Goal: Task Accomplishment & Management: Use online tool/utility

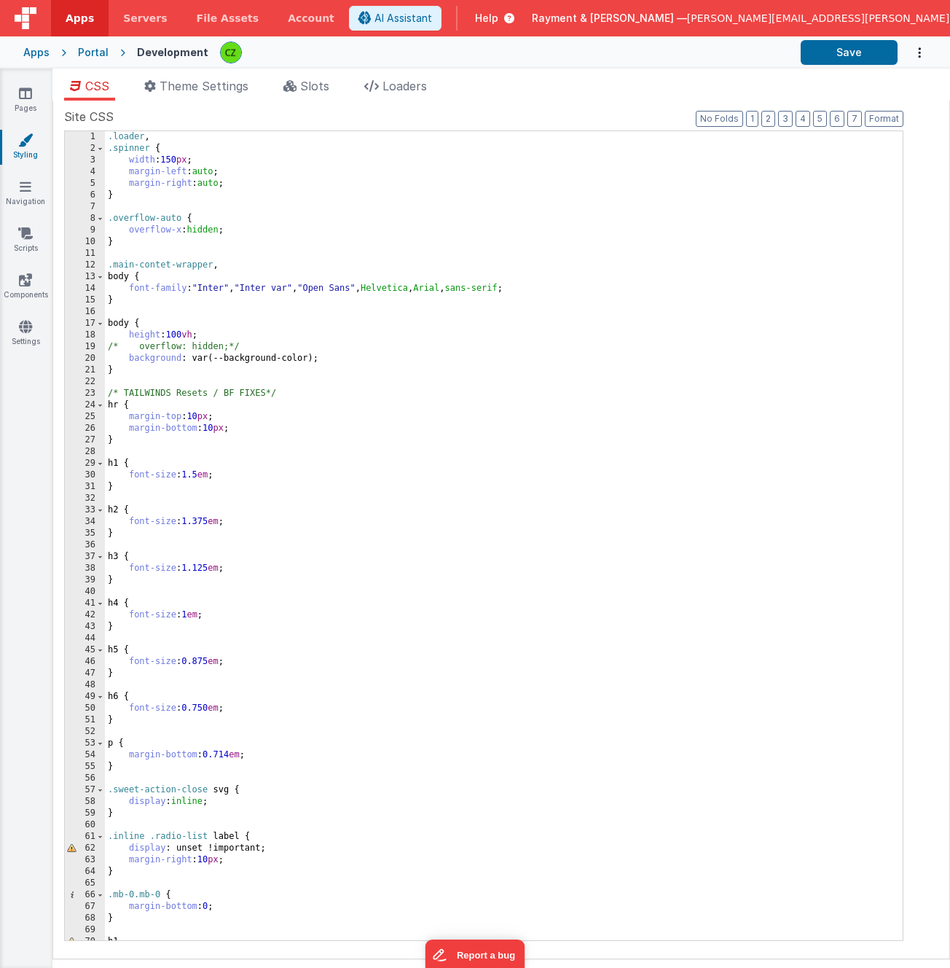
click at [403, 342] on div ".loader , .spinner { width : 150 px ; margin-left : auto ; margin-right : auto …" at bounding box center [504, 547] width 798 height 832
click at [367, 324] on div ".loader , .spinner { width : 150 px ; margin-left : auto ; margin-right : auto …" at bounding box center [504, 547] width 798 height 832
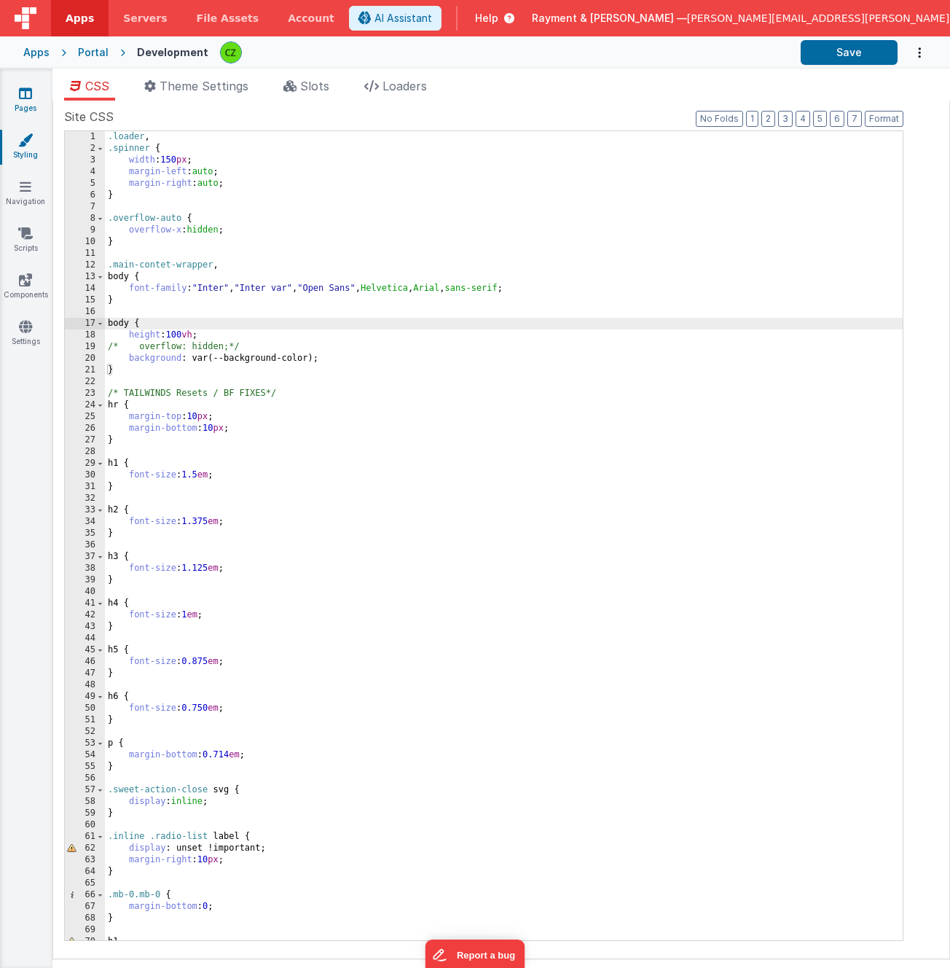
click at [21, 93] on icon at bounding box center [25, 93] width 13 height 15
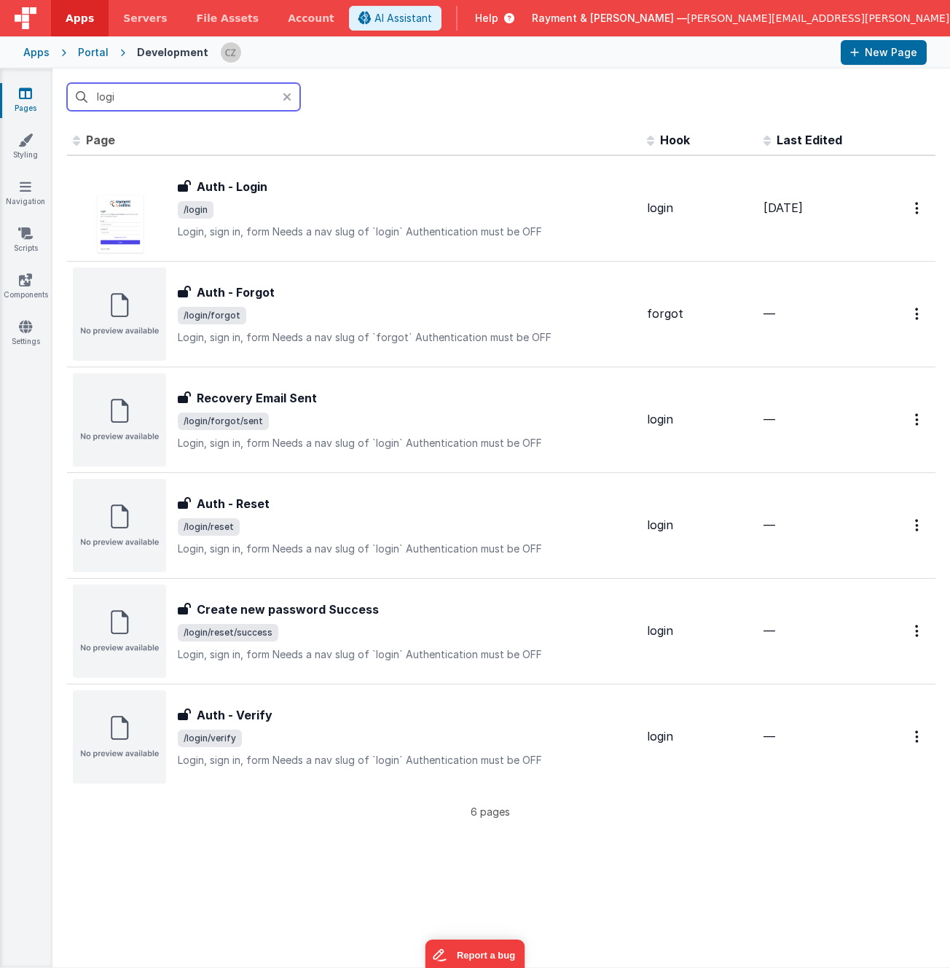
click at [171, 106] on input "logi" at bounding box center [183, 97] width 233 height 28
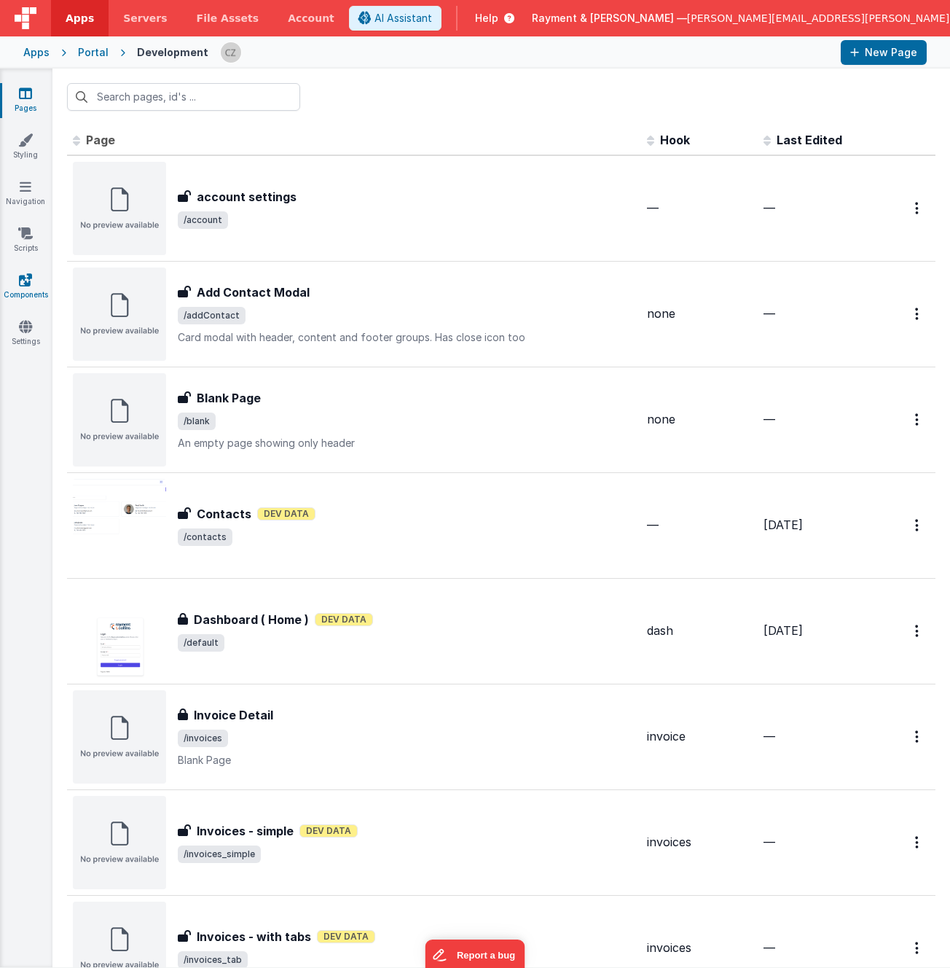
click at [26, 281] on icon at bounding box center [25, 280] width 13 height 15
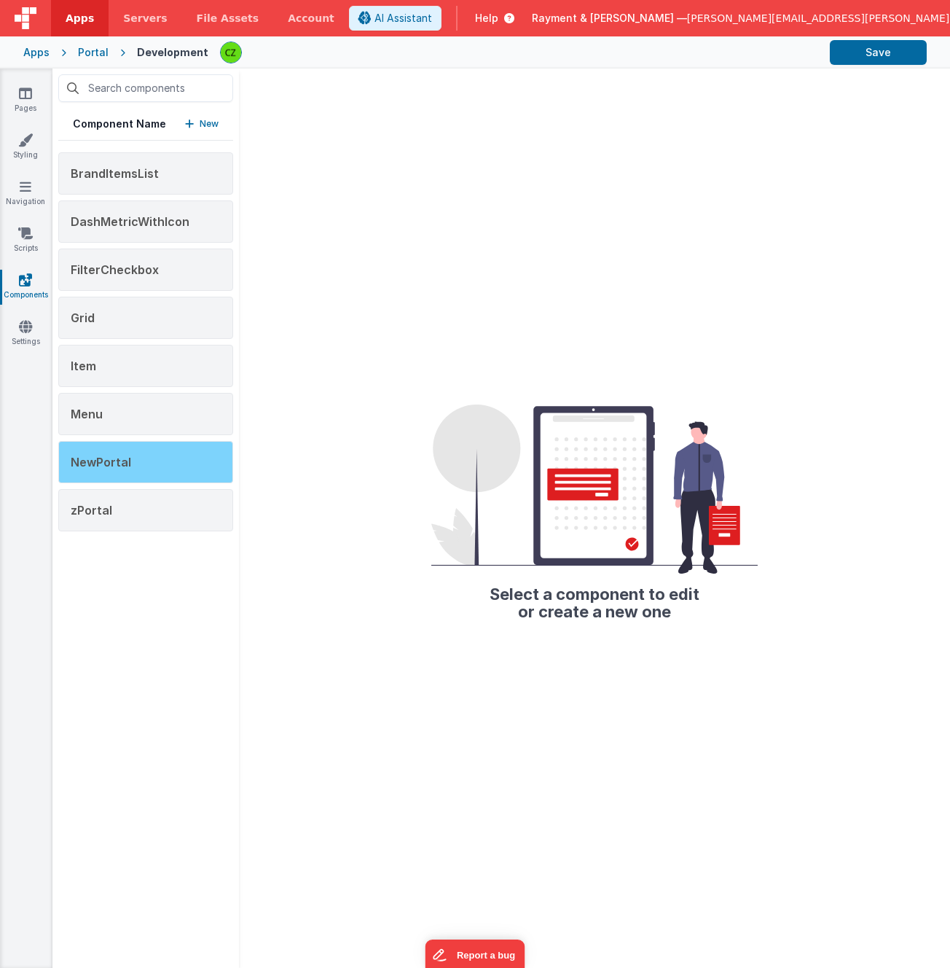
click at [138, 455] on div "NewPortal" at bounding box center [145, 462] width 175 height 42
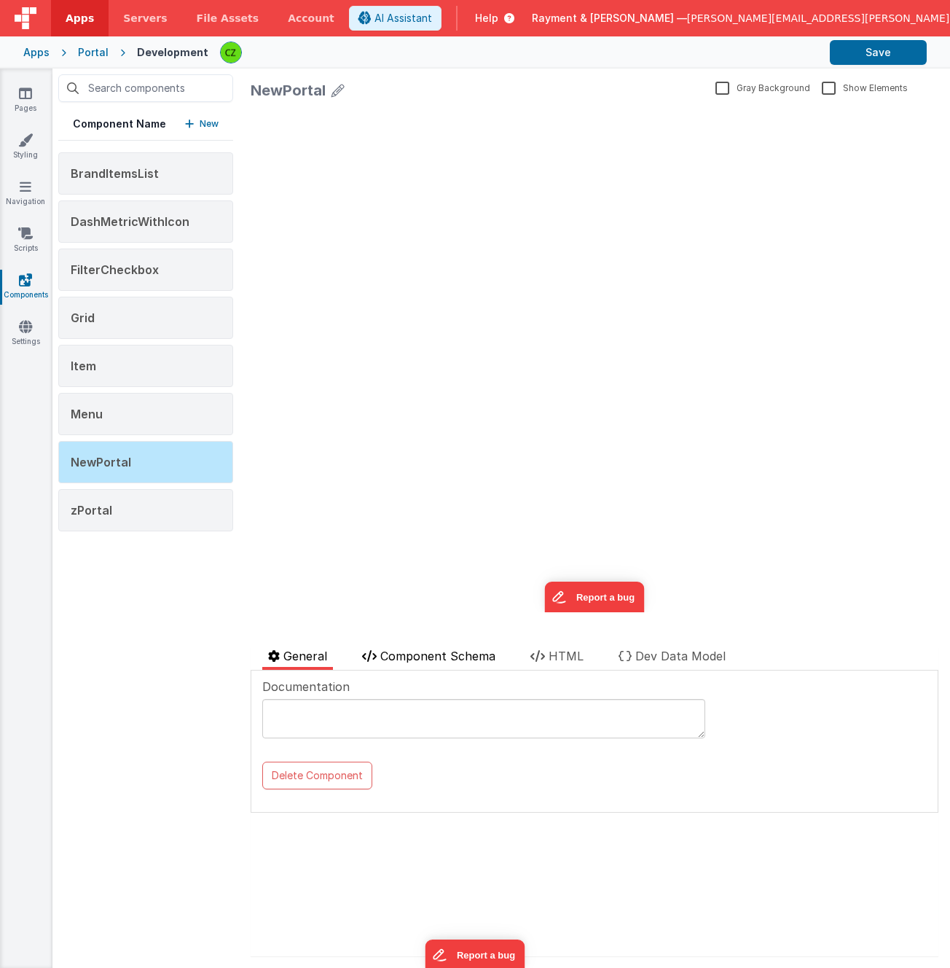
click at [439, 647] on li "Component Schema" at bounding box center [428, 658] width 145 height 23
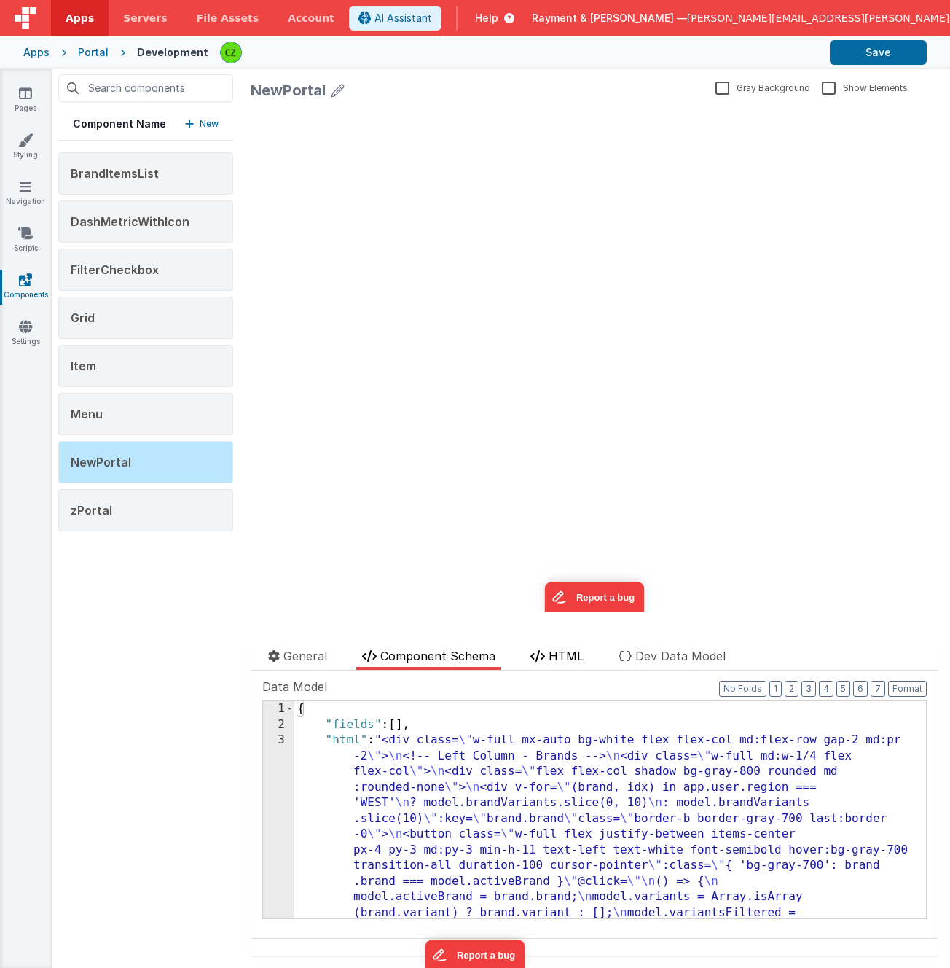
click at [535, 662] on li "HTML" at bounding box center [557, 658] width 65 height 23
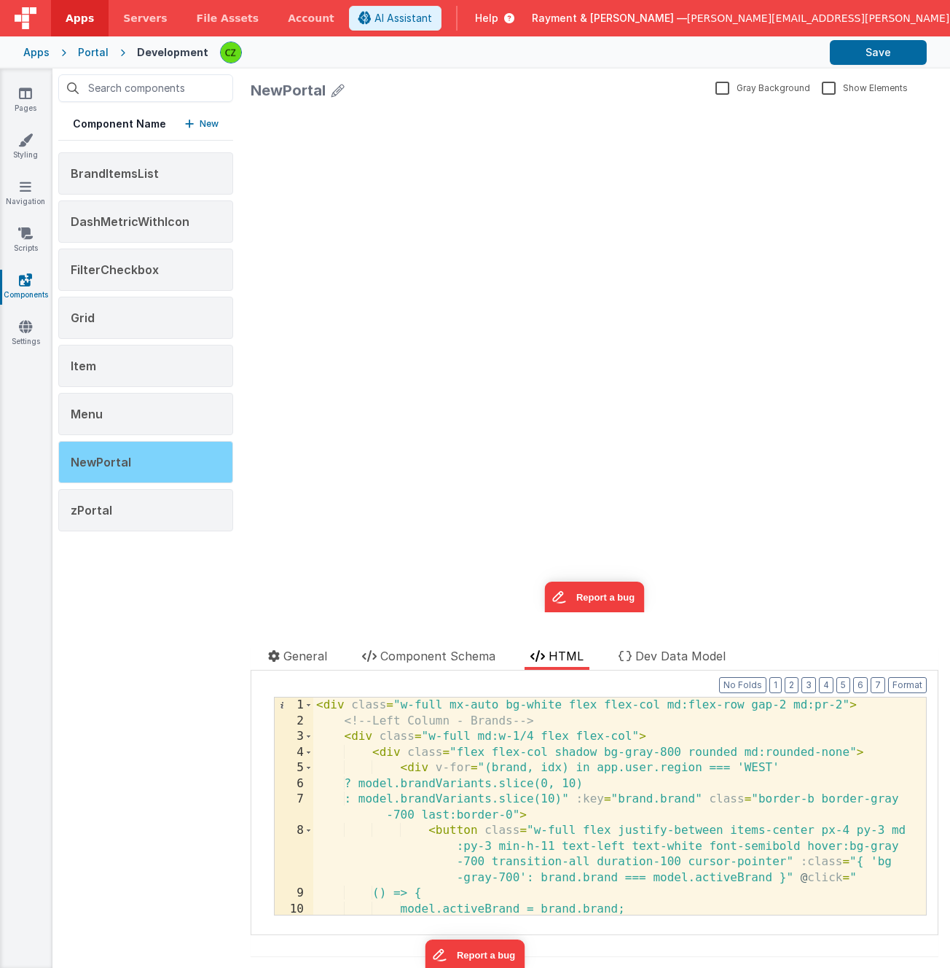
click at [133, 471] on div "NewPortal" at bounding box center [145, 462] width 175 height 42
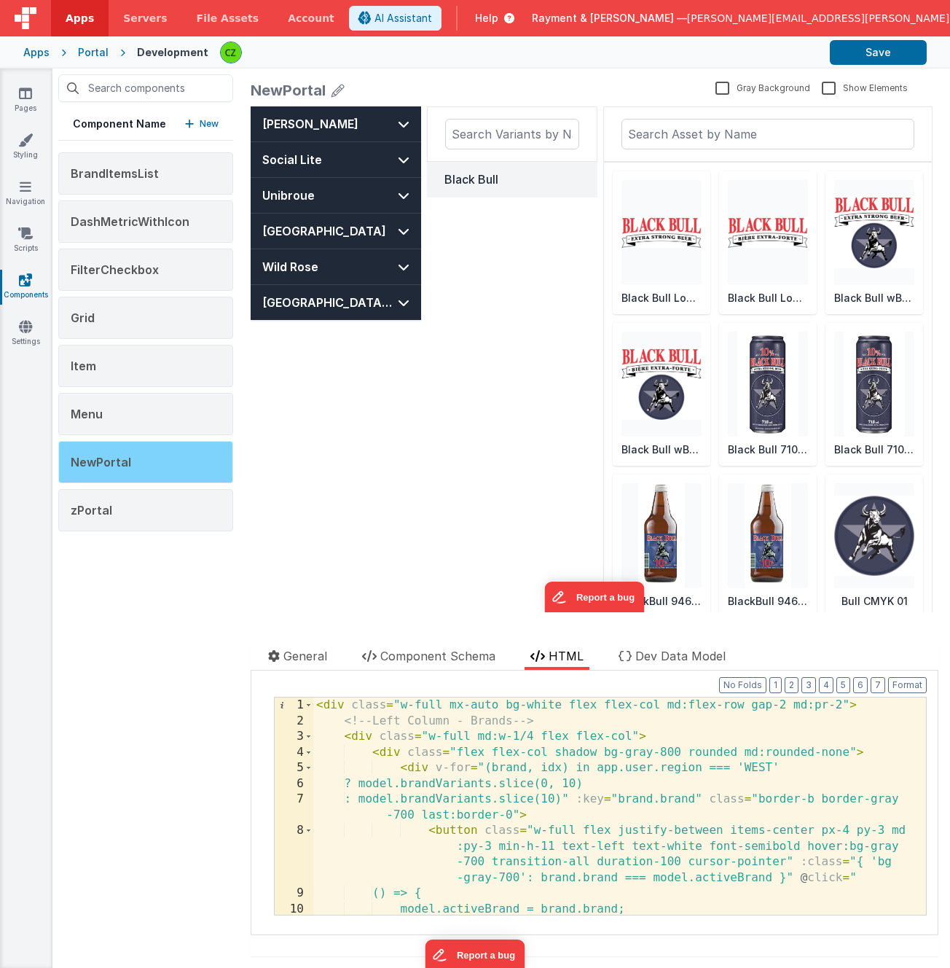
click at [149, 467] on div "NewPortal" at bounding box center [145, 462] width 175 height 42
click at [447, 445] on div "Black Bull" at bounding box center [512, 366] width 171 height 520
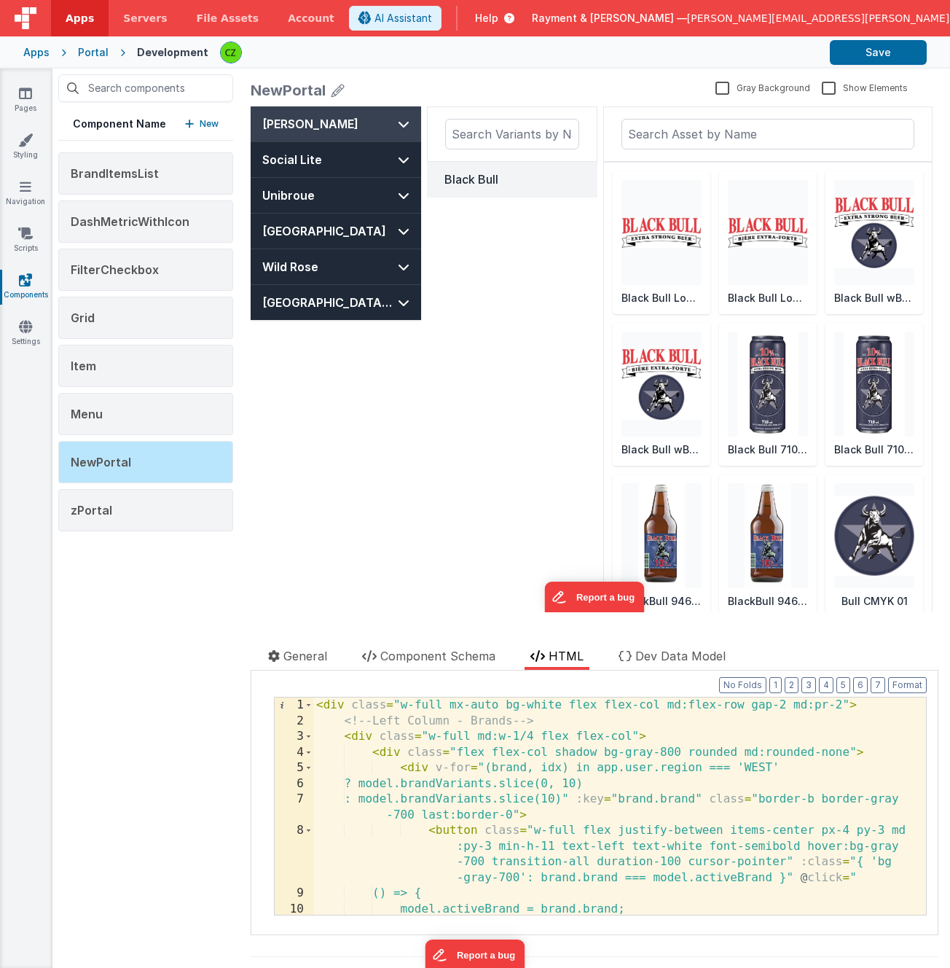
click at [343, 127] on button "[PERSON_NAME]" at bounding box center [336, 123] width 171 height 35
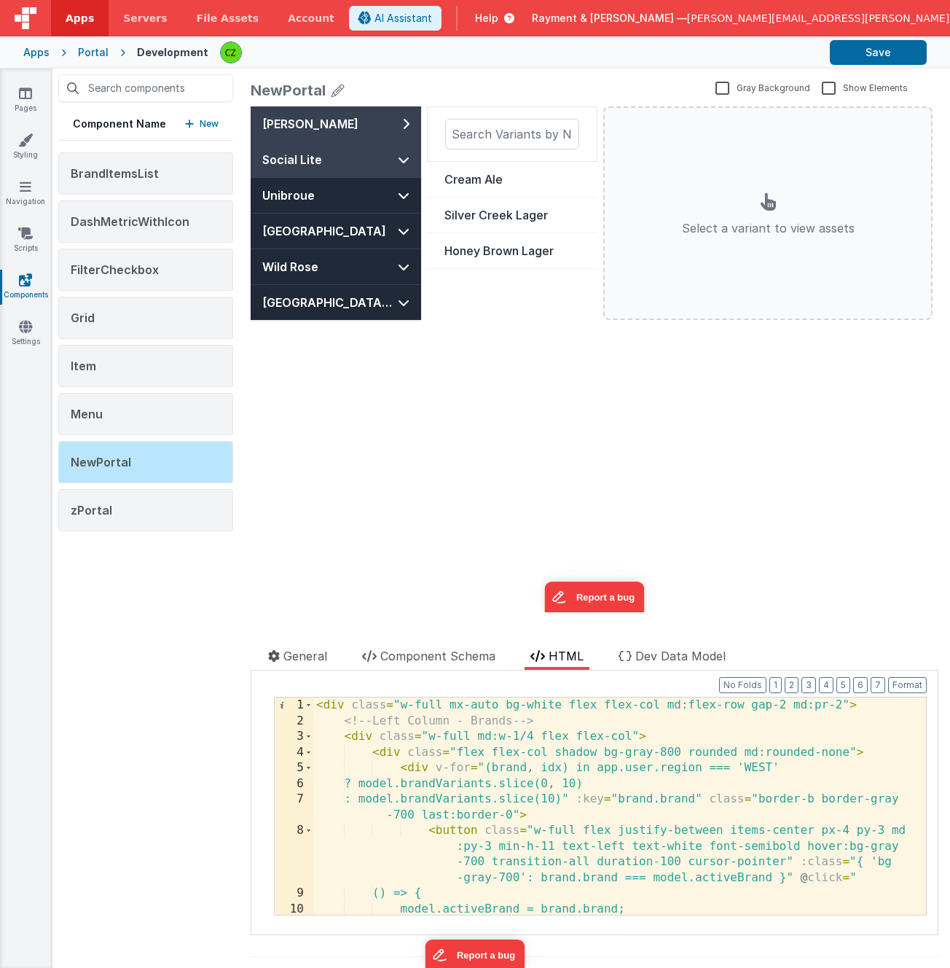
click at [356, 146] on button "Social Lite" at bounding box center [336, 159] width 171 height 35
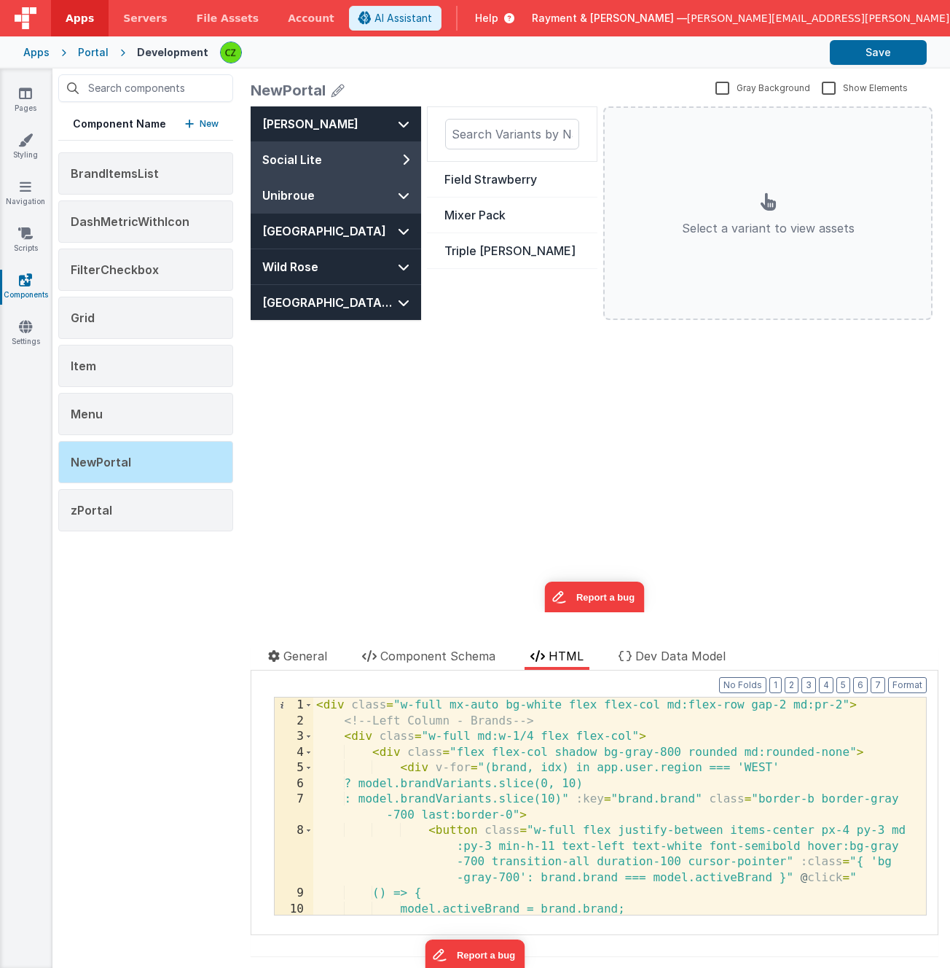
click at [374, 200] on button "Unibroue" at bounding box center [336, 195] width 171 height 35
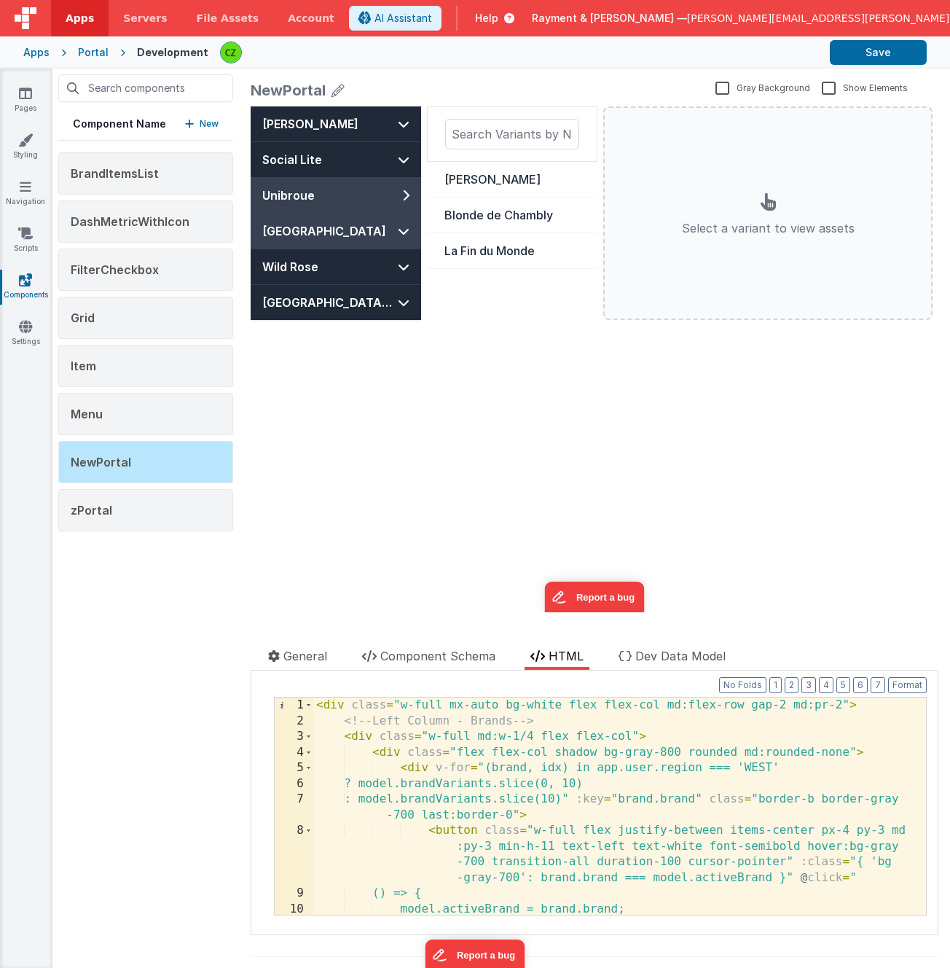
click at [376, 246] on button "[GEOGRAPHIC_DATA]" at bounding box center [336, 231] width 171 height 35
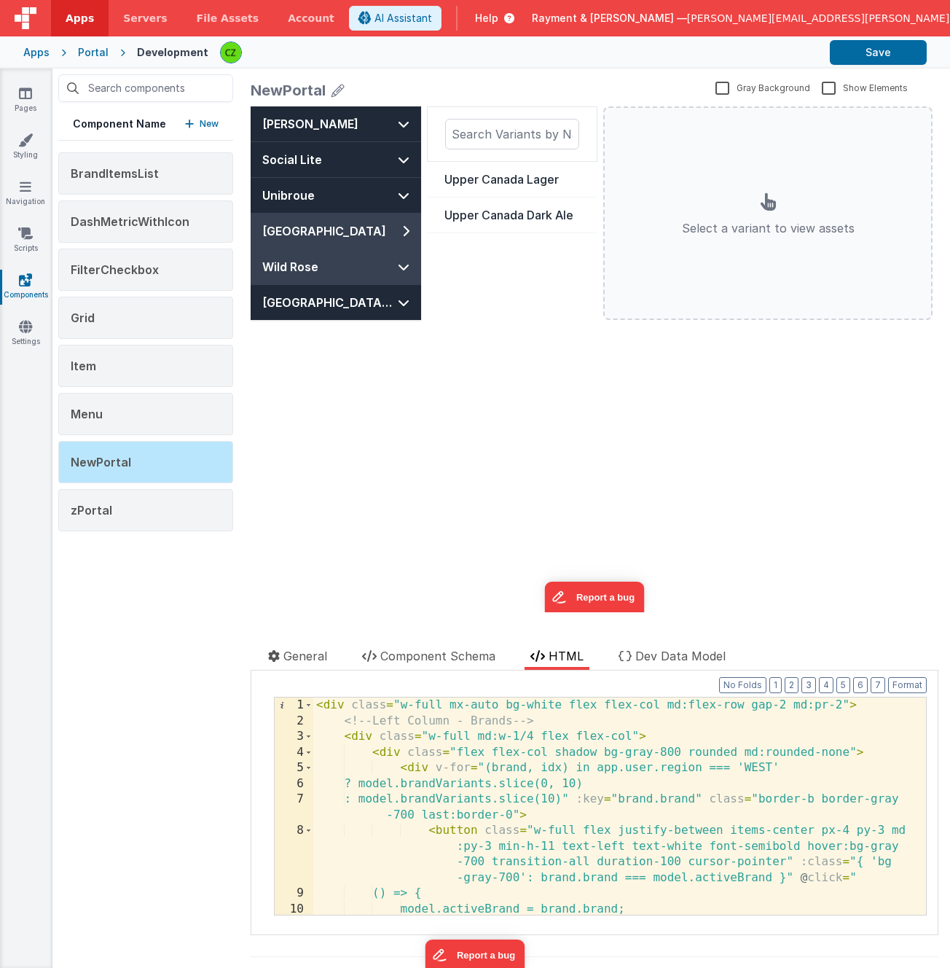
click at [374, 276] on button "Wild Rose" at bounding box center [336, 266] width 171 height 35
click at [369, 323] on div "Sleeman Social Lite Unibroue Upper Canada Wild Rose Sapporo USA Ponderosa Tropi…" at bounding box center [595, 359] width 688 height 506
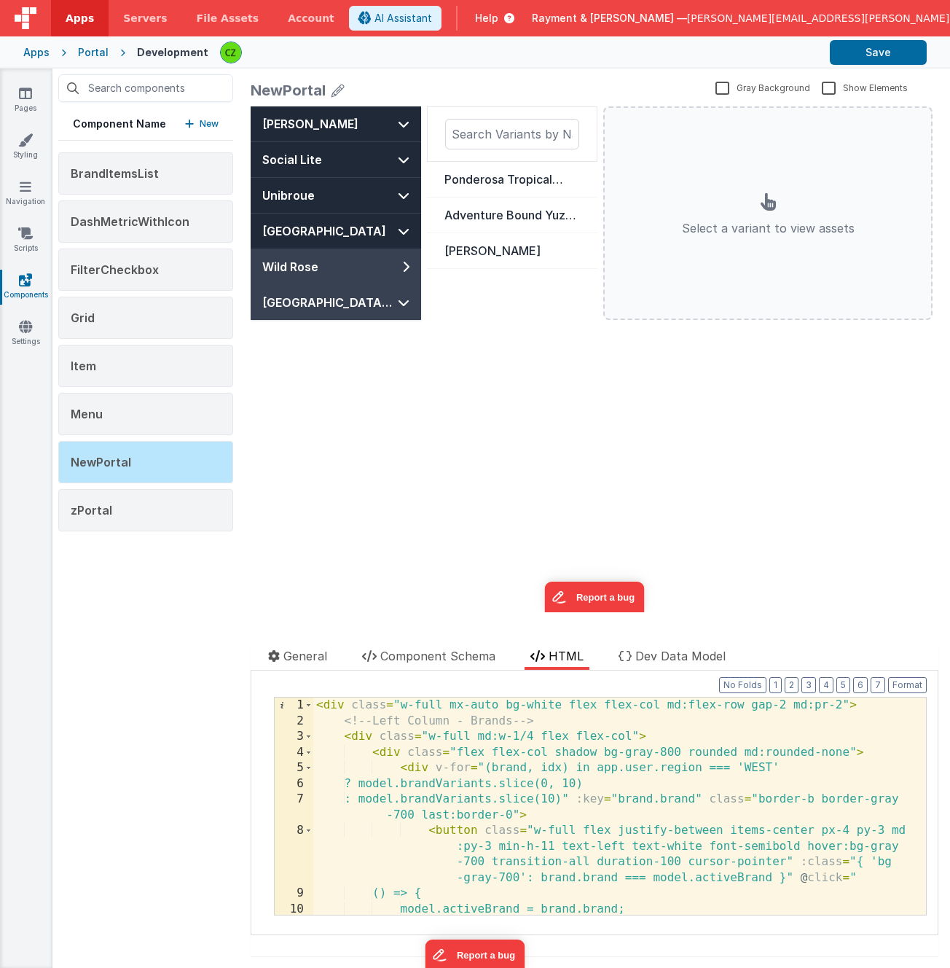
click at [369, 306] on button "[GEOGRAPHIC_DATA] [GEOGRAPHIC_DATA]" at bounding box center [336, 302] width 171 height 35
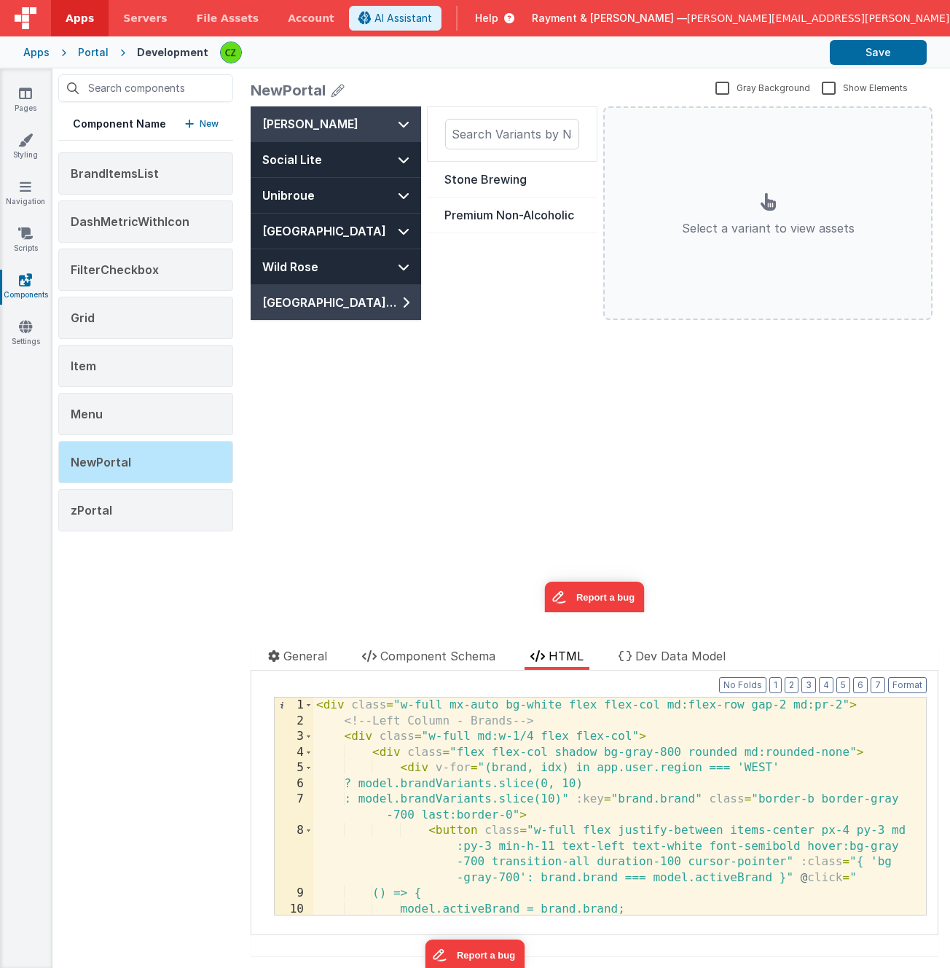
click at [379, 118] on button "[PERSON_NAME]" at bounding box center [336, 123] width 171 height 35
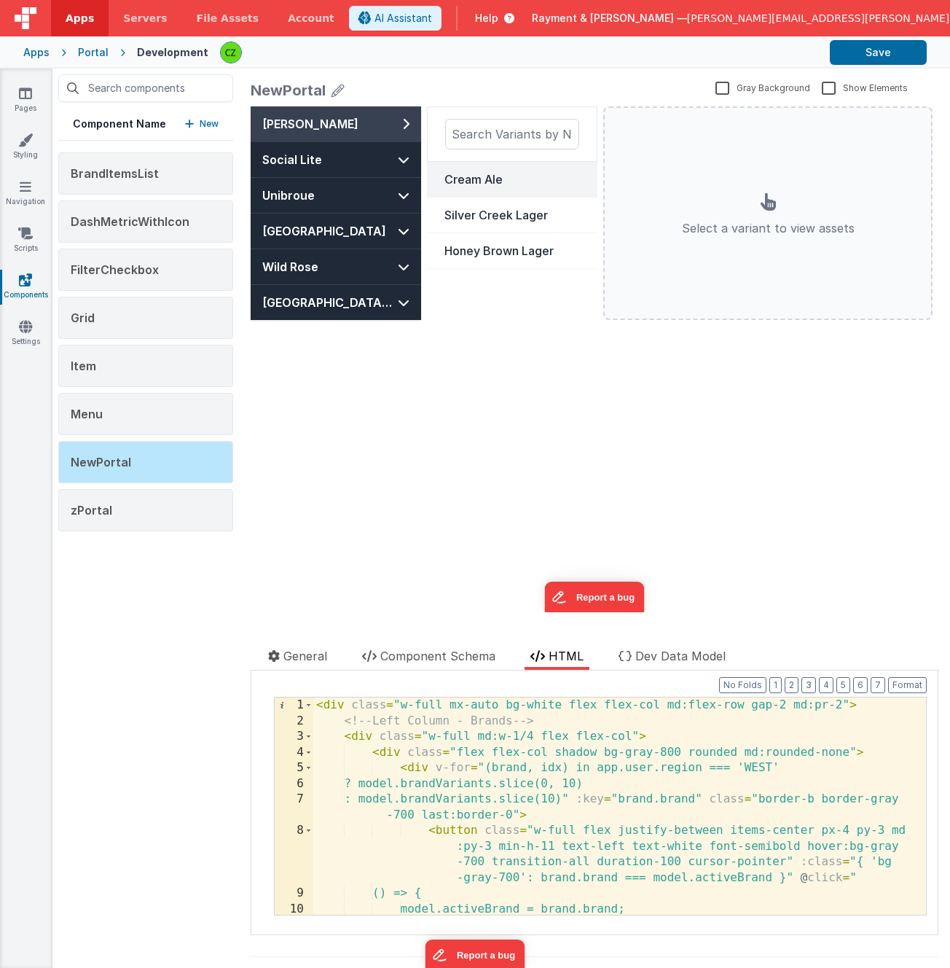
click at [487, 183] on div "Cream Ale" at bounding box center [512, 179] width 136 height 17
click at [484, 219] on div "Silver Creek Lager" at bounding box center [512, 214] width 136 height 17
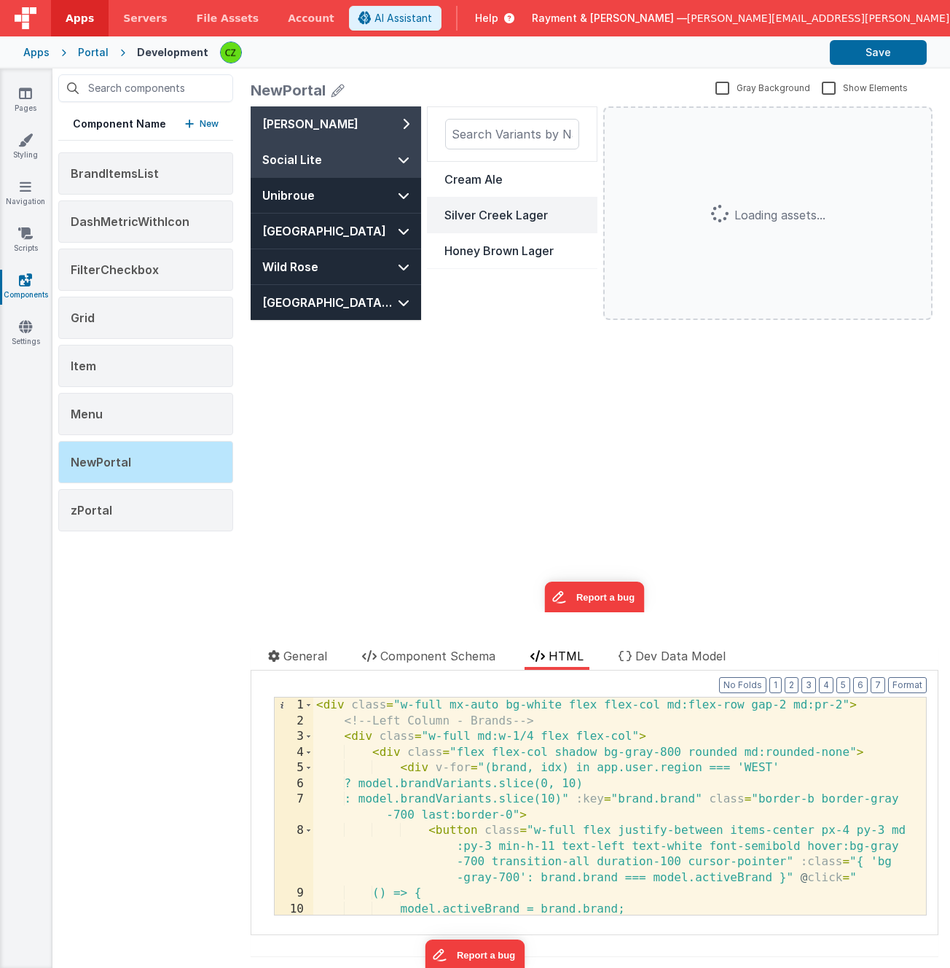
click at [353, 161] on button "Social Lite" at bounding box center [336, 159] width 171 height 35
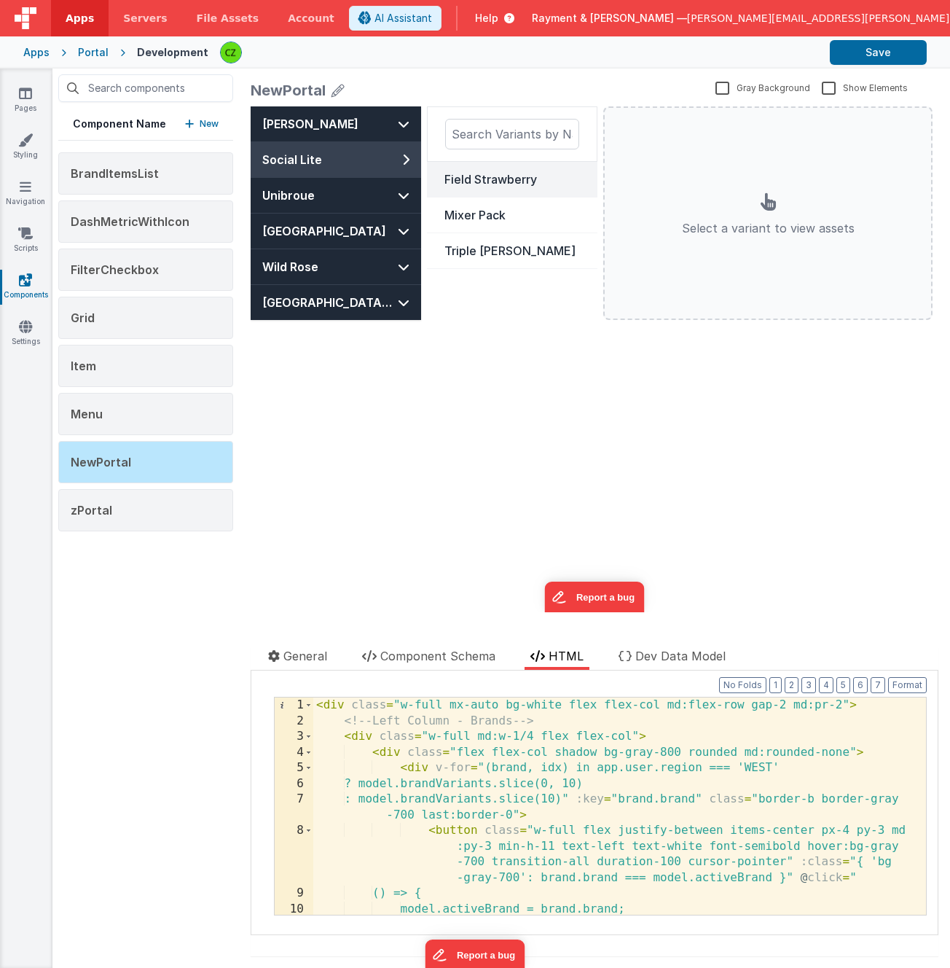
click at [485, 177] on div "Field Strawberry" at bounding box center [512, 179] width 136 height 17
click at [365, 199] on button "Unibroue" at bounding box center [336, 195] width 171 height 35
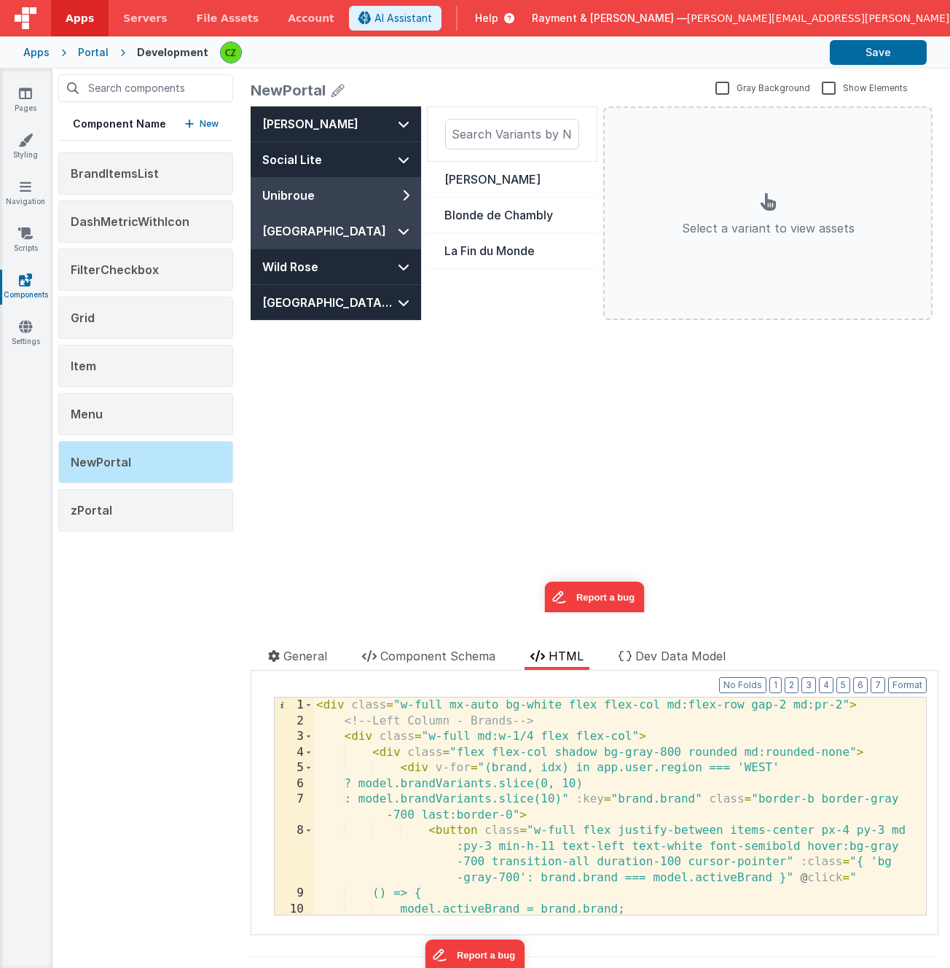
click at [354, 227] on button "[GEOGRAPHIC_DATA]" at bounding box center [336, 231] width 171 height 35
click at [354, 248] on button "[GEOGRAPHIC_DATA]" at bounding box center [336, 231] width 171 height 35
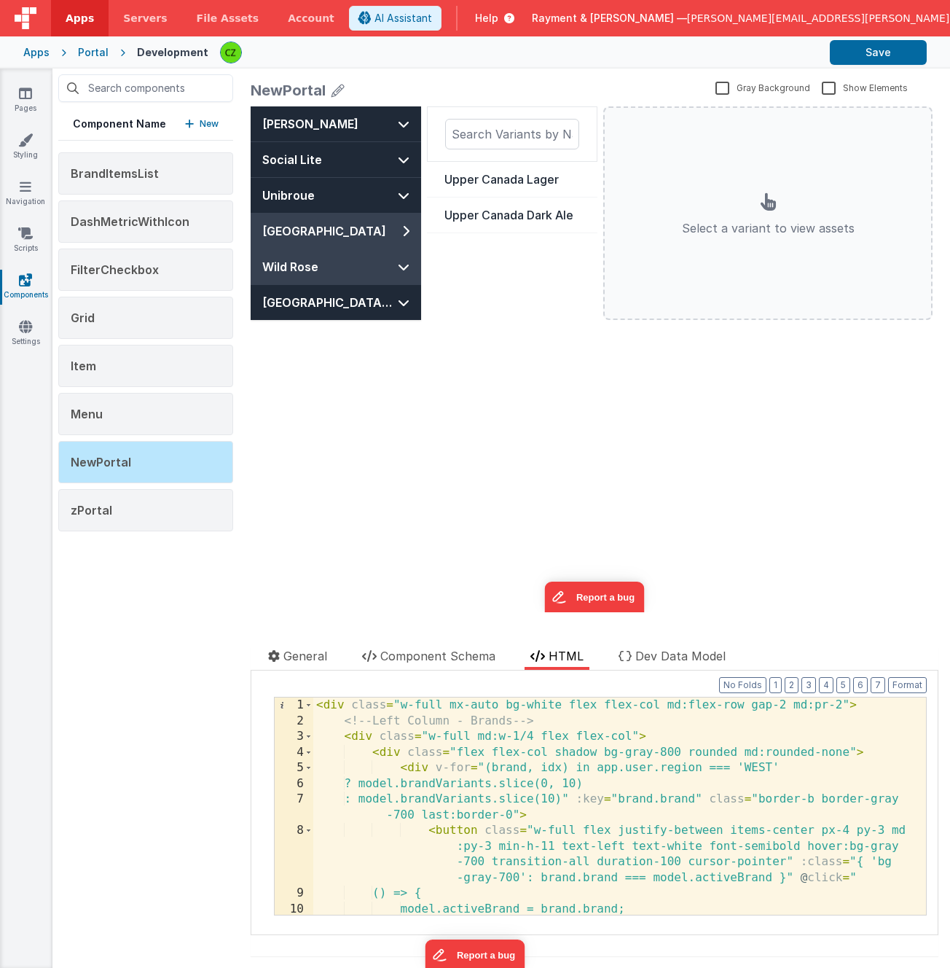
click at [354, 261] on button "Wild Rose" at bounding box center [336, 266] width 171 height 35
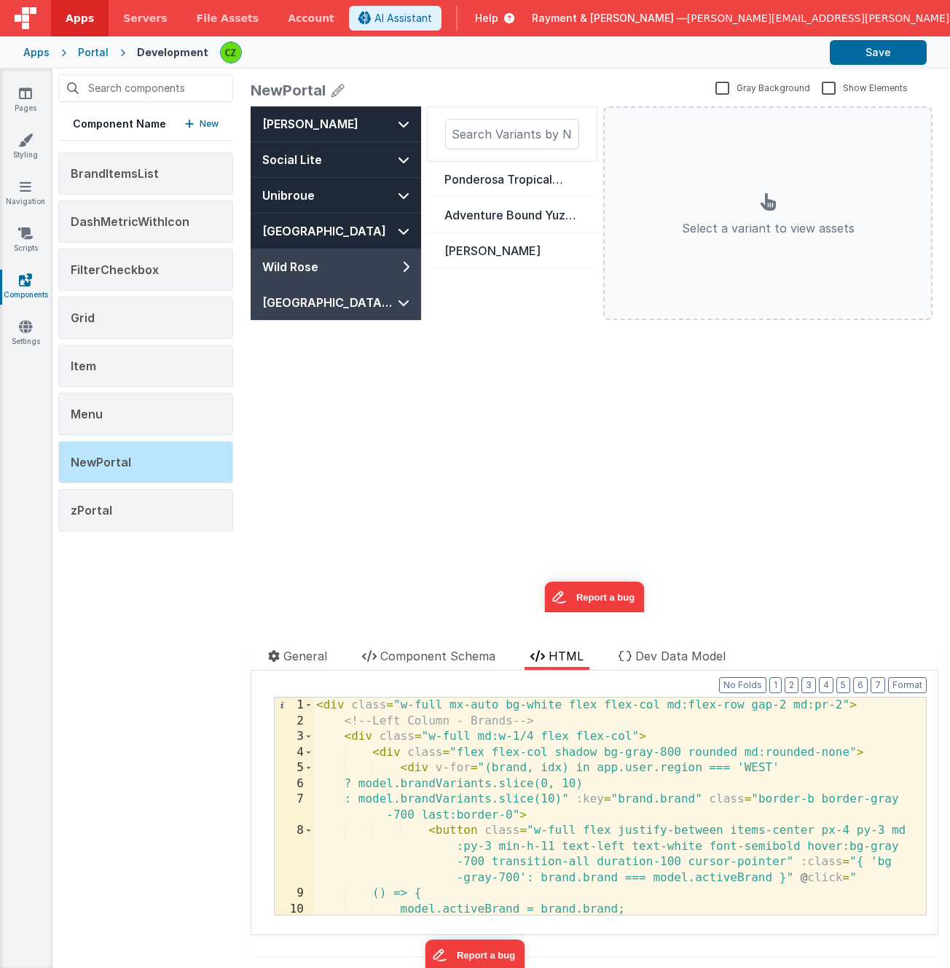
click at [355, 304] on button "[GEOGRAPHIC_DATA] [GEOGRAPHIC_DATA]" at bounding box center [336, 302] width 171 height 35
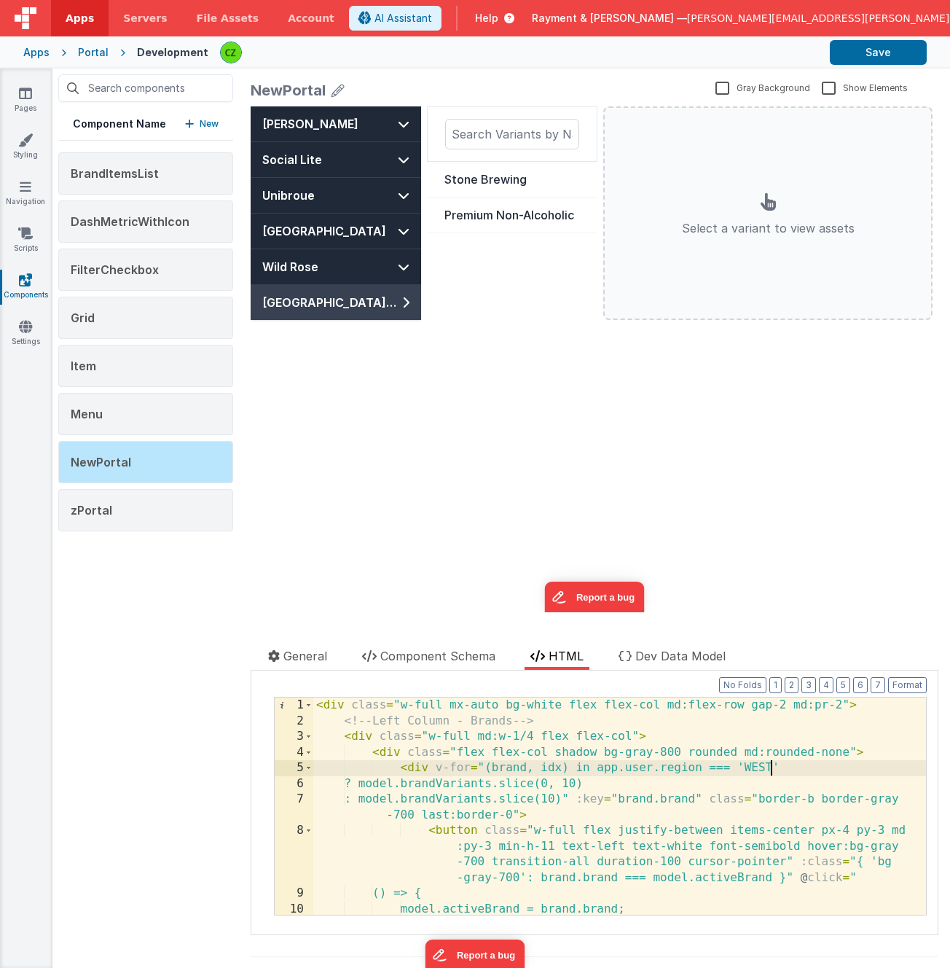
click at [772, 769] on div "< div class = "w-full mx-auto bg-white flex flex-col md:flex-row gap-2 md:pr-2"…" at bounding box center [619, 821] width 613 height 248
click at [777, 769] on div "< div class = "w-full mx-auto bg-white flex flex-col md:flex-row gap-2 md:pr-2"…" at bounding box center [619, 821] width 613 height 248
click at [365, 450] on div "Sleeman Social Lite Unibroue Upper Canada Wild Rose Sapporo USA Stone Brewing P…" at bounding box center [595, 359] width 688 height 506
click at [471, 659] on span "Component Schema" at bounding box center [437, 656] width 115 height 15
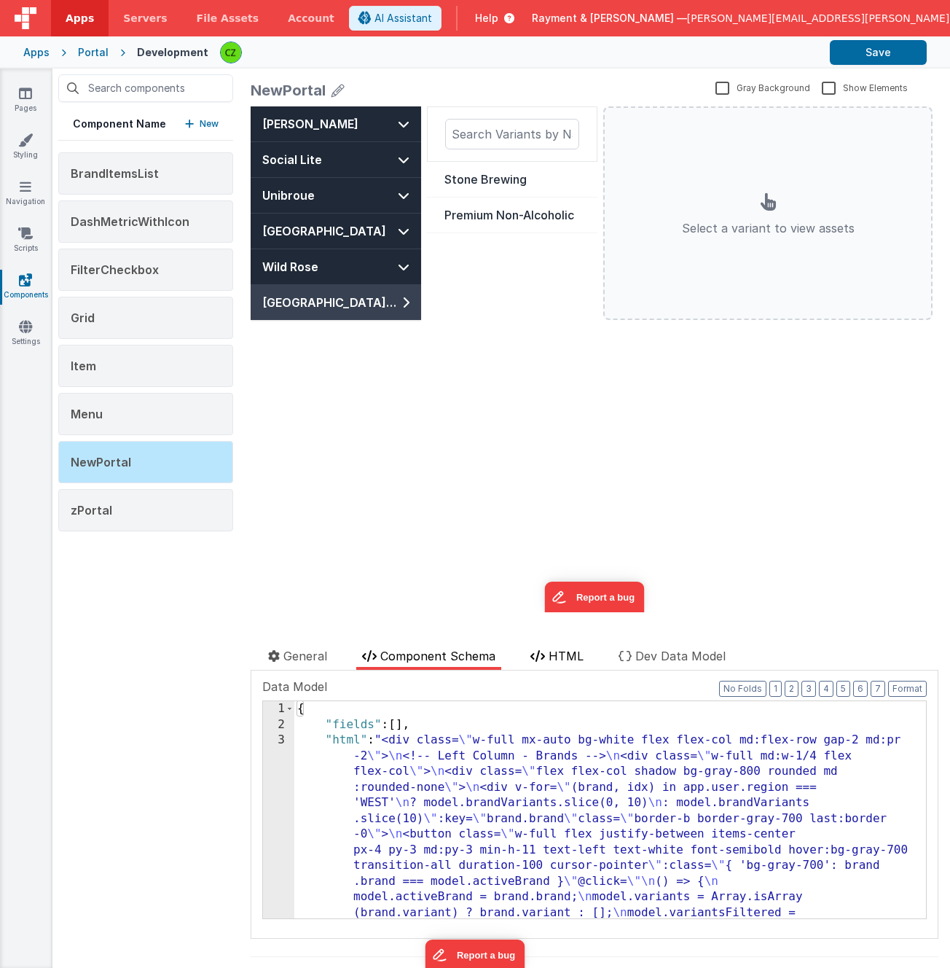
click at [544, 662] on li "HTML" at bounding box center [557, 658] width 65 height 23
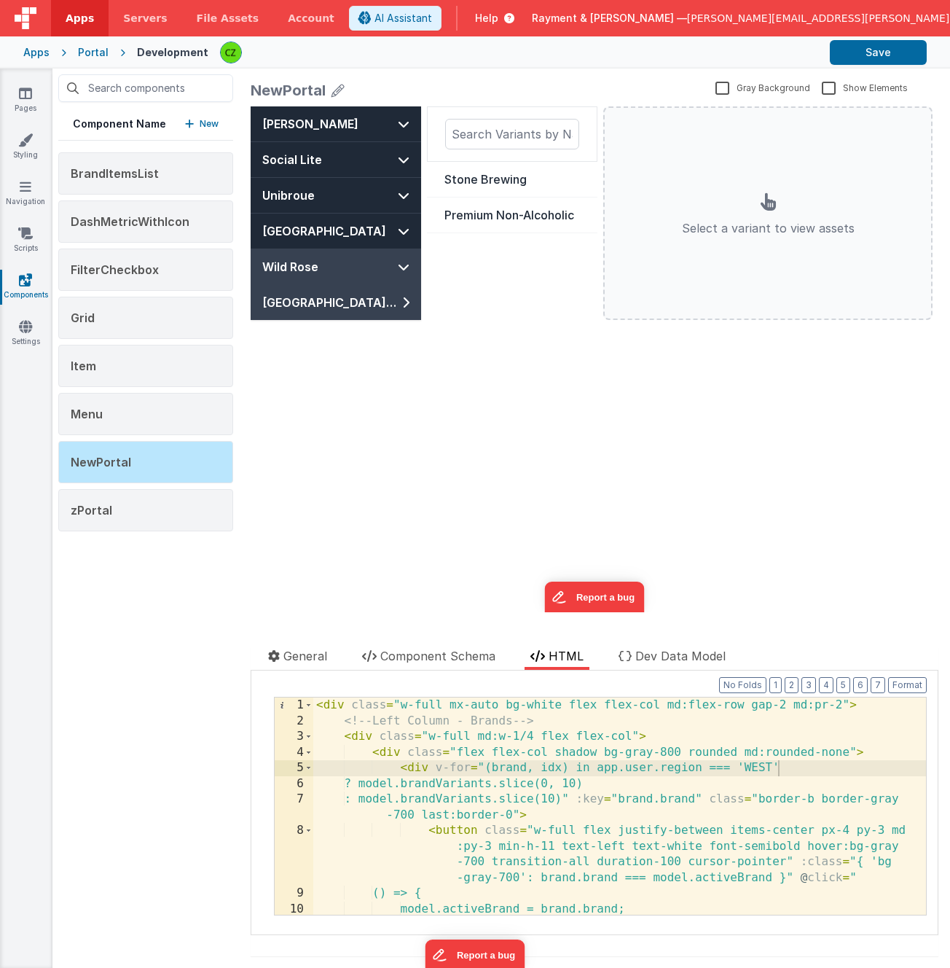
click at [361, 267] on button "Wild Rose" at bounding box center [336, 266] width 171 height 35
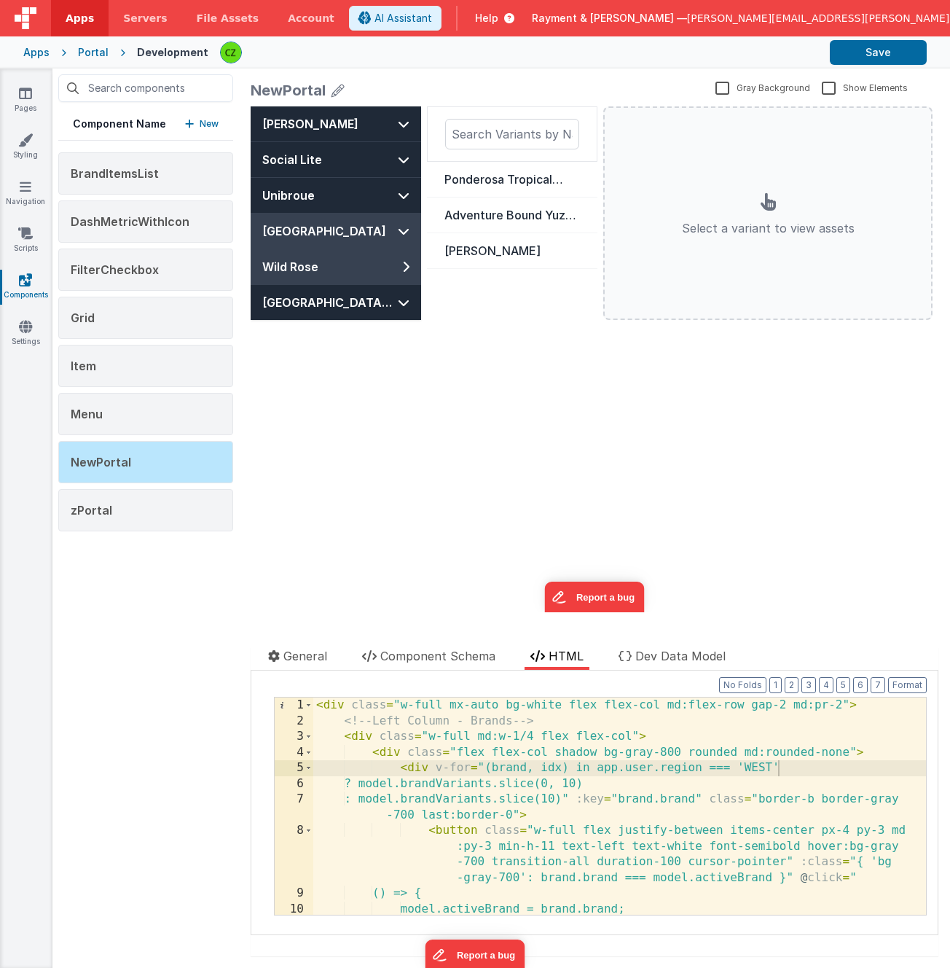
click at [357, 229] on button "[GEOGRAPHIC_DATA]" at bounding box center [336, 231] width 171 height 35
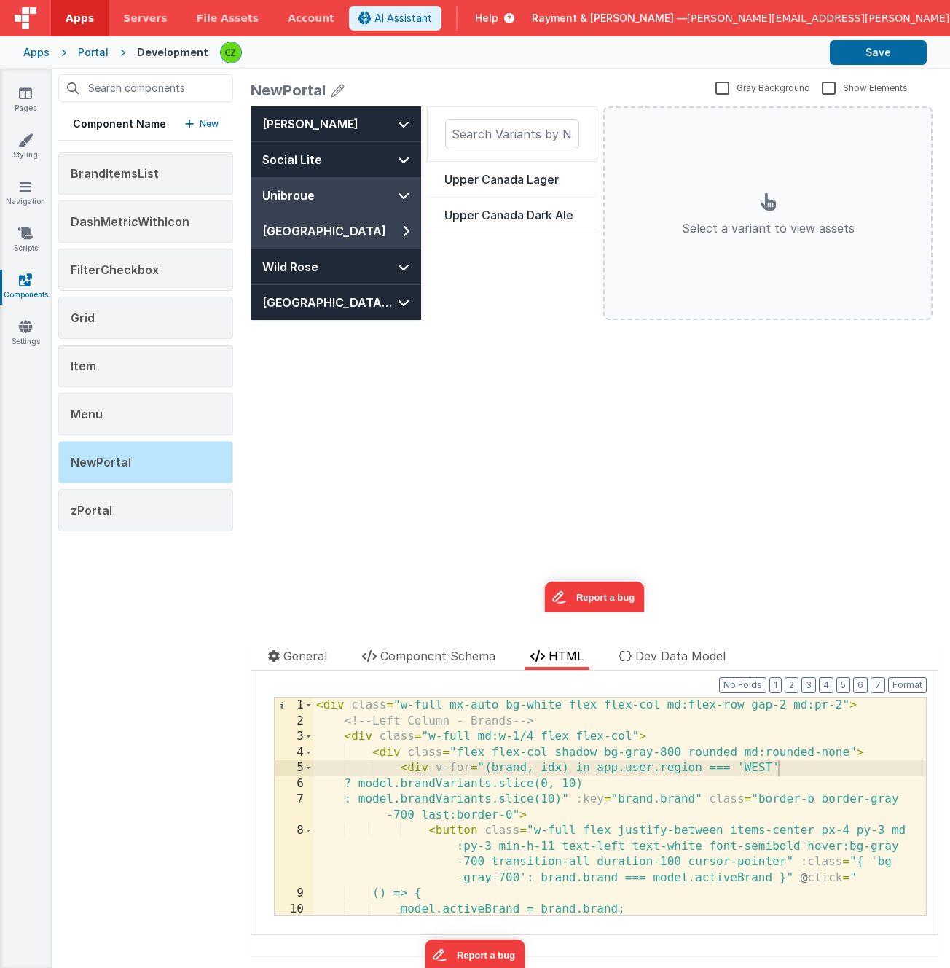
click at [349, 187] on button "Unibroue" at bounding box center [336, 195] width 171 height 35
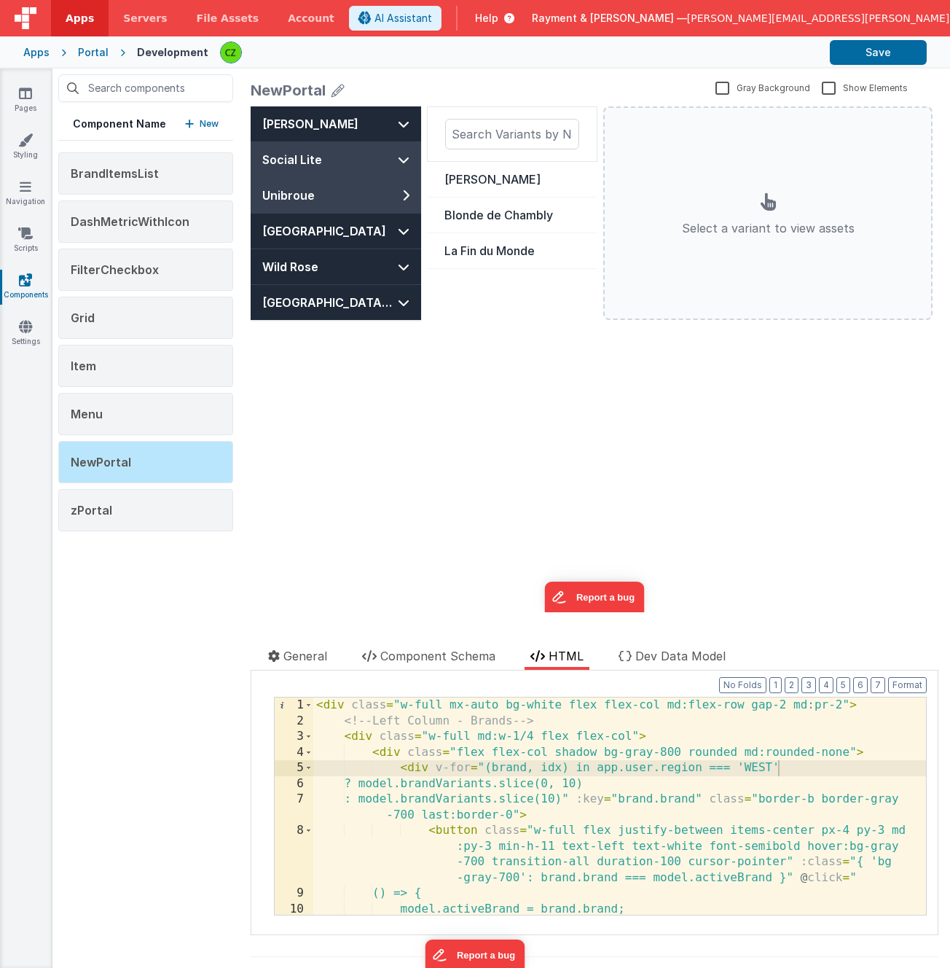
click at [350, 159] on button "Social Lite" at bounding box center [336, 159] width 171 height 35
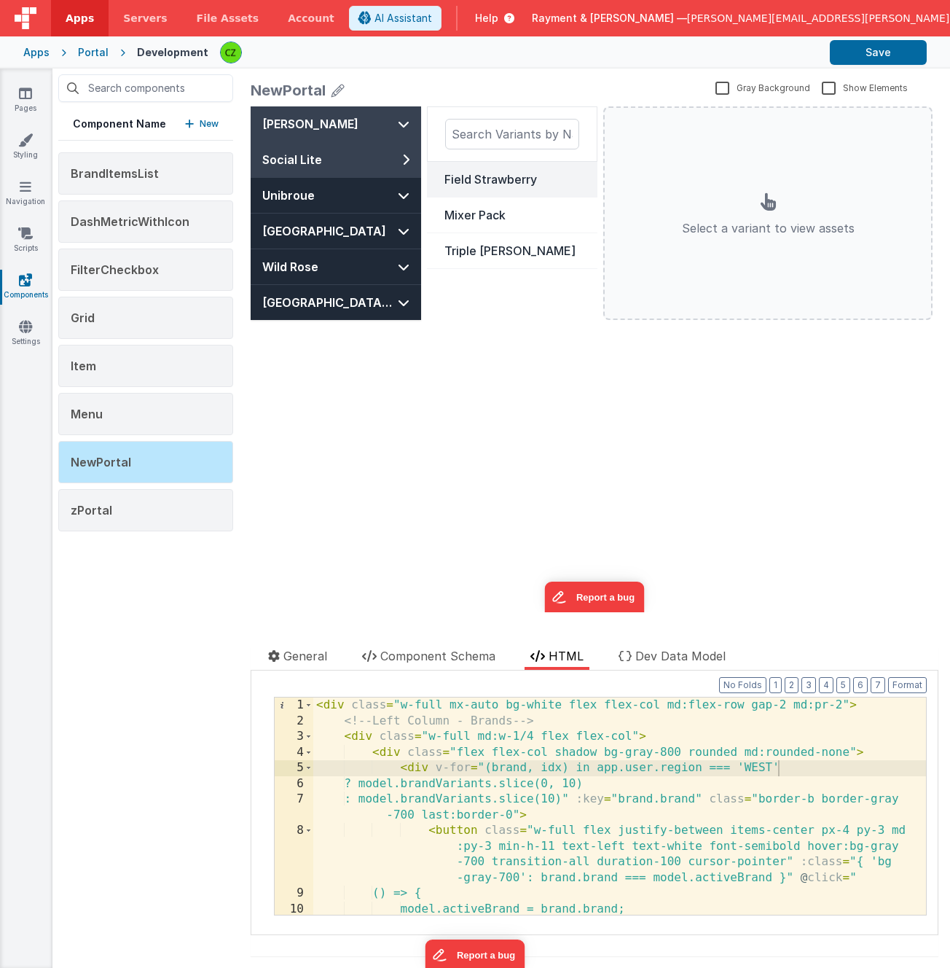
click at [356, 128] on button "[PERSON_NAME]" at bounding box center [336, 123] width 171 height 35
click at [759, 764] on div "< div class = "w-full mx-auto bg-white flex flex-col md:flex-row gap-2 md:pr-2"…" at bounding box center [619, 821] width 613 height 248
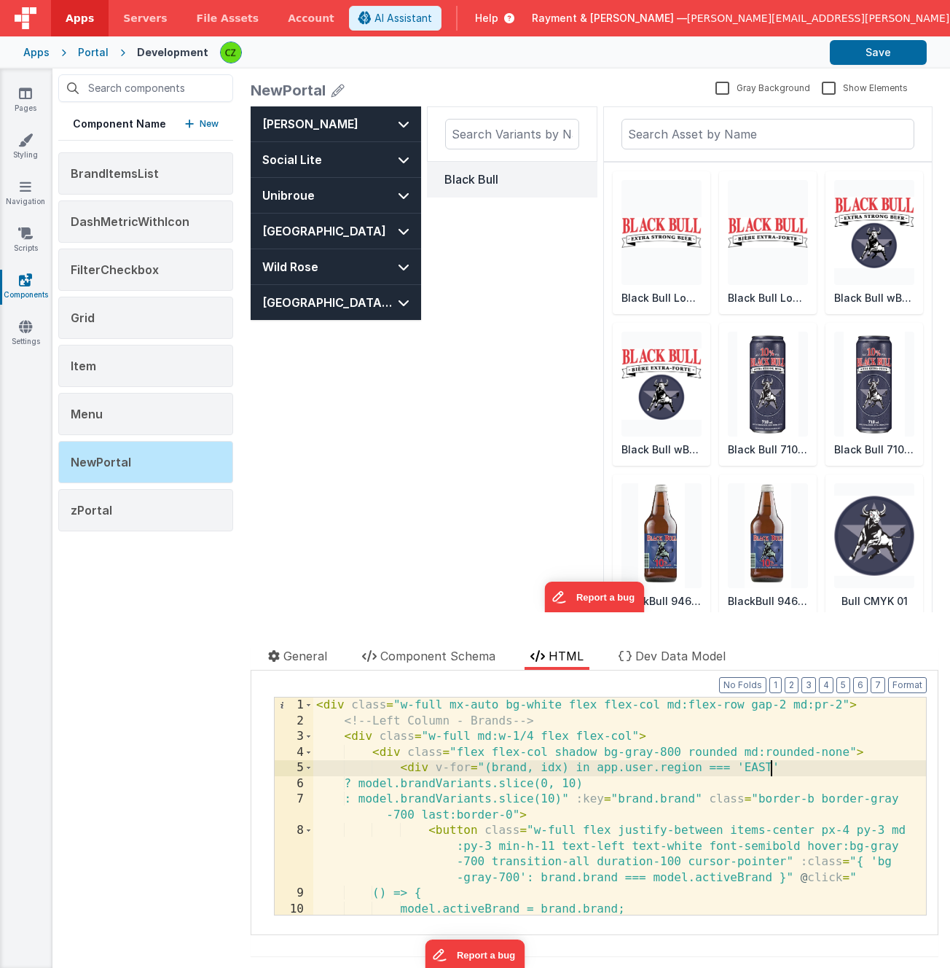
click at [487, 455] on div "Black Bull" at bounding box center [512, 366] width 171 height 520
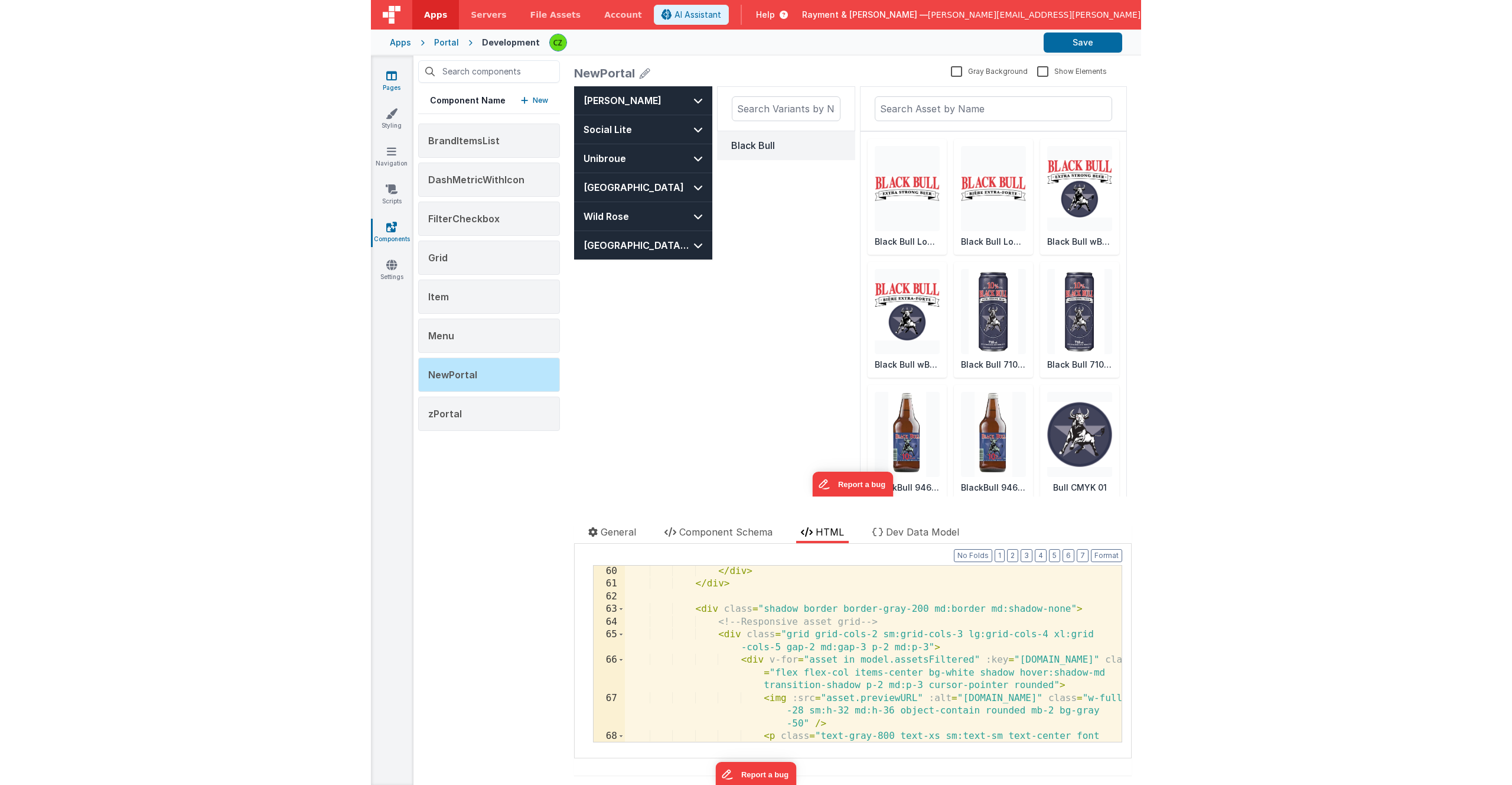
scroll to position [1030, 0]
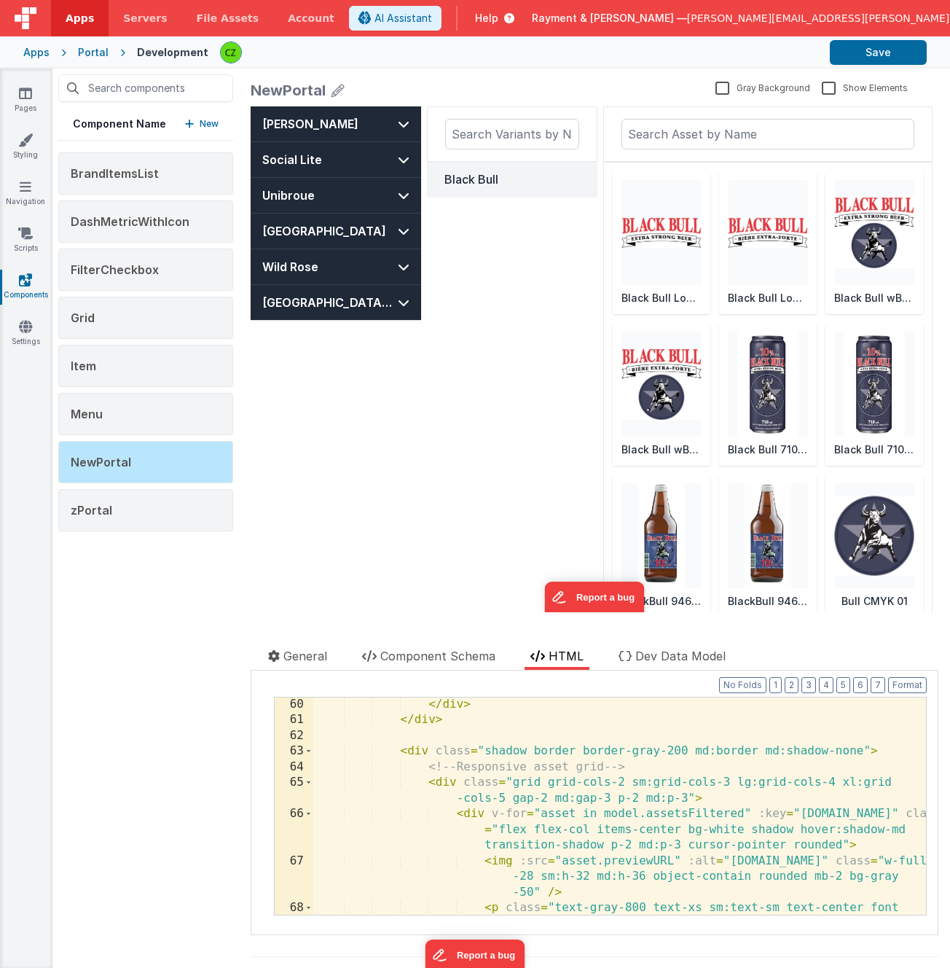
click at [553, 753] on div "</ div > </ div > < div class = "shadow border border-gray-200 md:border md:sha…" at bounding box center [619, 829] width 613 height 265
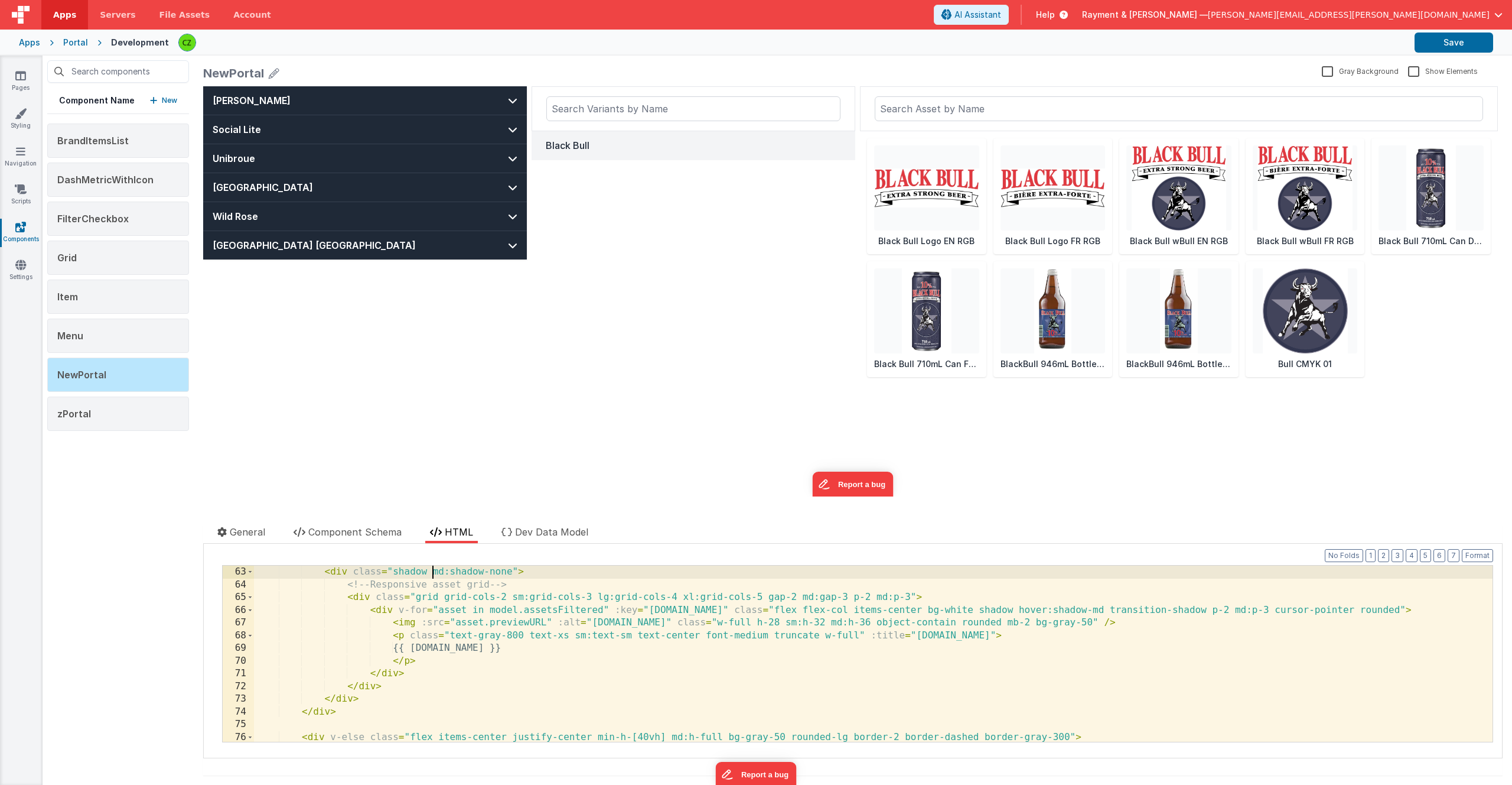
scroll to position [826, 0]
click at [436, 699] on div "<!-- Responsive asset grid --> < div class = "grid grid-cols-2 sm:grid-cols-3 l…" at bounding box center [873, 666] width 1239 height 201
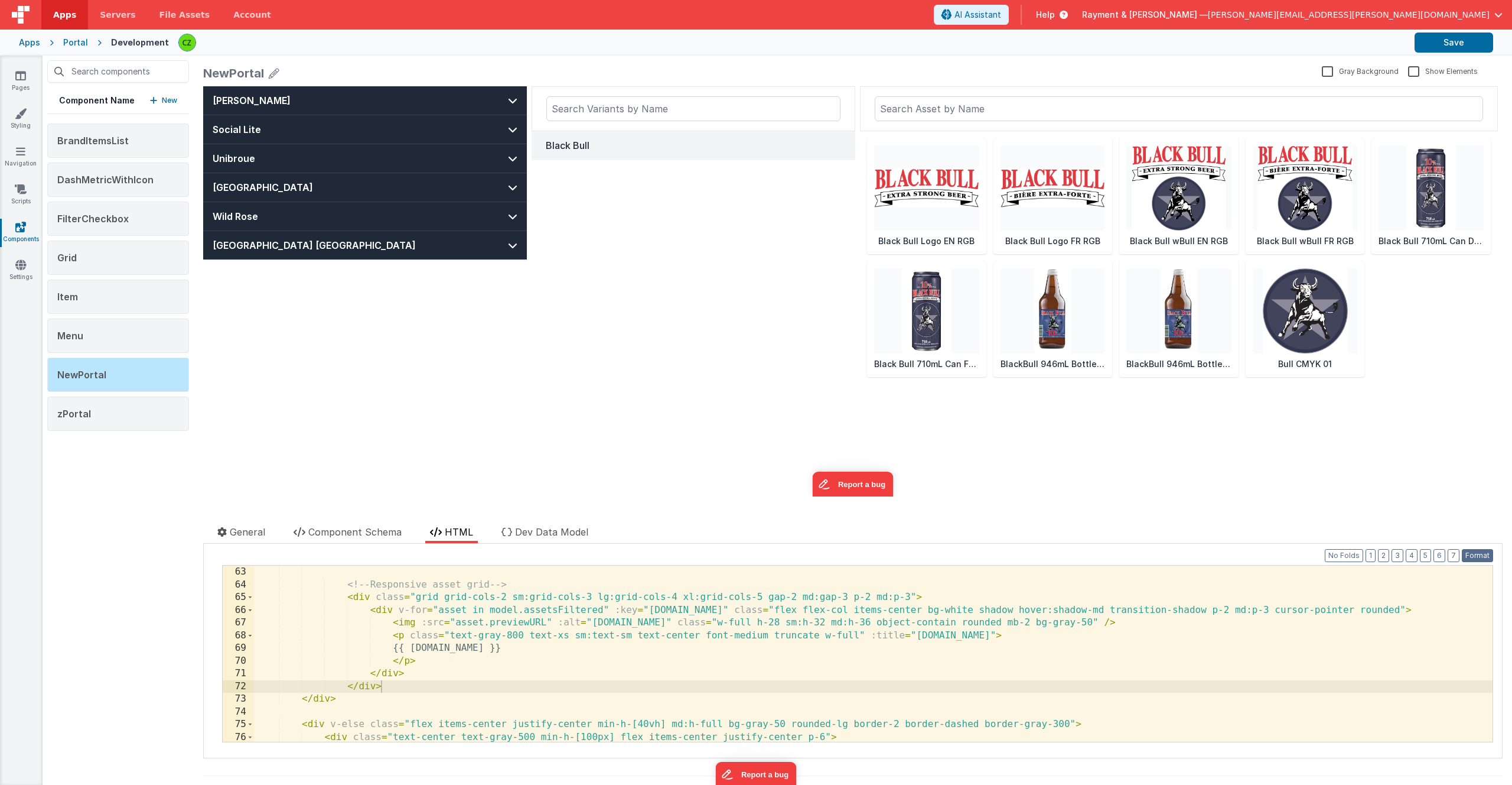
click at [769, 554] on button "Format" at bounding box center [1477, 556] width 32 height 13
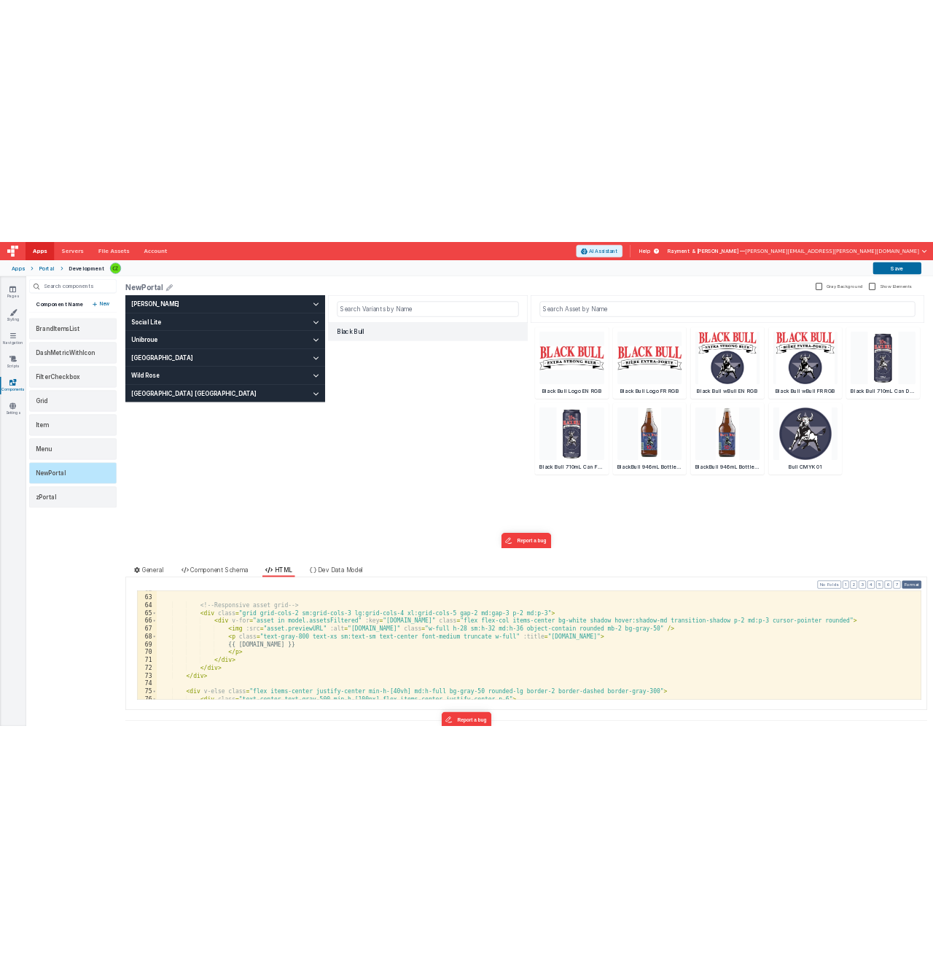
scroll to position [1013, 0]
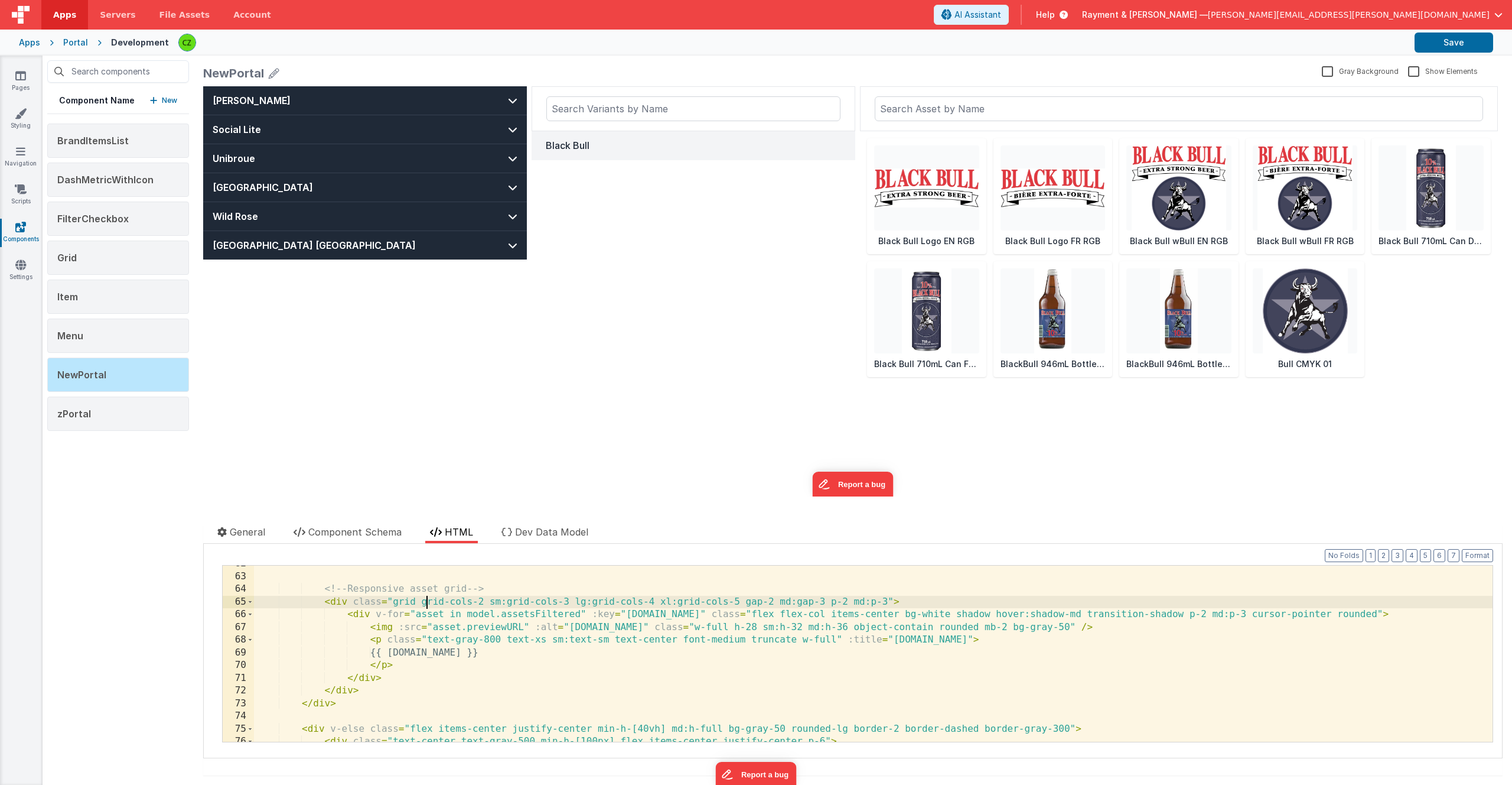
click at [427, 603] on div "<!-- Responsive asset grid --> < div class = "grid grid-cols-2 sm:grid-cols-3 l…" at bounding box center [873, 658] width 1239 height 201
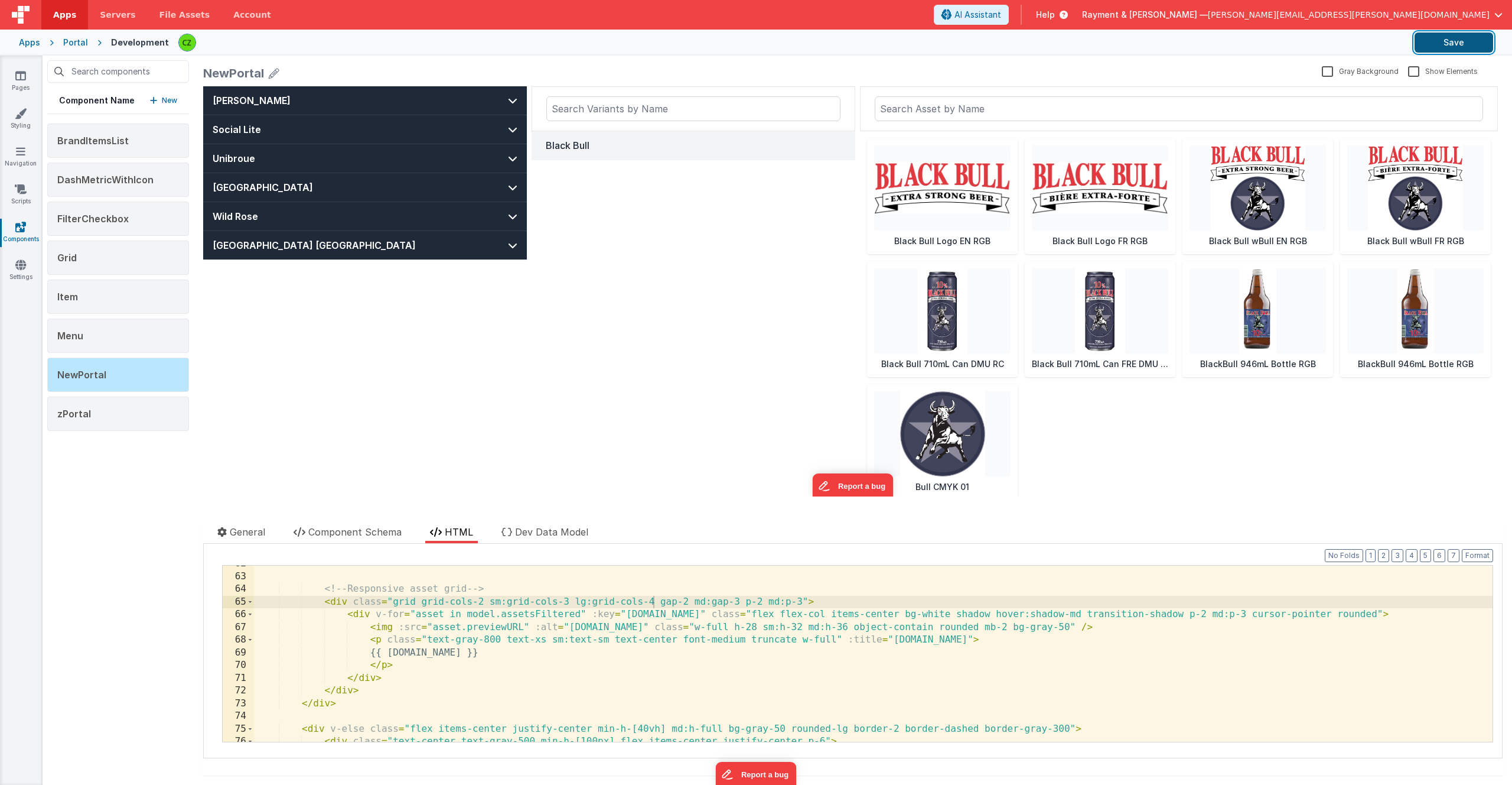
click at [769, 41] on button "Save" at bounding box center [1454, 42] width 79 height 20
click at [656, 601] on div "<!-- Responsive asset grid --> < div class = "grid grid-cols-2 sm:grid-cols-3 l…" at bounding box center [873, 658] width 1239 height 201
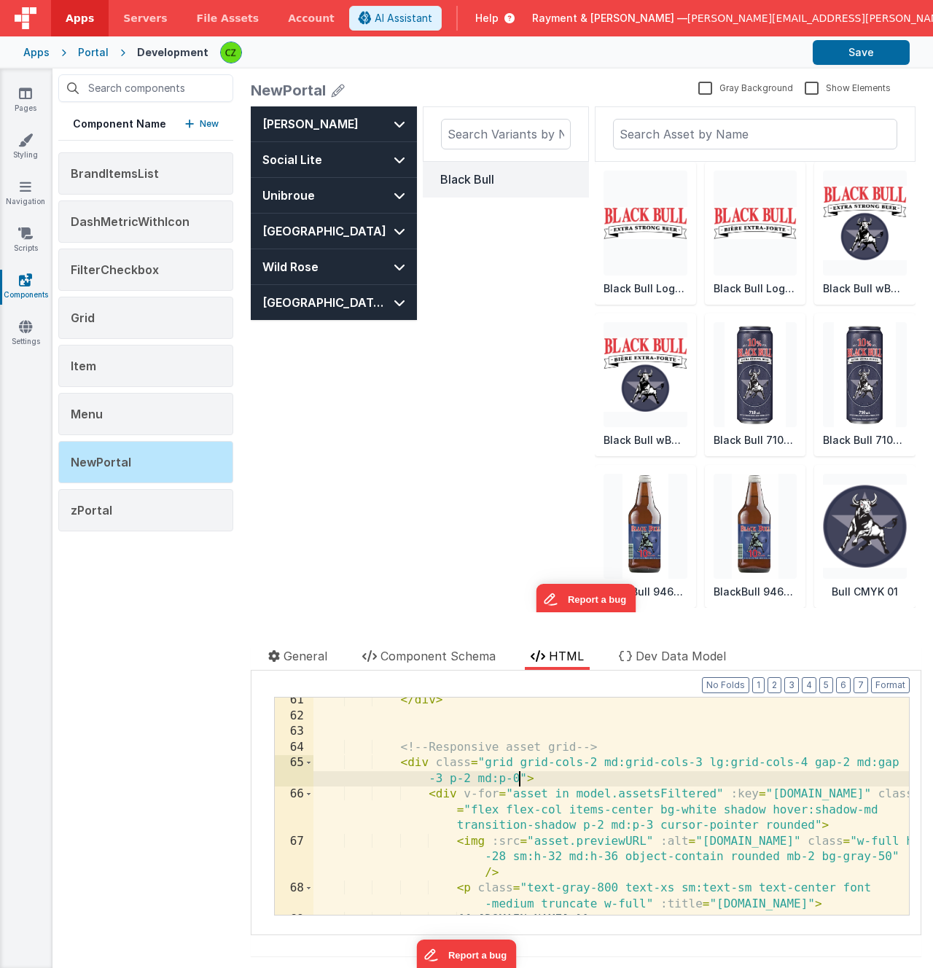
scroll to position [1316, 0]
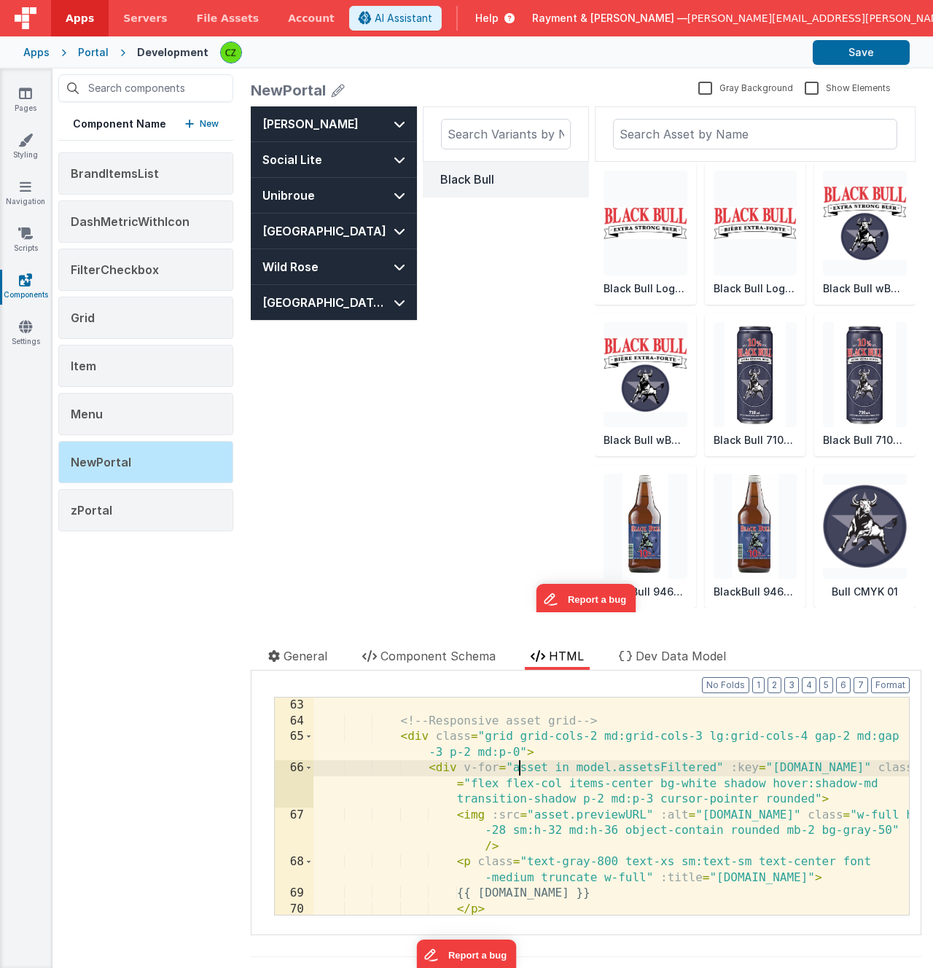
click at [520, 771] on div "<!-- Responsive asset grid --> < div class = "grid grid-cols-2 md:grid-cols-3 l…" at bounding box center [610, 821] width 595 height 248
click at [514, 783] on div "<!-- Responsive asset grid --> < div class = "grid grid-cols-2 md:grid-cols-3 l…" at bounding box center [610, 821] width 595 height 248
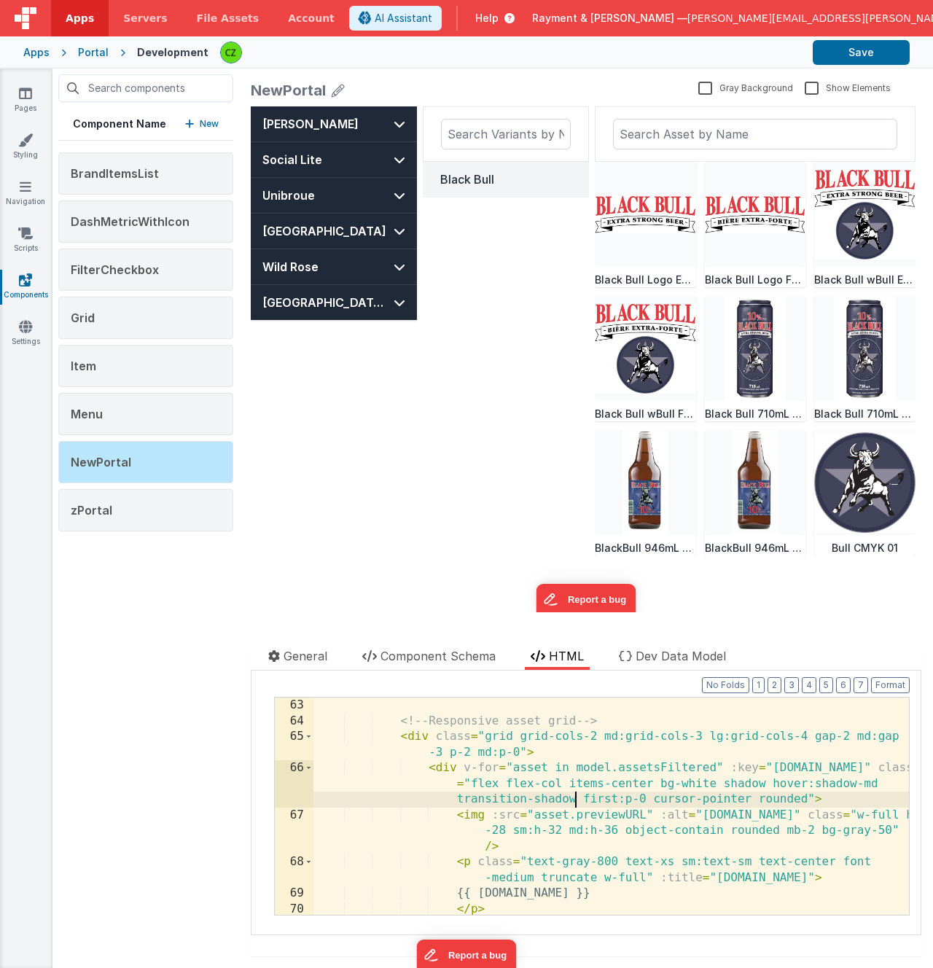
paste textarea
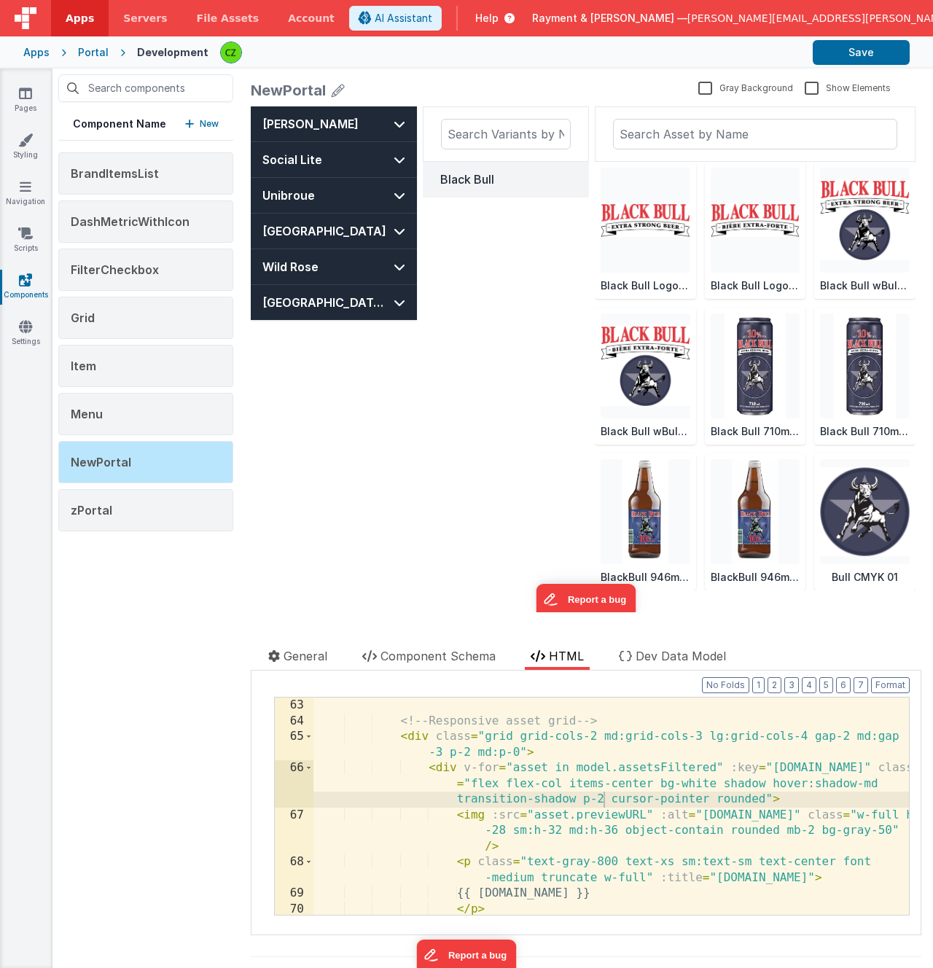
click at [498, 393] on div "Black Bull" at bounding box center [506, 348] width 166 height 484
click at [559, 785] on div "<!-- Responsive asset grid --> < div class = "grid grid-cols-2 md:grid-cols-3 l…" at bounding box center [610, 821] width 595 height 248
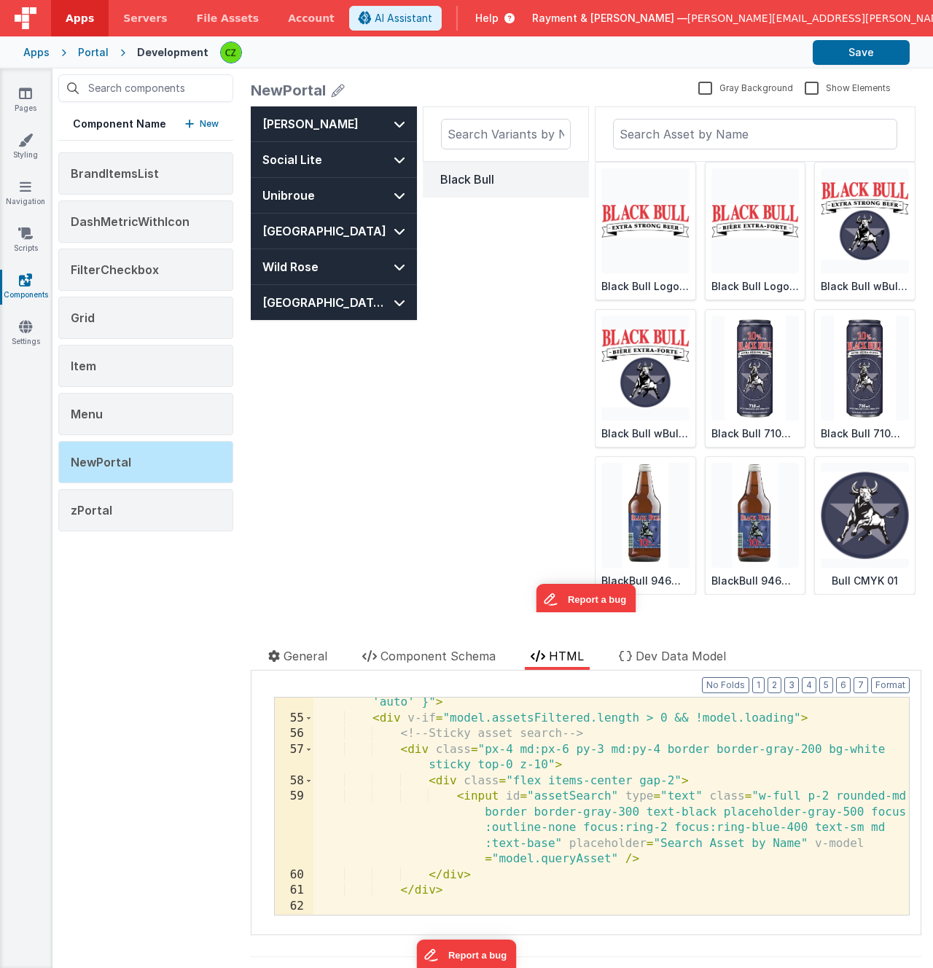
scroll to position [1100, 0]
click at [694, 756] on div "< div class = "w-full md:flex-1 flex flex-col overflow-y-auto" :style = "{ heig…" at bounding box center [610, 811] width 595 height 265
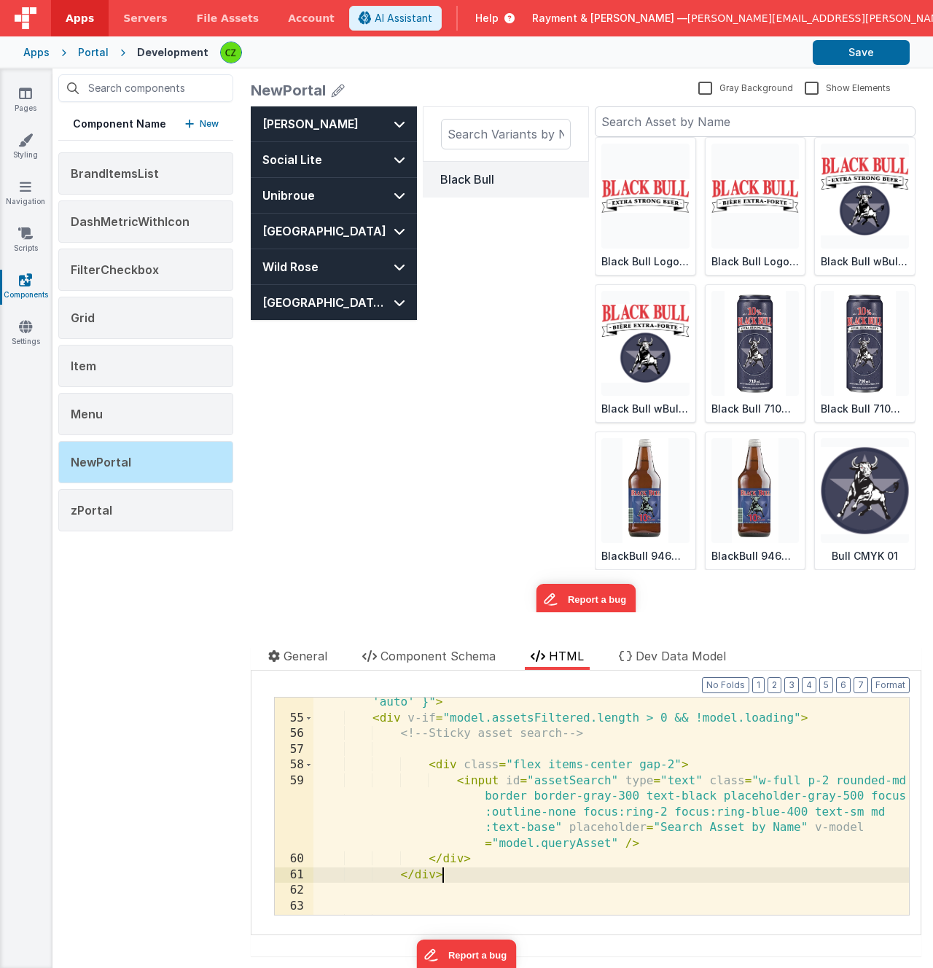
click at [488, 869] on div "< div class = "w-full md:flex-1 flex flex-col overflow-y-auto" :style = "{ heig…" at bounding box center [610, 811] width 595 height 265
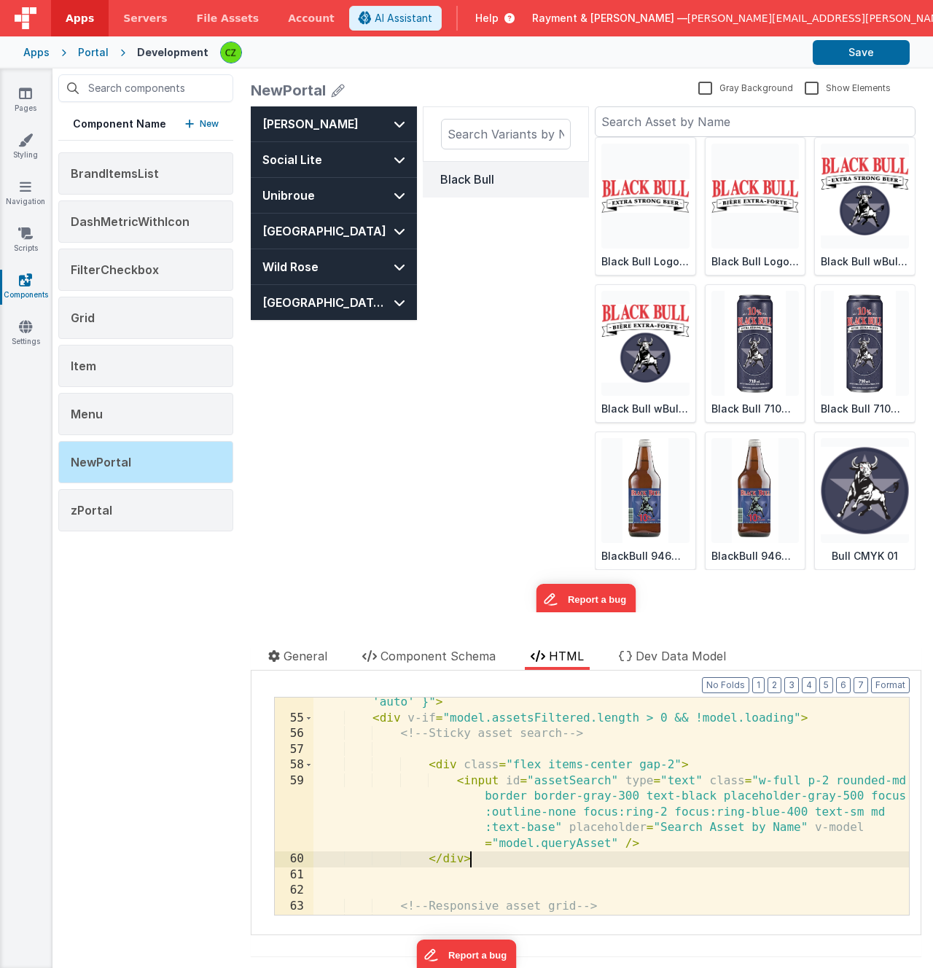
click at [651, 762] on div "< div class = "w-full md:flex-1 flex flex-col overflow-y-auto" :style = "{ heig…" at bounding box center [610, 819] width 595 height 280
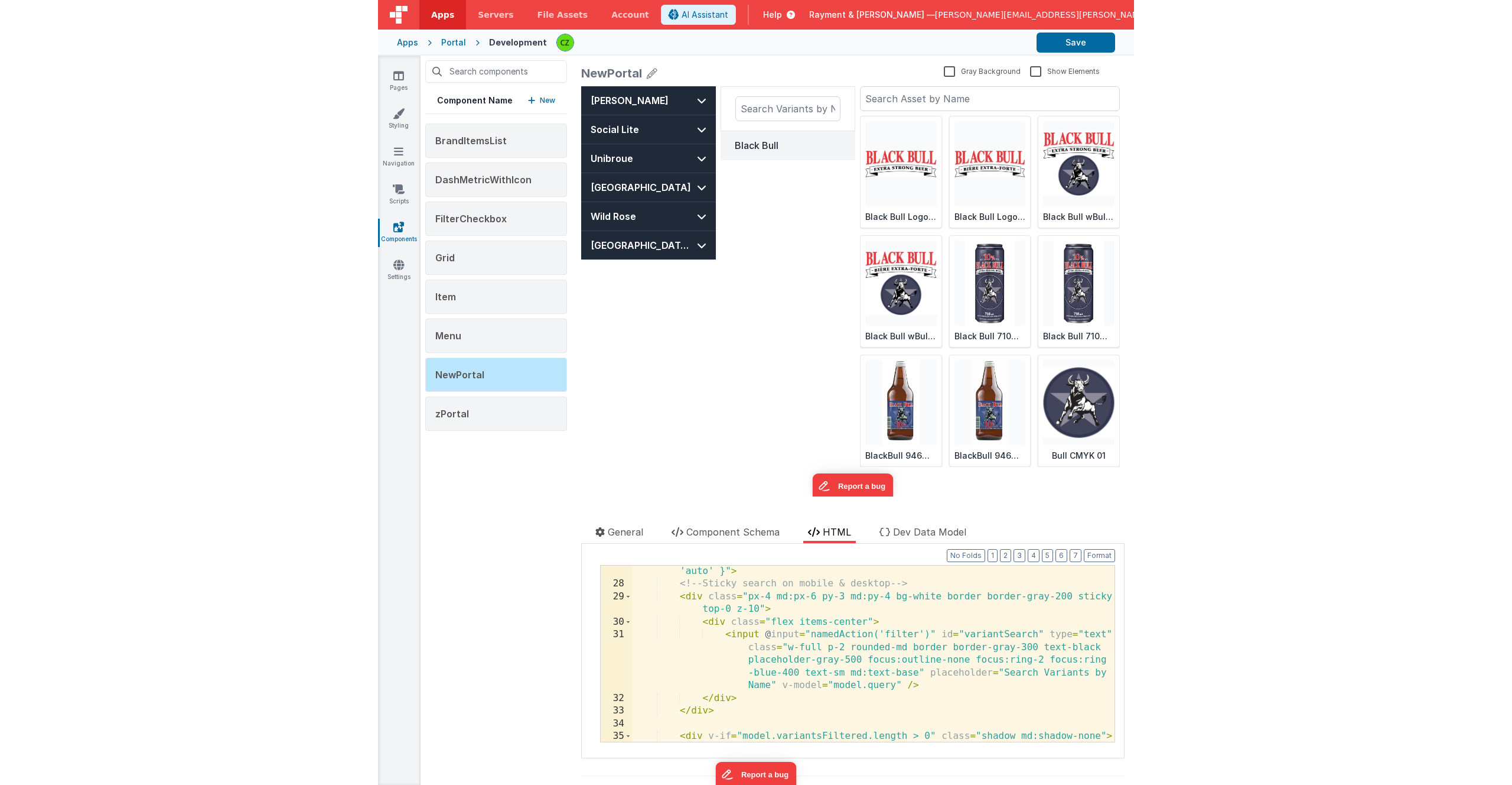
scroll to position [421, 0]
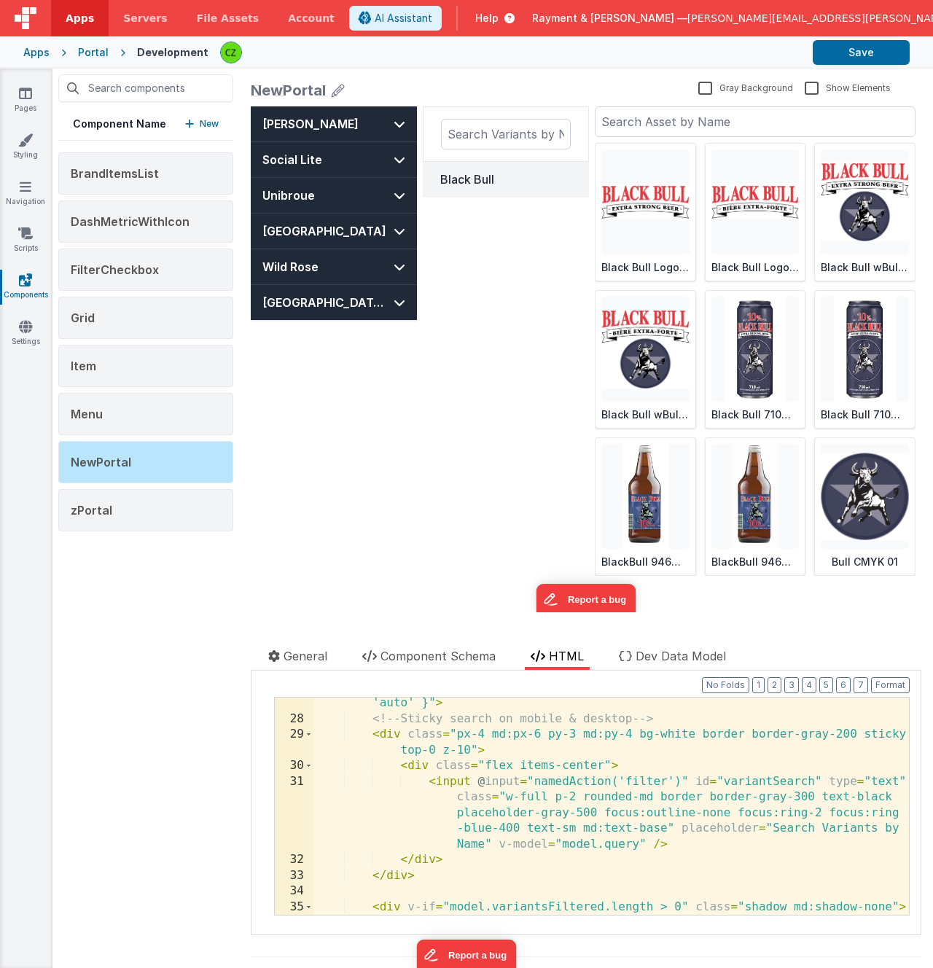
click at [598, 780] on div "< div class = "w-full md:w-1/4 flex flex-col overflow-y-auto" :style = "{ heigh…" at bounding box center [610, 812] width 595 height 265
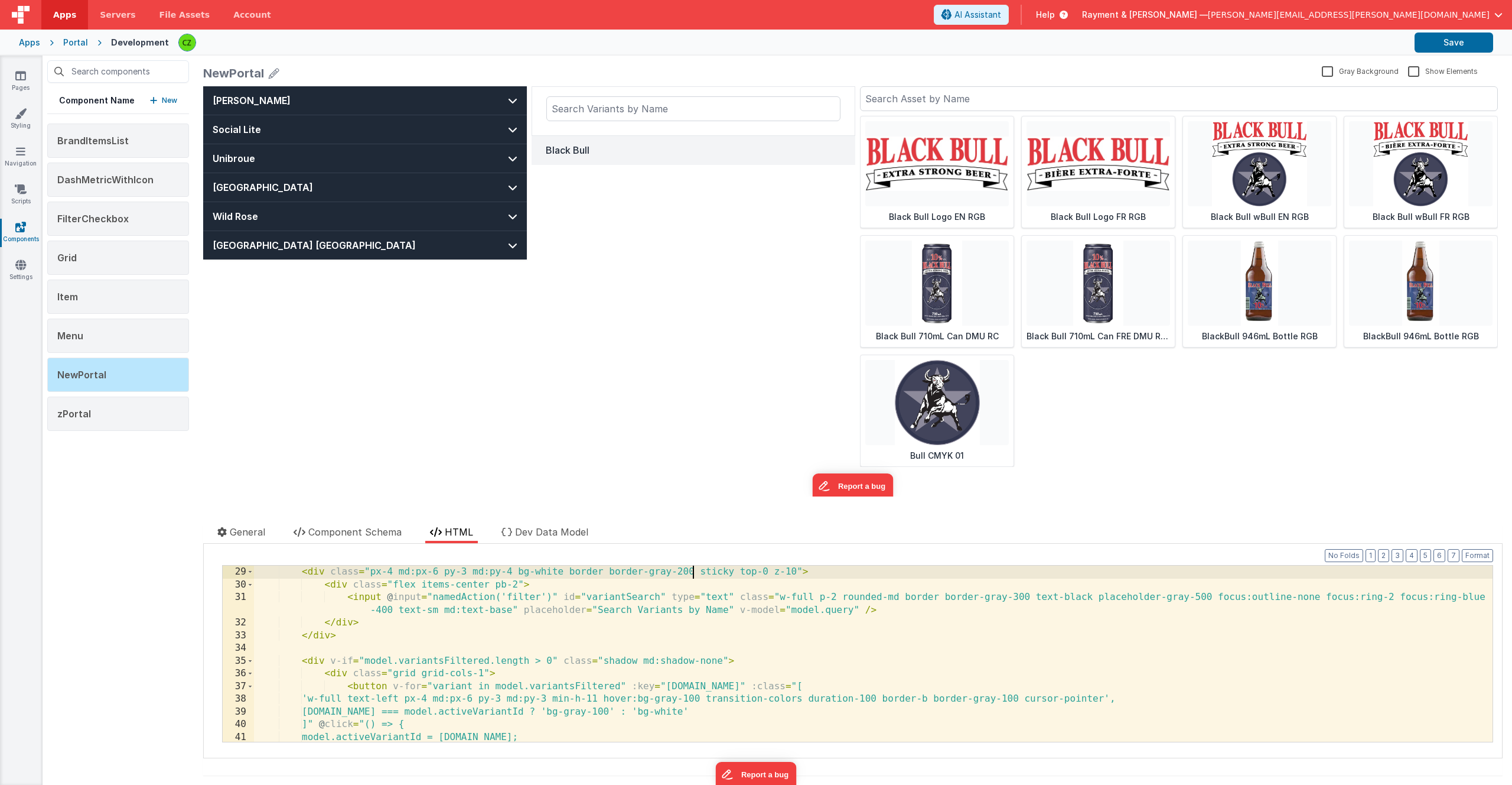
scroll to position [368, 0]
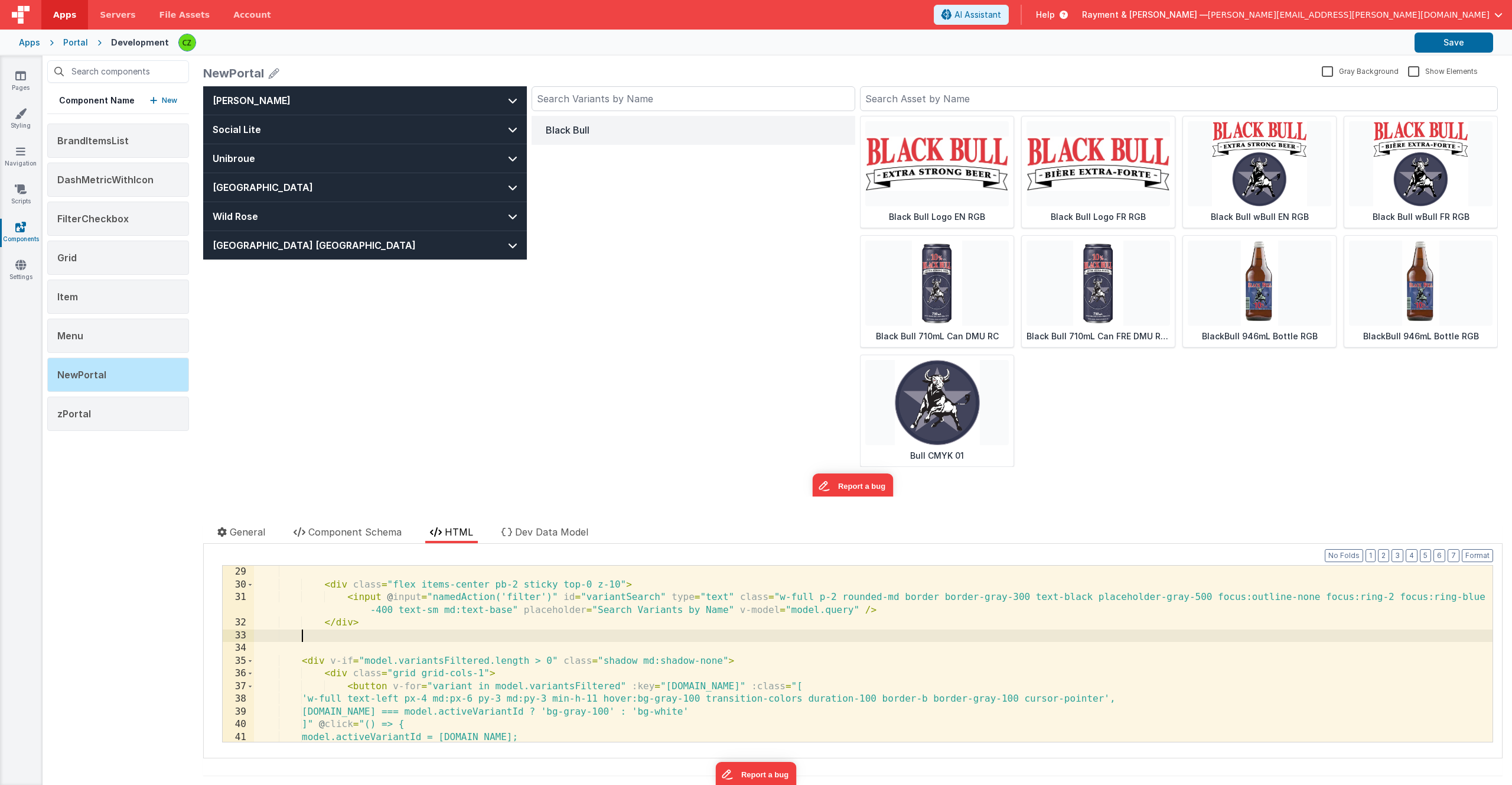
click at [725, 338] on div "Black Bull" at bounding box center [693, 276] width 323 height 380
click at [769, 554] on button "Format" at bounding box center [1477, 556] width 32 height 13
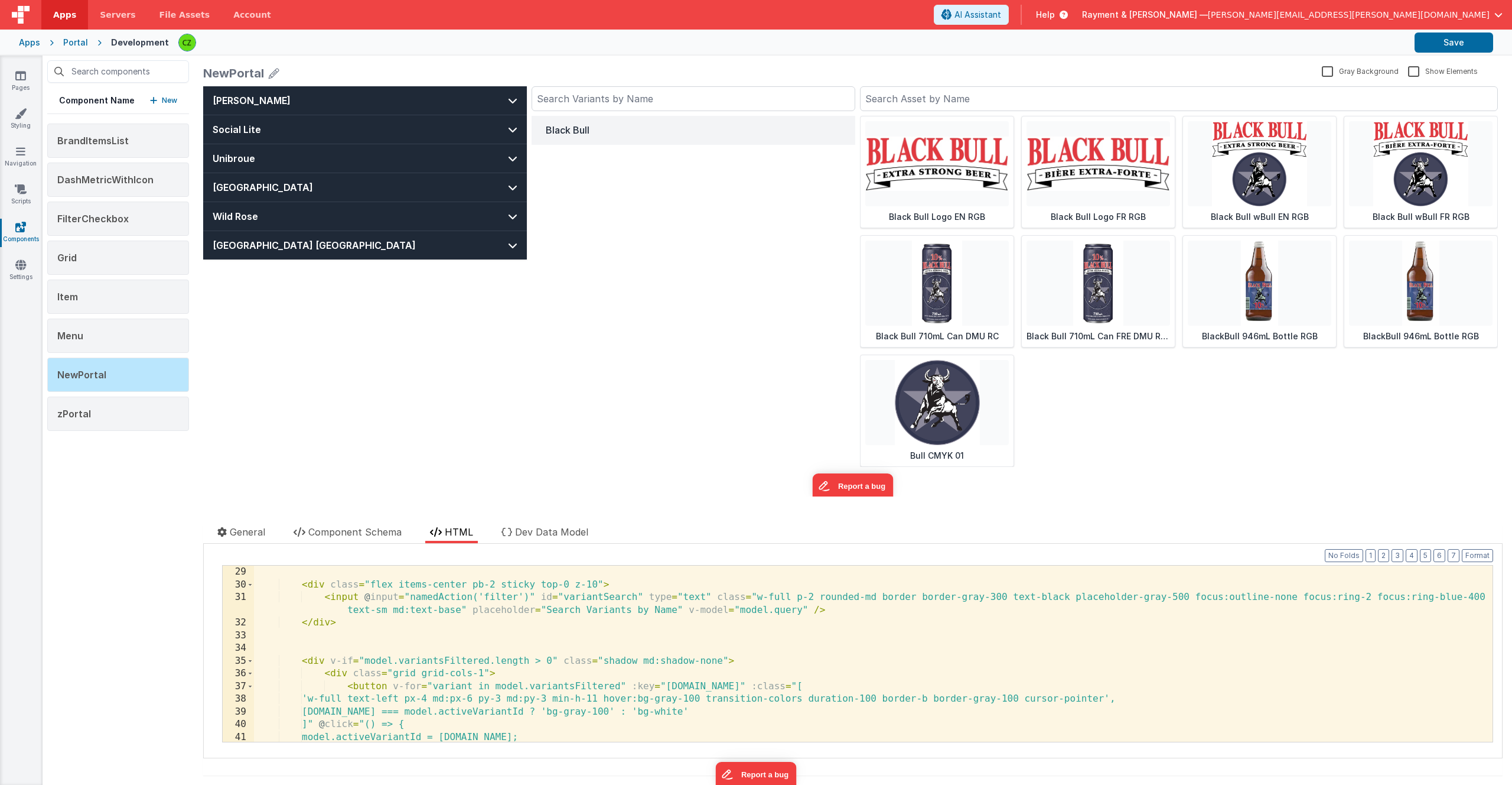
click at [682, 644] on div "< div class = "flex items-center pb-2 sticky top-0 z-10" > < input @ input = "n…" at bounding box center [873, 666] width 1239 height 201
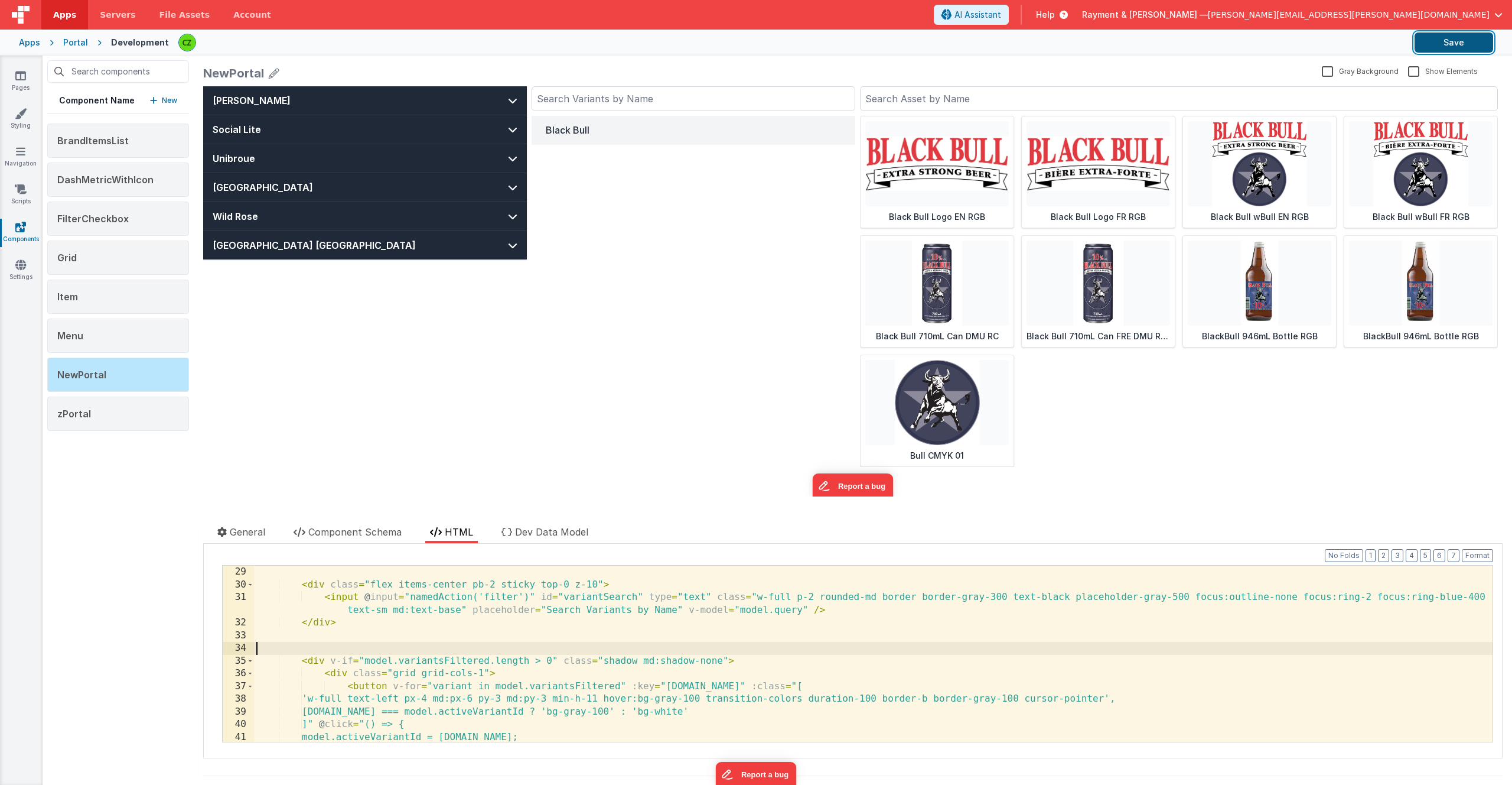
click at [769, 40] on button "Save" at bounding box center [1454, 42] width 79 height 20
click at [489, 121] on button "Social Lite" at bounding box center [365, 129] width 323 height 28
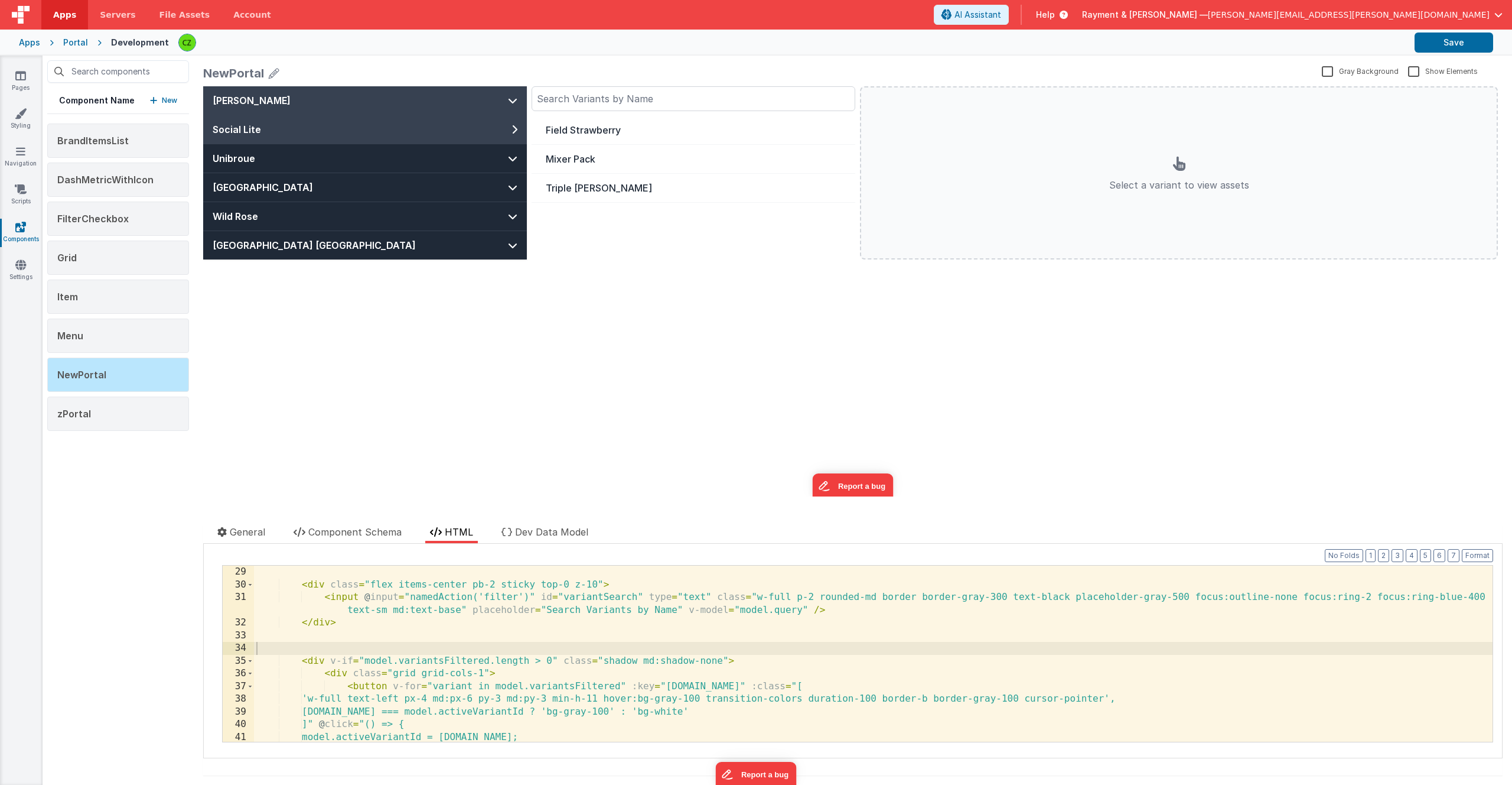
click at [487, 101] on button "[PERSON_NAME]" at bounding box center [365, 100] width 323 height 28
click at [482, 131] on button "Social Lite" at bounding box center [365, 129] width 323 height 28
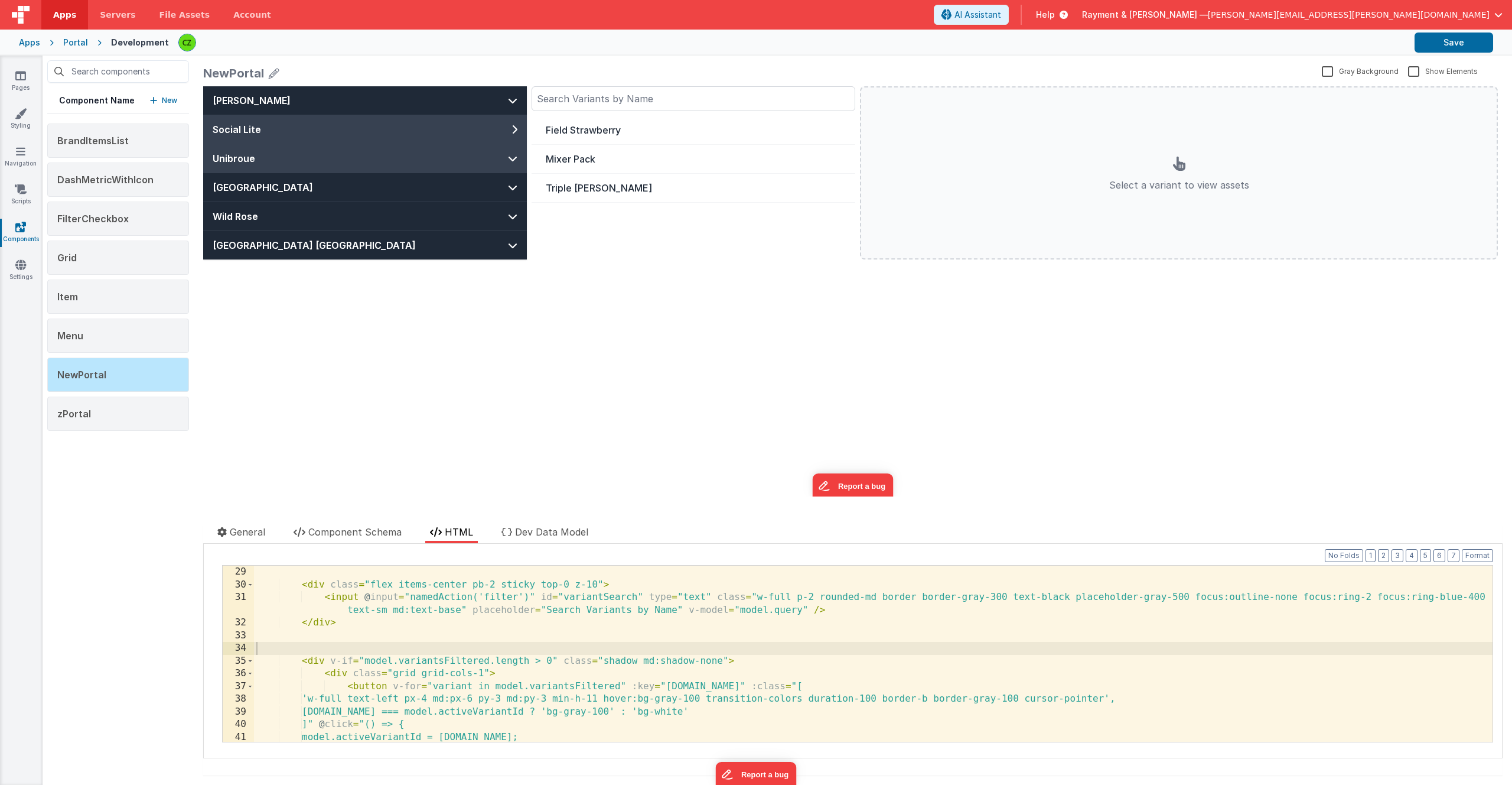
click at [477, 165] on button "Unibroue" at bounding box center [365, 158] width 323 height 28
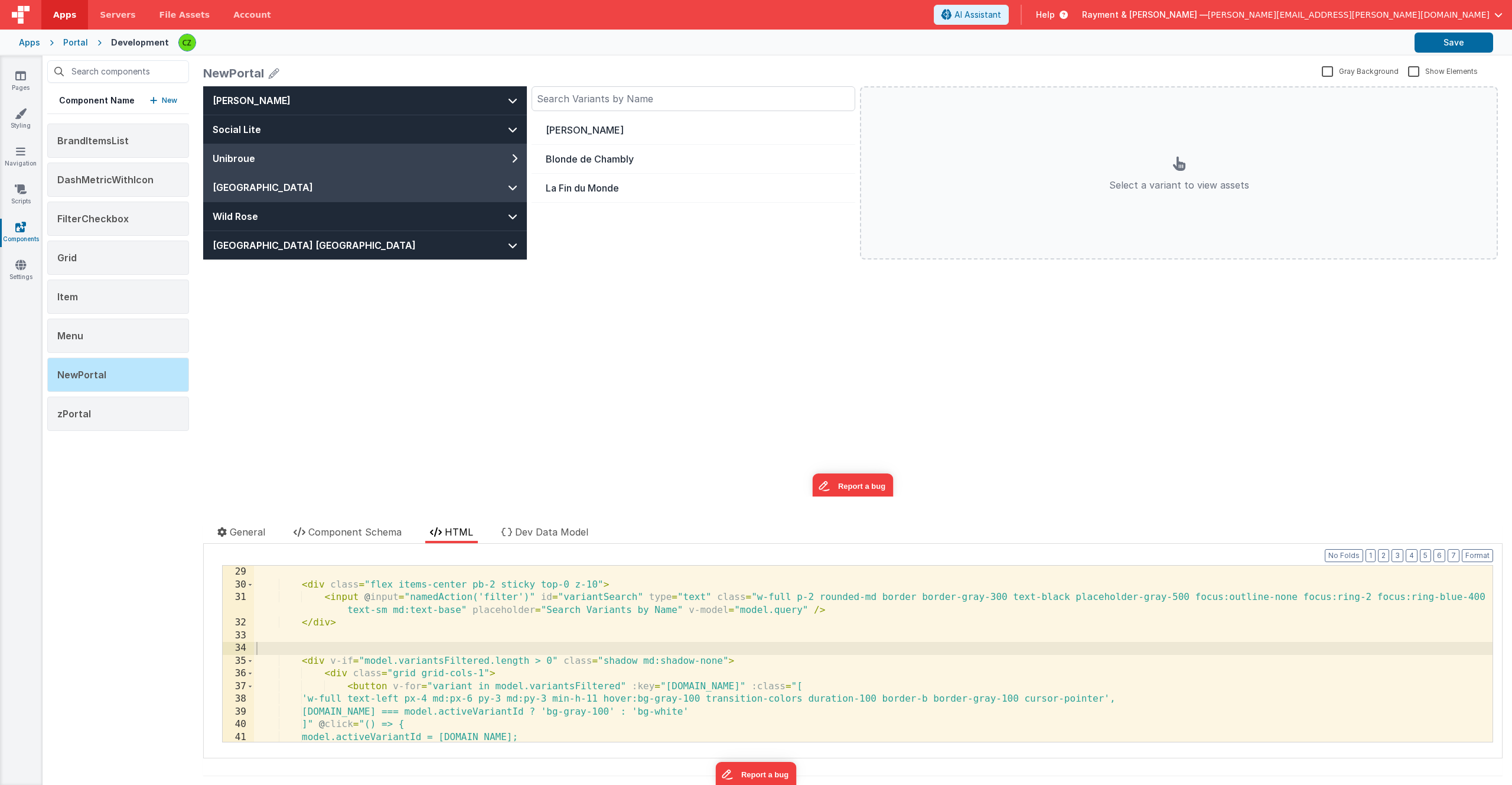
click at [495, 191] on button "[GEOGRAPHIC_DATA]" at bounding box center [365, 187] width 323 height 28
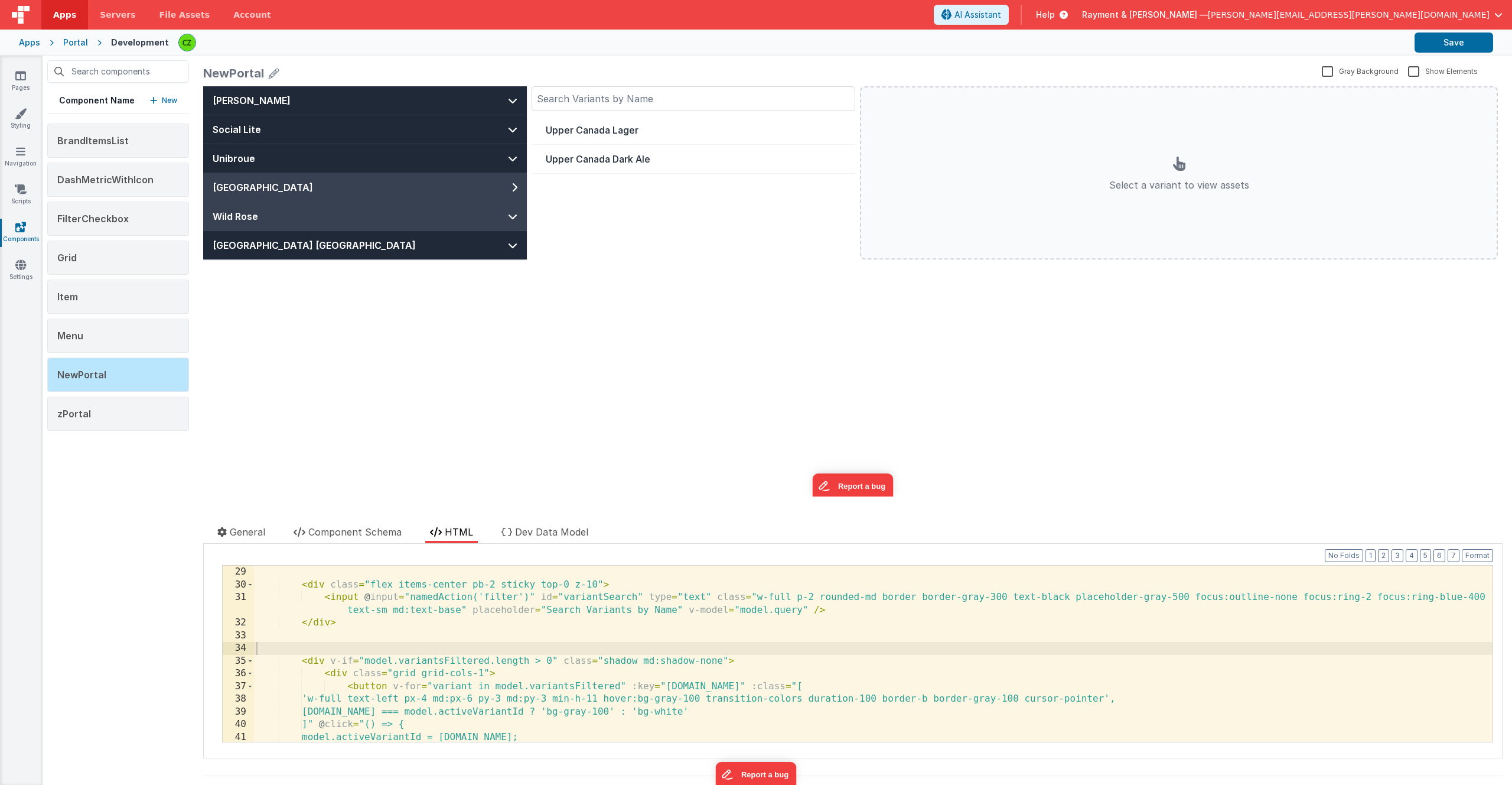
click at [489, 215] on button "Wild Rose" at bounding box center [365, 216] width 323 height 28
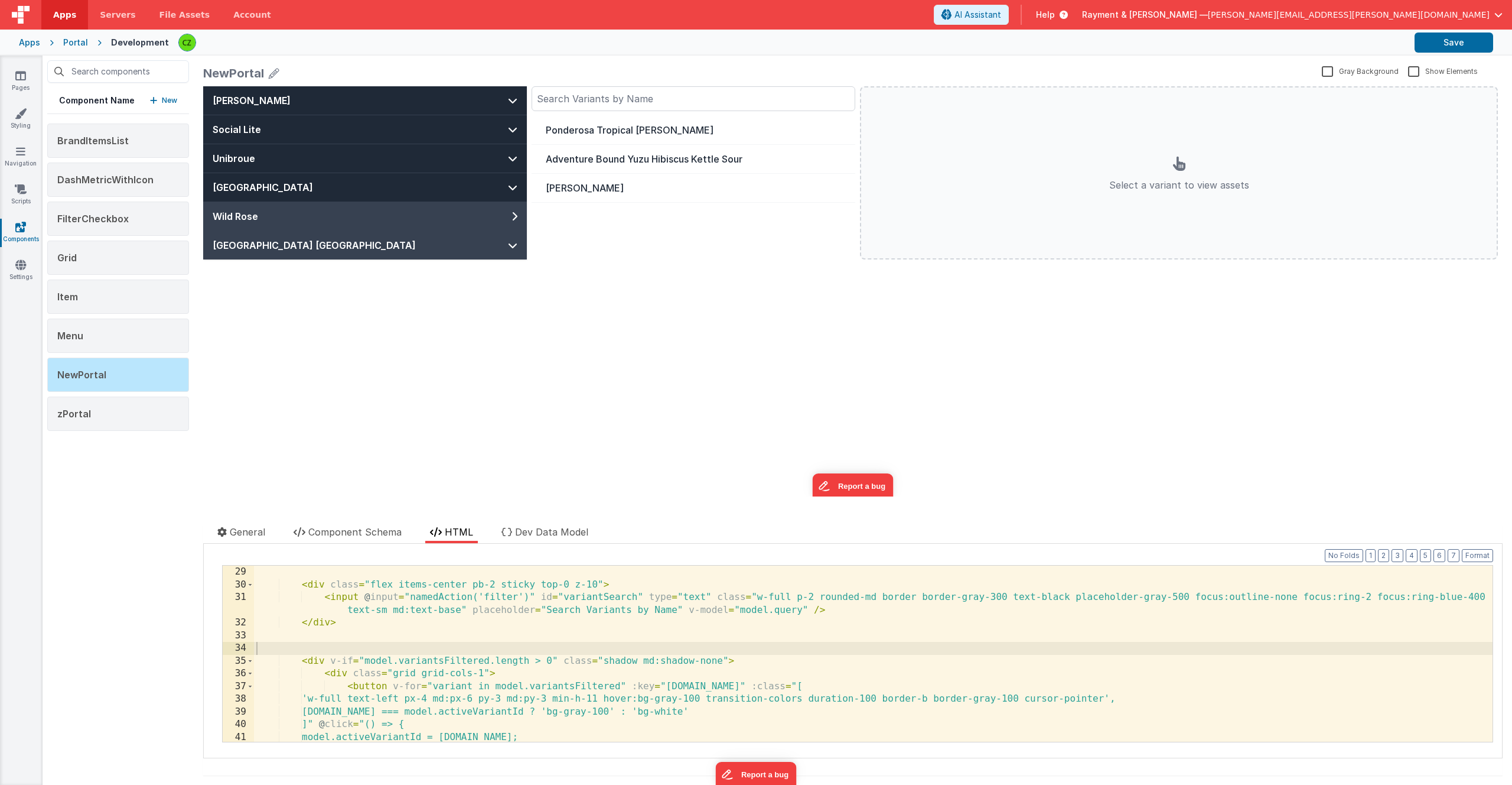
click at [489, 238] on button "[GEOGRAPHIC_DATA] [GEOGRAPHIC_DATA]" at bounding box center [365, 245] width 323 height 28
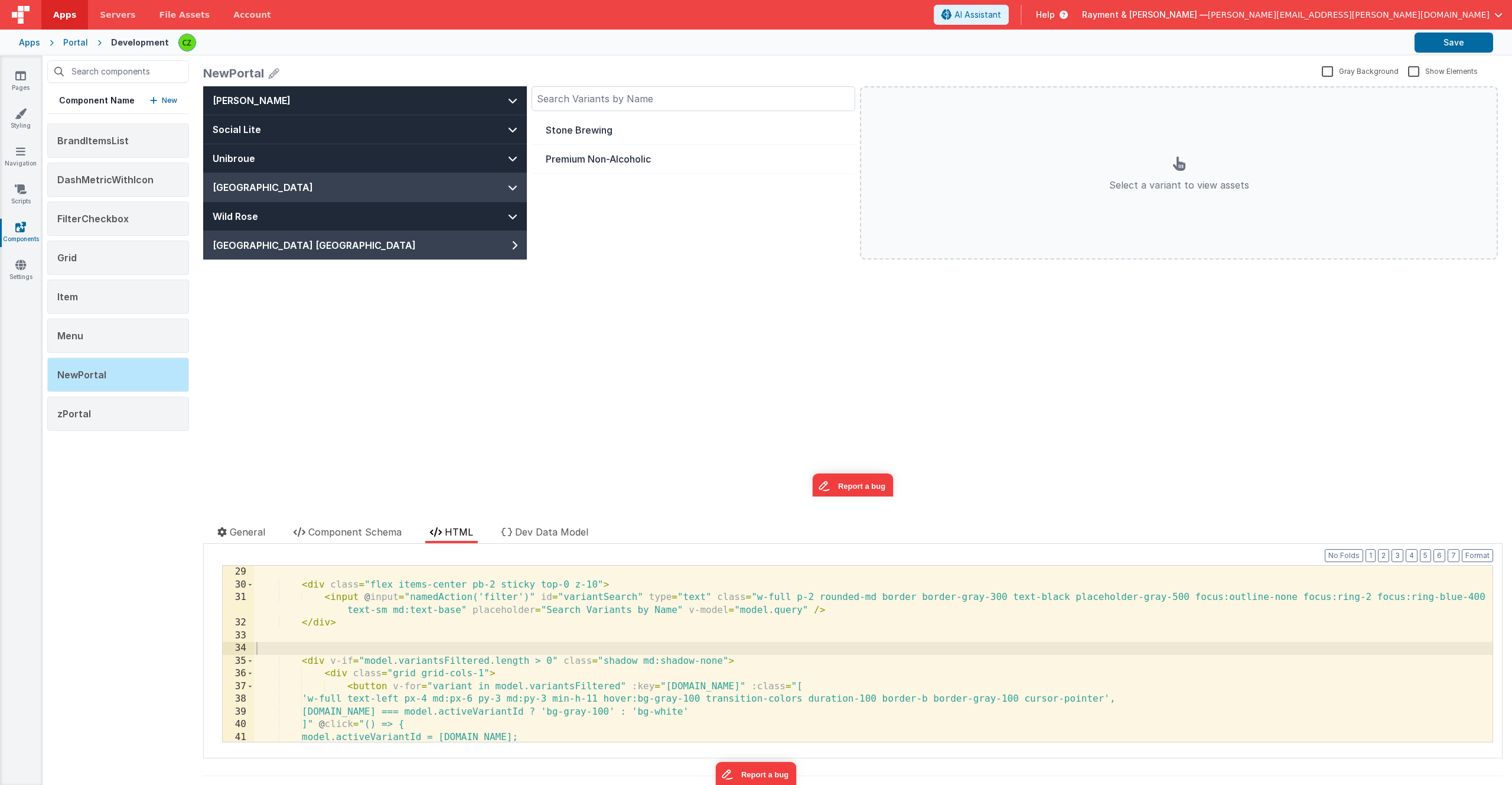
click at [489, 197] on button "[GEOGRAPHIC_DATA]" at bounding box center [365, 187] width 323 height 28
click at [606, 134] on div "Upper Canada Lager" at bounding box center [693, 130] width 295 height 14
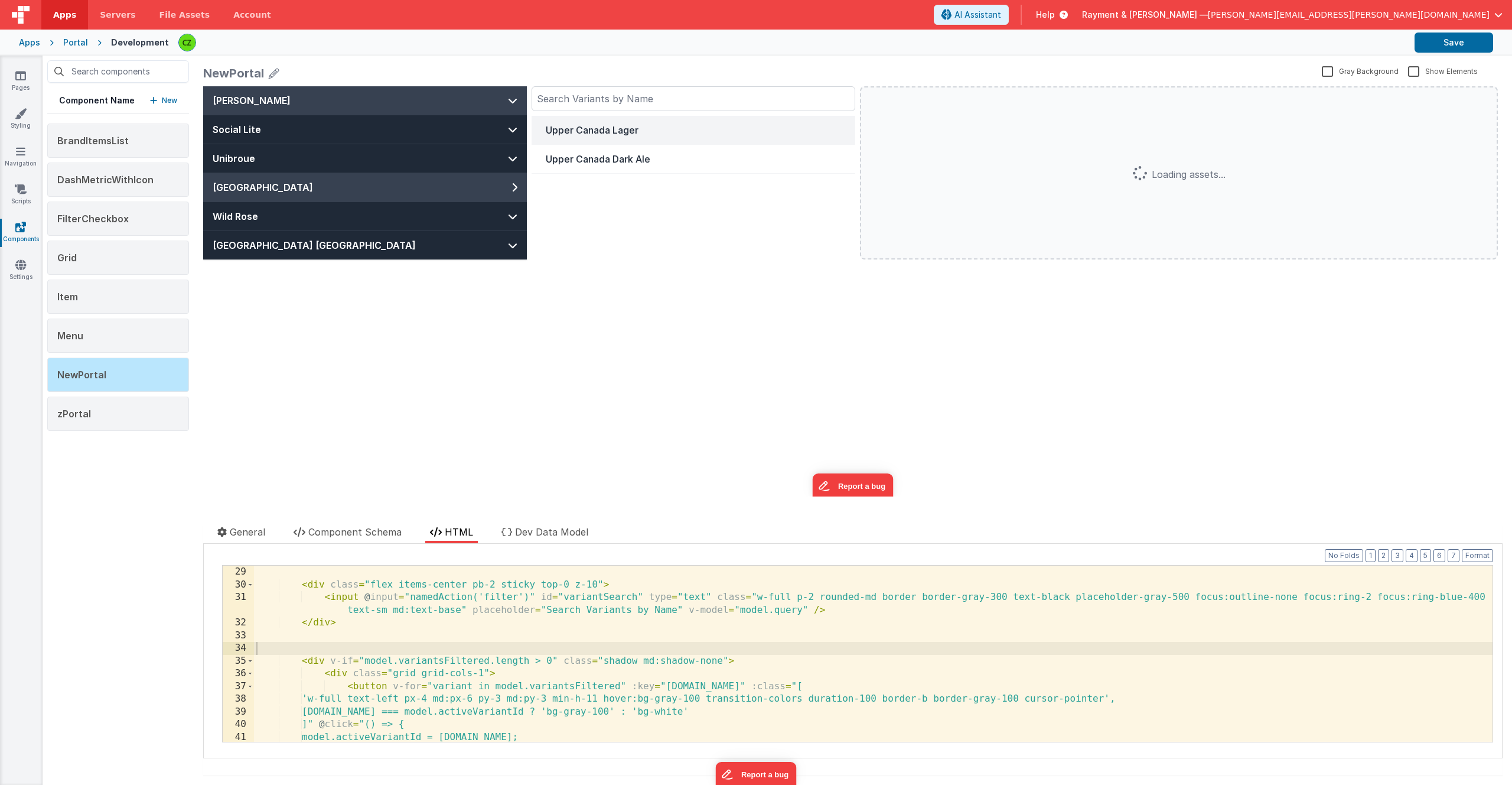
click at [475, 97] on button "[PERSON_NAME]" at bounding box center [365, 100] width 323 height 28
click at [602, 140] on button "Cream Ale" at bounding box center [693, 131] width 323 height 29
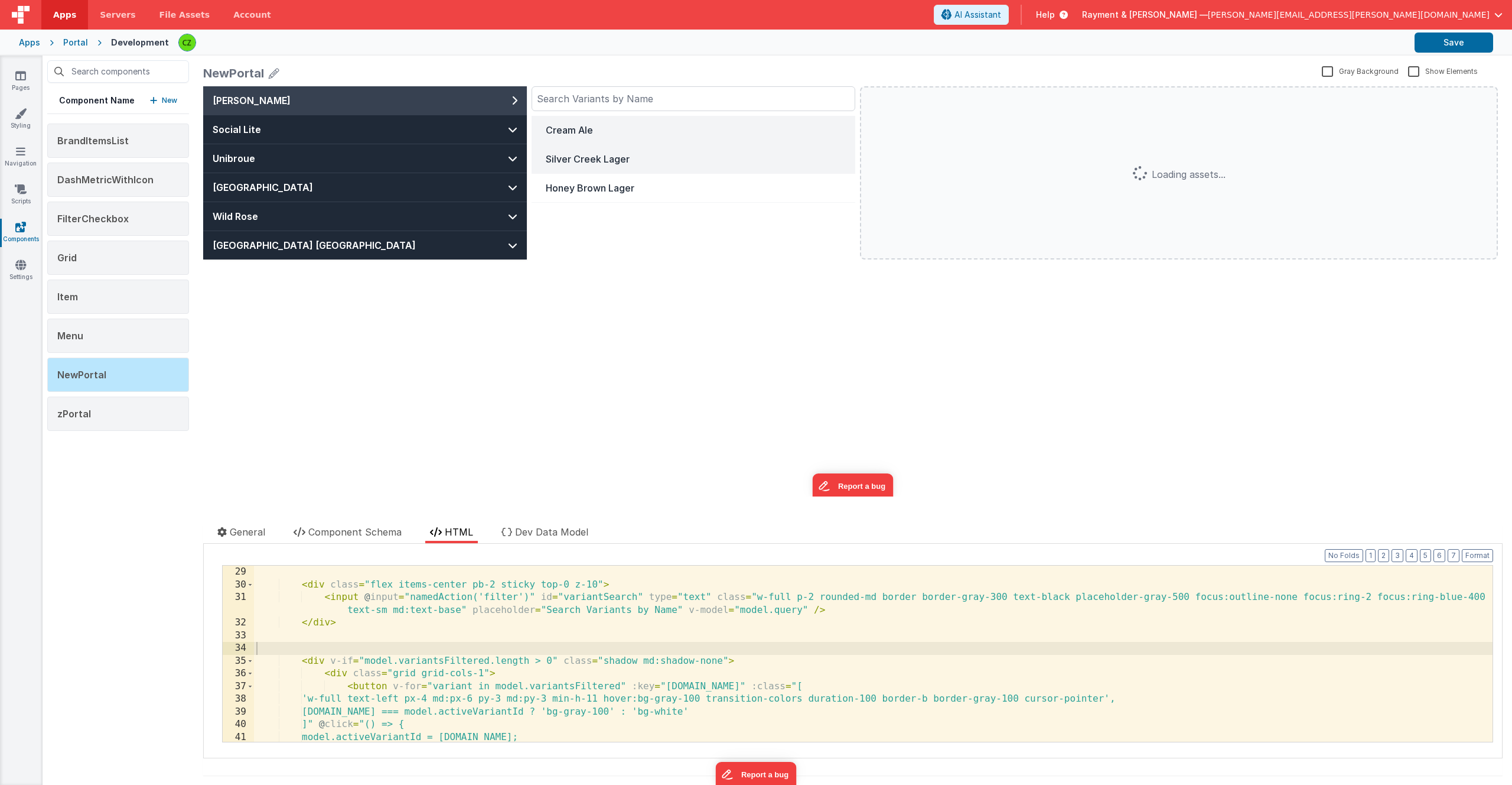
click at [602, 166] on button "Silver Creek Lager" at bounding box center [693, 160] width 323 height 29
click at [769, 38] on button "Save" at bounding box center [1454, 42] width 79 height 20
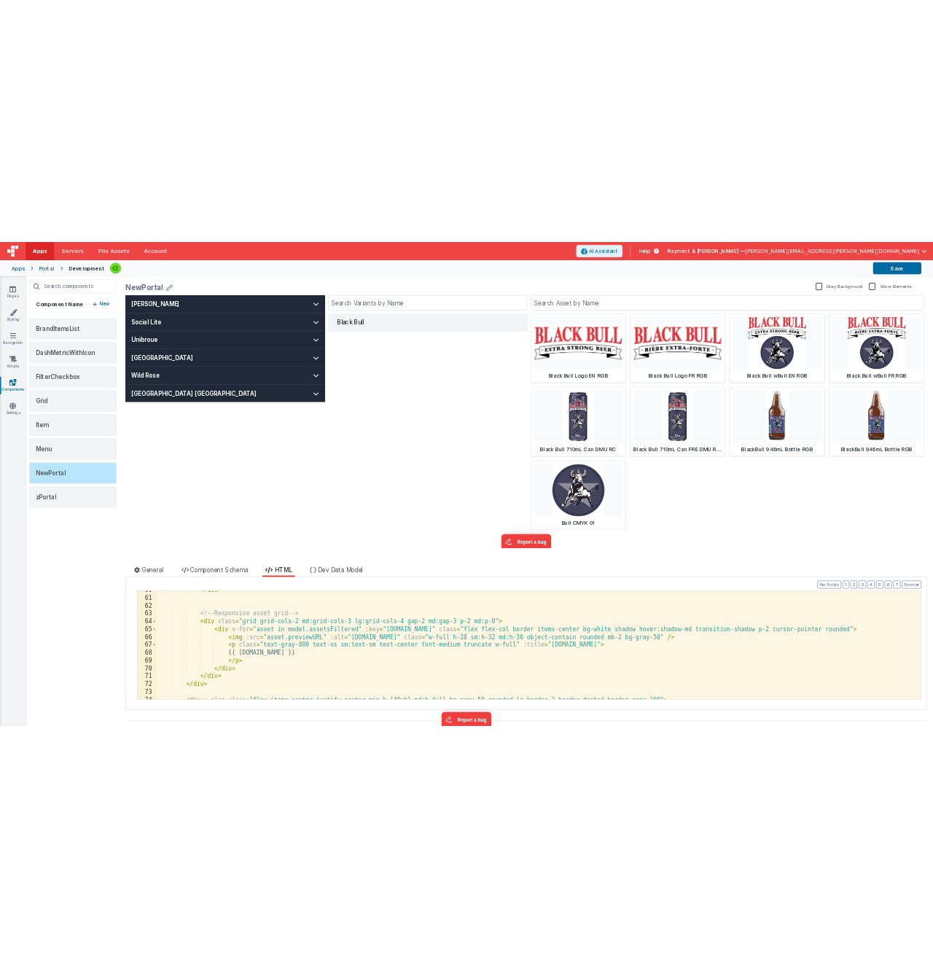
scroll to position [1008, 0]
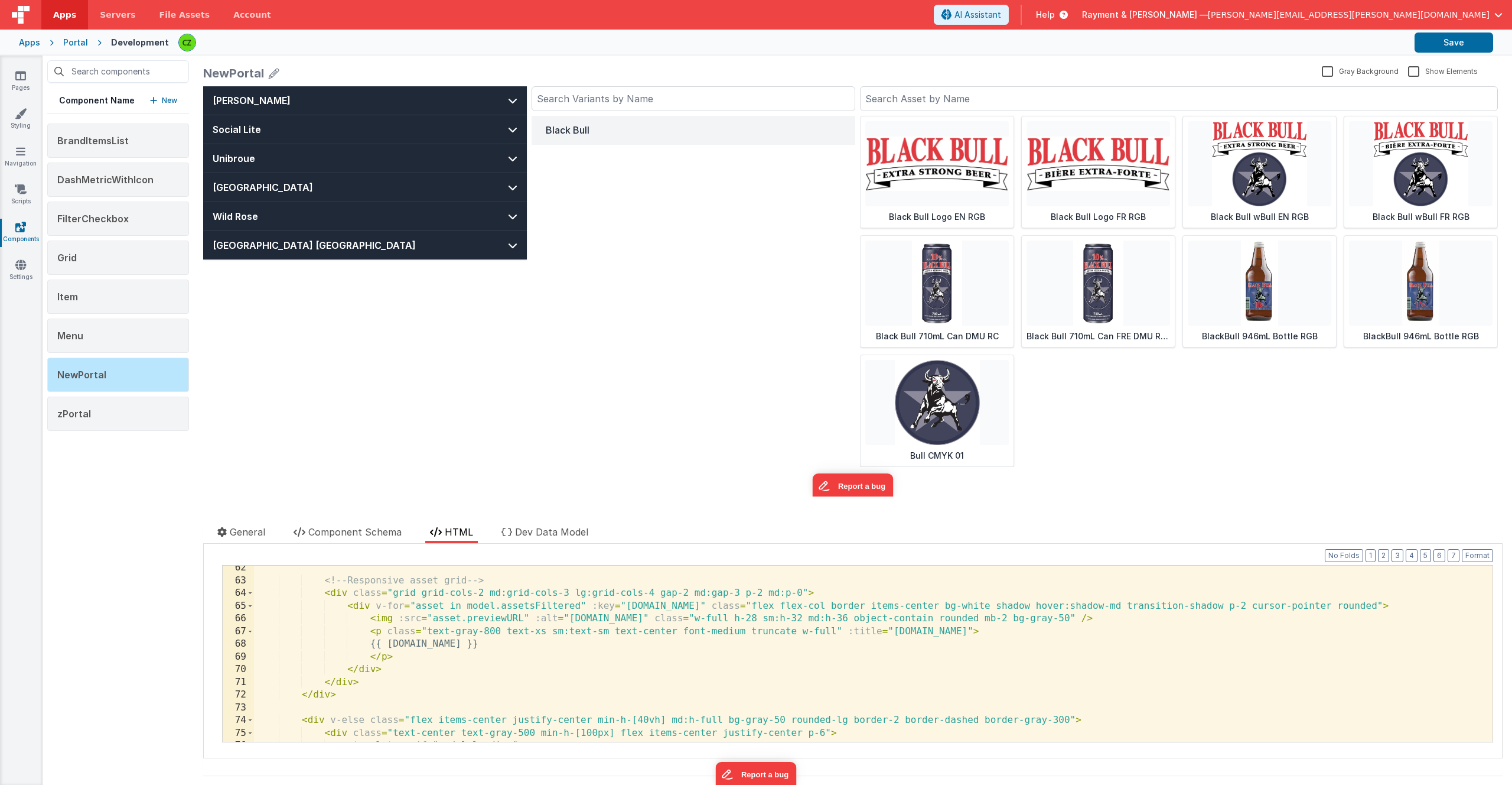
click at [506, 648] on div "<!-- Responsive asset grid --> < div class = "grid grid-cols-2 md:grid-cols-3 l…" at bounding box center [873, 662] width 1239 height 201
click at [761, 598] on div "<!-- Responsive asset grid --> < div class = "grid grid-cols-2 md:grid-cols-3 l…" at bounding box center [873, 662] width 1239 height 201
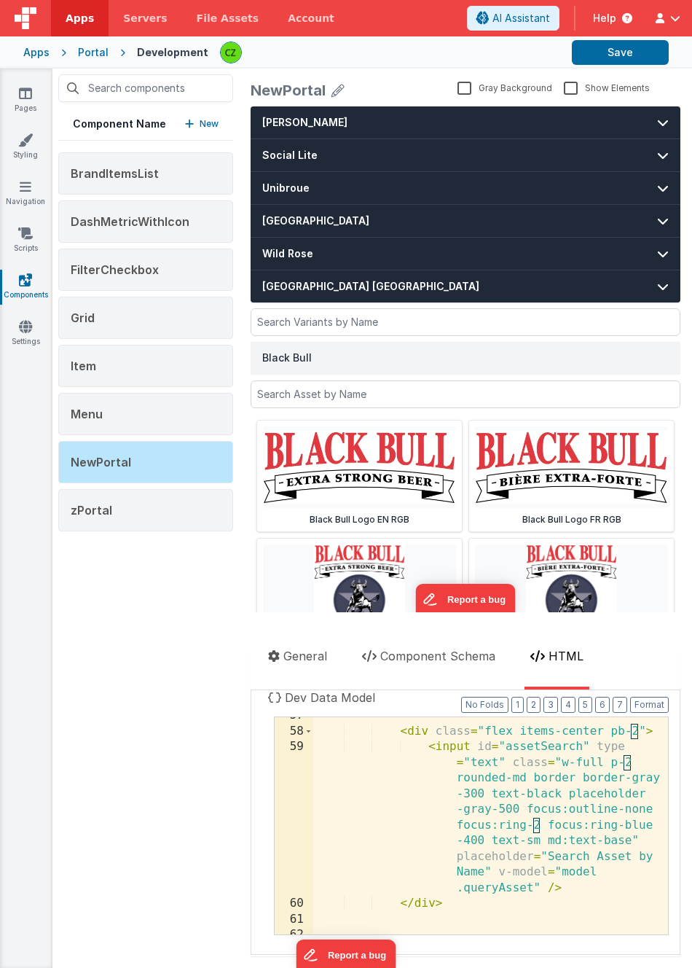
scroll to position [1685, 0]
click at [428, 695] on div "Documentation Delete Component Data Model Format 7 6 5 4 3 2 1 No Folds 1 2 3 {…" at bounding box center [466, 822] width 430 height 265
click at [291, 782] on div "59" at bounding box center [294, 817] width 39 height 157
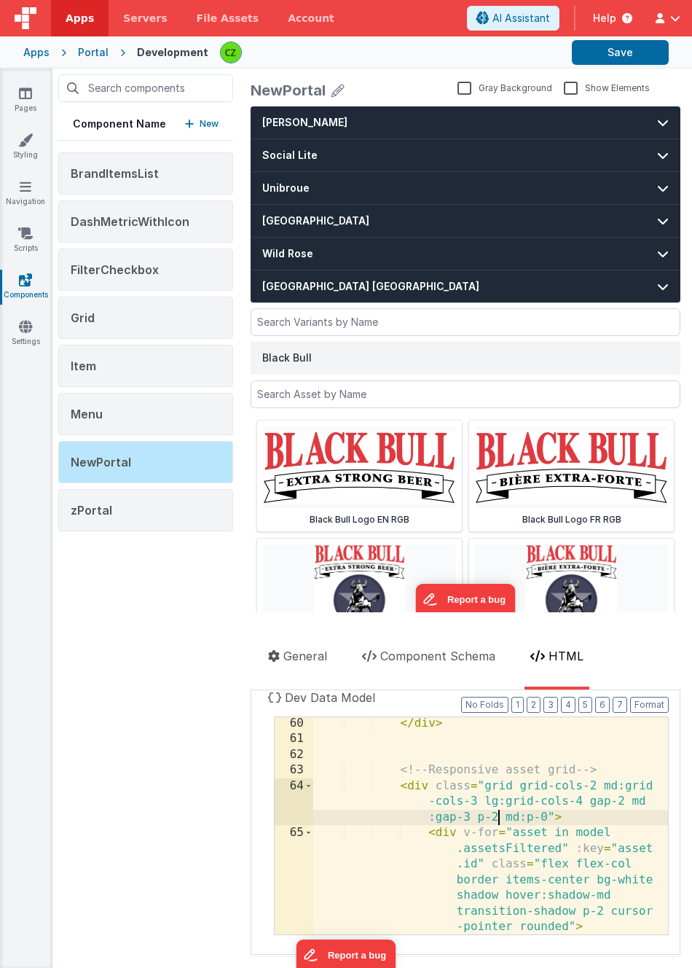
scroll to position [1870, 0]
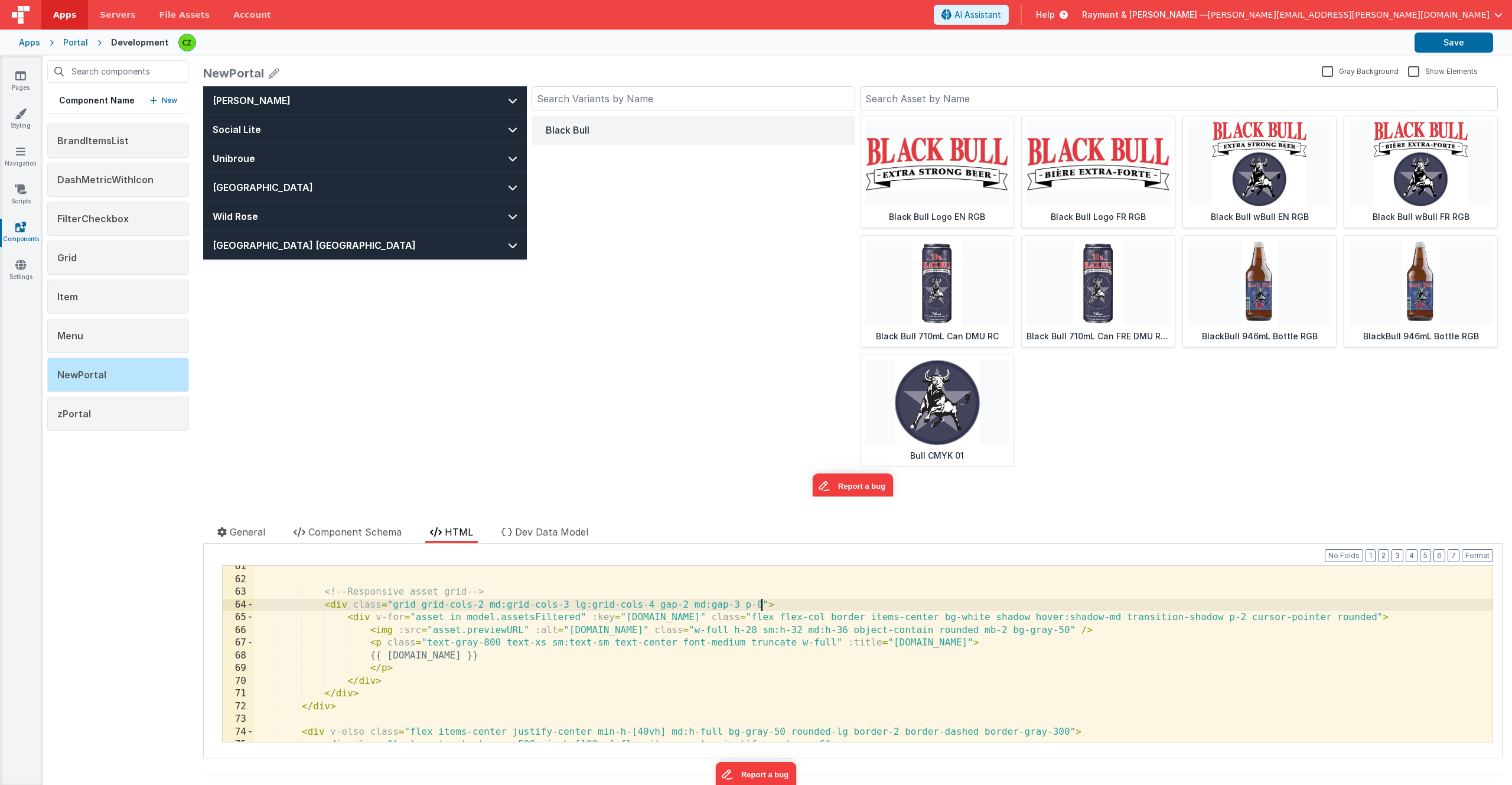
scroll to position [813, 0]
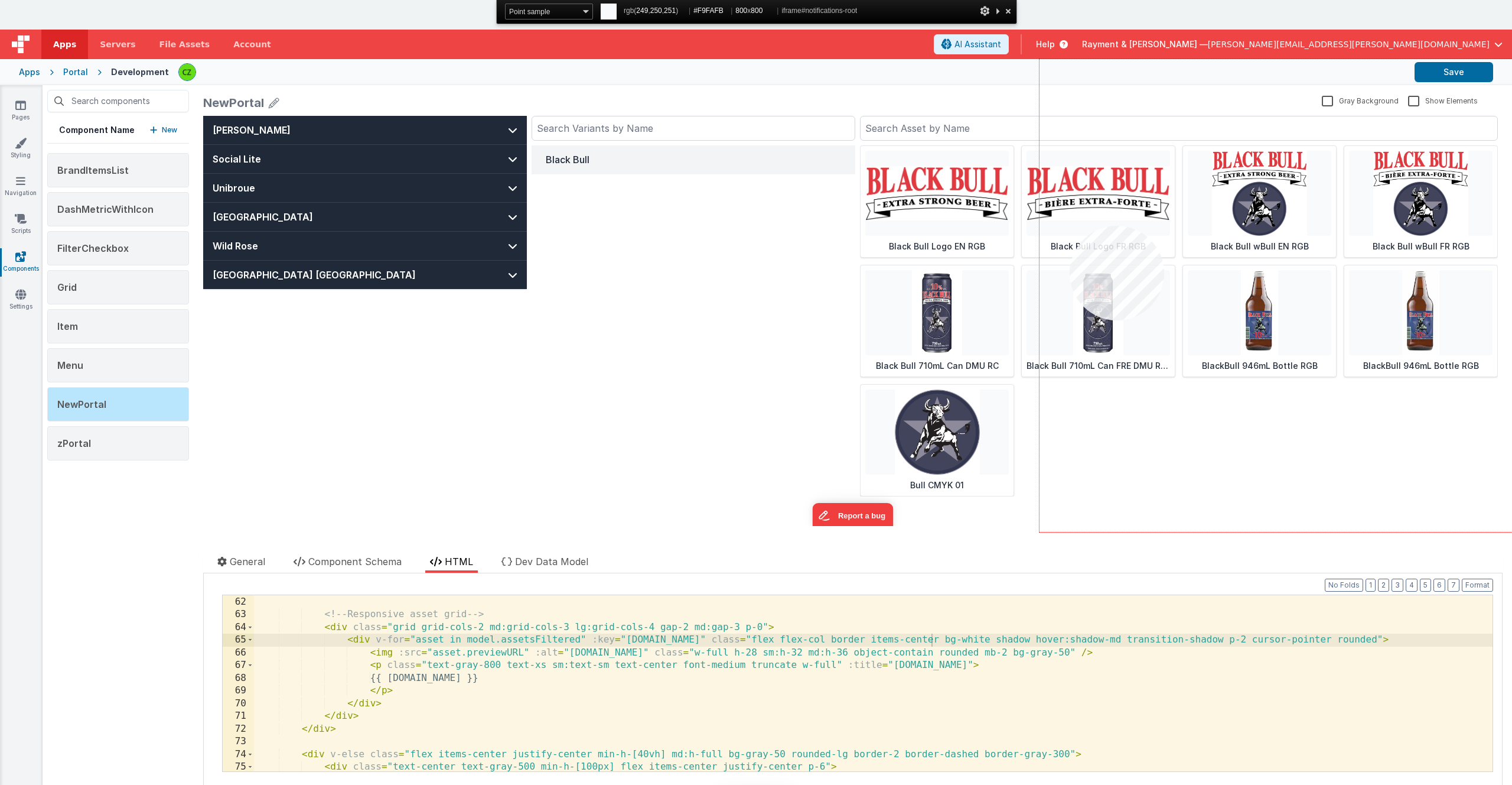
click at [561, 225] on div at bounding box center [1275, 295] width 473 height 473
click at [561, 10] on span "#F9FAFB" at bounding box center [747, 11] width 30 height 8
click at [561, 29] on header "Apps Servers File Assets Account Some FUTURE Slot AI Assistant Help Rayment & C…" at bounding box center [756, 44] width 1512 height 29
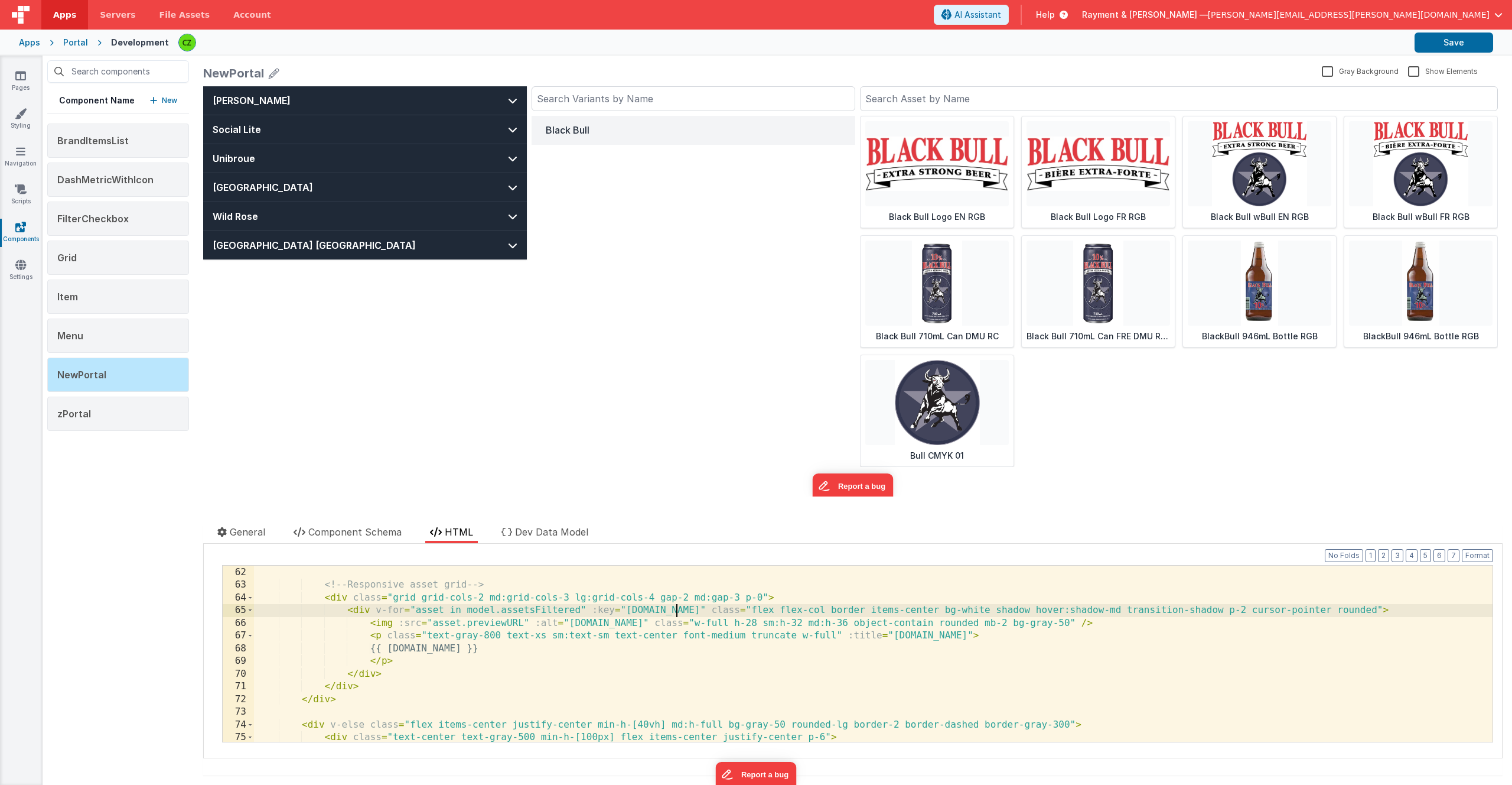
click at [561, 605] on div "<!-- Responsive asset grid --> < div class = "grid grid-cols-2 md:grid-cols-3 l…" at bounding box center [873, 654] width 1239 height 201
click at [561, 617] on div "<!-- Responsive asset grid --> < div class = "grid grid-cols-2 md:grid-cols-3 l…" at bounding box center [873, 654] width 1239 height 201
click at [561, 608] on div "<!-- Responsive asset grid --> < div class = "grid grid-cols-2 md:grid-cols-3 l…" at bounding box center [873, 654] width 1239 height 201
click at [22, 114] on icon at bounding box center [20, 114] width 12 height 12
click at [561, 628] on div "<!-- Responsive asset grid --> < div class = "grid grid-cols-2 md:grid-cols-3 l…" at bounding box center [873, 654] width 1239 height 201
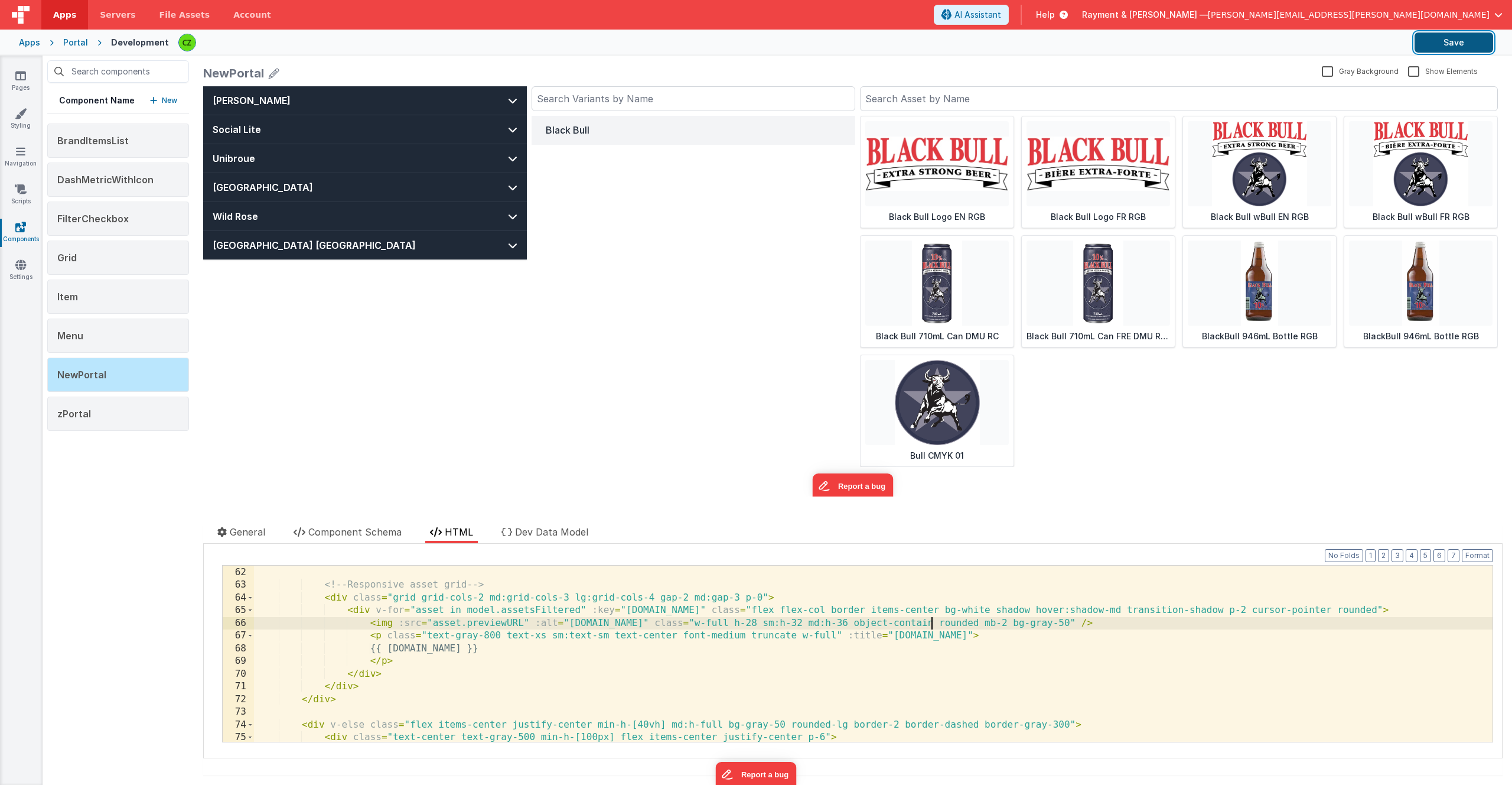
click at [561, 36] on button "Save" at bounding box center [1454, 42] width 79 height 20
click at [553, 613] on div "<!-- Responsive asset grid --> < div class = "grid grid-cols-2 md:grid-cols-3 l…" at bounding box center [873, 654] width 1239 height 201
click at [561, 612] on div "<!-- Responsive asset grid --> < div class = "grid grid-cols-2 md:grid-cols-3 l…" at bounding box center [873, 658] width 1239 height 201
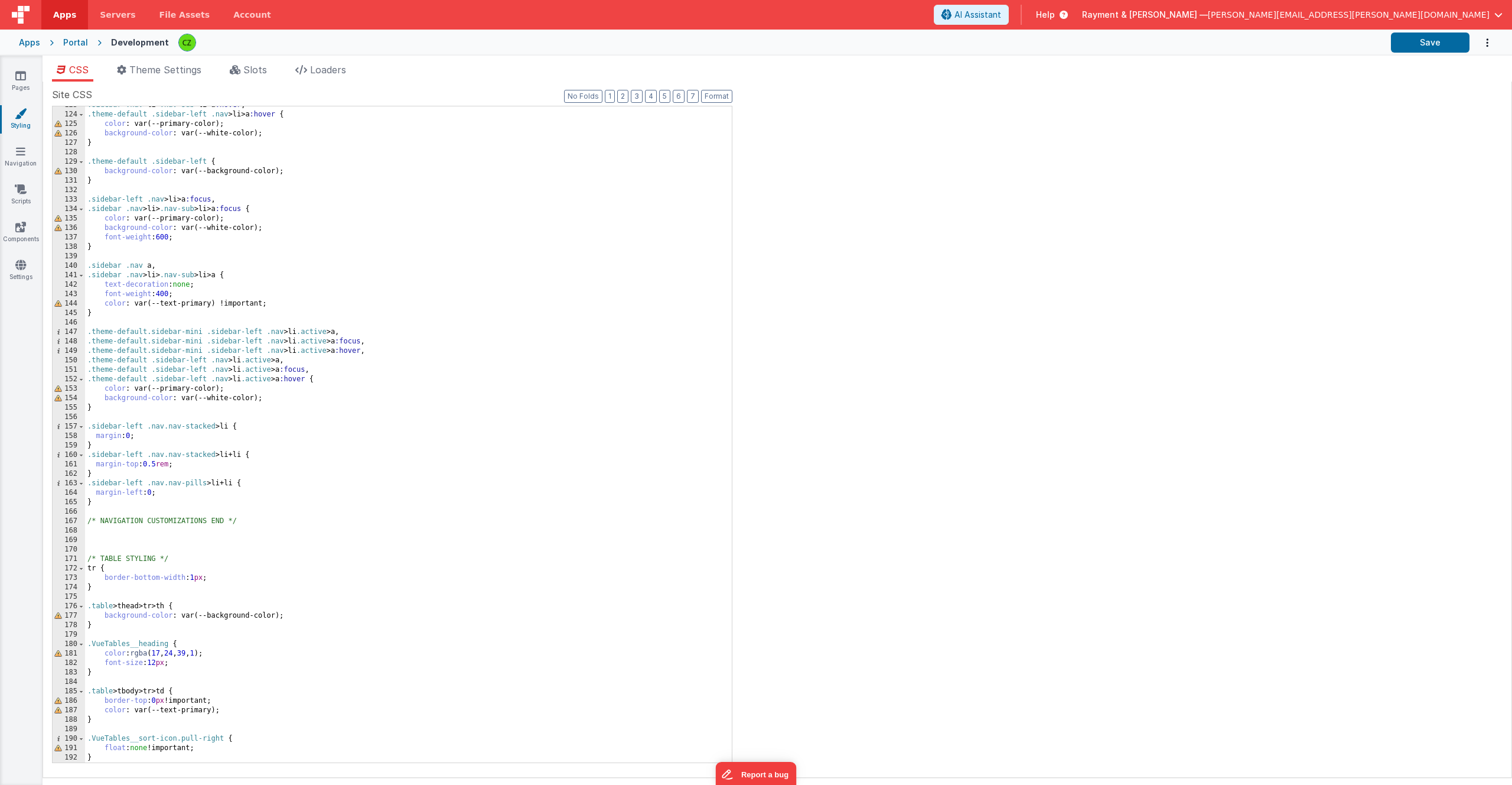
scroll to position [1160, 0]
click at [180, 66] on span "Theme Settings" at bounding box center [165, 70] width 72 height 12
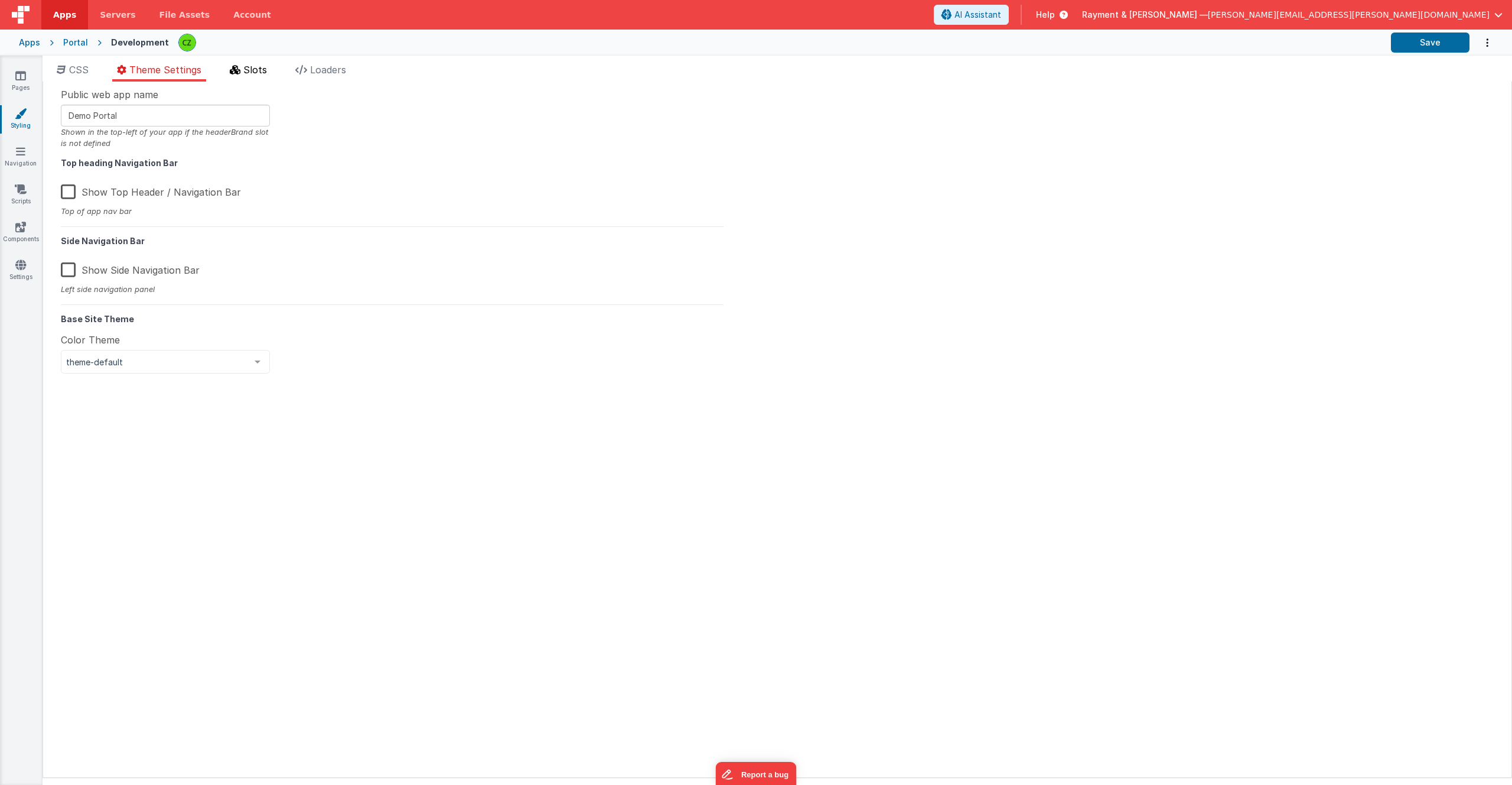
click at [241, 69] on icon at bounding box center [234, 70] width 11 height 10
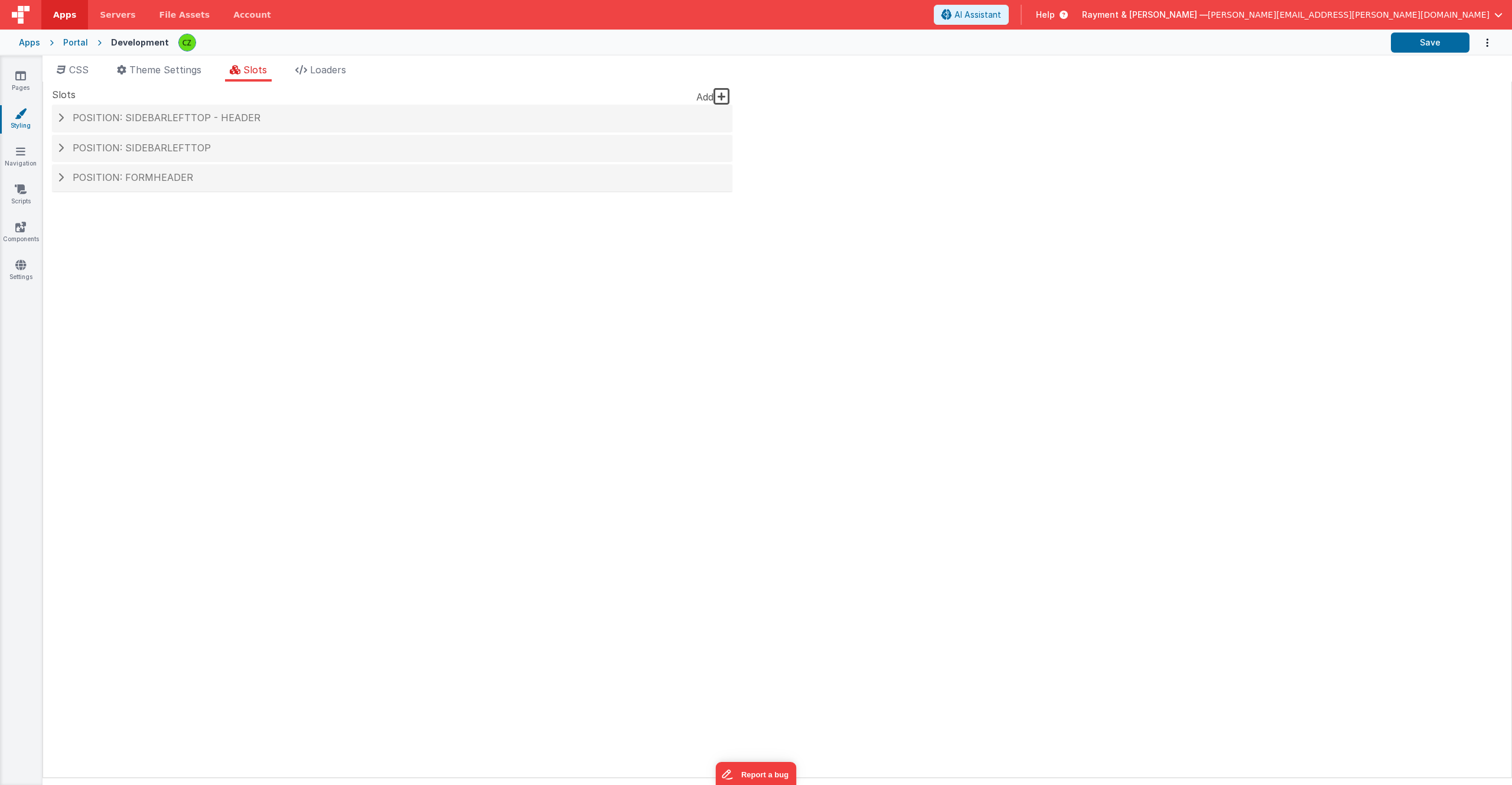
click at [313, 62] on div "CSS Theme Settings Slots Loaders Site CSS Format 7 6 5 4 3 2 1 No Folds 123 124…" at bounding box center [777, 422] width 1470 height 734
click at [325, 79] on li "Loaders" at bounding box center [321, 71] width 60 height 19
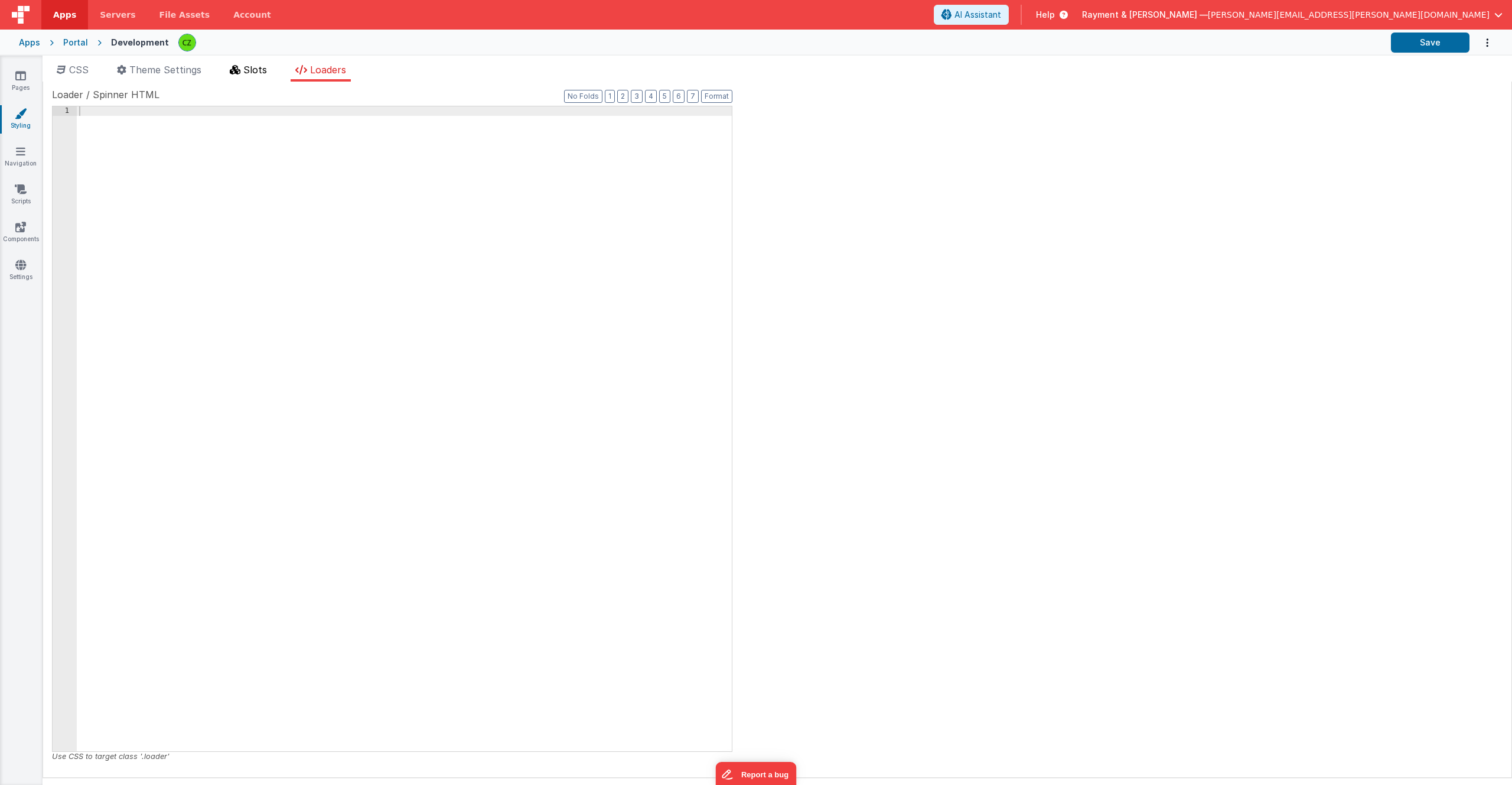
click at [251, 68] on span "Slots" at bounding box center [255, 70] width 24 height 12
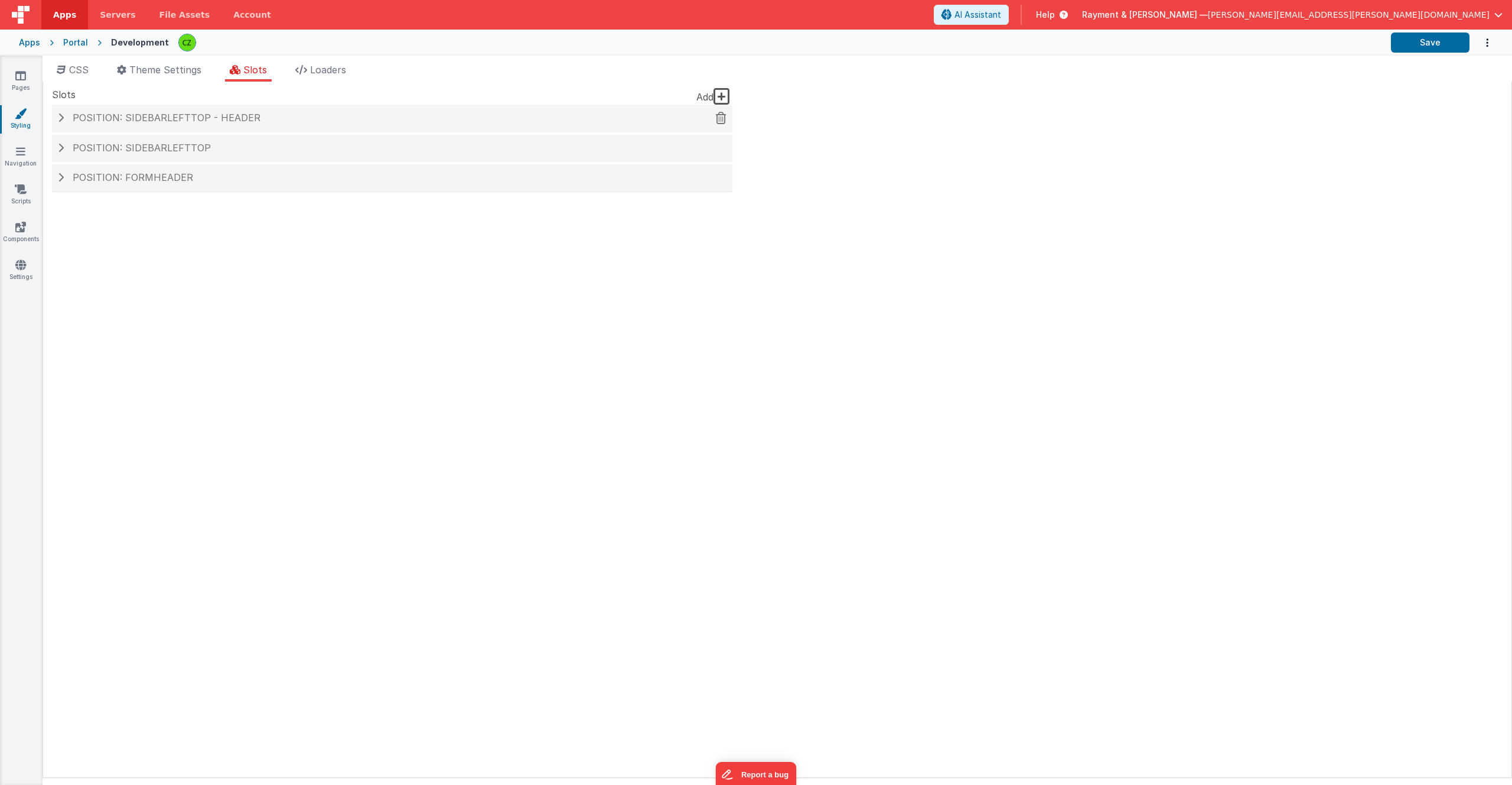
click at [62, 120] on span at bounding box center [60, 118] width 6 height 10
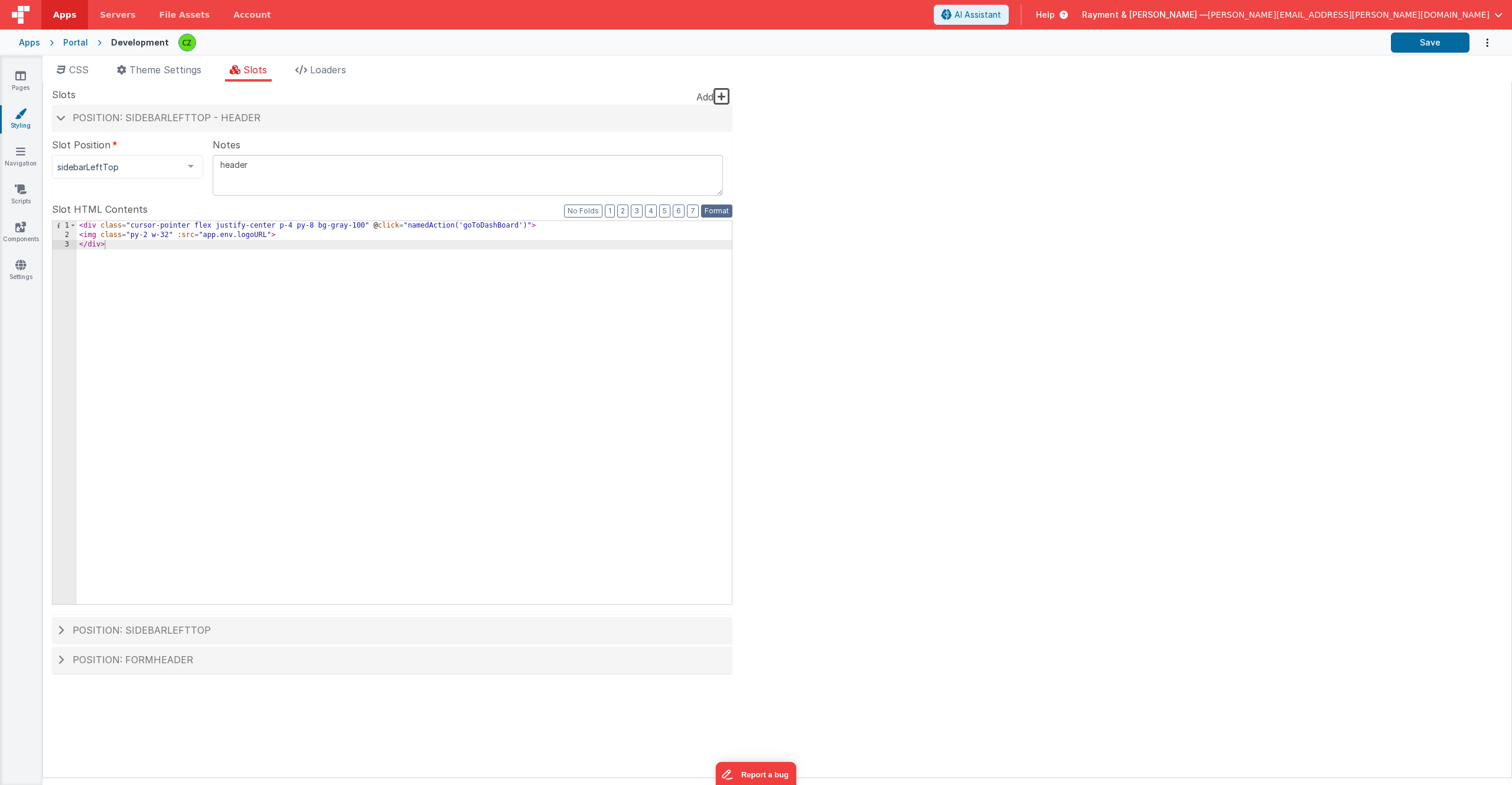
click at [713, 208] on button "Format" at bounding box center [717, 211] width 32 height 13
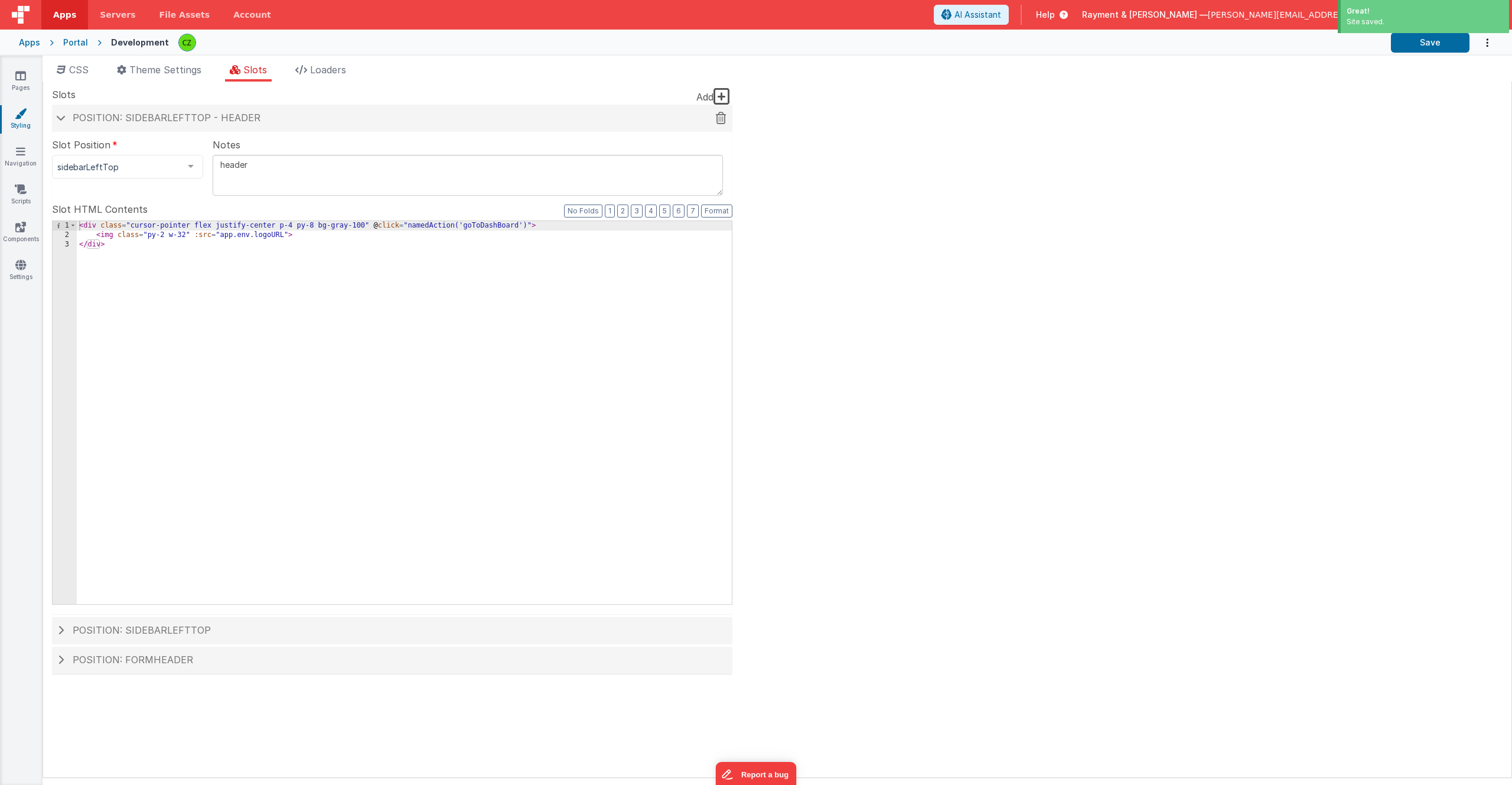
click at [64, 118] on span at bounding box center [61, 117] width 10 height 6
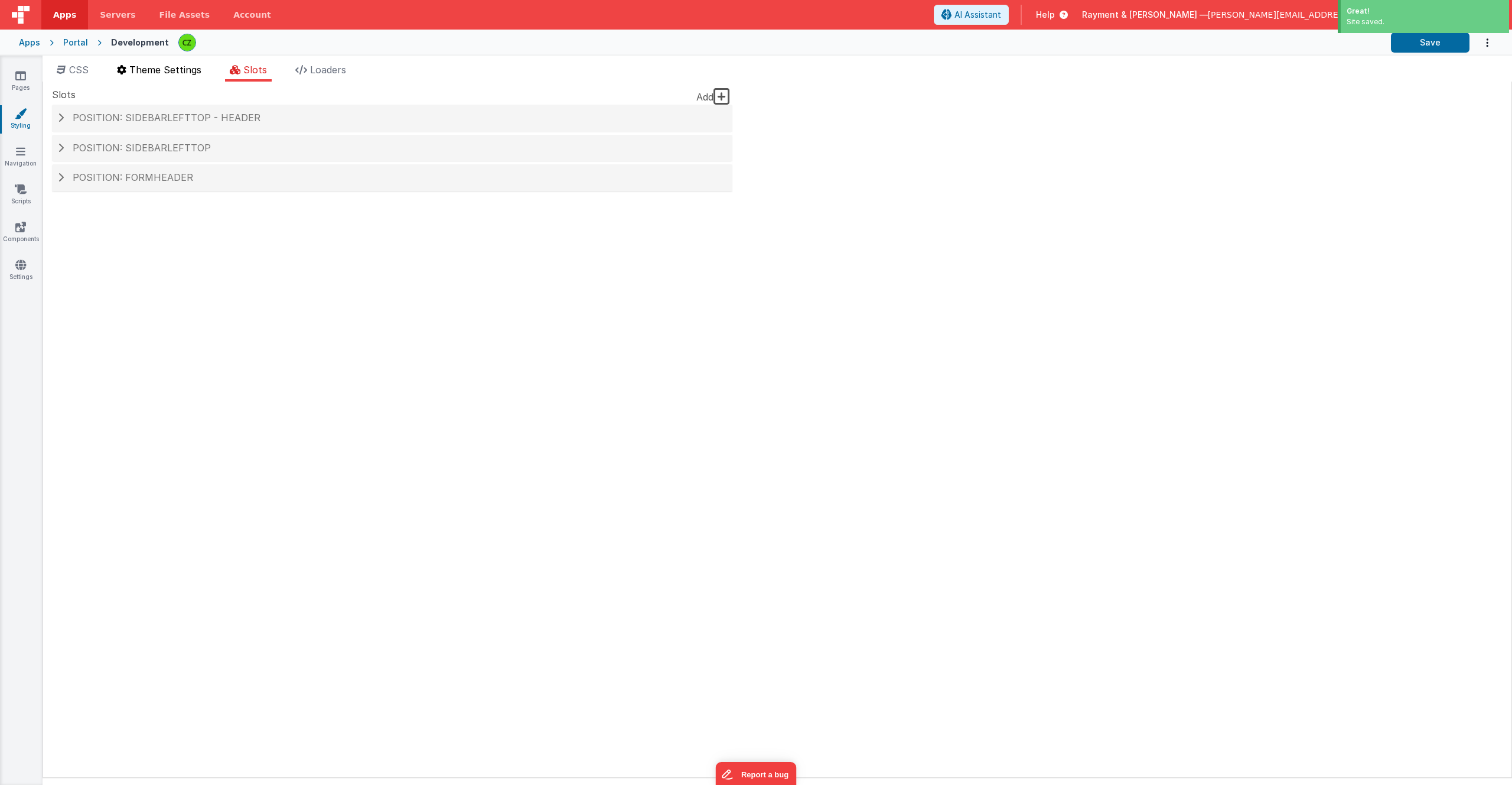
click at [162, 80] on li "Theme Settings" at bounding box center [159, 71] width 94 height 19
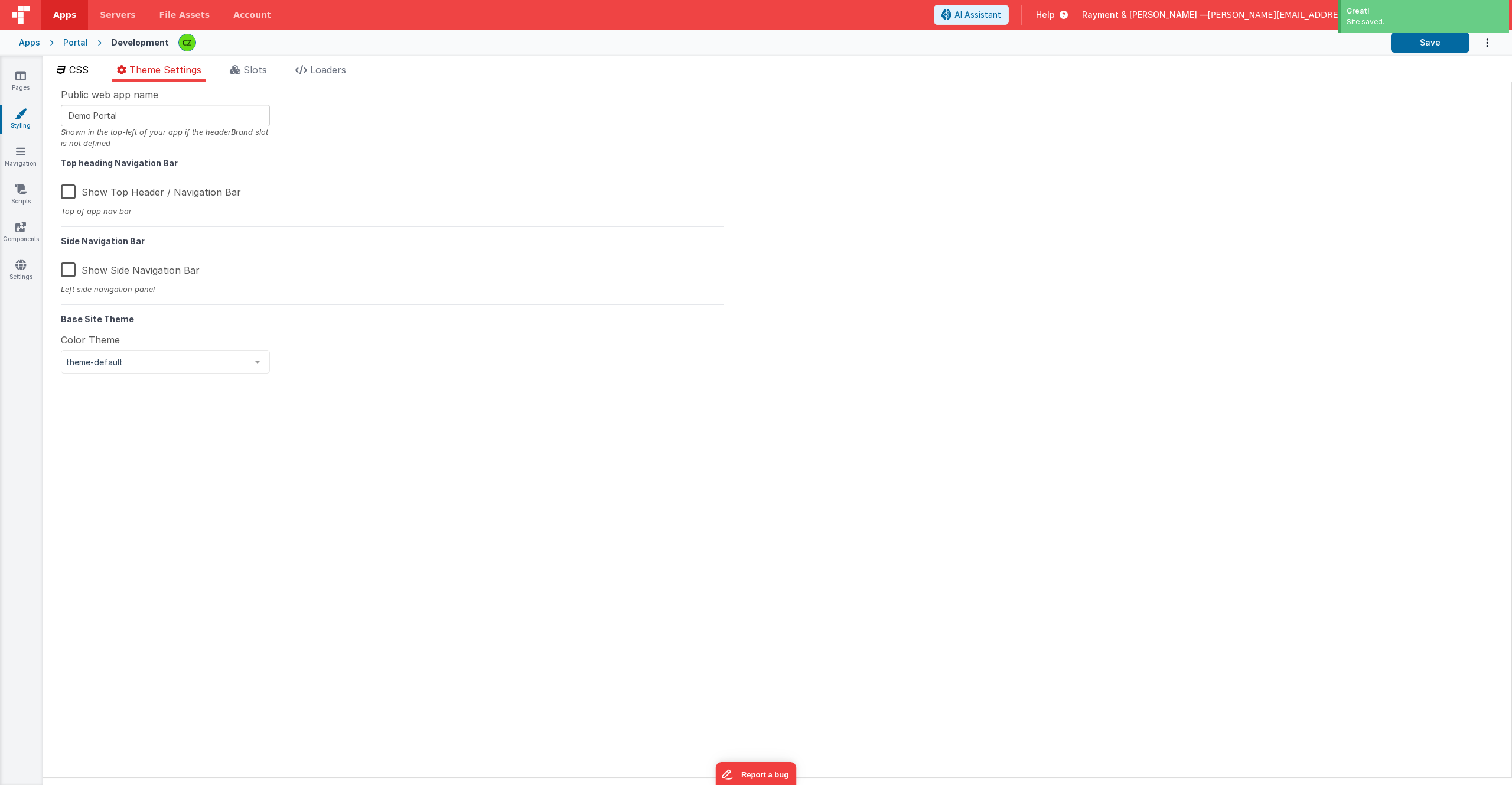
click at [79, 75] on span "CSS" at bounding box center [79, 70] width 19 height 12
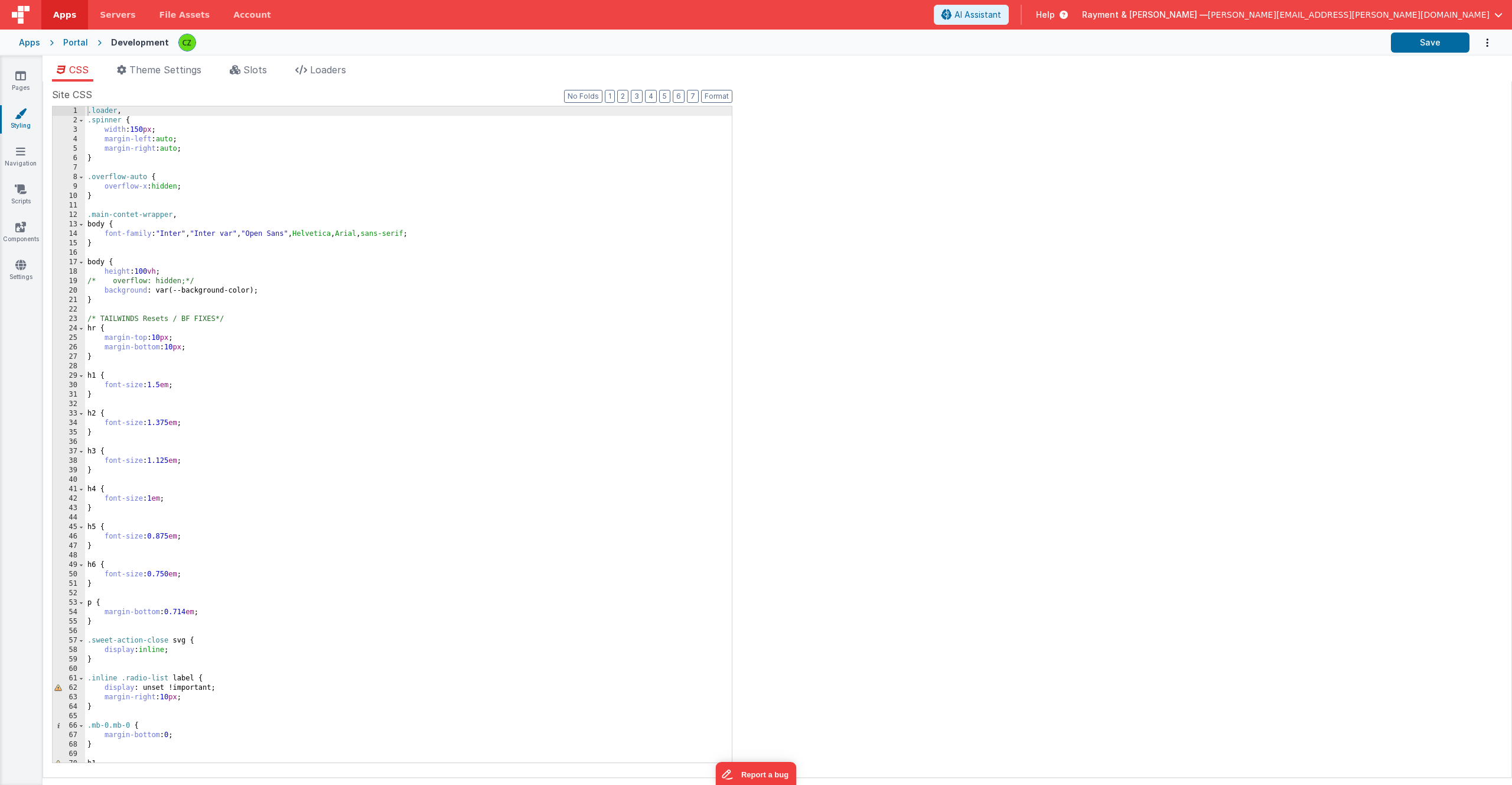
scroll to position [0, 0]
click at [22, 269] on icon at bounding box center [20, 264] width 11 height 12
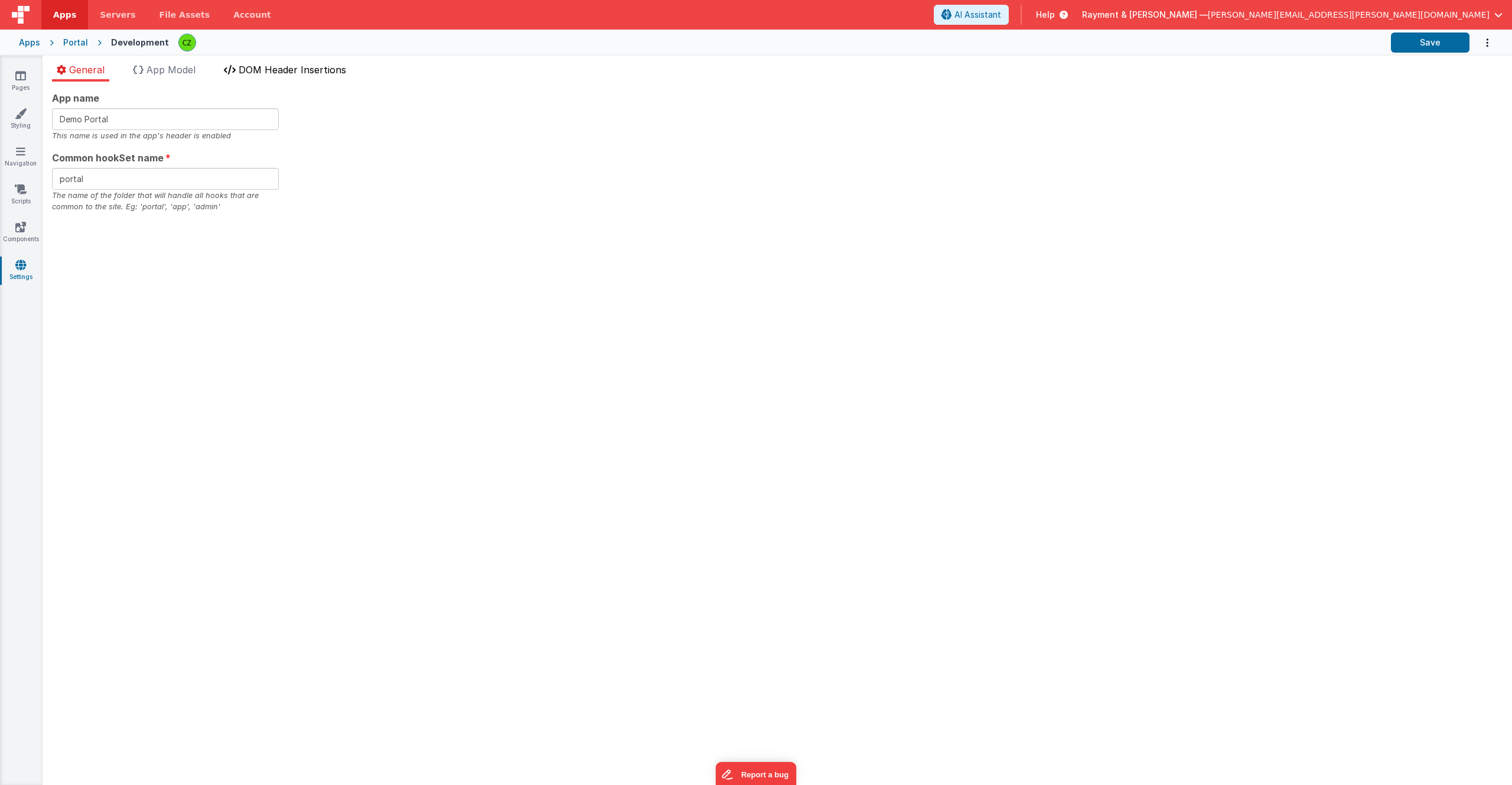
click at [276, 71] on span "DOM Header Insertions" at bounding box center [292, 70] width 108 height 12
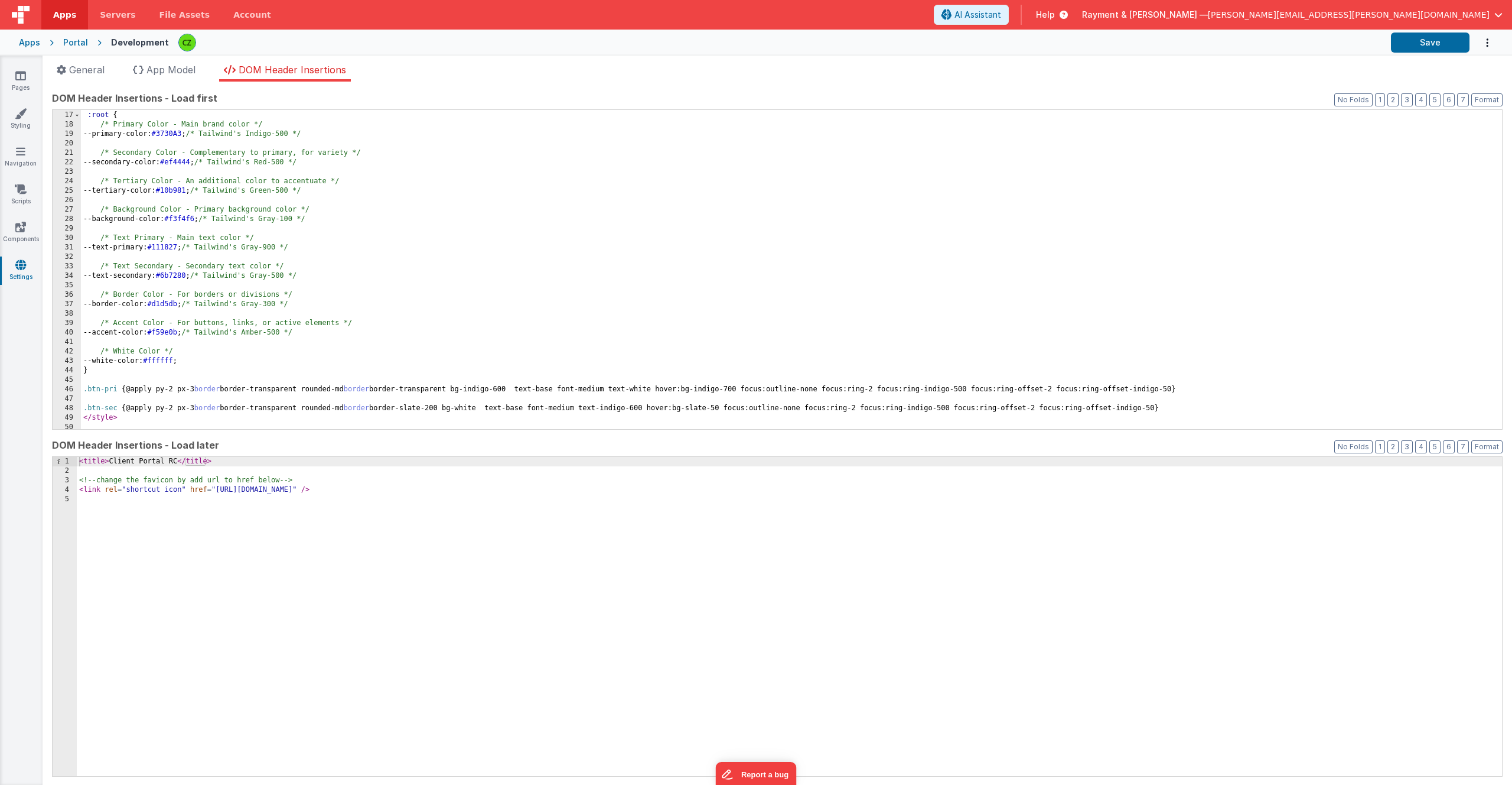
scroll to position [151, 0]
click at [220, 360] on div "/* Customize your theme colors here */ :root { /* Primary Color - Main brand co…" at bounding box center [791, 270] width 1421 height 338
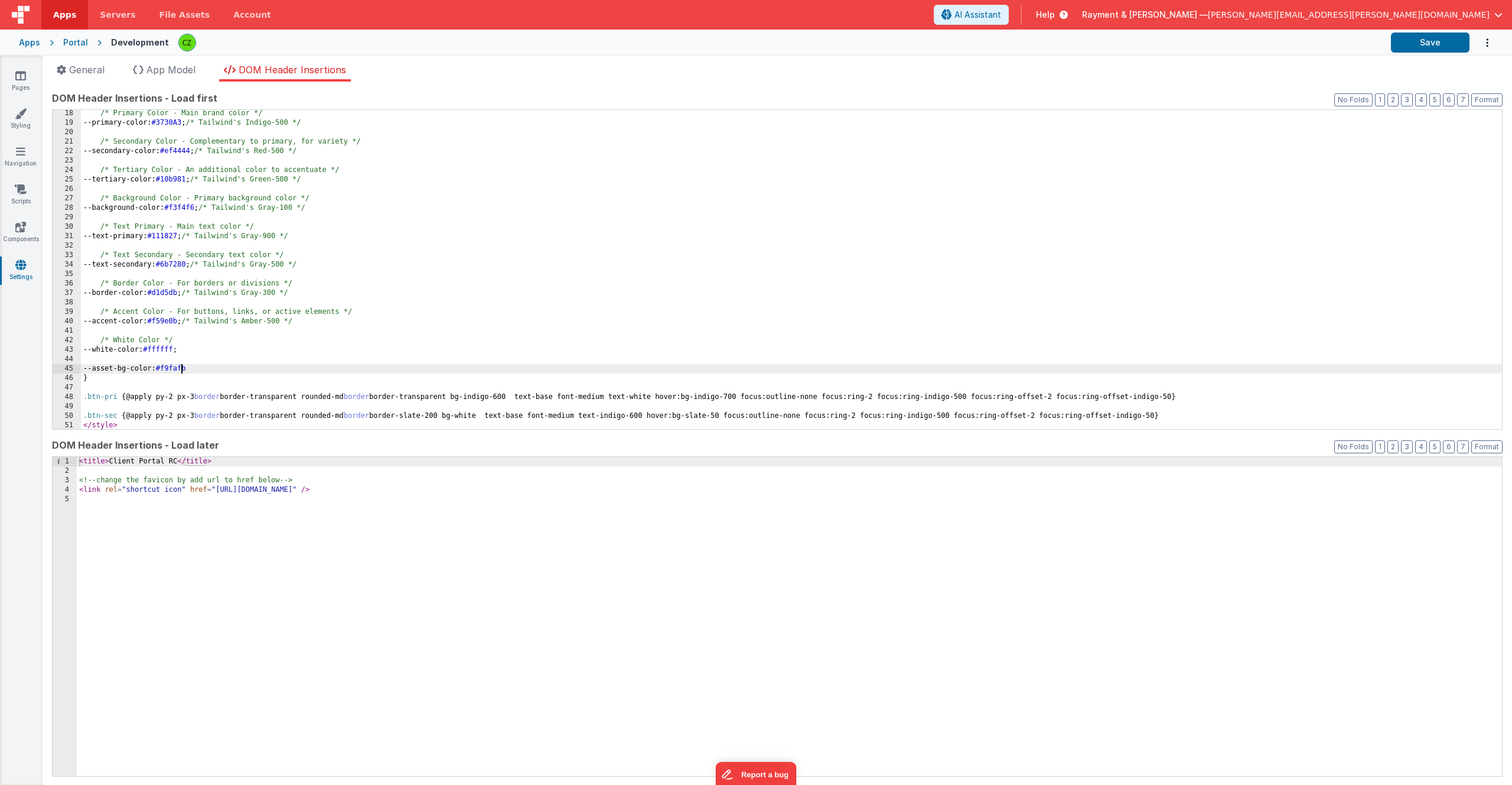
scroll to position [162, 0]
click at [211, 366] on div "/* Primary Color - Main brand color */ --primary-color: #3730A3 ; /* Tailwind's…" at bounding box center [791, 277] width 1421 height 338
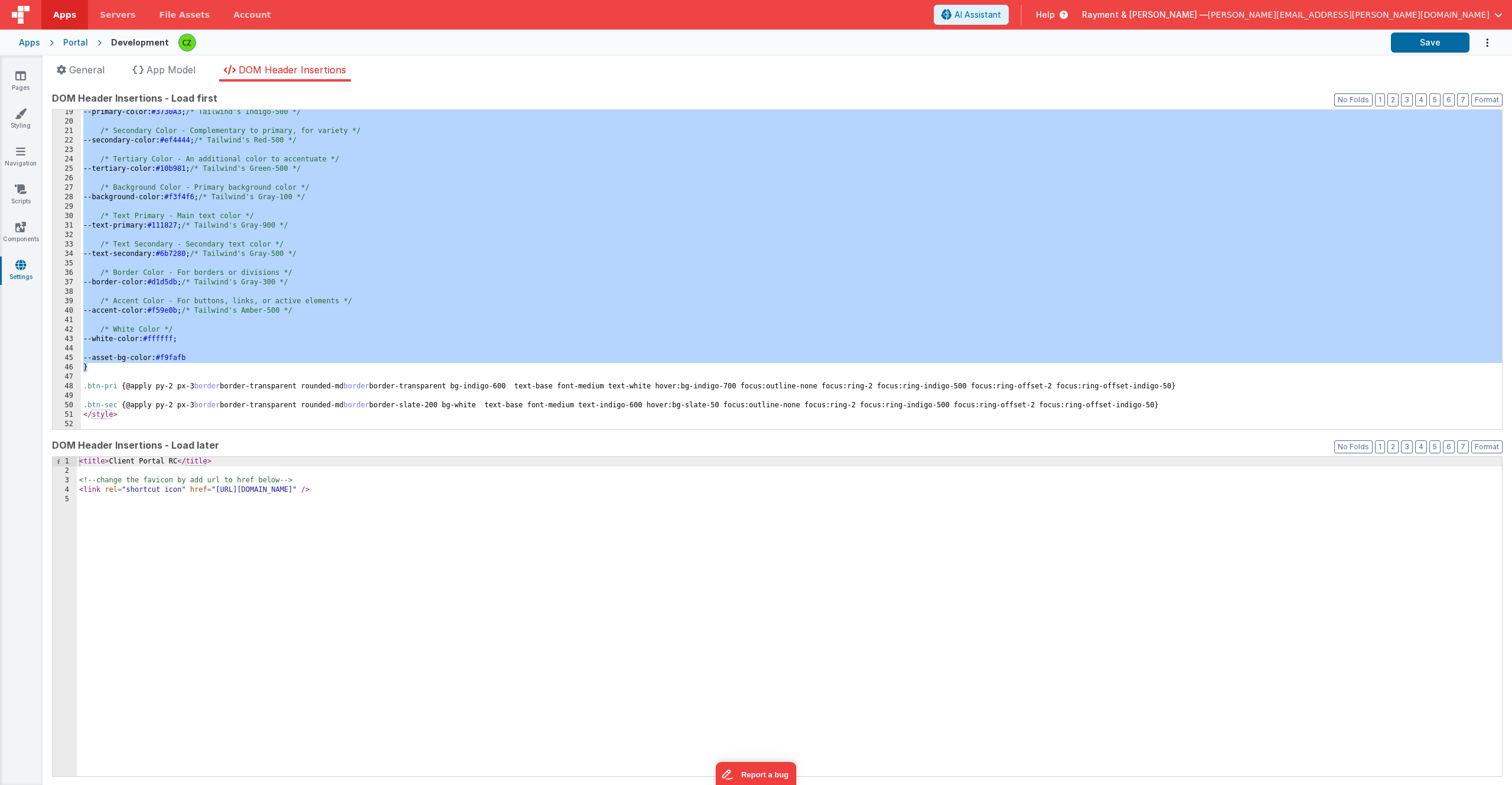
scroll to position [173, 0]
click at [195, 365] on div "--primary-color: #3730A3 ; /* Tailwind's Indigo-500 */ /* Secondary Color - Com…" at bounding box center [791, 277] width 1421 height 338
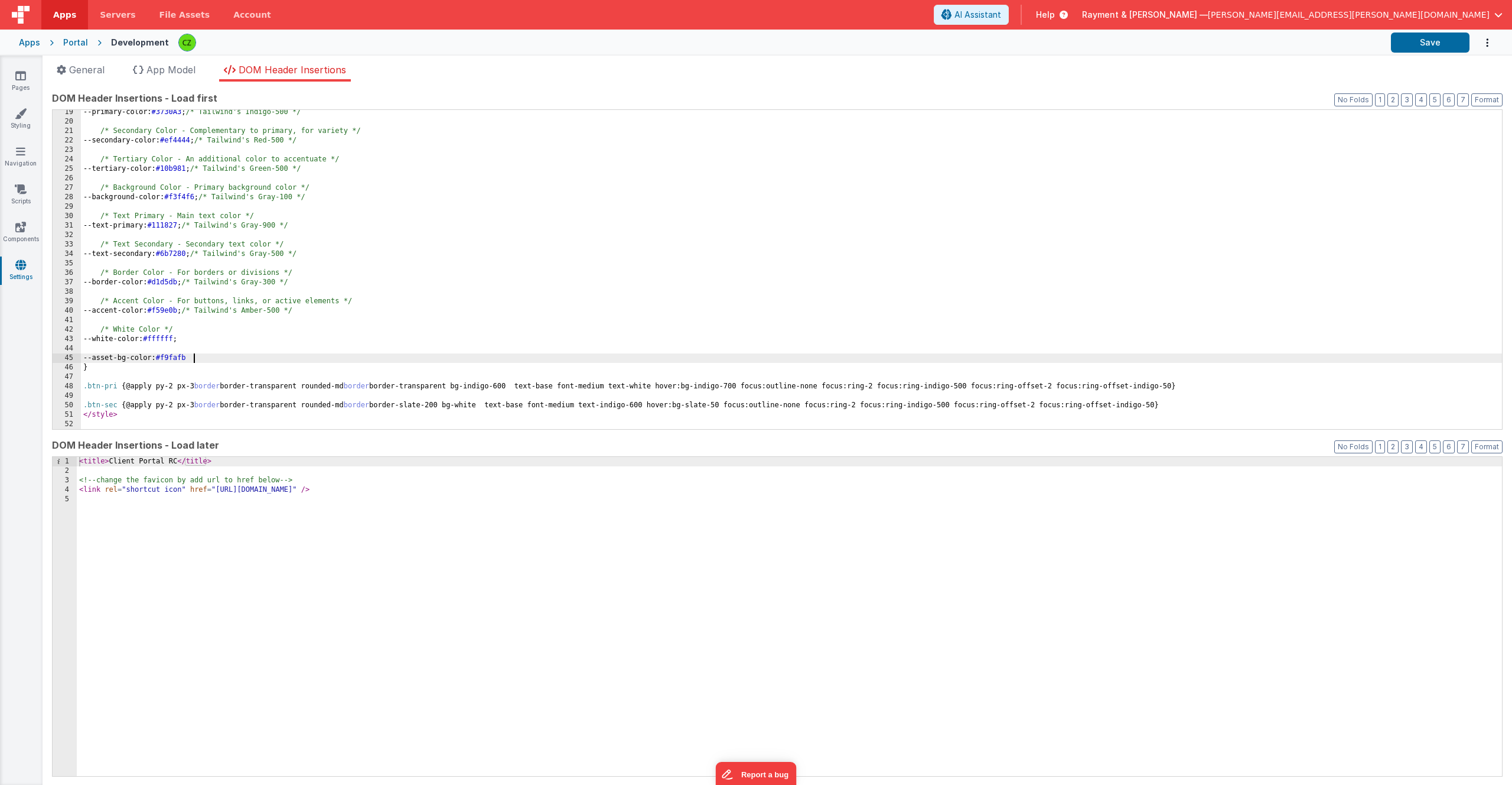
click at [195, 354] on div "--primary-color: #3730A3 ; /* Tailwind's Indigo-500 */ /* Secondary Color - Com…" at bounding box center [791, 277] width 1421 height 338
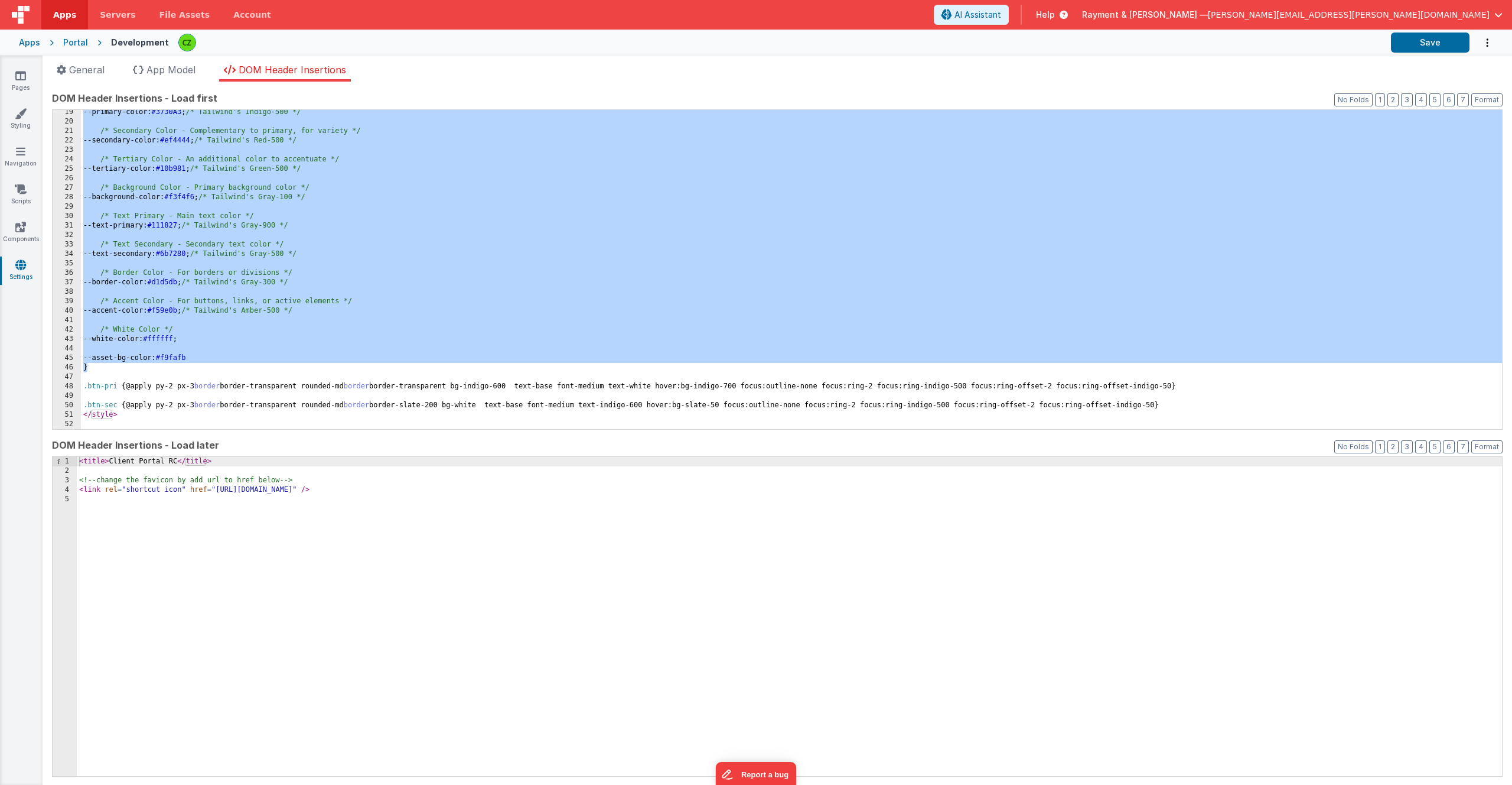
click at [334, 337] on div "--primary-color: #3730A3 ; /* Tailwind's Indigo-500 */ /* Secondary Color - Com…" at bounding box center [791, 277] width 1421 height 338
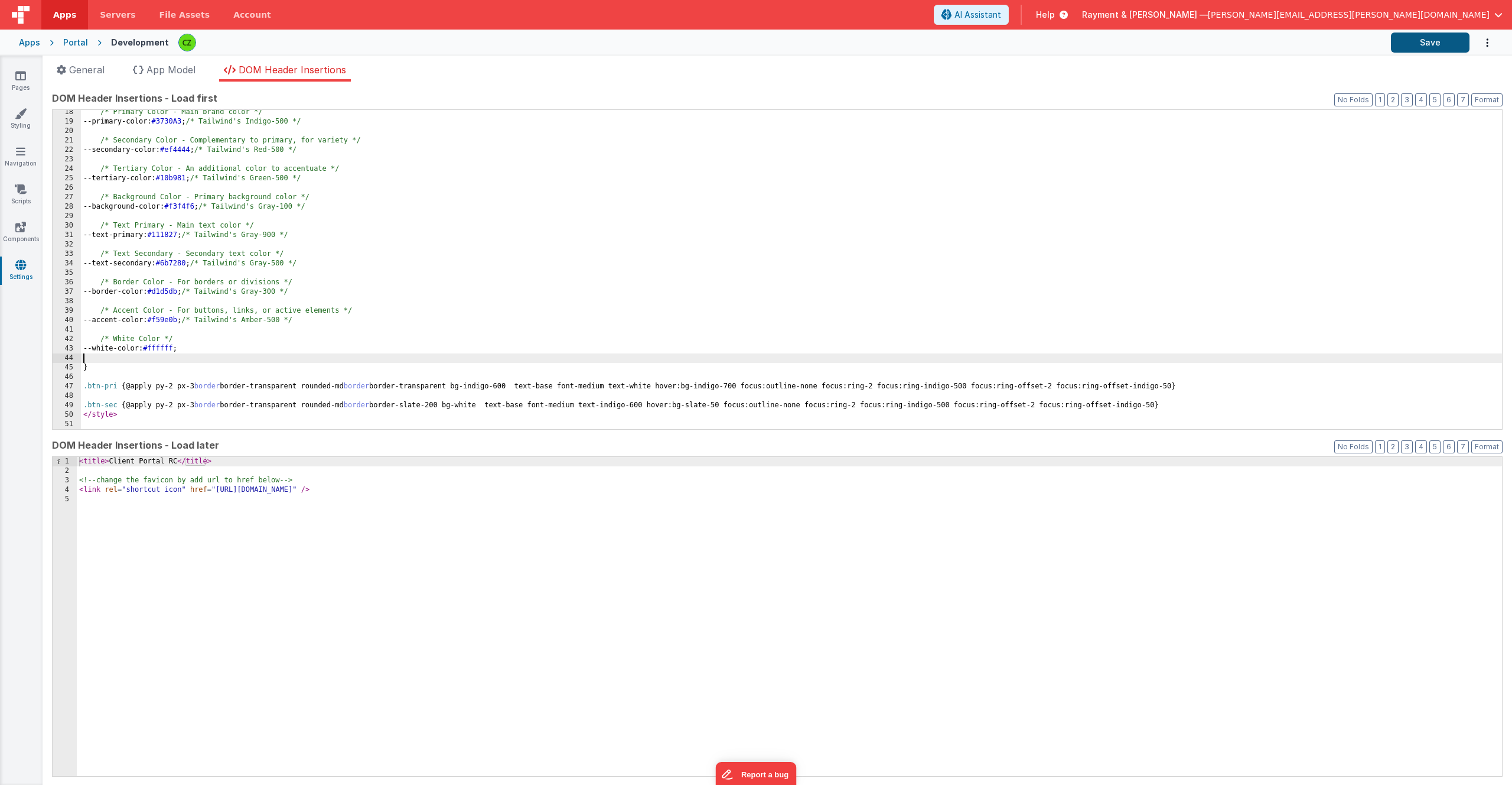
scroll to position [153, 0]
click at [1437, 38] on button "Save" at bounding box center [1430, 42] width 79 height 20
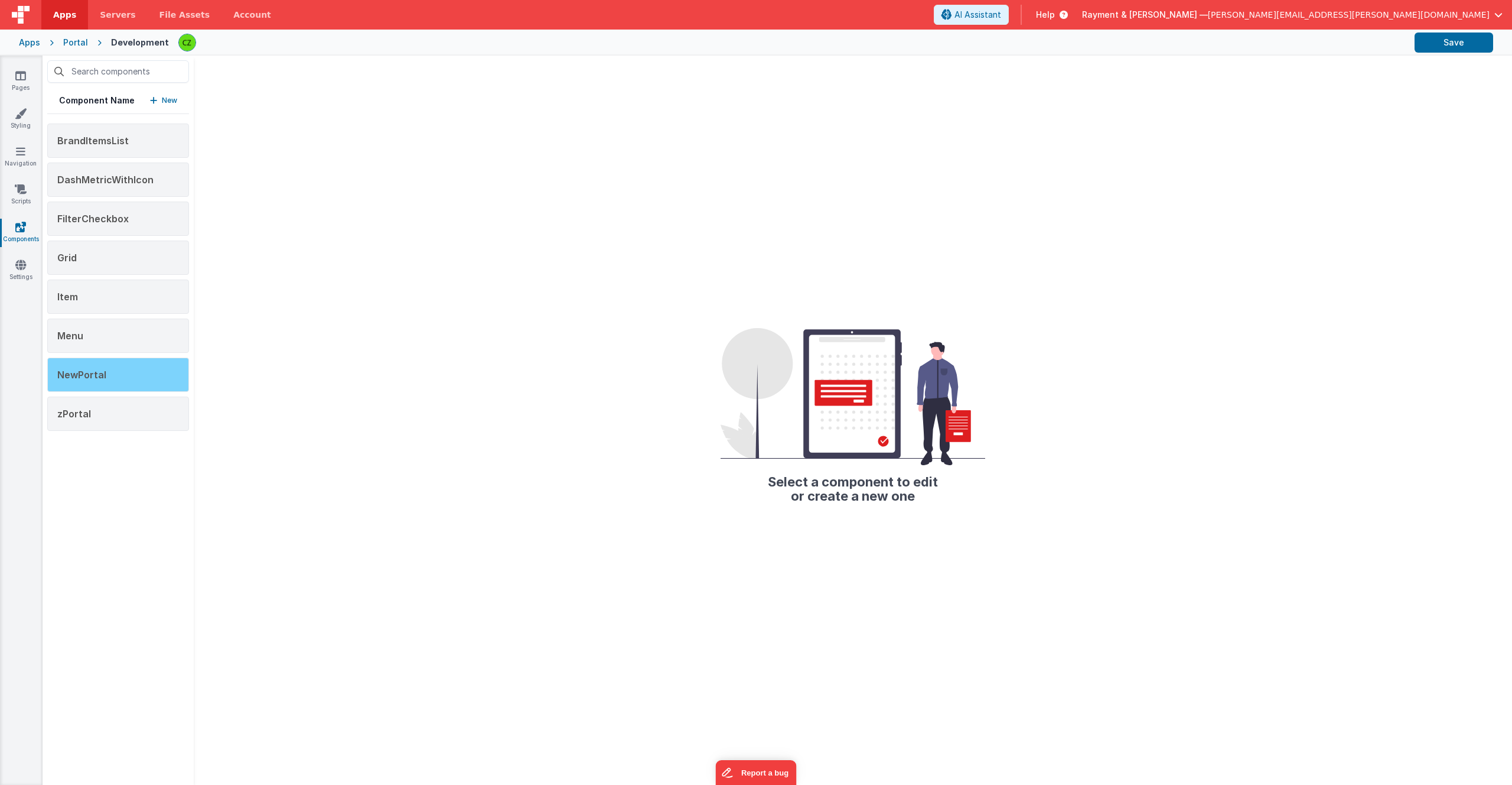
click at [108, 364] on div "NewPortal" at bounding box center [118, 375] width 142 height 34
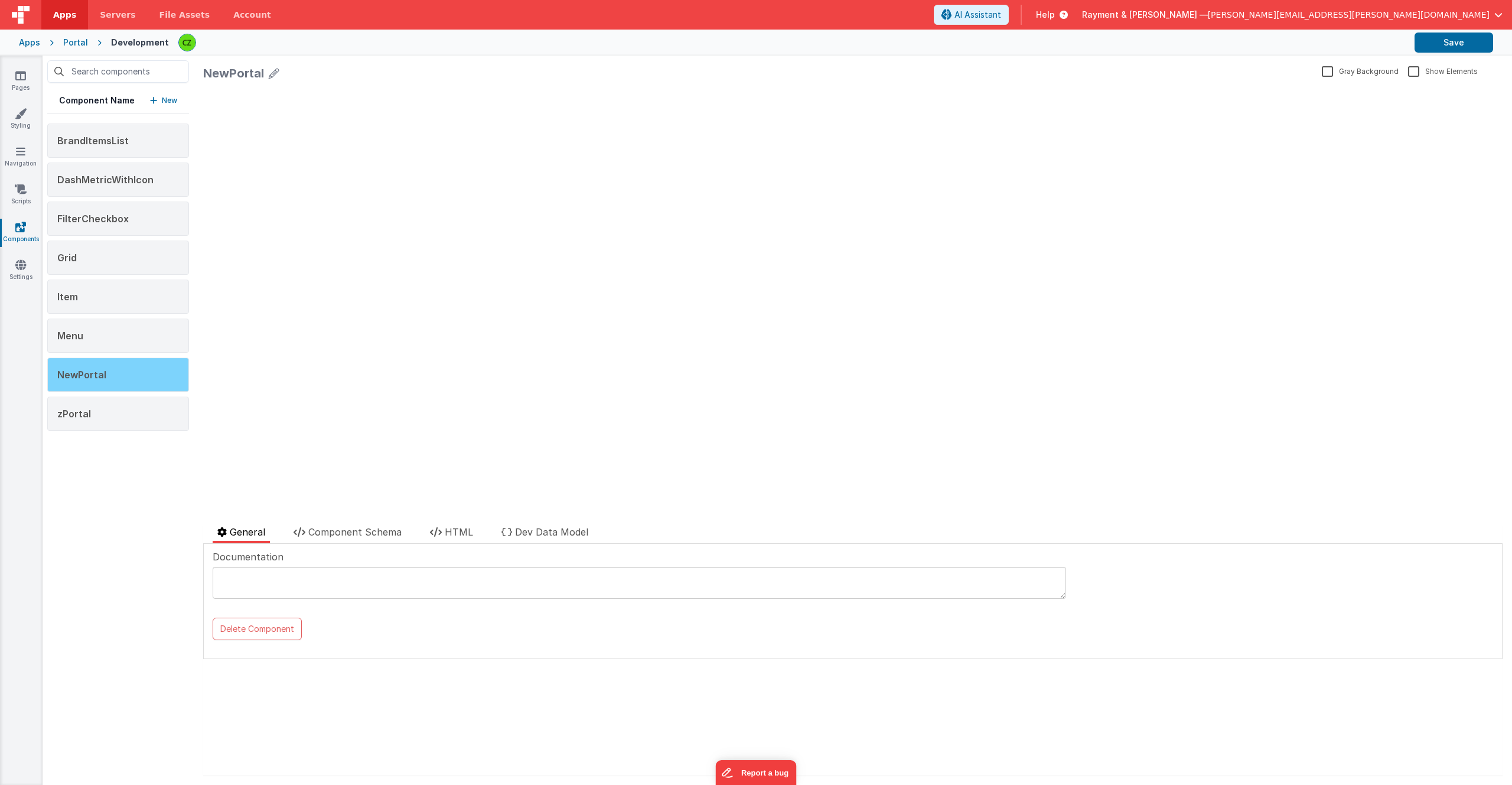
click at [97, 375] on span "NewPortal" at bounding box center [82, 375] width 49 height 12
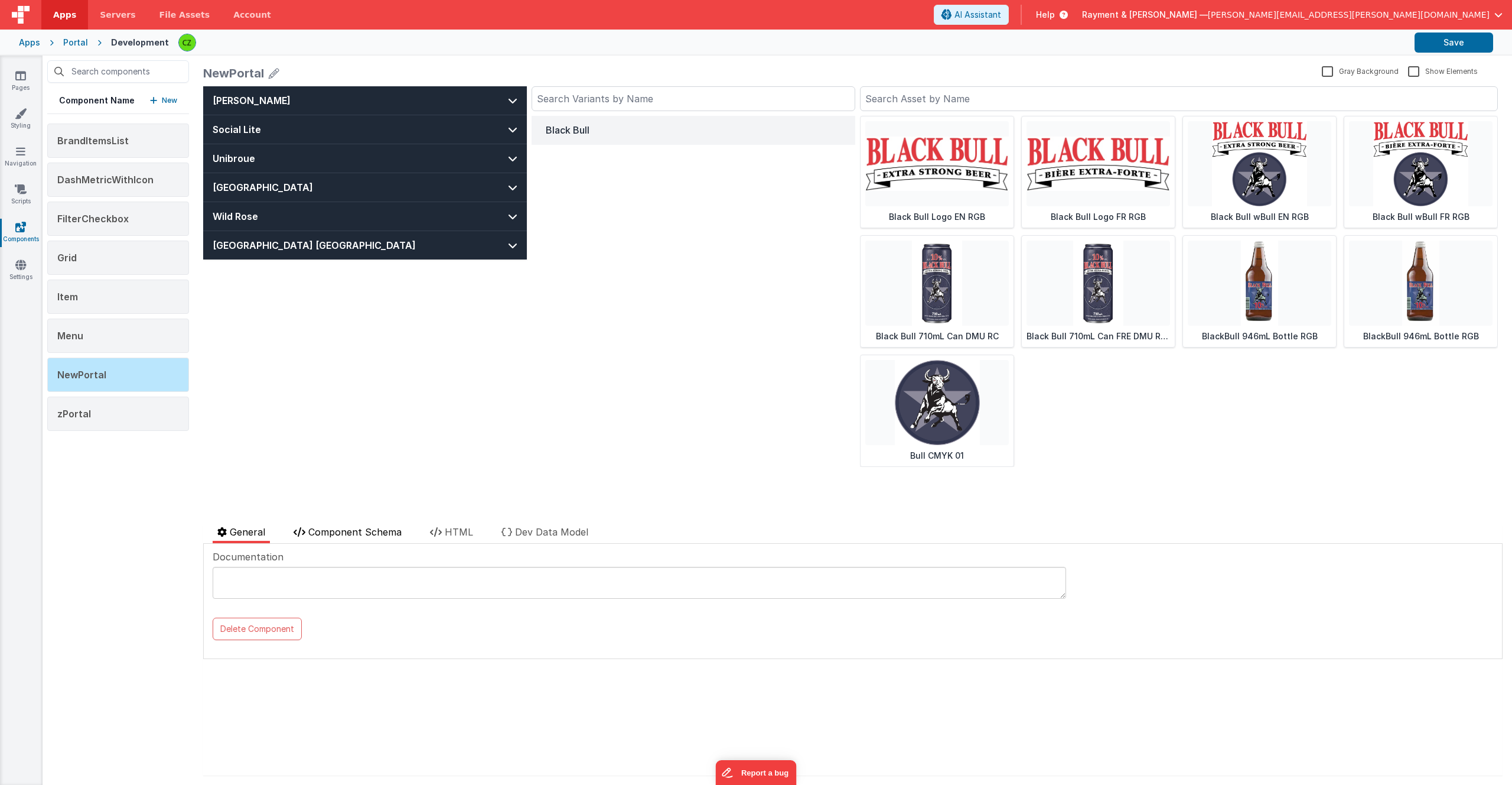
click at [357, 536] on span "Component Schema" at bounding box center [354, 532] width 93 height 12
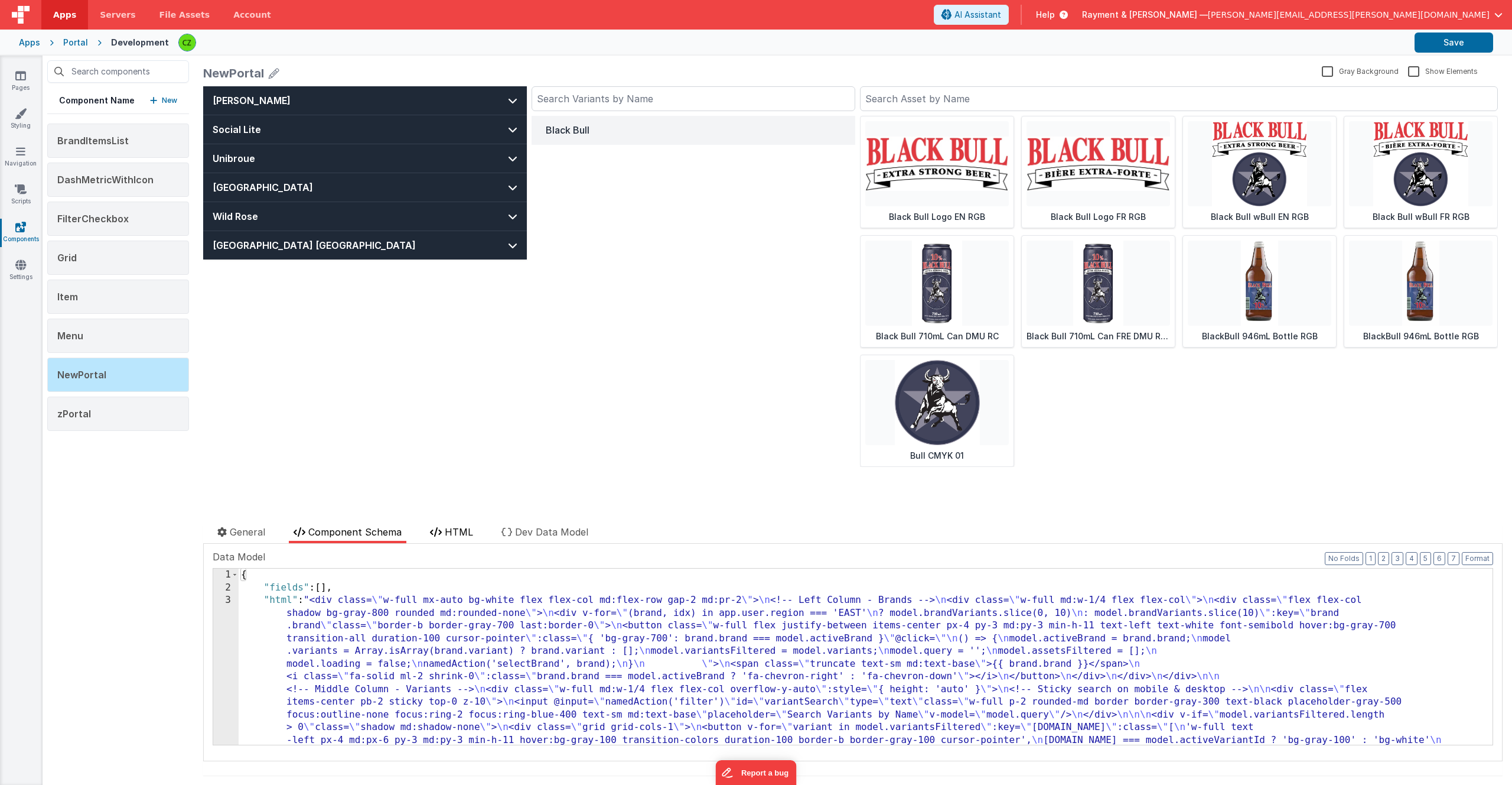
click at [452, 535] on span "HTML" at bounding box center [459, 532] width 28 height 12
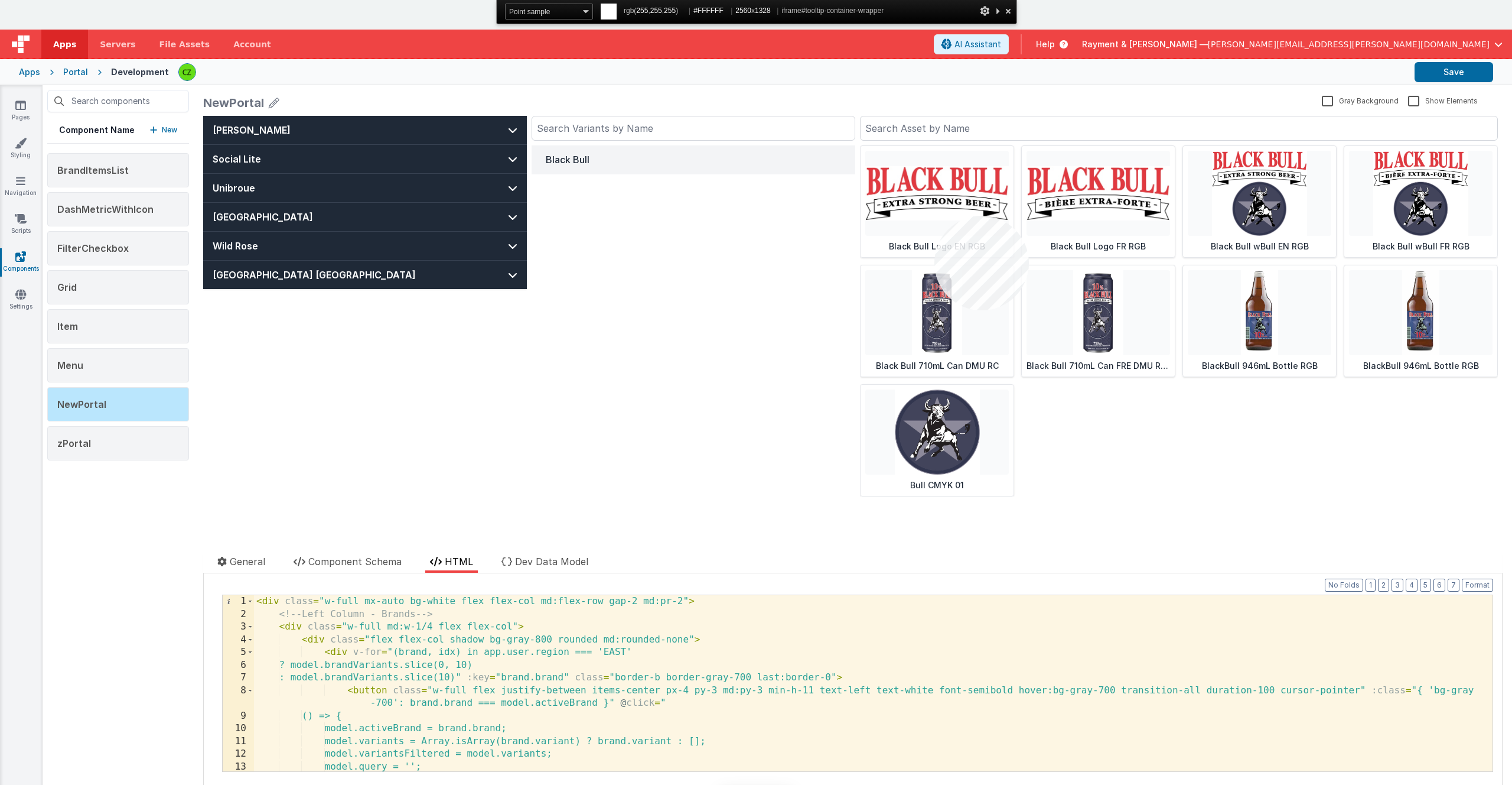
click at [935, 216] on div at bounding box center [756, 452] width 1512 height 785
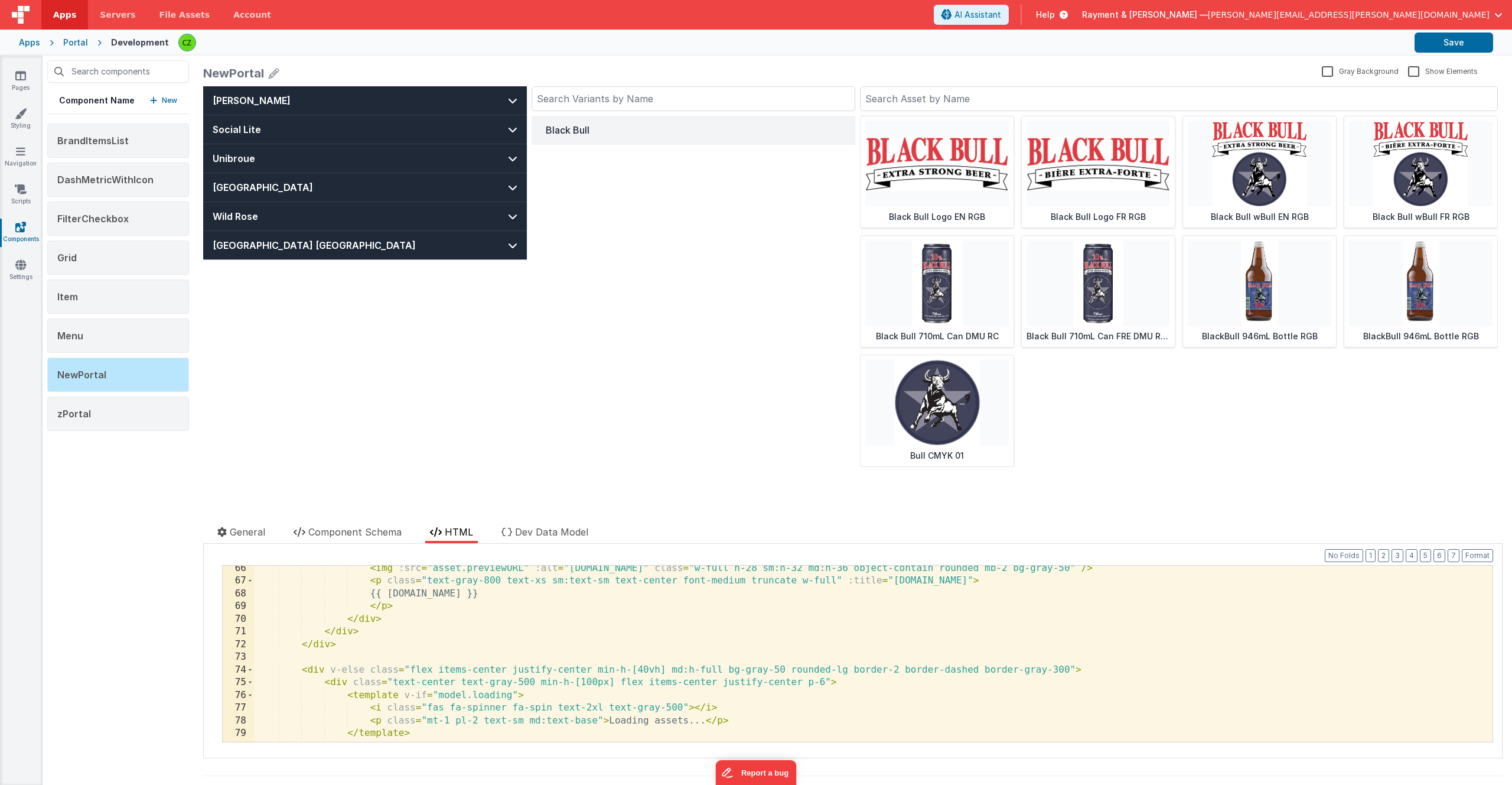
scroll to position [832, 0]
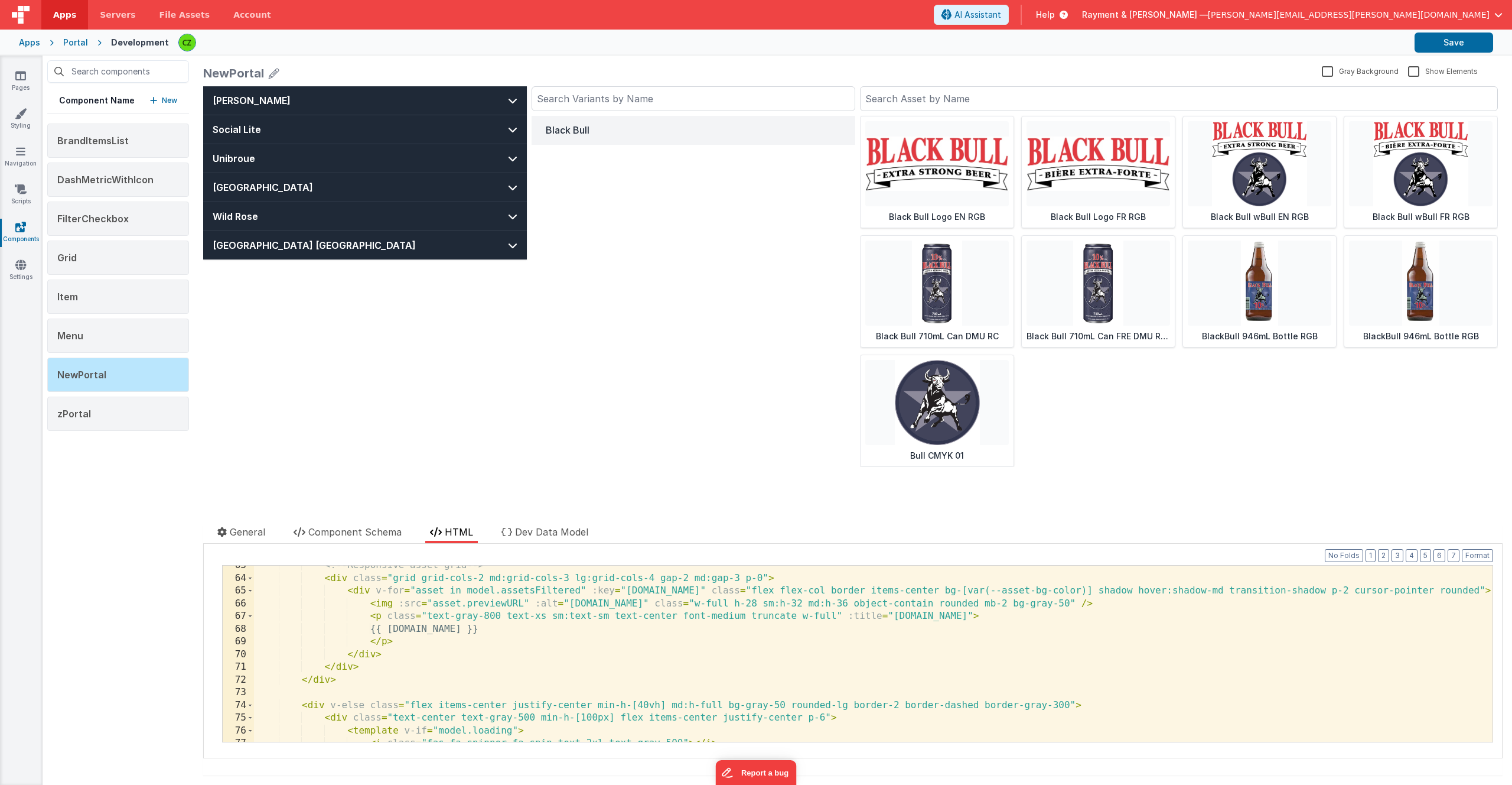
click at [923, 590] on div "<!-- Responsive asset grid --> < div class = "grid grid-cols-2 md:grid-cols-3 l…" at bounding box center [873, 659] width 1239 height 201
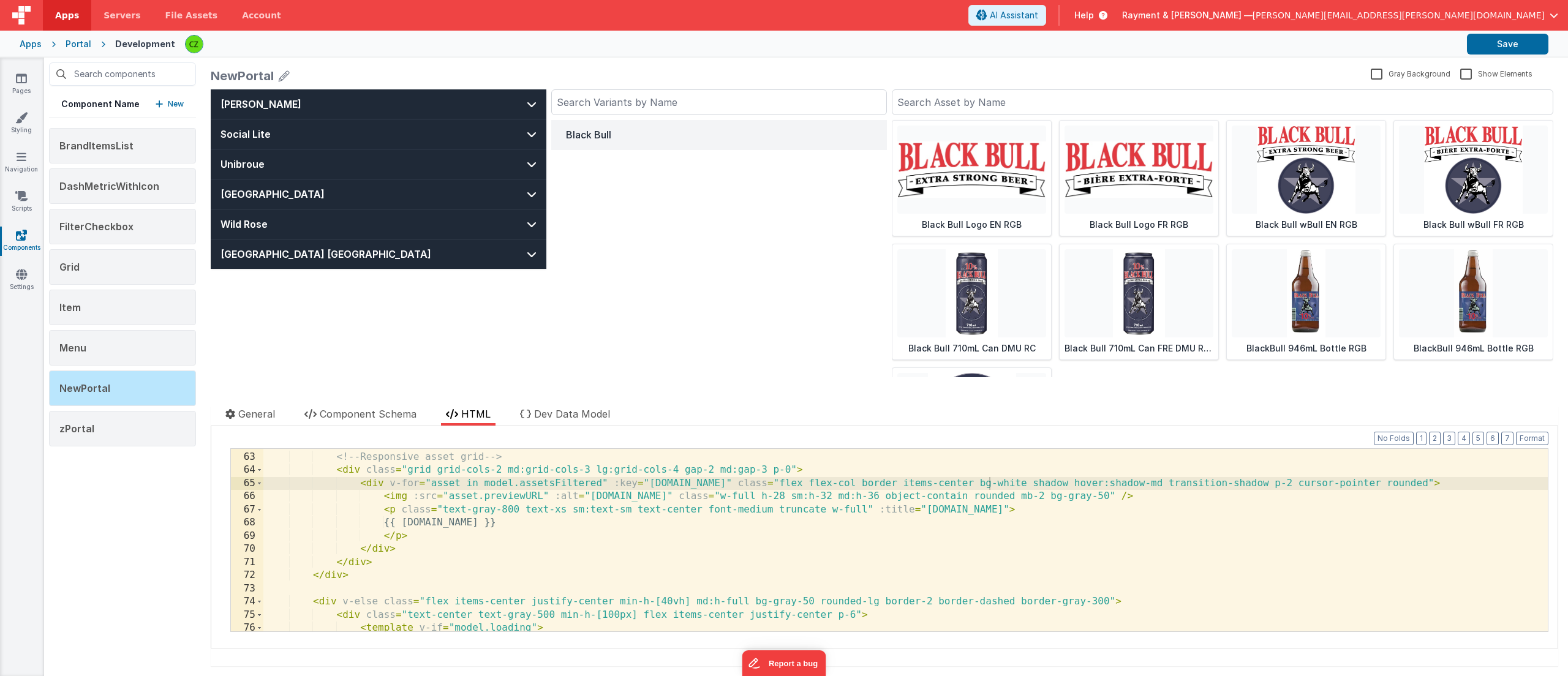
scroll to position [853, 0]
click at [1053, 500] on div "<!-- Responsive asset grid --> < div class = "grid grid-cols-2 md:grid-cols-3 l…" at bounding box center [905, 543] width 1285 height 209
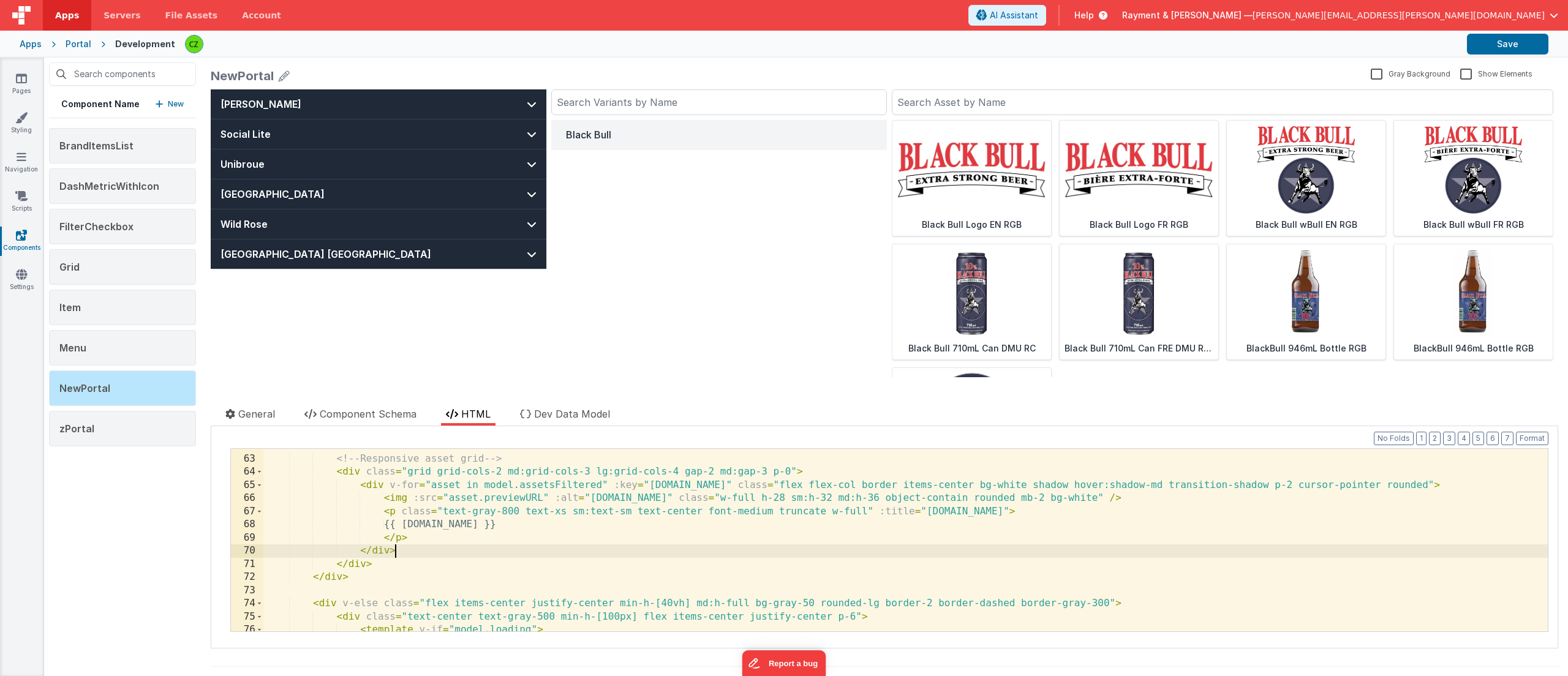
click at [1090, 547] on div "<!-- Responsive asset grid --> < div class = "grid grid-cols-2 md:grid-cols-3 l…" at bounding box center [905, 543] width 1285 height 209
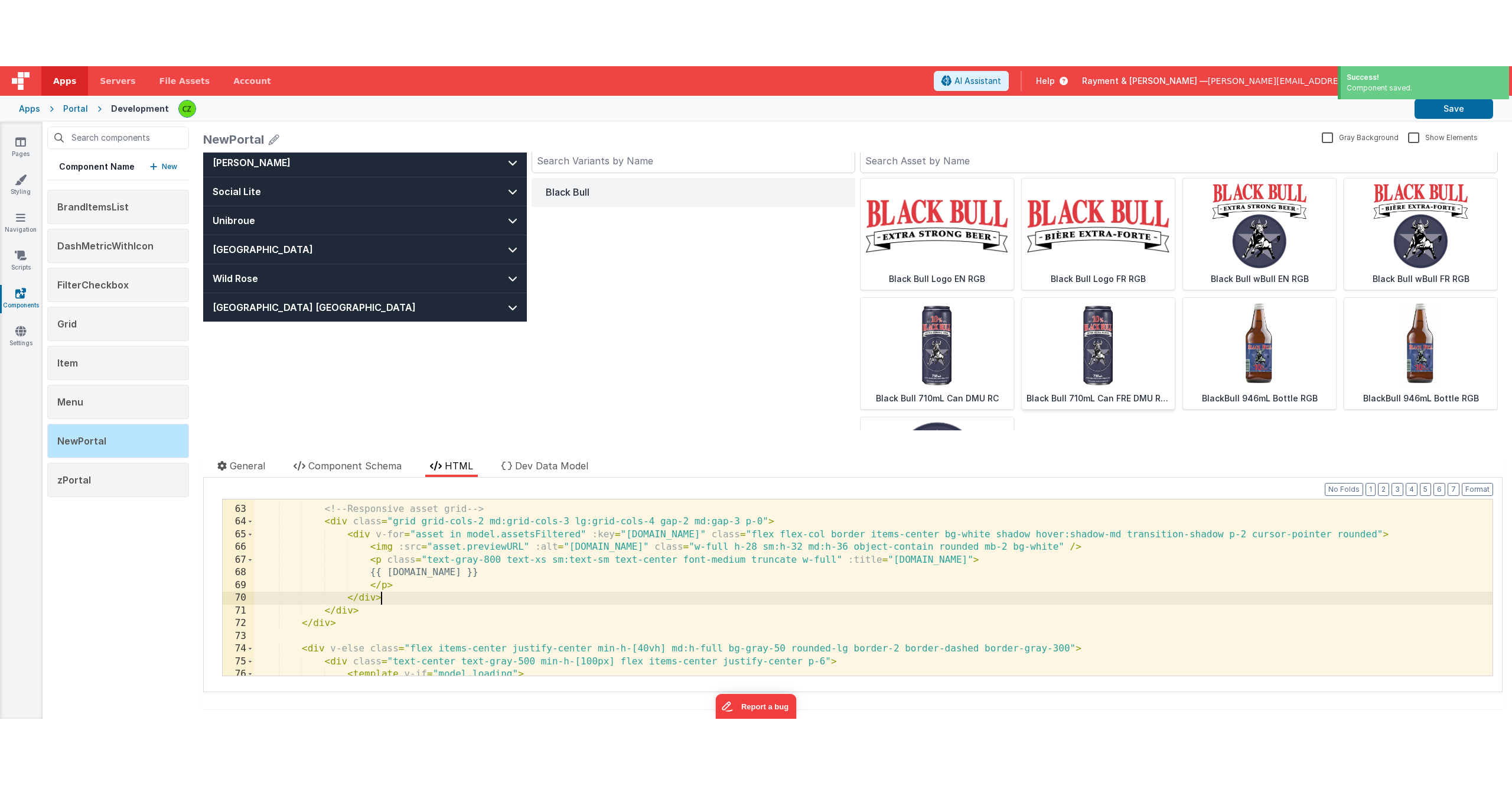
scroll to position [0, 0]
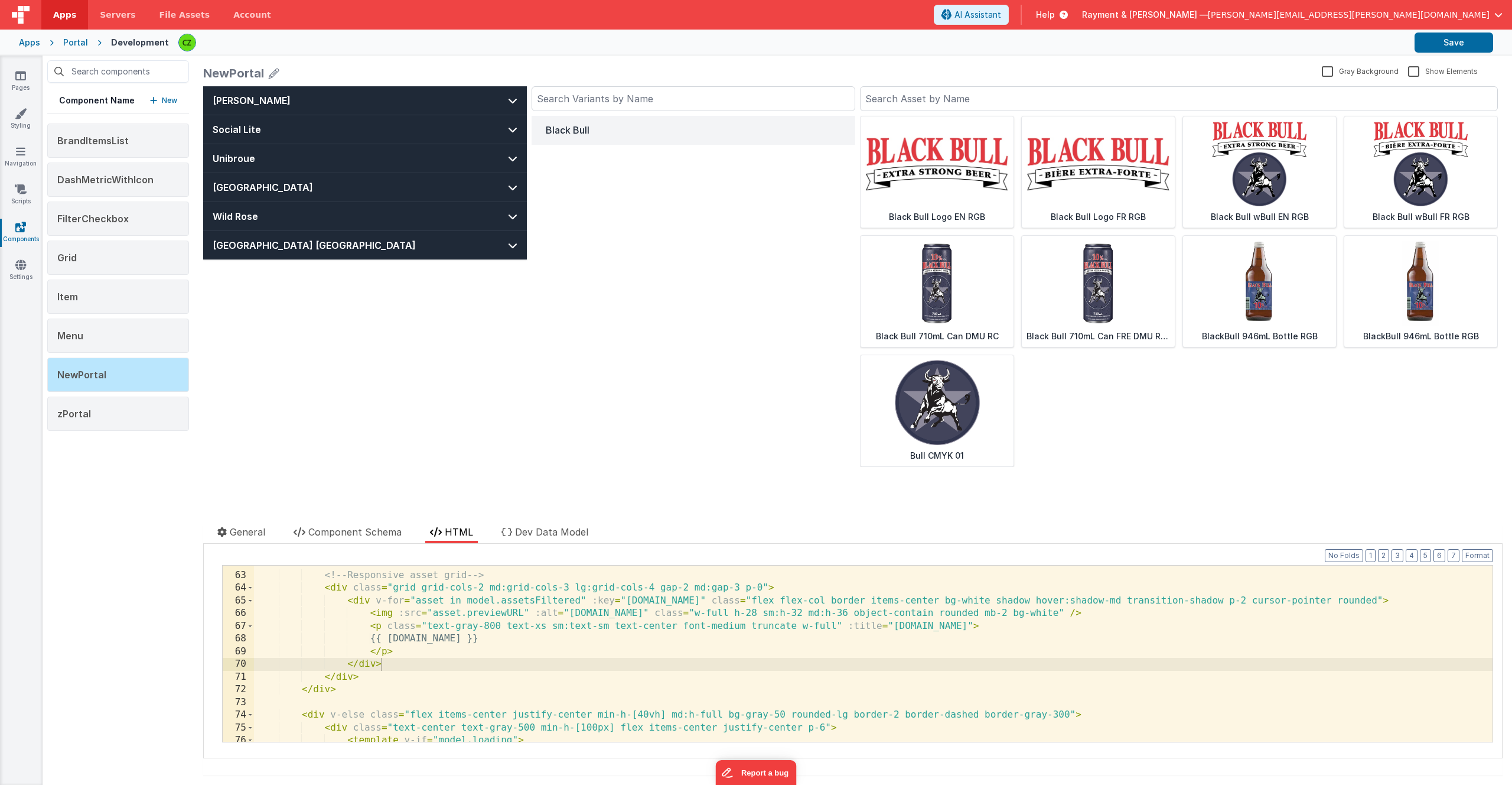
click at [678, 268] on div "Black Bull" at bounding box center [693, 276] width 323 height 380
click at [478, 97] on button "[PERSON_NAME]" at bounding box center [365, 100] width 323 height 28
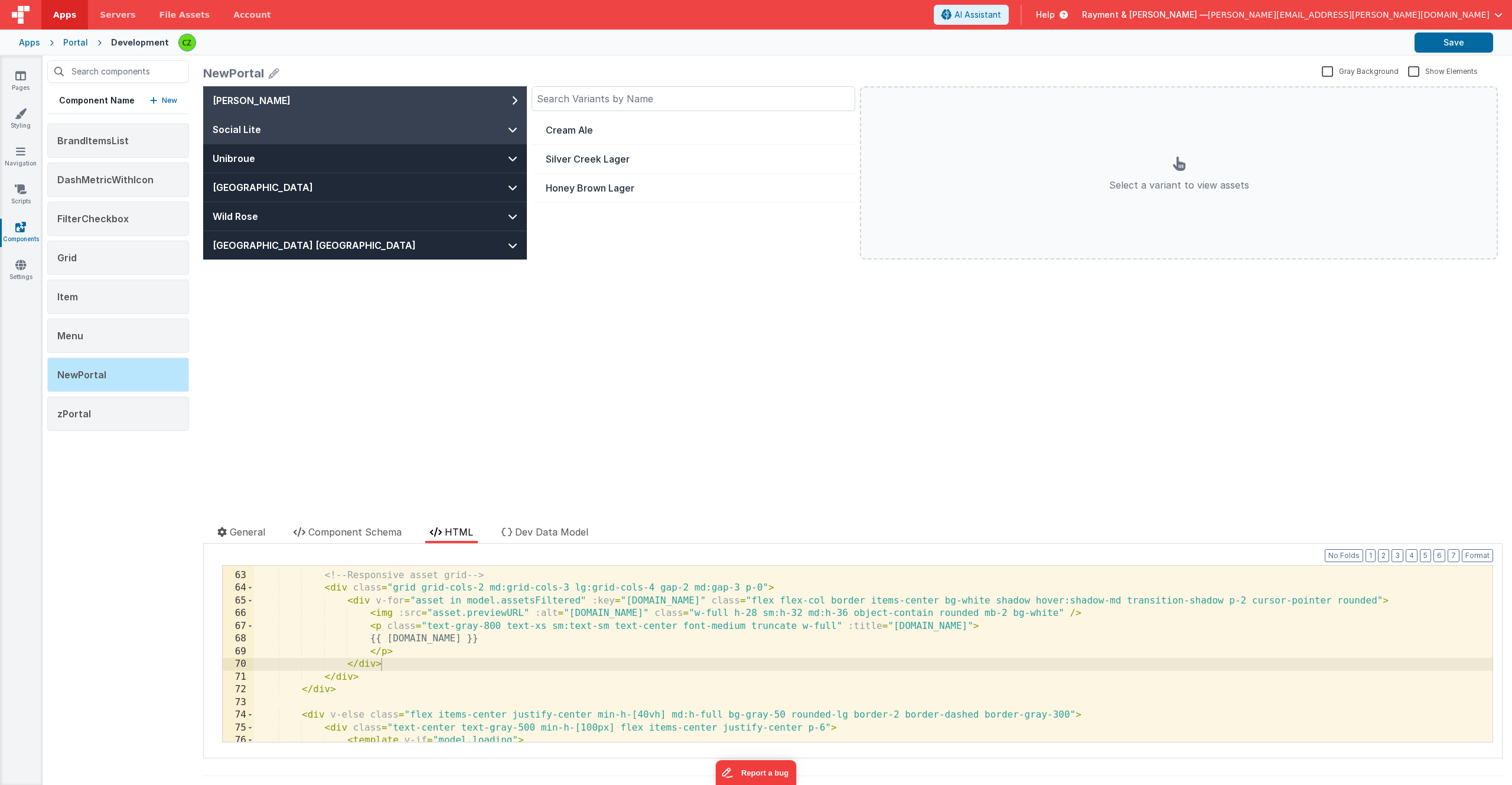
click at [465, 131] on button "Social Lite" at bounding box center [365, 129] width 323 height 28
click at [606, 127] on div "Field Strawberry" at bounding box center [693, 130] width 295 height 14
click at [476, 105] on button "[PERSON_NAME]" at bounding box center [365, 100] width 323 height 28
click at [563, 121] on button "Cream Ale" at bounding box center [693, 131] width 323 height 29
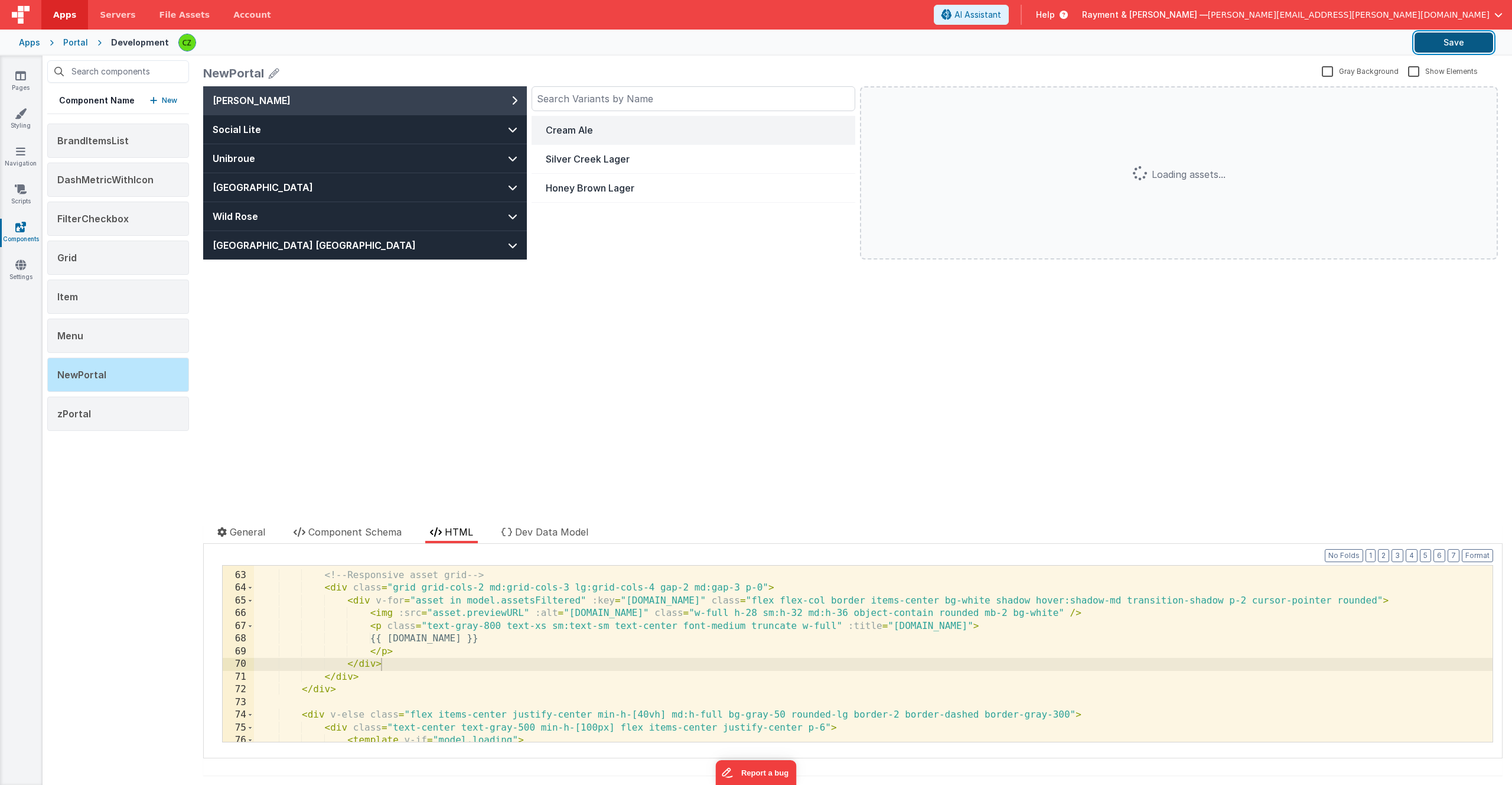
click at [1455, 37] on button "Save" at bounding box center [1454, 42] width 79 height 20
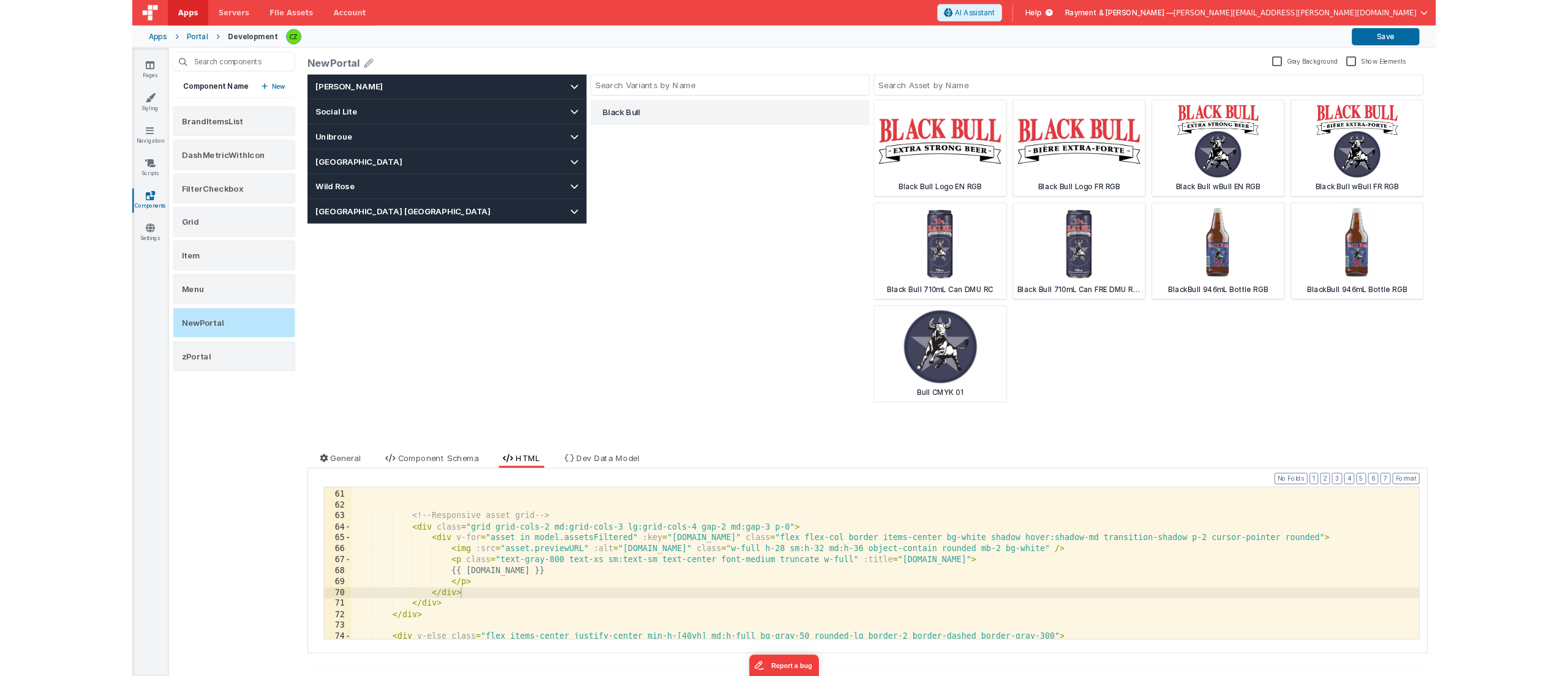
scroll to position [848, 0]
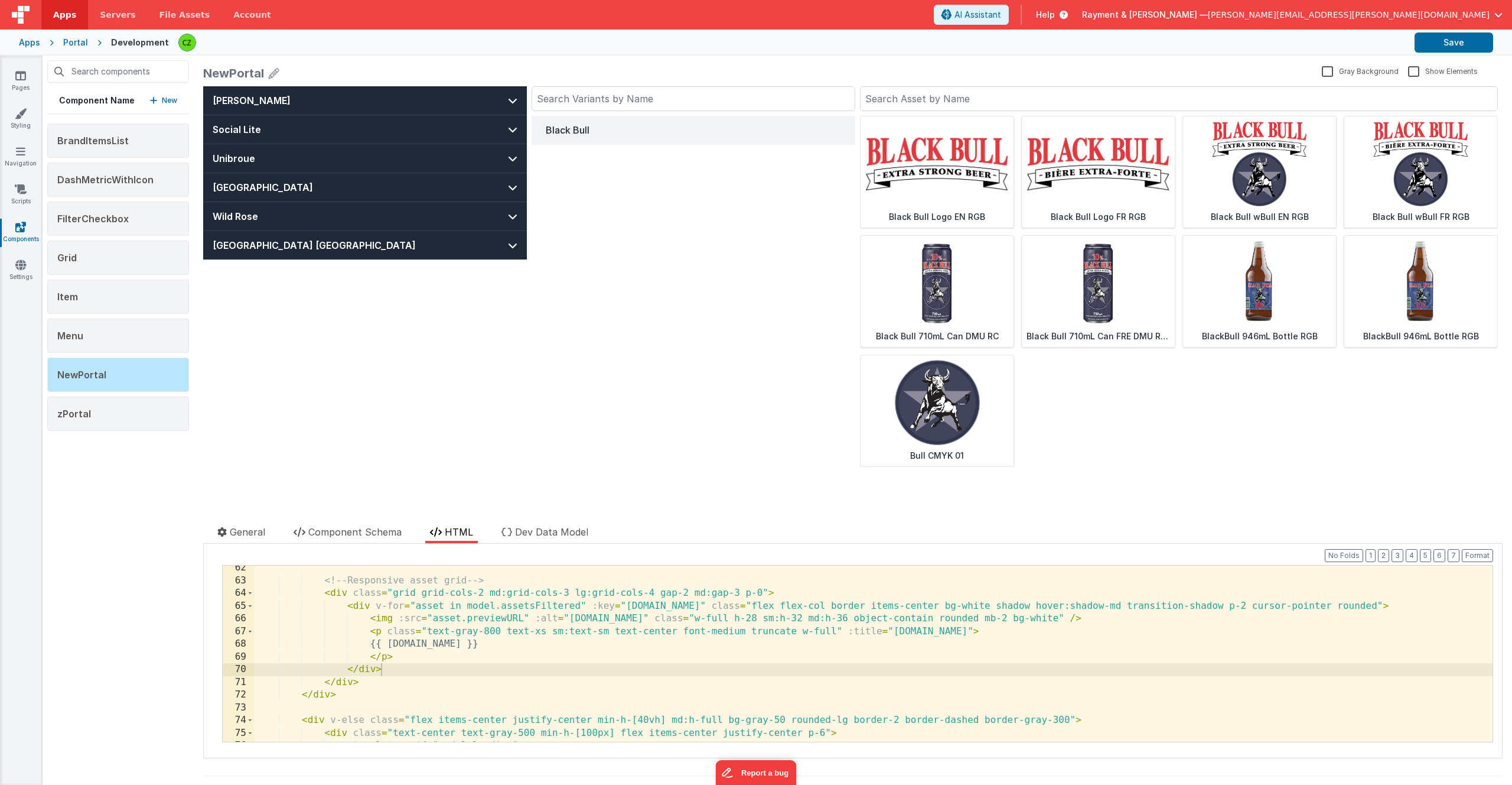
click at [535, 618] on div "<!-- Responsive asset grid --> < div class = "grid grid-cols-2 md:grid-cols-3 l…" at bounding box center [873, 662] width 1239 height 201
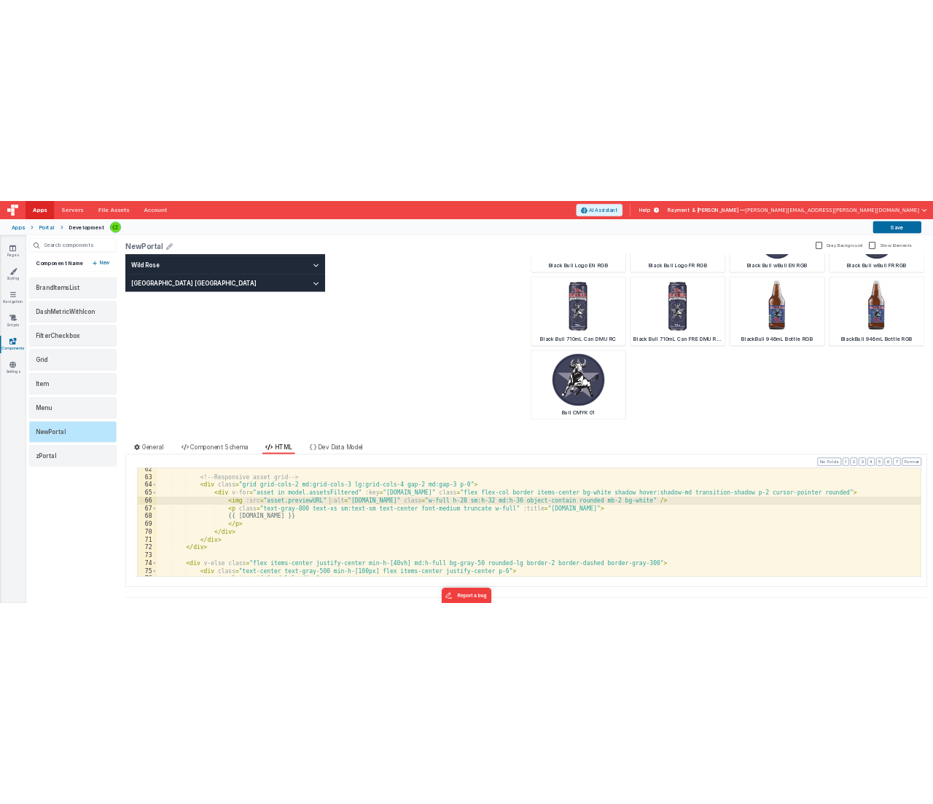
scroll to position [0, 0]
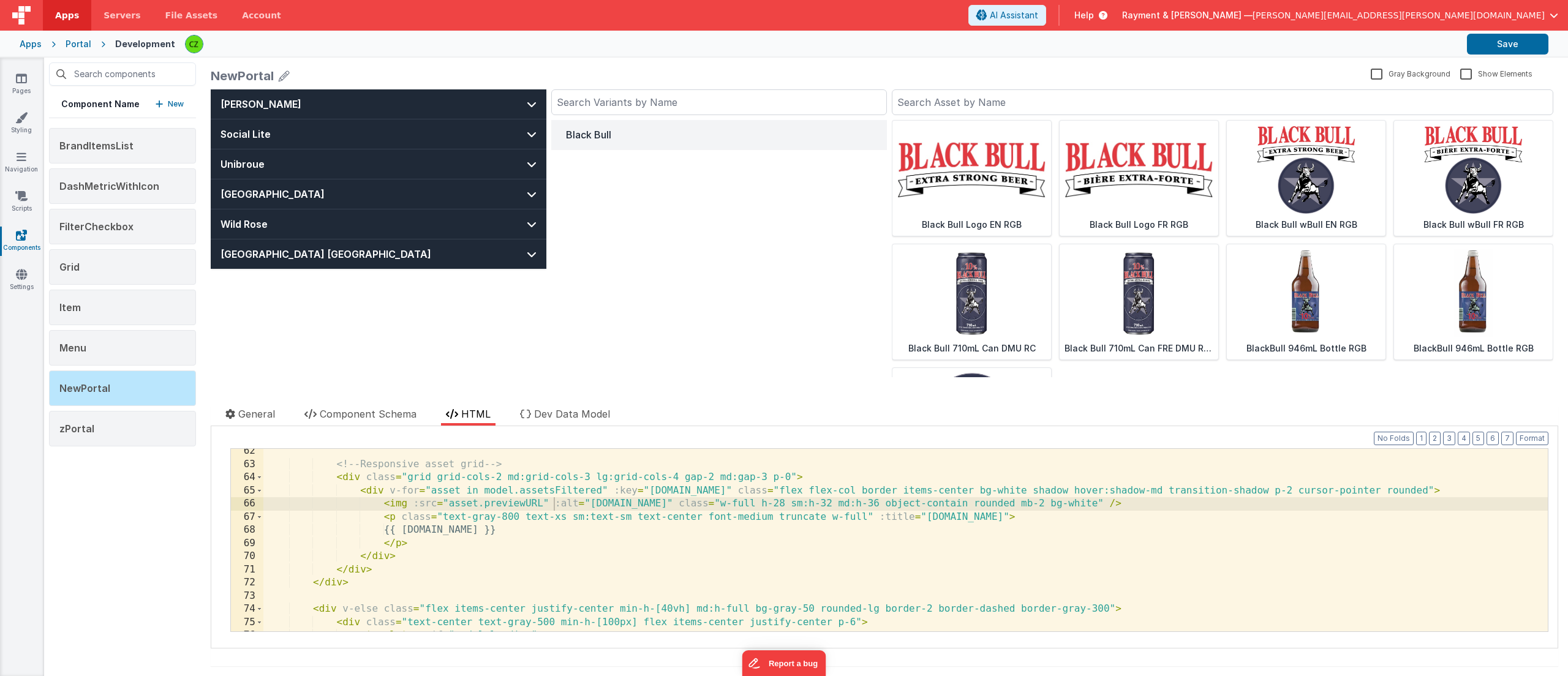
click at [685, 309] on div "Black Bull" at bounding box center [719, 286] width 335 height 394
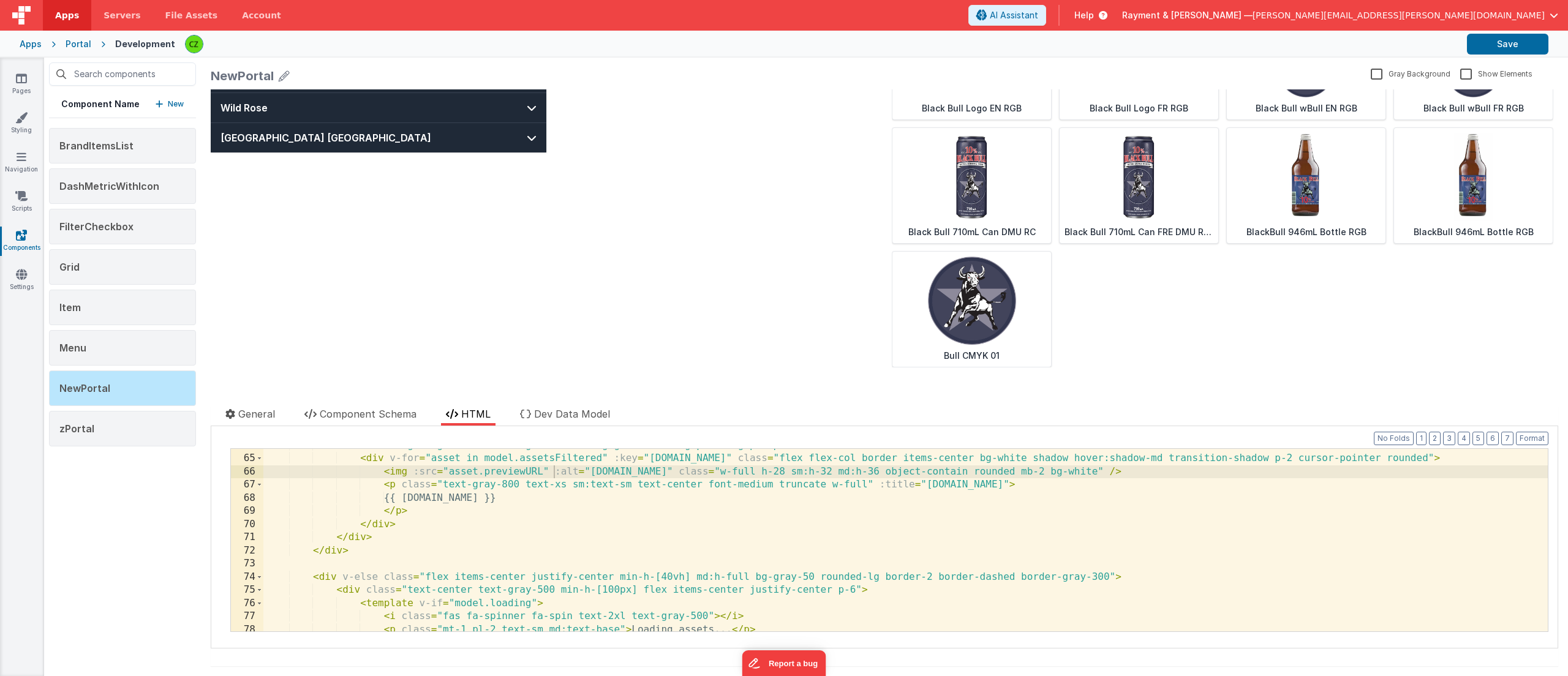
scroll to position [830, 0]
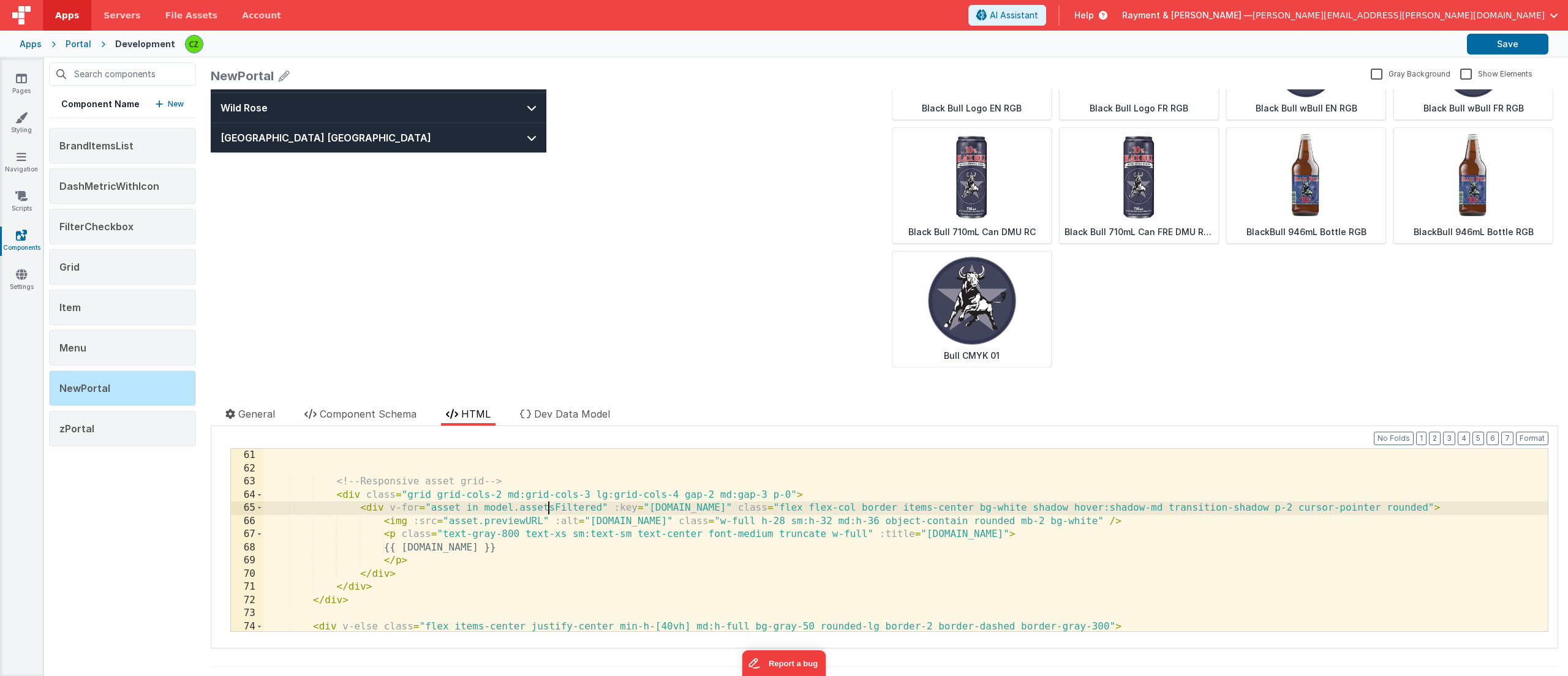
click at [547, 510] on div "<!-- Responsive asset grid --> < div class = "grid grid-cols-2 md:grid-cols-3 l…" at bounding box center [905, 553] width 1285 height 209
click at [552, 521] on div "<!-- Responsive asset grid --> < div class = "grid grid-cols-2 md:grid-cols-3 l…" at bounding box center [905, 553] width 1285 height 209
click at [805, 492] on div "<!-- Responsive asset grid --> < div class = "grid grid-cols-2 md:grid-cols-3 l…" at bounding box center [905, 553] width 1285 height 209
click at [798, 270] on div "Black Bull" at bounding box center [719, 170] width 335 height 394
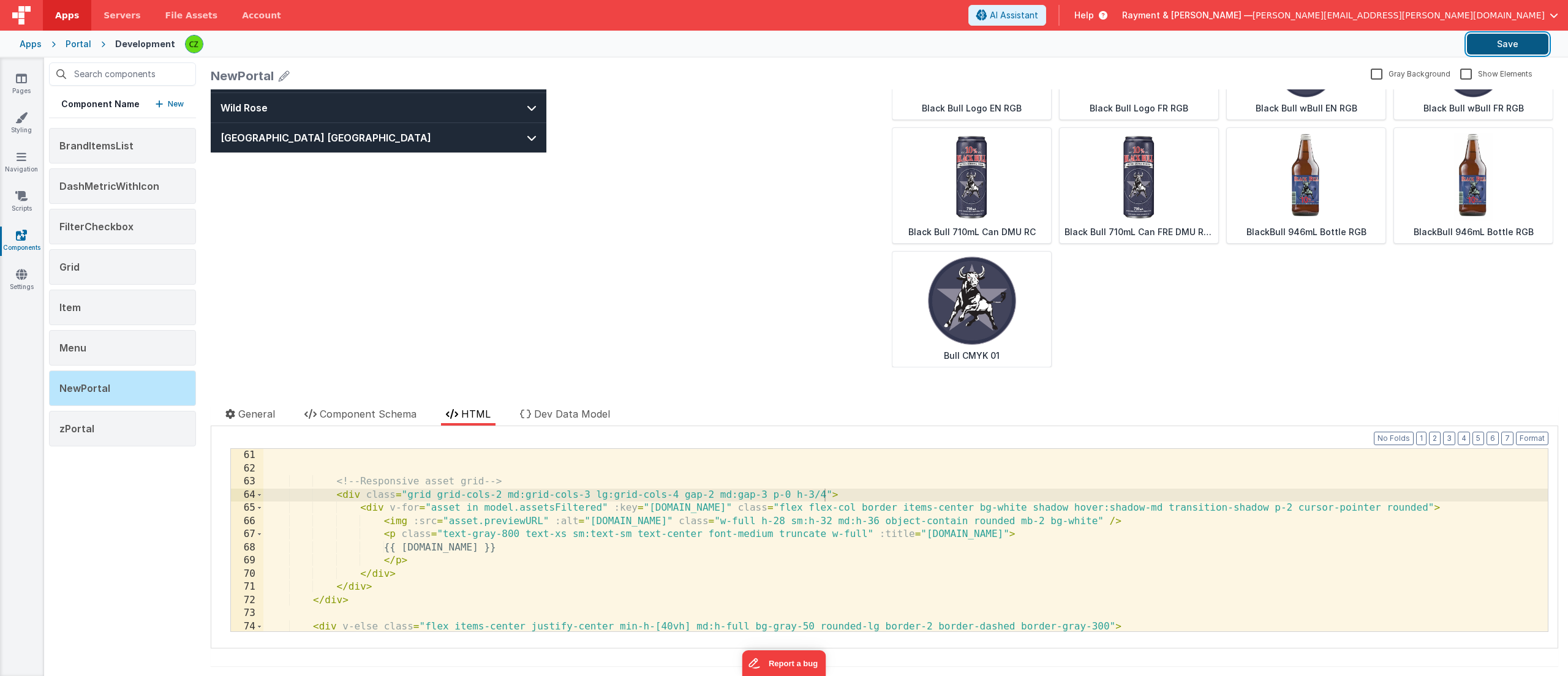
click at [1522, 46] on button "Save" at bounding box center [1507, 44] width 82 height 21
click at [912, 498] on div "<!-- Responsive asset grid --> < div class = "grid grid-cols-2 md:grid-cols-3 l…" at bounding box center [905, 553] width 1285 height 209
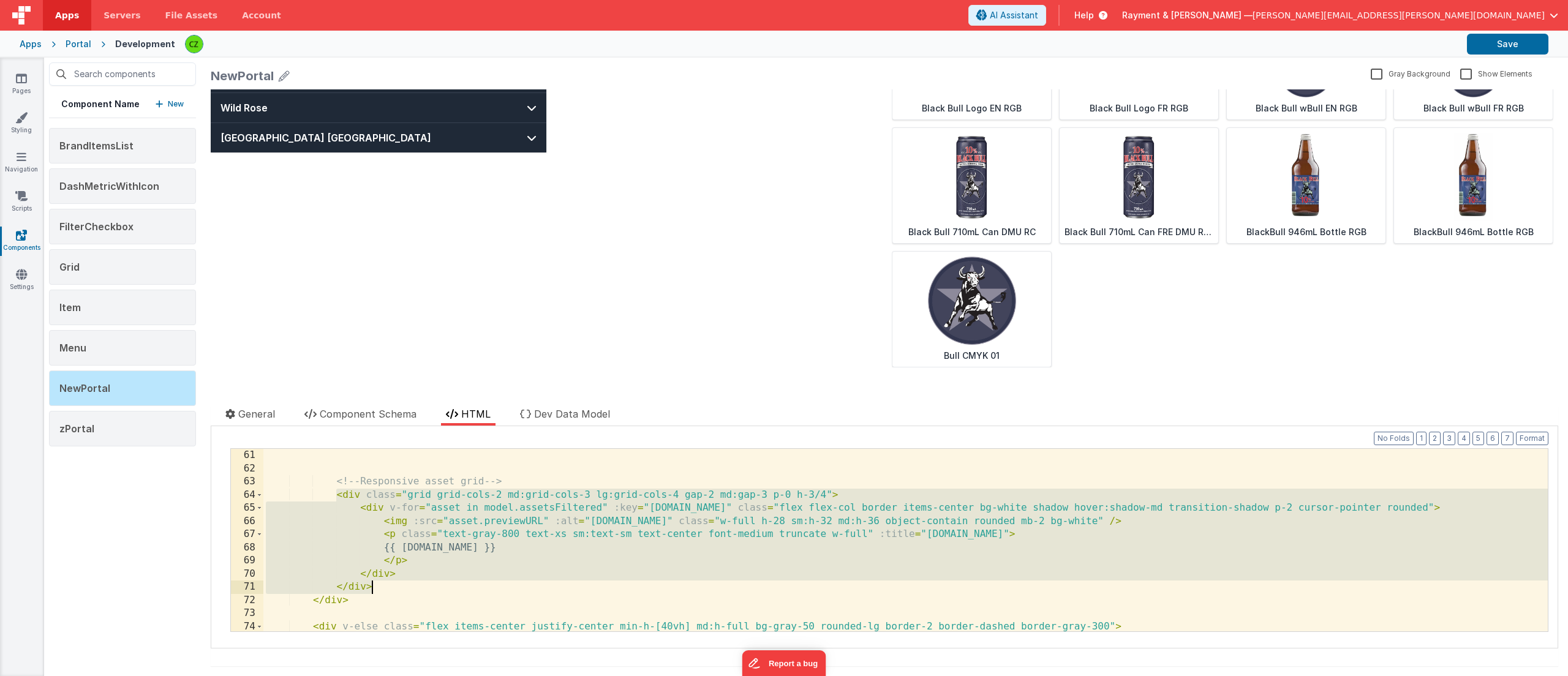
click at [1291, 514] on div "<!-- Responsive asset grid --> < div class = "grid grid-cols-2 md:grid-cols-3 l…" at bounding box center [905, 553] width 1285 height 209
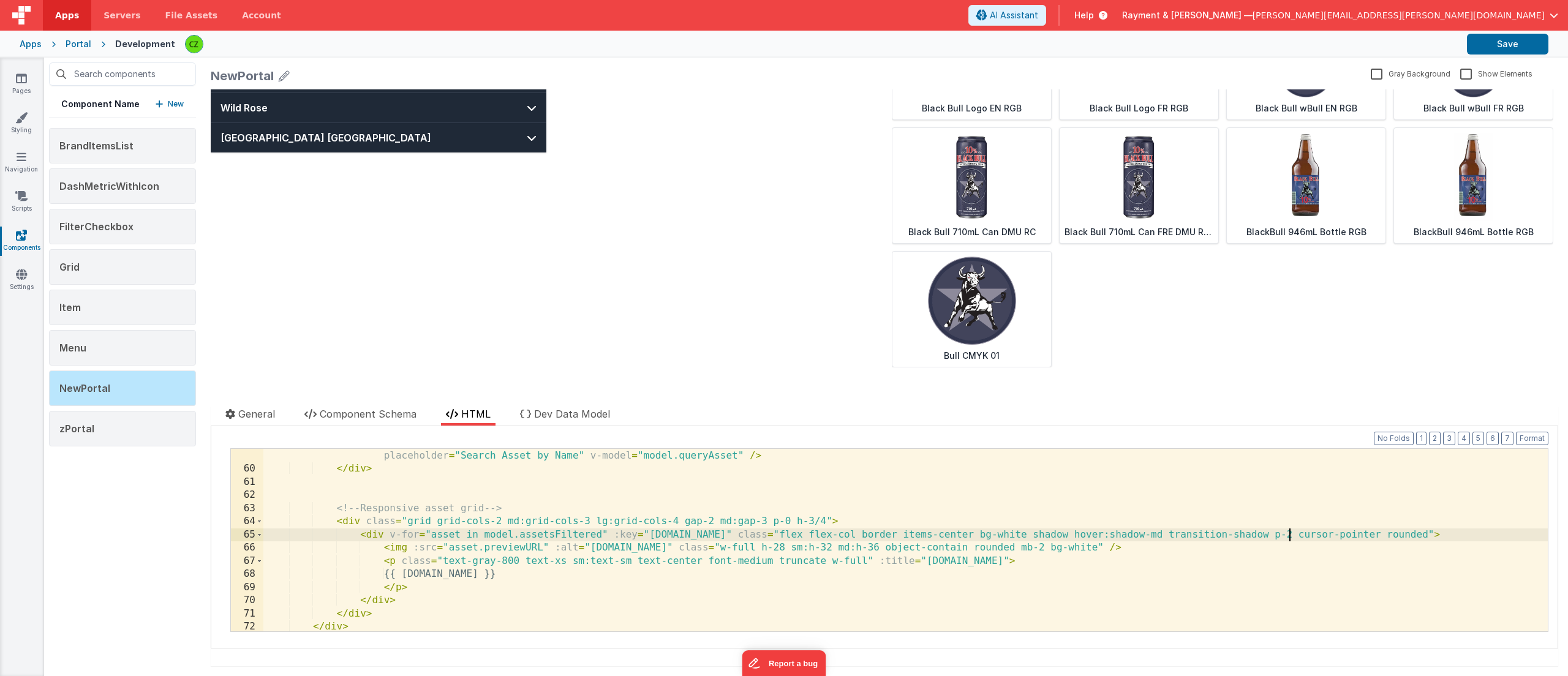
scroll to position [818, 0]
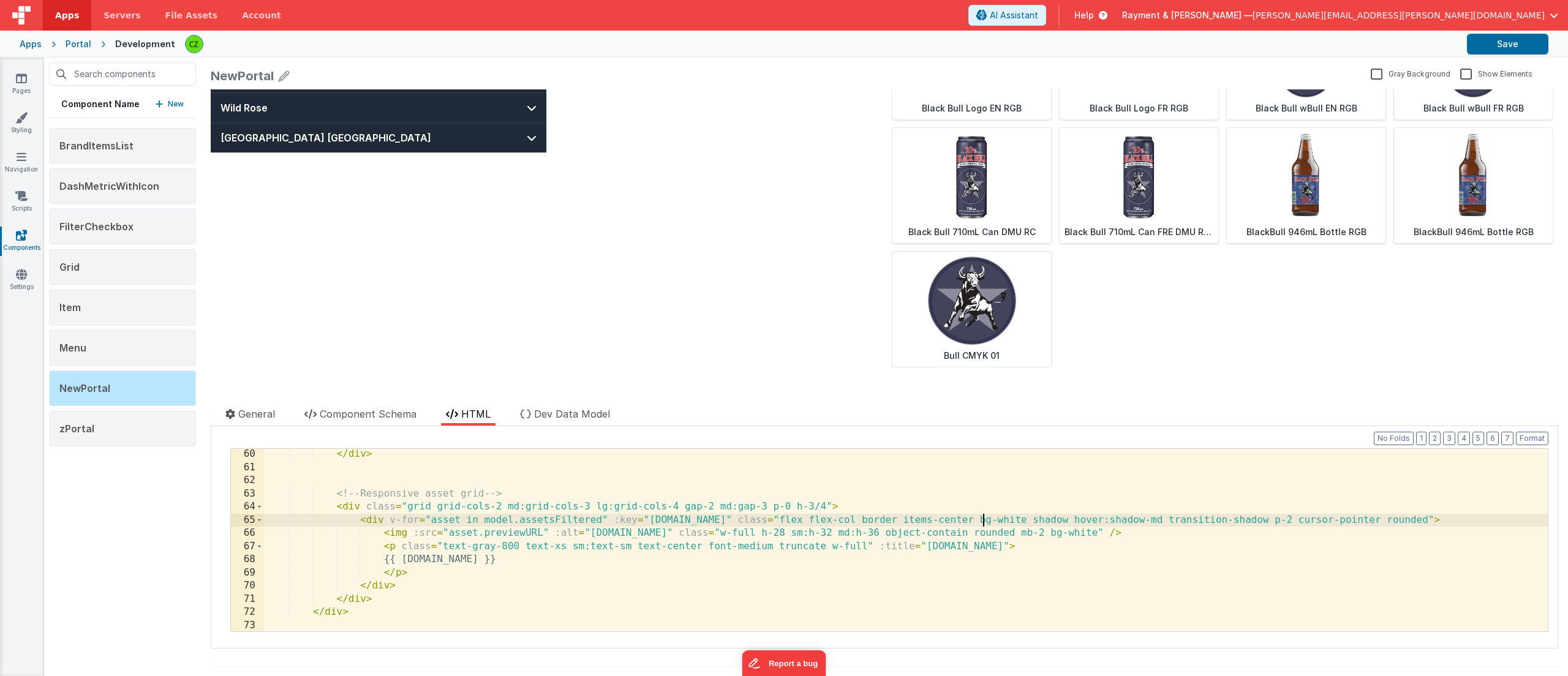
click at [984, 515] on div "</ div > <!-- Responsive asset grid --> < div class = "grid grid-cols-2 md:grid…" at bounding box center [905, 552] width 1285 height 209
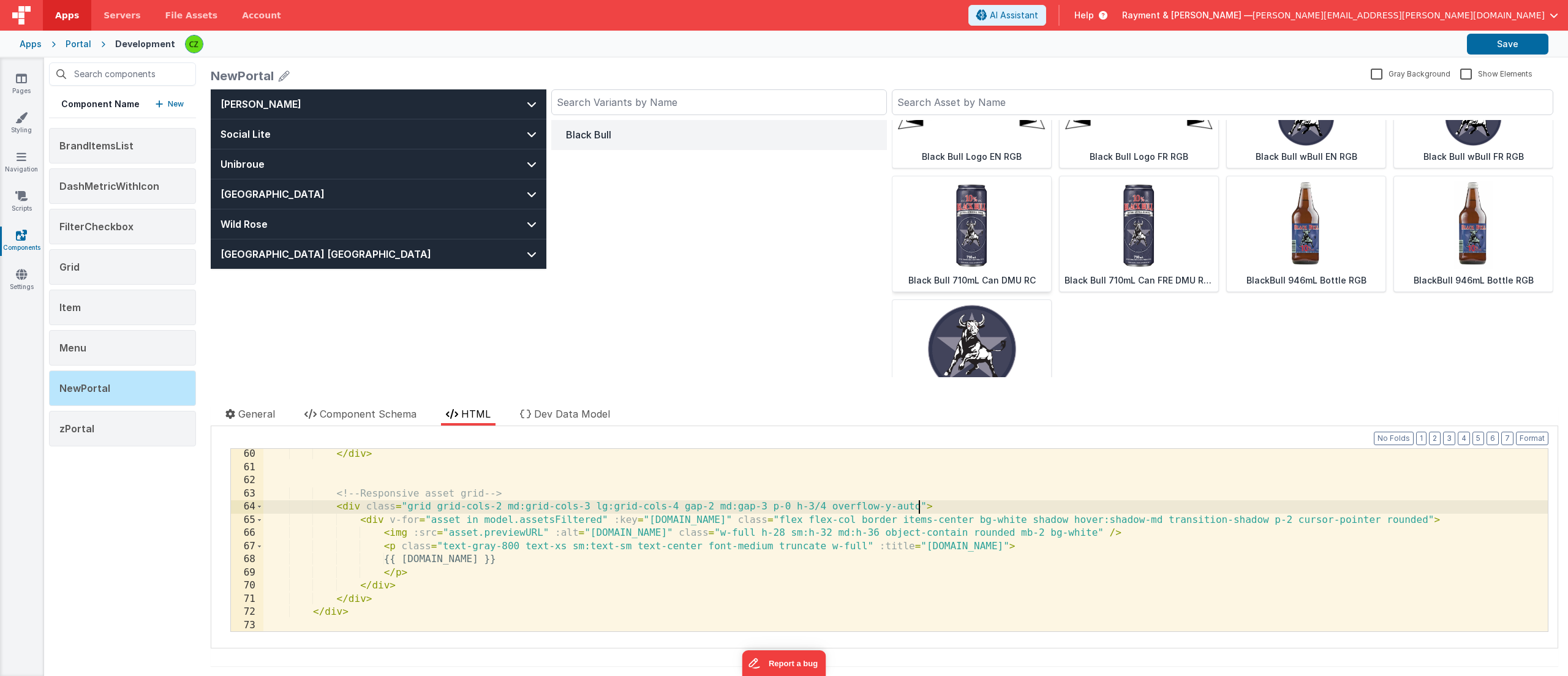
scroll to position [0, 0]
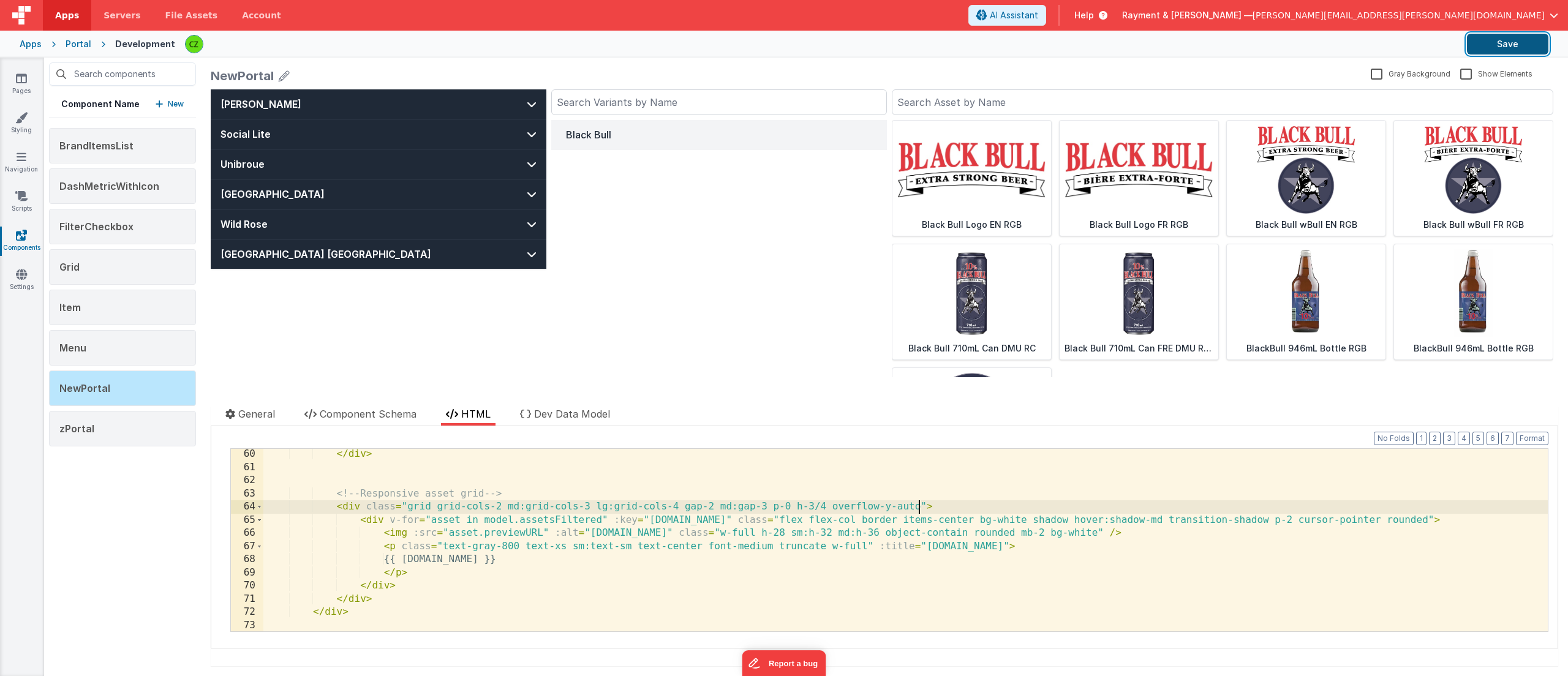
click at [1500, 46] on button "Save" at bounding box center [1507, 44] width 82 height 21
click at [835, 503] on div "</ div > <!-- Responsive asset grid --> < div class = "grid grid-cols-2 md:grid…" at bounding box center [905, 552] width 1285 height 209
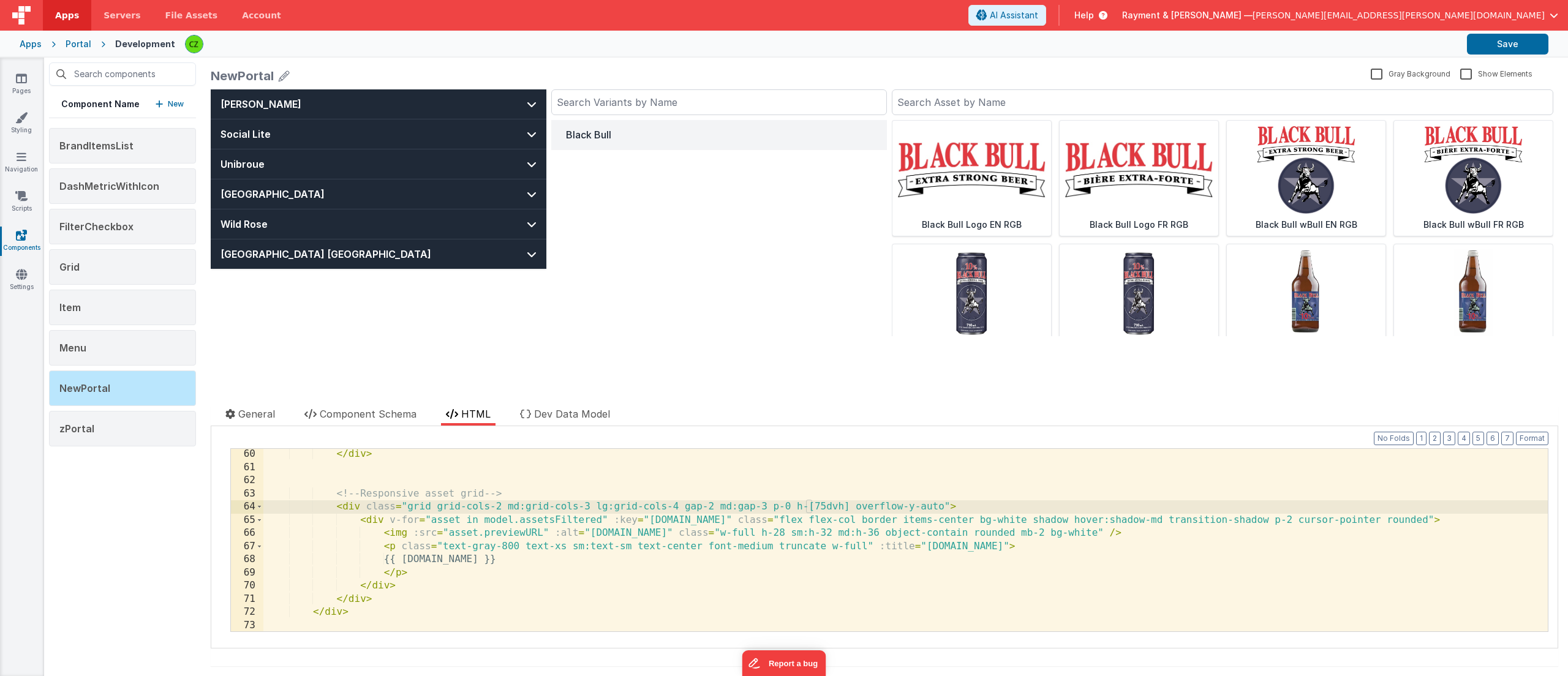
click at [862, 532] on div "</ div > <!-- Responsive asset grid --> < div class = "grid grid-cols-2 md:grid…" at bounding box center [905, 552] width 1285 height 209
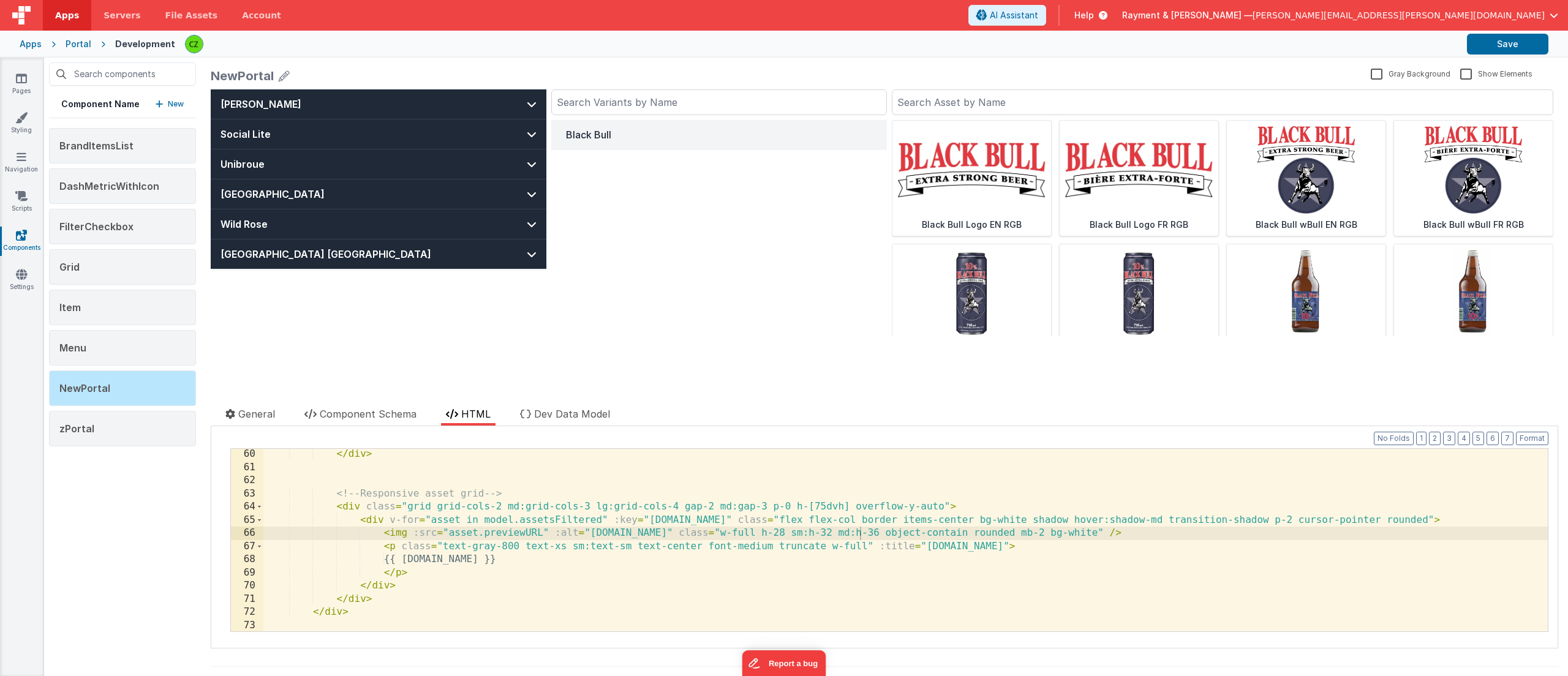
click at [1004, 533] on div "</ div > <!-- Responsive asset grid --> < div class = "grid grid-cols-2 md:grid…" at bounding box center [905, 552] width 1285 height 209
click at [940, 504] on div "</ div > <!-- Responsive asset grid --> < div class = "grid grid-cols-2 md:grid…" at bounding box center [905, 552] width 1285 height 209
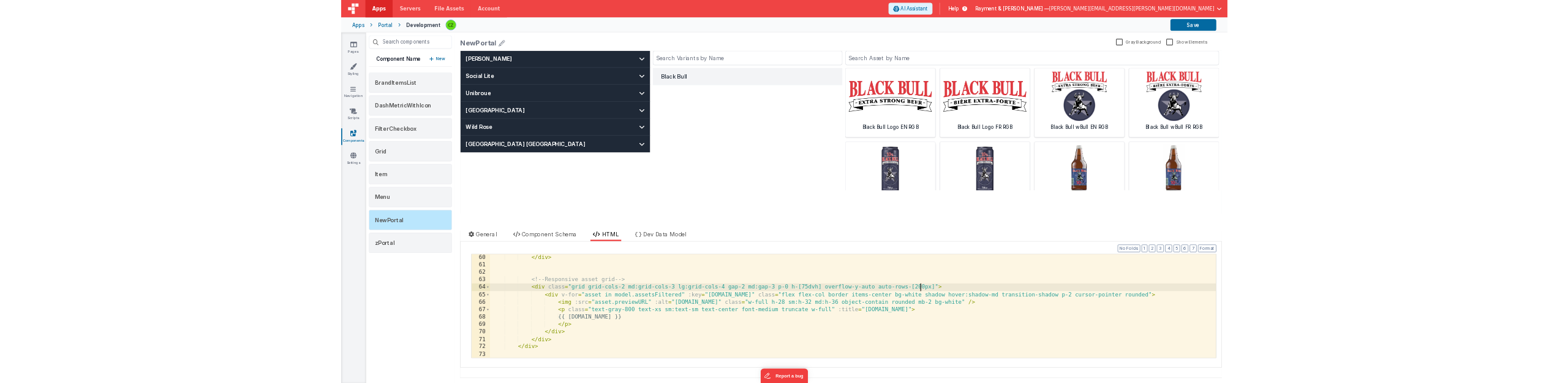
scroll to position [166, 0]
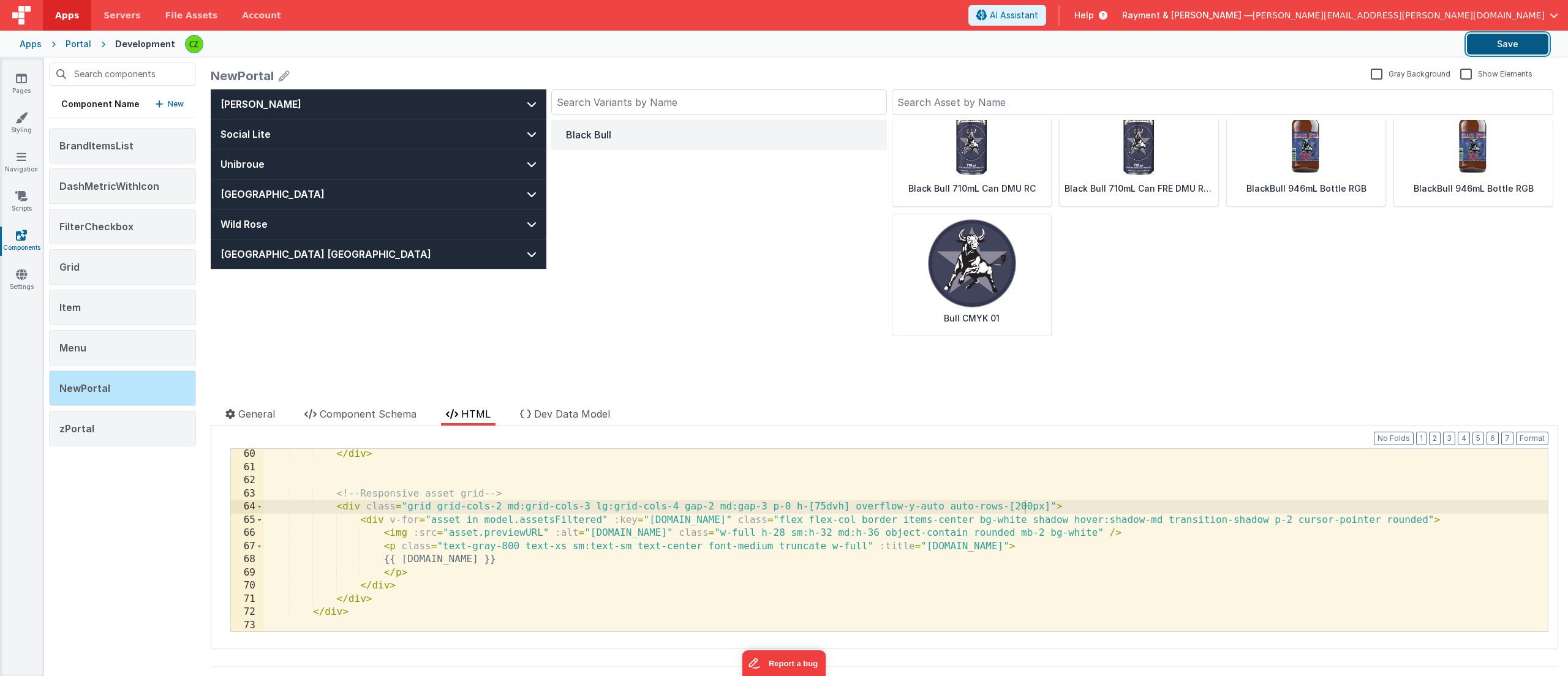
click at [1502, 50] on button "Save" at bounding box center [1507, 44] width 82 height 21
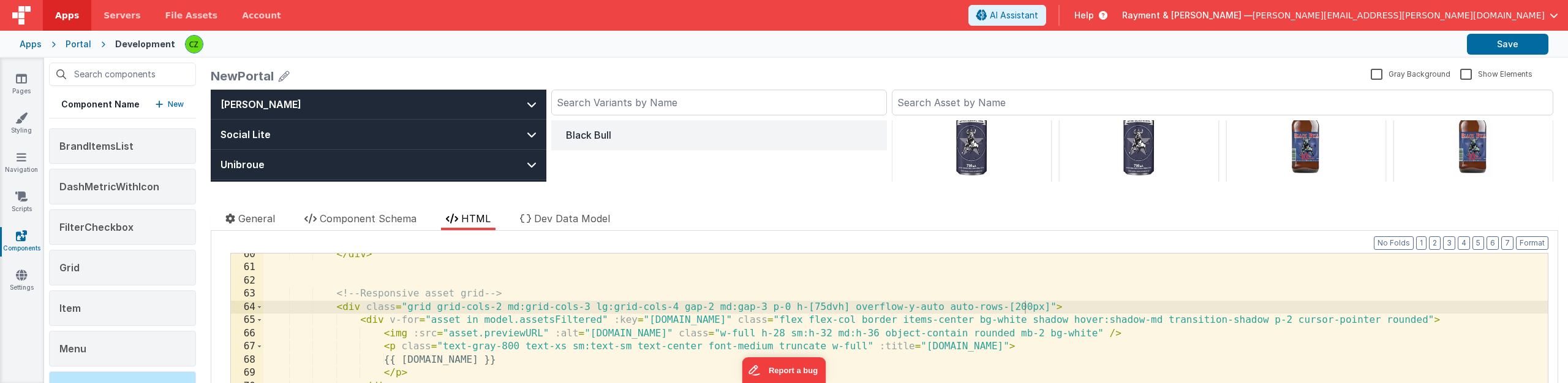
scroll to position [836, 0]
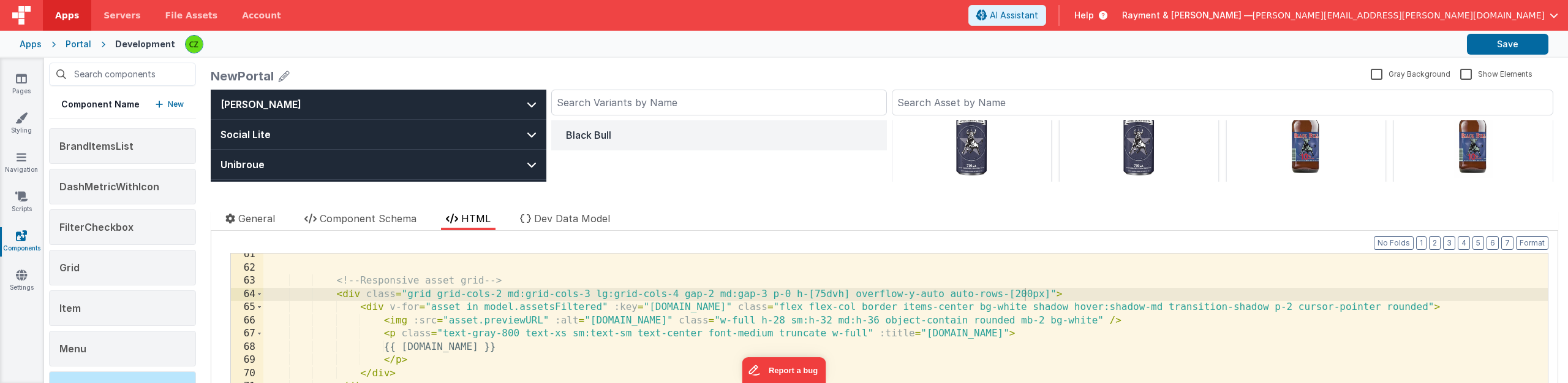
click at [784, 291] on div "<!-- Responsive asset grid --> < div class = "grid grid-cols-2 md:grid-cols-3 l…" at bounding box center [905, 352] width 1285 height 209
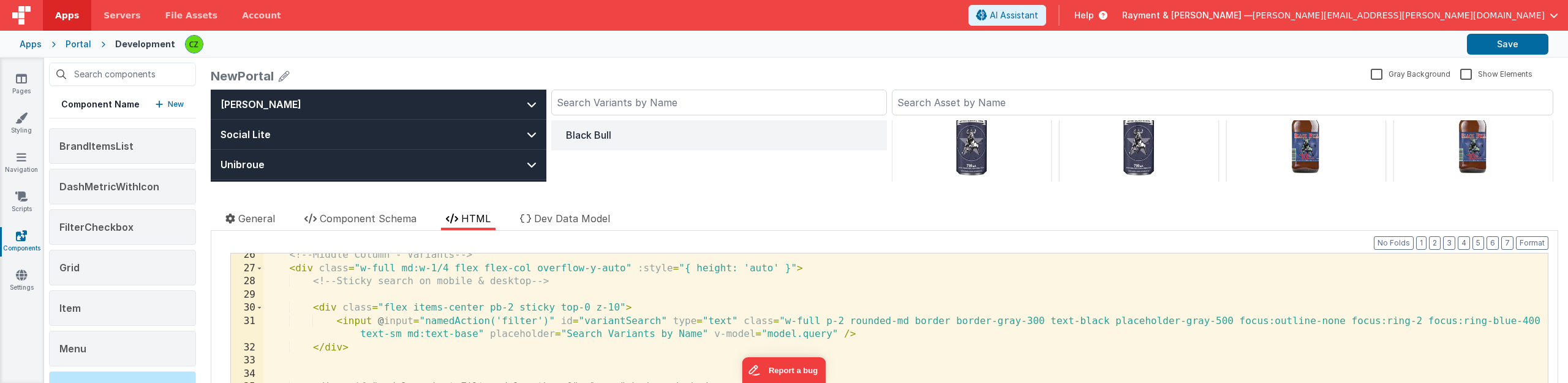
scroll to position [339, 0]
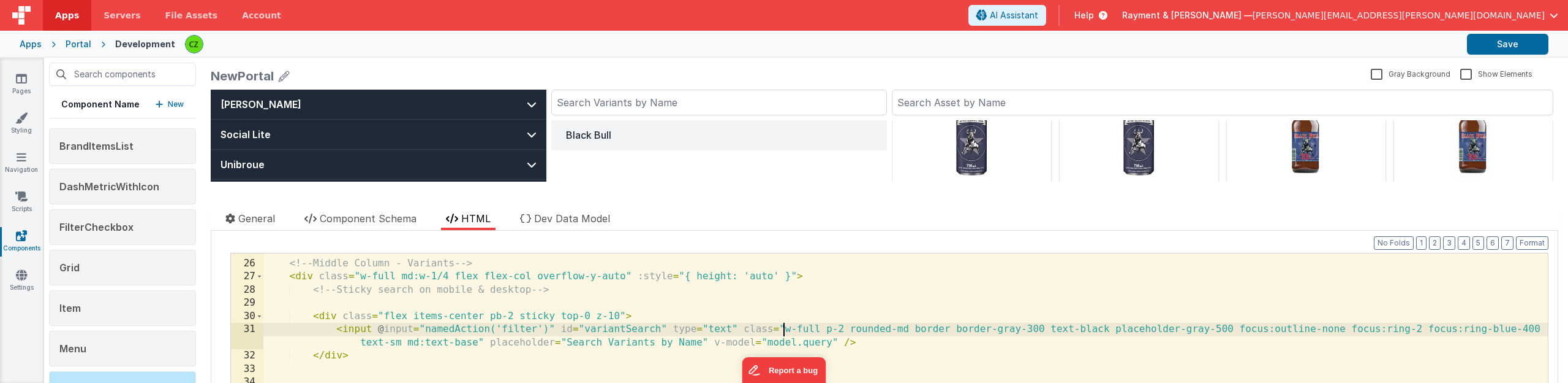
click at [784, 326] on div "<!-- Middle Column - Variants --> < div class = "w-full md:w-1/4 flex flex-col …" at bounding box center [905, 348] width 1285 height 209
paste textarea
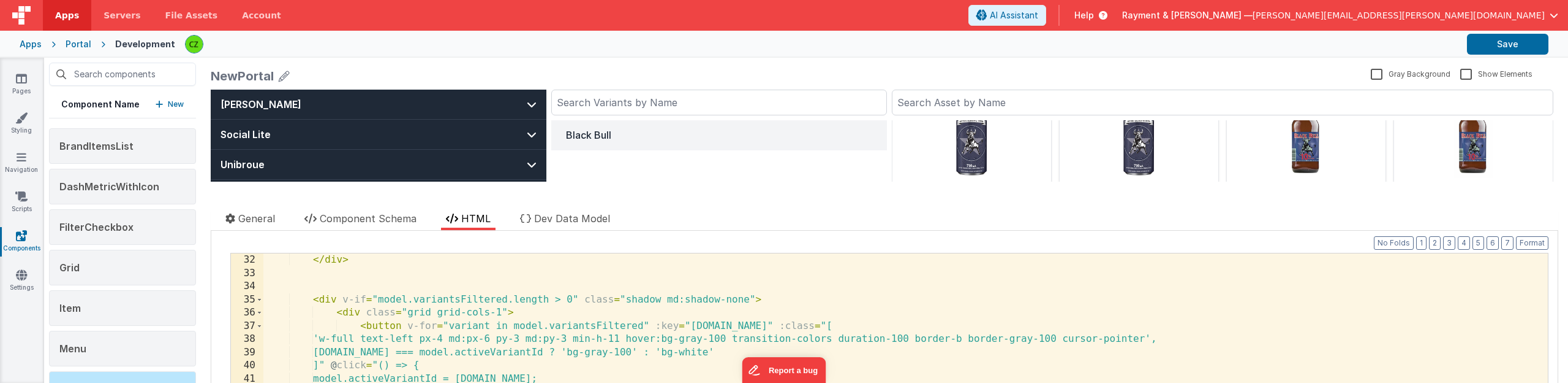
scroll to position [435, 0]
click at [716, 306] on div "</ div > < div v-if = "model.variantsFiltered.length > 0" class = "shadow md:sh…" at bounding box center [905, 358] width 1285 height 209
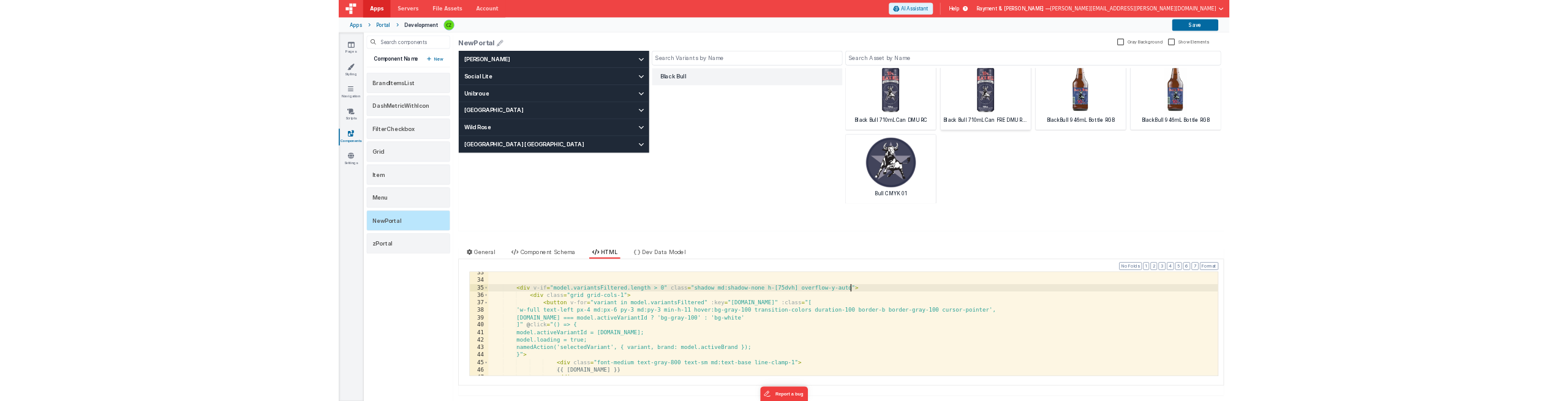
scroll to position [0, 0]
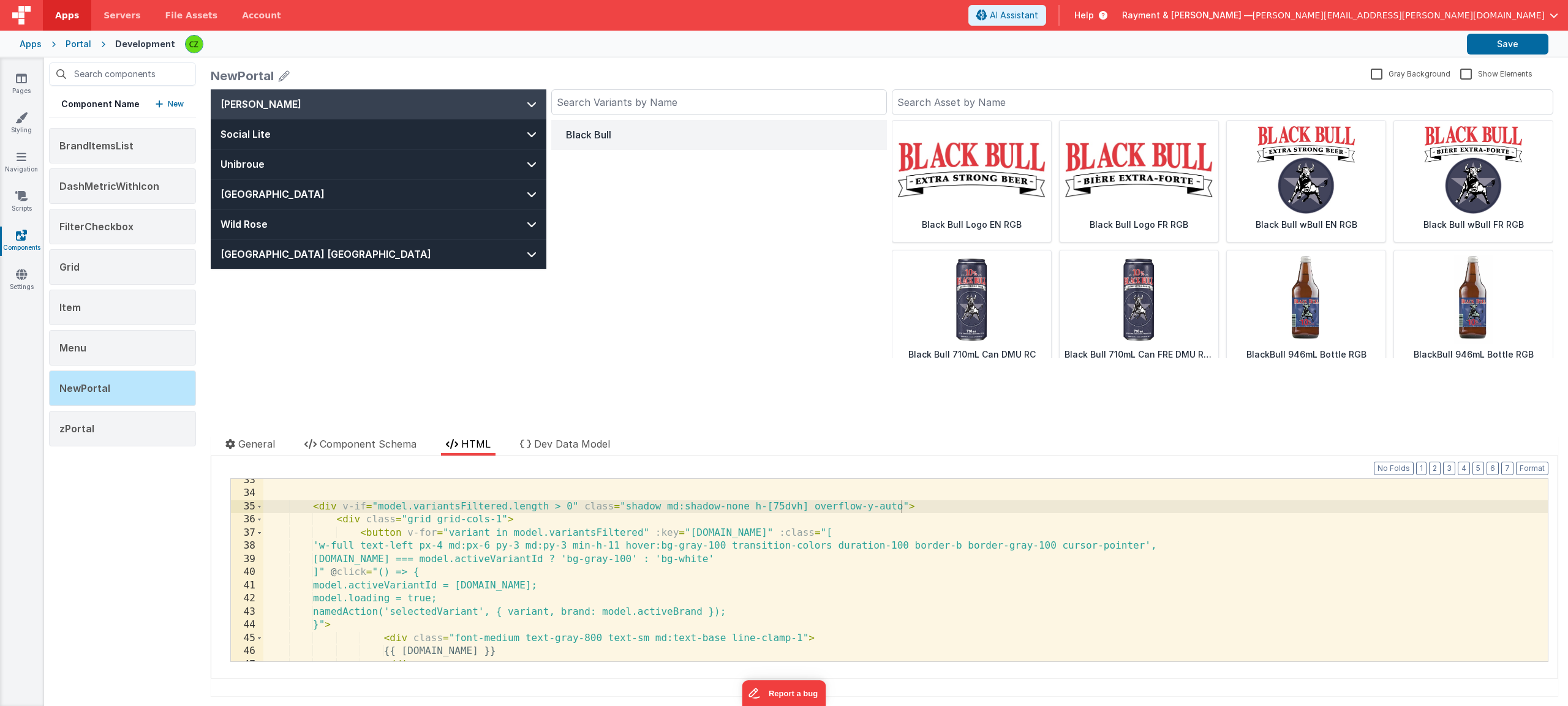
click at [477, 105] on button "[PERSON_NAME]" at bounding box center [378, 103] width 335 height 29
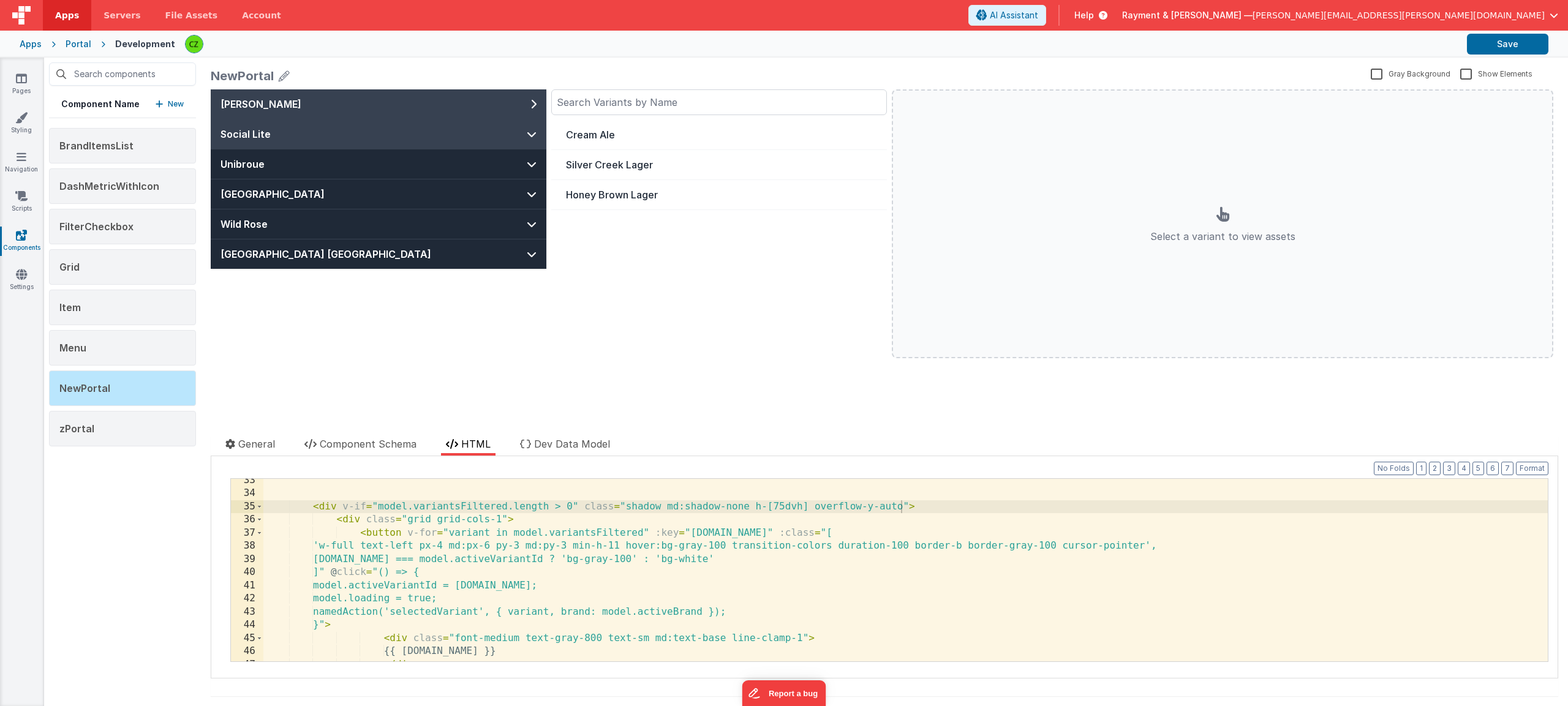
click at [480, 125] on button "Social Lite" at bounding box center [378, 134] width 335 height 29
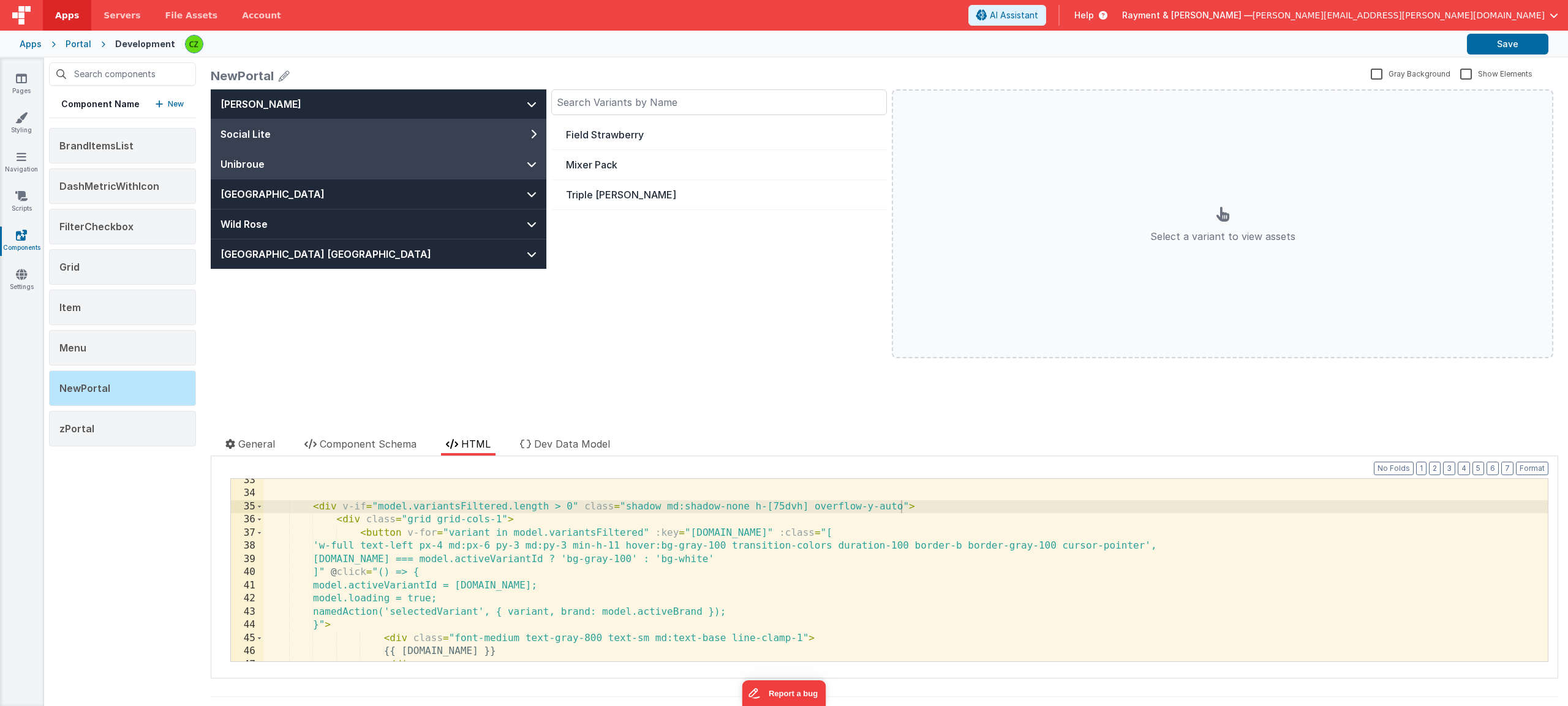
click at [476, 164] on button "Unibroue" at bounding box center [378, 164] width 335 height 29
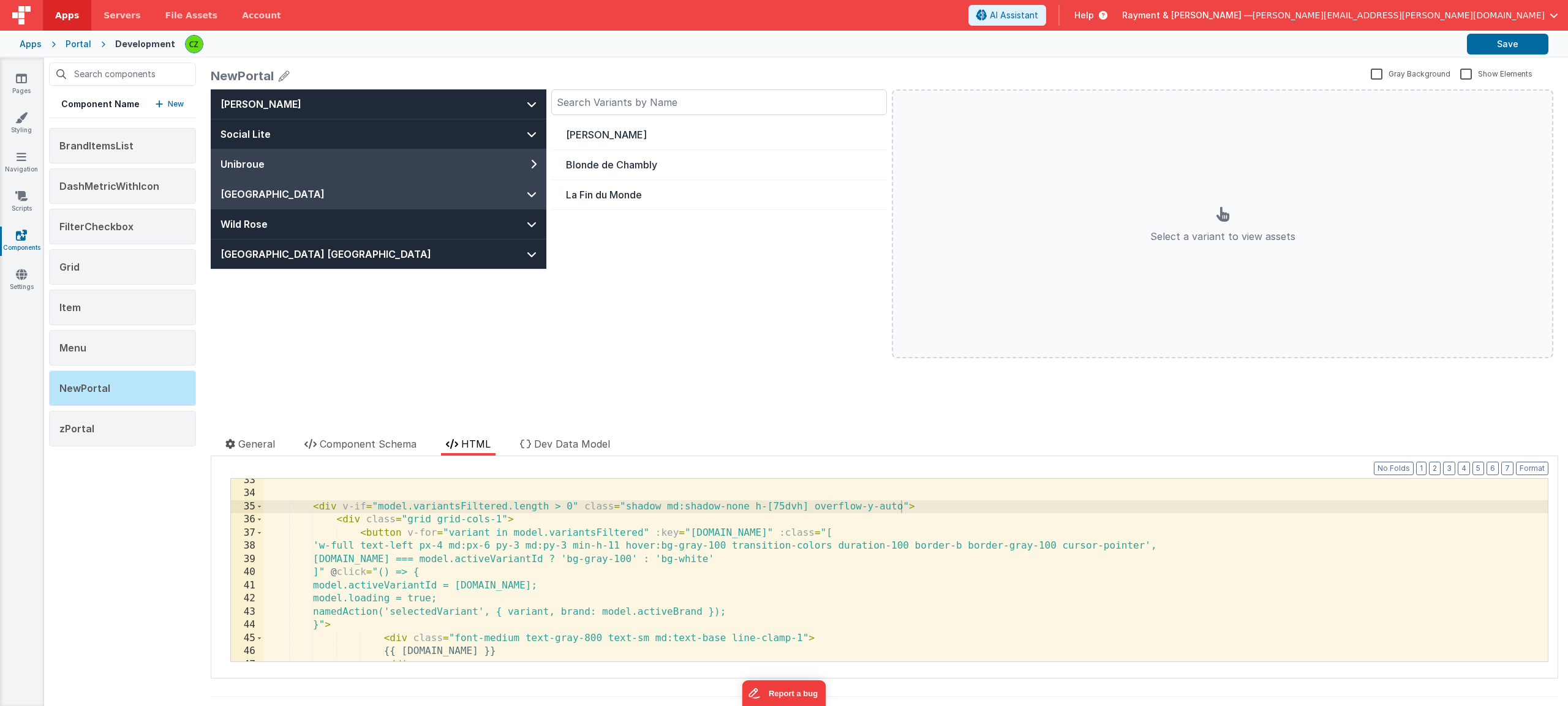
click at [475, 192] on button "[GEOGRAPHIC_DATA]" at bounding box center [378, 194] width 335 height 29
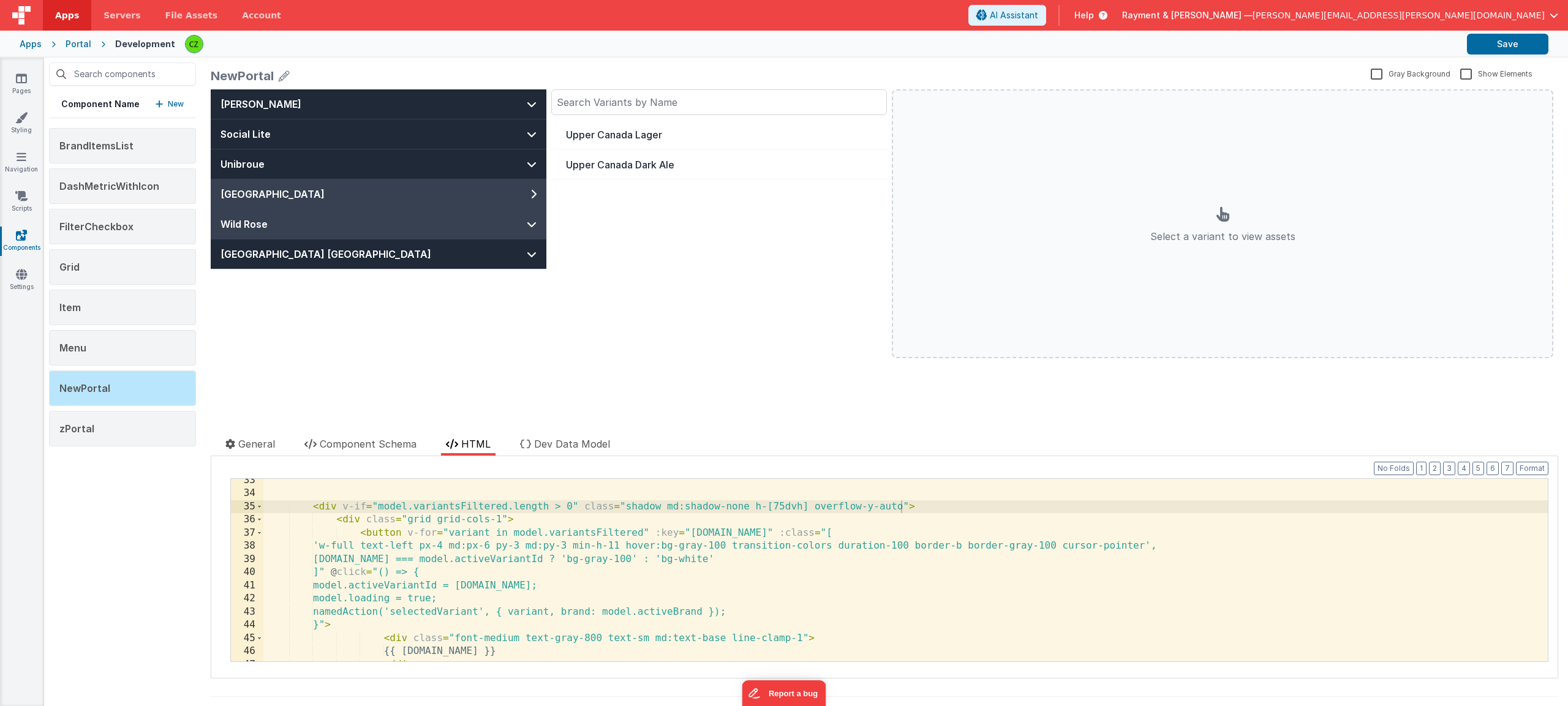
click at [473, 227] on button "Wild Rose" at bounding box center [378, 224] width 335 height 29
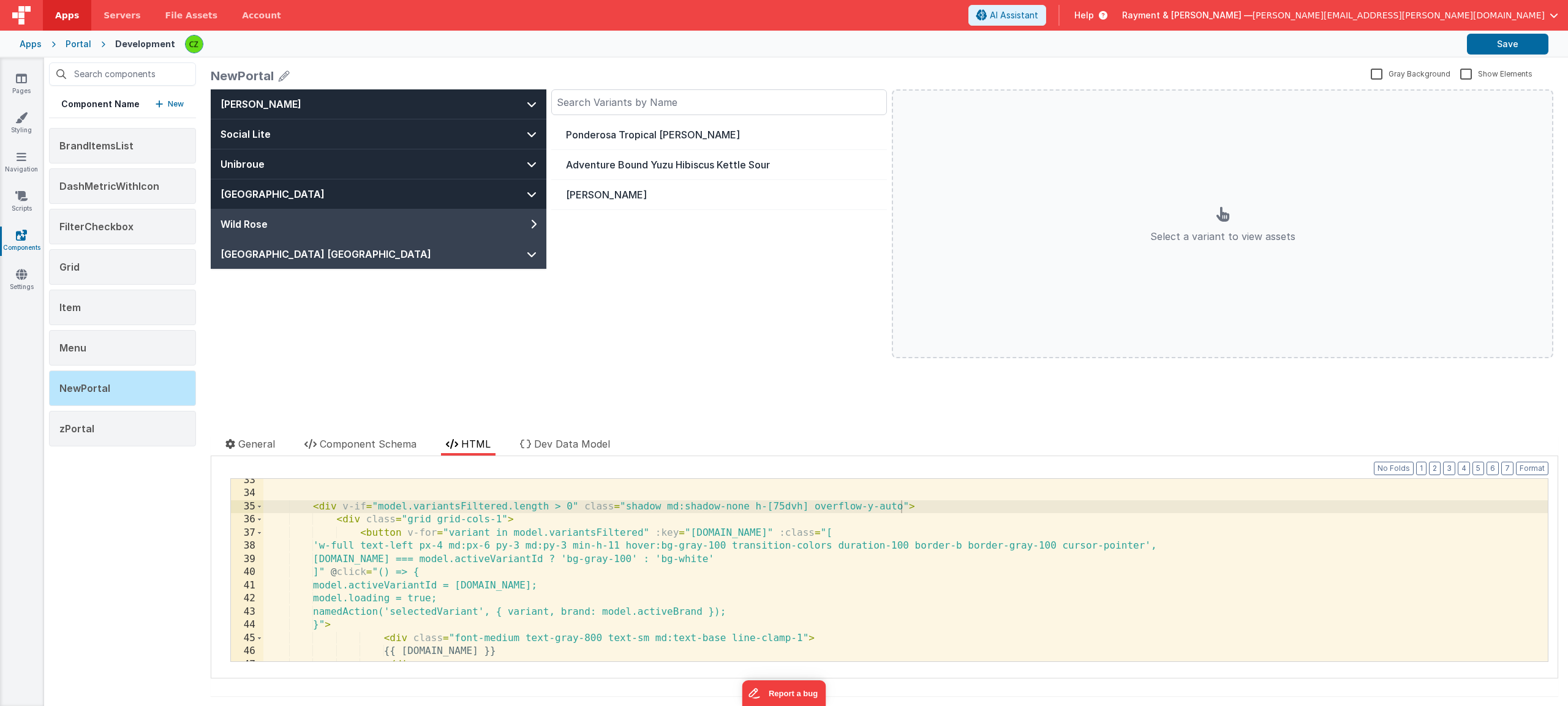
click at [471, 266] on button "[GEOGRAPHIC_DATA] [GEOGRAPHIC_DATA]" at bounding box center [378, 254] width 335 height 29
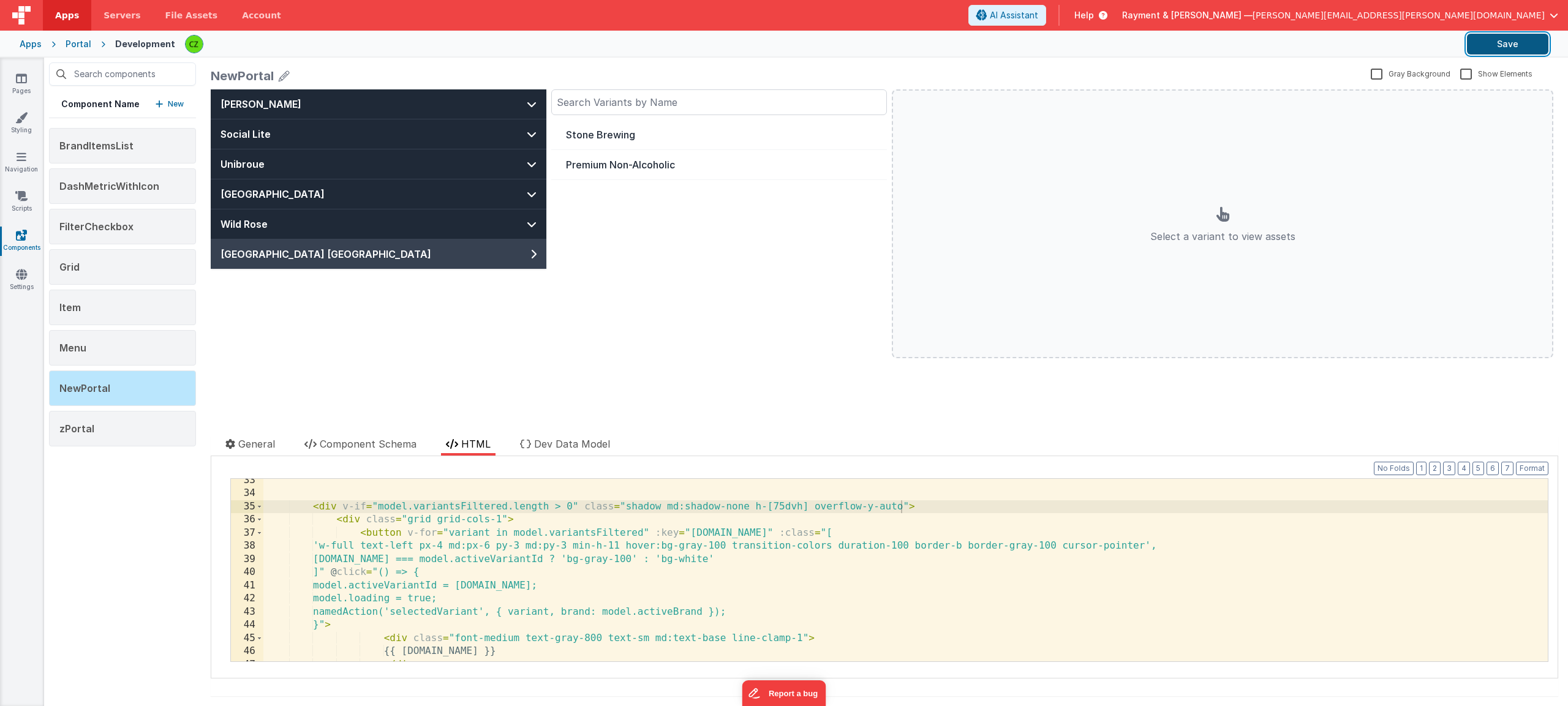
click at [1507, 42] on button "Save" at bounding box center [1507, 44] width 82 height 21
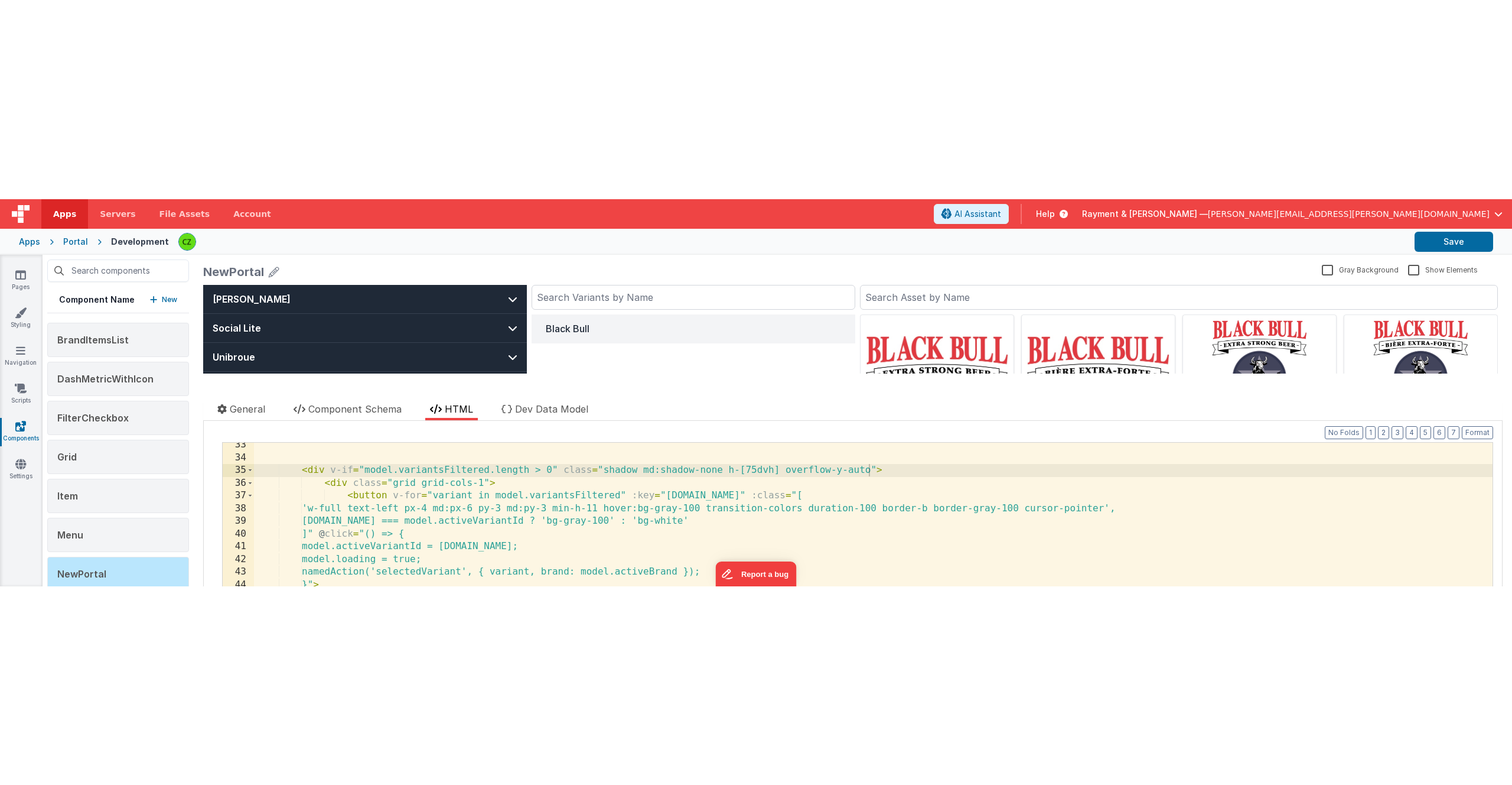
scroll to position [436, 0]
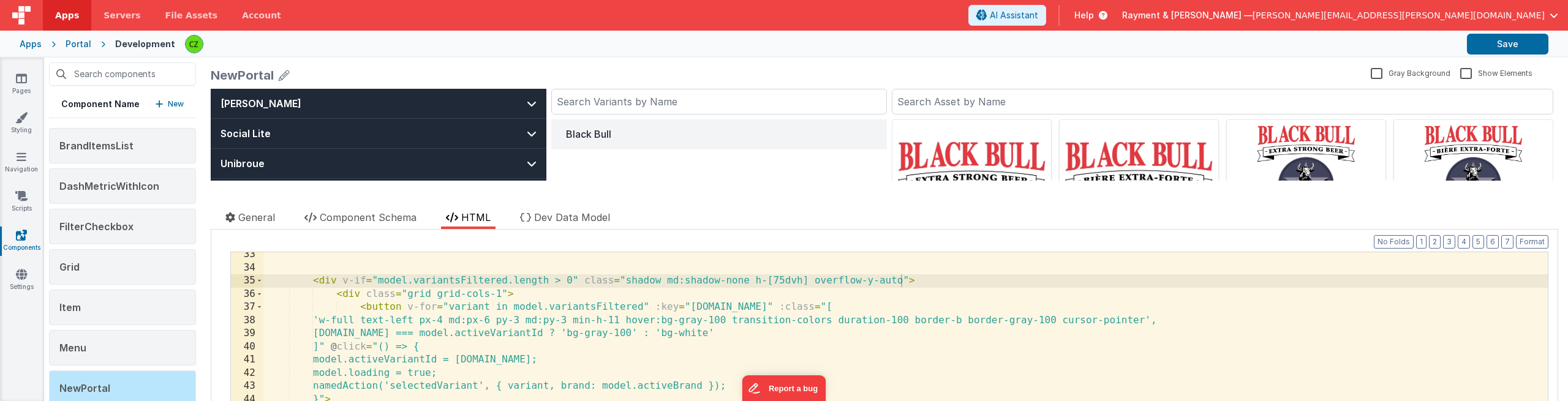
click at [662, 294] on div "< div v-if = "model.variantsFiltered.length > 0" class = "shadow md:shadow-none…" at bounding box center [905, 352] width 1285 height 208
click at [700, 317] on div "< div v-if = "model.variantsFiltered.length > 0" class = "shadow md:shadow-none…" at bounding box center [905, 352] width 1285 height 208
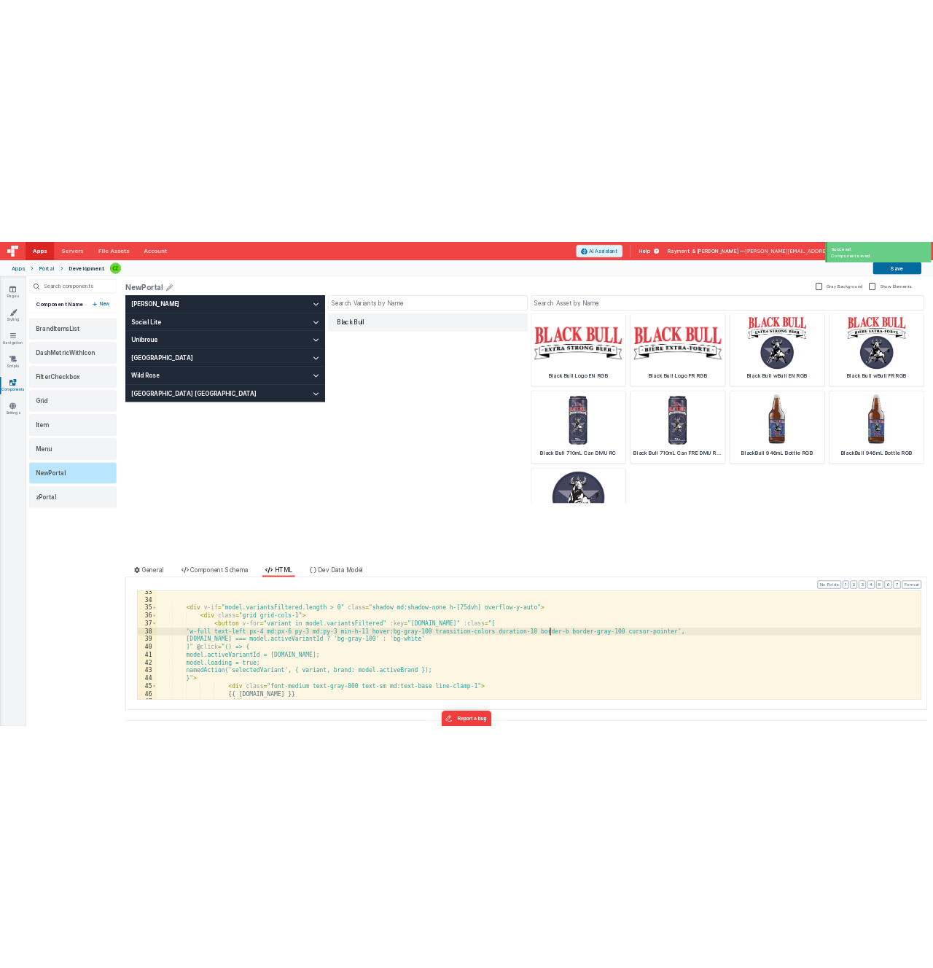
scroll to position [0, 0]
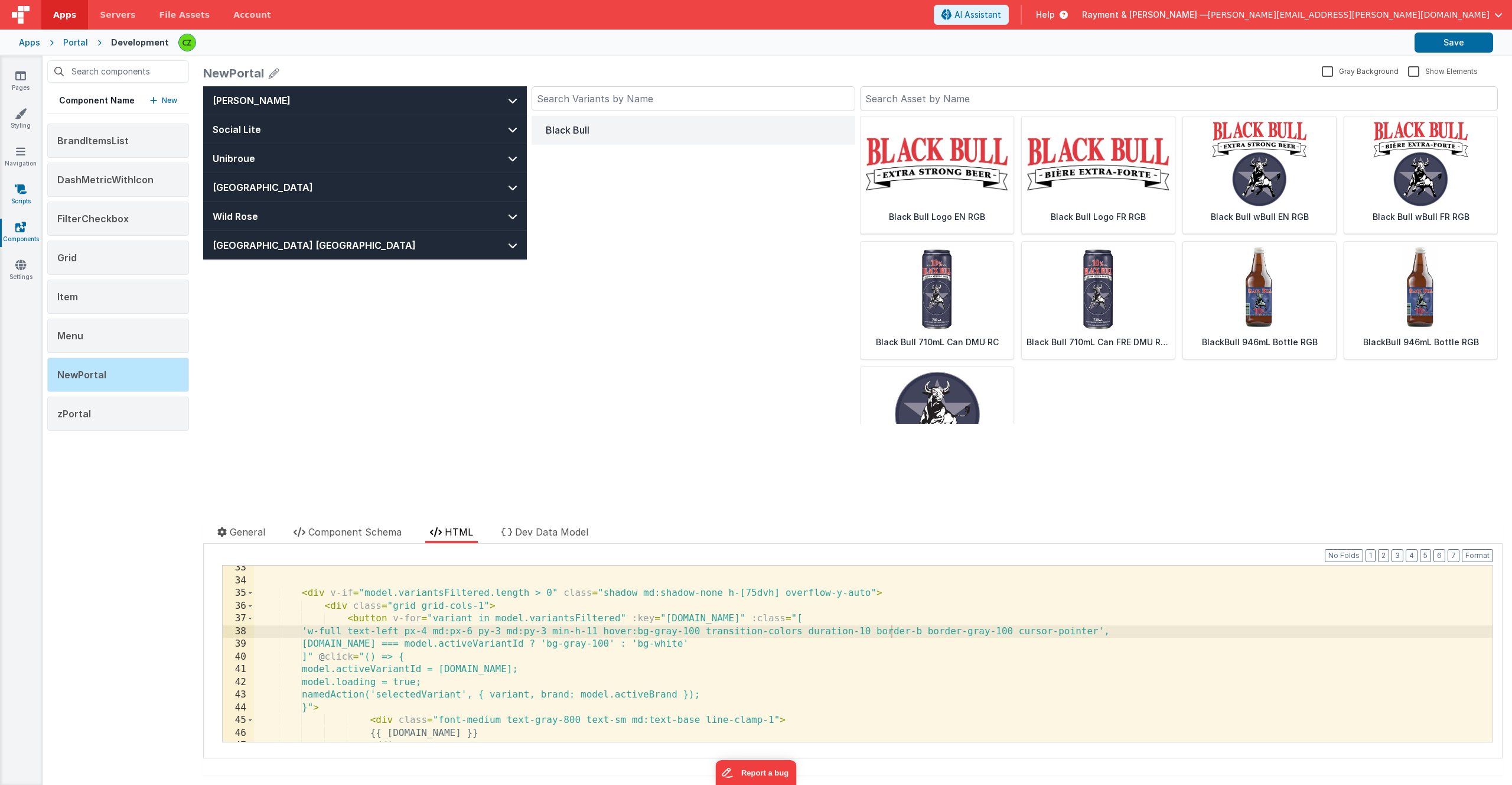
click at [23, 194] on icon at bounding box center [20, 189] width 12 height 12
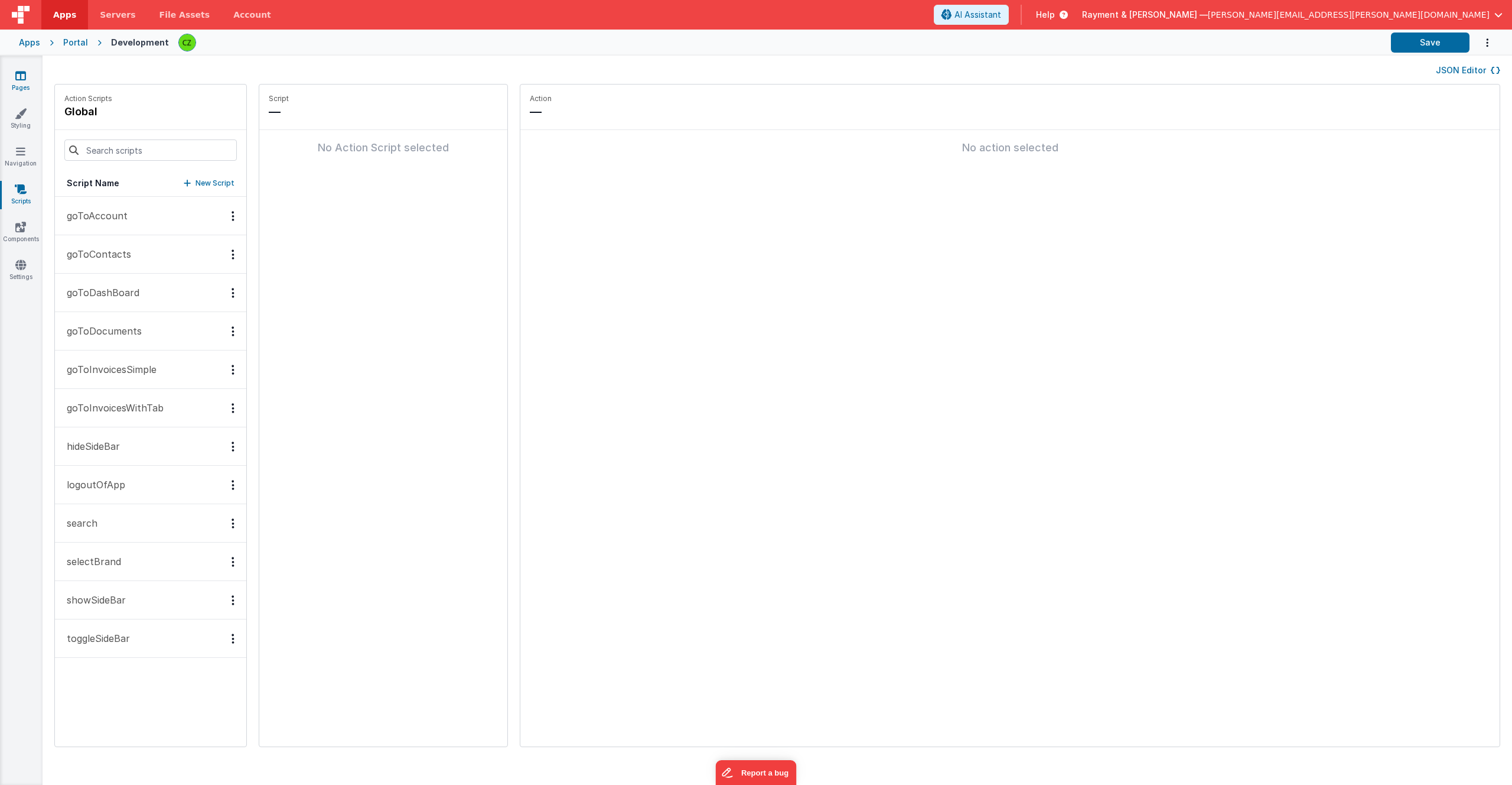
click at [15, 83] on link "Pages" at bounding box center [20, 81] width 42 height 24
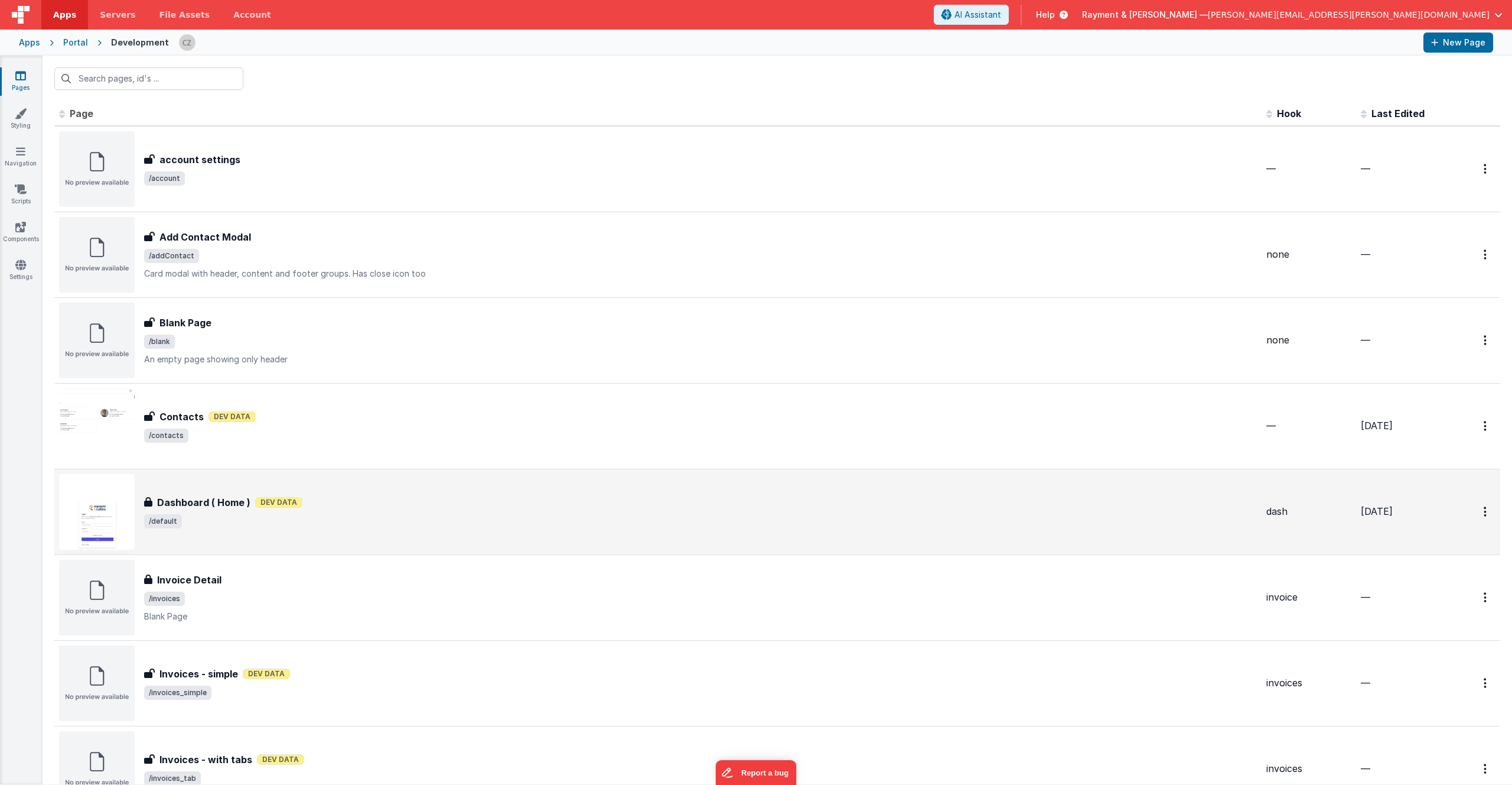
click at [398, 511] on div "Dashboard ( Home ) Dashboard ( Home ) Dev Data /default" at bounding box center [700, 512] width 1113 height 33
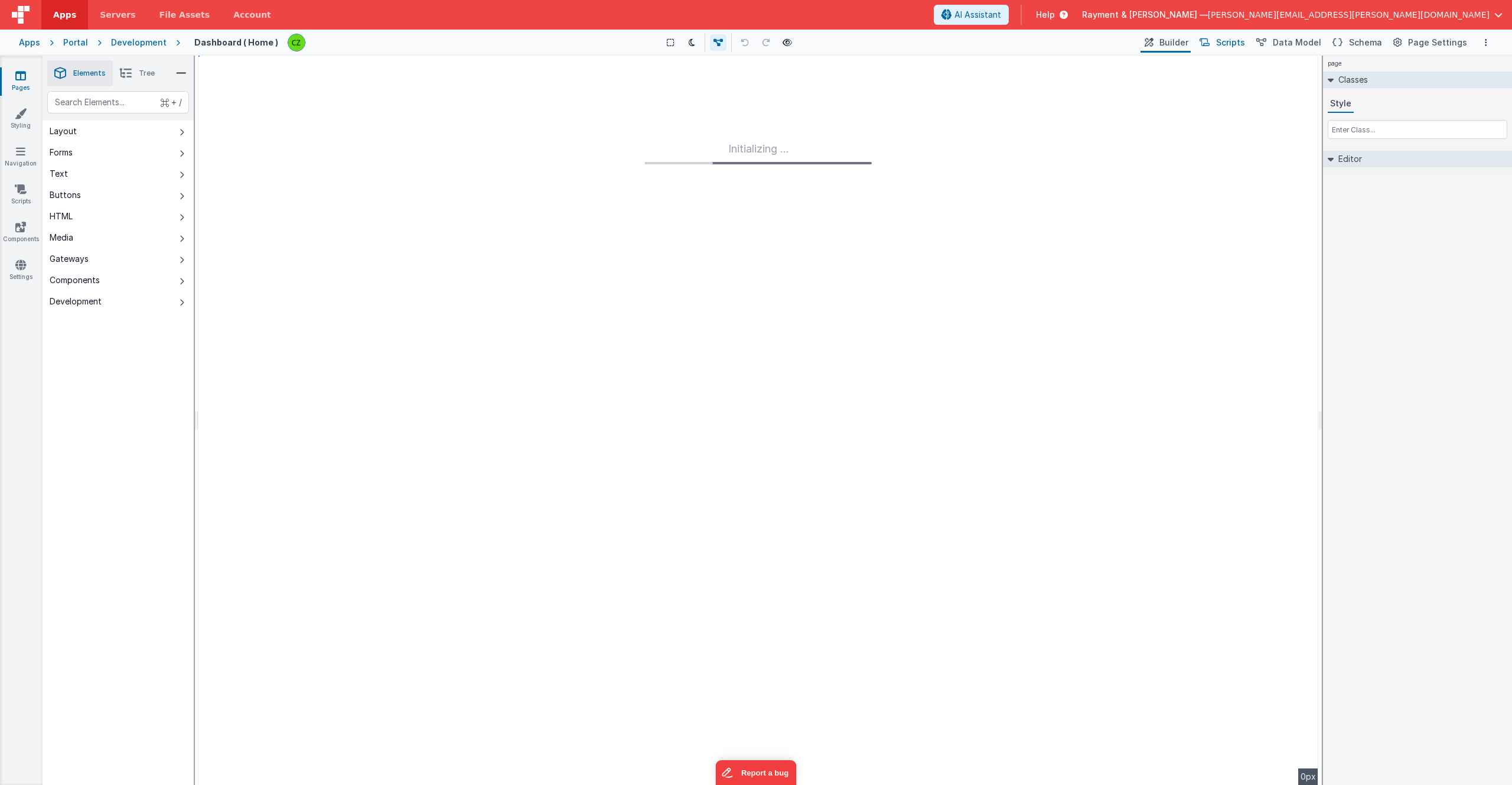
click at [1239, 44] on span "Scripts" at bounding box center [1231, 42] width 29 height 12
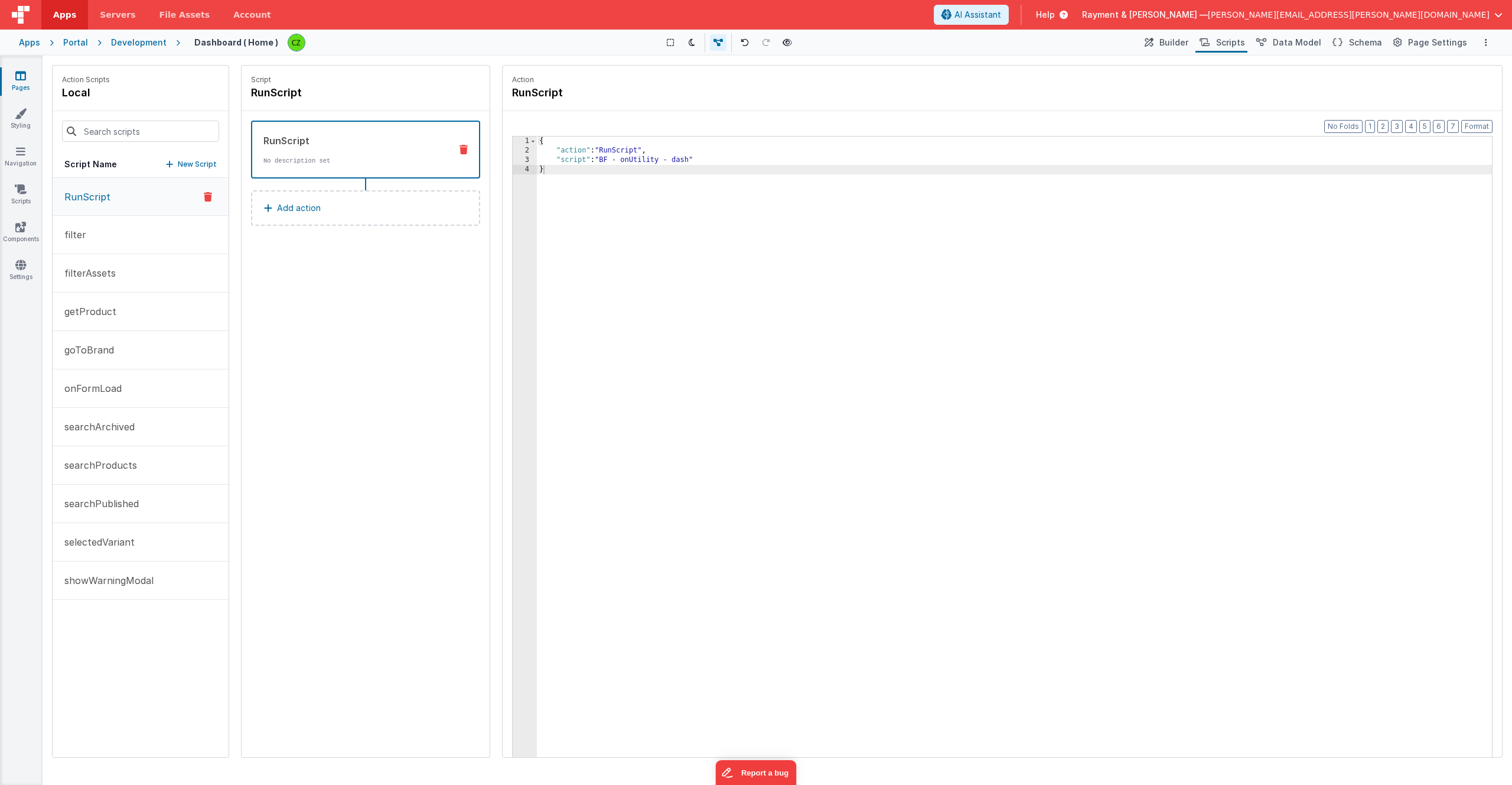
click at [129, 633] on div "RunScript filter filterAssets getProduct goToBrand onFormLoad searchArchived se…" at bounding box center [140, 467] width 176 height 579
click at [138, 348] on button "goToBrand" at bounding box center [140, 350] width 176 height 38
click at [131, 418] on button "searchArchived" at bounding box center [140, 427] width 176 height 38
click at [127, 463] on p "searchProducts" at bounding box center [97, 465] width 79 height 14
click at [125, 511] on button "searchPublished" at bounding box center [140, 504] width 176 height 38
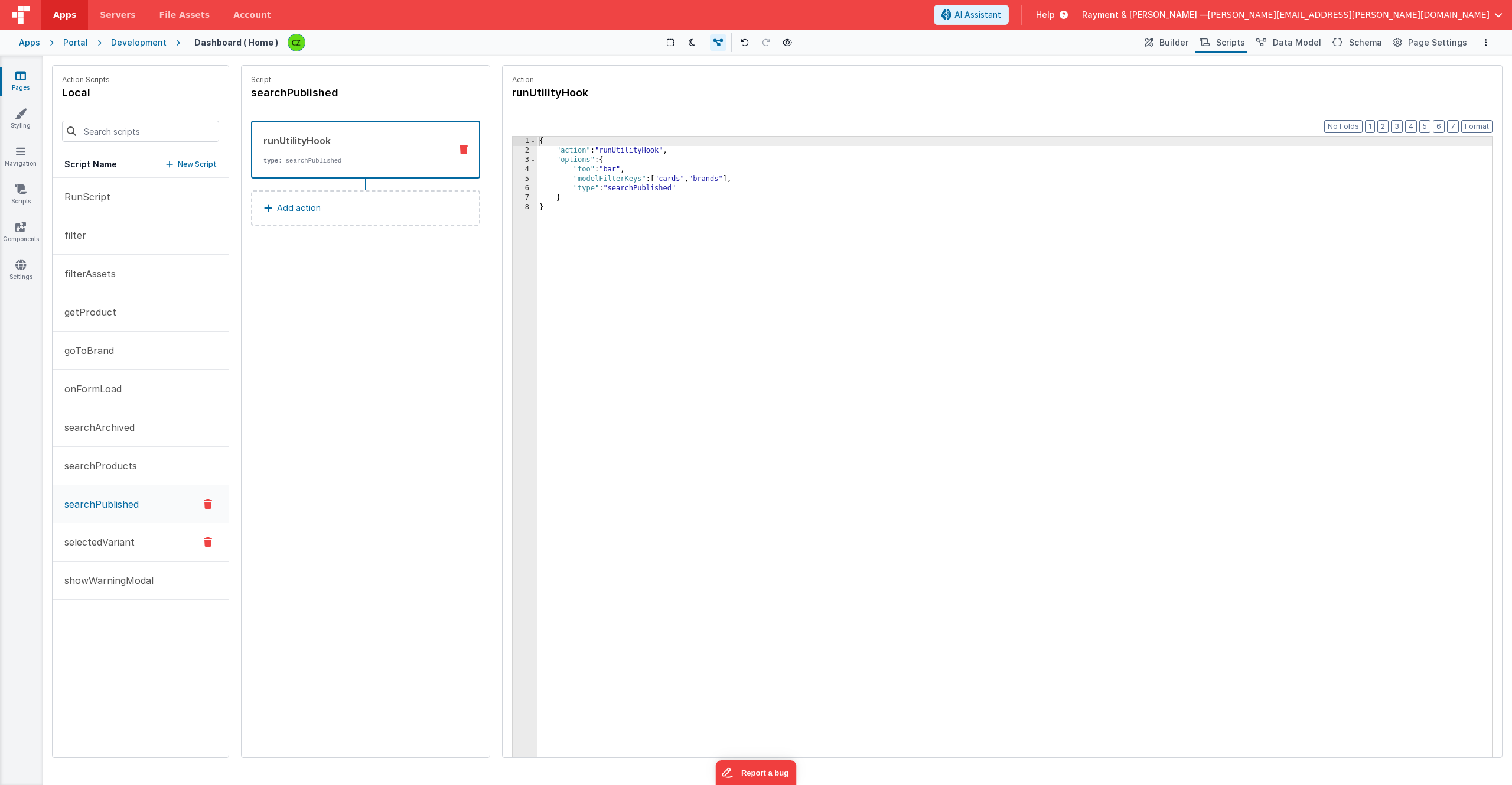
click at [118, 550] on button "selectedVariant" at bounding box center [140, 542] width 176 height 38
click at [120, 587] on button "showWarningModal" at bounding box center [140, 580] width 176 height 38
click at [143, 288] on button "filterAssets" at bounding box center [140, 273] width 176 height 38
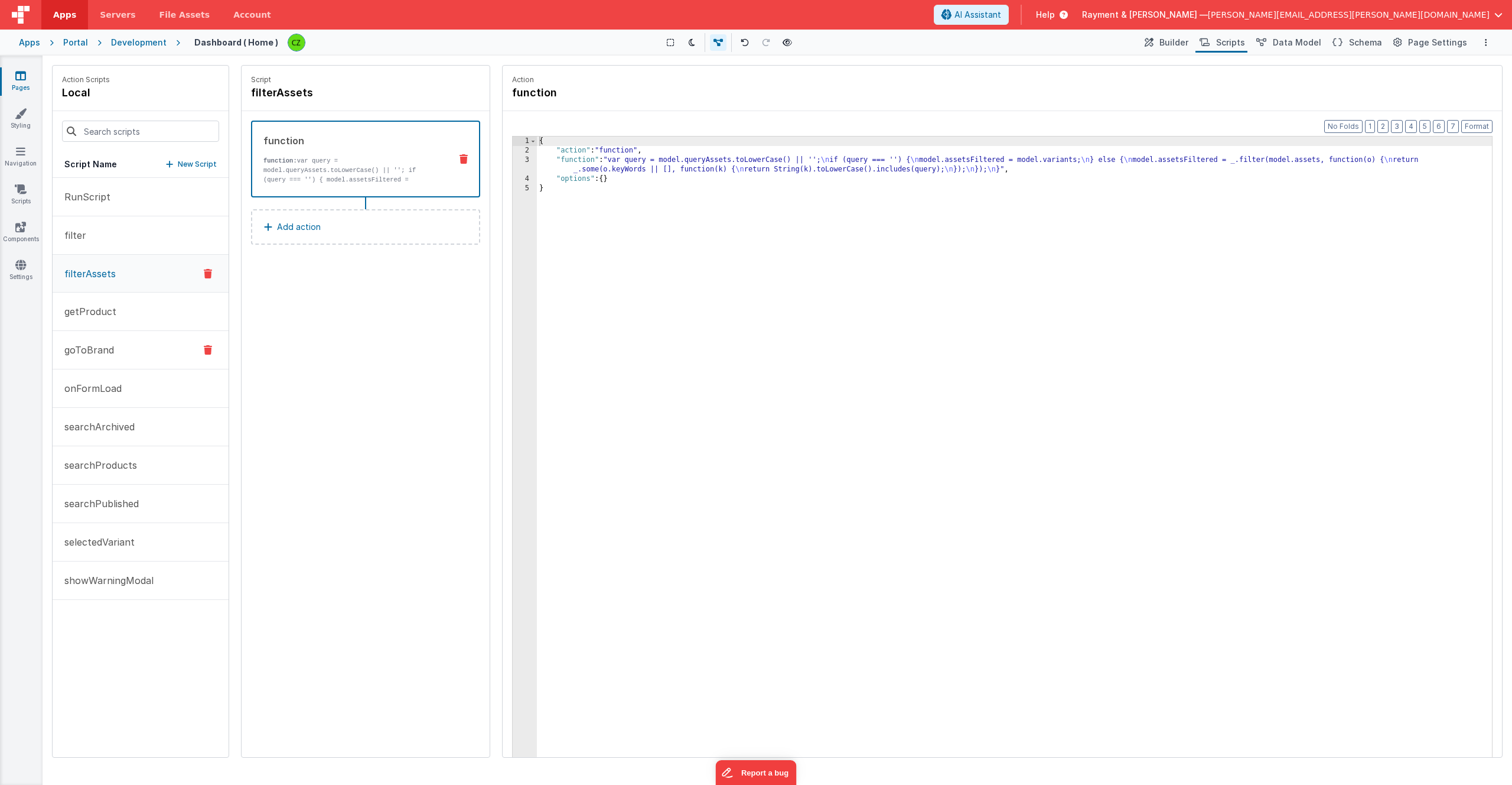
click at [127, 340] on button "goToBrand" at bounding box center [140, 350] width 176 height 38
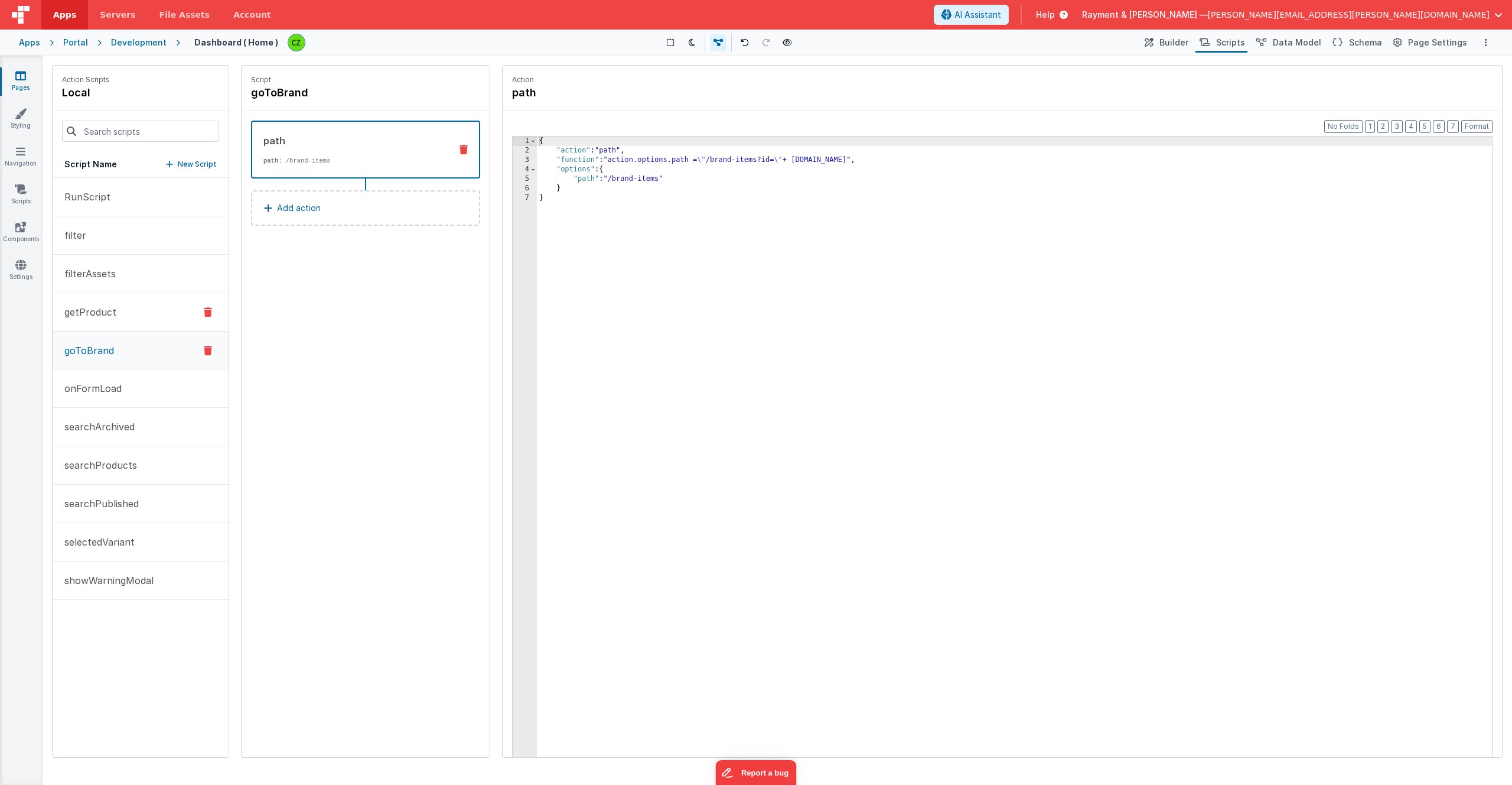
click at [126, 316] on button "getProduct" at bounding box center [140, 311] width 176 height 38
click at [123, 281] on button "filterAssets" at bounding box center [140, 273] width 176 height 38
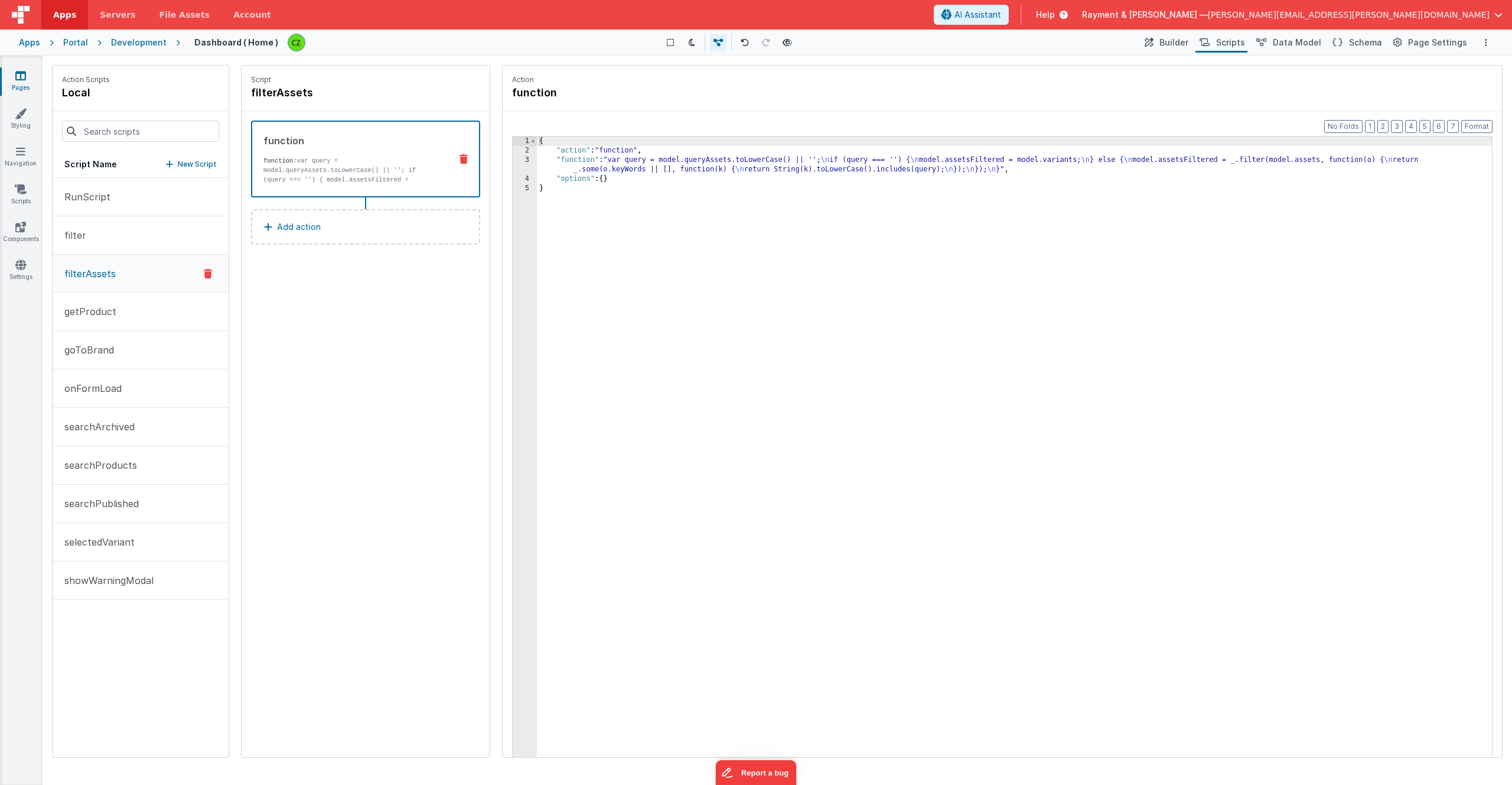
click at [527, 160] on div "3" at bounding box center [525, 165] width 24 height 19
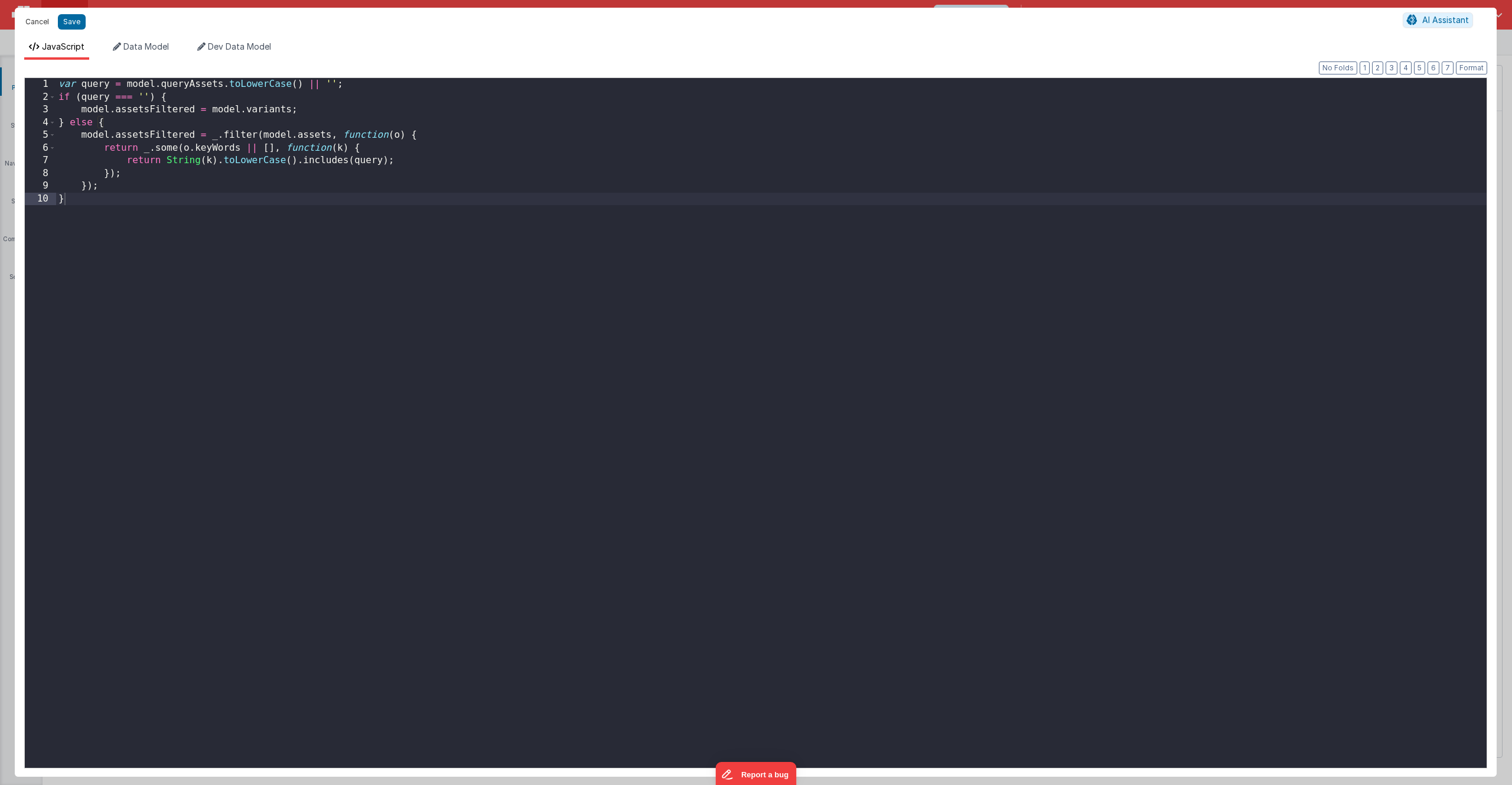
click at [38, 24] on button "Cancel" at bounding box center [37, 22] width 36 height 16
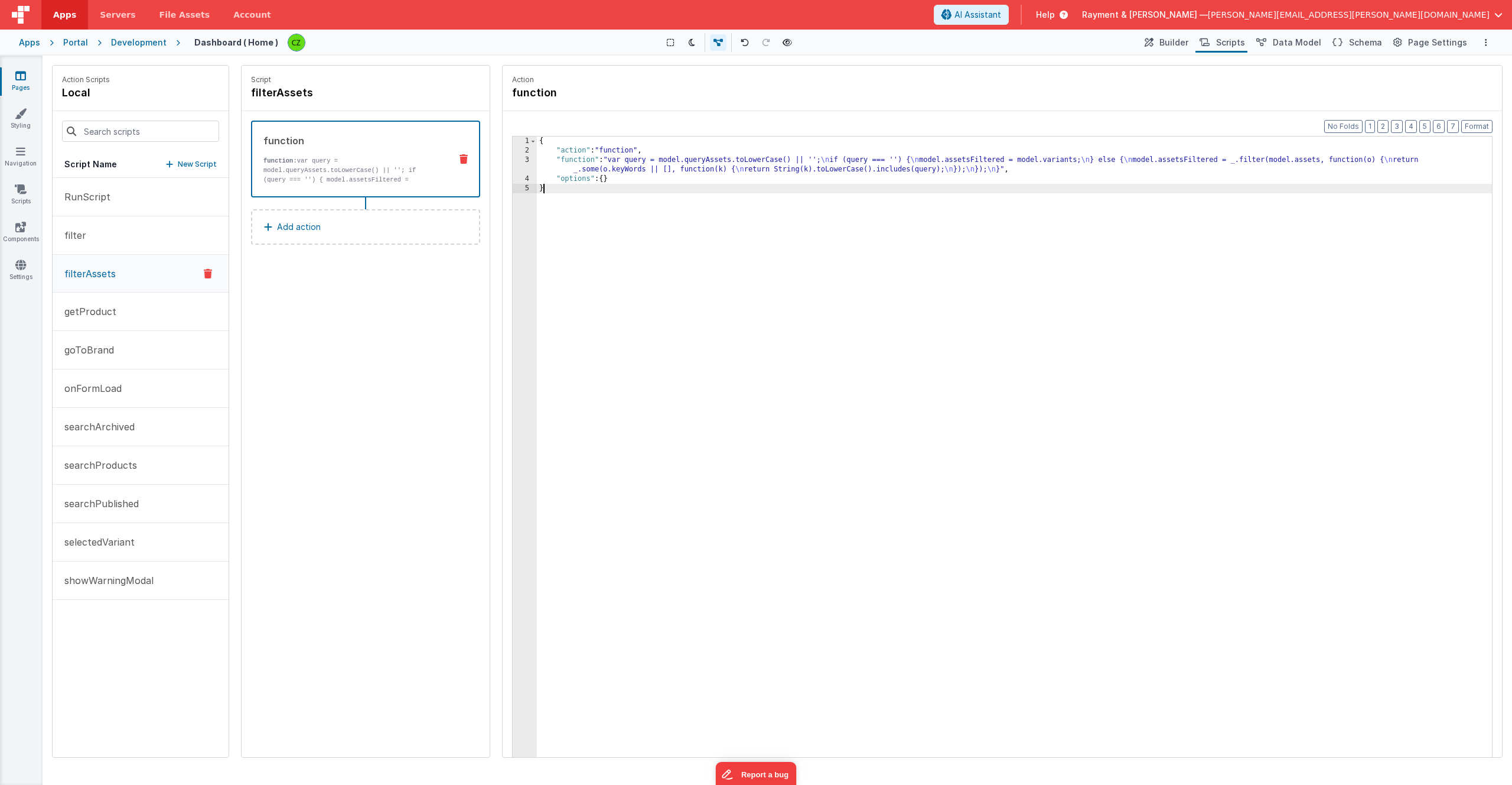
click at [598, 204] on div "{ "action" : "function" , "function" : "var query = model.queryAssets.toLowerCa…" at bounding box center [1014, 474] width 955 height 676
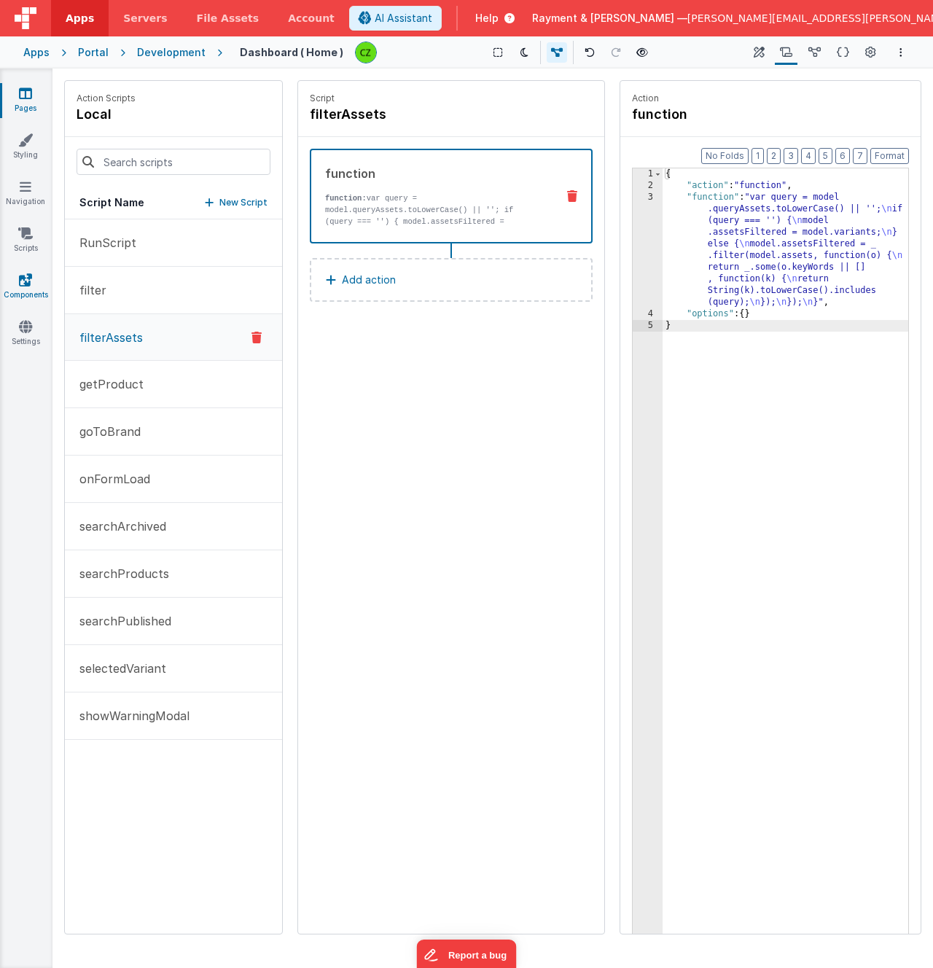
click at [26, 273] on icon at bounding box center [25, 280] width 13 height 15
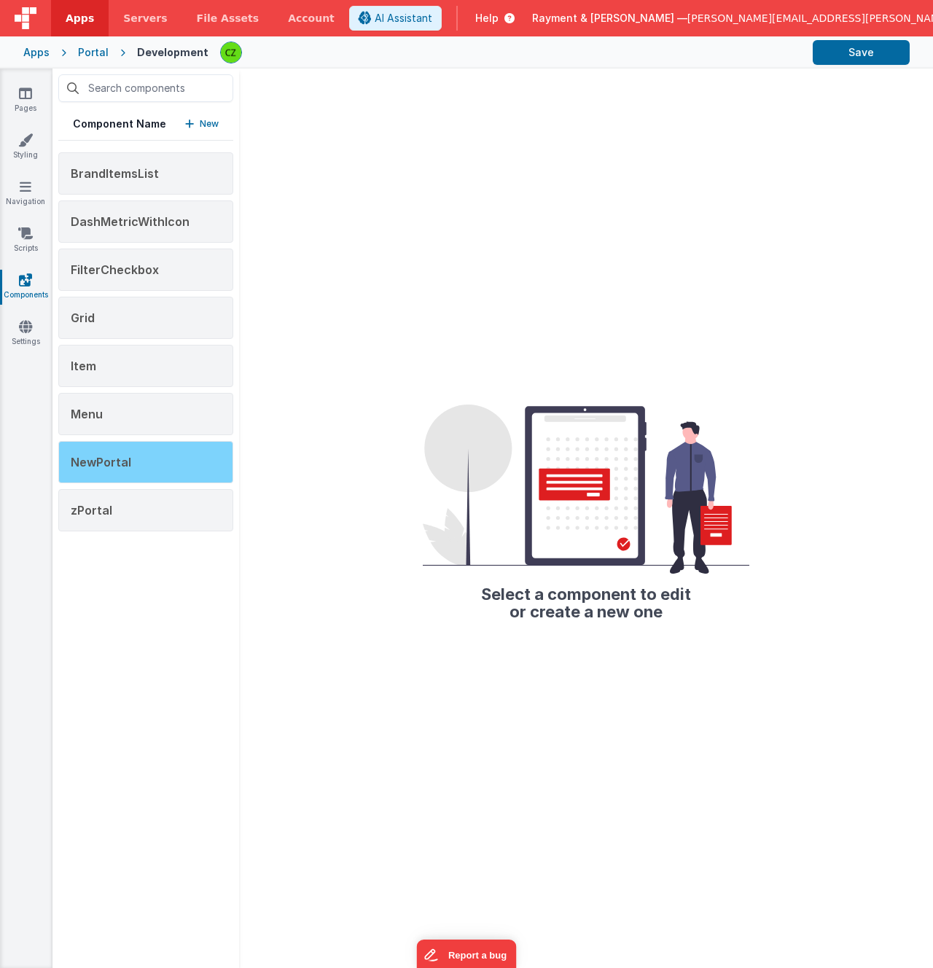
click at [118, 453] on div "NewPortal" at bounding box center [145, 462] width 175 height 42
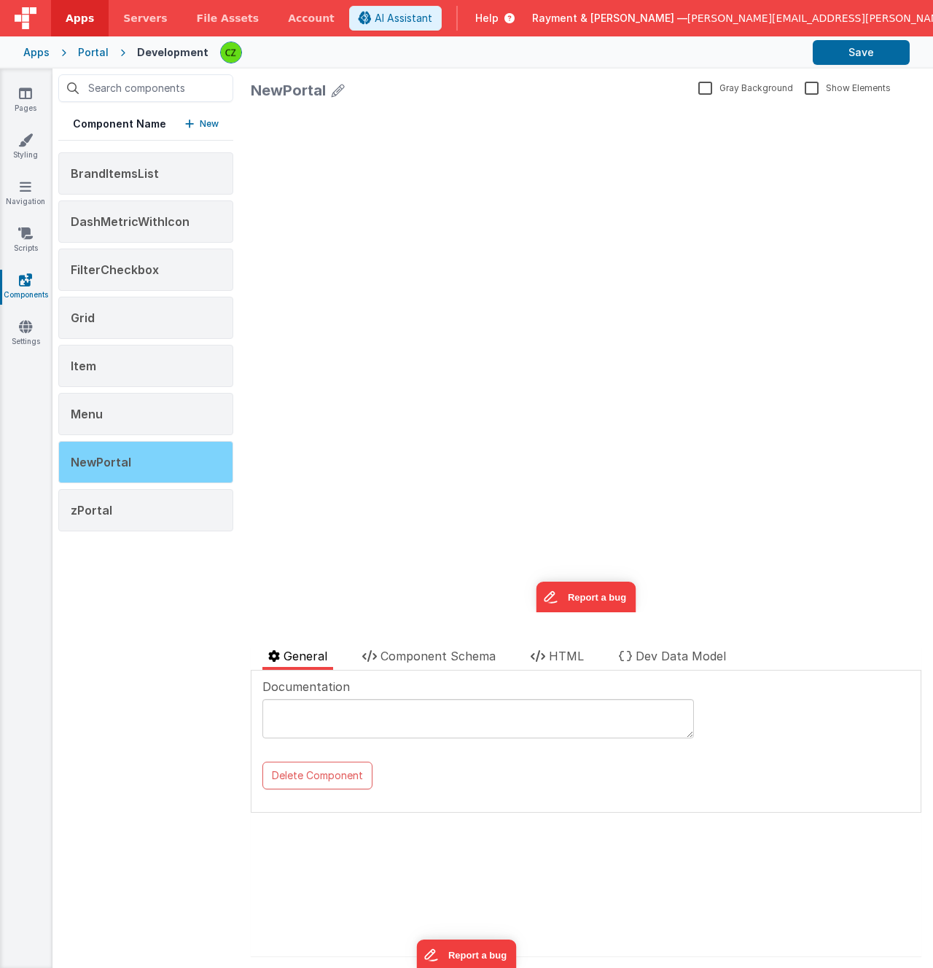
click at [167, 465] on div "NewPortal" at bounding box center [145, 462] width 175 height 42
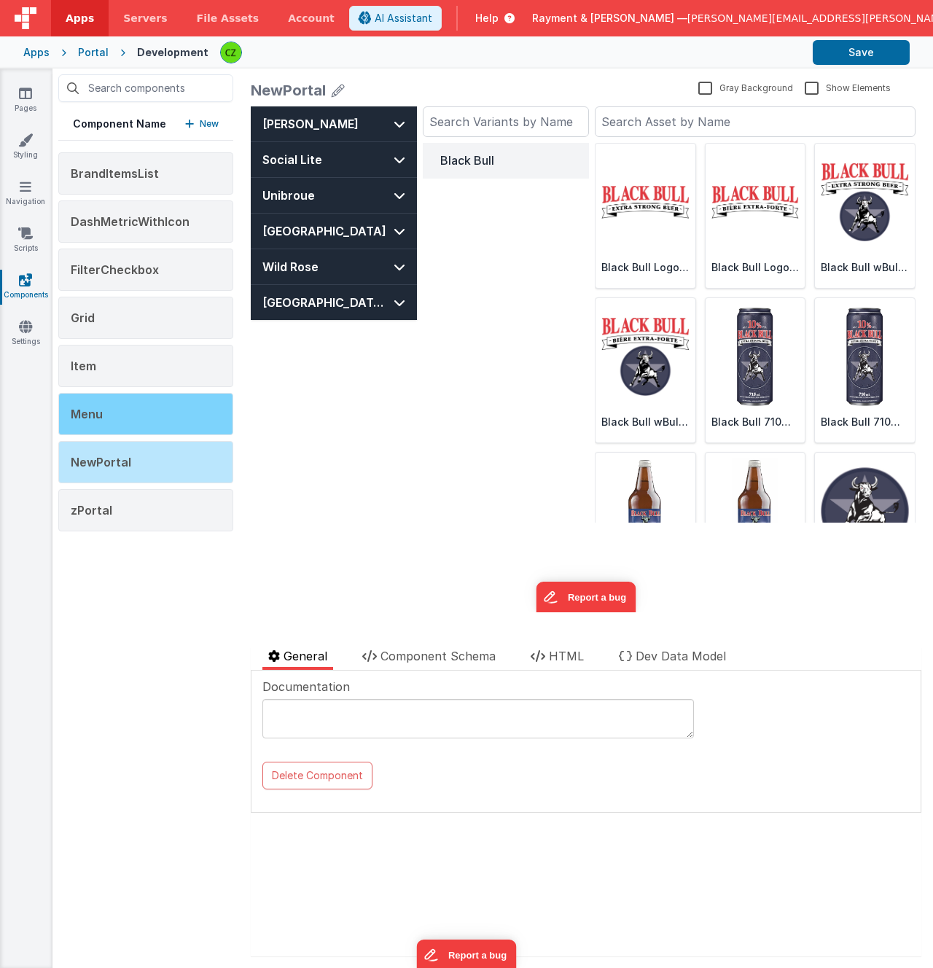
click at [155, 410] on div "Menu" at bounding box center [145, 414] width 175 height 42
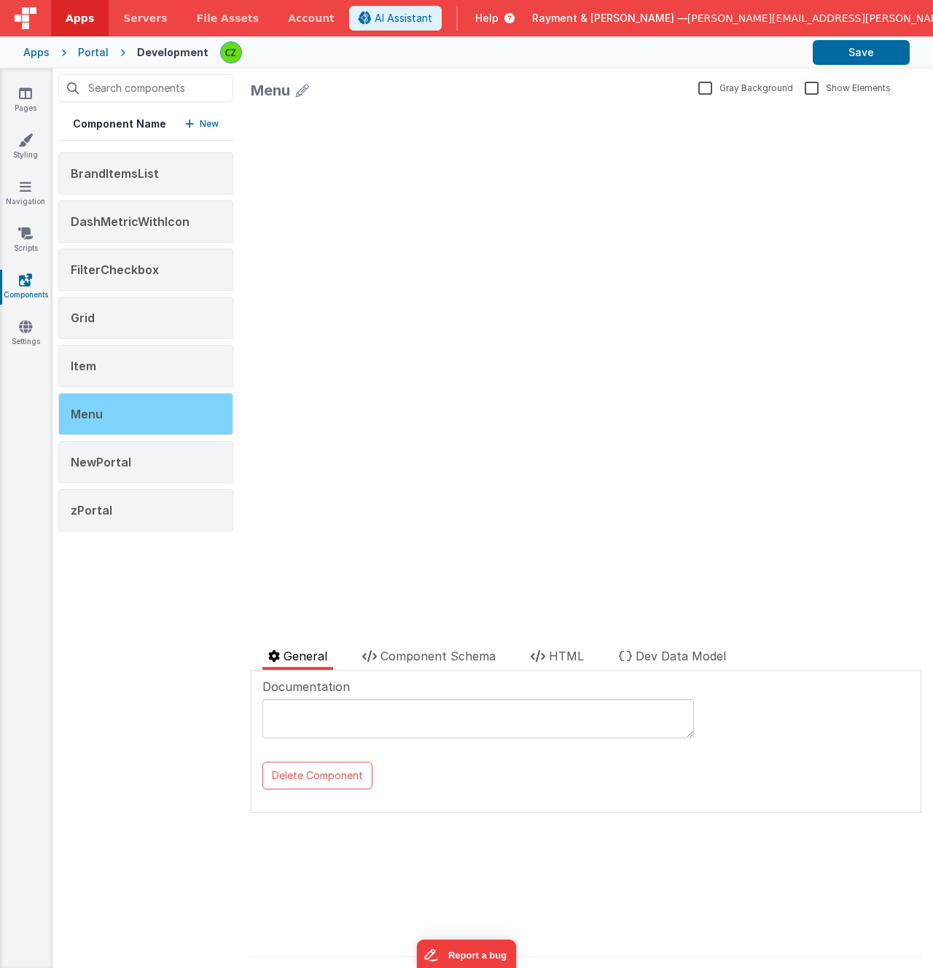
click at [168, 418] on div "Menu" at bounding box center [145, 414] width 175 height 42
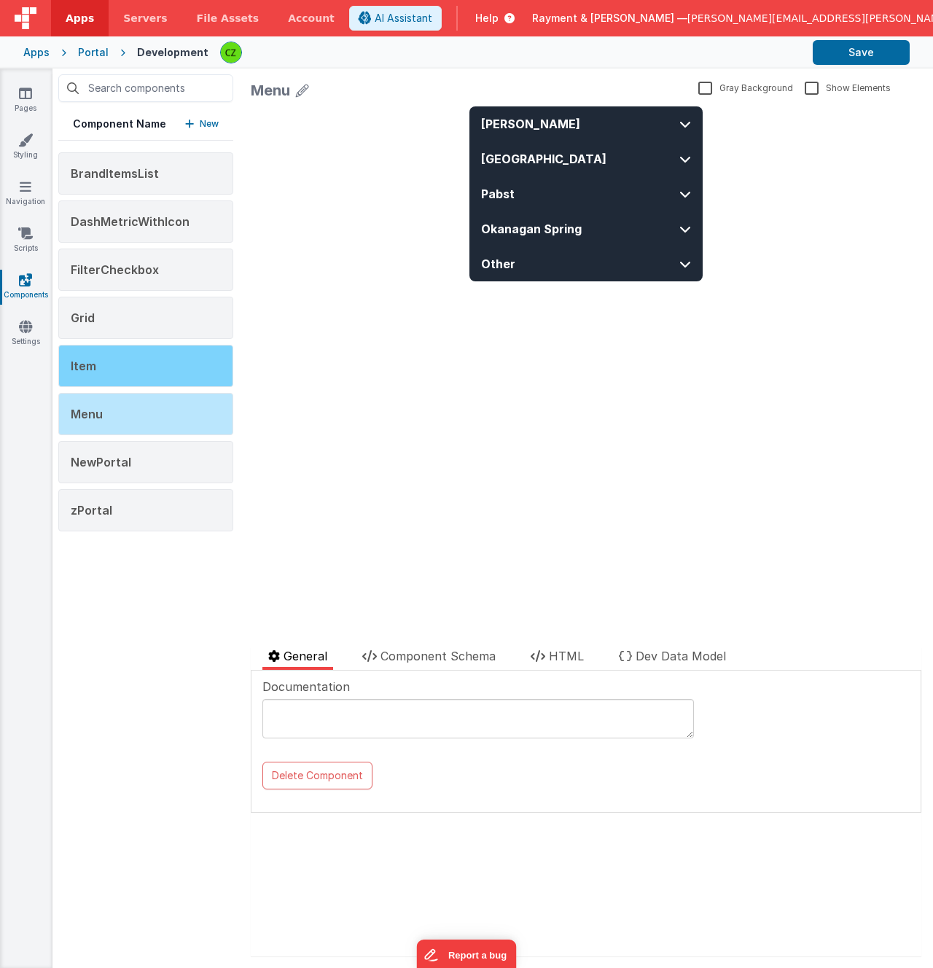
click at [168, 364] on div "Item" at bounding box center [145, 366] width 175 height 42
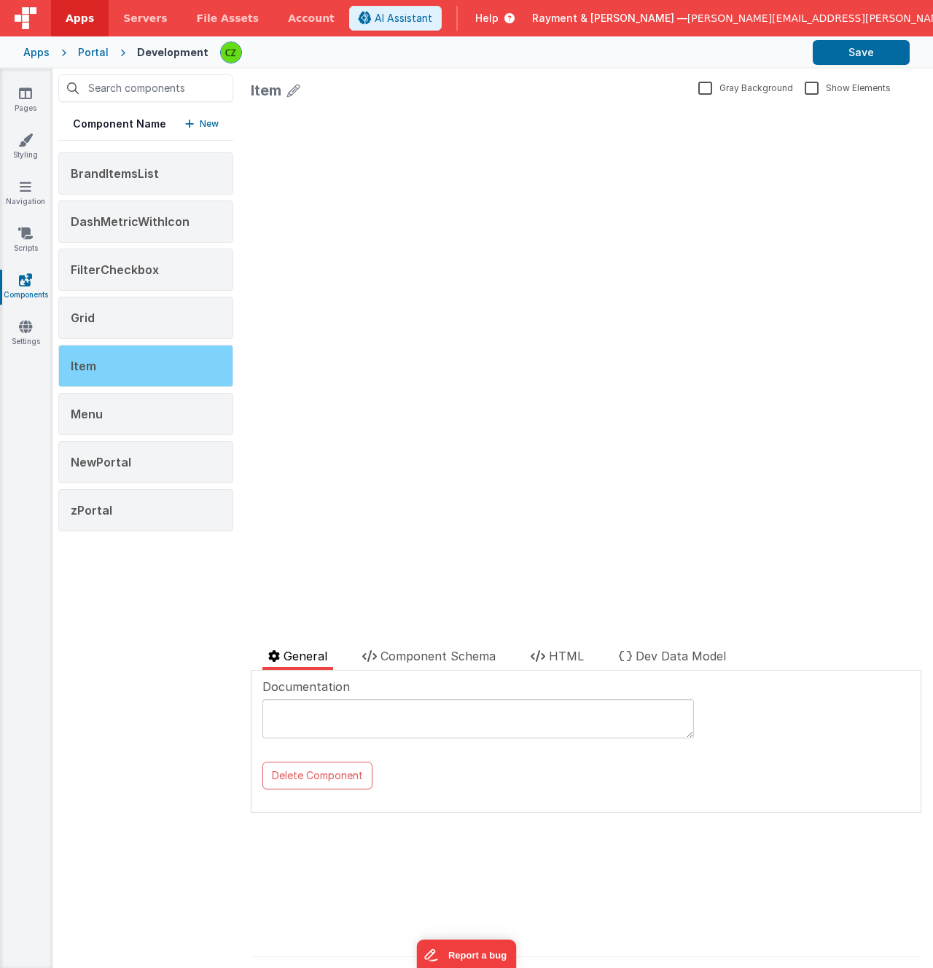
click at [163, 363] on div "Item" at bounding box center [145, 366] width 175 height 42
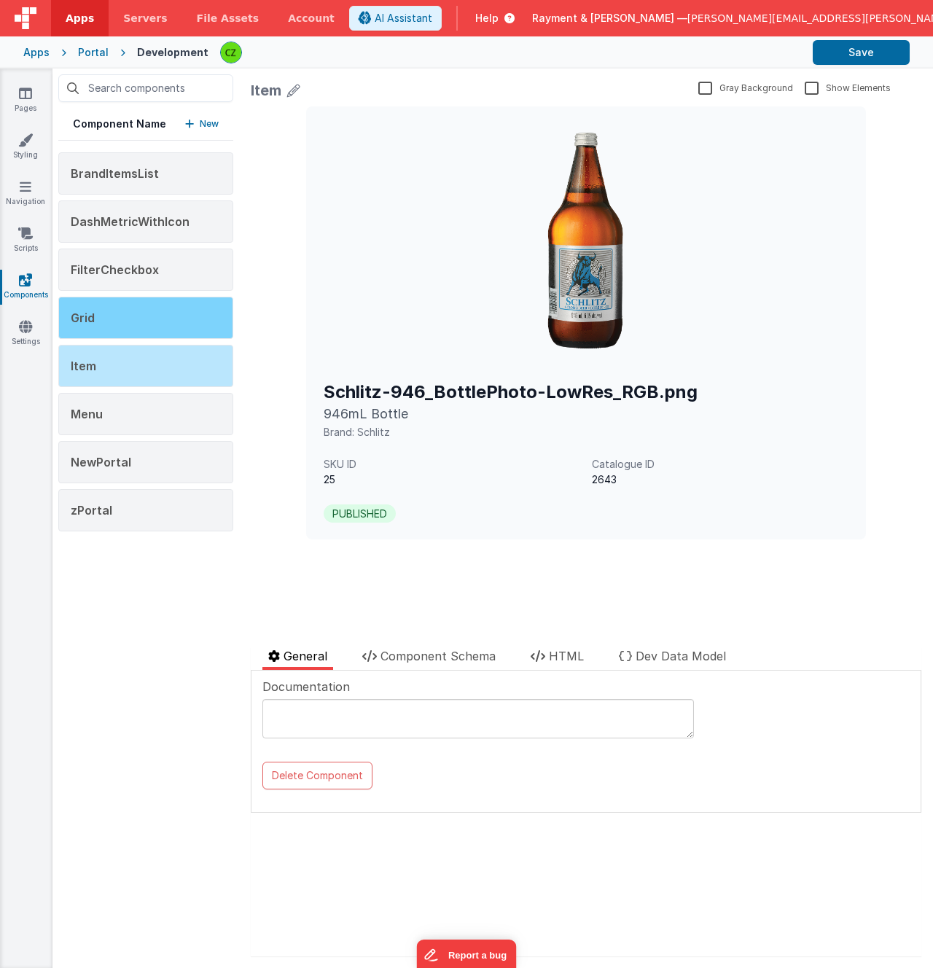
click at [149, 301] on div "Grid" at bounding box center [145, 318] width 175 height 42
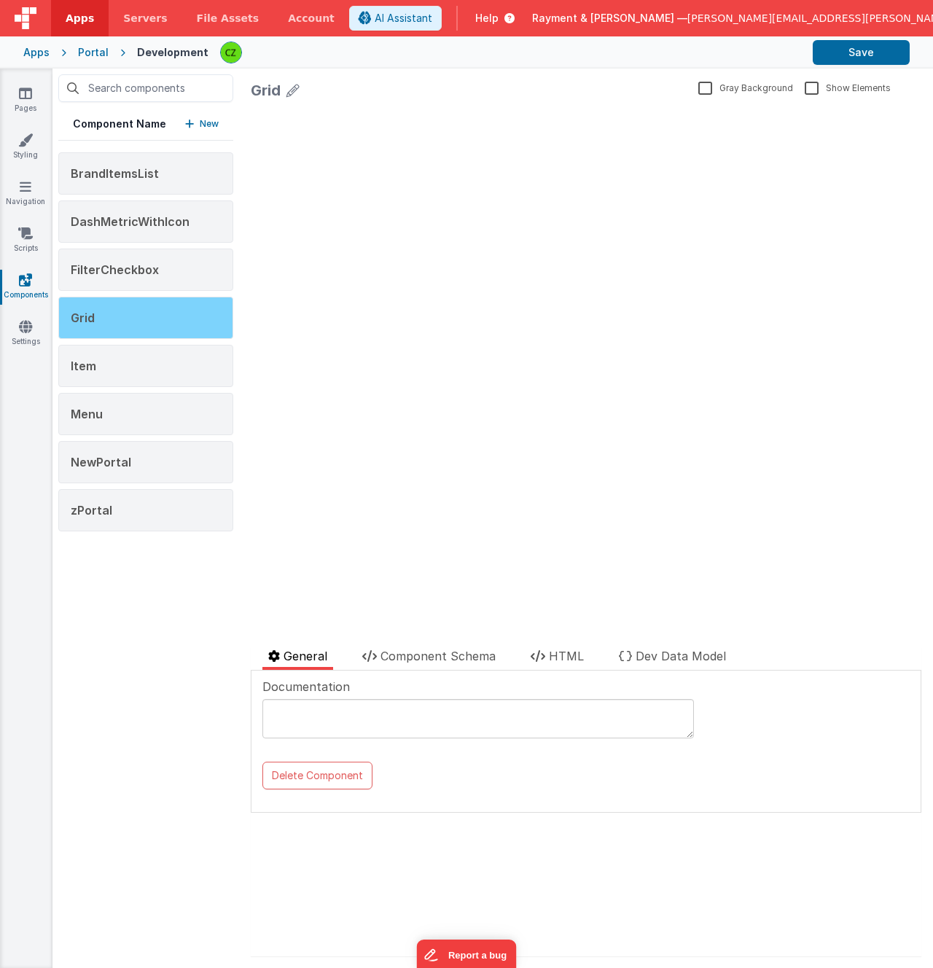
click at [155, 309] on div "Grid" at bounding box center [145, 318] width 175 height 42
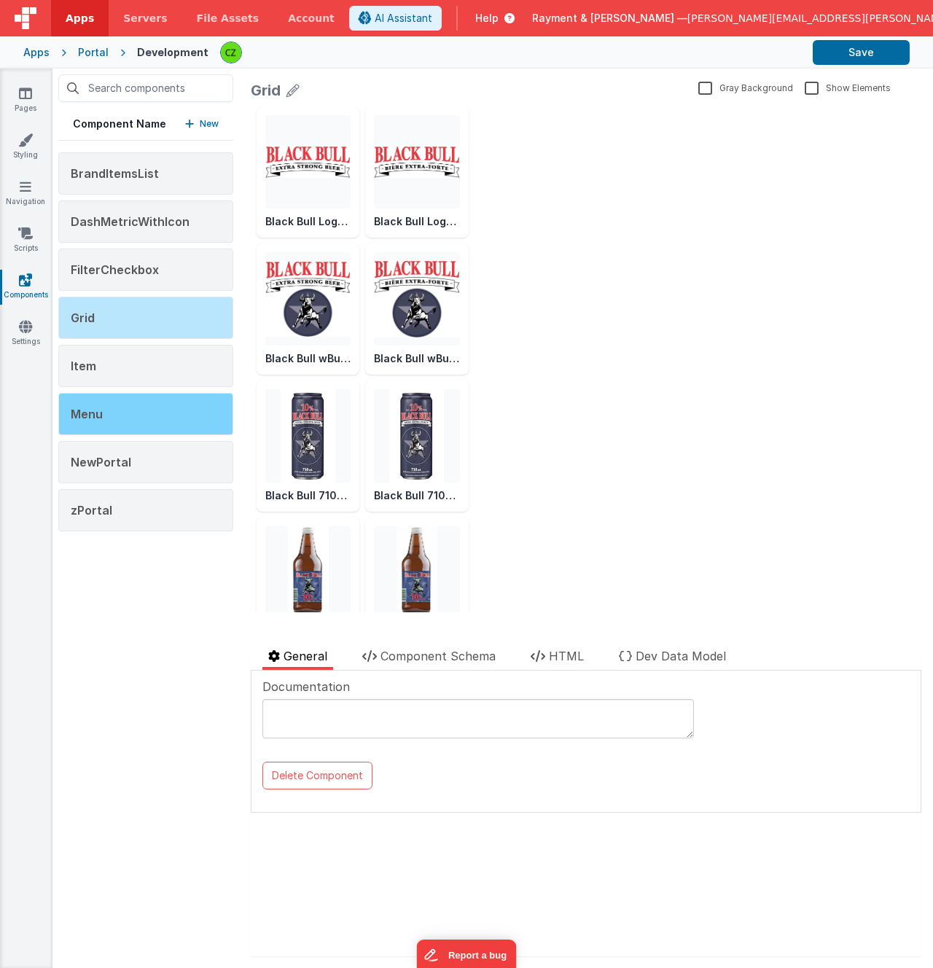
click at [175, 407] on div "Menu" at bounding box center [145, 414] width 175 height 42
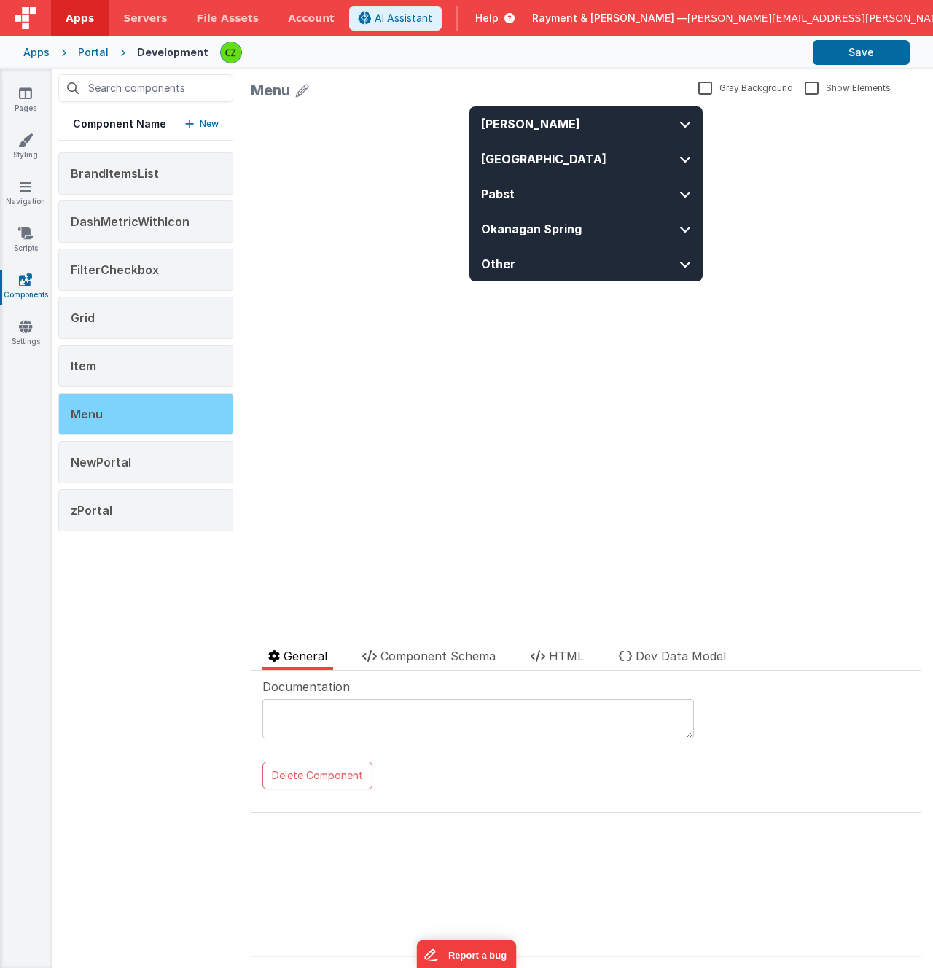
click at [159, 409] on div "Menu" at bounding box center [145, 414] width 175 height 42
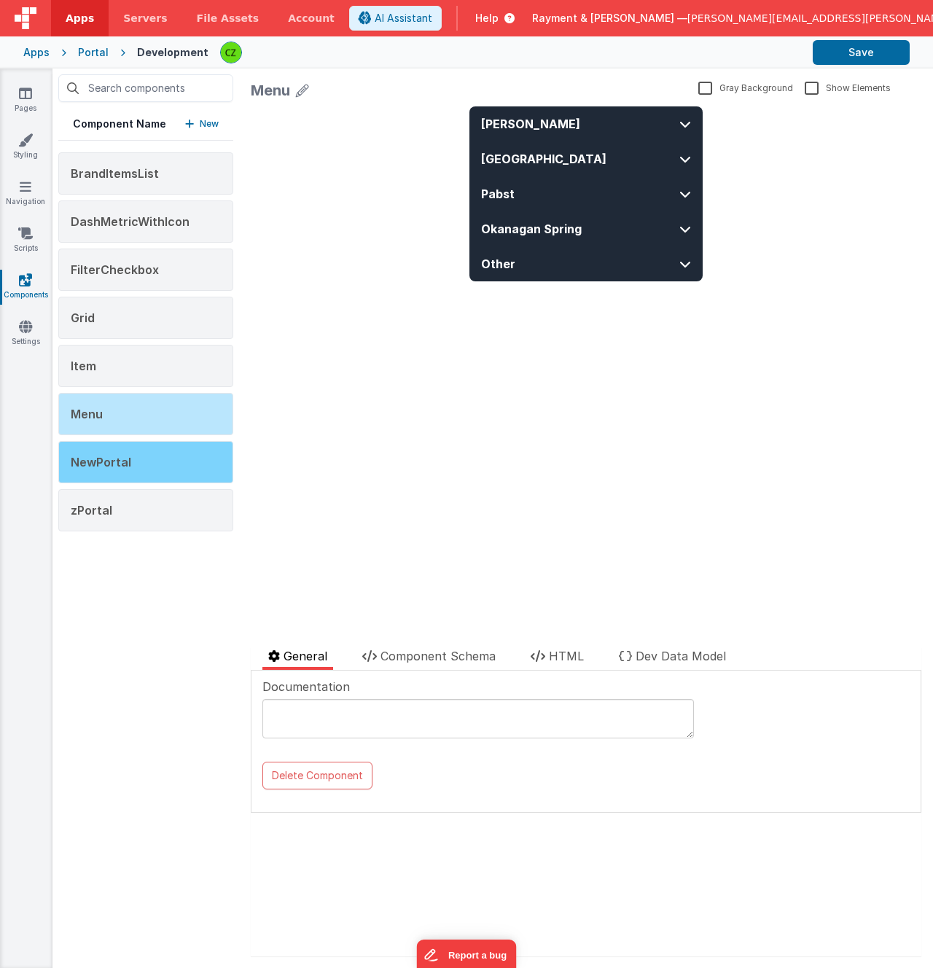
click at [161, 461] on div "NewPortal" at bounding box center [145, 462] width 175 height 42
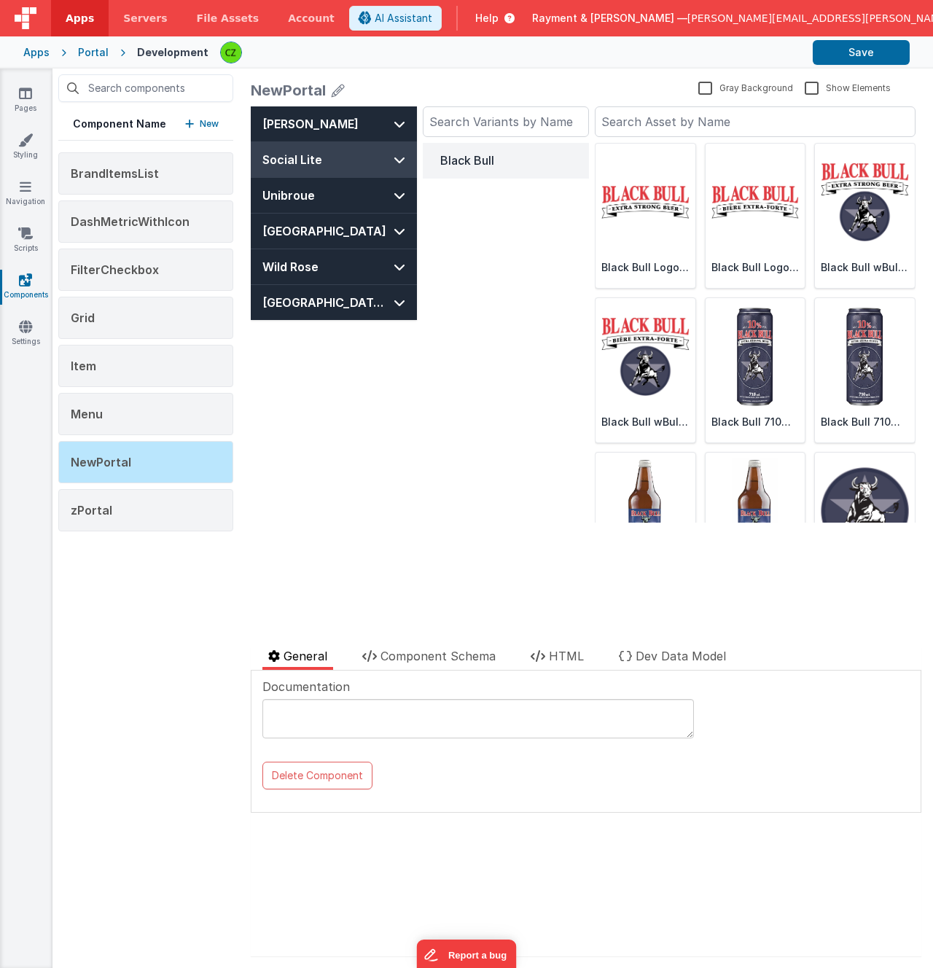
click at [352, 168] on button "Social Lite" at bounding box center [334, 159] width 166 height 35
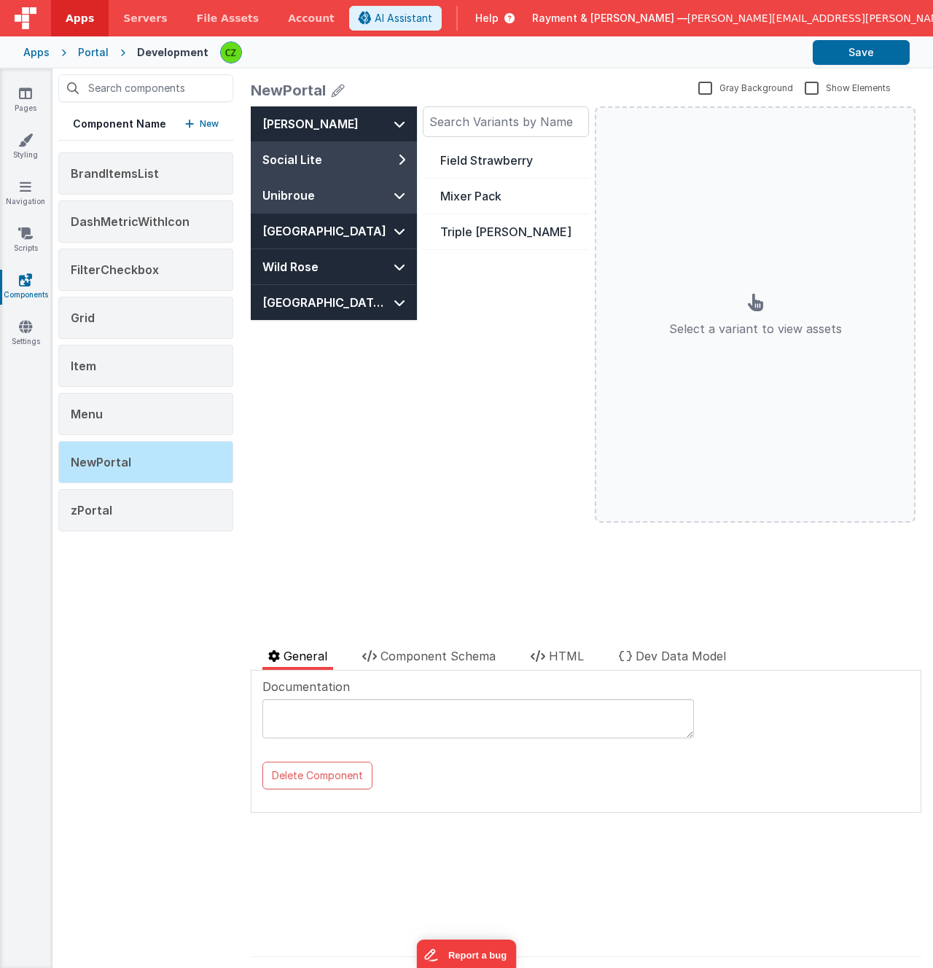
click at [353, 194] on button "Unibroue" at bounding box center [334, 195] width 166 height 35
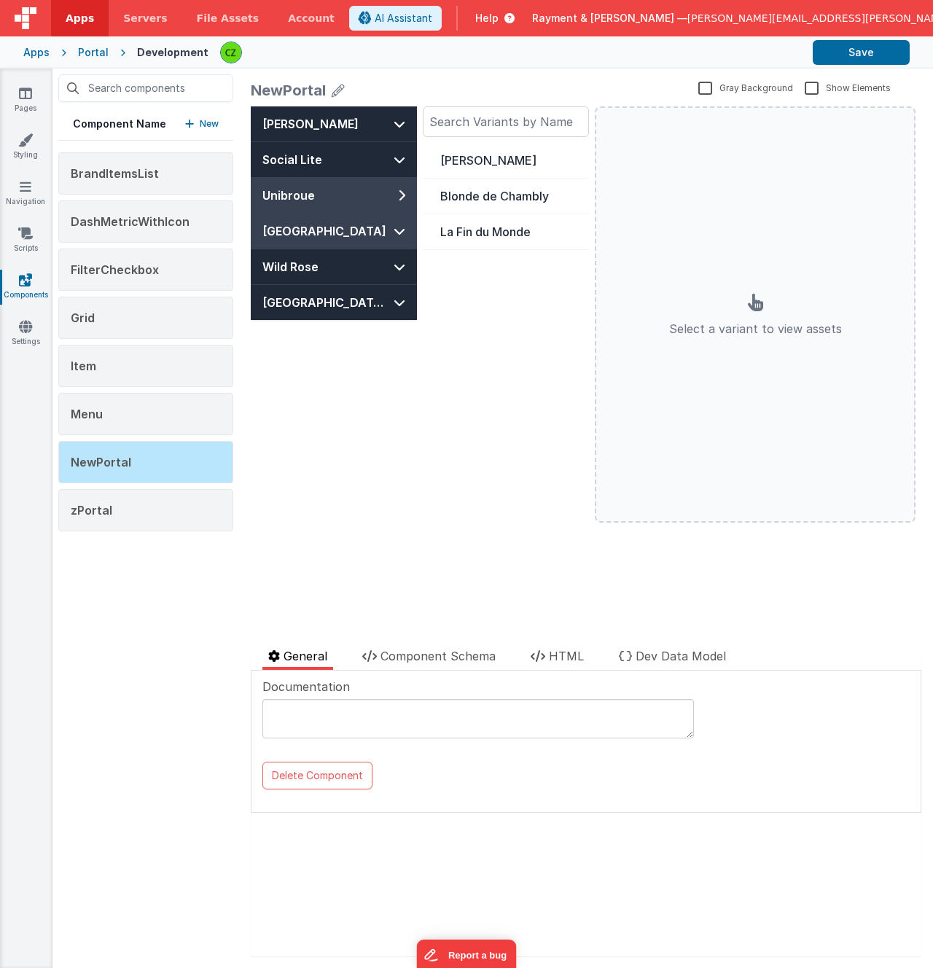
click at [364, 222] on button "[GEOGRAPHIC_DATA]" at bounding box center [334, 231] width 166 height 35
click at [365, 247] on button "[GEOGRAPHIC_DATA]" at bounding box center [334, 231] width 166 height 35
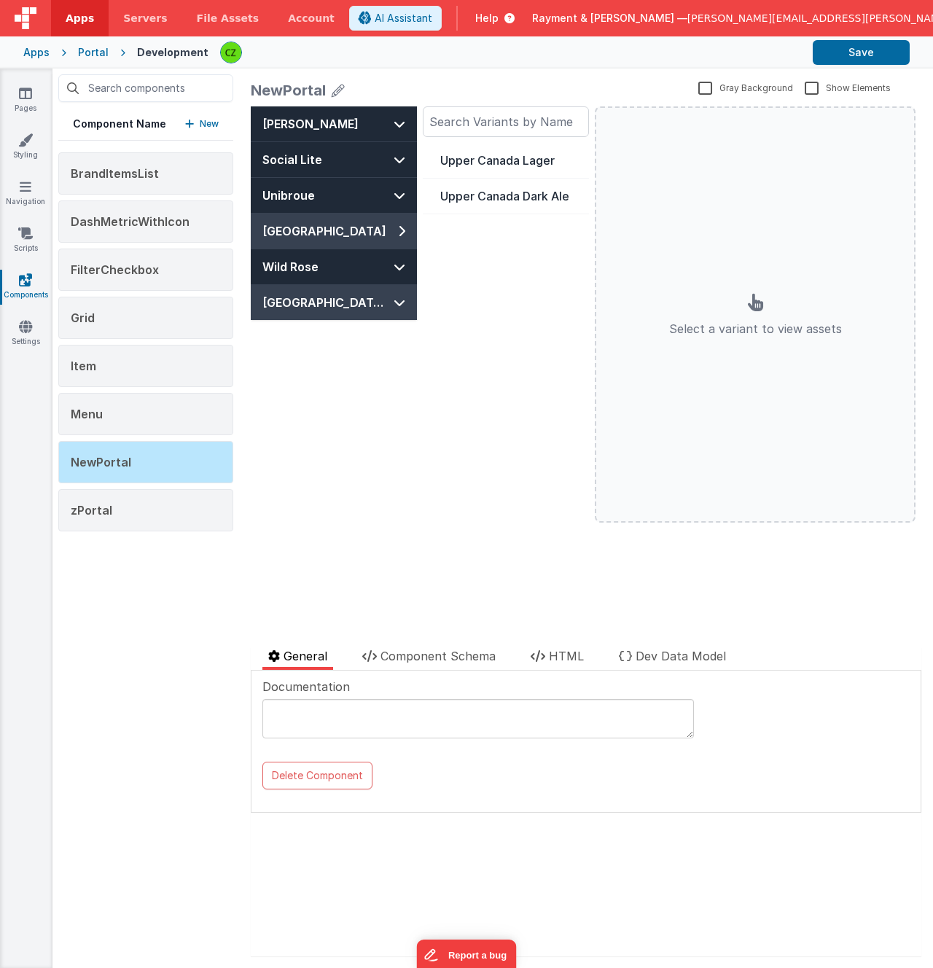
click at [365, 289] on button "[GEOGRAPHIC_DATA] [GEOGRAPHIC_DATA]" at bounding box center [334, 302] width 166 height 35
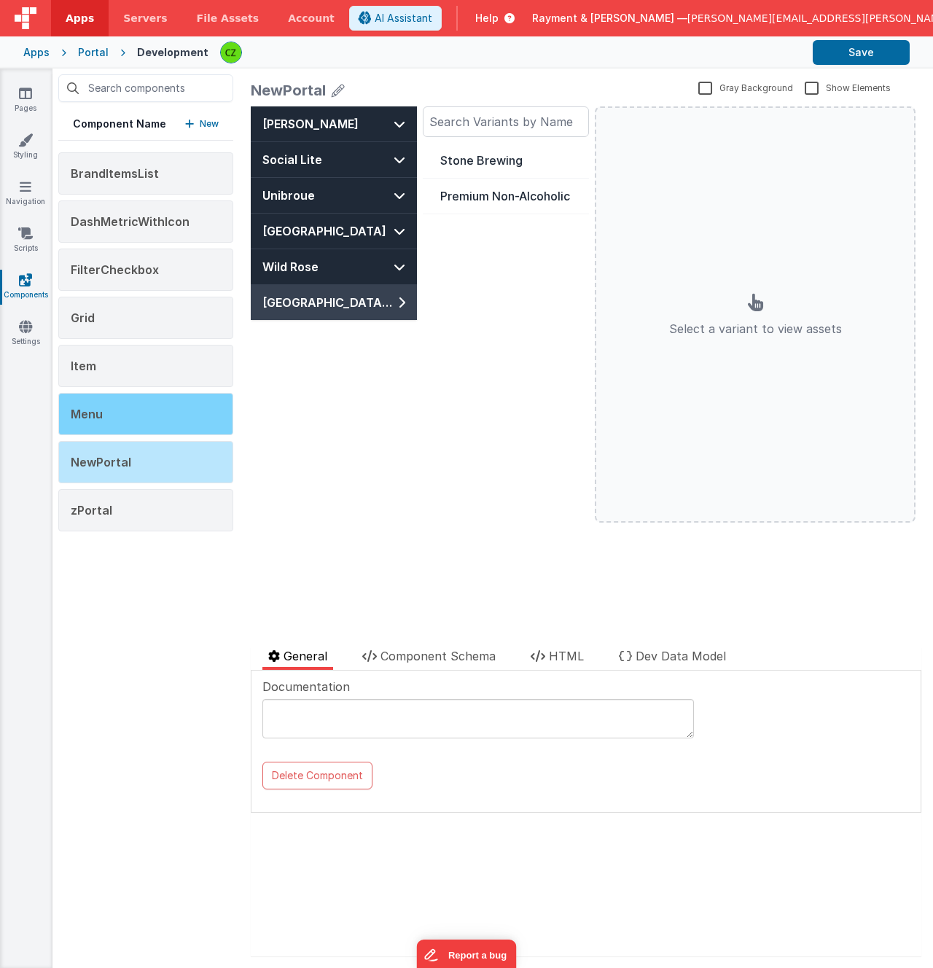
click at [128, 419] on div "Menu" at bounding box center [145, 414] width 175 height 42
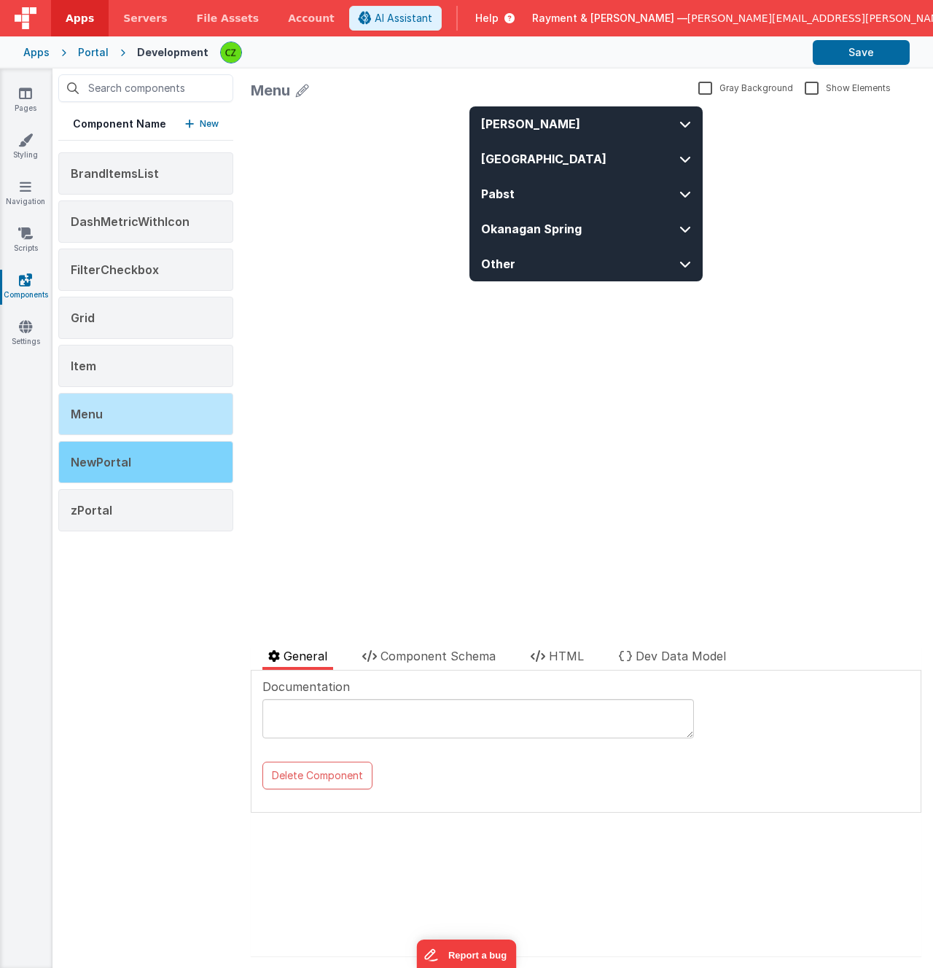
click at [132, 469] on div "NewPortal" at bounding box center [145, 462] width 175 height 42
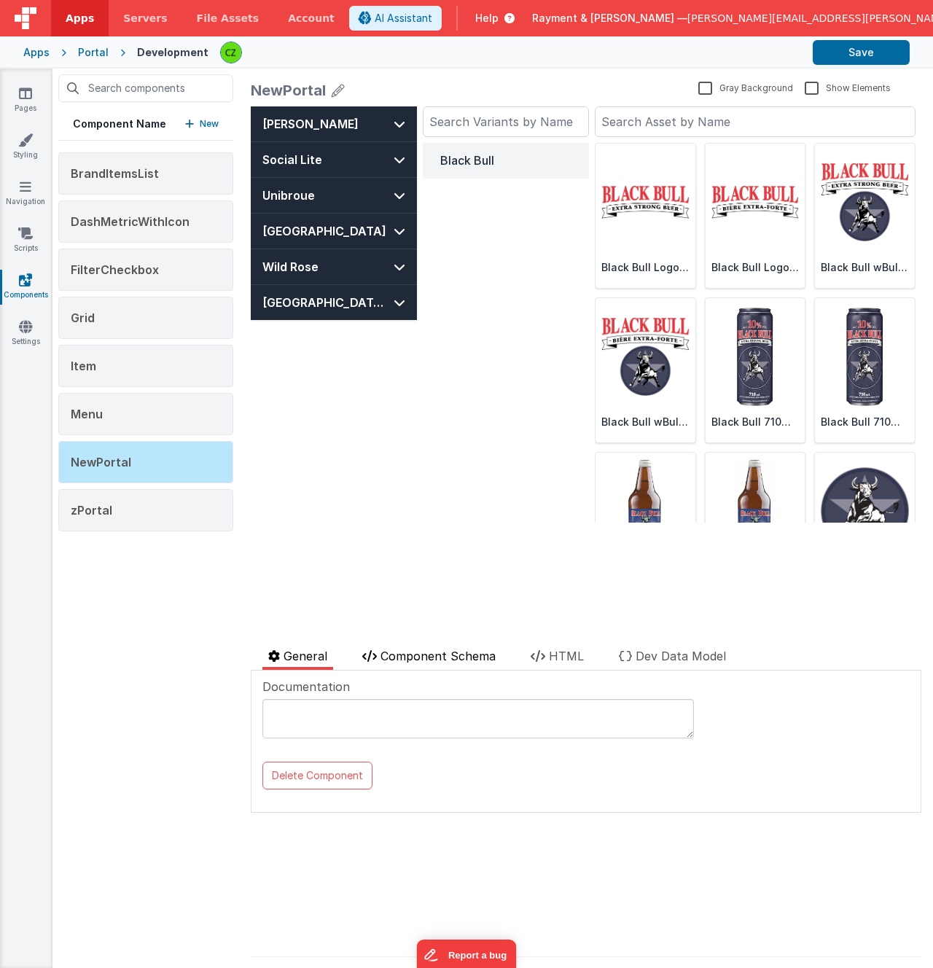
click at [441, 664] on li "Component Schema" at bounding box center [428, 658] width 145 height 23
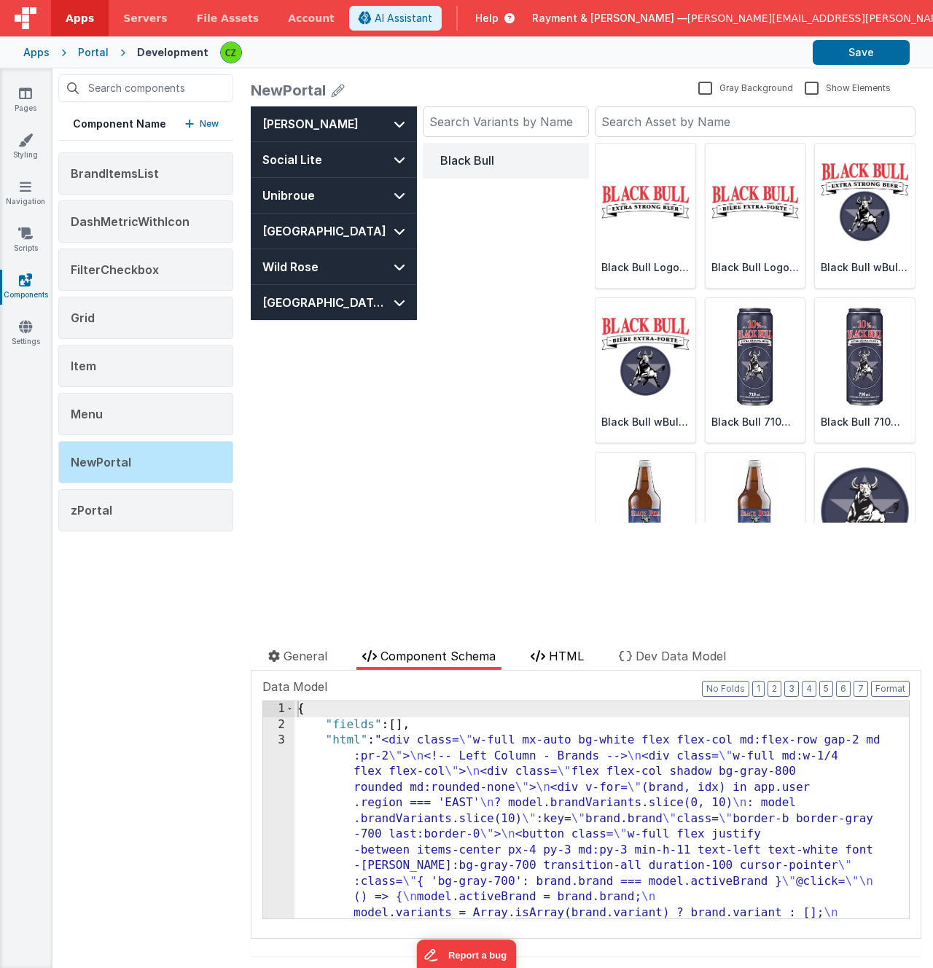
click at [561, 658] on span "HTML" at bounding box center [566, 656] width 35 height 15
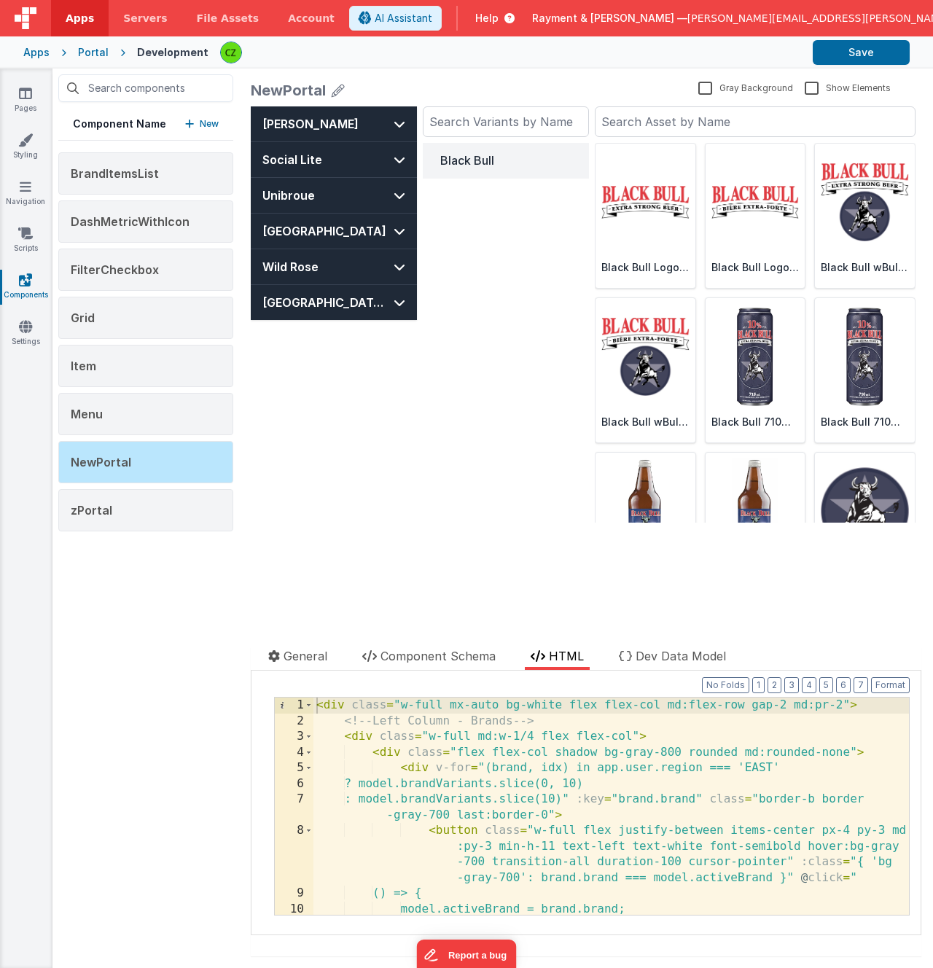
click at [512, 430] on div "Black Bull" at bounding box center [506, 333] width 166 height 380
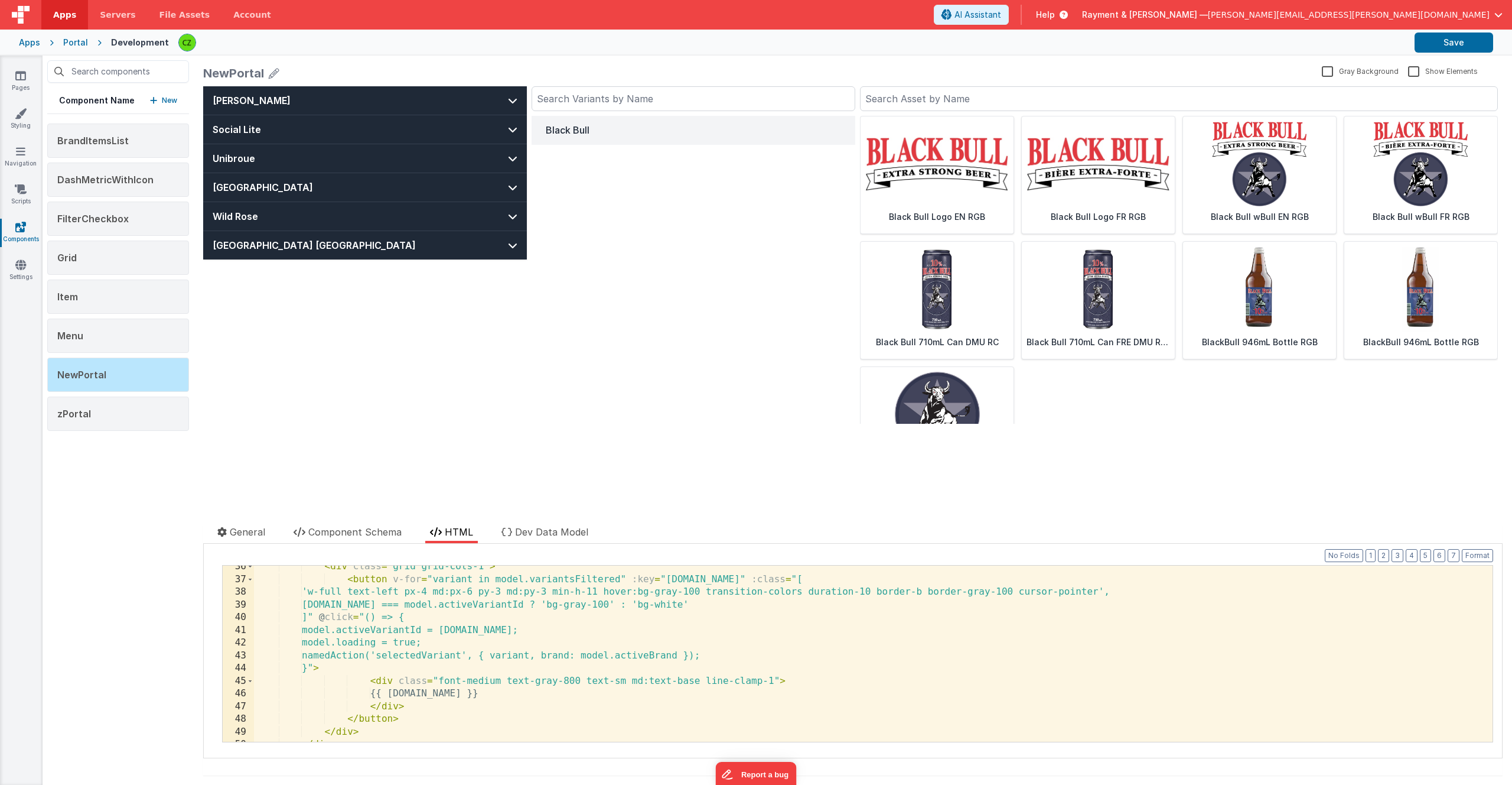
scroll to position [476, 0]
click at [532, 648] on div "< div class = "grid grid-cols-1" > < button v-for = "variant in model.variantsF…" at bounding box center [873, 660] width 1239 height 201
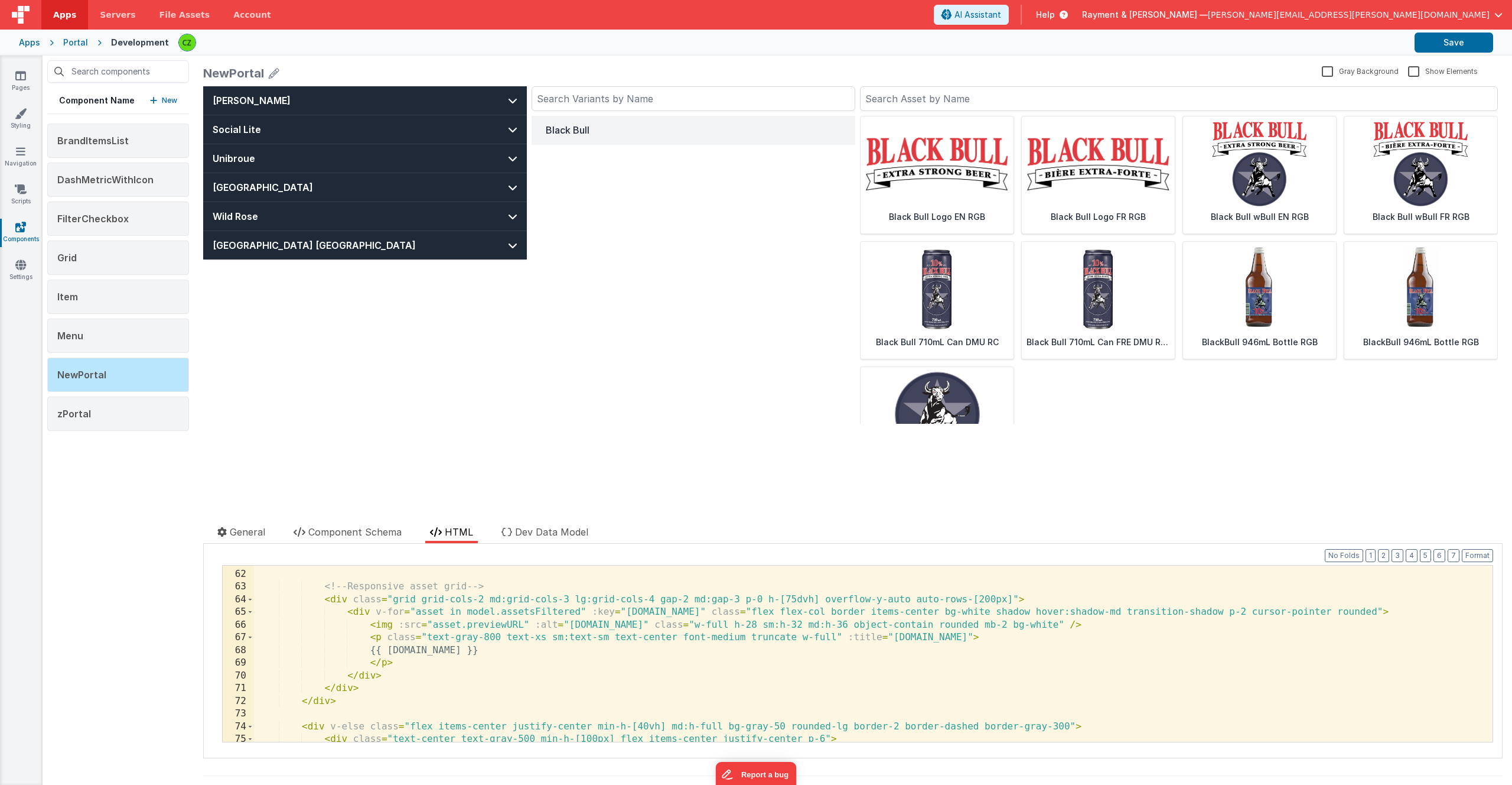
scroll to position [812, 0]
click at [572, 634] on div "<!-- Responsive asset grid --> < div class = "grid grid-cols-2 md:grid-cols-3 l…" at bounding box center [873, 654] width 1239 height 201
click at [563, 598] on div "<!-- Responsive asset grid --> < div class = "grid grid-cols-2 md:grid-cols-3 l…" at bounding box center [873, 654] width 1239 height 201
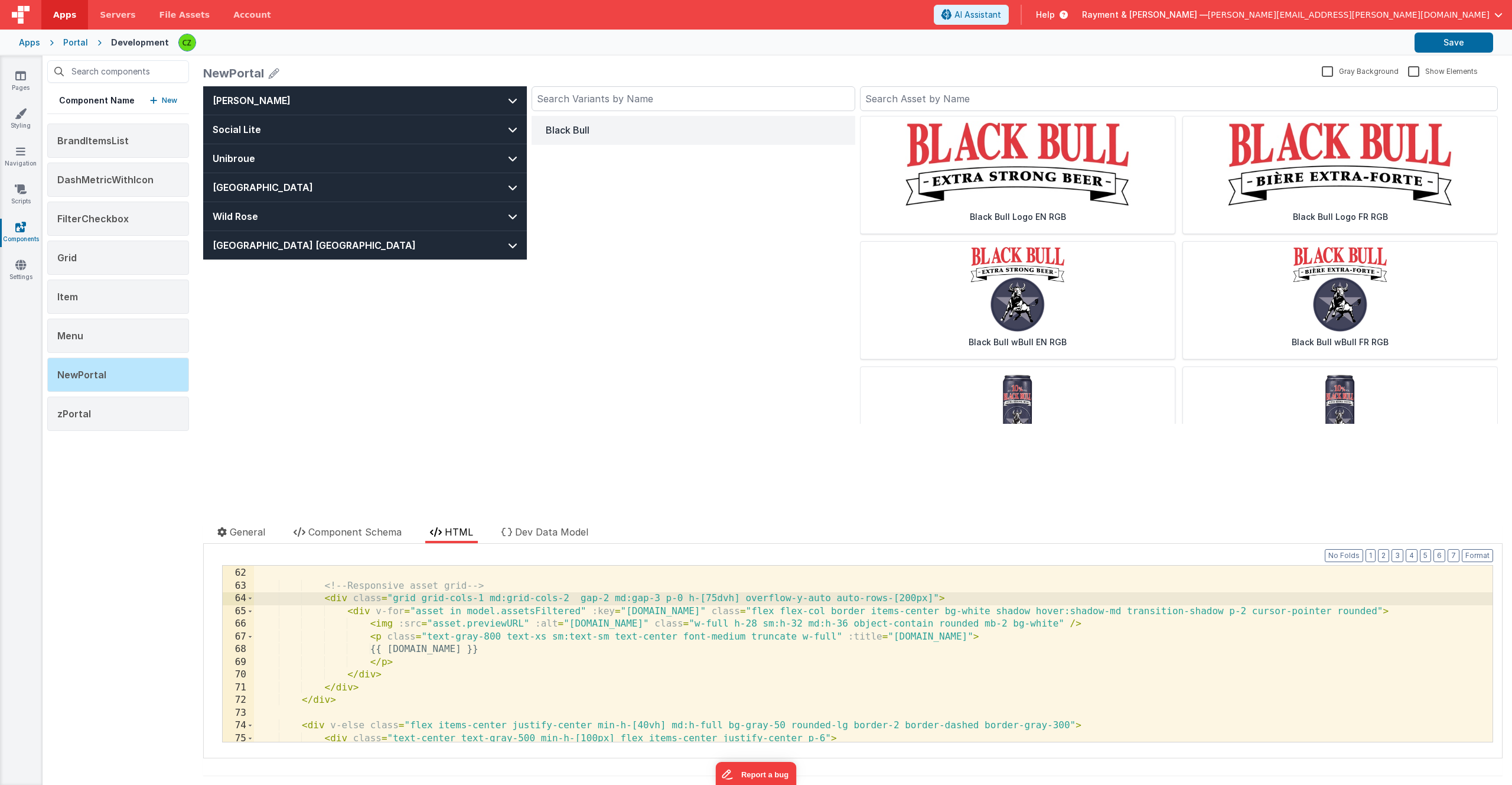
click at [526, 652] on div "<!-- Responsive asset grid --> < div class = "grid grid-cols-1 md:grid-cols-2 g…" at bounding box center [873, 654] width 1239 height 201
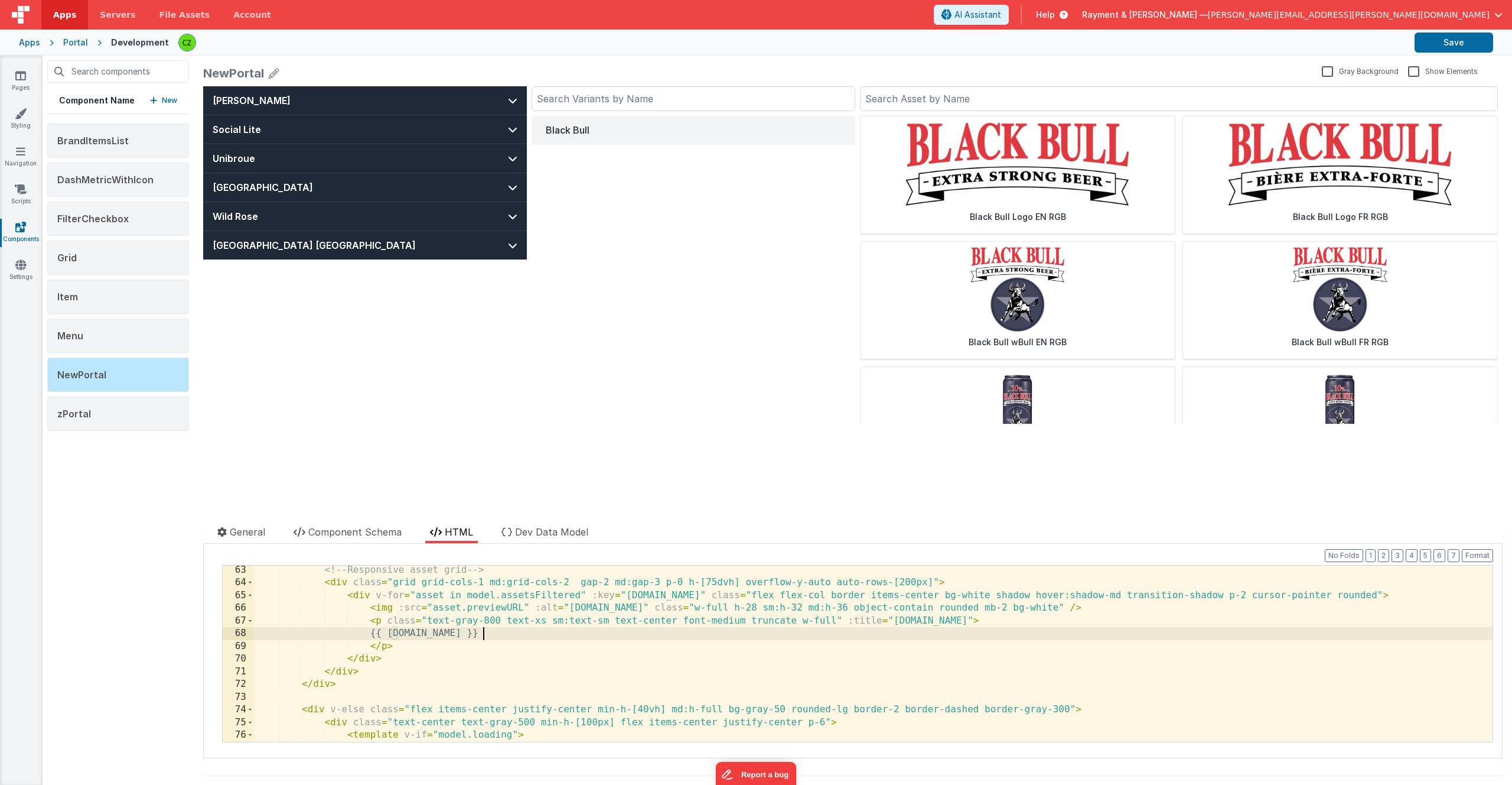
scroll to position [828, 0]
click at [320, 683] on div "<!-- Responsive asset grid --> < div class = "grid grid-cols-1 md:grid-cols-2 g…" at bounding box center [873, 664] width 1239 height 201
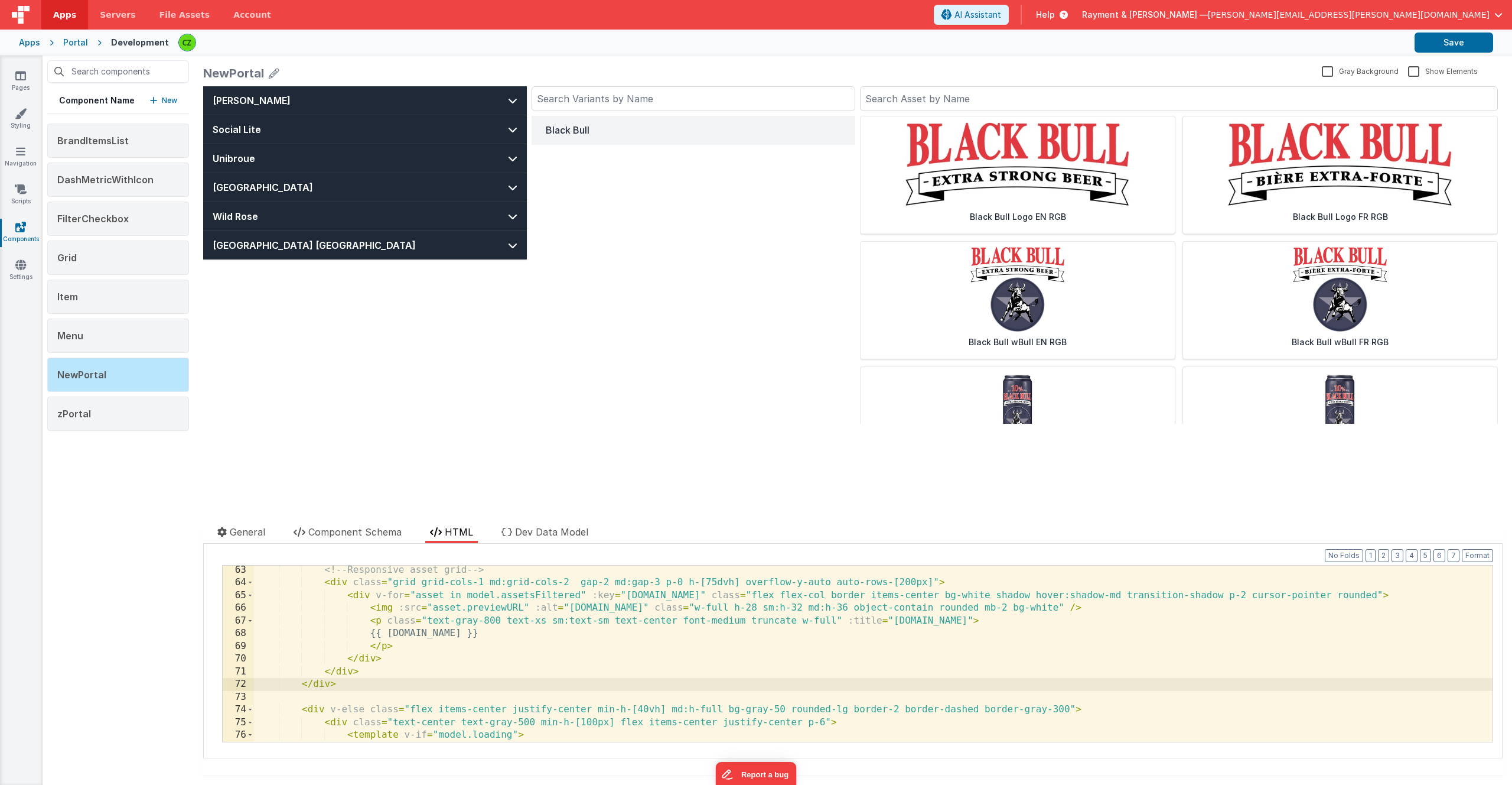
click at [345, 681] on div "<!-- Responsive asset grid --> < div class = "grid grid-cols-1 md:grid-cols-2 g…" at bounding box center [873, 664] width 1239 height 201
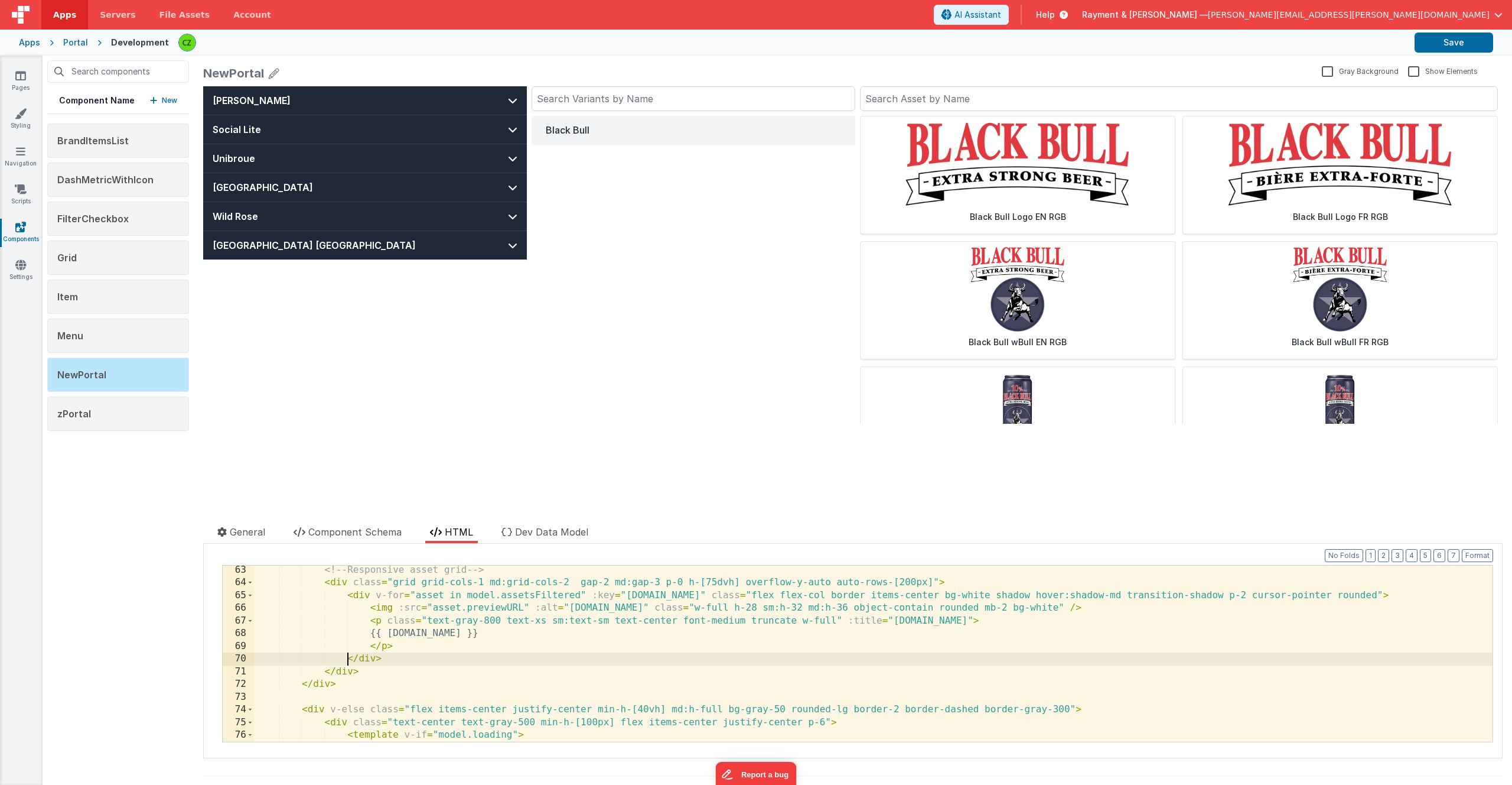
click at [348, 665] on div "<!-- Responsive asset grid --> < div class = "grid grid-cols-1 md:grid-cols-2 g…" at bounding box center [873, 664] width 1239 height 201
click at [345, 672] on div "<!-- Responsive asset grid --> < div class = "grid grid-cols-1 md:grid-cols-2 g…" at bounding box center [873, 664] width 1239 height 201
click at [478, 596] on div "<!-- Responsive asset grid --> < div class = "grid grid-cols-1 md:grid-cols-2 g…" at bounding box center [873, 664] width 1239 height 201
click at [799, 594] on div "<!-- Responsive asset grid --> < div class = "grid grid-cols-1 md:grid-cols-2 g…" at bounding box center [873, 664] width 1239 height 201
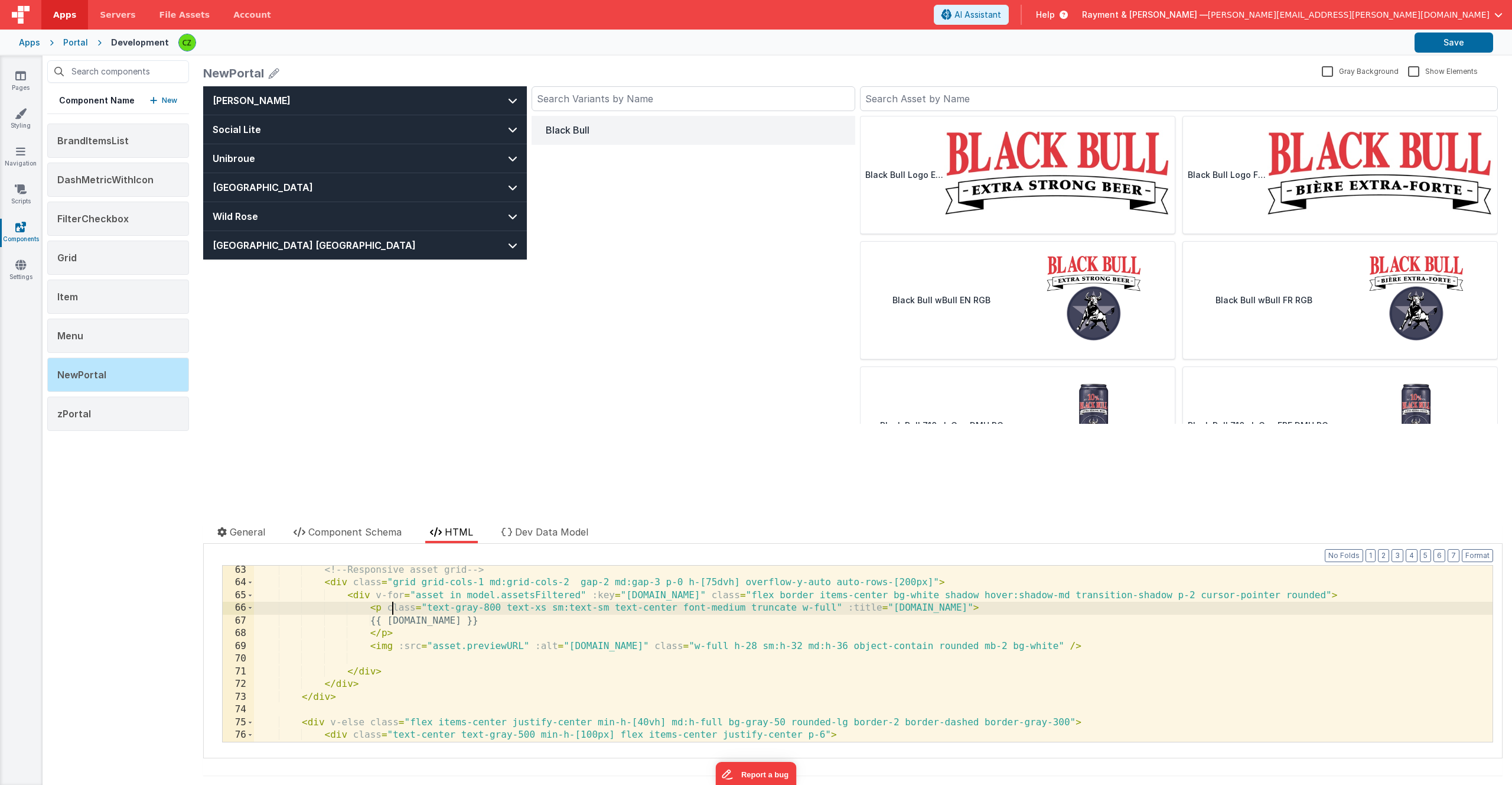
click at [428, 607] on div "<!-- Responsive asset grid --> < div class = "grid grid-cols-1 md:grid-cols-2 g…" at bounding box center [873, 664] width 1239 height 201
paste textarea
click at [678, 646] on div "<!-- Responsive asset grid --> < div class = "grid grid-cols-1 md:grid-cols-2 g…" at bounding box center [873, 664] width 1239 height 201
paste textarea
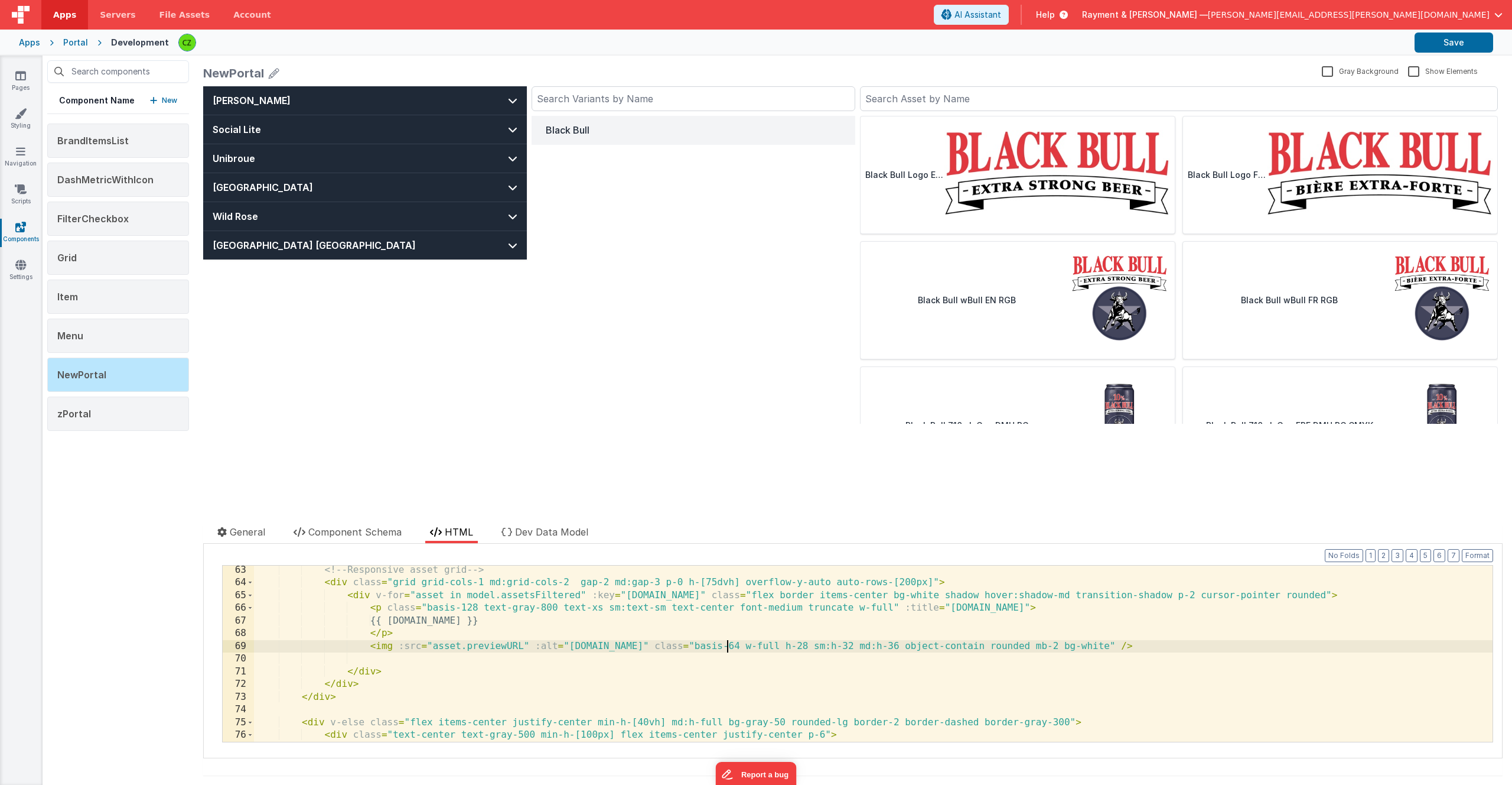
click at [760, 646] on div "<!-- Responsive asset grid --> < div class = "grid grid-cols-1 md:grid-cols-2 g…" at bounding box center [873, 664] width 1239 height 201
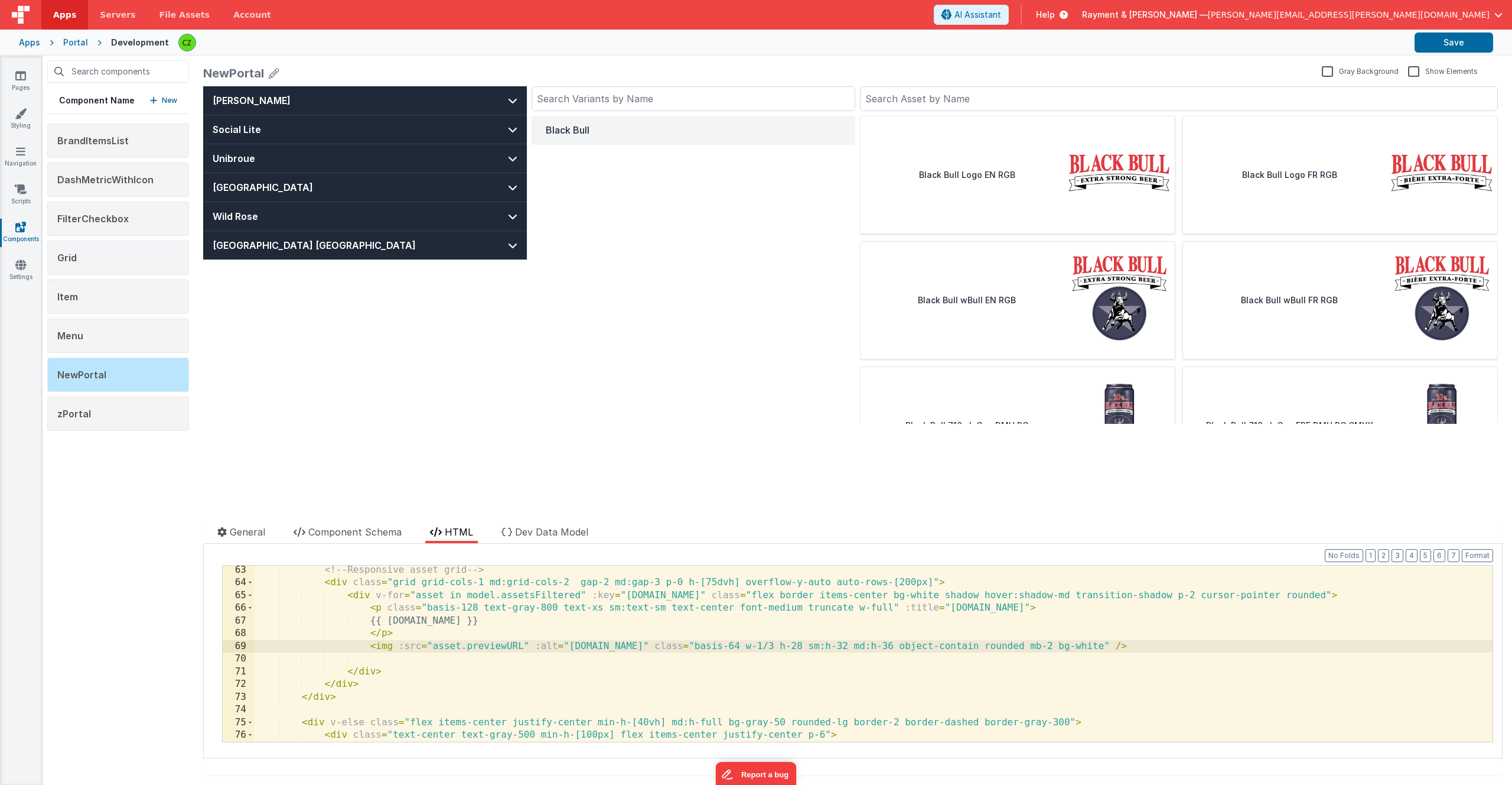
click at [442, 614] on div "<!-- Responsive asset grid --> < div class = "grid grid-cols-1 md:grid-cols-2 g…" at bounding box center [873, 664] width 1239 height 201
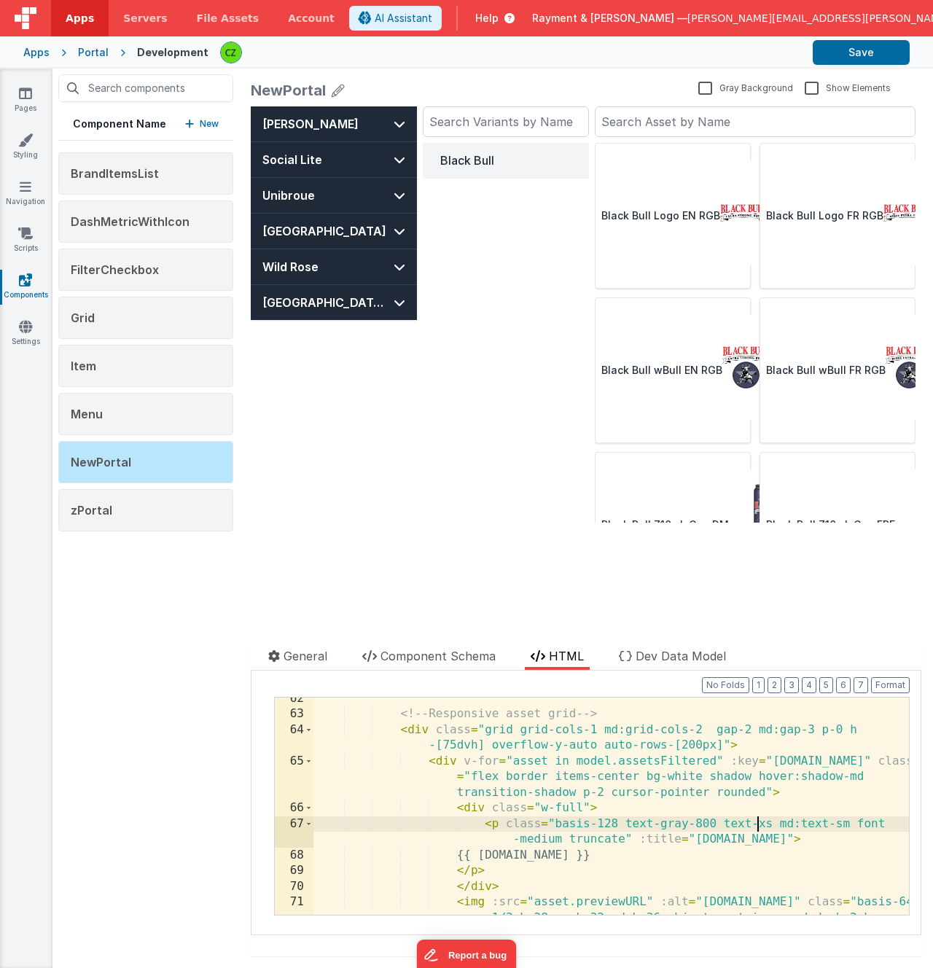
scroll to position [1293, 0]
click at [574, 740] on div "<!-- Responsive asset grid --> < div class = "grid grid-cols-1 md:grid-cols-2 g…" at bounding box center [610, 829] width 595 height 280
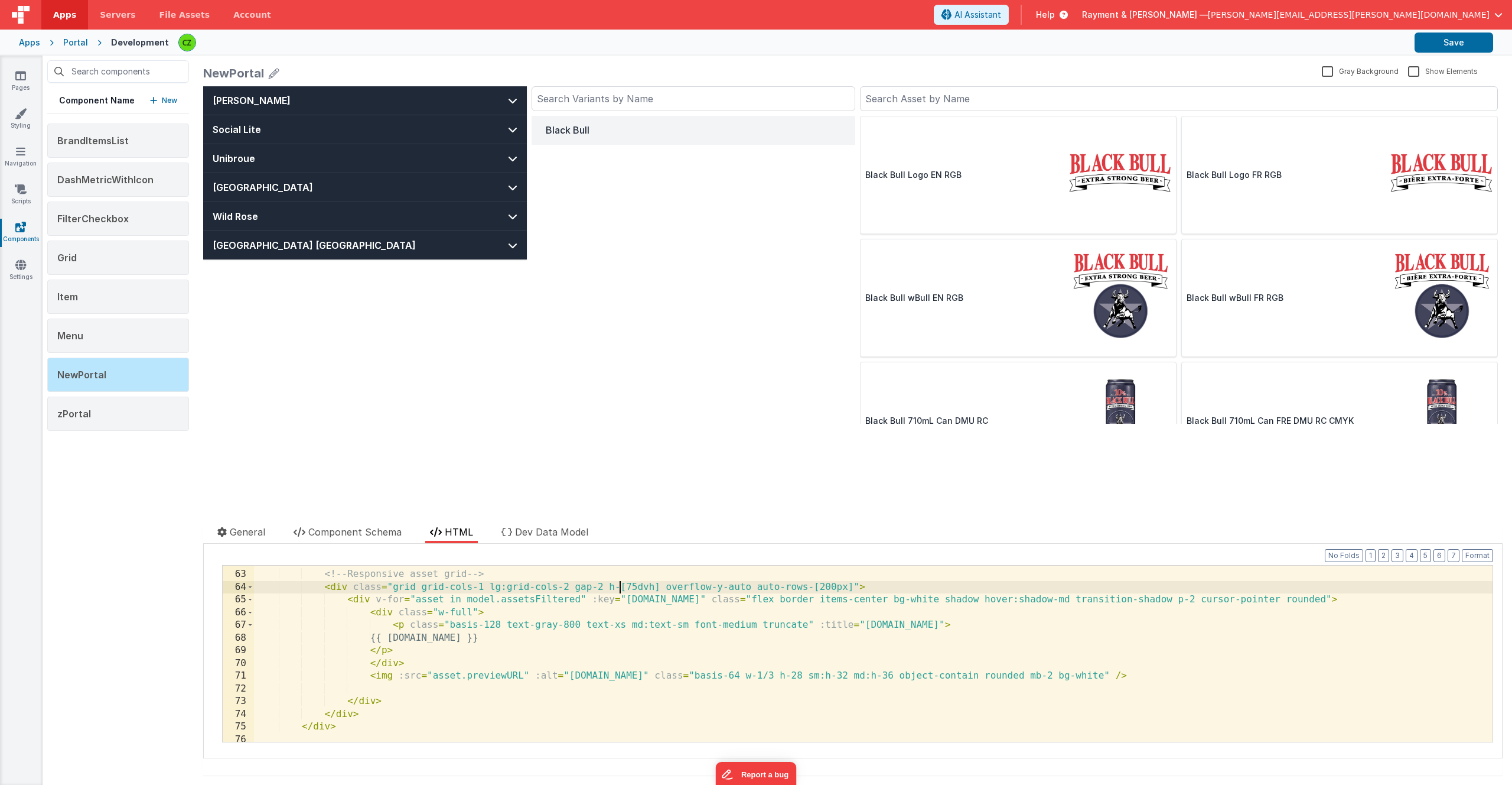
scroll to position [826, 0]
click at [1480, 552] on button "Format" at bounding box center [1477, 556] width 32 height 13
click at [526, 604] on div "<!-- Responsive asset grid --> < div class = "grid grid-cols-1 lg:grid-cols-2 g…" at bounding box center [873, 666] width 1239 height 201
click at [545, 608] on div "<!-- Responsive asset grid --> < div class = "grid grid-cols-1 lg:grid-cols-2 g…" at bounding box center [873, 666] width 1239 height 201
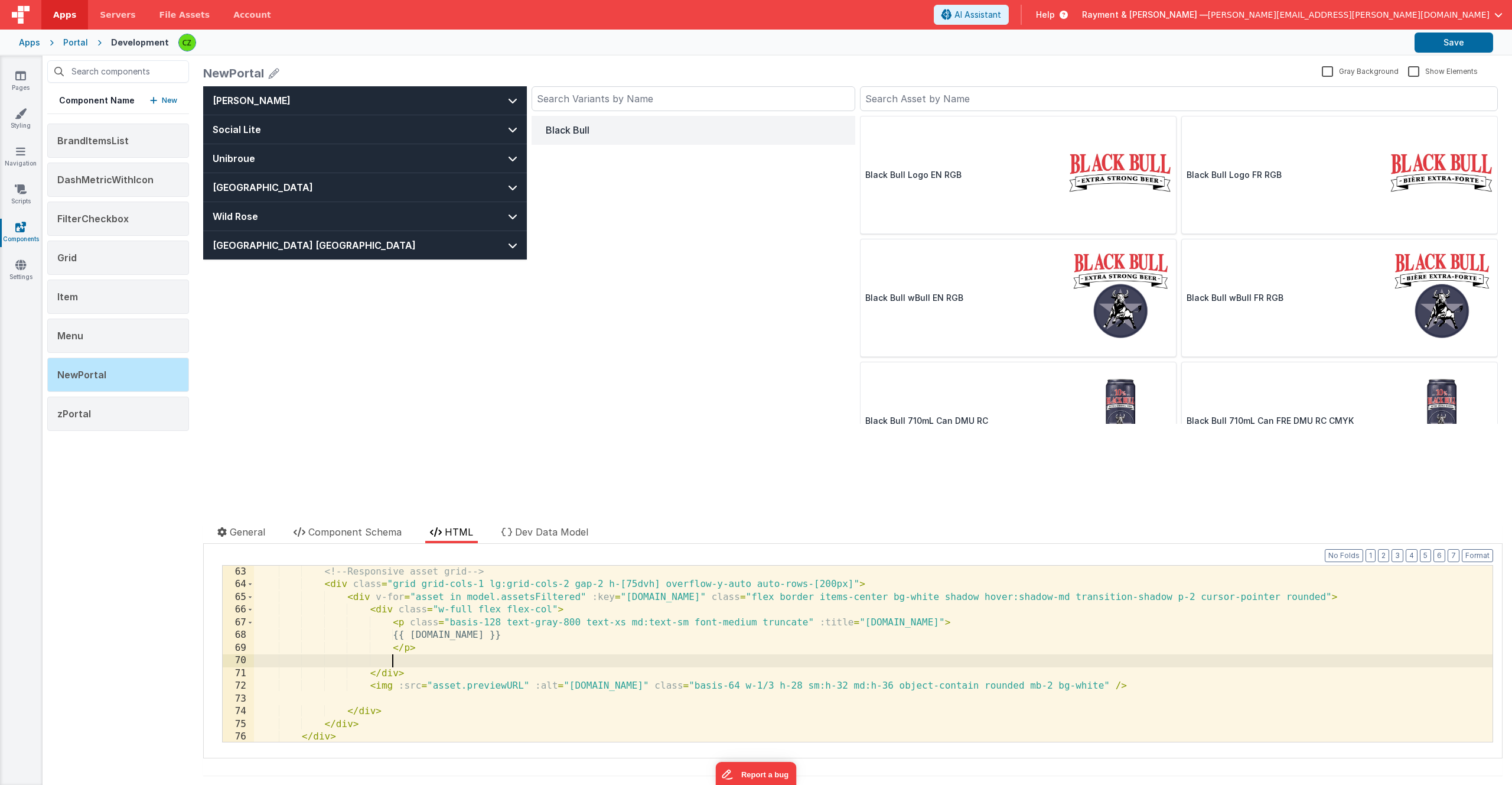
paste textarea
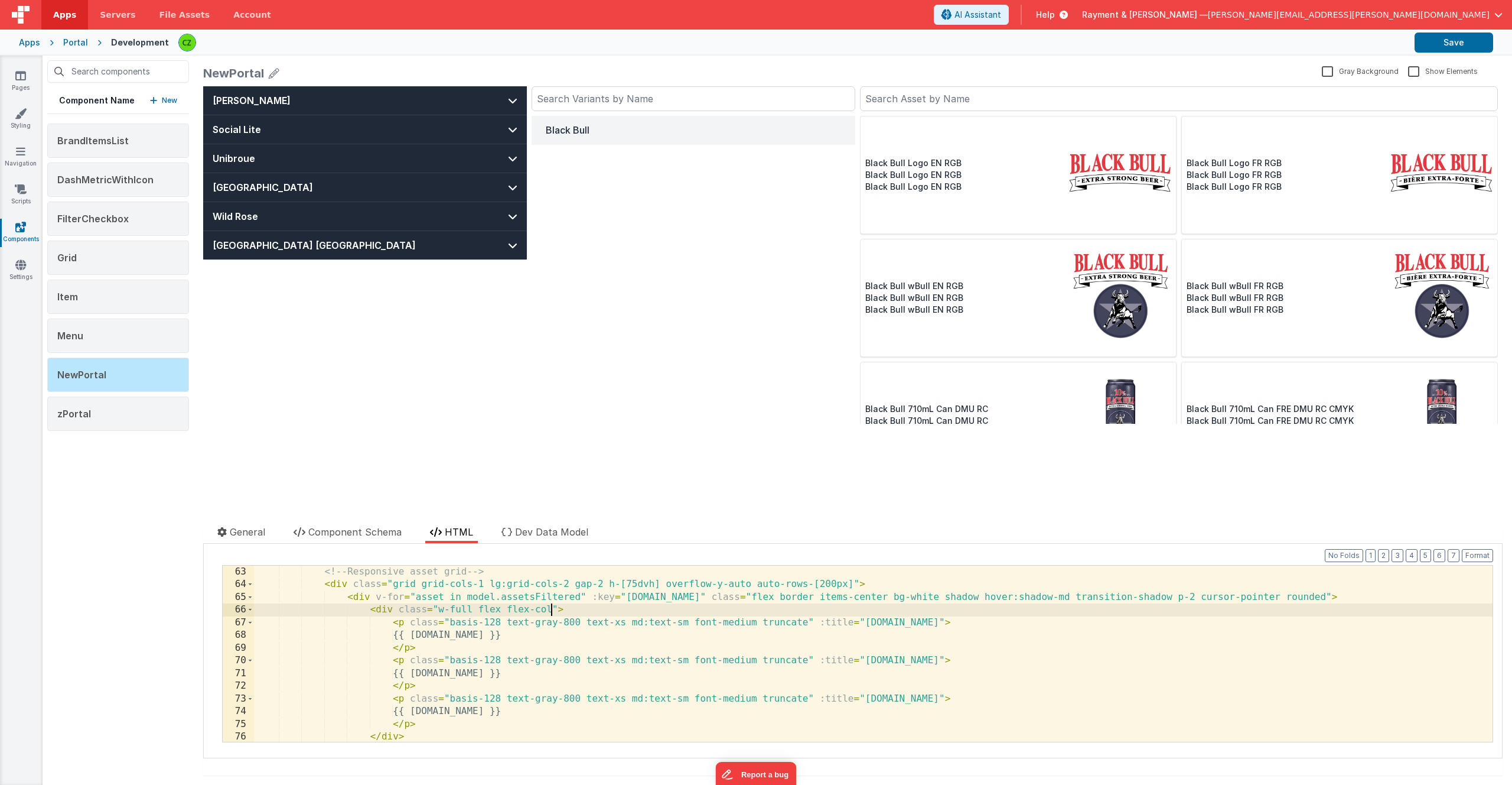
click at [553, 607] on div "<!-- Responsive asset grid --> < div class = "grid grid-cols-1 lg:grid-cols-2 g…" at bounding box center [873, 666] width 1239 height 201
click at [644, 608] on div "<!-- Responsive asset grid --> < div class = "grid grid-cols-1 lg:grid-cols-2 g…" at bounding box center [873, 666] width 1239 height 201
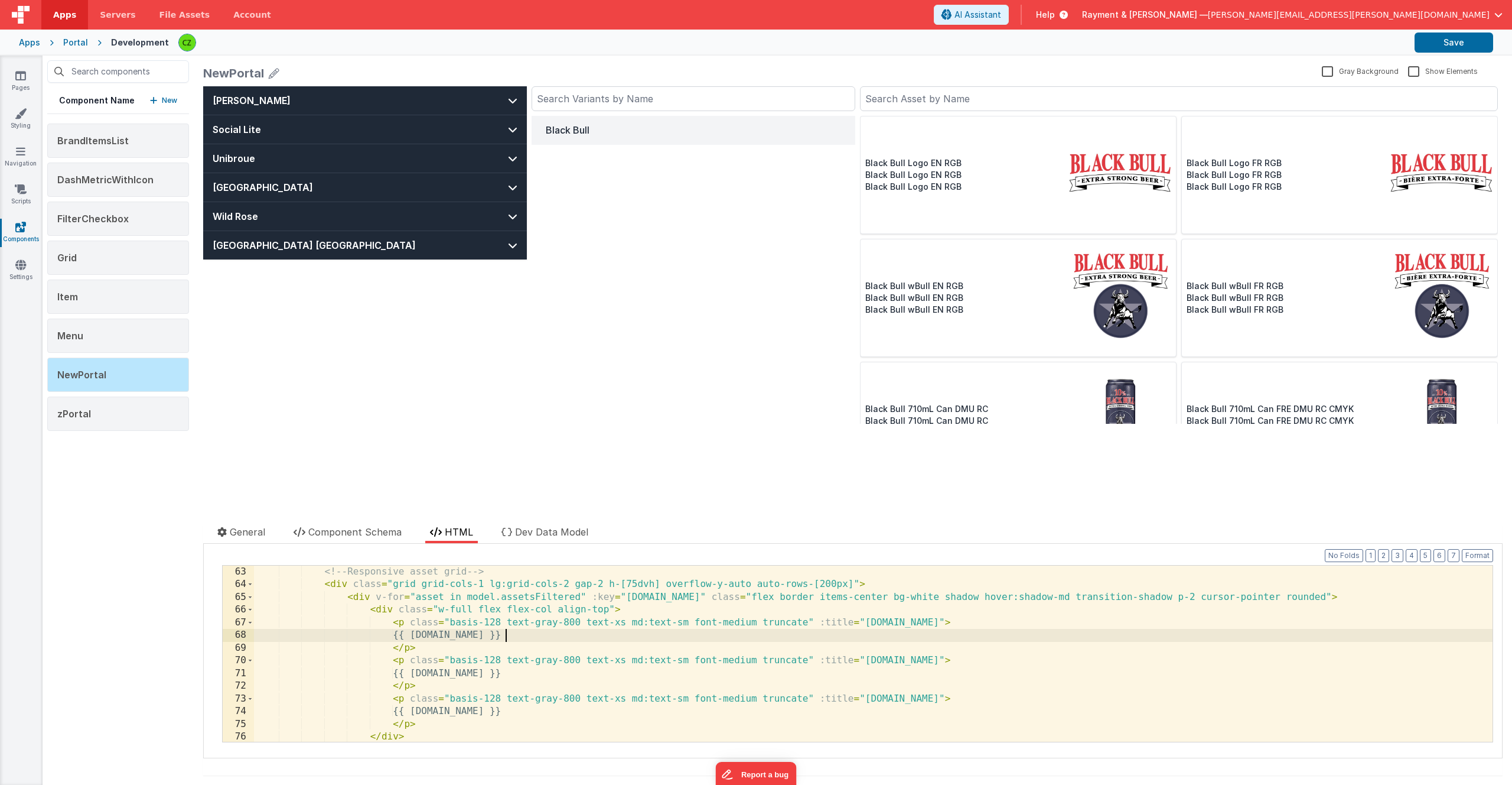
click at [623, 628] on div "<!-- Responsive asset grid --> < div class = "grid grid-cols-1 lg:grid-cols-2 g…" at bounding box center [873, 666] width 1239 height 201
click at [605, 607] on div "<!-- Responsive asset grid --> < div class = "grid grid-cols-1 lg:grid-cols-2 g…" at bounding box center [873, 666] width 1239 height 201
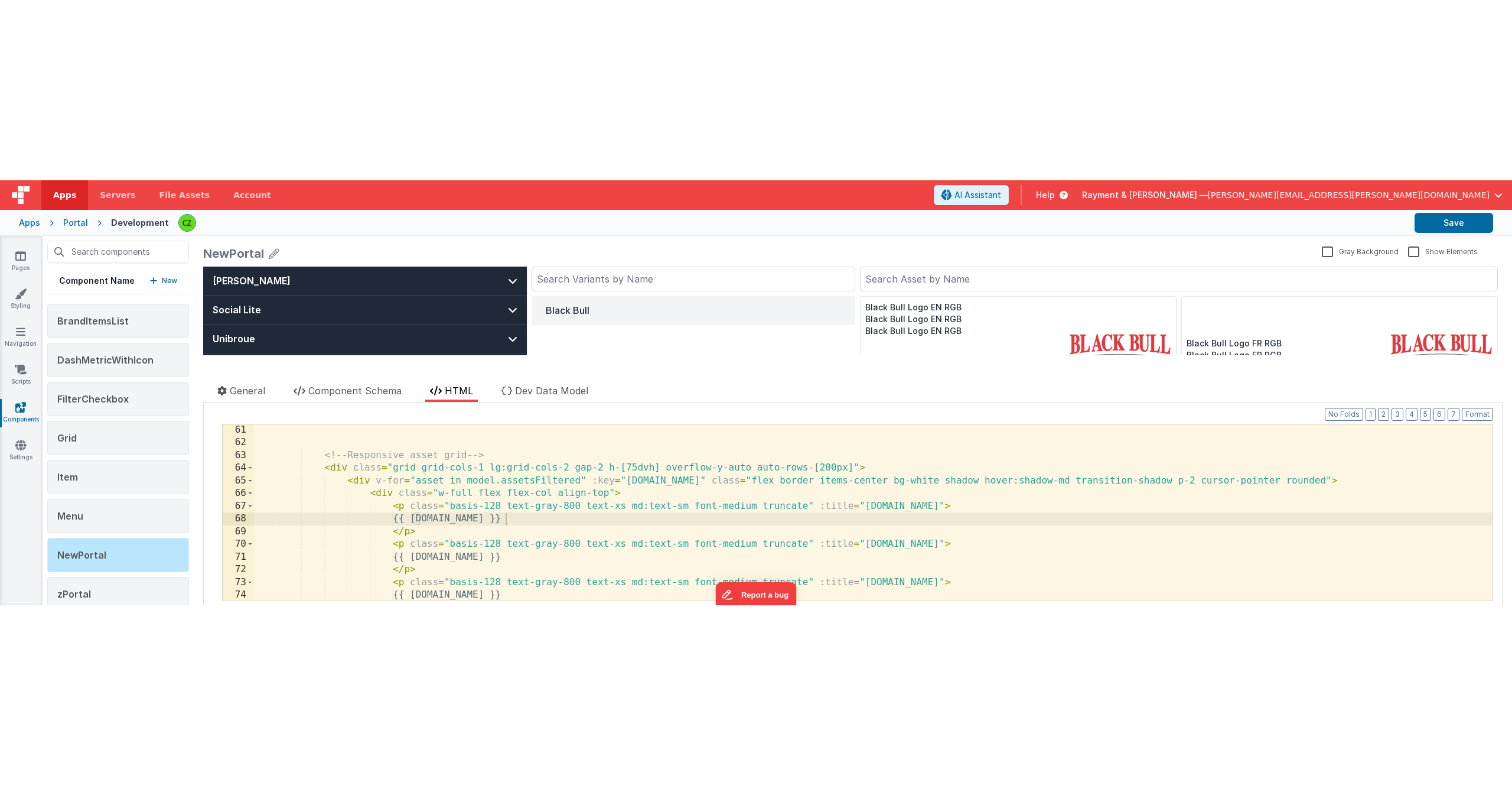
scroll to position [804, 0]
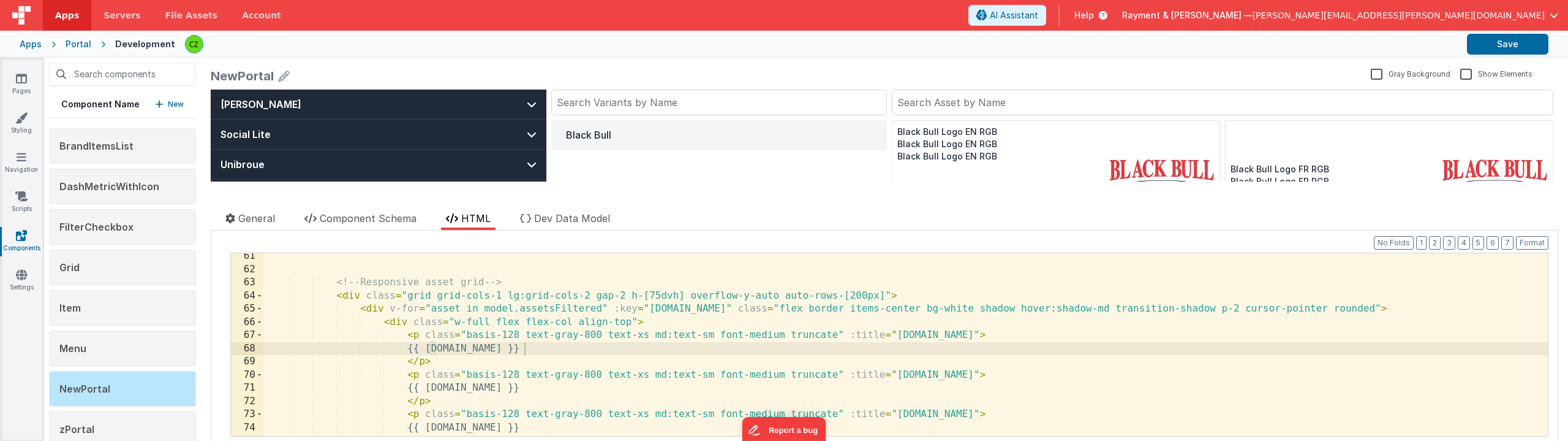
click at [659, 331] on div "<!-- Responsive asset grid --> < div class = "grid grid-cols-1 lg:grid-cols-2 g…" at bounding box center [905, 354] width 1285 height 209
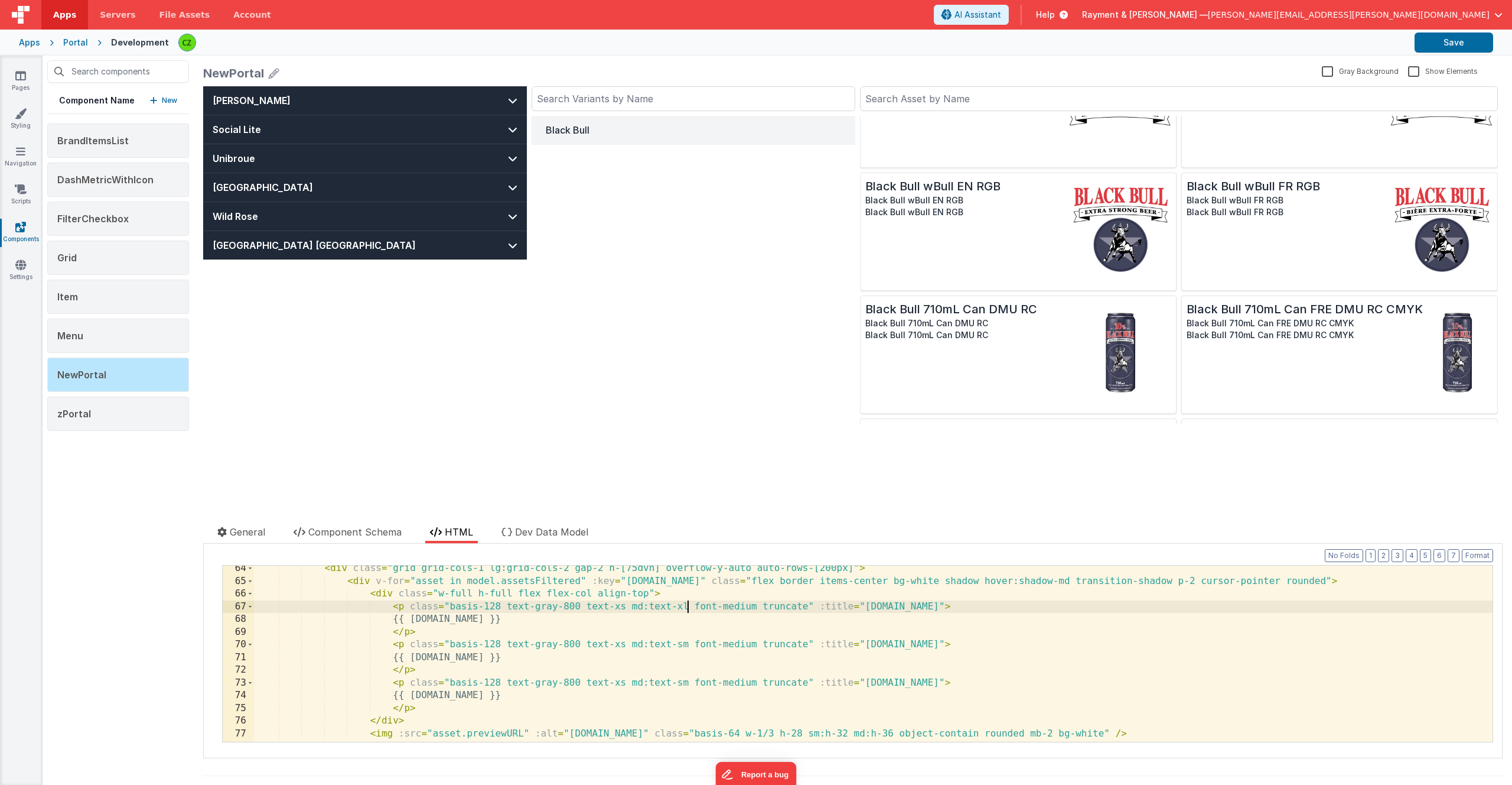
scroll to position [0, 0]
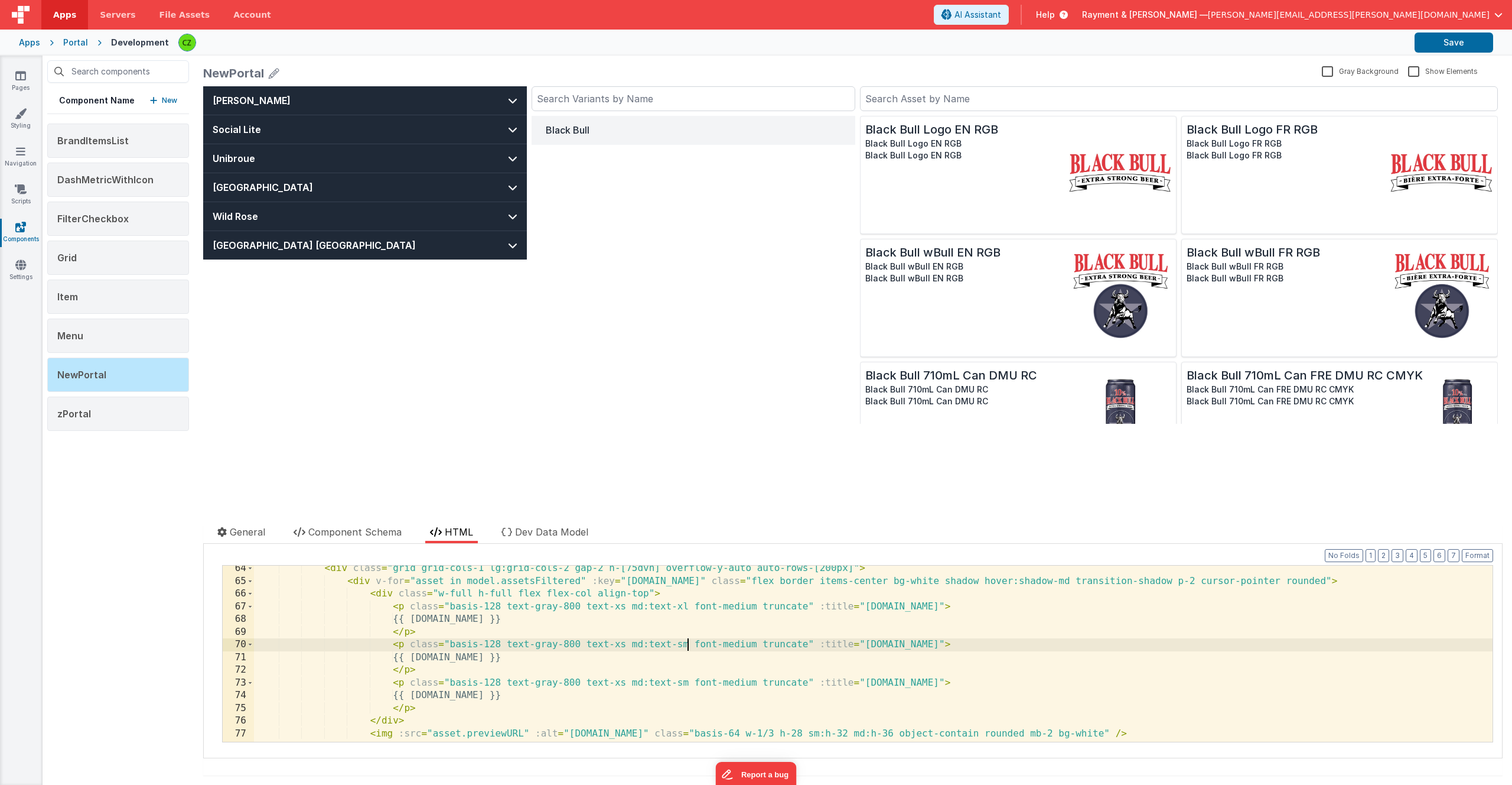
click at [687, 644] on div "< div class = "grid grid-cols-1 lg:grid-cols-2 gap-2 h-[75dvh] overflow-y-auto …" at bounding box center [873, 663] width 1239 height 201
click at [527, 594] on div "< div class = "grid grid-cols-1 lg:grid-cols-2 gap-2 h-[75dvh] overflow-y-auto …" at bounding box center [873, 663] width 1239 height 201
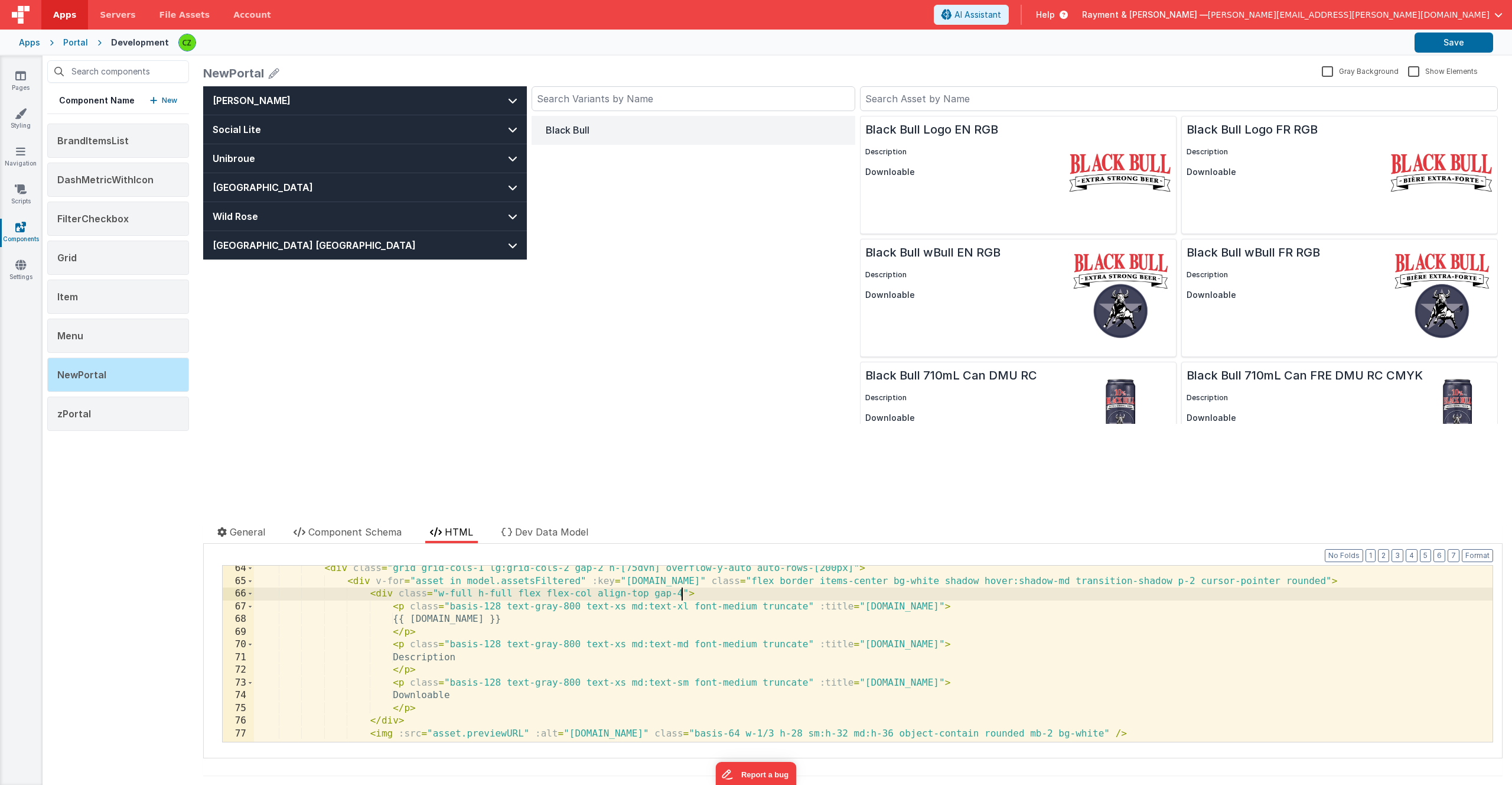
click at [454, 691] on div "< div class = "grid grid-cols-1 lg:grid-cols-2 gap-2 h-[75dvh] overflow-y-auto …" at bounding box center [873, 663] width 1239 height 201
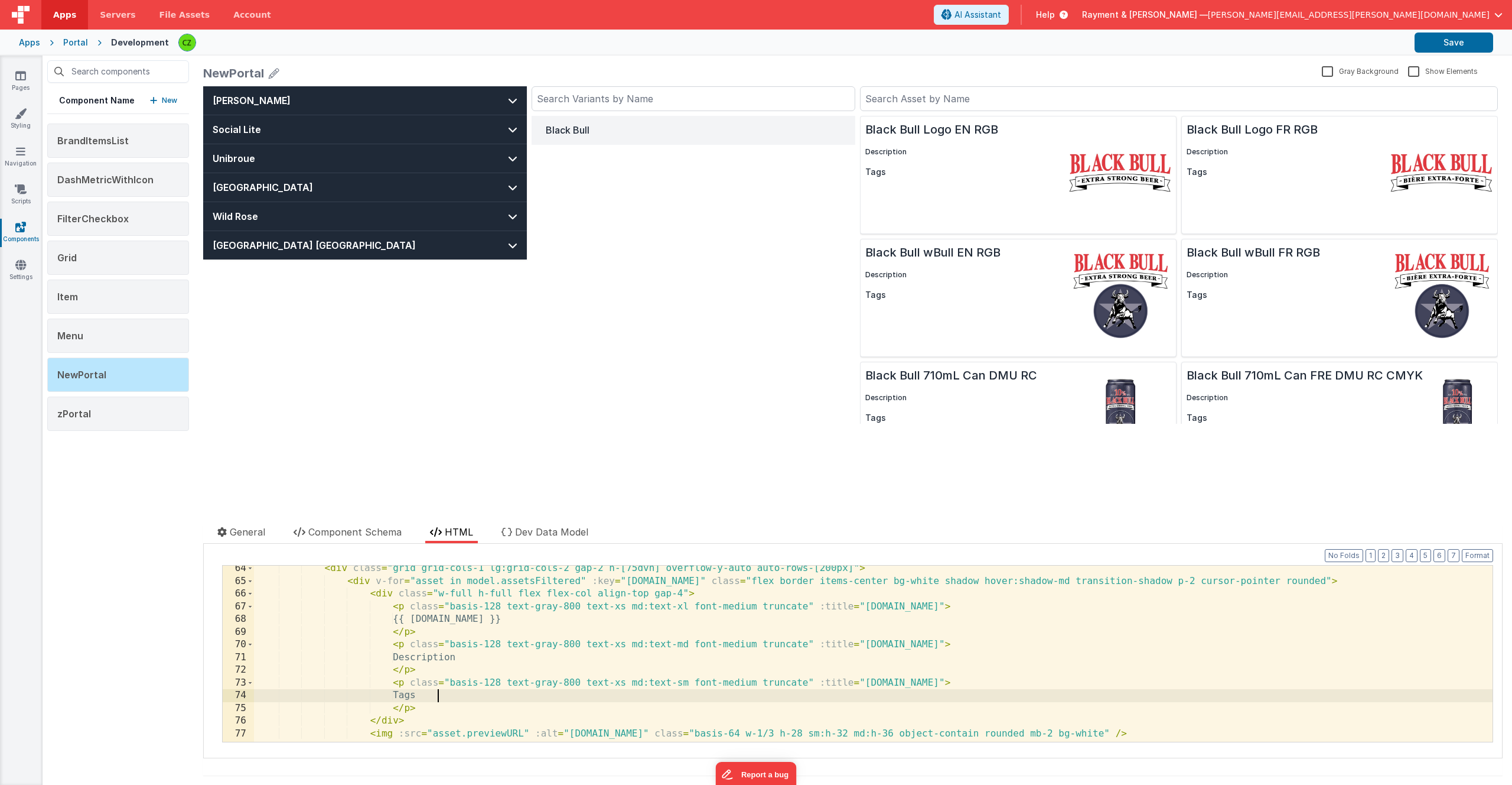
click at [577, 430] on div "Sleeman Social Lite Unibroue Upper Canada Wild Rose Sapporo USA Black Bull Blac…" at bounding box center [853, 291] width 1300 height 410
click at [455, 710] on div "< div class = "grid grid-cols-1 lg:grid-cols-2 gap-2 h-[75dvh] overflow-y-auto …" at bounding box center [873, 663] width 1239 height 201
click at [448, 689] on div "< div class = "grid grid-cols-1 lg:grid-cols-2 gap-2 h-[75dvh] overflow-y-auto …" at bounding box center [873, 663] width 1239 height 201
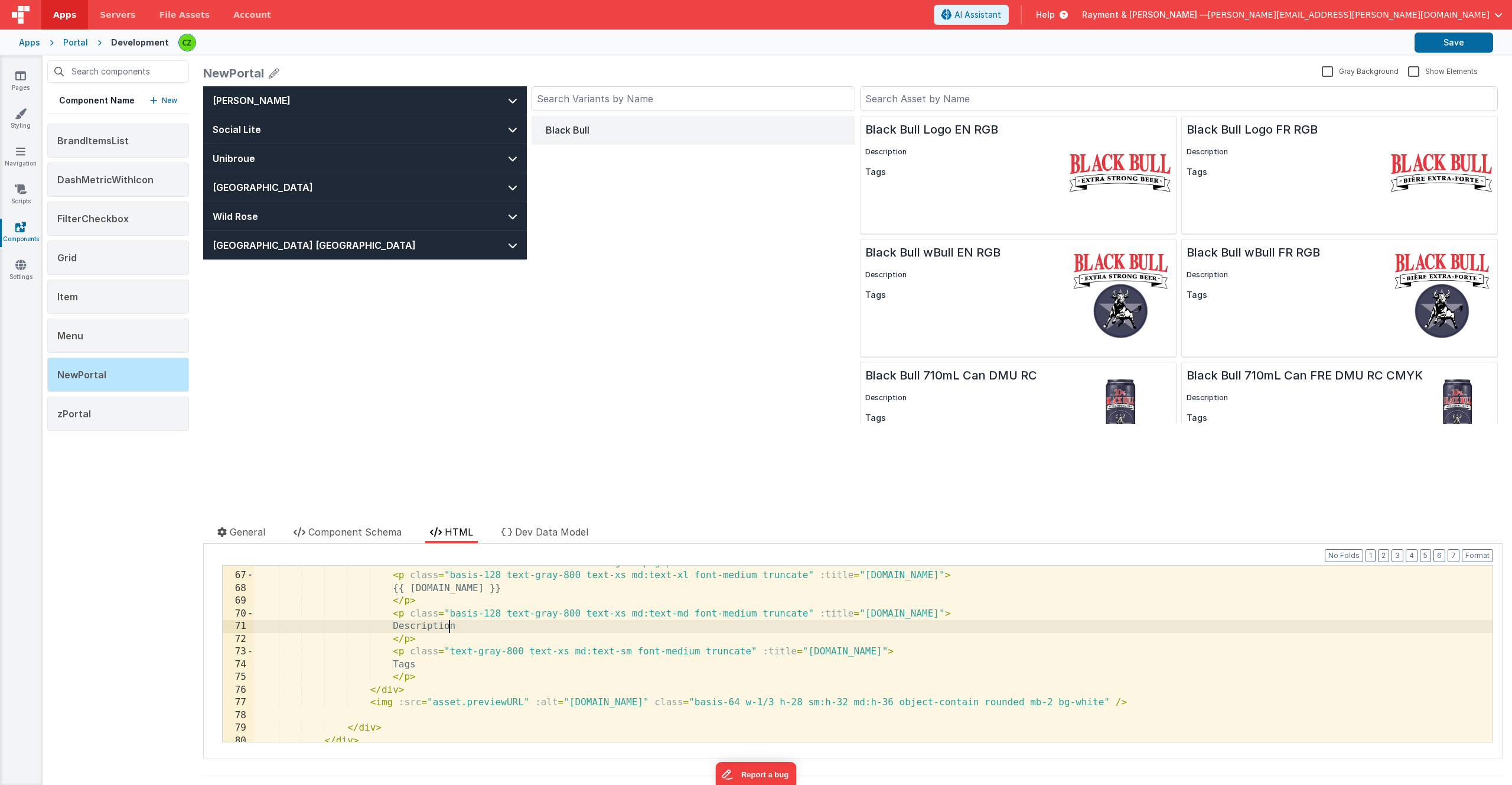
scroll to position [867, 0]
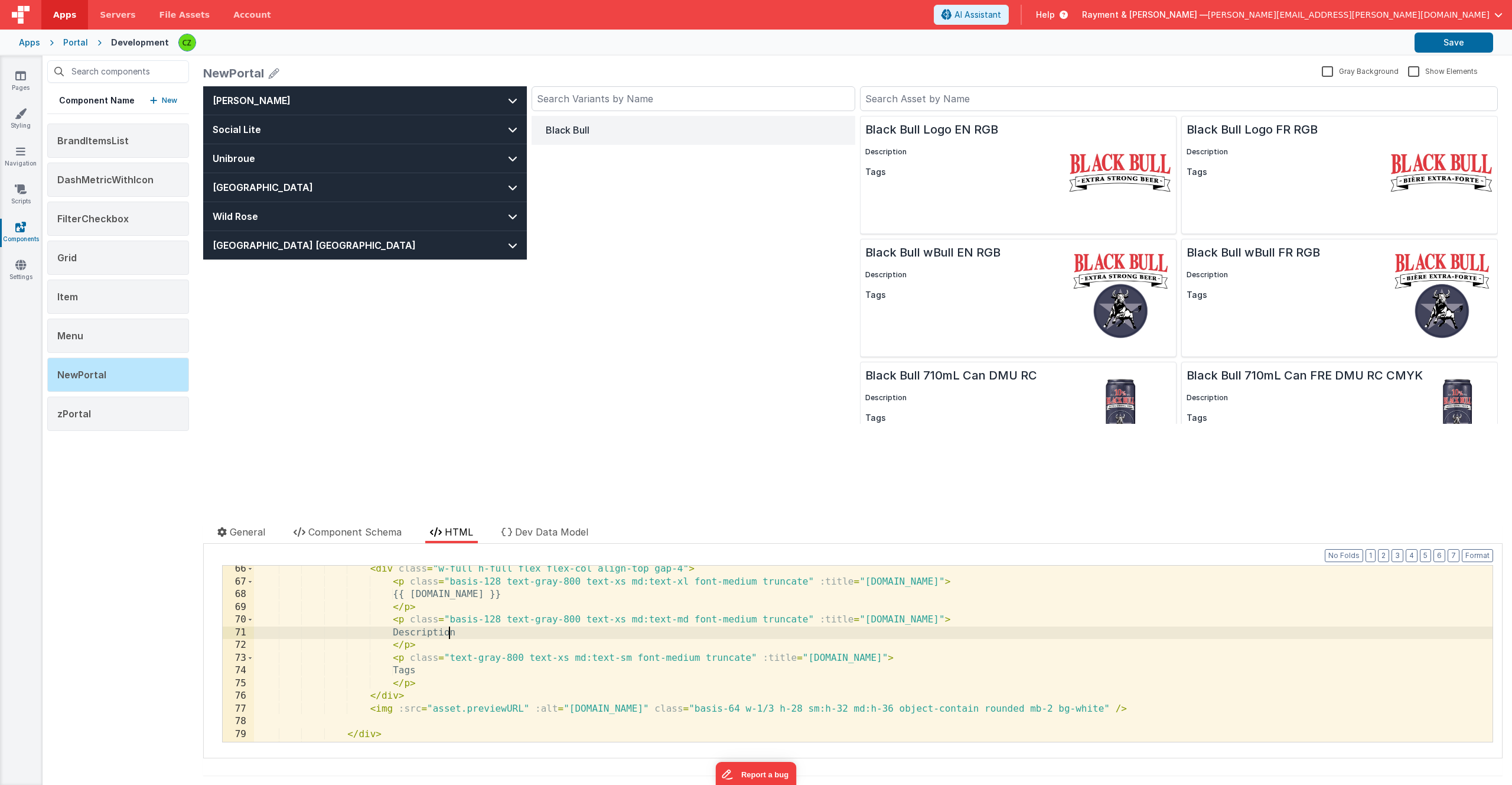
click at [451, 577] on div "< div class = "w-full h-full flex flex-col align-top gap-4" > < p class = "basi…" at bounding box center [873, 663] width 1239 height 201
click at [450, 655] on div "< div class = "w-full h-full flex flex-col align-top gap-4" > < p class = "text…" at bounding box center [873, 663] width 1239 height 201
paste textarea
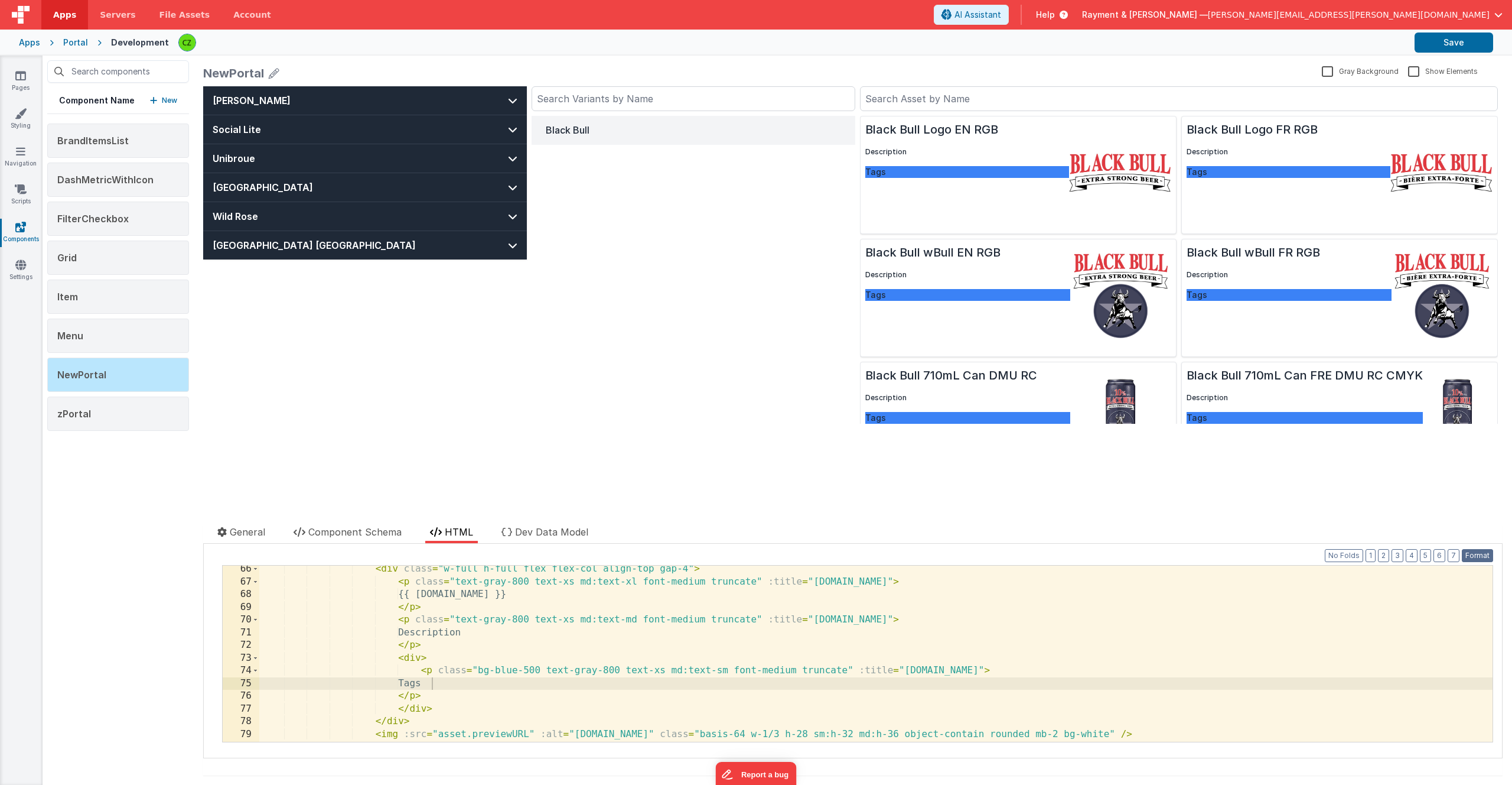
click at [1477, 557] on button "Format" at bounding box center [1477, 556] width 32 height 13
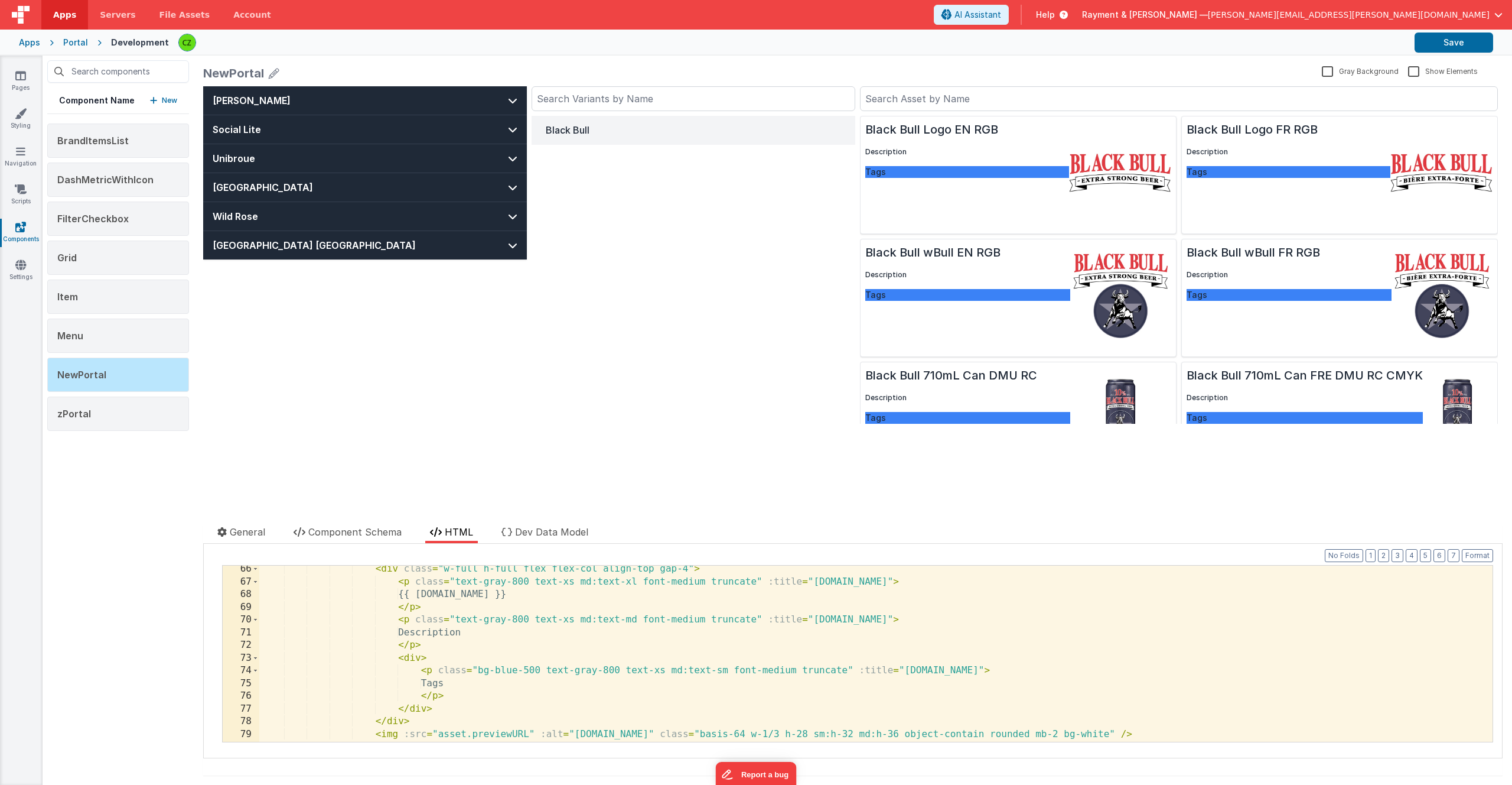
click at [585, 671] on div "< div class = "w-full h-full flex flex-col align-top gap-4" > < p class = "text…" at bounding box center [876, 663] width 1233 height 201
click at [824, 676] on div "< div class = "w-full h-full flex flex-col align-top gap-4" > < p class = "text…" at bounding box center [876, 663] width 1233 height 201
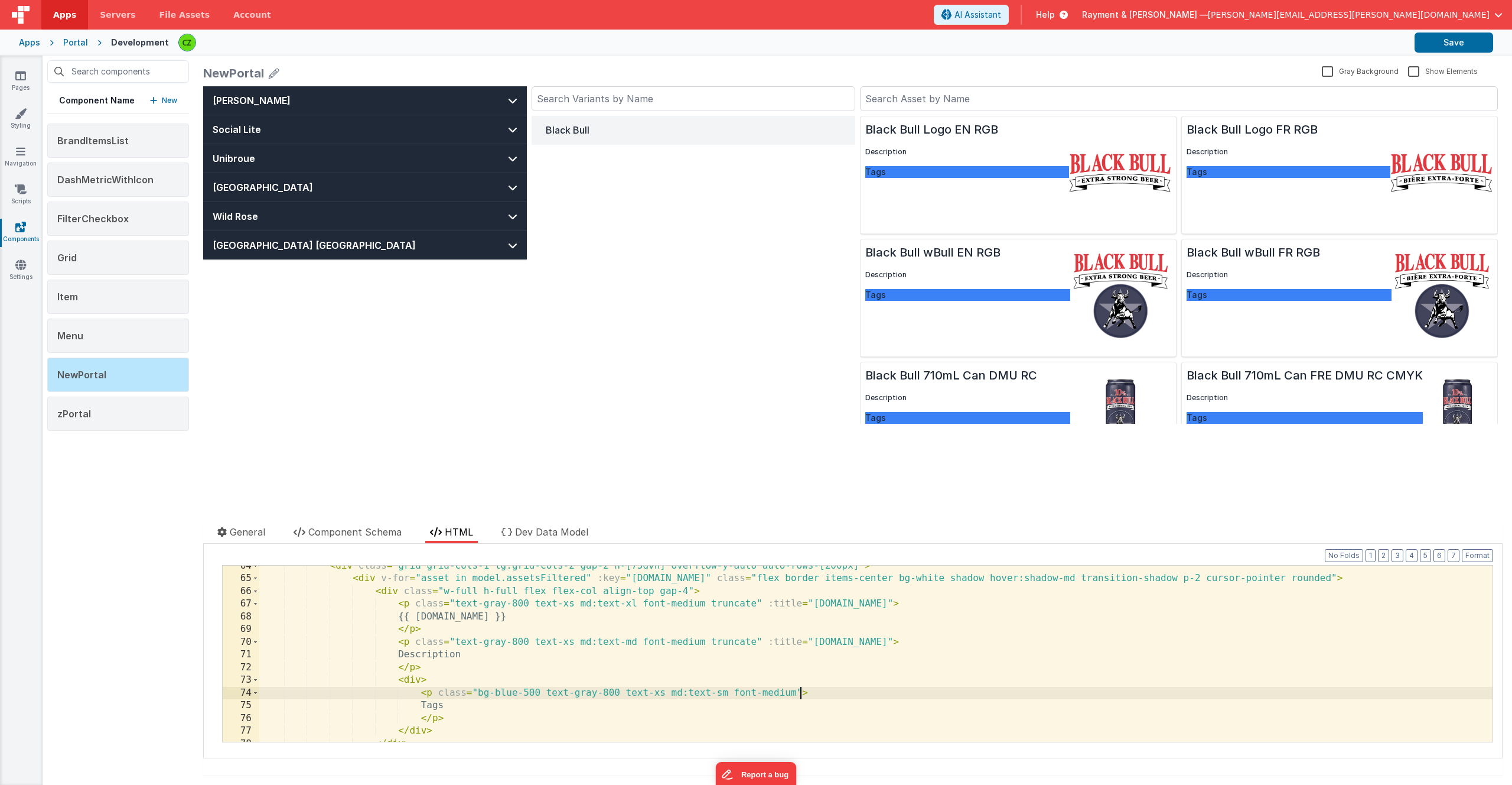
scroll to position [844, 0]
click at [764, 641] on div "< div class = "grid grid-cols-1 lg:grid-cols-2 gap-2 h-[75dvh] overflow-y-auto …" at bounding box center [876, 660] width 1233 height 201
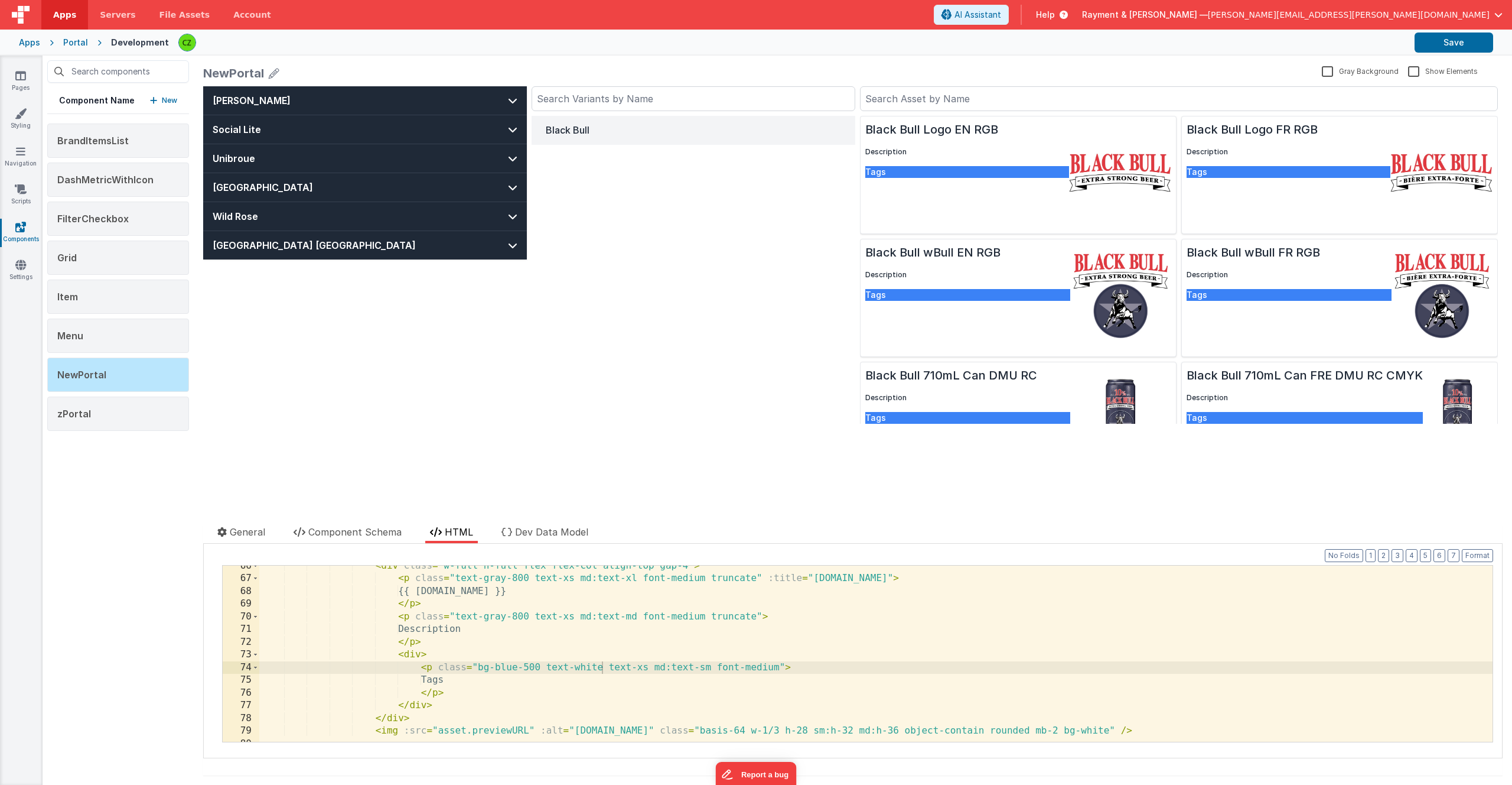
scroll to position [880, 0]
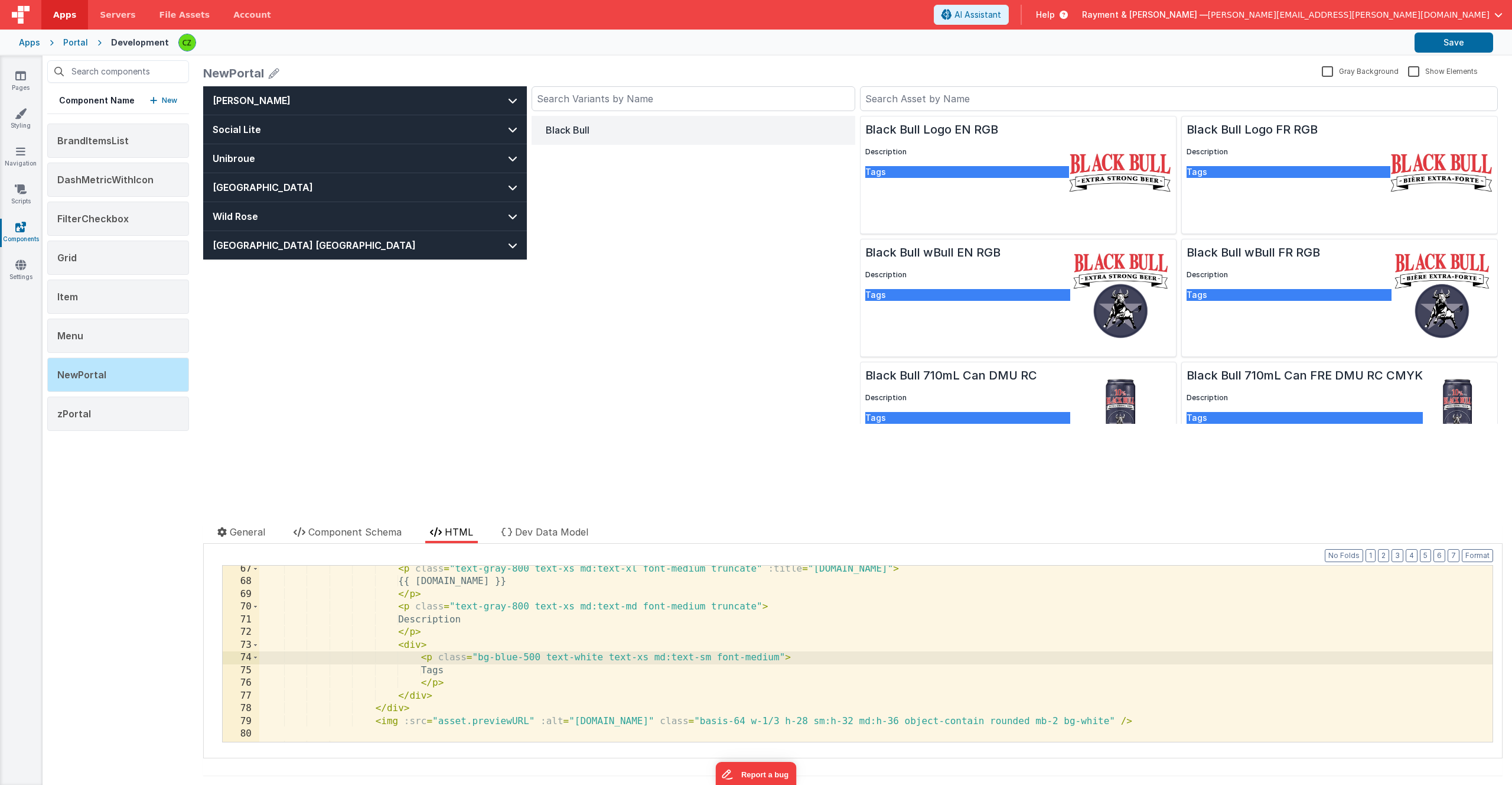
click at [478, 659] on div "< p class = "text-gray-800 text-xs md:text-xl font-medium truncate" :title = "a…" at bounding box center [876, 663] width 1233 height 201
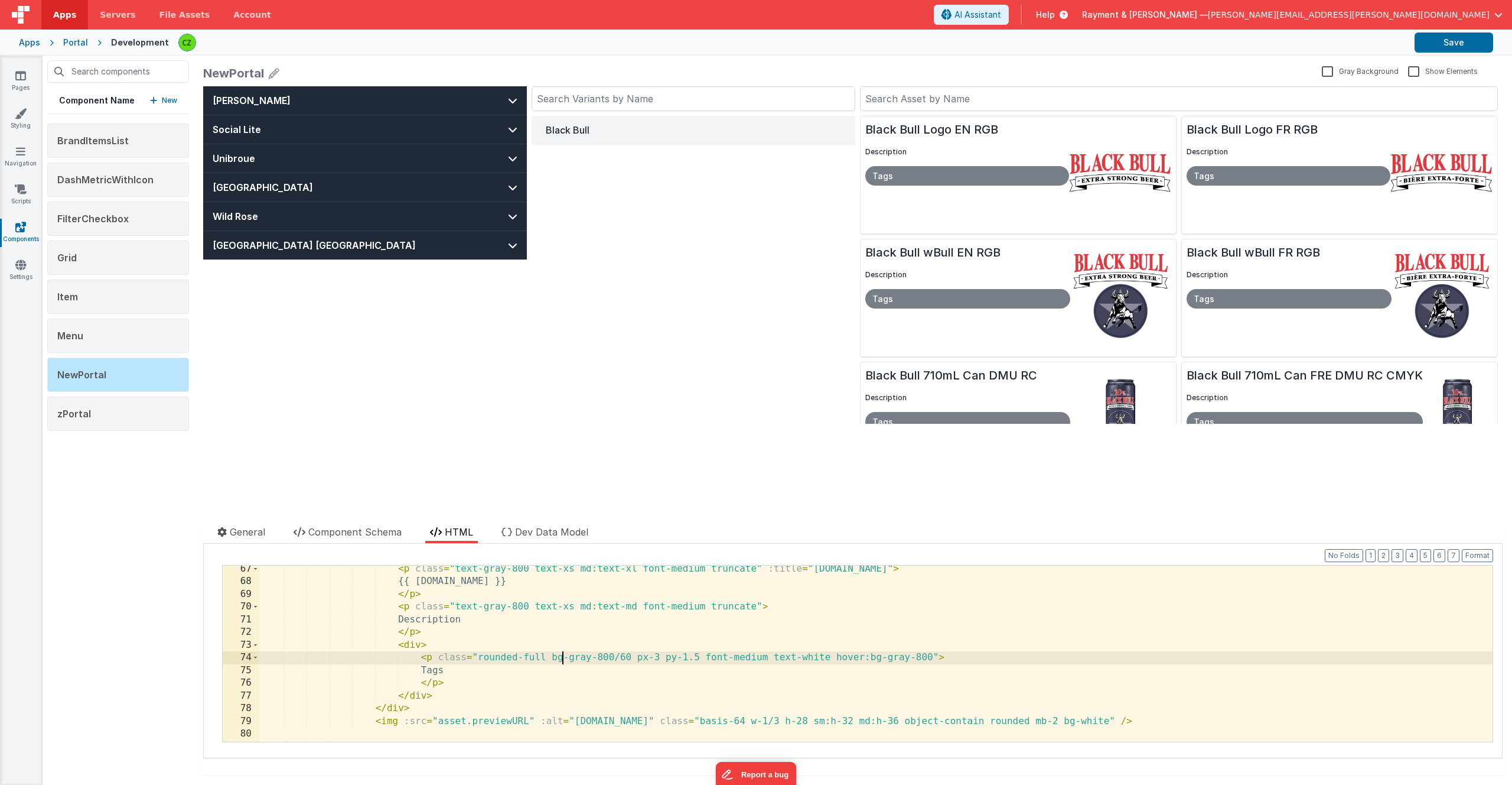
click at [467, 680] on div "< p class = "text-gray-800 text-xs md:text-xl font-medium truncate" :title = "a…" at bounding box center [876, 663] width 1233 height 201
paste textarea
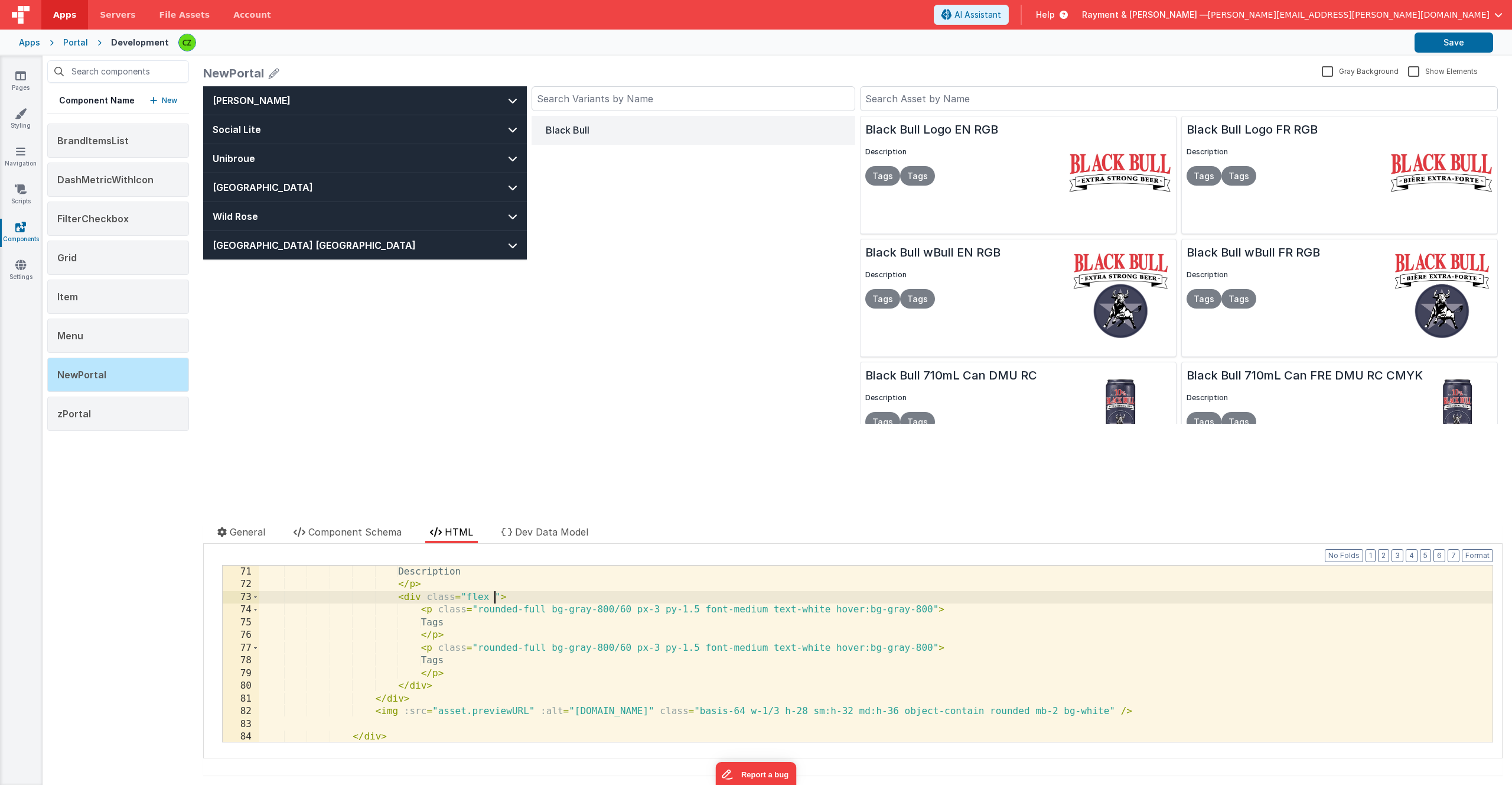
scroll to position [928, 0]
click at [452, 676] on div "Description </ p > < div class = "flex " > < p class = "rounded-full bg-gray-80…" at bounding box center [876, 666] width 1233 height 201
paste textarea
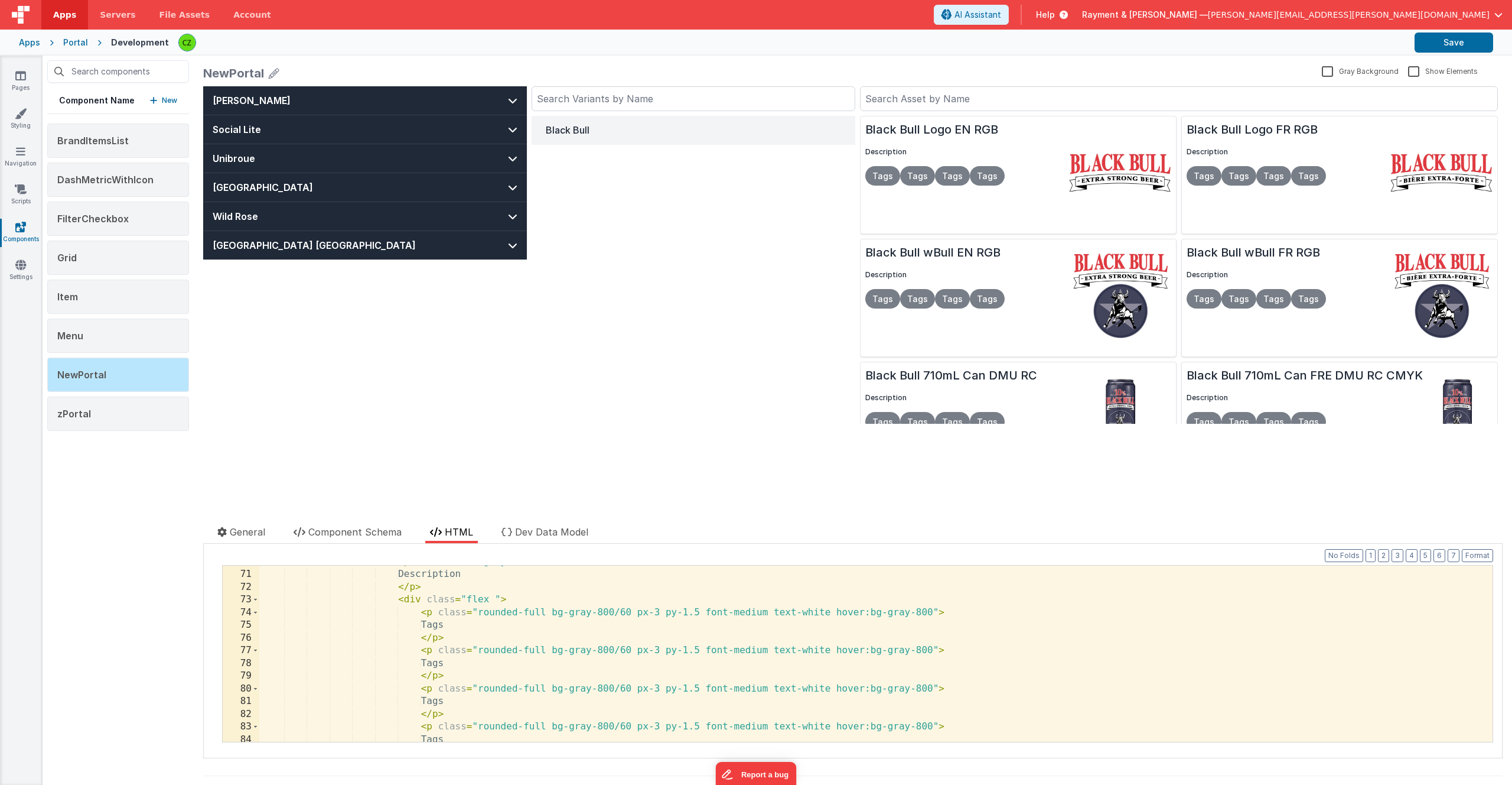
scroll to position [924, 0]
click at [493, 599] on div "< p class = "text-gray-800 text-xs md:text-md font-medium truncate" > Descripti…" at bounding box center [876, 657] width 1233 height 201
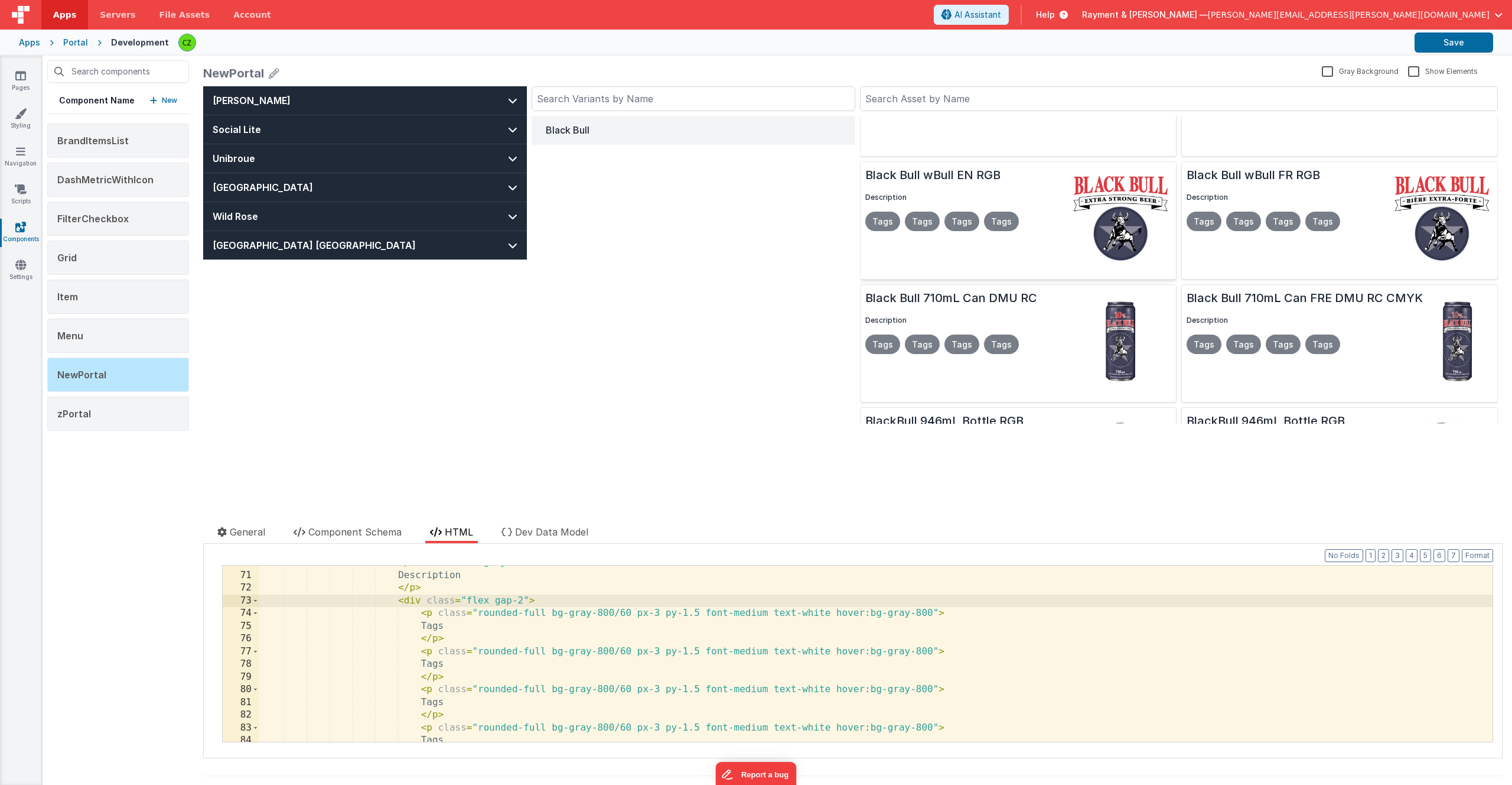
scroll to position [0, 0]
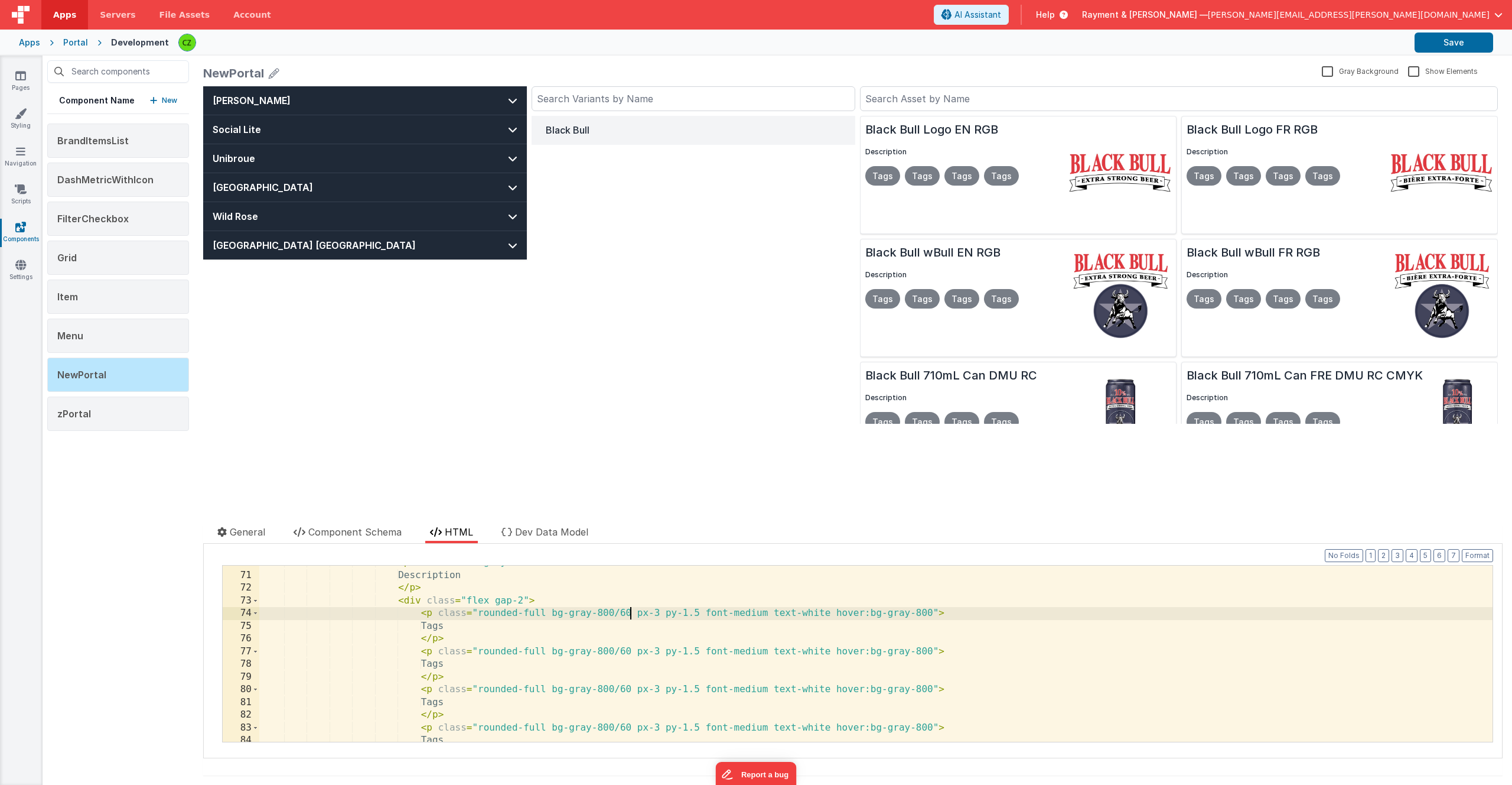
click at [630, 613] on div "< p class = "text-gray-800 text-xs md:text-md font-medium truncate" > Descripti…" at bounding box center [876, 657] width 1233 height 201
click at [765, 317] on div "Black Bull" at bounding box center [693, 270] width 323 height 308
click at [1094, 182] on img at bounding box center [1120, 172] width 102 height 85
click at [659, 294] on div "Black Bull" at bounding box center [693, 270] width 323 height 308
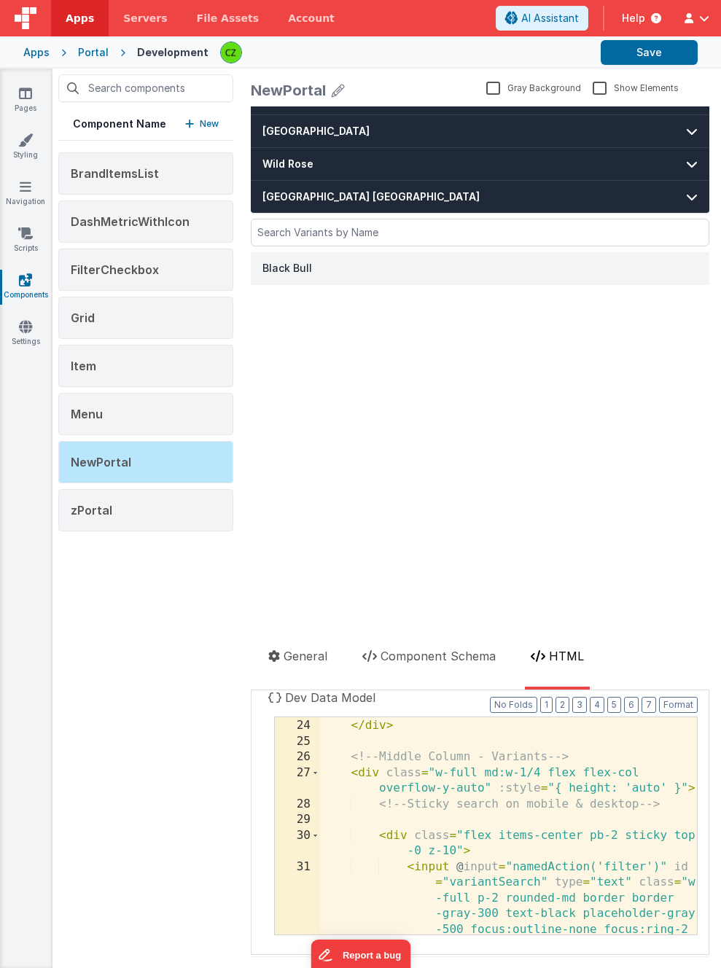
scroll to position [678, 0]
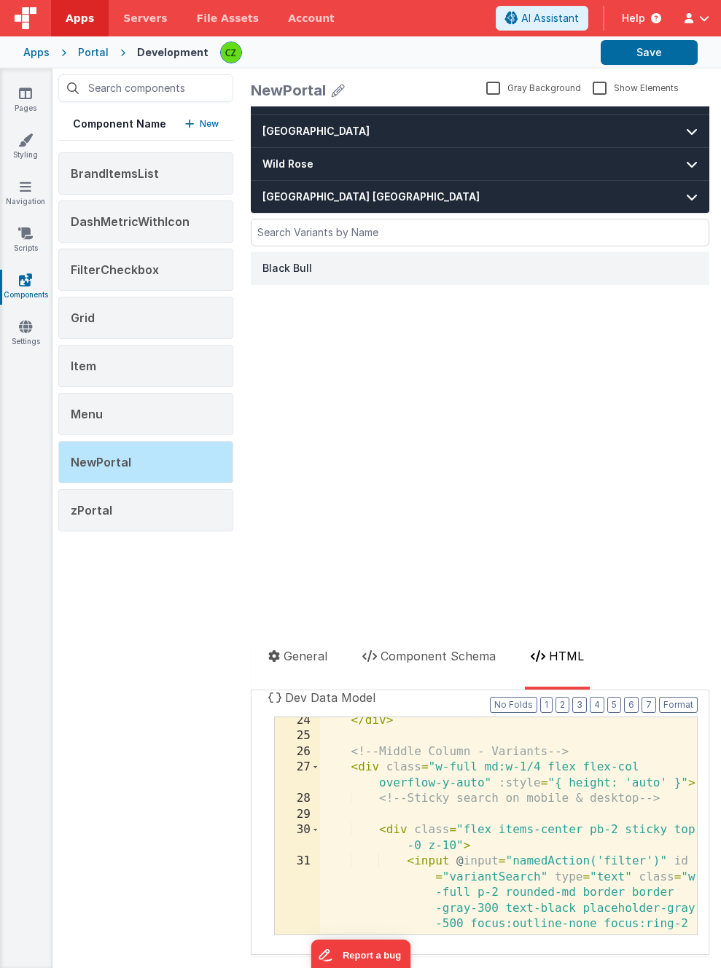
click at [510, 765] on div "</ div > <!-- Middle Column - Variants --> < div class = "w-full md:w-1/4 flex …" at bounding box center [508, 892] width 377 height 359
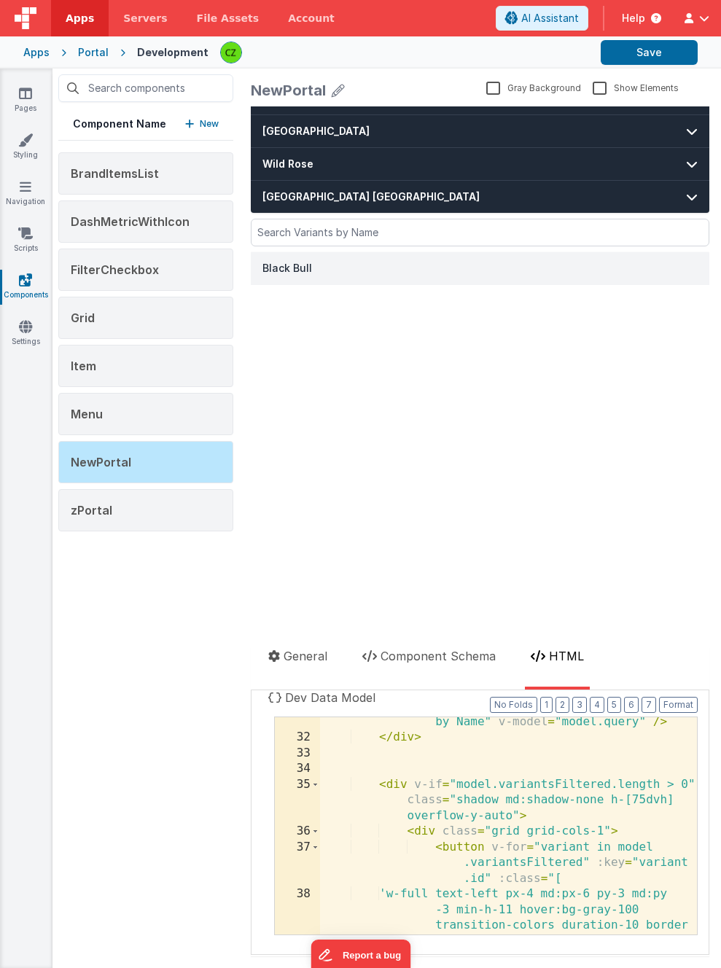
scroll to position [935, 0]
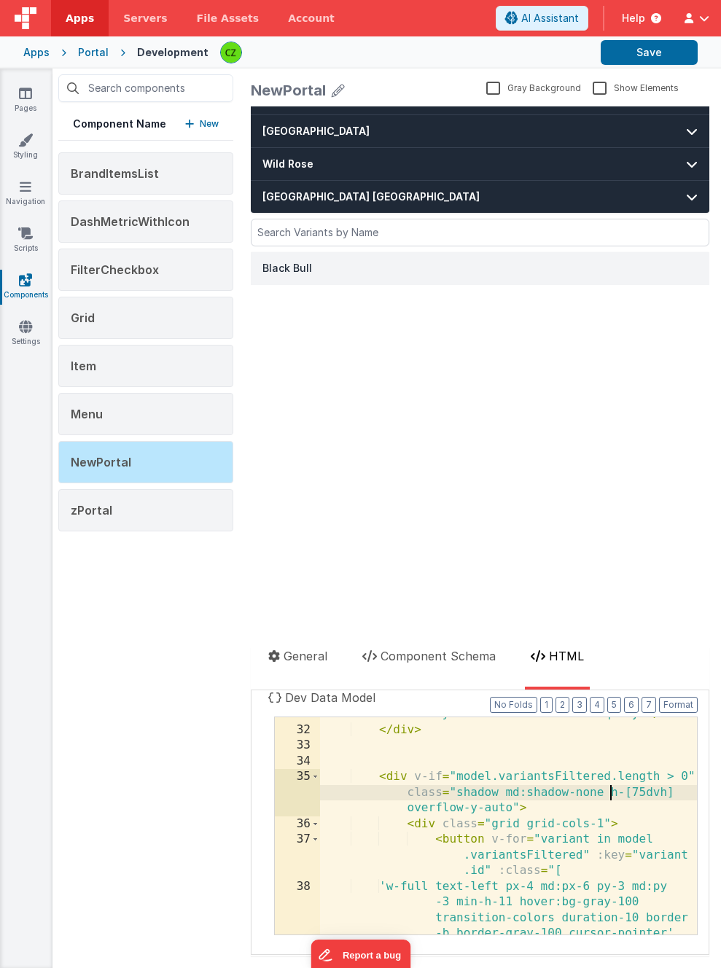
click at [610, 794] on div "< input @ input = "namedAction('filter')" id = "variantSearch" type = "text" cl…" at bounding box center [508, 799] width 377 height 405
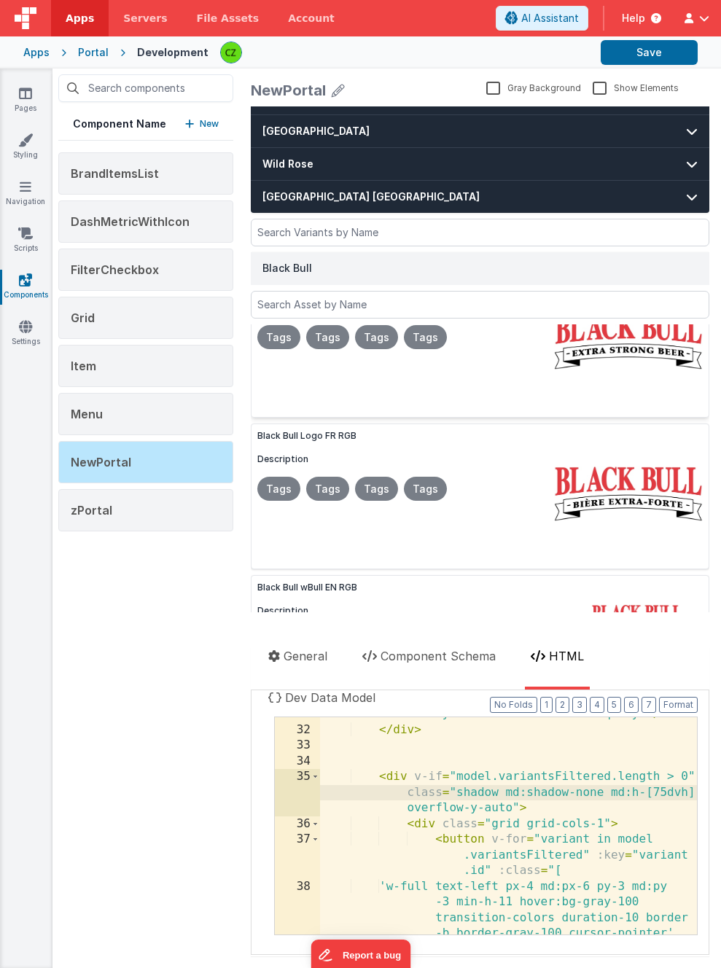
scroll to position [0, 0]
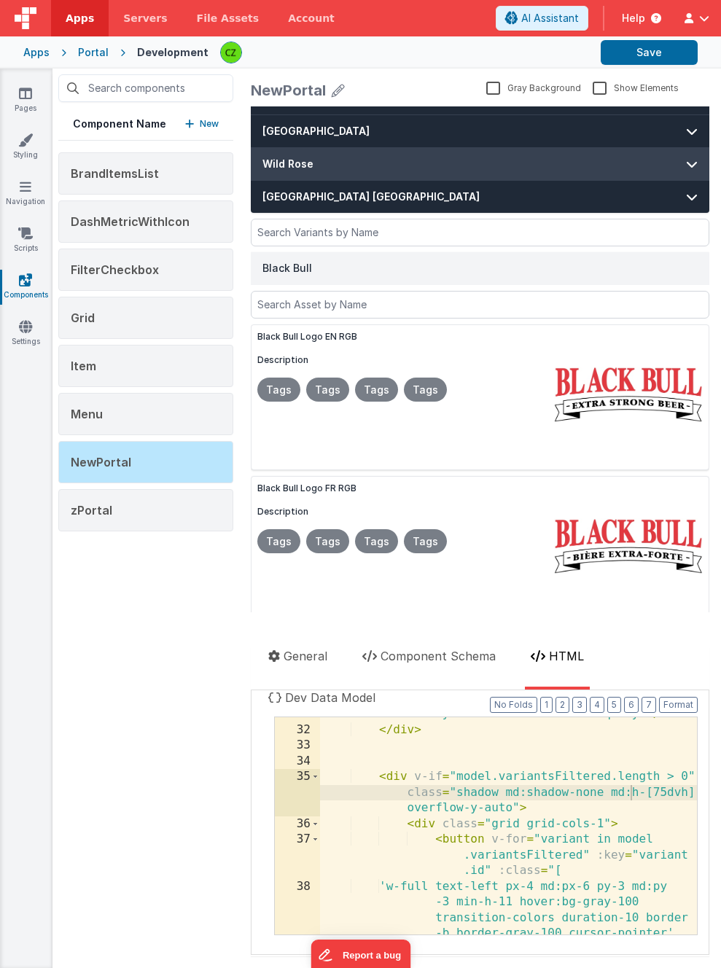
click at [385, 154] on button "Wild Rose" at bounding box center [480, 164] width 458 height 32
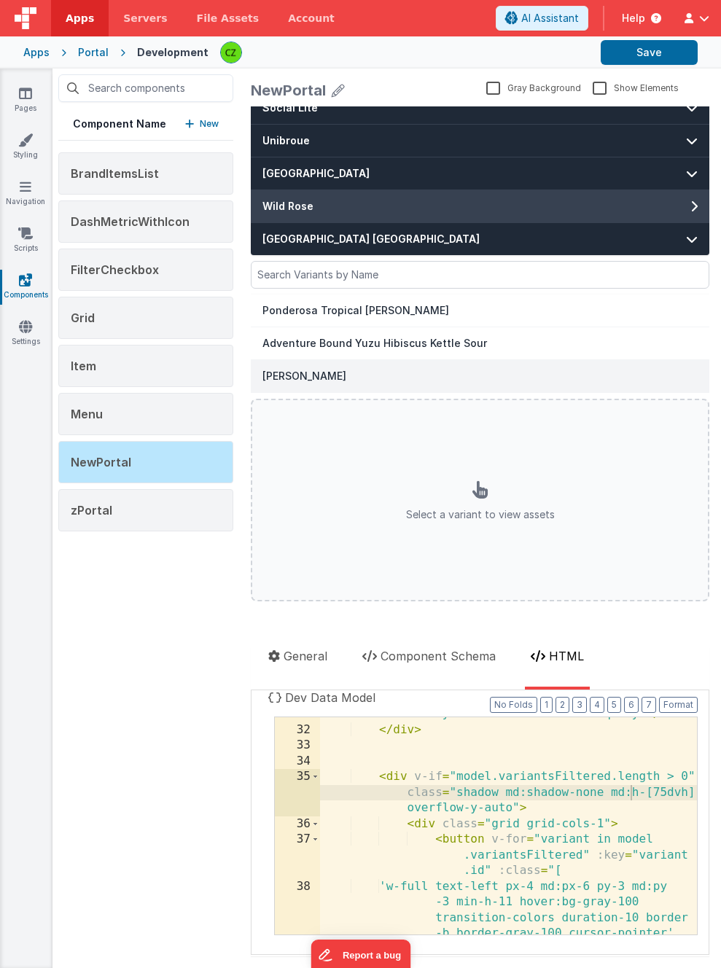
click at [391, 369] on div "Alberta Crude" at bounding box center [479, 376] width 435 height 15
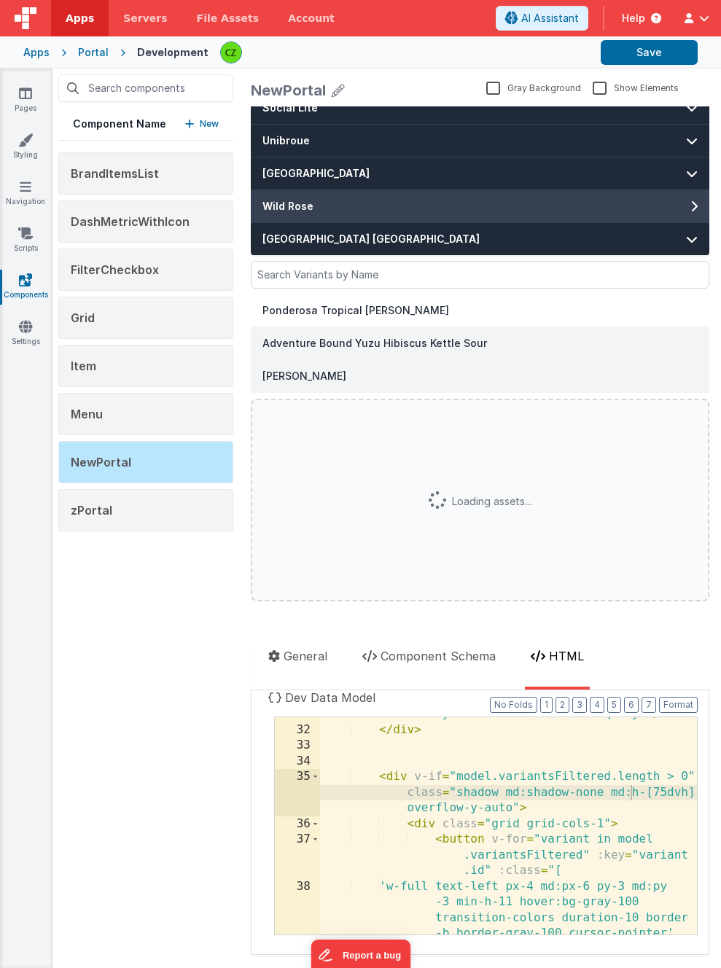
click at [396, 338] on div "Adventure Bound Yuzu Hibiscus Kettle Sour" at bounding box center [479, 343] width 435 height 15
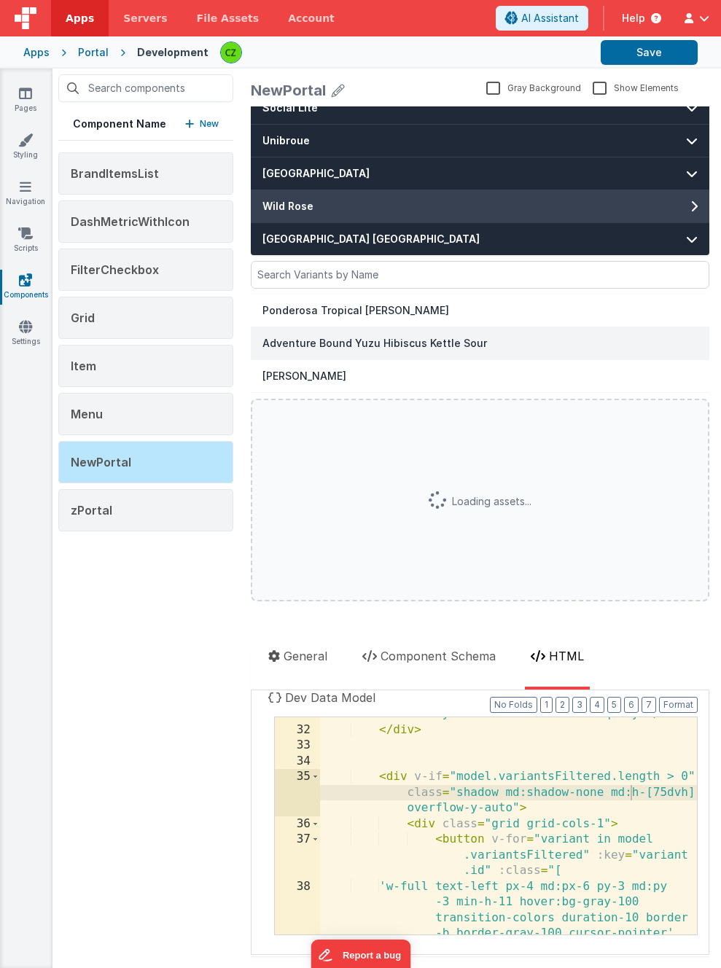
scroll to position [0, 0]
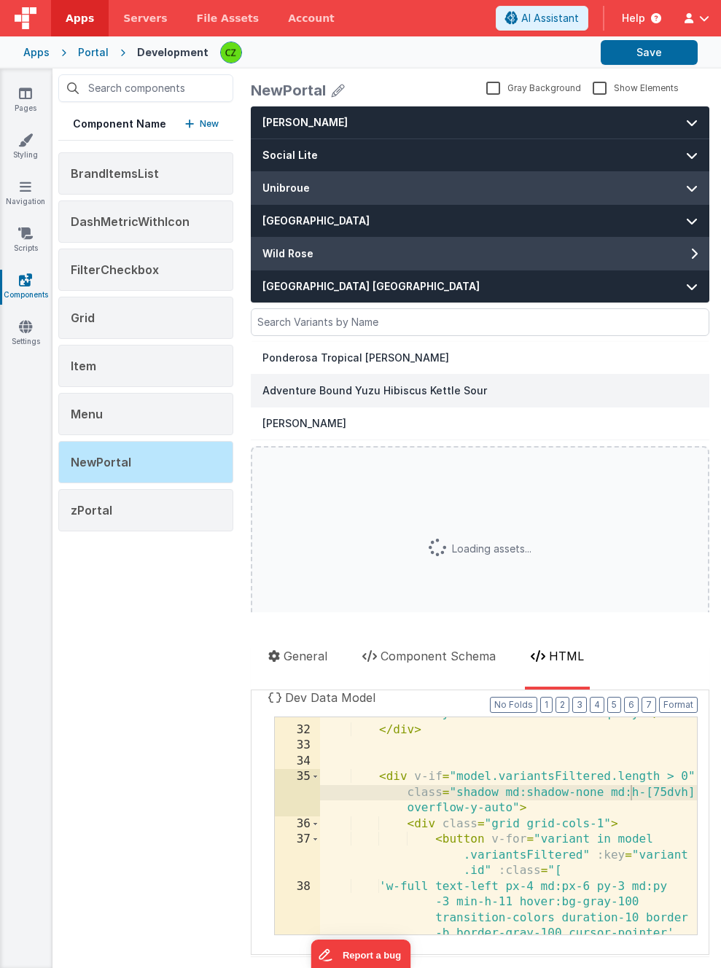
click at [396, 198] on button "Unibroue" at bounding box center [480, 188] width 458 height 32
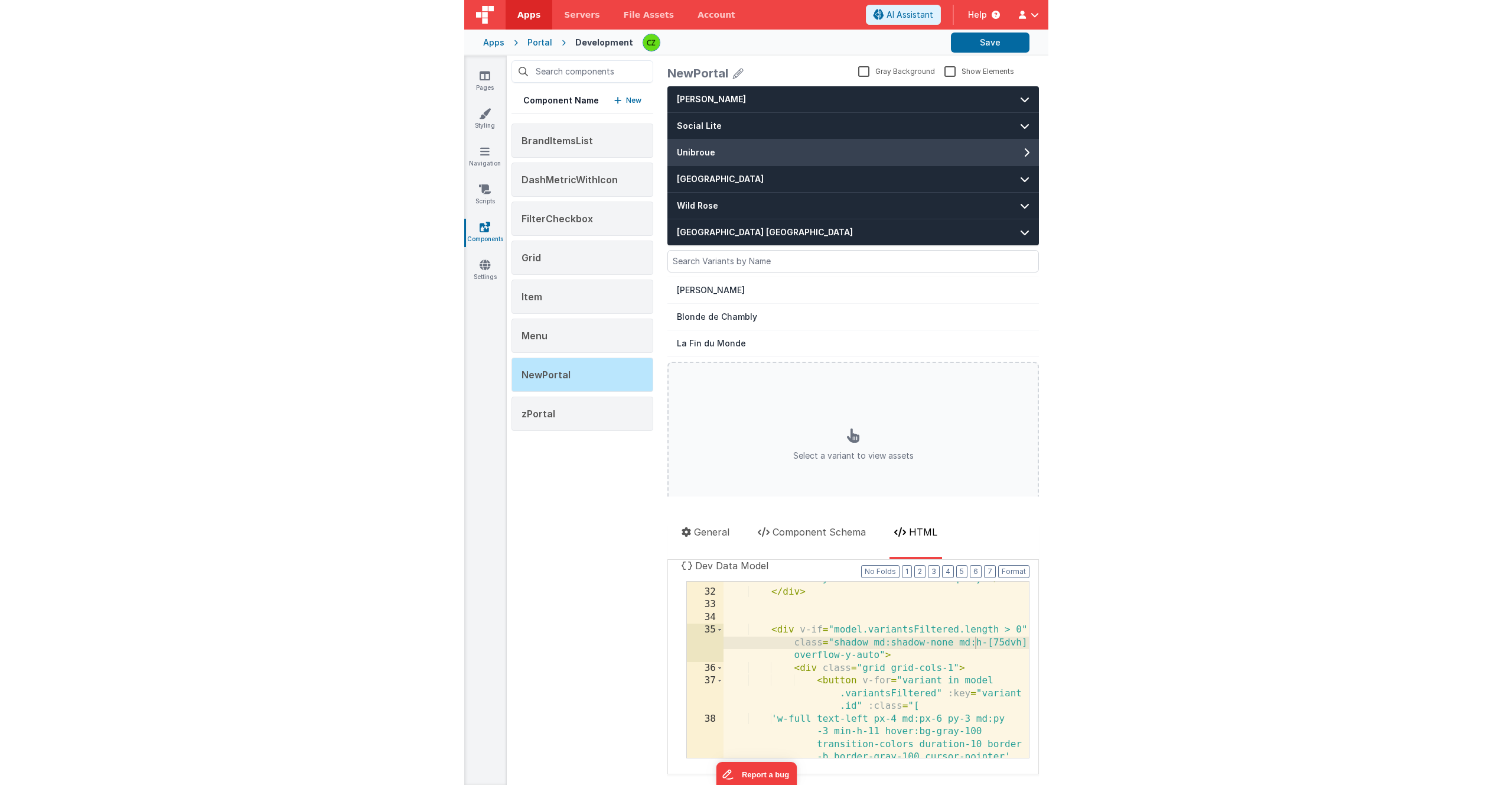
scroll to position [777, 0]
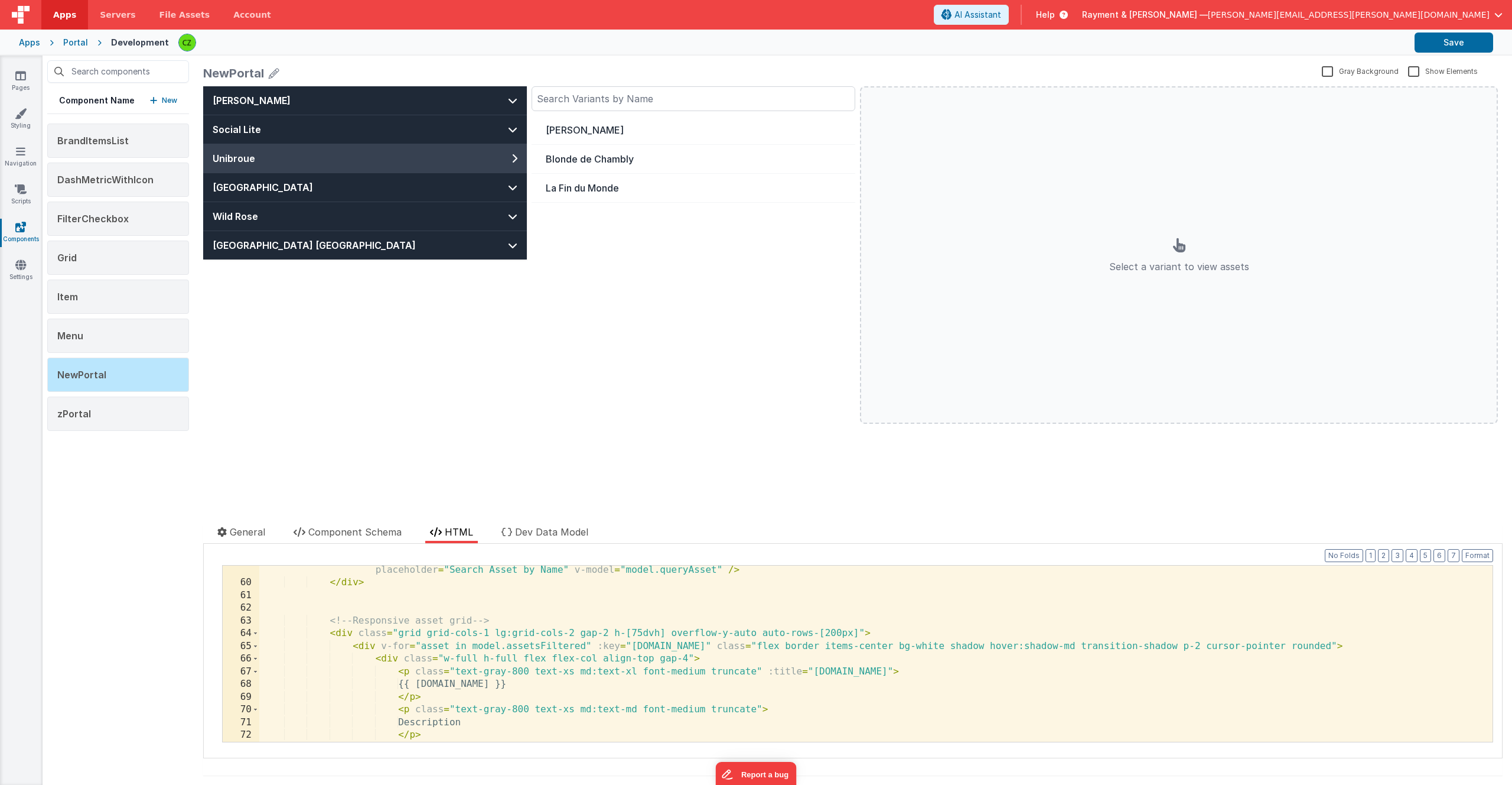
click at [729, 311] on div "Blanche de Chambly Blonde de Chambly La Fin du Monde" at bounding box center [693, 270] width 323 height 308
click at [464, 131] on button "Social Lite" at bounding box center [365, 129] width 323 height 28
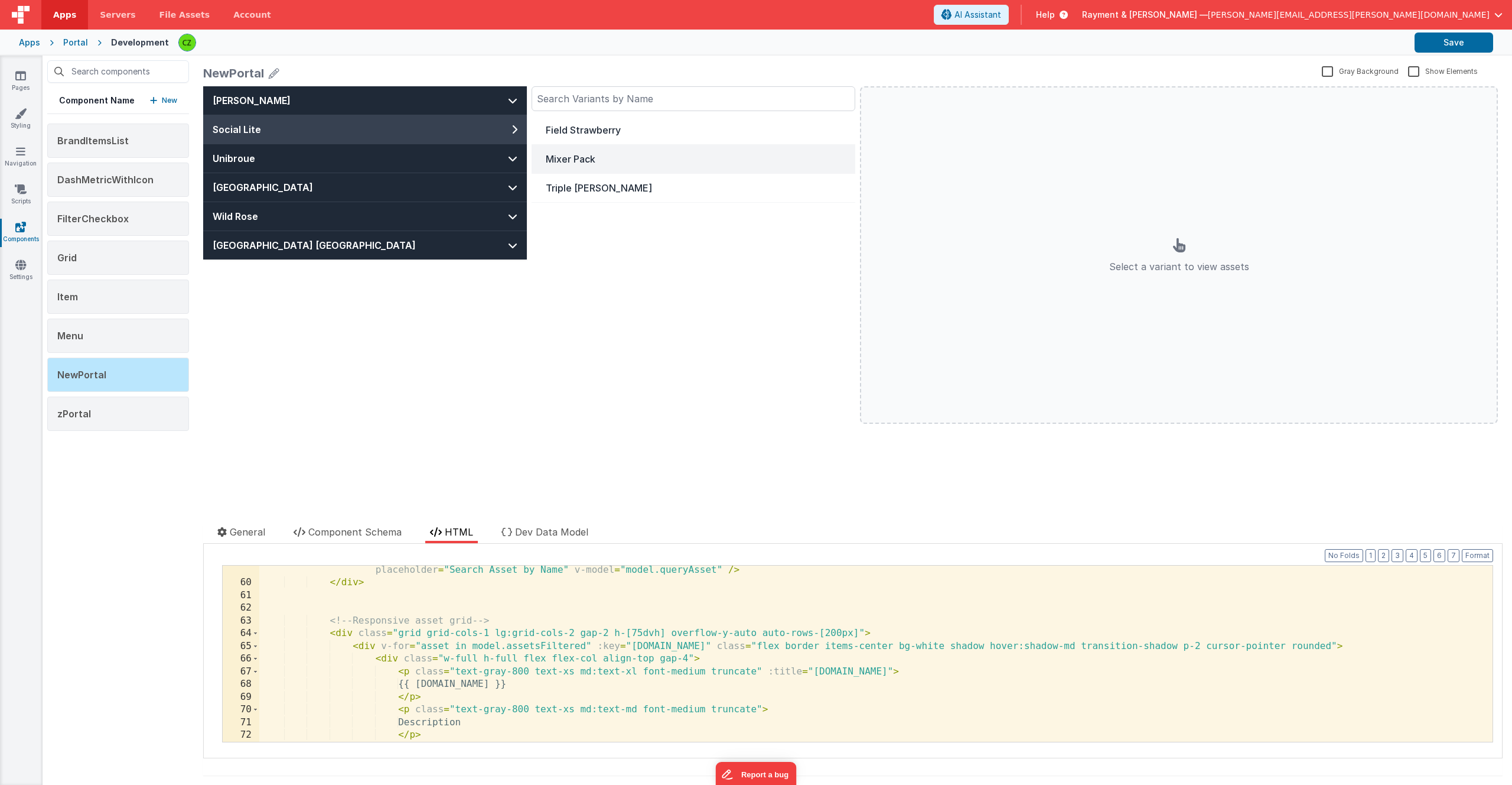
click at [585, 153] on div "Mixer Pack" at bounding box center [693, 158] width 295 height 14
click at [478, 97] on button "[PERSON_NAME]" at bounding box center [365, 100] width 323 height 28
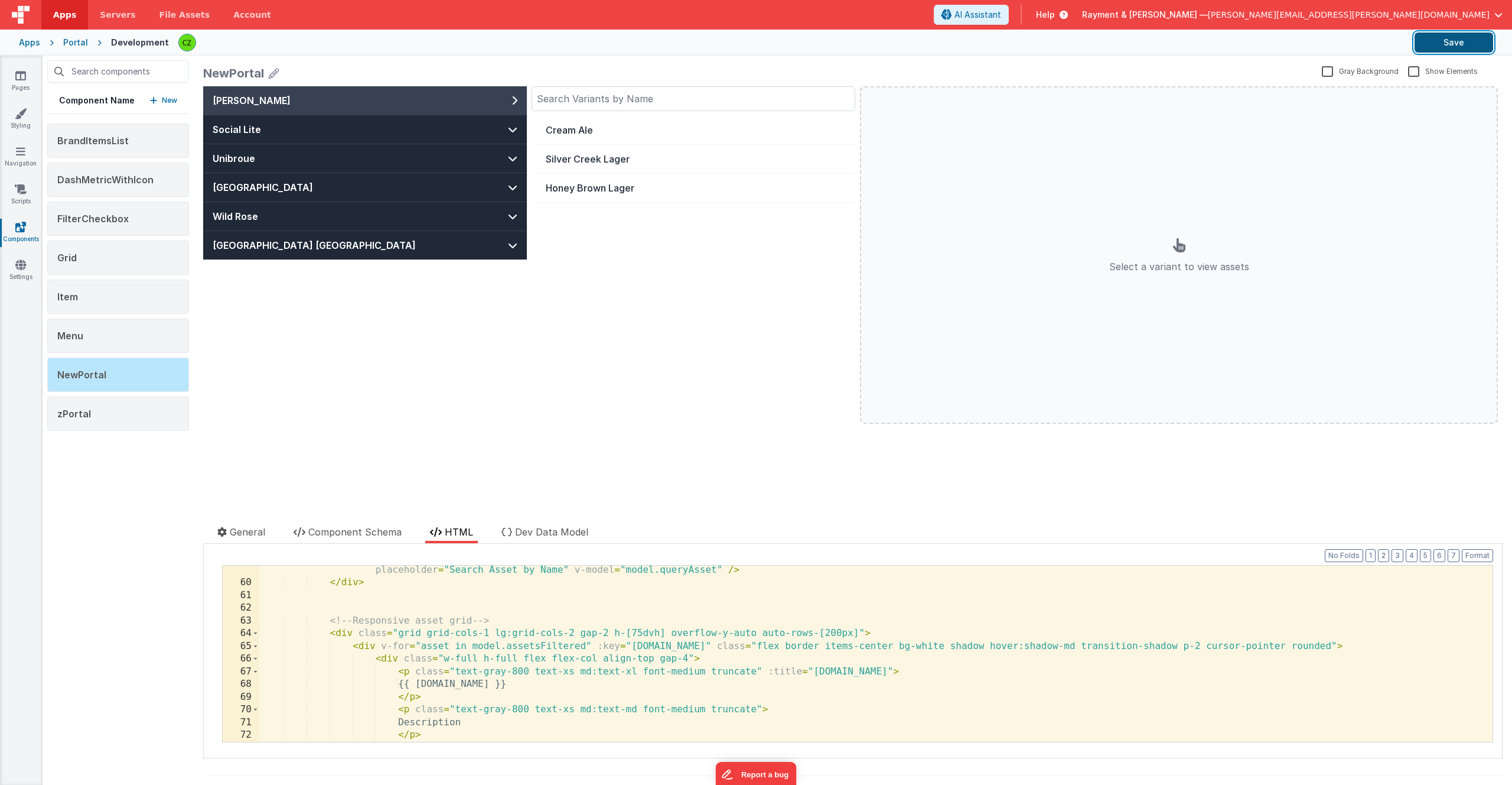
click at [1458, 41] on button "Save" at bounding box center [1454, 42] width 79 height 20
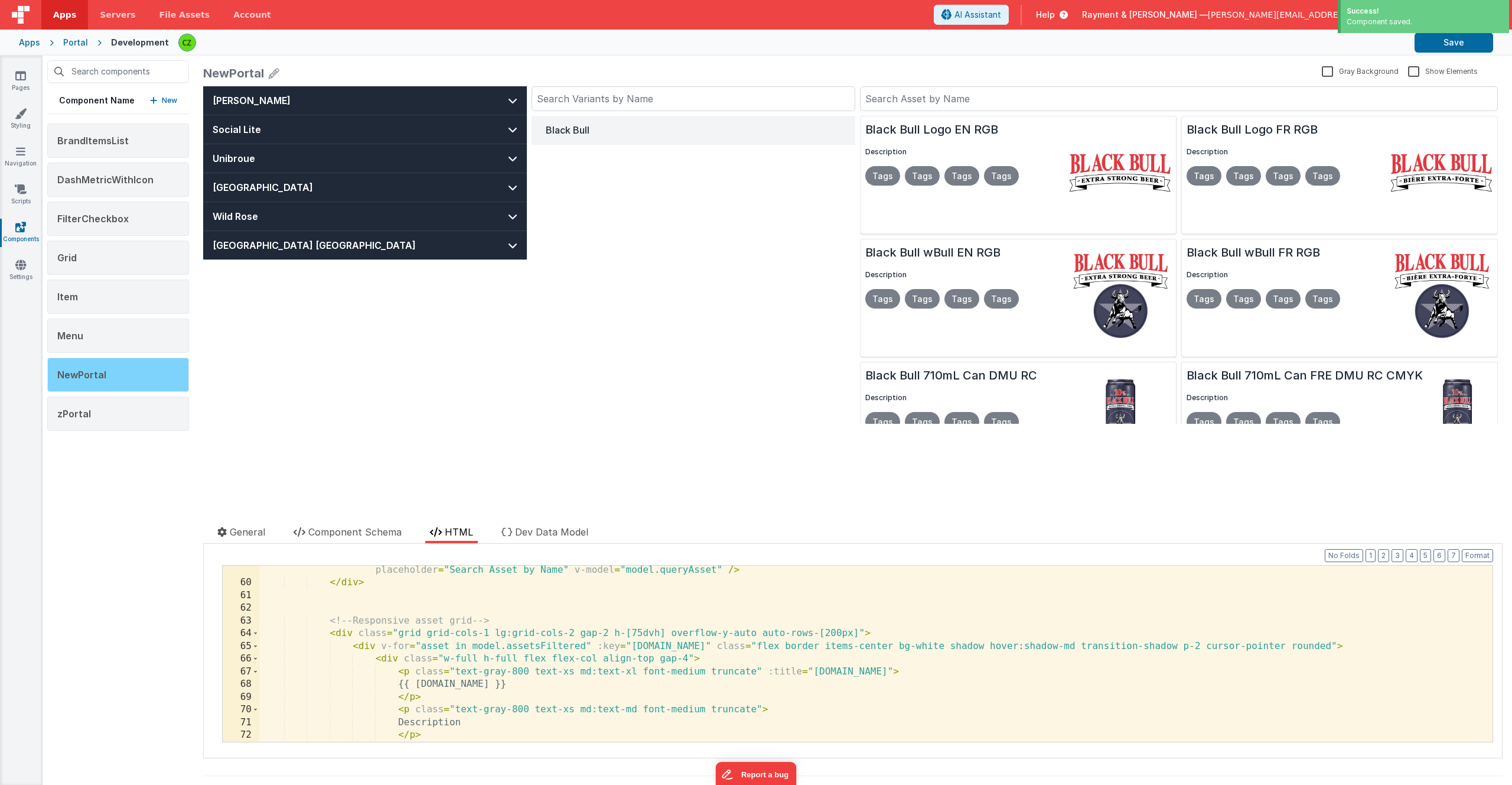
click at [98, 362] on div "NewPortal" at bounding box center [118, 375] width 142 height 34
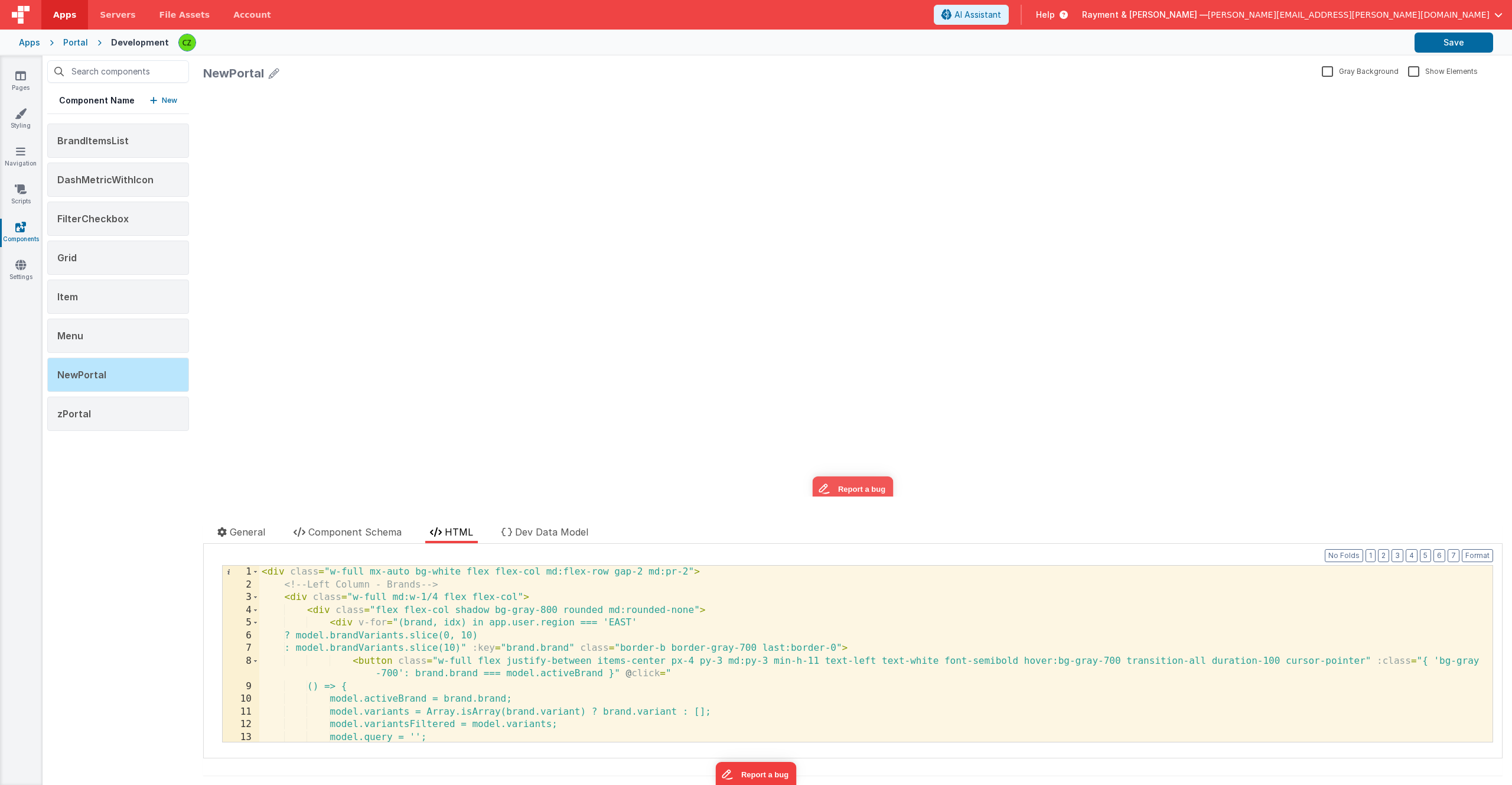
scroll to position [0, 0]
click at [161, 376] on div "NewPortal" at bounding box center [118, 375] width 142 height 34
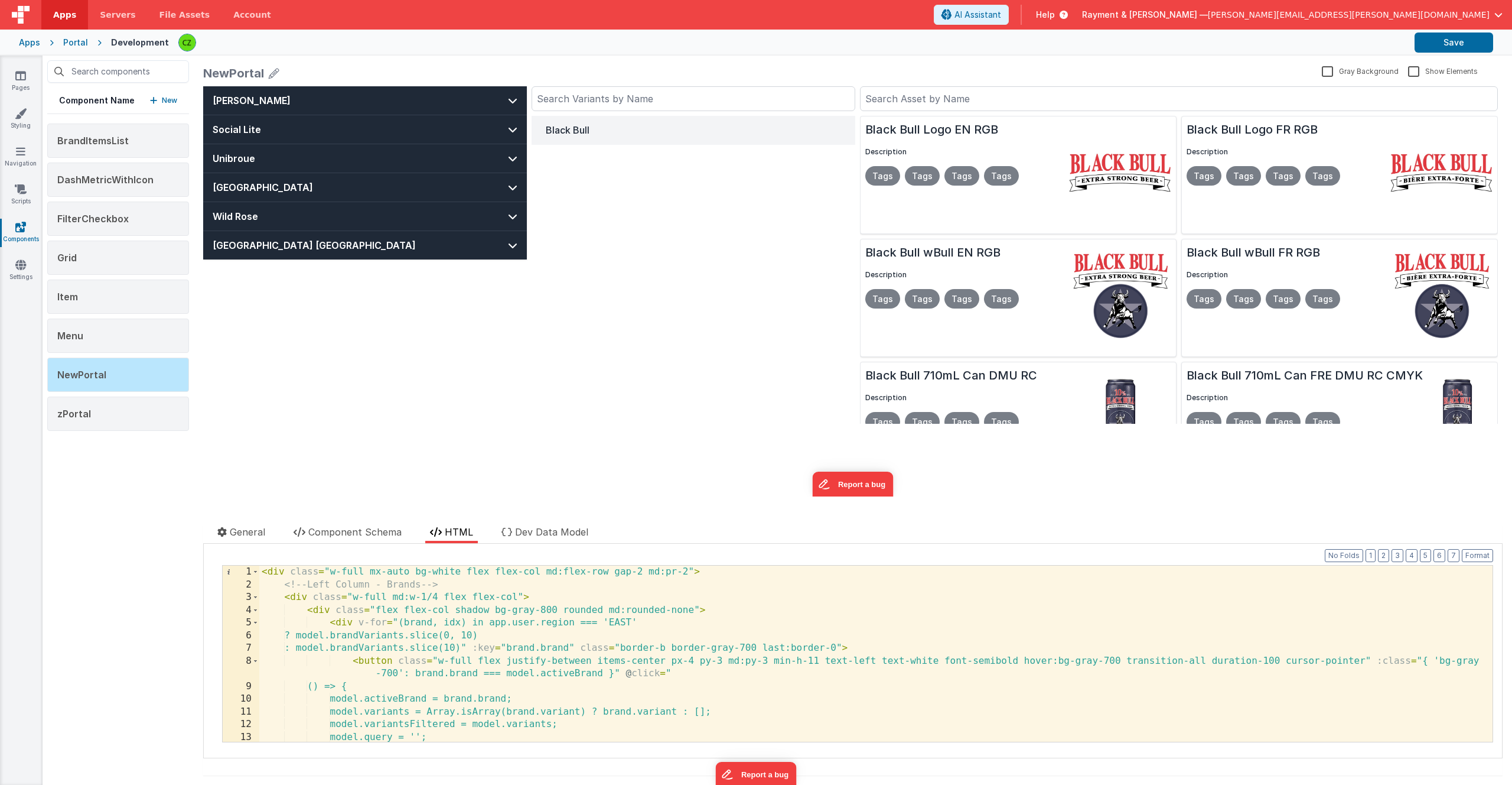
click at [638, 298] on div "Black Bull" at bounding box center [693, 270] width 323 height 308
click at [490, 97] on button "[PERSON_NAME]" at bounding box center [365, 100] width 323 height 28
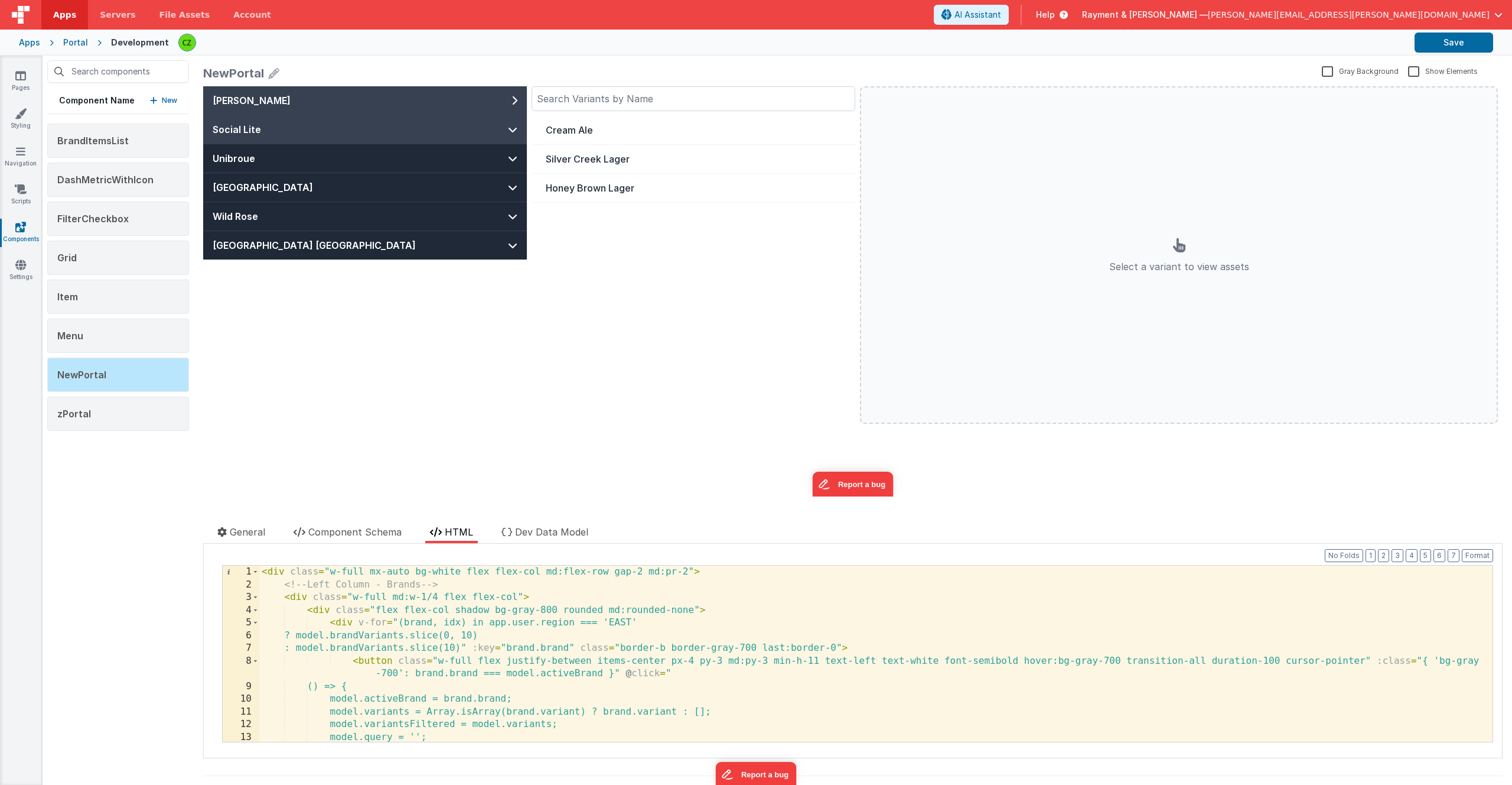
click at [489, 131] on button "Social Lite" at bounding box center [365, 129] width 323 height 28
click at [624, 138] on button "Field Strawberry" at bounding box center [693, 131] width 323 height 29
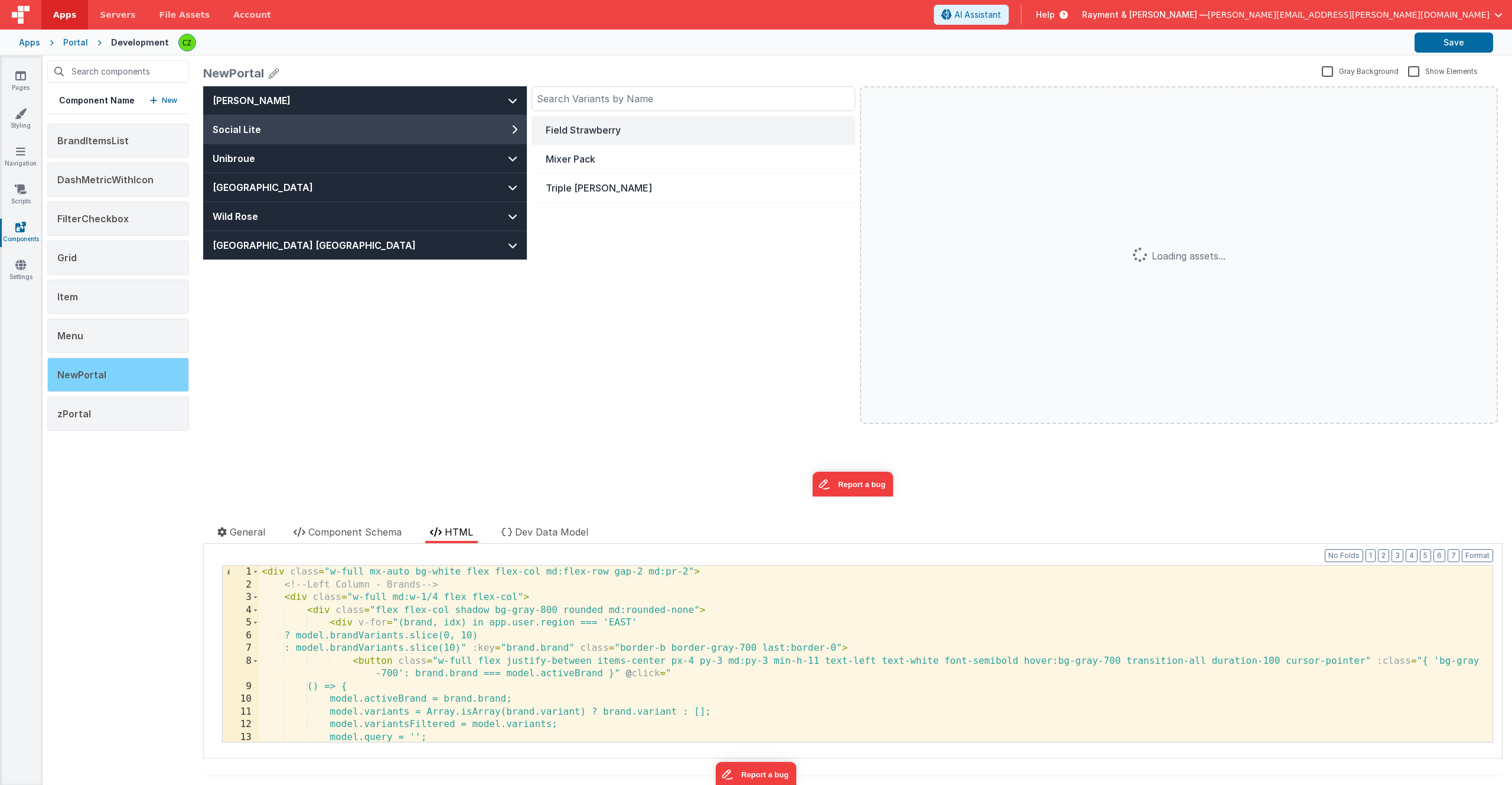
click at [126, 368] on div "NewPortal" at bounding box center [118, 375] width 142 height 34
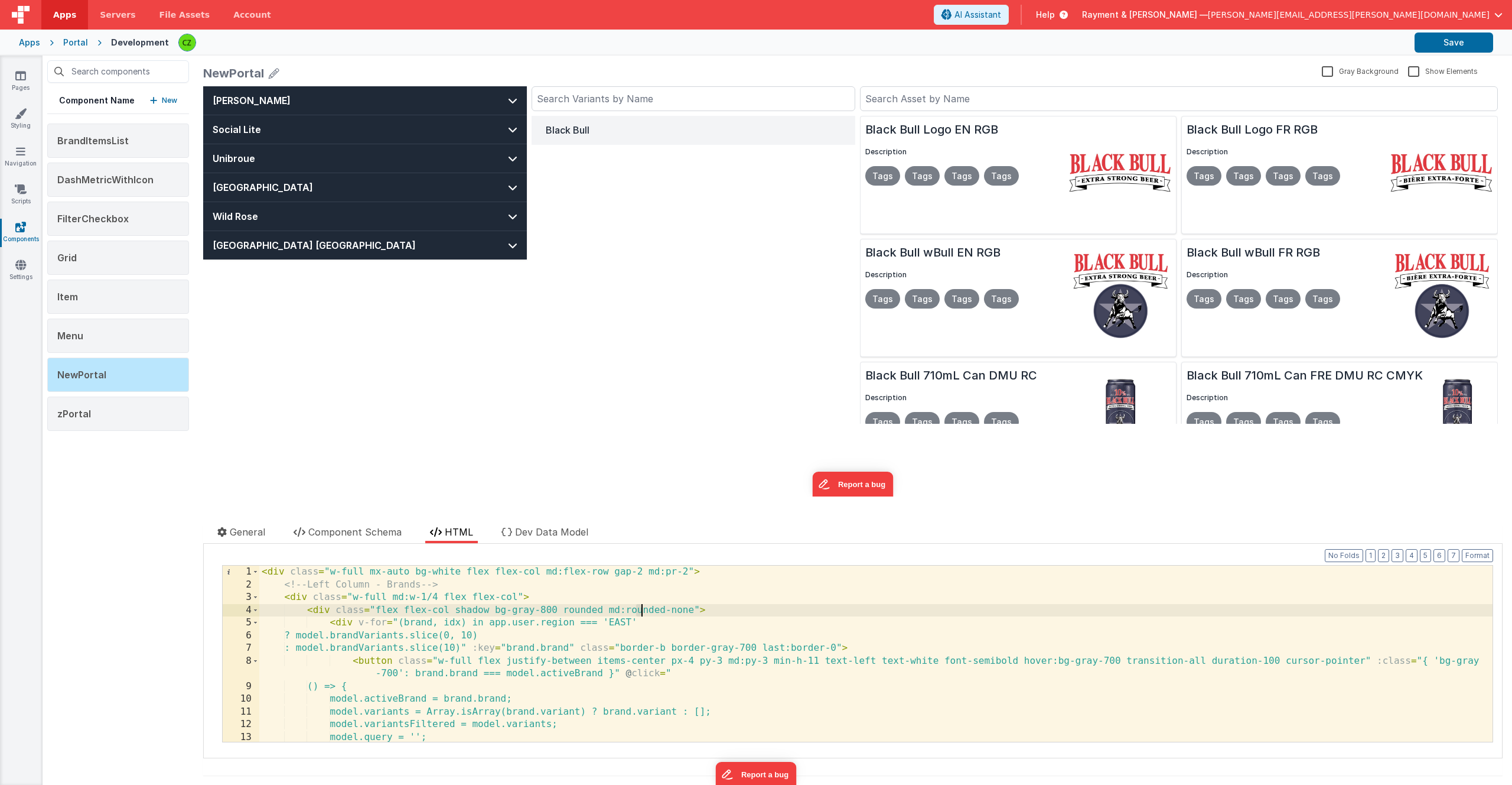
click at [639, 613] on div "< div class = "w-full mx-auto bg-white flex flex-col md:flex-row gap-2 md:pr-2"…" at bounding box center [876, 666] width 1233 height 201
click at [608, 261] on div "Black Bull" at bounding box center [693, 270] width 323 height 308
click at [960, 95] on input "text" at bounding box center [1179, 98] width 638 height 25
click at [735, 105] on input "text" at bounding box center [693, 98] width 323 height 25
click at [895, 100] on input "text" at bounding box center [1179, 98] width 638 height 25
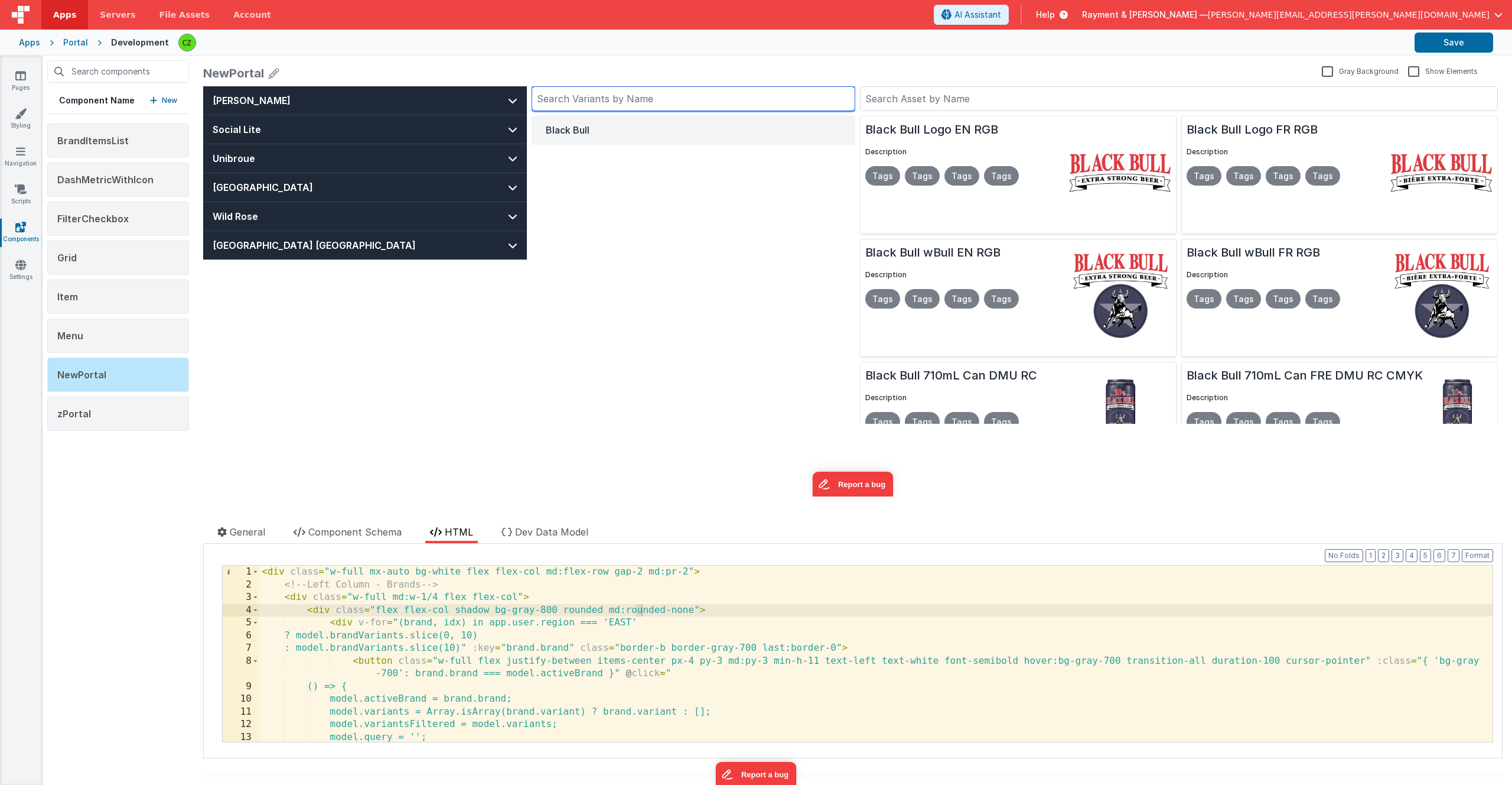
click at [774, 96] on input "text" at bounding box center [693, 98] width 323 height 25
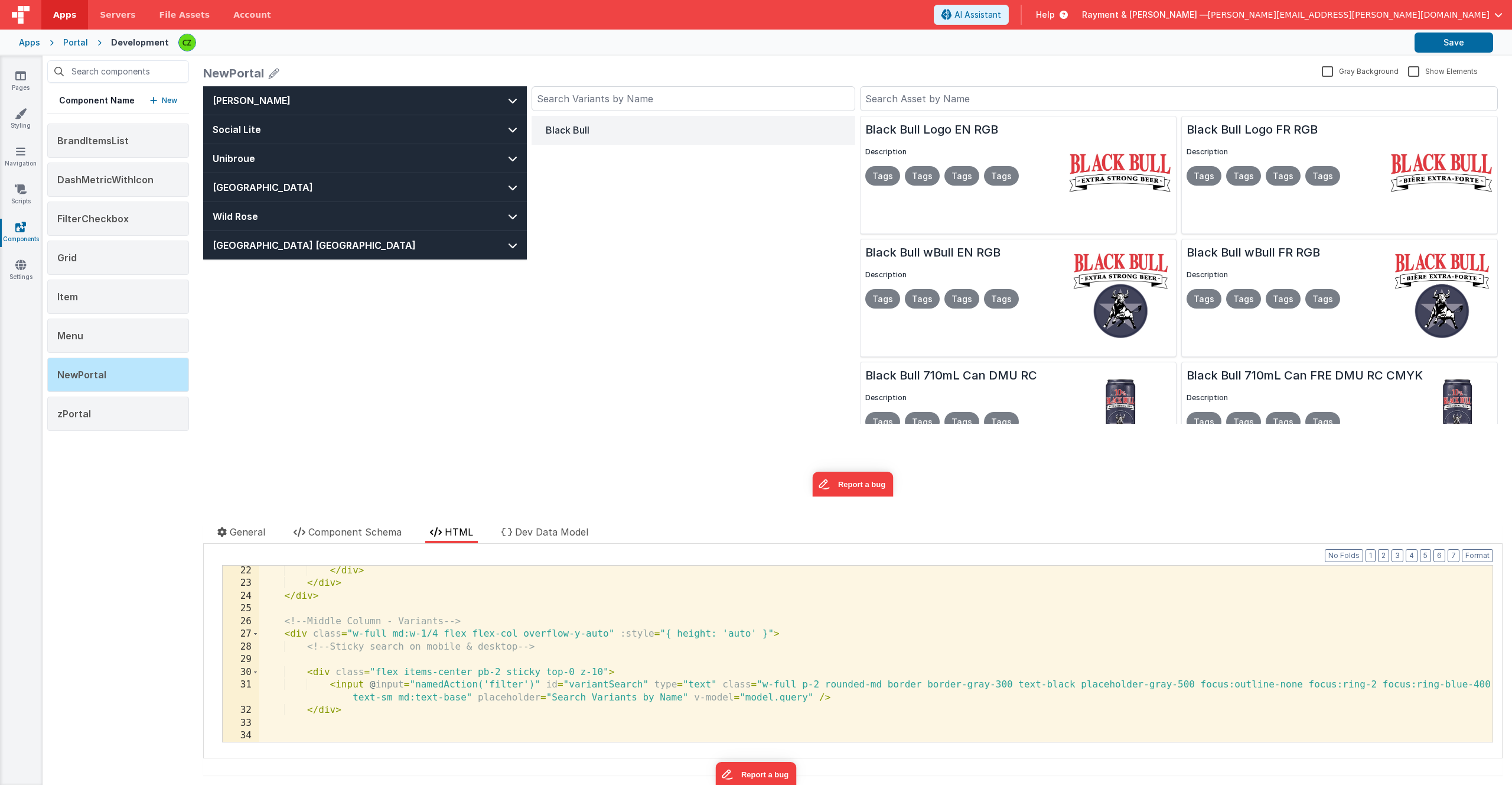
scroll to position [278, 0]
click at [435, 668] on div "</ button > </ div > </ div > </ div > <!-- Middle Column - Variants --> < div …" at bounding box center [876, 654] width 1233 height 201
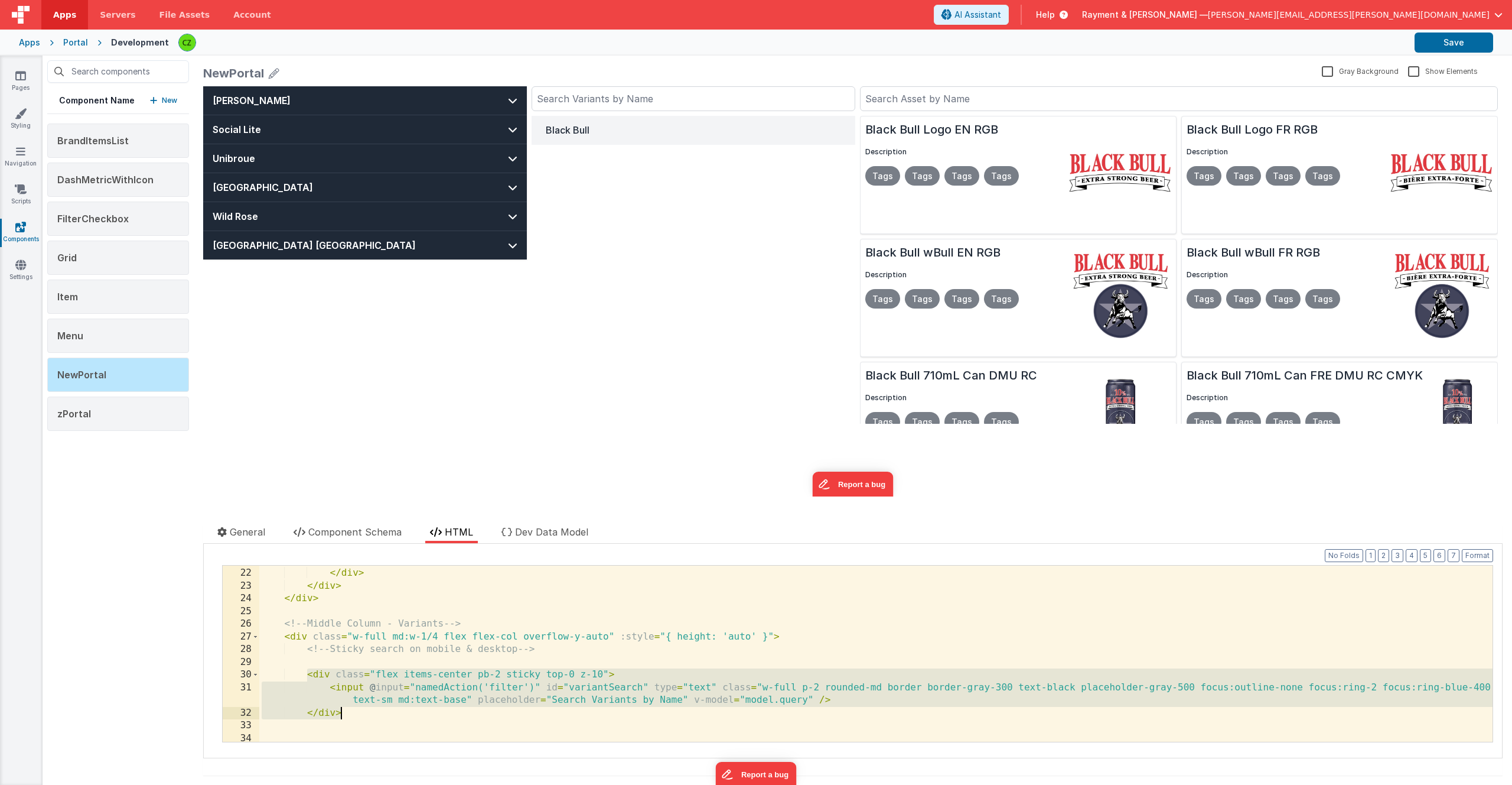
click at [1397, 688] on div "</ button > </ div > </ div > </ div > <!-- Middle Column - Variants --> < div …" at bounding box center [876, 654] width 1233 height 201
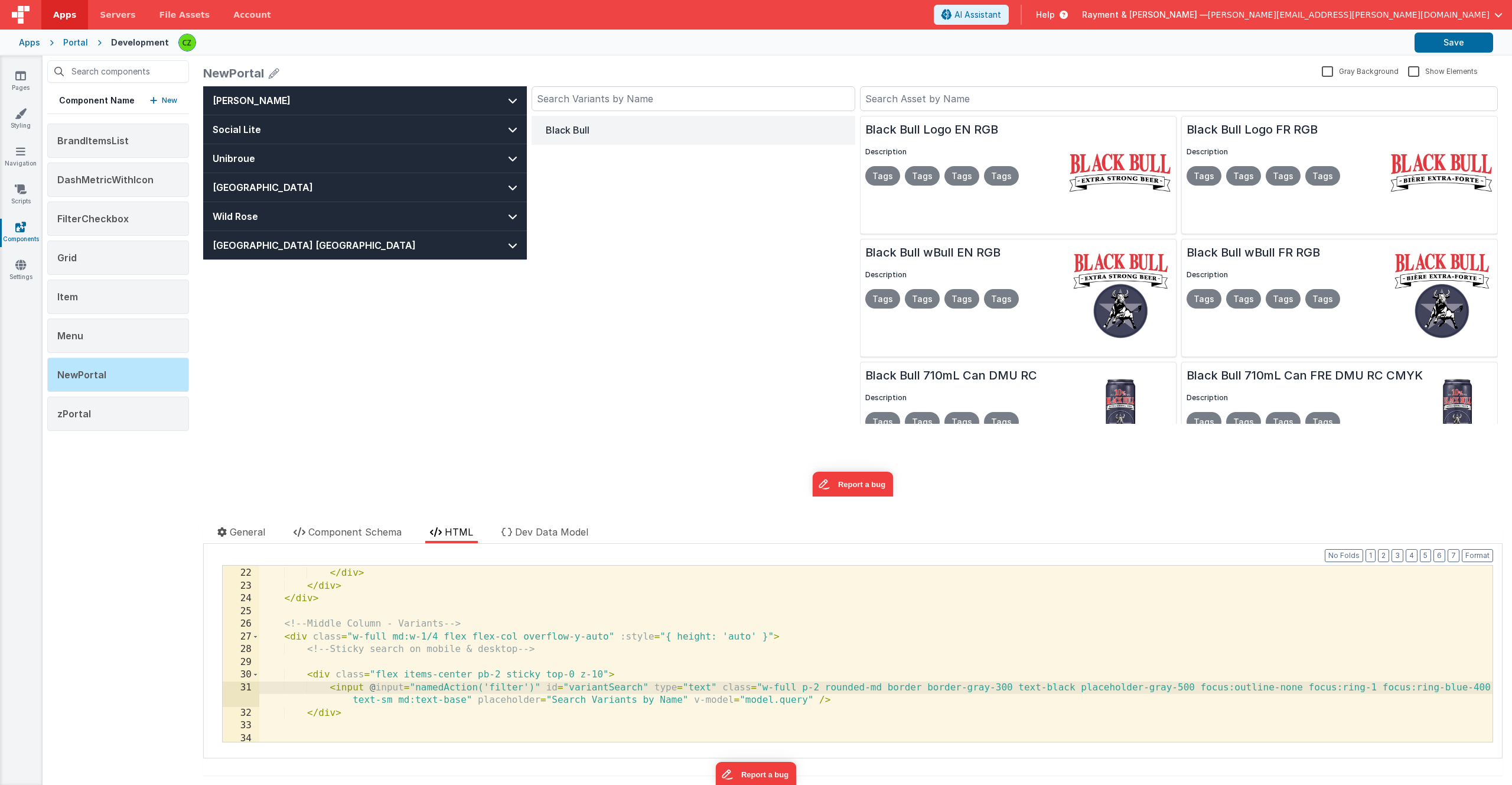
click at [704, 299] on div "Black Bull" at bounding box center [693, 270] width 323 height 308
click at [657, 97] on input "text" at bounding box center [693, 98] width 323 height 25
click at [1454, 688] on div "</ button > </ div > </ div > </ div > <!-- Middle Column - Variants --> < div …" at bounding box center [876, 654] width 1233 height 201
click at [741, 105] on input "text" at bounding box center [693, 98] width 323 height 25
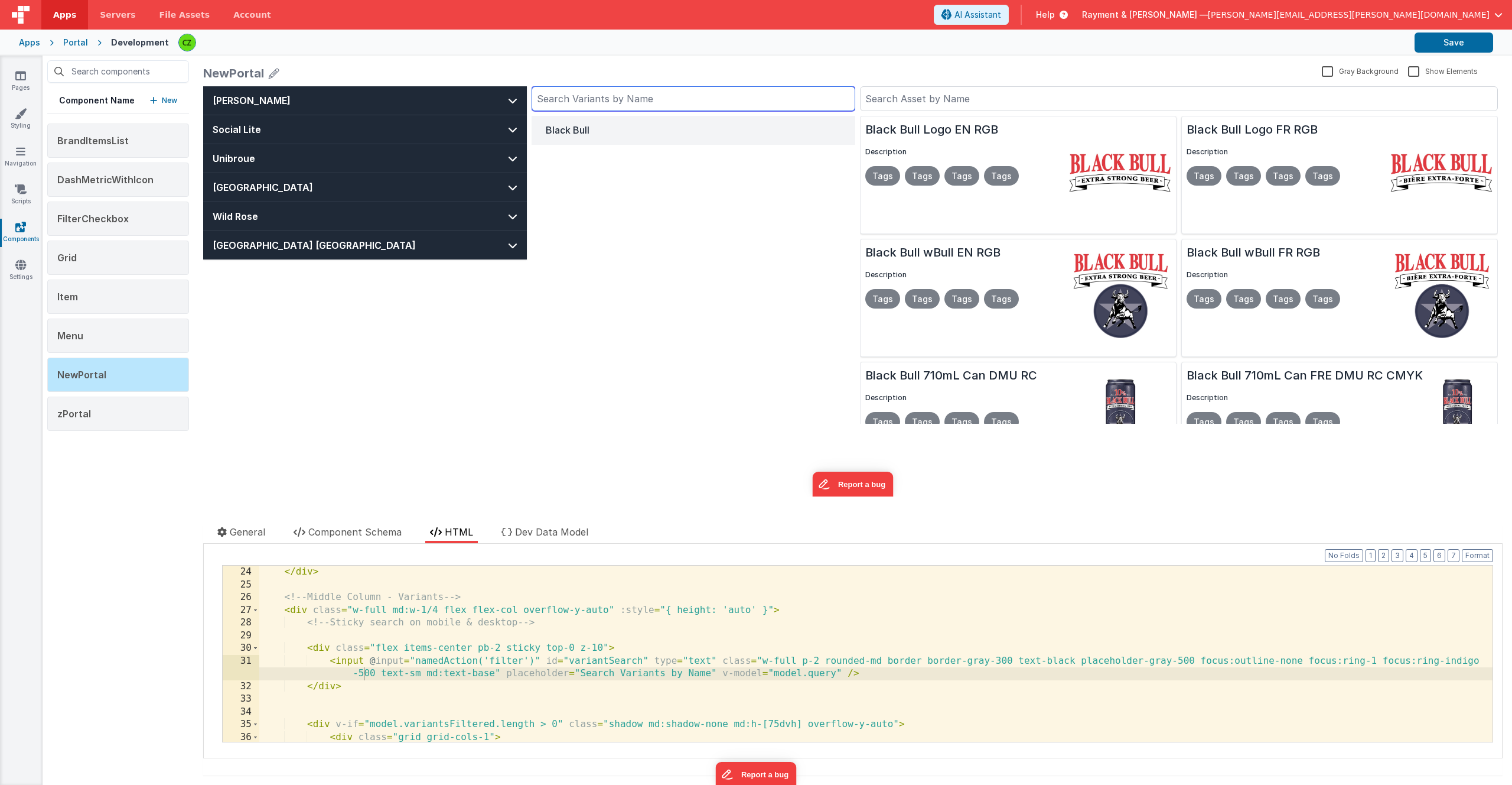
scroll to position [305, 0]
click at [362, 672] on div "</ div > <!-- Middle Column - Variants --> < div class = "w-full md:w-1/4 flex …" at bounding box center [876, 666] width 1233 height 201
click at [635, 340] on div "Black Bull" at bounding box center [693, 270] width 323 height 308
click at [628, 99] on input "text" at bounding box center [693, 98] width 323 height 25
click at [1375, 659] on div "</ div > <!-- Middle Column - Variants --> < div class = "w-full md:w-1/4 flex …" at bounding box center [876, 666] width 1233 height 201
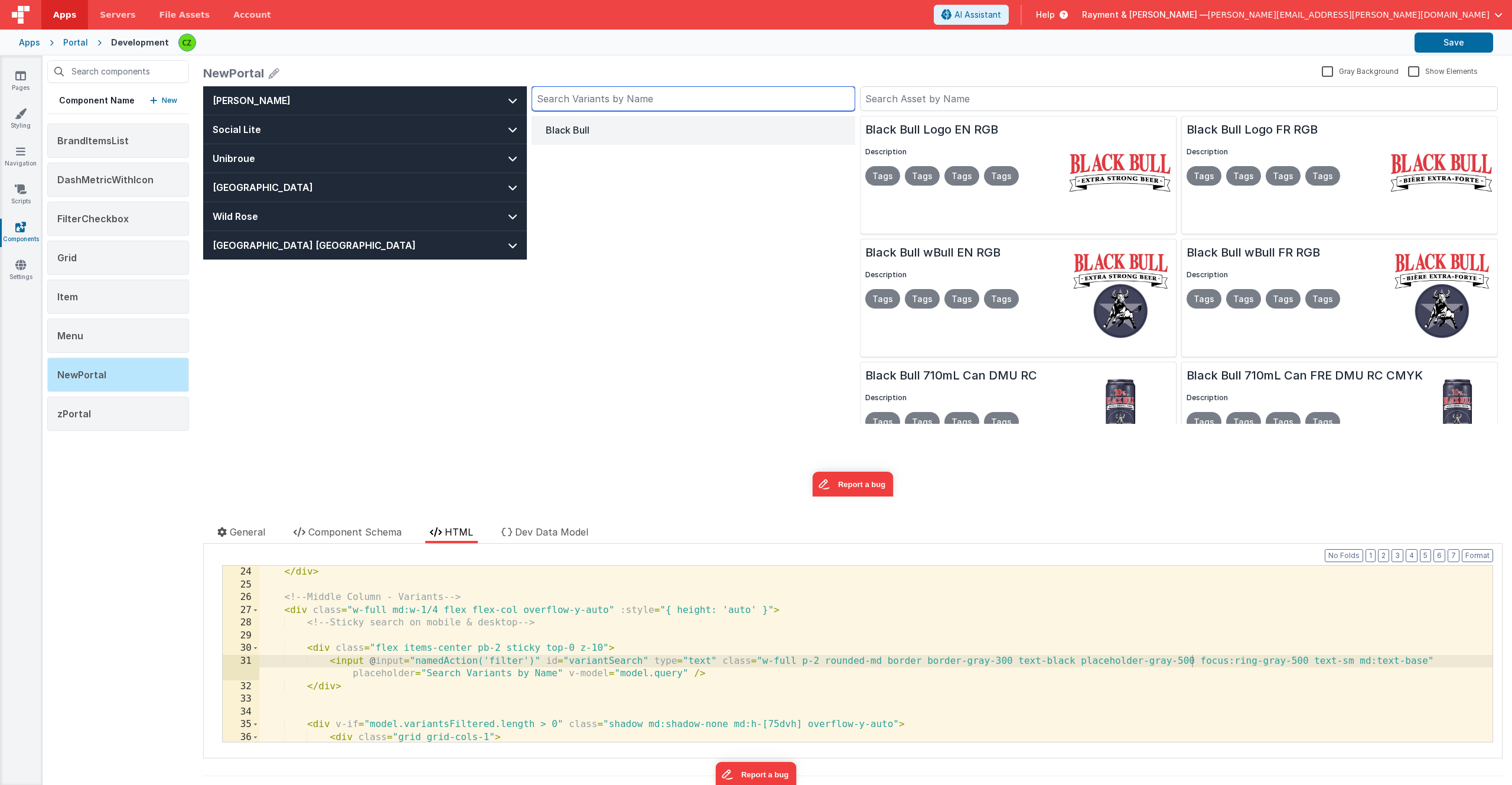
click at [738, 109] on input "text" at bounding box center [693, 98] width 323 height 25
click at [1016, 675] on div "</ div > <!-- Middle Column - Variants --> < div class = "w-full md:w-1/4 flex …" at bounding box center [876, 666] width 1233 height 201
click at [598, 108] on input "text" at bounding box center [693, 98] width 323 height 25
click at [988, 659] on div "</ div > <!-- Middle Column - Variants --> < div class = "w-full md:w-1/4 flex …" at bounding box center [876, 666] width 1233 height 201
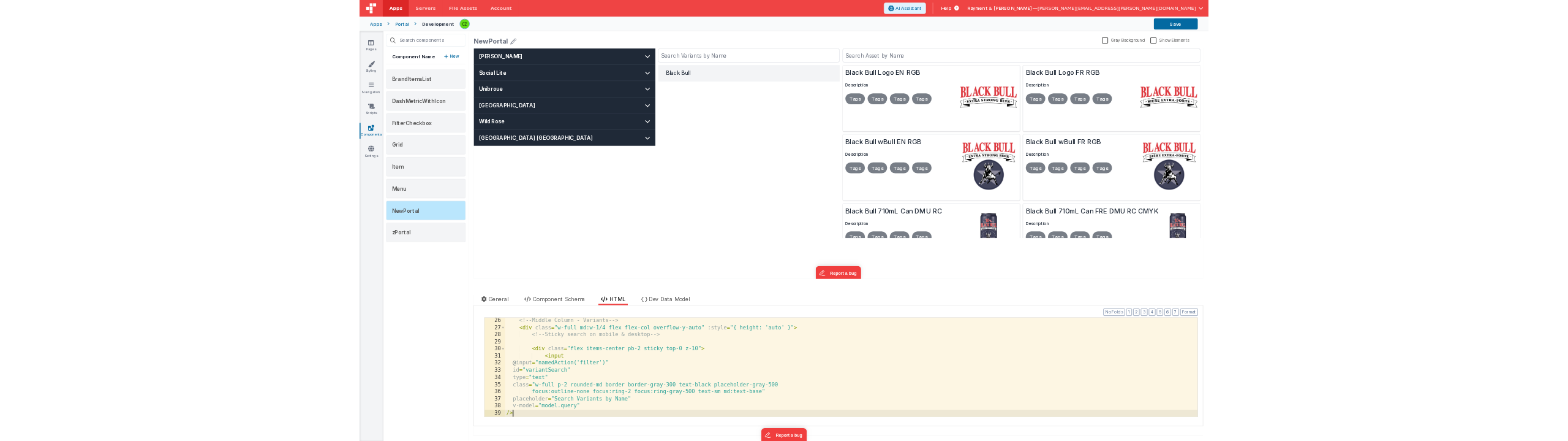
scroll to position [345, 0]
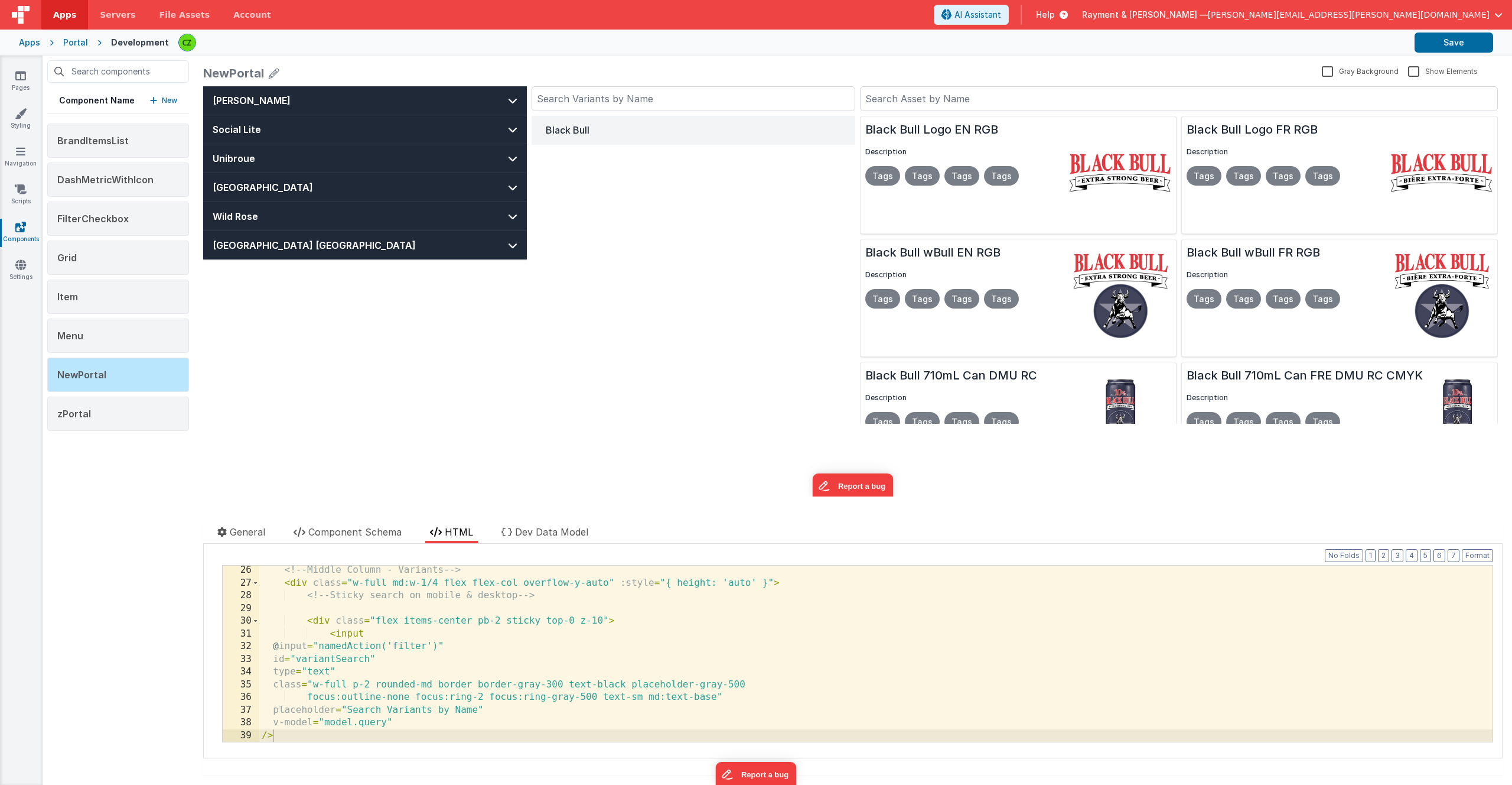
click at [1482, 547] on div "Documentation Delete Component Data Model Format 7 6 5 4 3 2 1 No Folds XXXXXXX…" at bounding box center [853, 650] width 1300 height 215
click at [1481, 553] on button "Format" at bounding box center [1477, 556] width 32 height 13
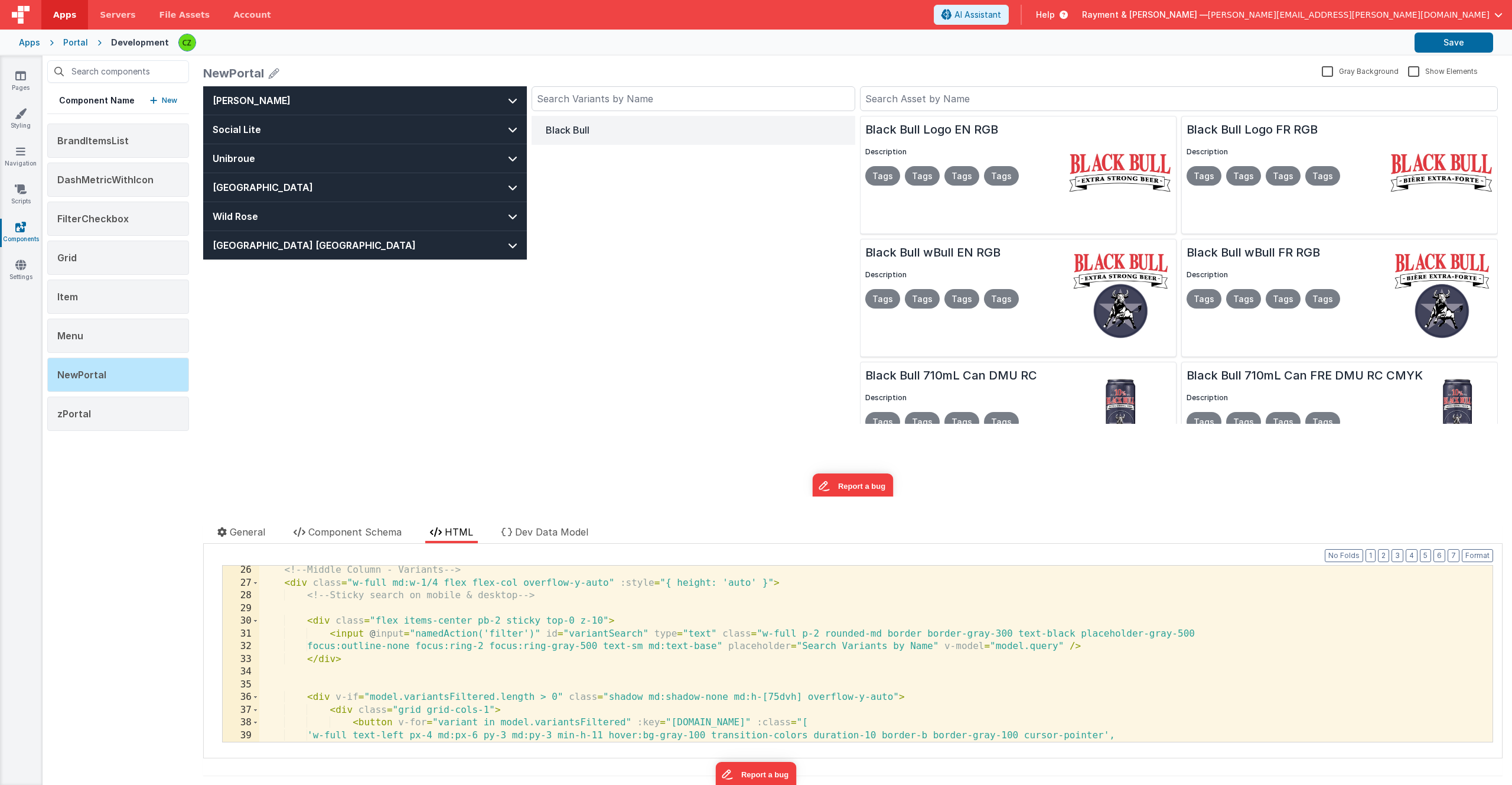
click at [632, 277] on div "Black Bull" at bounding box center [693, 270] width 323 height 308
click at [616, 104] on input "text" at bounding box center [693, 98] width 323 height 25
click at [367, 646] on div "<!-- Middle Column - Variants --> < div class = "w-full md:w-1/4 flex flex-col …" at bounding box center [876, 664] width 1233 height 201
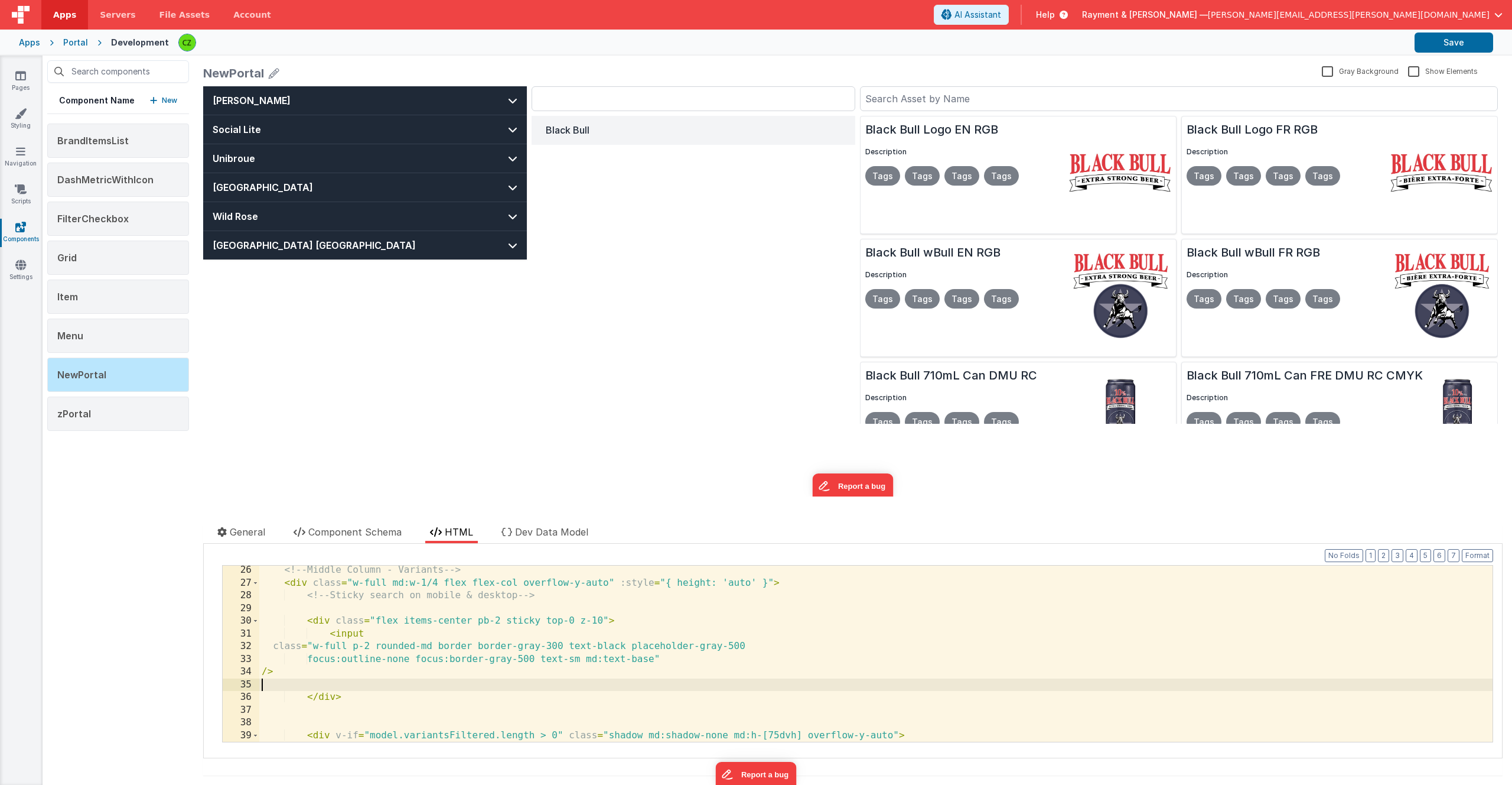
click at [558, 346] on div "Black Bull" at bounding box center [693, 270] width 323 height 308
click at [582, 101] on input at bounding box center [693, 98] width 323 height 25
click at [609, 191] on div "Black Bull" at bounding box center [693, 270] width 323 height 308
click at [448, 646] on div "<!-- Middle Column - Variants --> < div class = "w-full md:w-1/4 flex flex-col …" at bounding box center [876, 664] width 1233 height 201
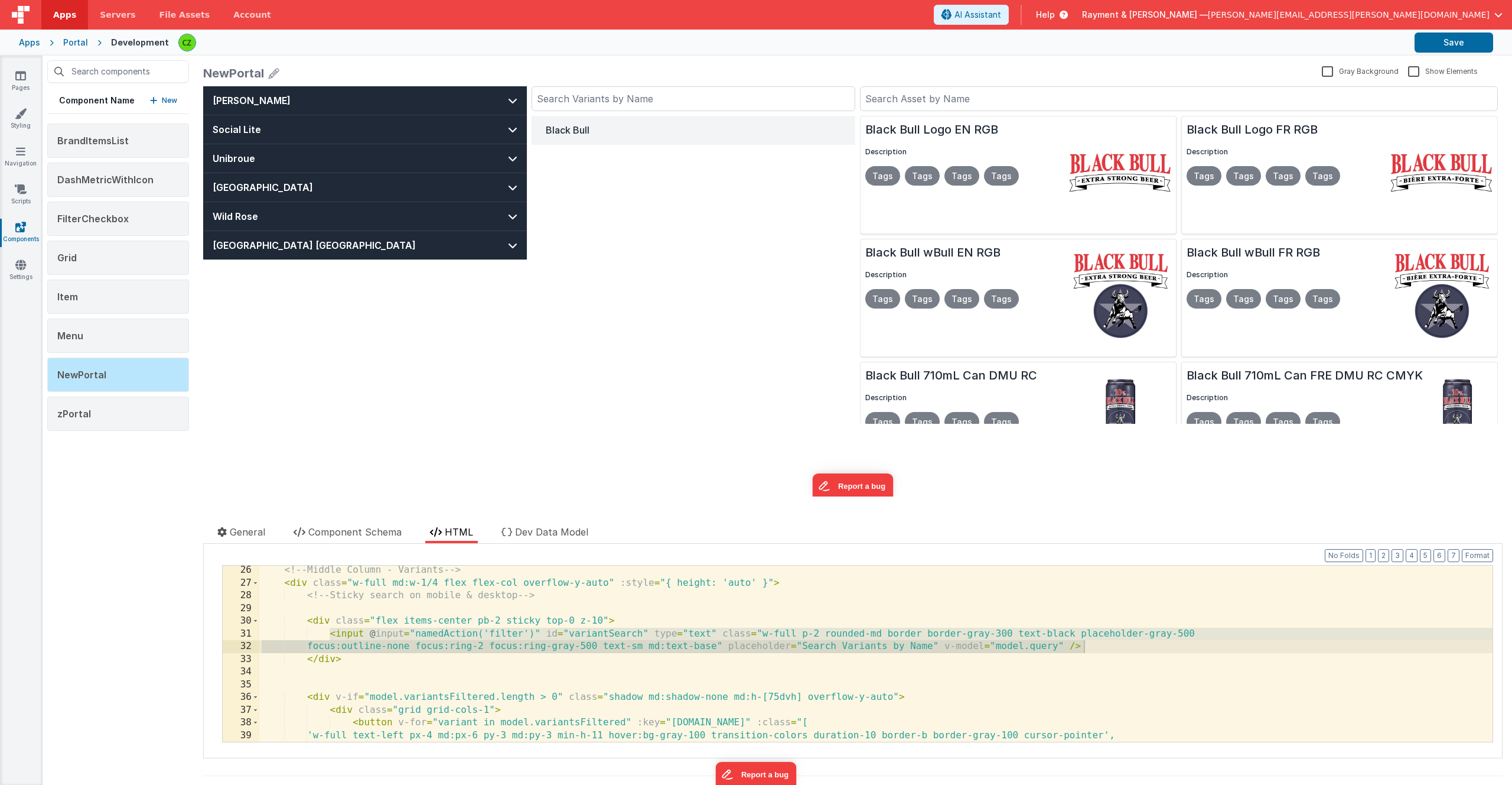
click at [572, 332] on div "Black Bull" at bounding box center [693, 270] width 323 height 308
click at [577, 97] on input "text" at bounding box center [693, 98] width 323 height 25
click at [1098, 646] on div "<!-- Middle Column - Variants --> < div class = "w-full md:w-1/4 flex flex-col …" at bounding box center [876, 664] width 1233 height 201
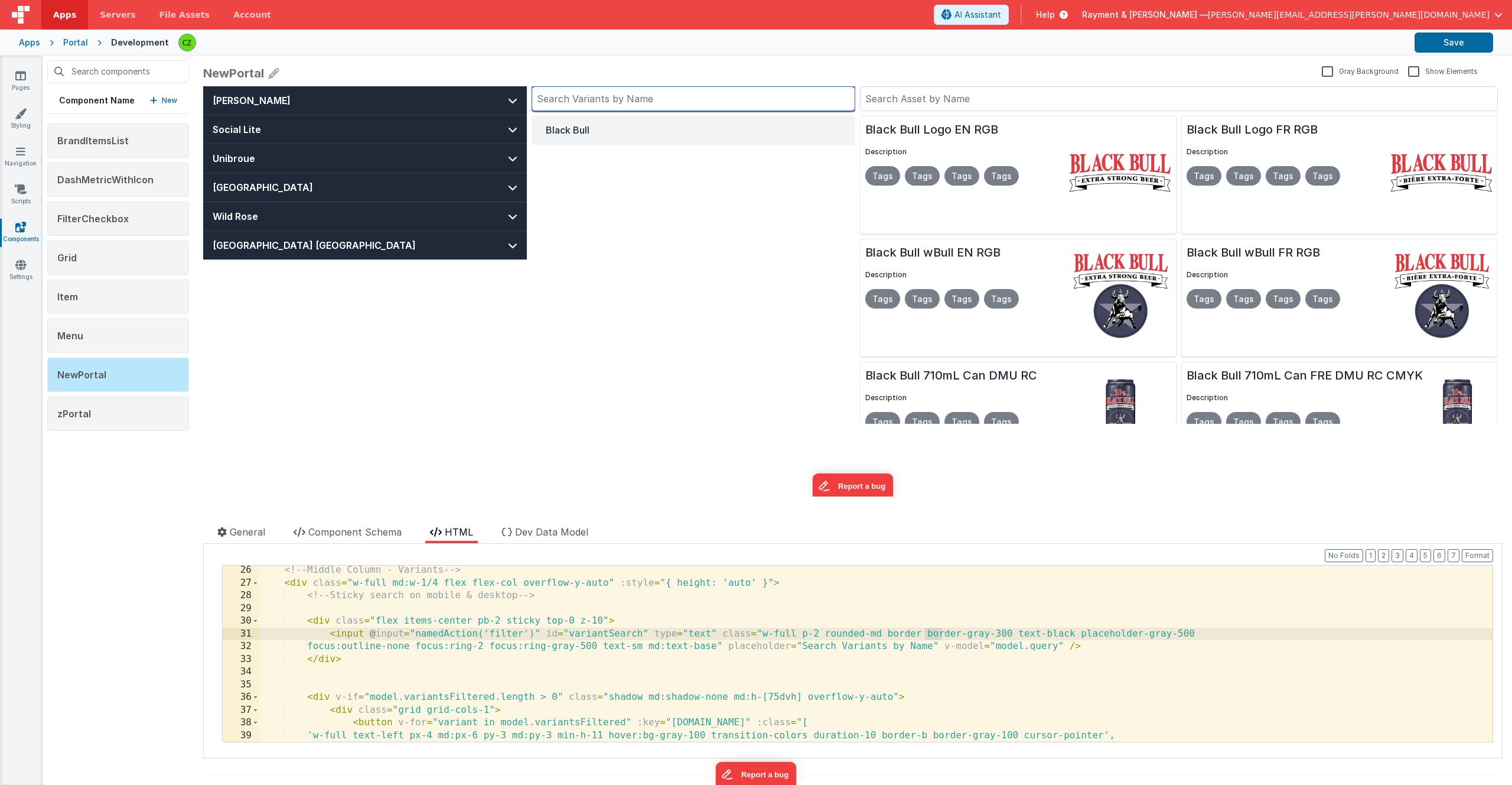
click at [675, 97] on input "text" at bounding box center [693, 98] width 323 height 25
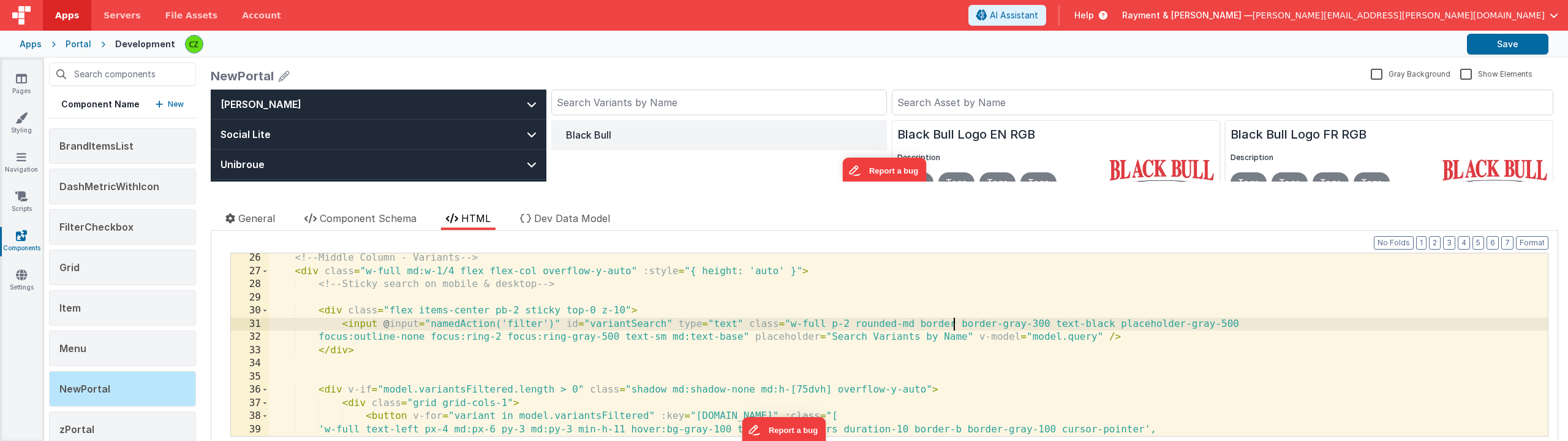
click at [956, 325] on div "<!-- Middle Column - Variants --> < div class = "w-full md:w-1/4 flex flex-col …" at bounding box center [908, 356] width 1279 height 209
click at [740, 109] on input "text" at bounding box center [719, 102] width 335 height 26
click at [691, 56] on div "Apps Portal Development Save" at bounding box center [784, 44] width 1568 height 27
click at [1089, 323] on div "<!-- Middle Column - Variants --> < div class = "w-full md:w-1/4 flex flex-col …" at bounding box center [908, 356] width 1279 height 209
paste textarea
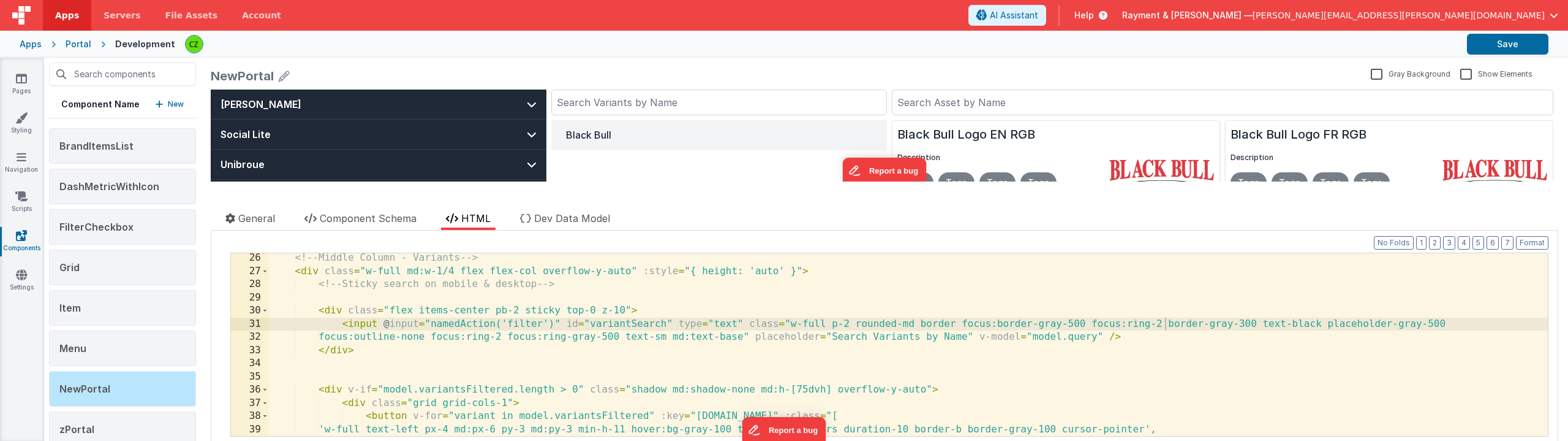
click at [839, 84] on div "NewPortal" at bounding box center [789, 76] width 1155 height 17
click at [832, 100] on input "text" at bounding box center [719, 102] width 335 height 26
click at [735, 75] on div "NewPortal" at bounding box center [789, 76] width 1155 height 17
click at [1161, 321] on div "<!-- Middle Column - Variants --> < div class = "w-full md:w-1/4 flex flex-col …" at bounding box center [908, 356] width 1279 height 209
click at [631, 317] on div "<!-- Middle Column - Variants --> < div class = "w-full md:w-1/4 flex flex-col …" at bounding box center [908, 356] width 1279 height 209
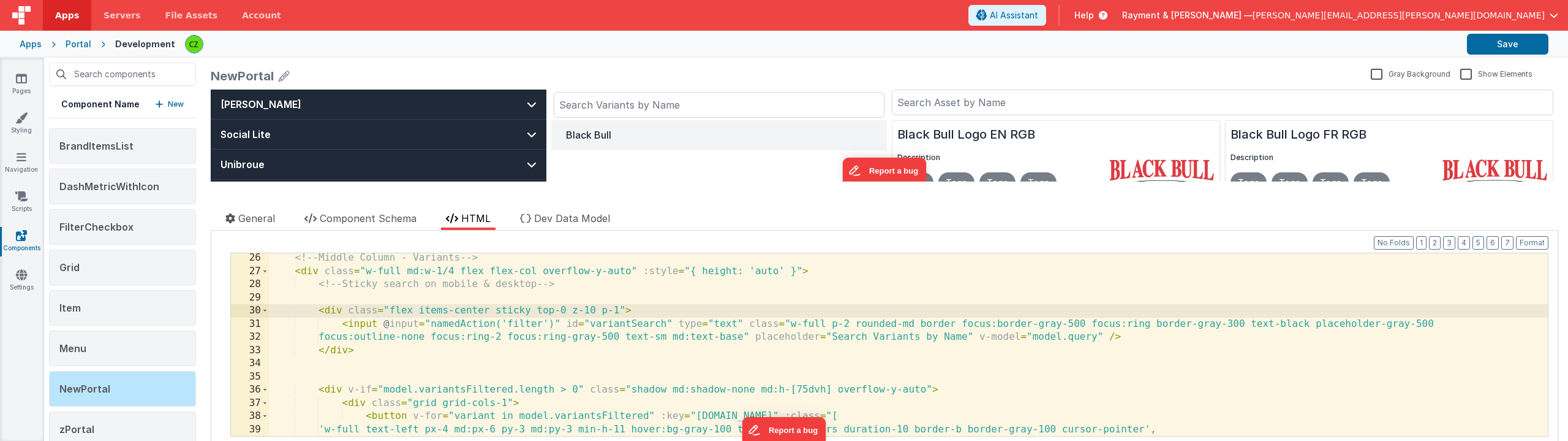
click at [617, 313] on div "<!-- Middle Column - Variants --> < div class = "w-full md:w-1/4 flex flex-col …" at bounding box center [908, 356] width 1279 height 209
click at [611, 102] on input "text" at bounding box center [719, 102] width 335 height 26
click at [626, 307] on div "<!-- Middle Column - Variants --> < div class = "w-full md:w-1/4 flex flex-col …" at bounding box center [908, 356] width 1279 height 209
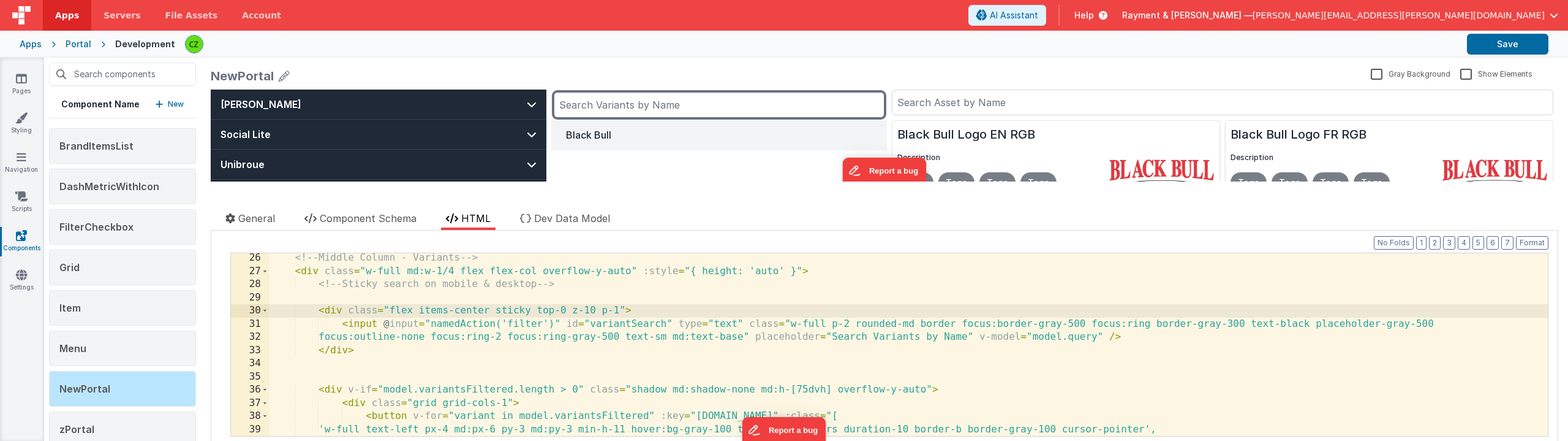
click at [615, 112] on input "text" at bounding box center [719, 104] width 330 height 26
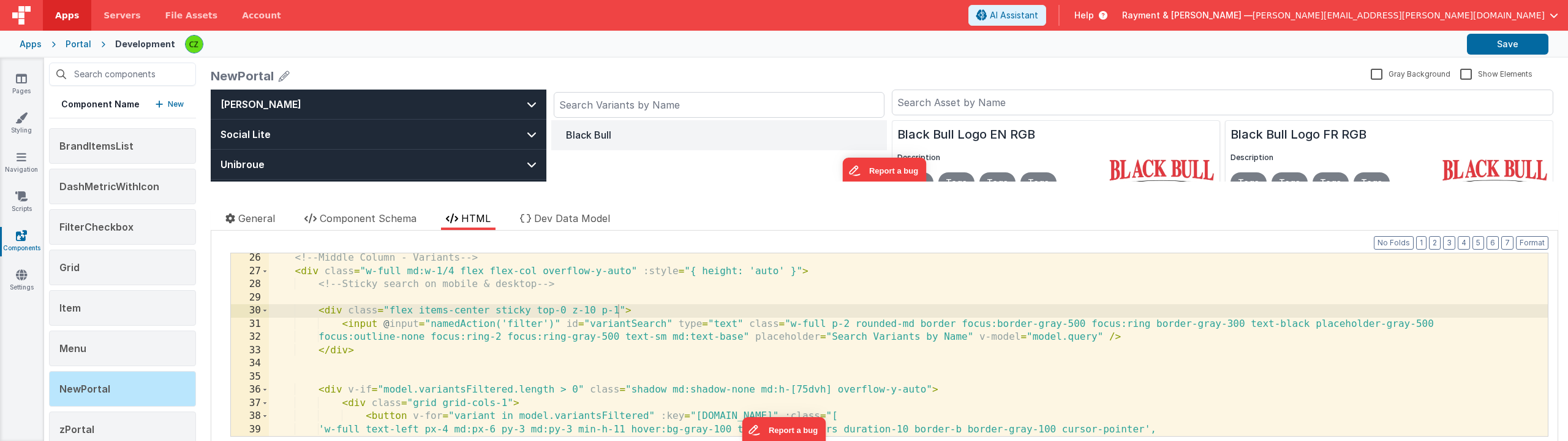
click at [604, 87] on div "NewPortal Gray Background Show Elements" at bounding box center [884, 78] width 1348 height 22
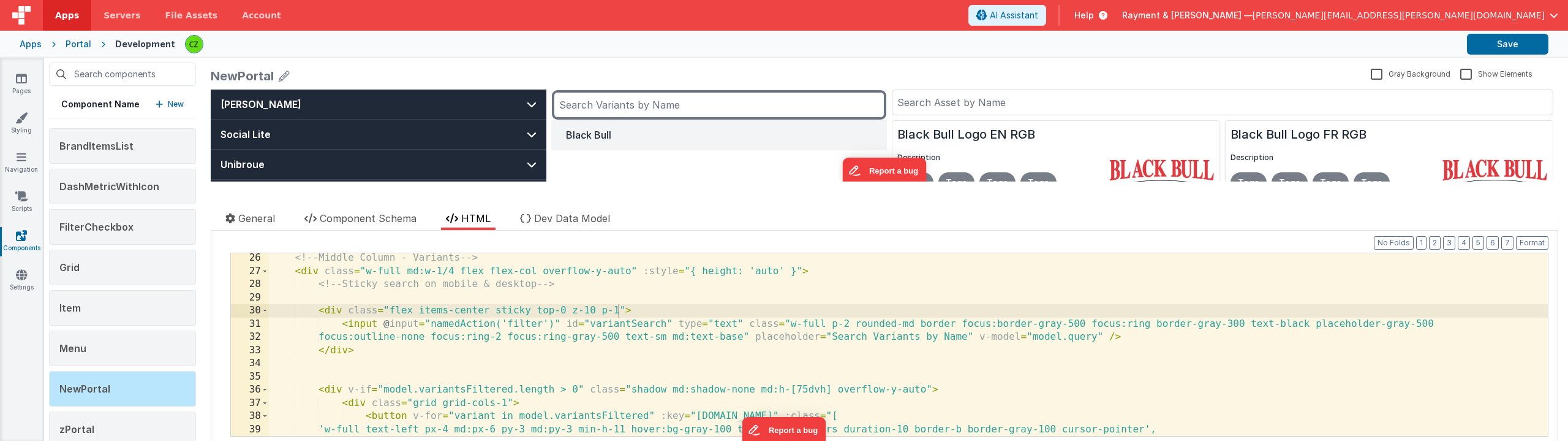
click at [594, 104] on input "text" at bounding box center [719, 104] width 330 height 26
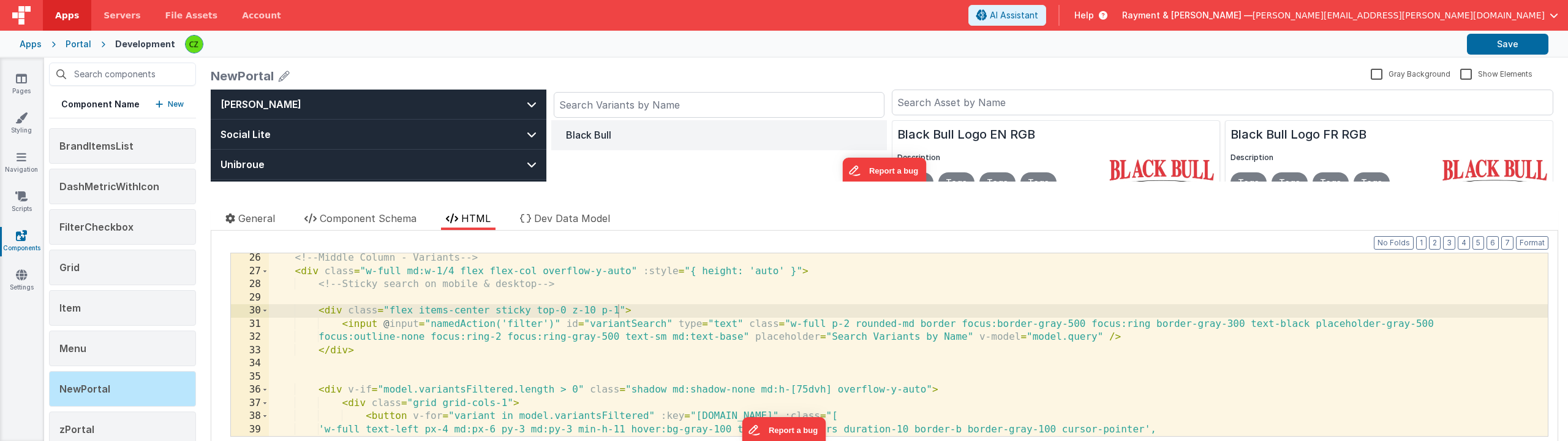
click at [774, 74] on div "NewPortal" at bounding box center [789, 76] width 1155 height 17
click at [617, 311] on div "<!-- Middle Column - Variants --> < div class = "w-full md:w-1/4 flex flex-col …" at bounding box center [908, 356] width 1279 height 209
click at [606, 313] on div "<!-- Middle Column - Variants --> < div class = "w-full md:w-1/4 flex flex-col …" at bounding box center [908, 356] width 1279 height 209
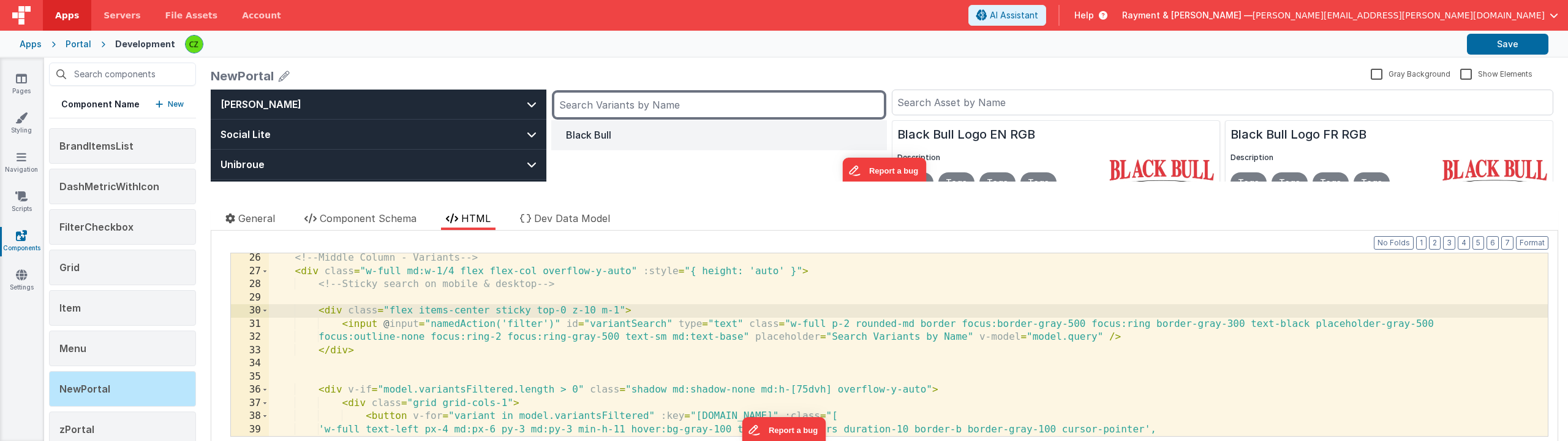
click at [615, 108] on input "text" at bounding box center [719, 104] width 330 height 26
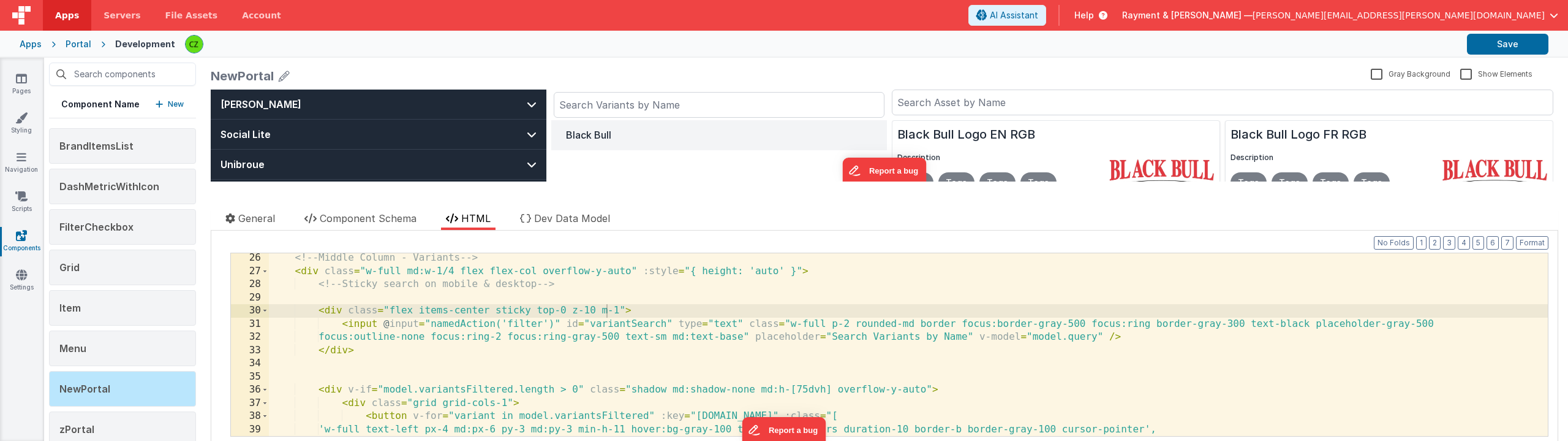
click at [604, 74] on div "NewPortal" at bounding box center [789, 76] width 1155 height 17
click at [616, 307] on div "<!-- Middle Column - Variants --> < div class = "w-full md:w-1/4 flex flex-col …" at bounding box center [908, 356] width 1279 height 209
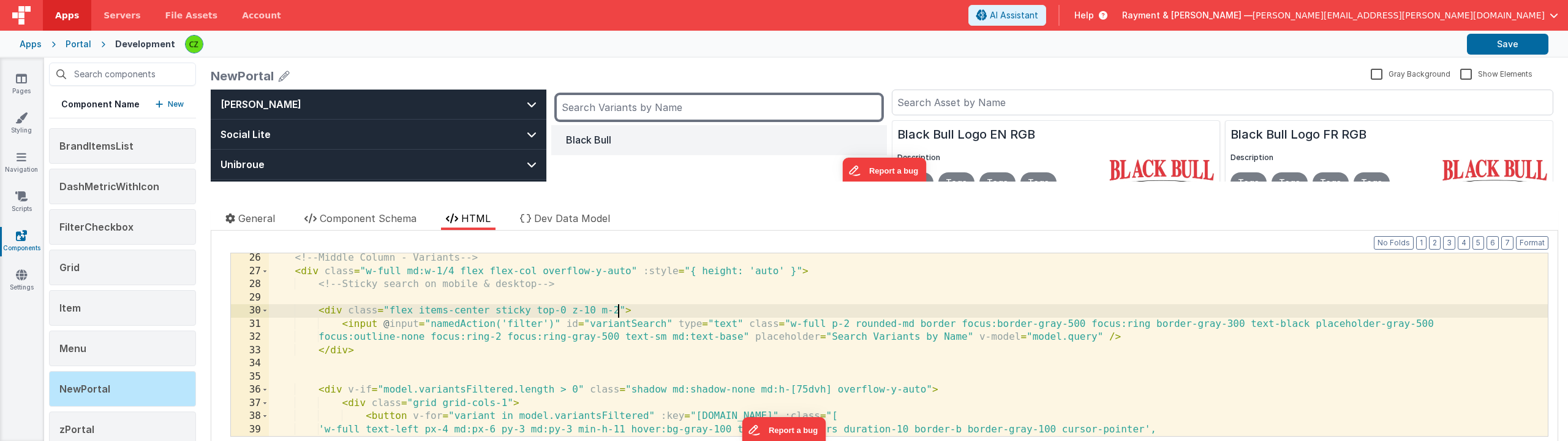
click at [599, 114] on input "text" at bounding box center [720, 107] width 326 height 26
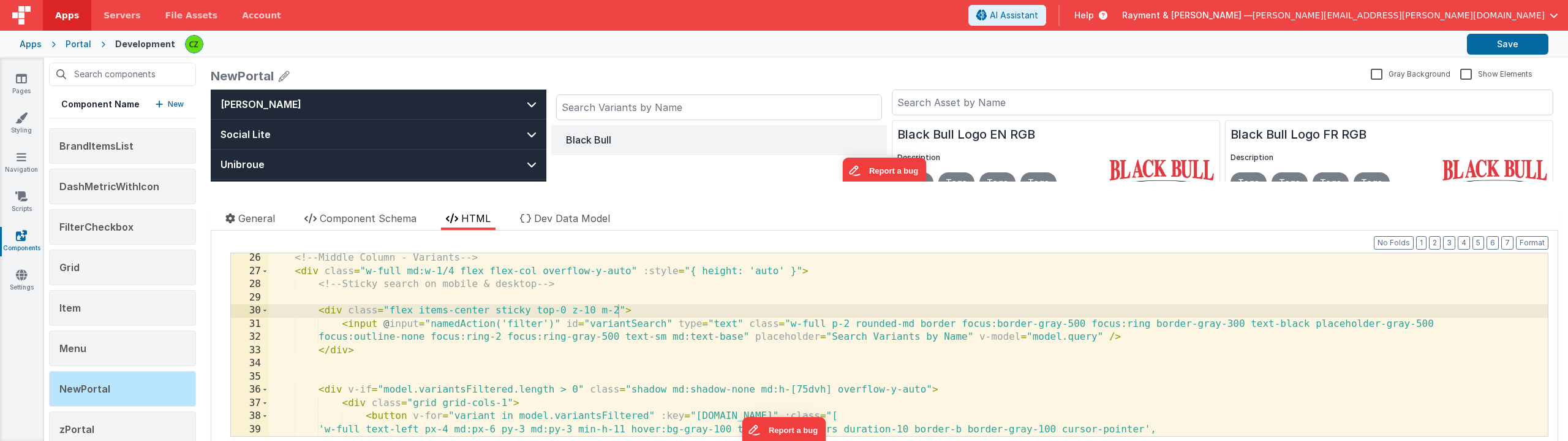
click at [612, 193] on div at bounding box center [548, 200] width 674 height 19
click at [617, 313] on div "<!-- Middle Column - Variants --> < div class = "w-full md:w-1/4 flex flex-col …" at bounding box center [908, 356] width 1279 height 209
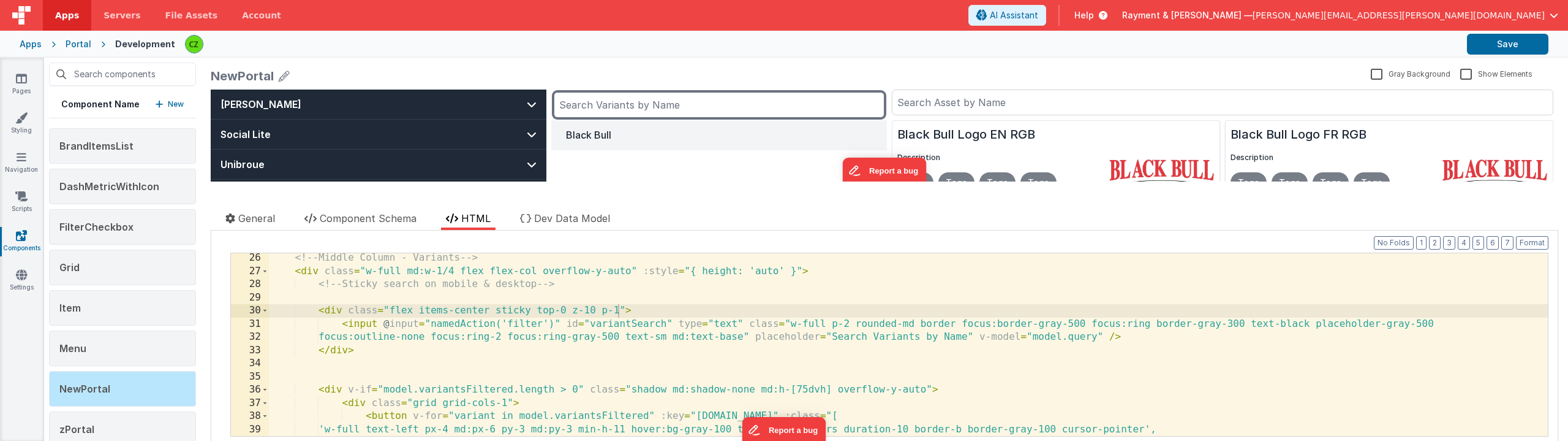
click at [599, 114] on input "text" at bounding box center [719, 104] width 330 height 26
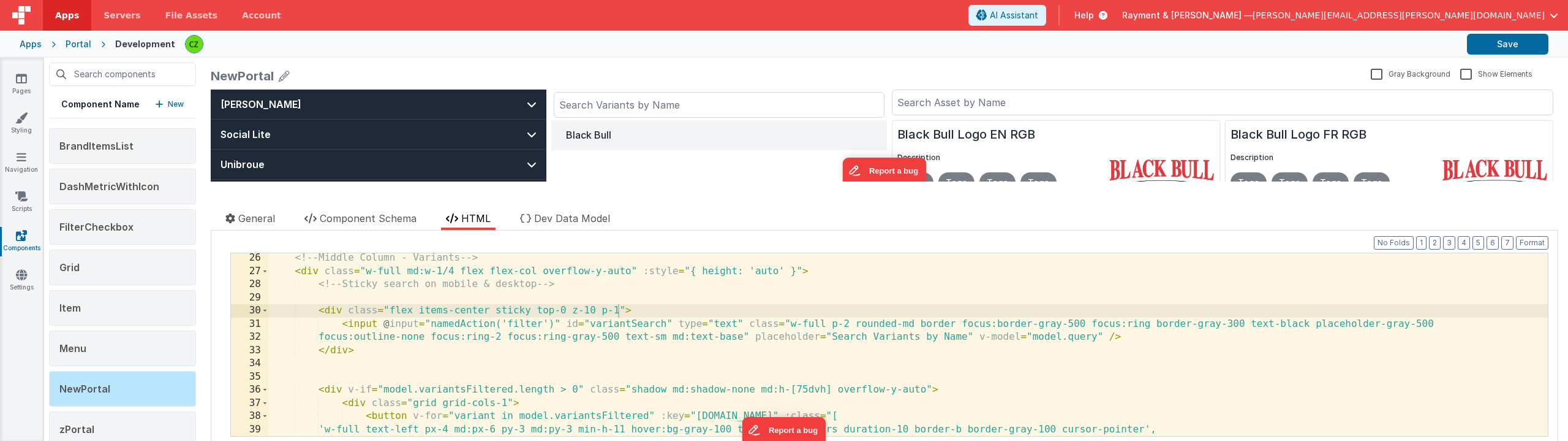
click at [673, 180] on div "Black Bull" at bounding box center [719, 155] width 335 height 69
click at [619, 311] on div "<!-- Middle Column - Variants --> < div class = "w-full md:w-1/4 flex flex-col …" at bounding box center [908, 356] width 1279 height 209
click at [621, 194] on div at bounding box center [548, 200] width 674 height 19
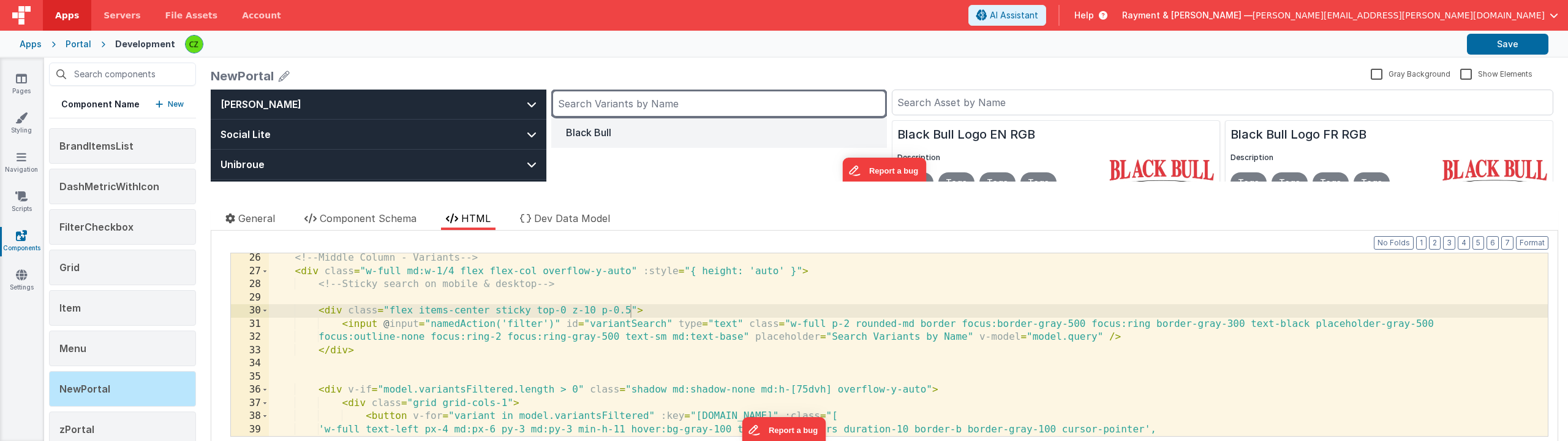
click at [617, 114] on input "text" at bounding box center [719, 104] width 333 height 26
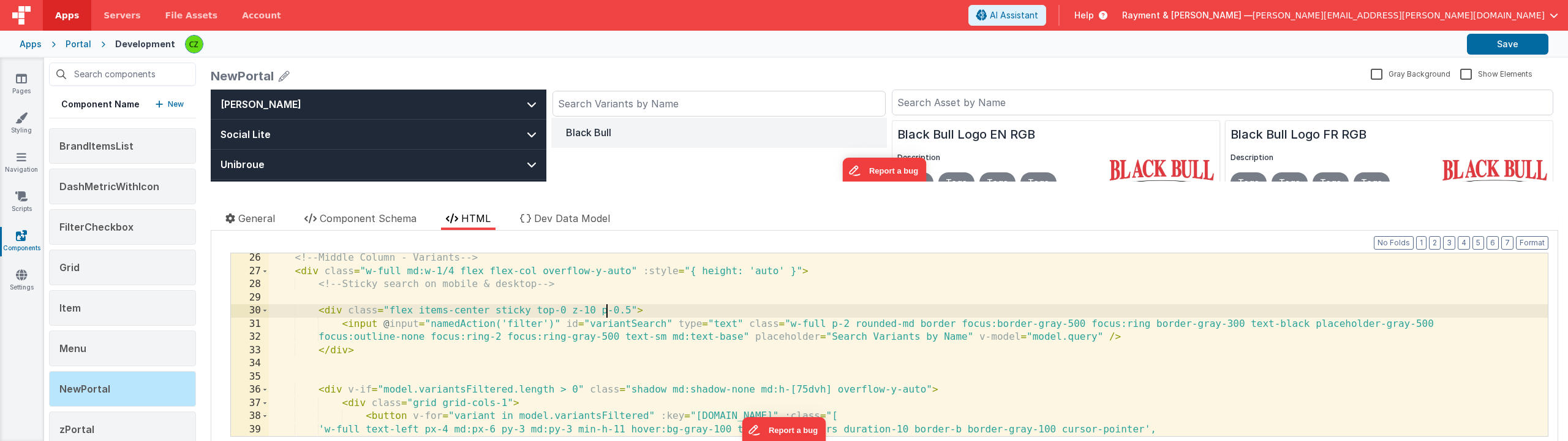
click at [608, 311] on div "<!-- Middle Column - Variants --> < div class = "w-full md:w-1/4 flex flex-col …" at bounding box center [908, 356] width 1279 height 209
click at [629, 182] on div "NewPortal Gray Background Show Elements General Component Schema HTML Dev Data …" at bounding box center [884, 248] width 1367 height 383
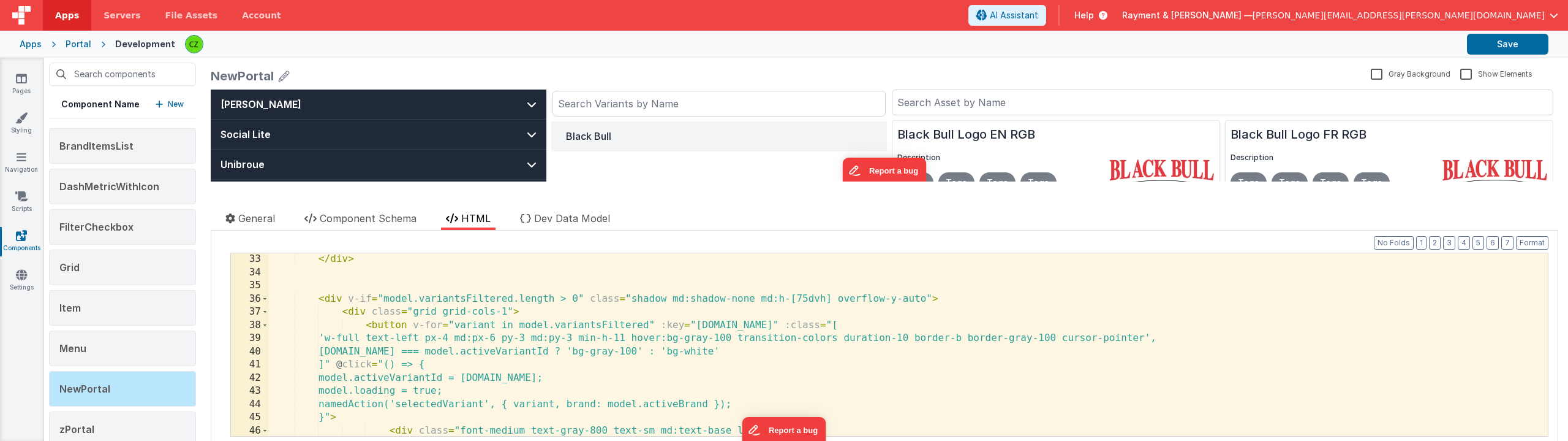
scroll to position [435, 0]
click at [818, 327] on div "</ div > < div v-if = "model.variantsFiltered.length > 0" class = "shadow md:sh…" at bounding box center [908, 357] width 1279 height 209
click at [1164, 337] on div "</ div > < div v-if = "model.variantsFiltered.length > 0" class = "shadow md:sh…" at bounding box center [908, 357] width 1279 height 209
click at [743, 186] on div "NewPortal Gray Background Show Elements General Component Schema HTML Dev Data …" at bounding box center [884, 248] width 1367 height 383
click at [1181, 344] on div "</ div > < div v-if = "model.variantsFiltered.length > 0" class = "shadow md:sh…" at bounding box center [908, 357] width 1279 height 209
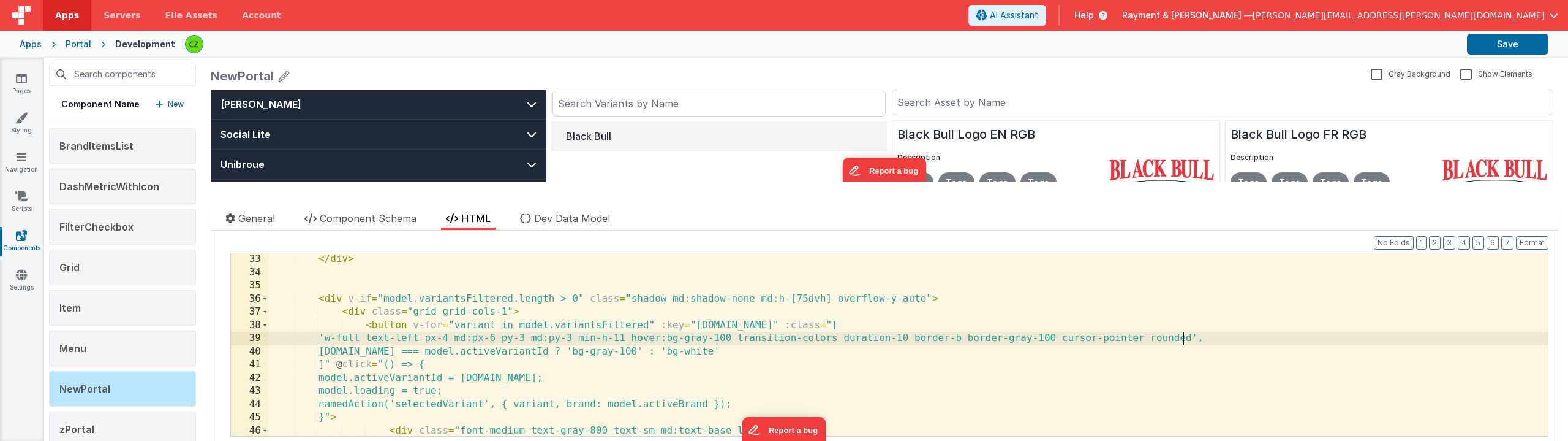
click at [1181, 344] on div "</ div > < div v-if = "model.variantsFiltered.length > 0" class = "shadow md:sh…" at bounding box center [908, 357] width 1279 height 209
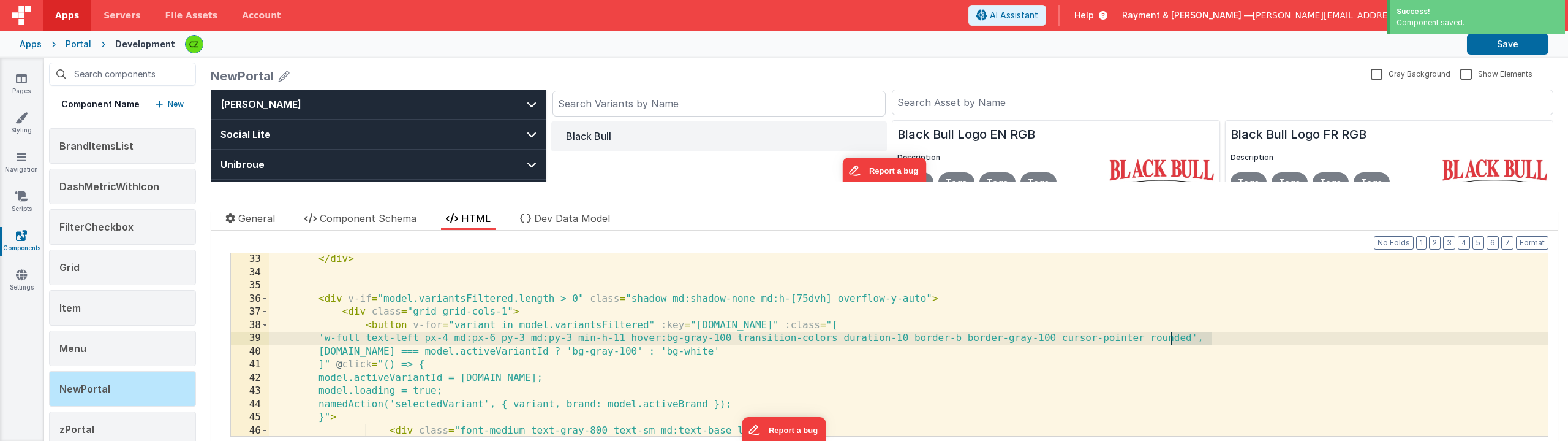
click at [953, 80] on div "NewPortal" at bounding box center [789, 76] width 1155 height 17
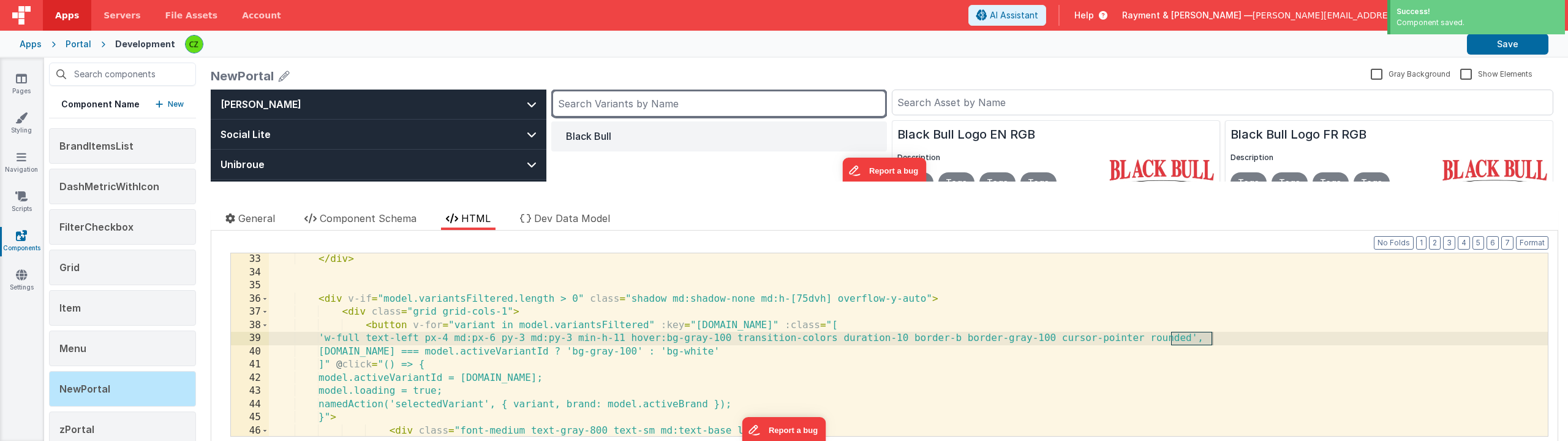
click at [735, 101] on input "text" at bounding box center [719, 104] width 333 height 26
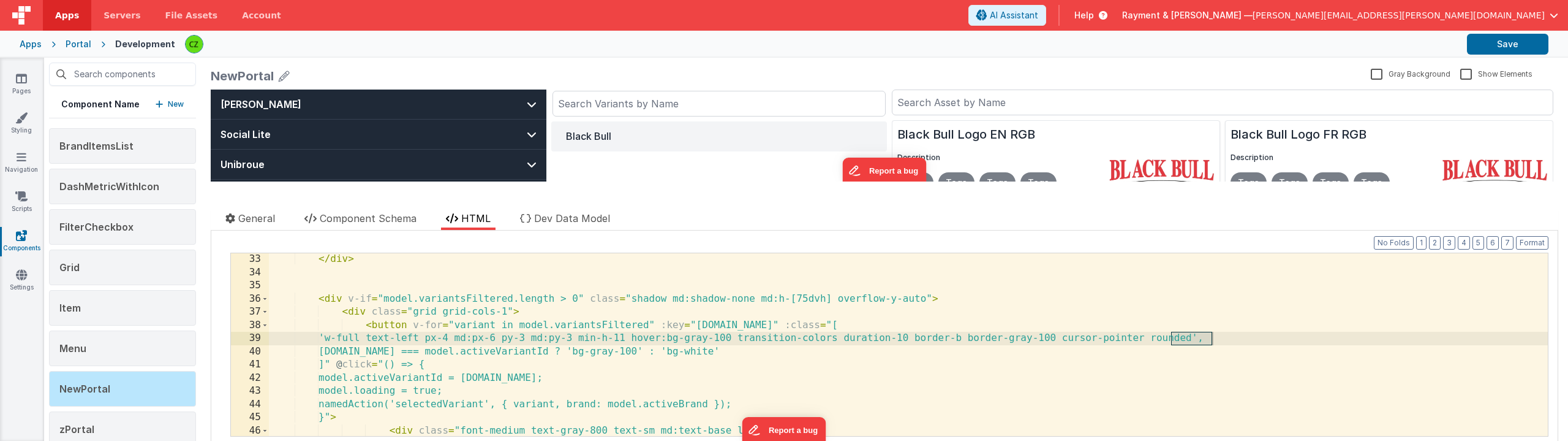
click at [663, 72] on div "NewPortal" at bounding box center [789, 76] width 1155 height 17
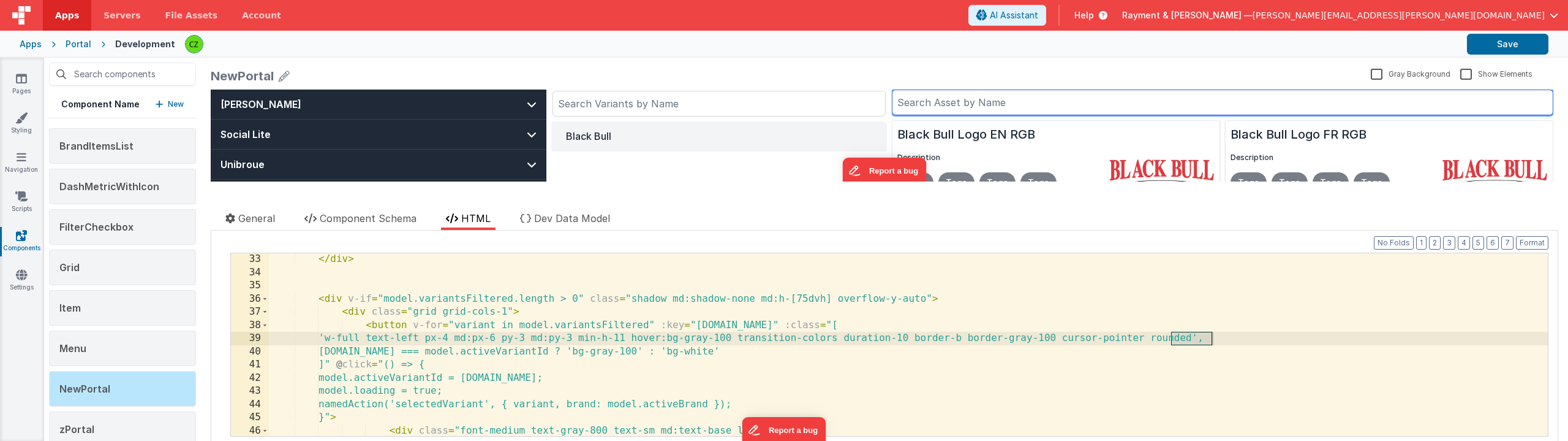
click at [909, 97] on input "text" at bounding box center [1222, 102] width 662 height 26
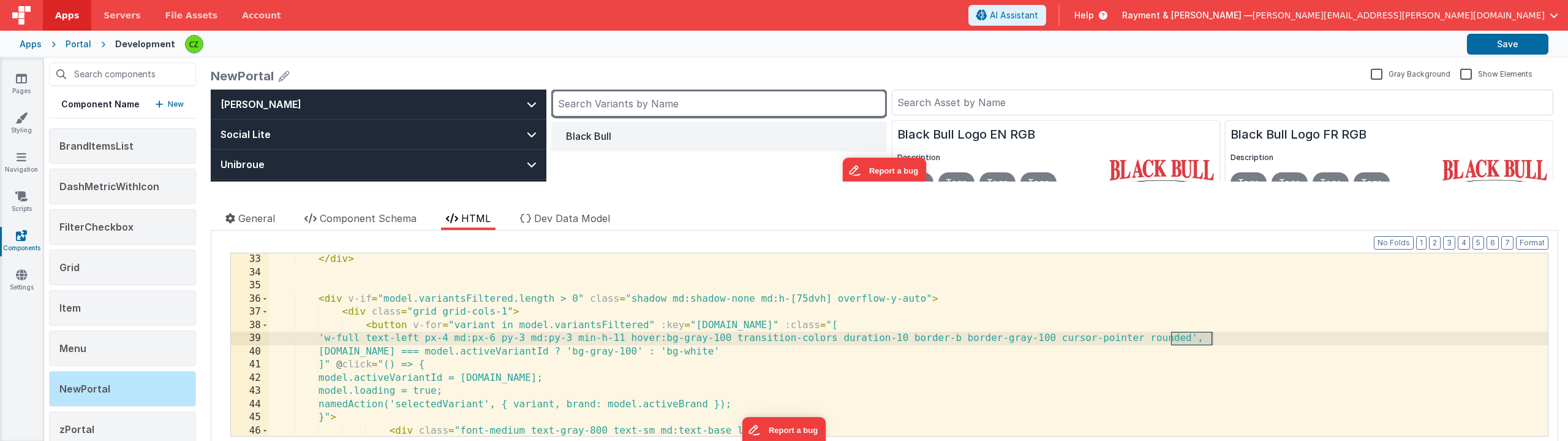
click at [818, 108] on input "text" at bounding box center [719, 104] width 333 height 26
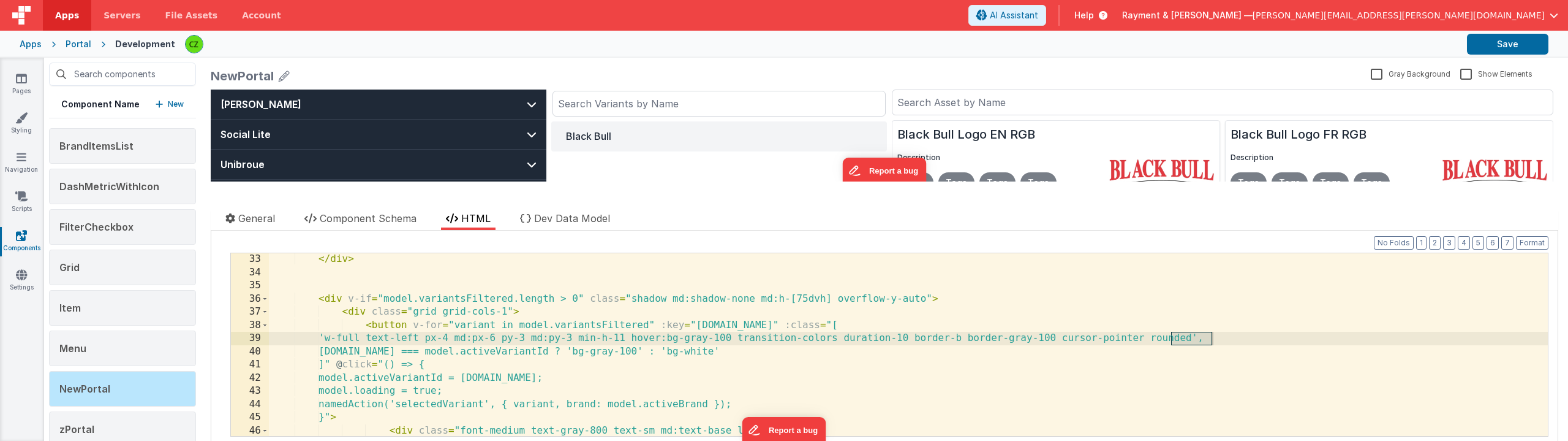
click at [800, 76] on div "NewPortal" at bounding box center [789, 76] width 1155 height 17
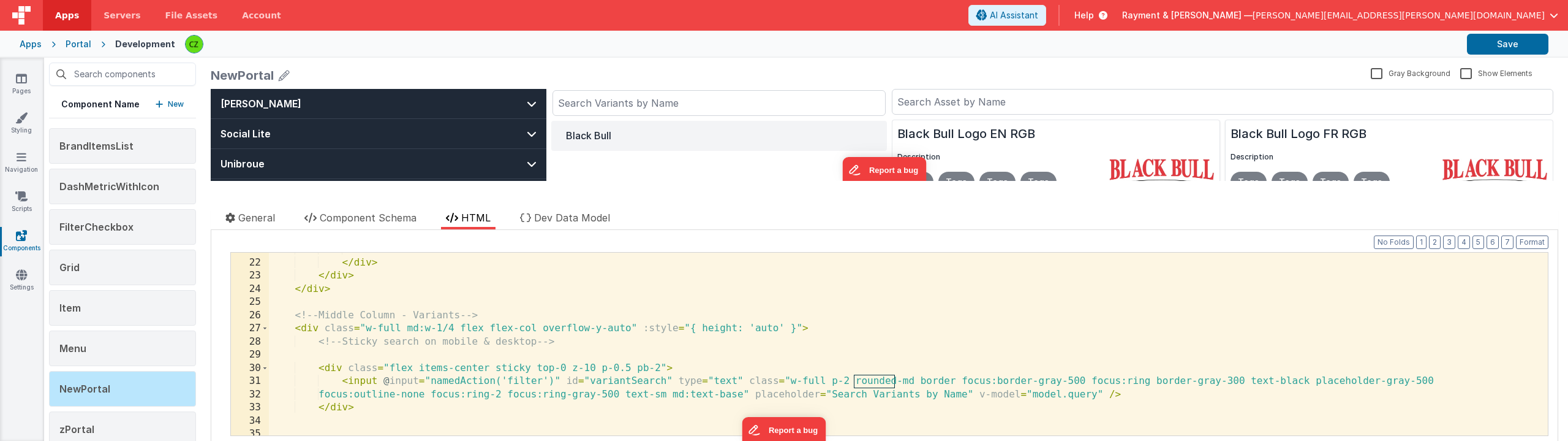
scroll to position [286, 0]
click at [1069, 382] on div "</ button > </ div > </ div > </ div > <!-- Middle Column - Variants --> < div …" at bounding box center [908, 348] width 1279 height 209
click at [728, 73] on div "NewPortal" at bounding box center [789, 75] width 1155 height 17
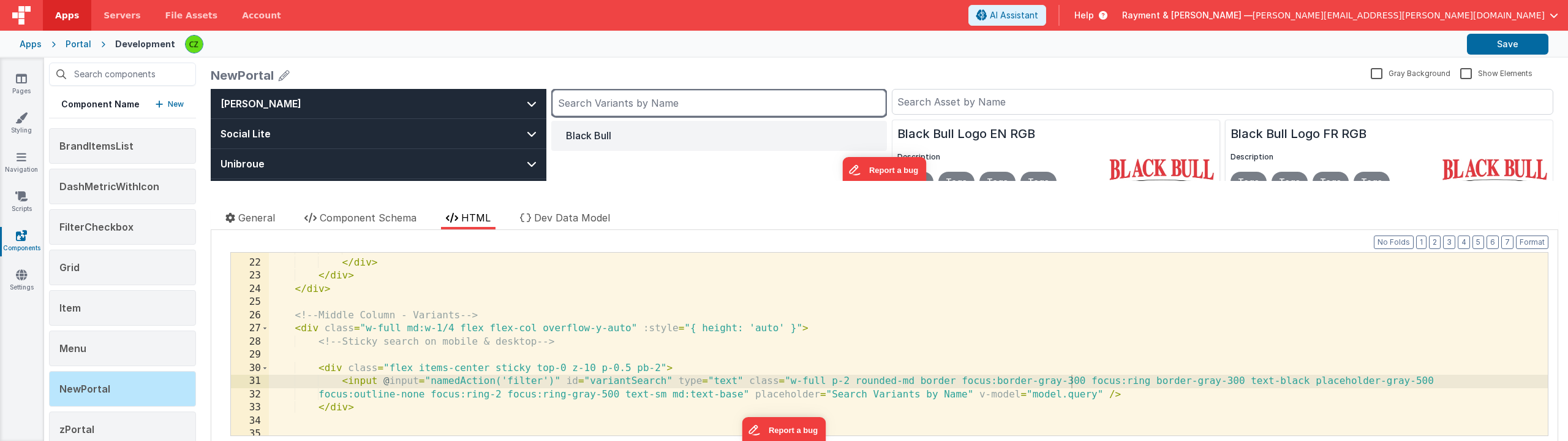
click at [704, 103] on input "text" at bounding box center [719, 103] width 333 height 26
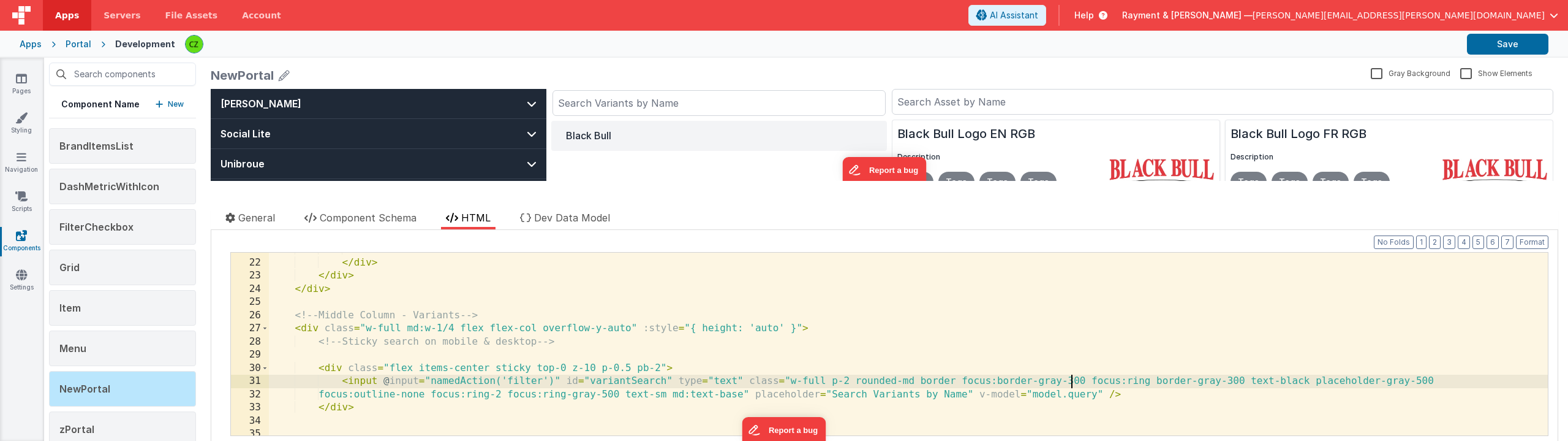
click at [1072, 381] on div "</ button > </ div > </ div > </ div > <!-- Middle Column - Variants --> < div …" at bounding box center [908, 348] width 1279 height 209
click at [704, 77] on div "NewPortal" at bounding box center [789, 75] width 1155 height 17
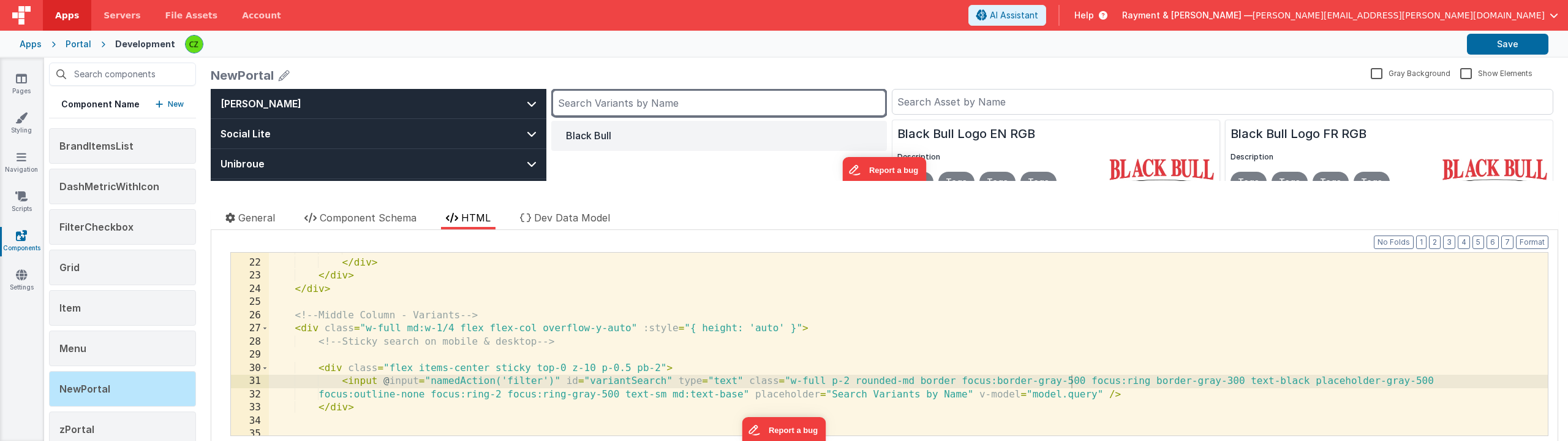
click at [675, 99] on input "text" at bounding box center [719, 103] width 333 height 26
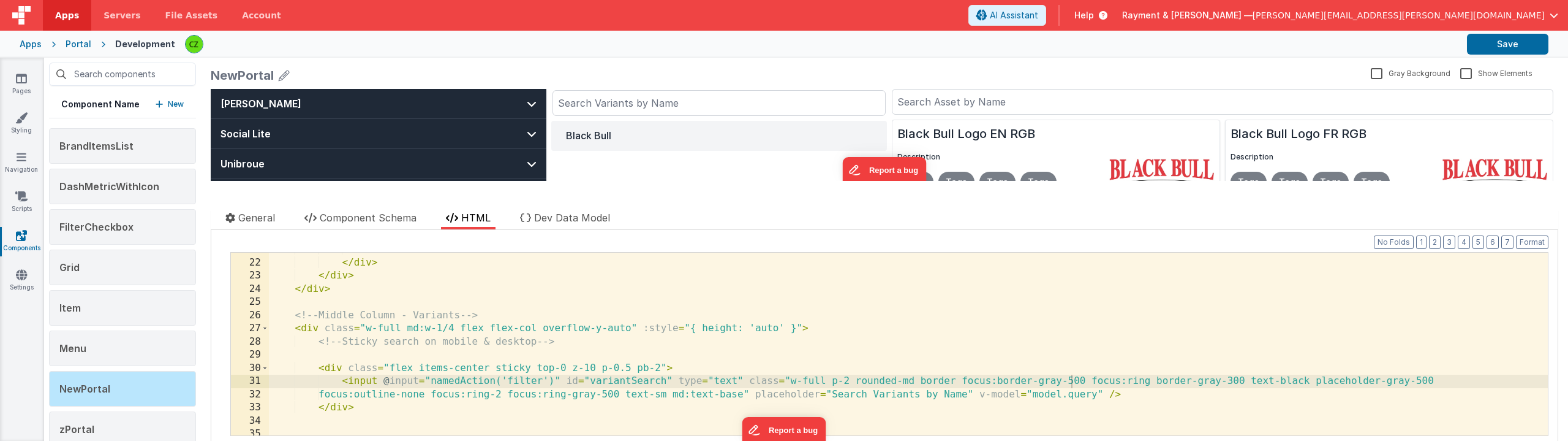
click at [709, 72] on div "NewPortal" at bounding box center [789, 75] width 1155 height 17
click at [1071, 381] on div "</ button > </ div > </ div > </ div > <!-- Middle Column - Variants --> < div …" at bounding box center [908, 348] width 1279 height 209
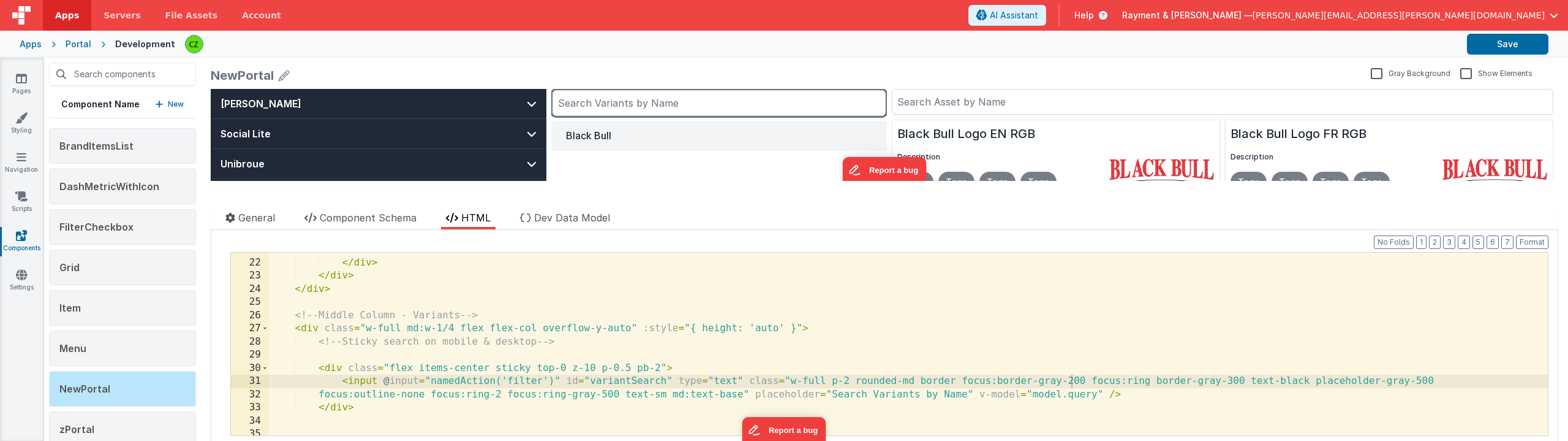
click at [663, 108] on input "text" at bounding box center [719, 103] width 333 height 26
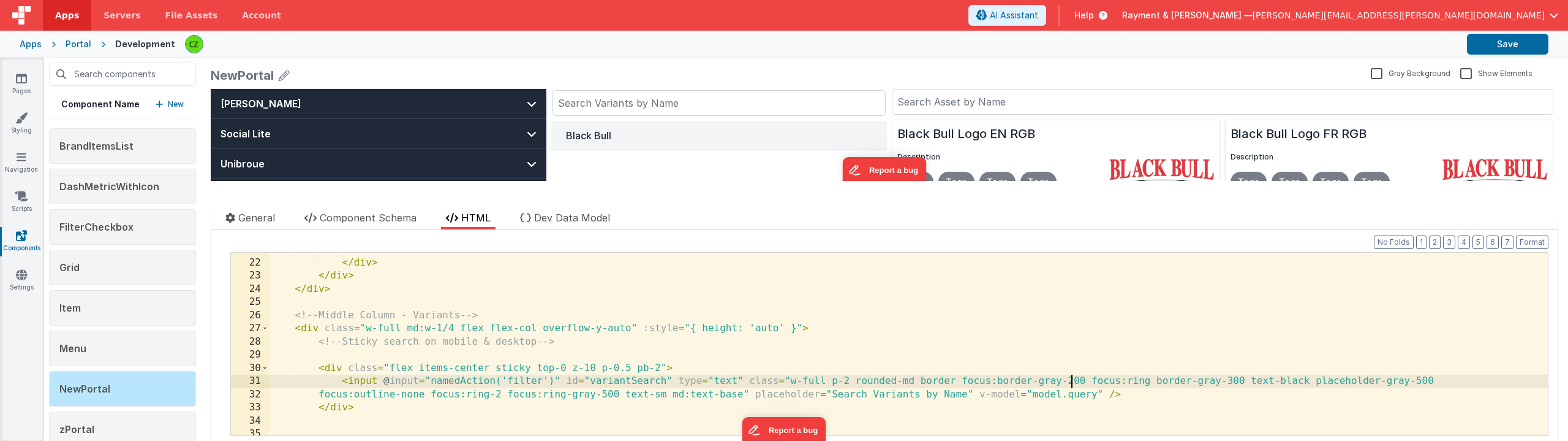
click at [1069, 381] on div "</ button > </ div > </ div > </ div > <!-- Middle Column - Variants --> < div …" at bounding box center [908, 348] width 1279 height 209
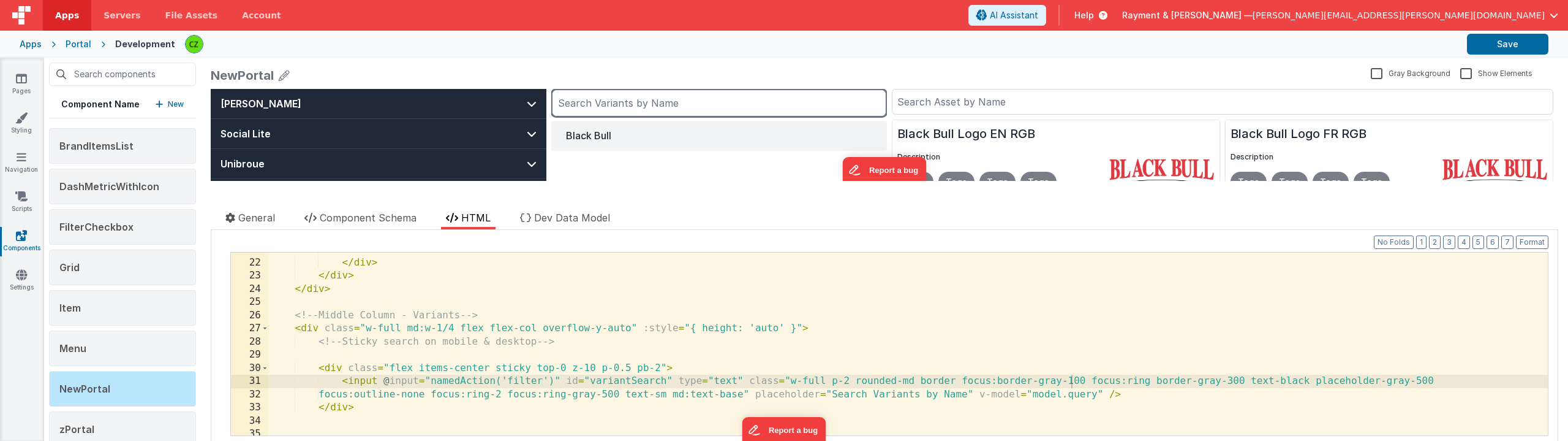
click at [663, 103] on input "text" at bounding box center [719, 103] width 333 height 26
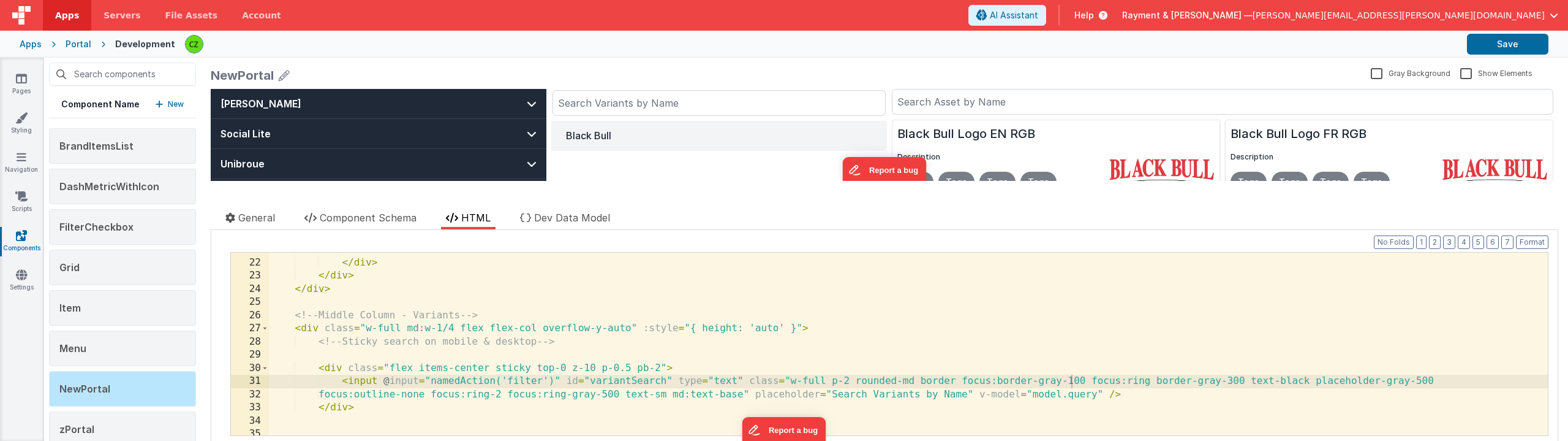
click at [689, 80] on div "NewPortal" at bounding box center [789, 75] width 1155 height 17
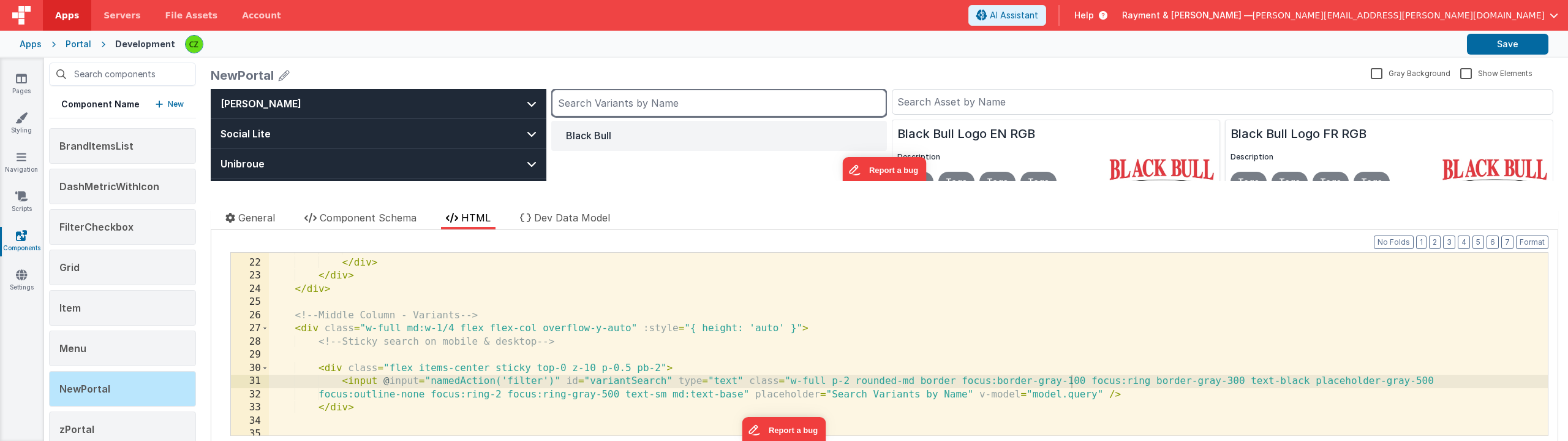
click at [672, 103] on input "text" at bounding box center [719, 103] width 333 height 26
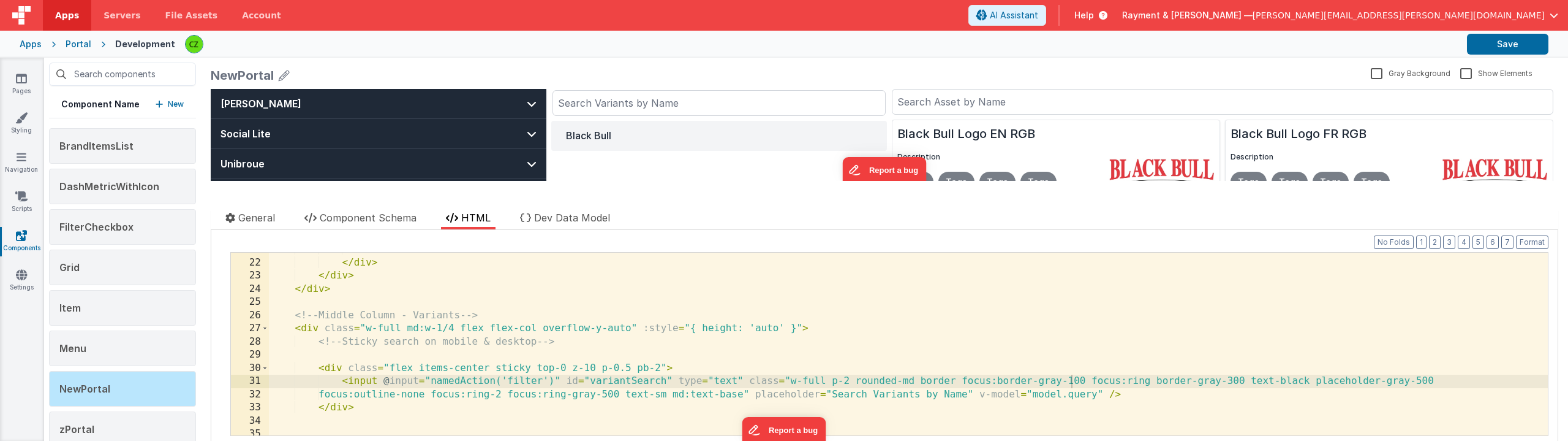
click at [662, 76] on div "NewPortal" at bounding box center [789, 75] width 1155 height 17
click at [1069, 384] on div "</ button > </ div > </ div > </ div > <!-- Middle Column - Variants --> < div …" at bounding box center [908, 348] width 1279 height 209
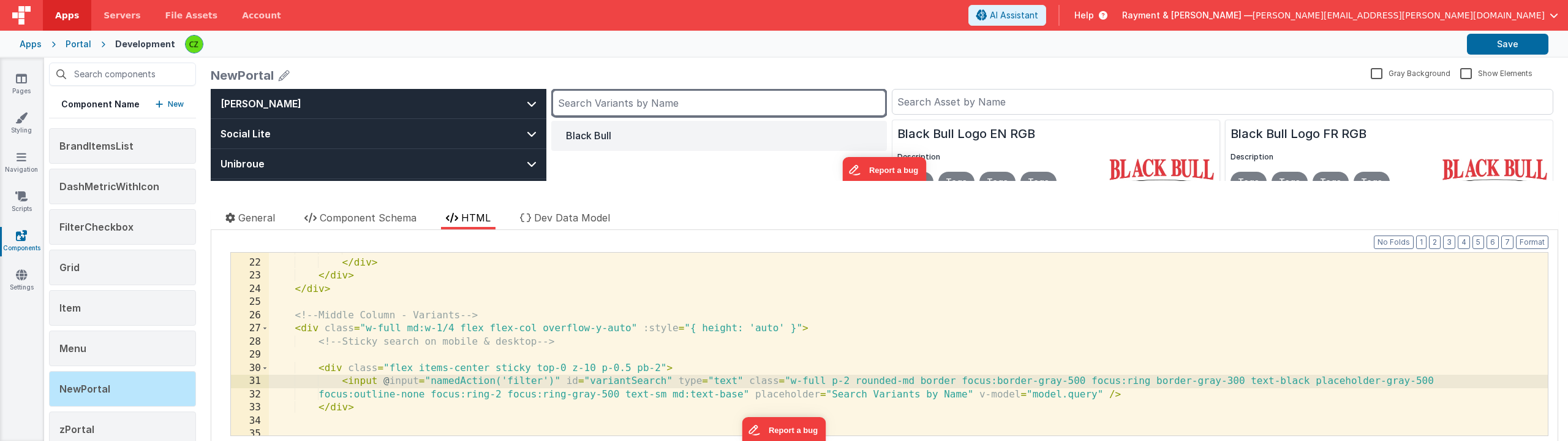
click at [678, 104] on input "text" at bounding box center [719, 103] width 333 height 26
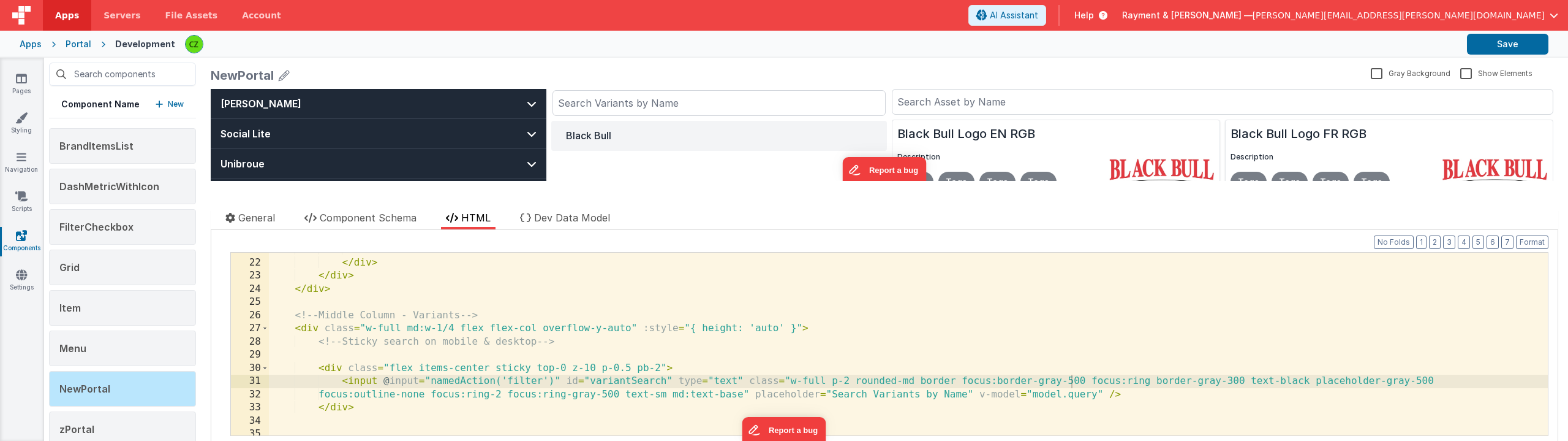
click at [694, 78] on div "NewPortal" at bounding box center [789, 75] width 1155 height 17
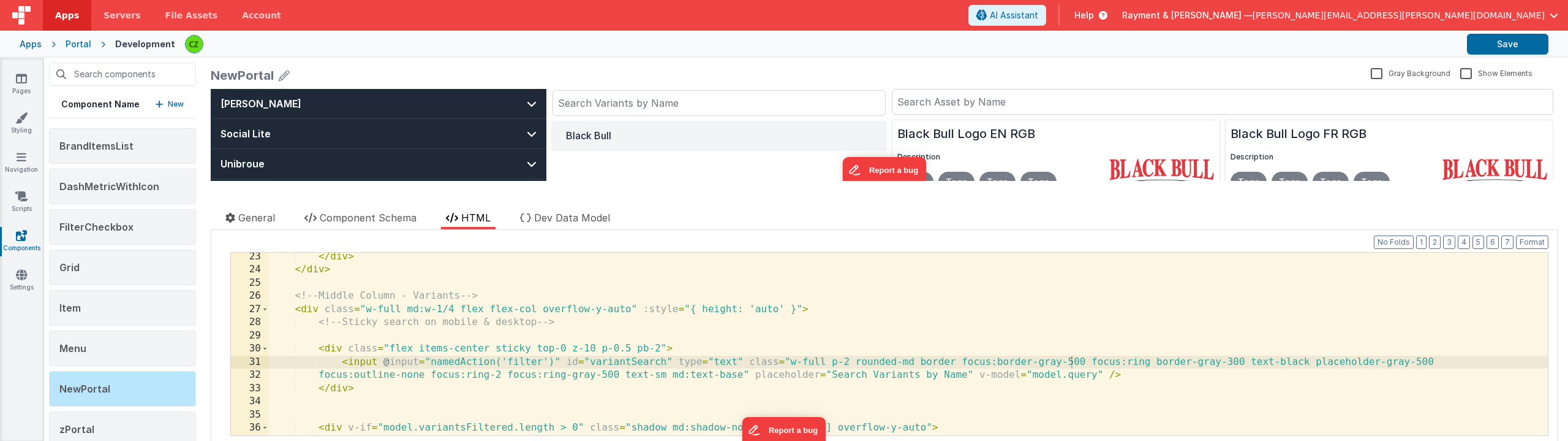
scroll to position [321, 0]
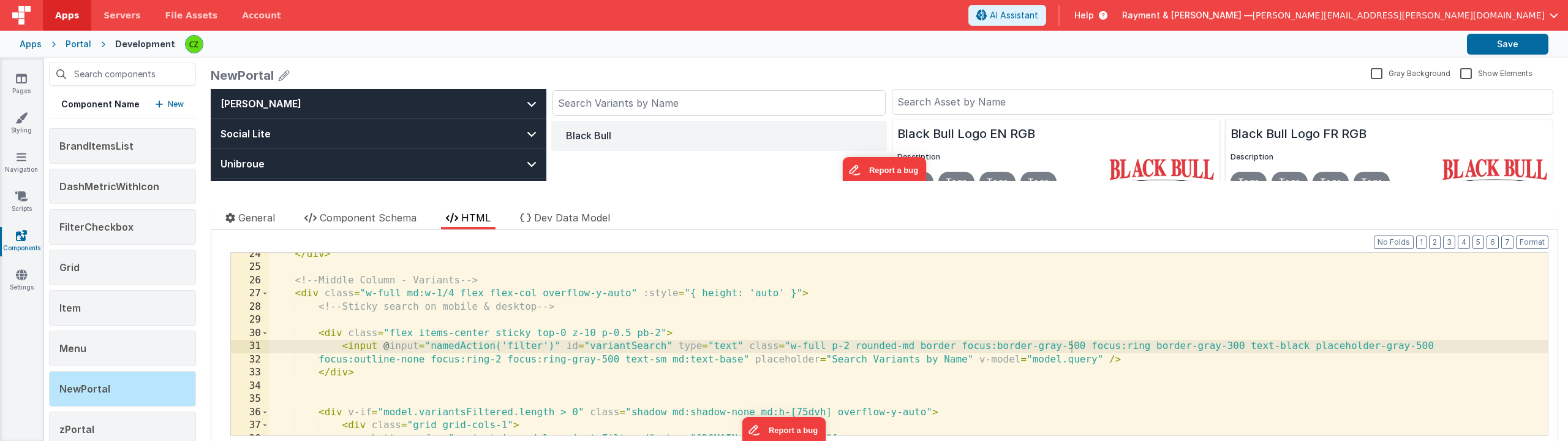
click at [665, 333] on div "</ div > <!-- Middle Column - Variants --> < div class = "w-full md:w-1/4 flex …" at bounding box center [908, 352] width 1279 height 209
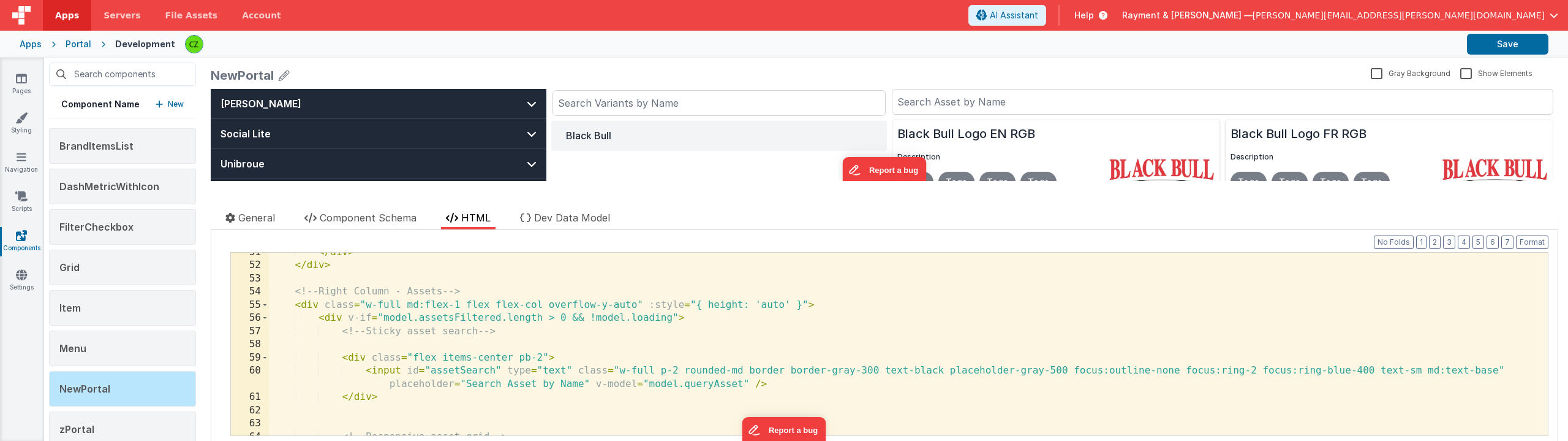
scroll to position [679, 0]
click at [540, 358] on div "</ div > </ div > <!-- Right Column - Assets --> < div class = "w-full md:flex-…" at bounding box center [908, 350] width 1279 height 209
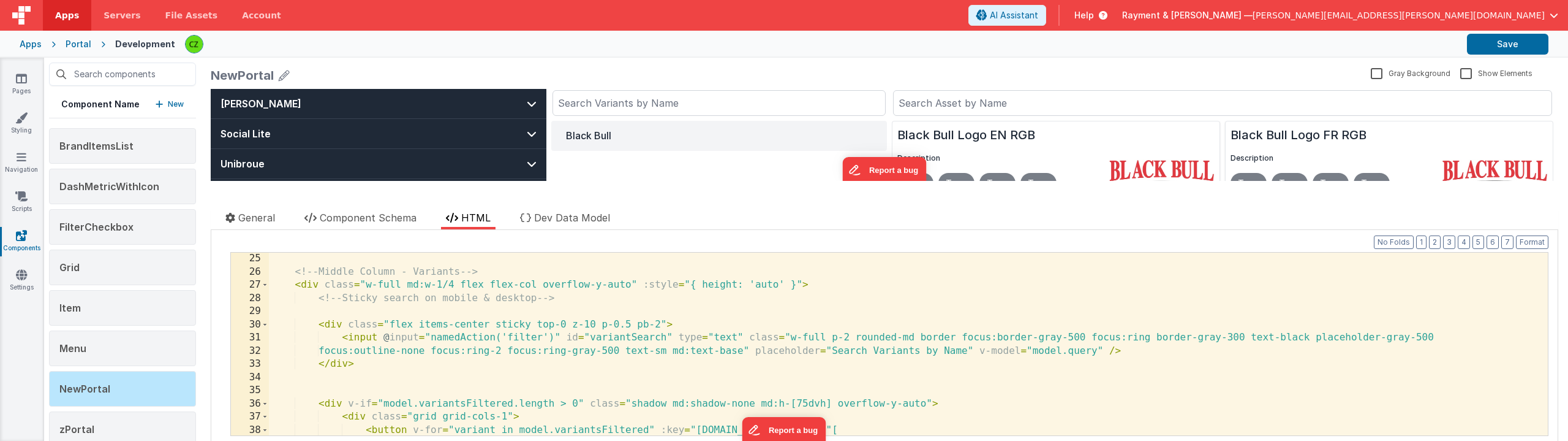
scroll to position [330, 0]
click at [743, 336] on div "<!-- Middle Column - Variants --> < div class = "w-full md:w-1/4 flex flex-col …" at bounding box center [908, 356] width 1279 height 209
click at [1011, 336] on div "<!-- Middle Column - Variants --> < div class = "w-full md:w-1/4 flex flex-col …" at bounding box center [908, 356] width 1279 height 209
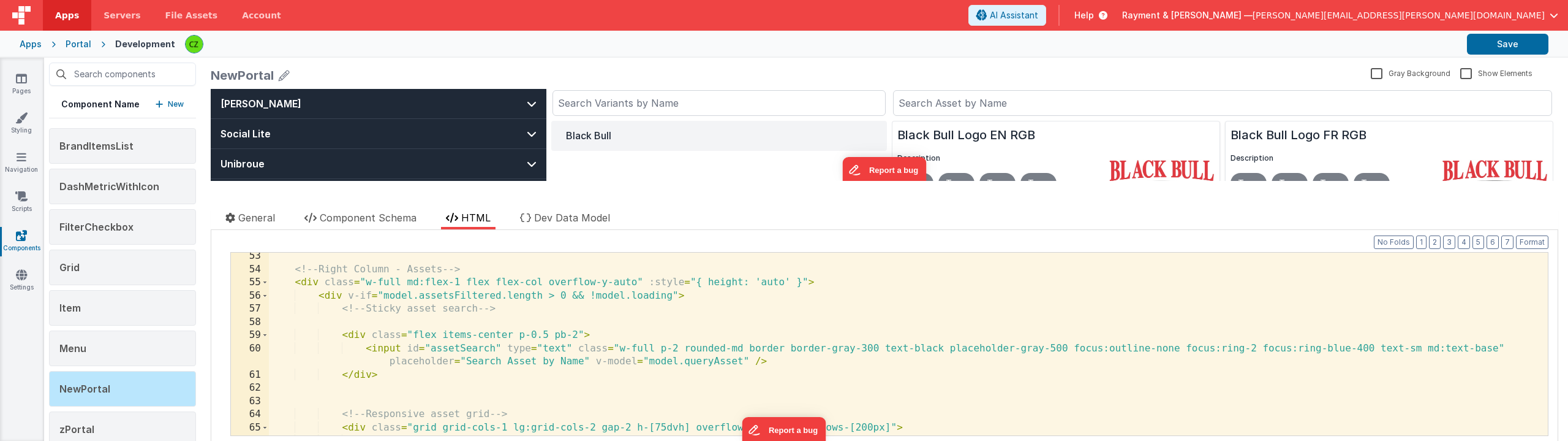
scroll to position [703, 0]
click at [1073, 347] on div "<!-- Right Column - Assets --> < div class = "w-full md:flex-1 flex flex-col ov…" at bounding box center [908, 353] width 1279 height 209
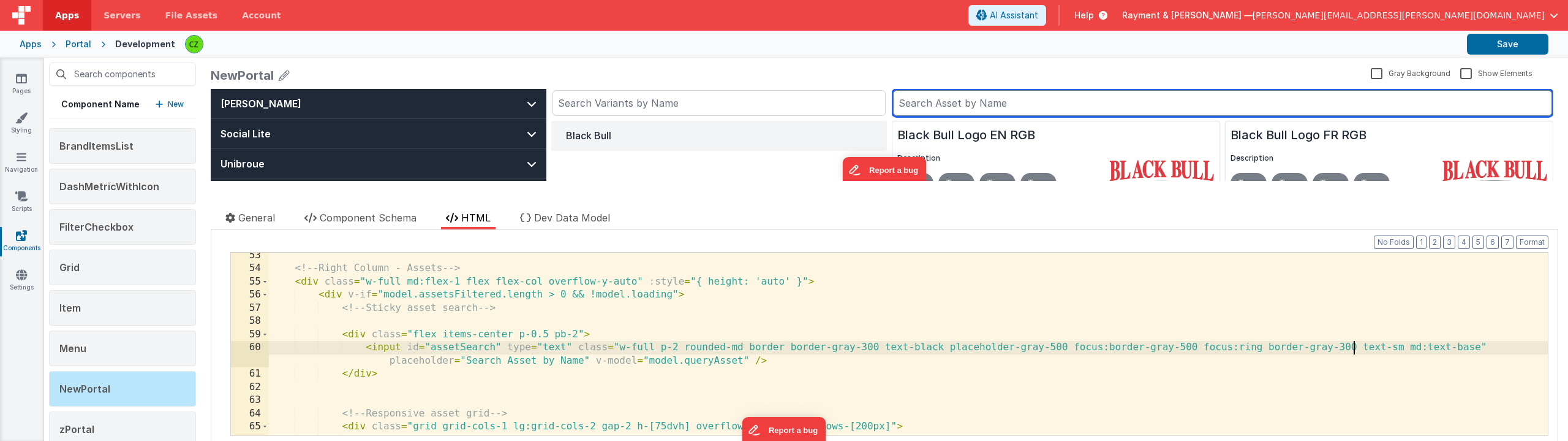
click at [922, 108] on input "text" at bounding box center [1222, 103] width 659 height 26
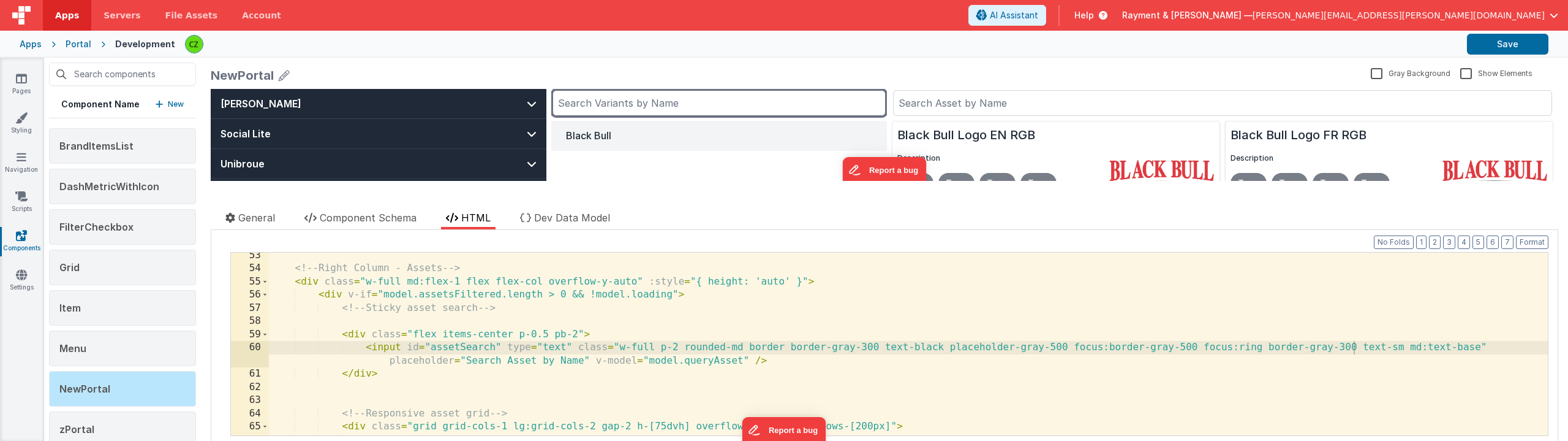
click at [846, 96] on input "text" at bounding box center [719, 103] width 333 height 26
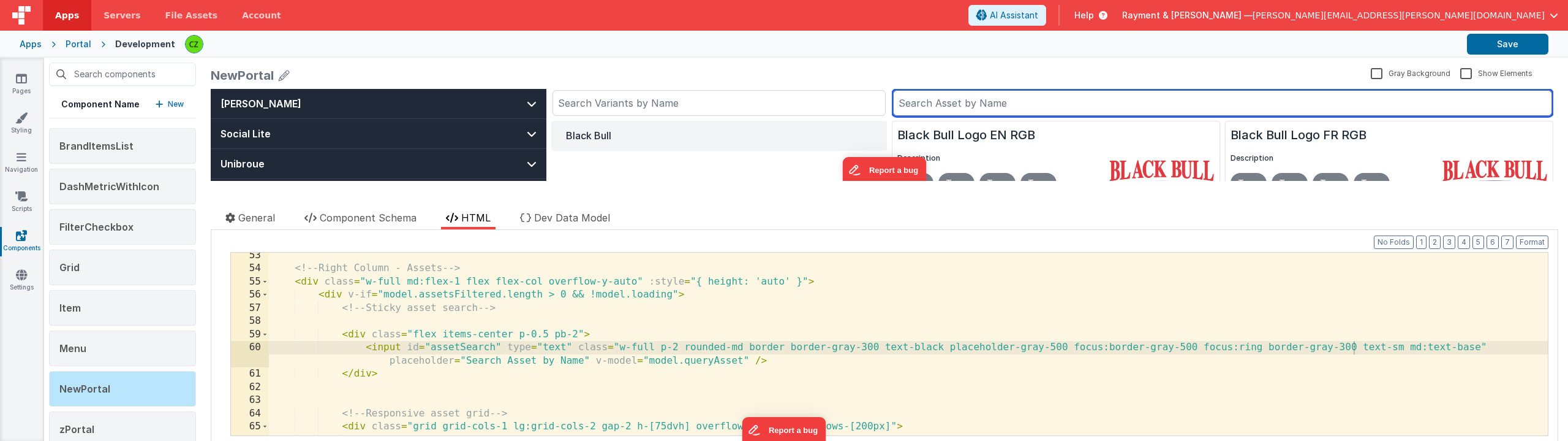
click at [898, 99] on input "text" at bounding box center [1222, 103] width 659 height 26
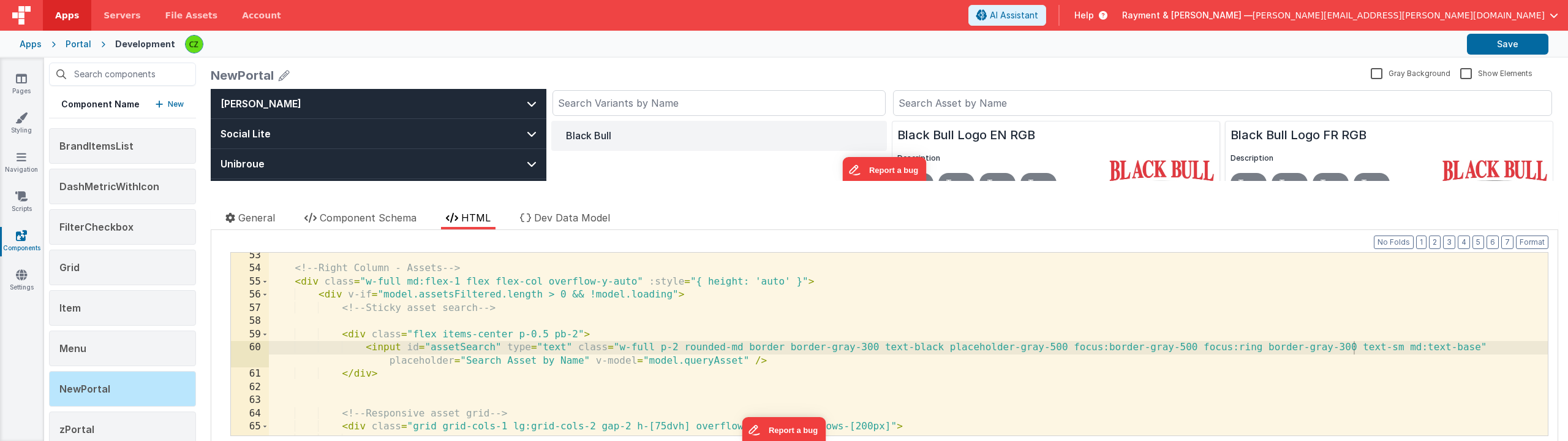
click at [1220, 361] on div "<!-- Right Column - Assets --> < div class = "w-full md:flex-1 flex flex-col ov…" at bounding box center [908, 353] width 1279 height 209
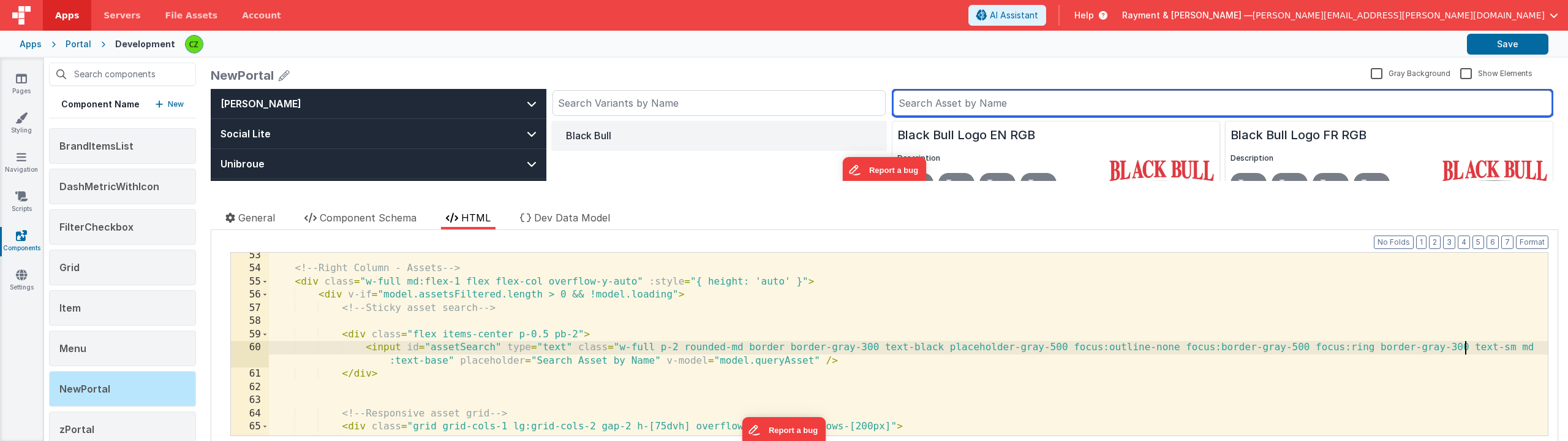
click at [1026, 98] on input "text" at bounding box center [1222, 103] width 659 height 26
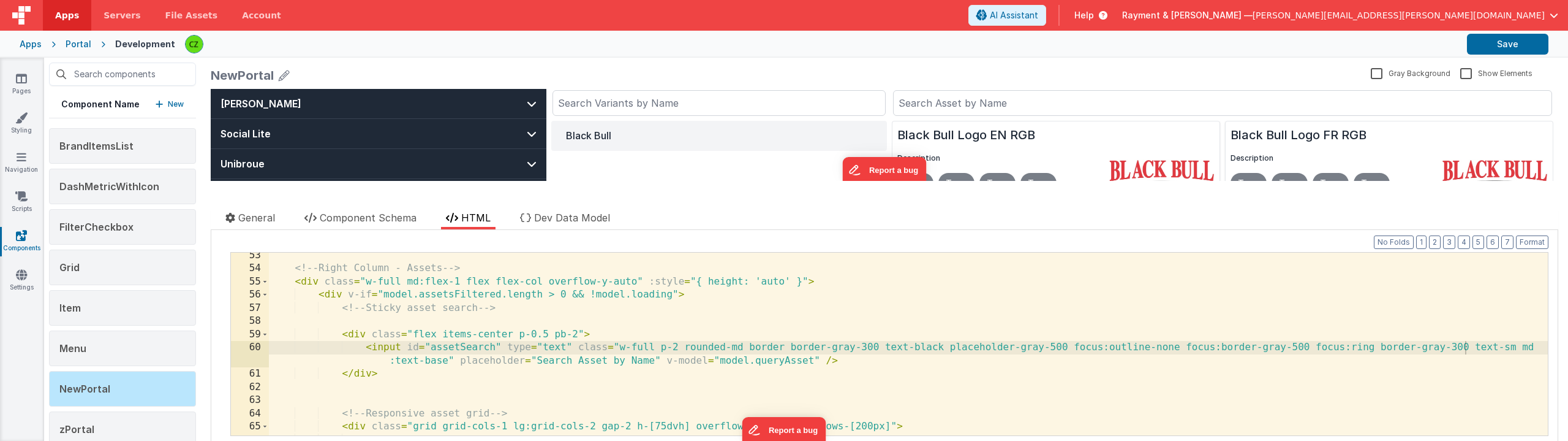
click at [954, 73] on div "NewPortal" at bounding box center [789, 75] width 1155 height 17
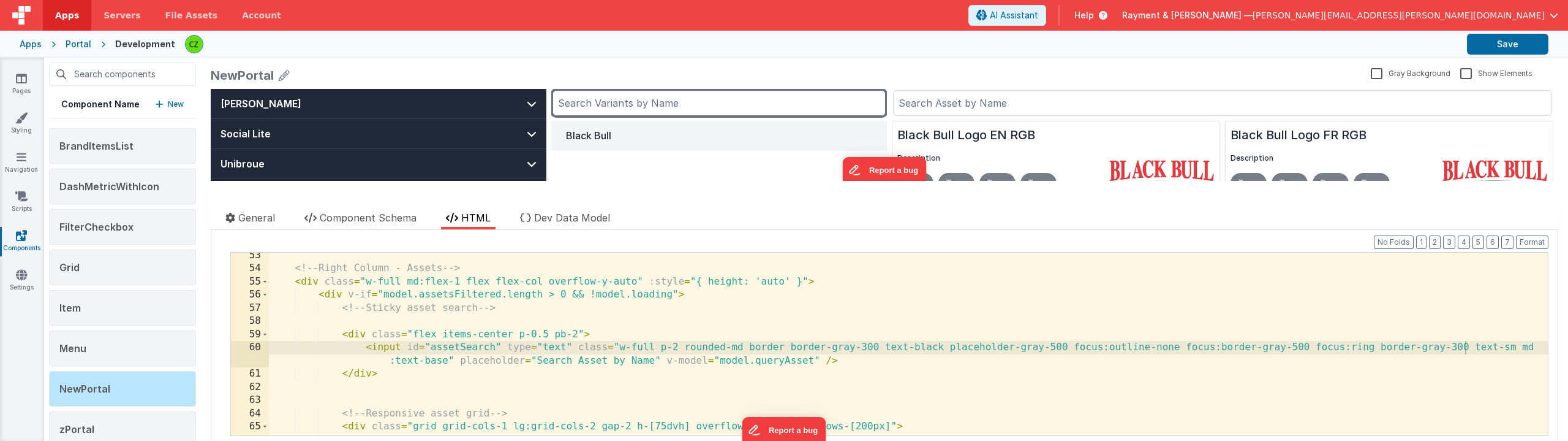
click at [835, 109] on input "text" at bounding box center [719, 103] width 333 height 26
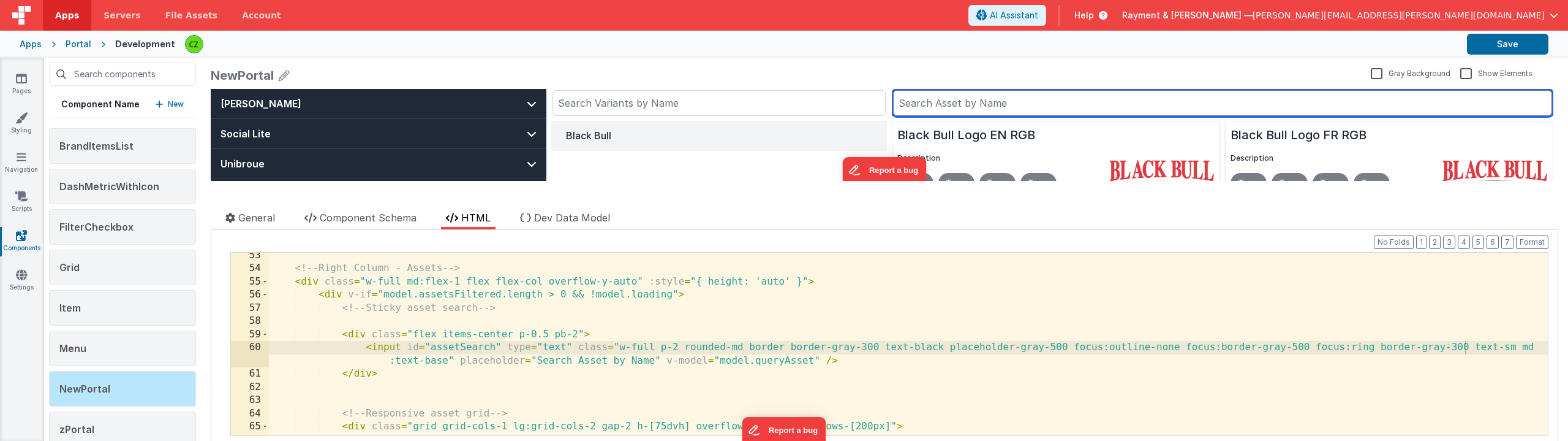
click at [929, 103] on input "text" at bounding box center [1222, 103] width 659 height 26
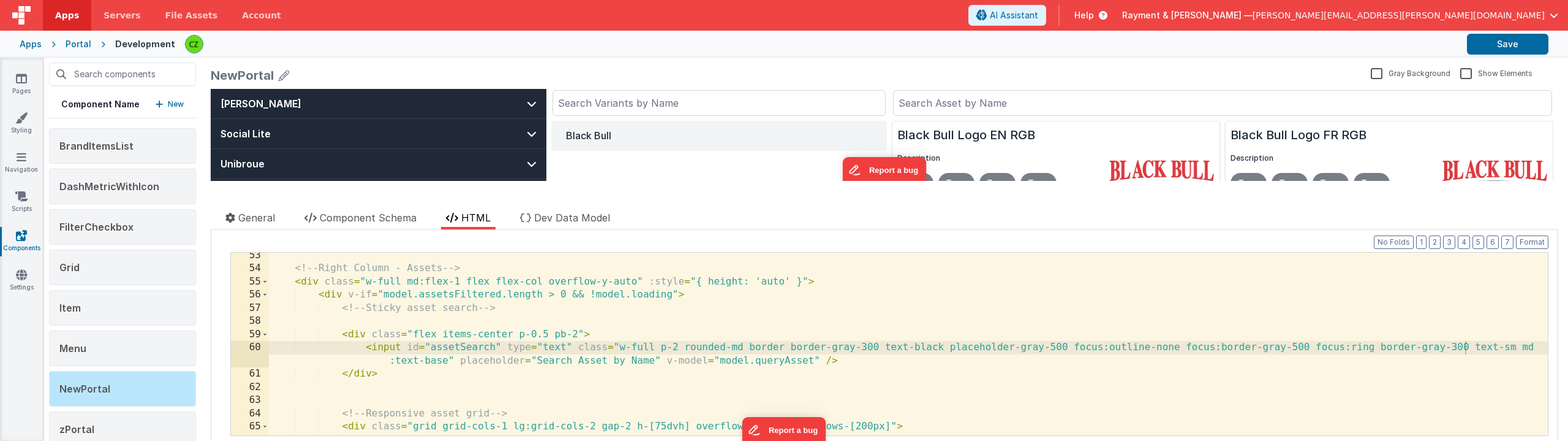
click at [692, 348] on div "<!-- Right Column - Assets --> < div class = "w-full md:flex-1 flex flex-col ov…" at bounding box center [908, 353] width 1279 height 209
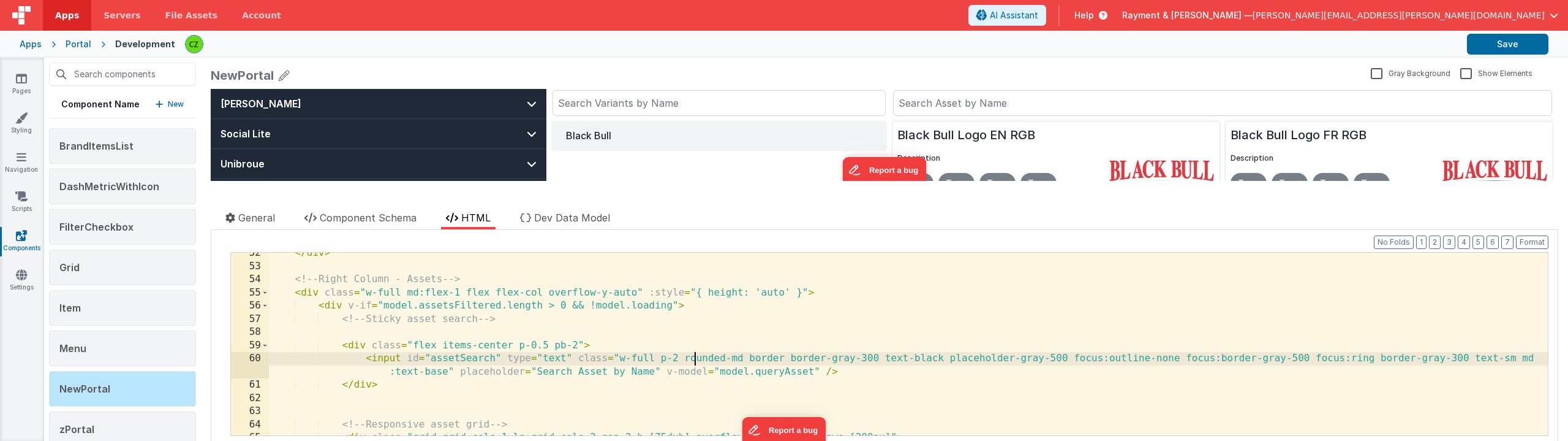
scroll to position [688, 0]
click at [672, 327] on div "</ div > <!-- Right Column - Assets --> < div class = "w-full md:flex-1 flex fl…" at bounding box center [908, 354] width 1279 height 209
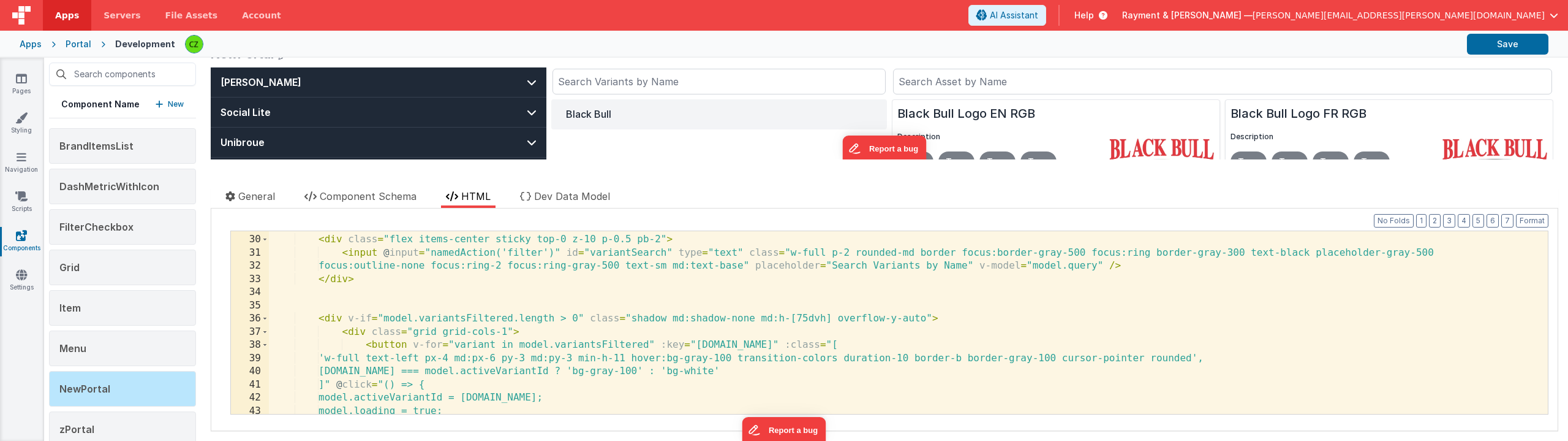
scroll to position [374, 0]
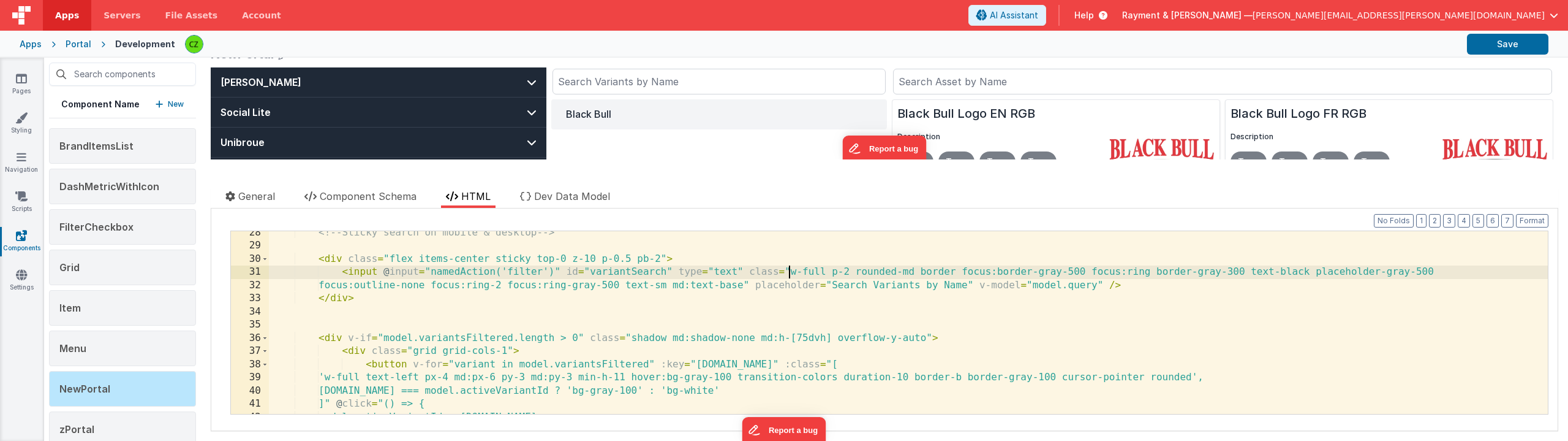
click at [790, 270] on div "<!-- Sticky search on mobile & desktop --> < div class = "flex items-center sti…" at bounding box center [908, 331] width 1279 height 209
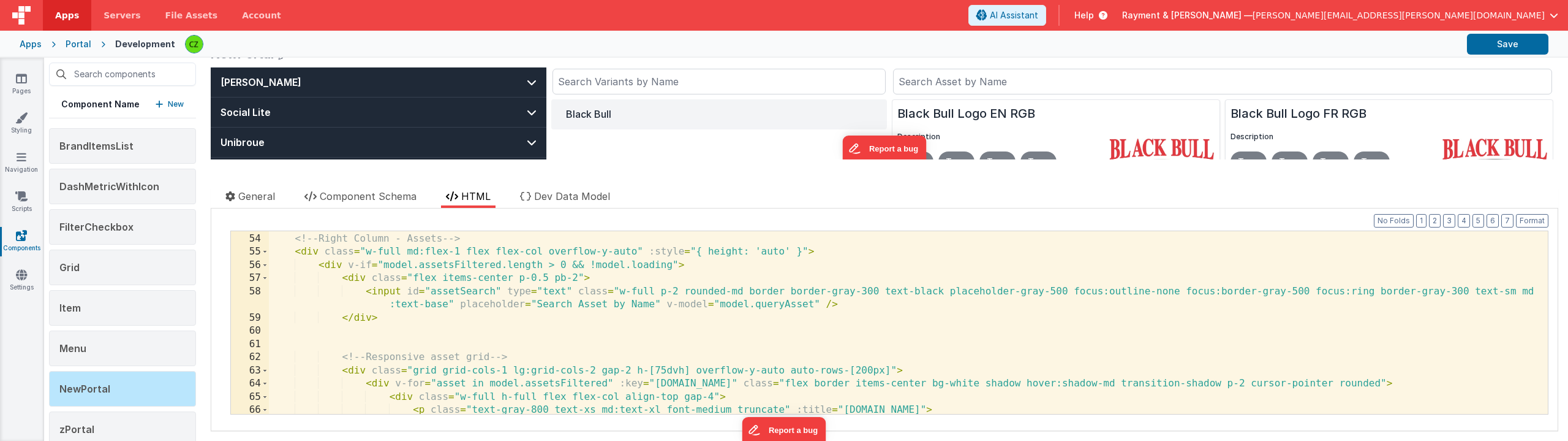
scroll to position [699, 0]
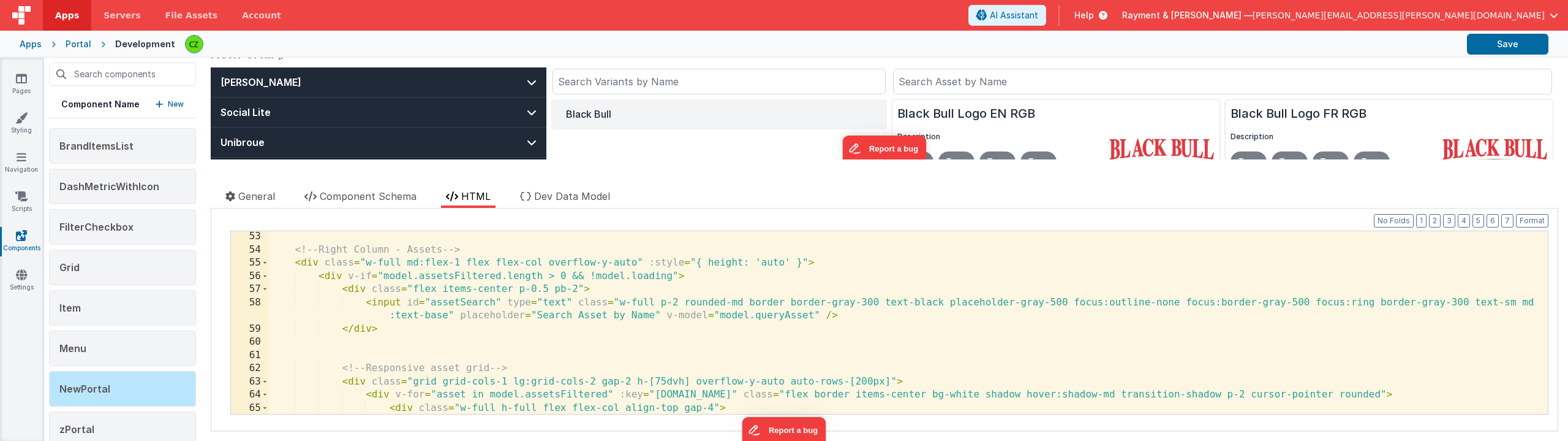
click at [615, 302] on div "<!-- Right Column - Assets --> < div class = "w-full md:flex-1 flex flex-col ov…" at bounding box center [908, 334] width 1279 height 209
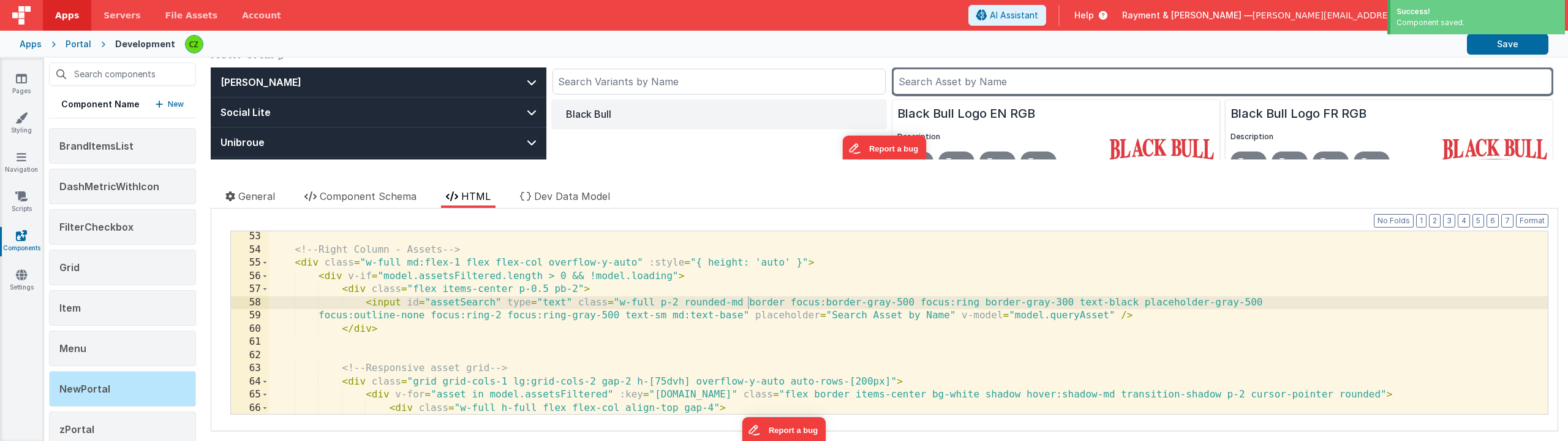
click at [969, 78] on input "text" at bounding box center [1222, 82] width 659 height 26
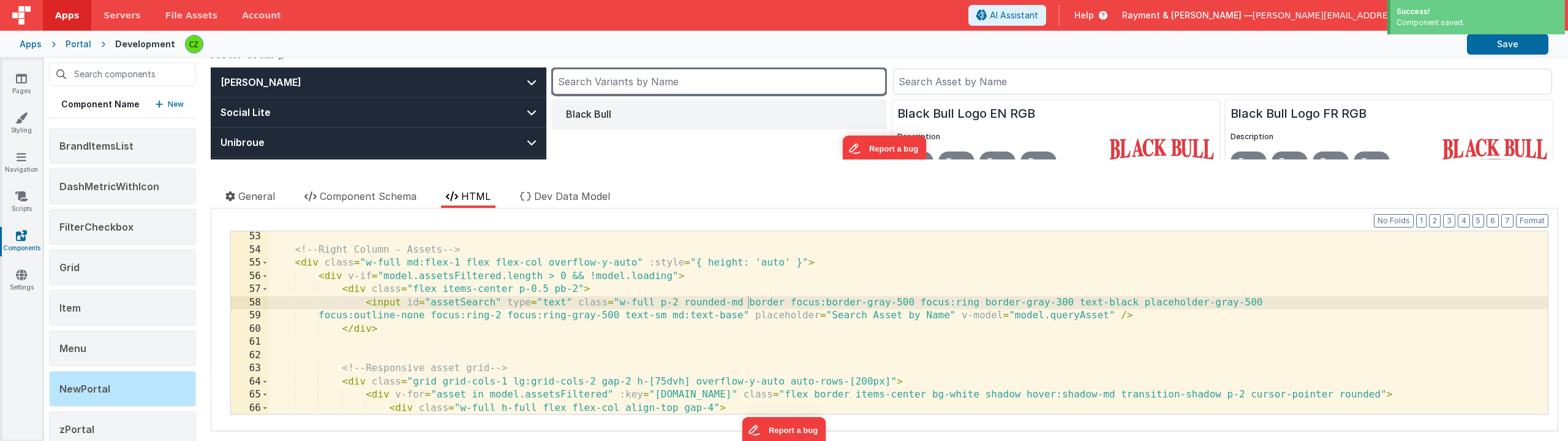
click at [842, 85] on input "text" at bounding box center [719, 82] width 333 height 26
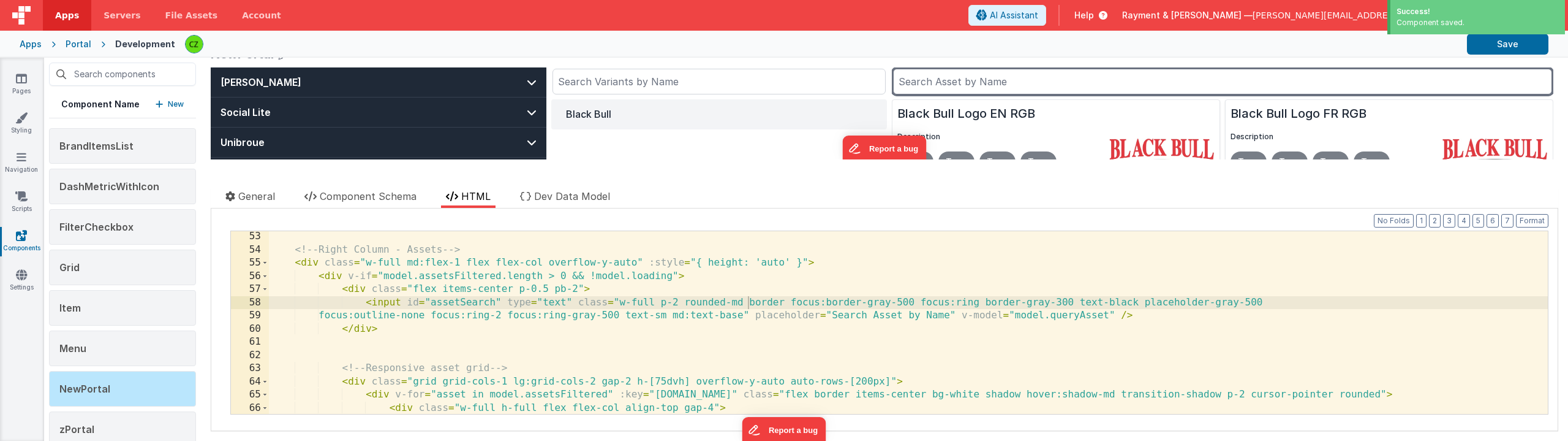
click at [911, 81] on input "text" at bounding box center [1222, 82] width 659 height 26
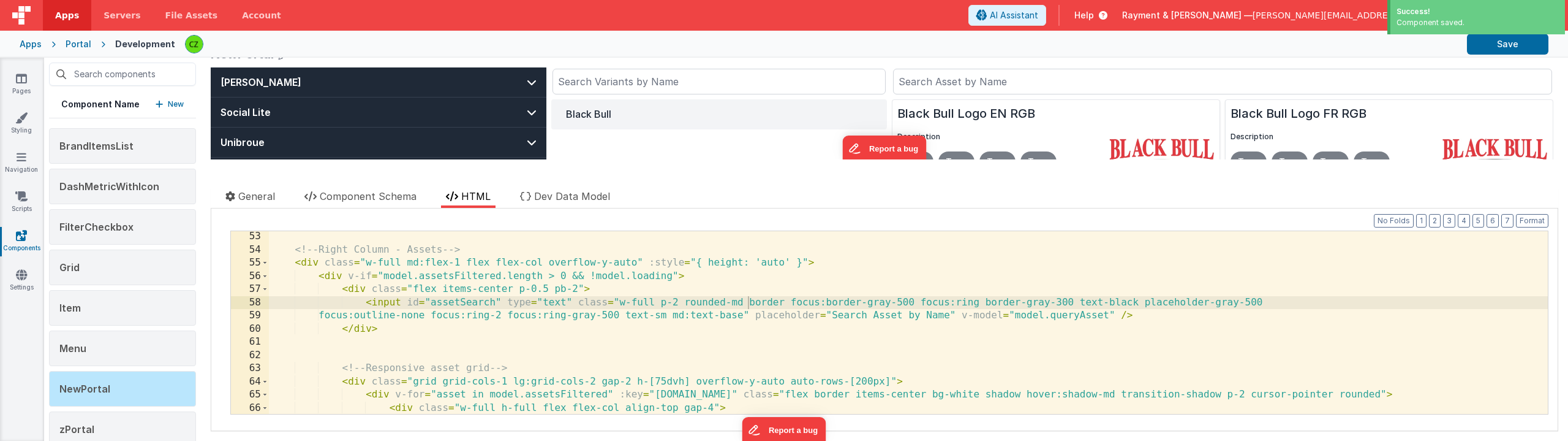
click at [871, 54] on div at bounding box center [821, 44] width 1272 height 21
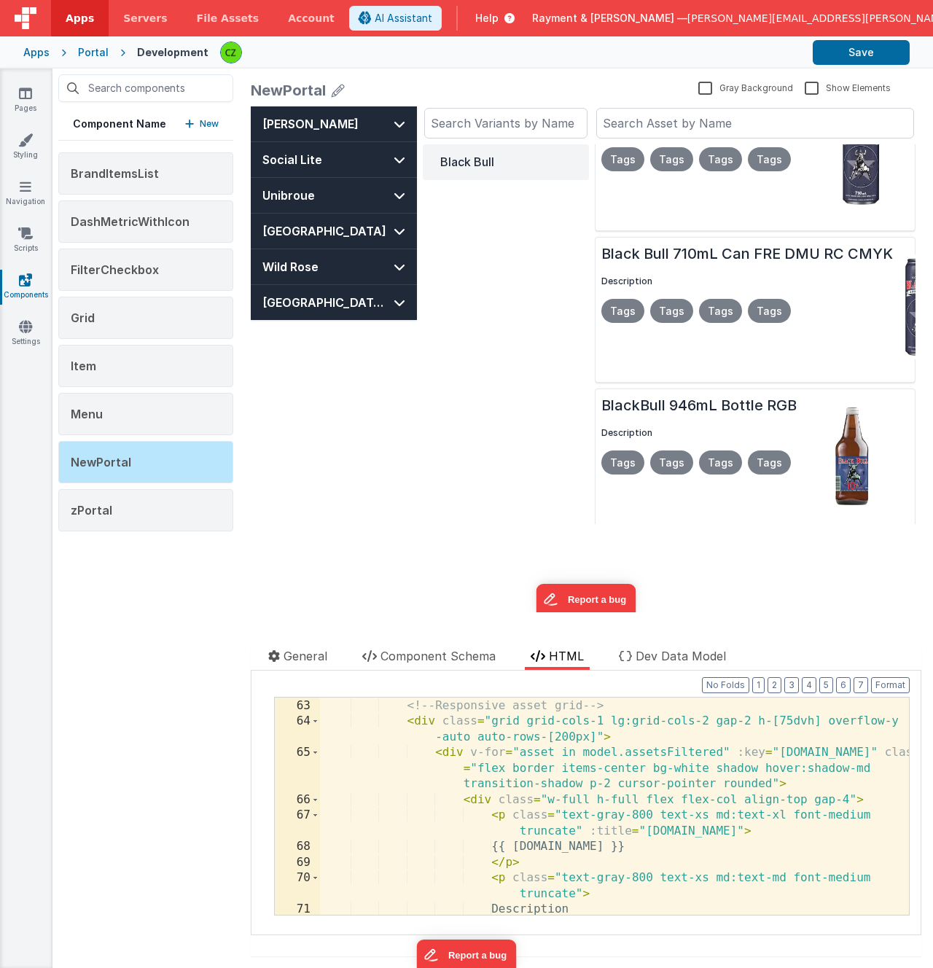
scroll to position [1263, 0]
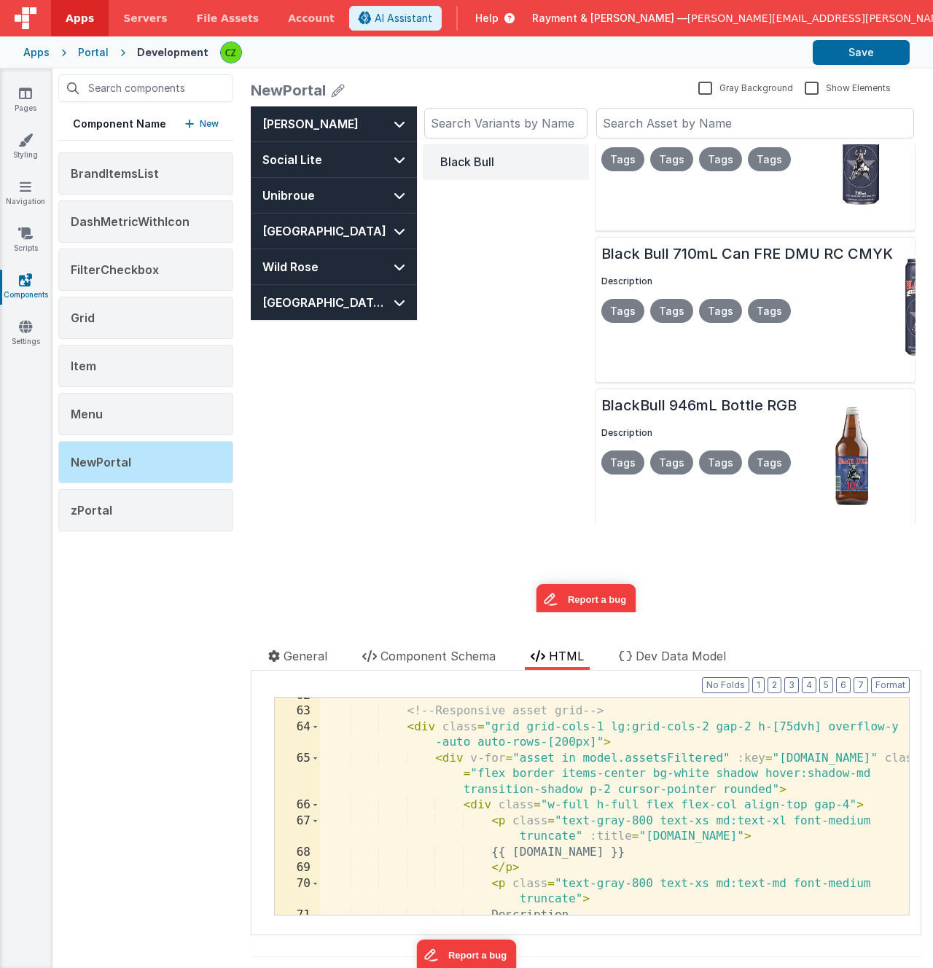
click at [601, 523] on div "<!-- Responsive asset grid --> < div class = "grid grid-cols-1 lg:grid-cols-2 g…" at bounding box center [614, 812] width 589 height 248
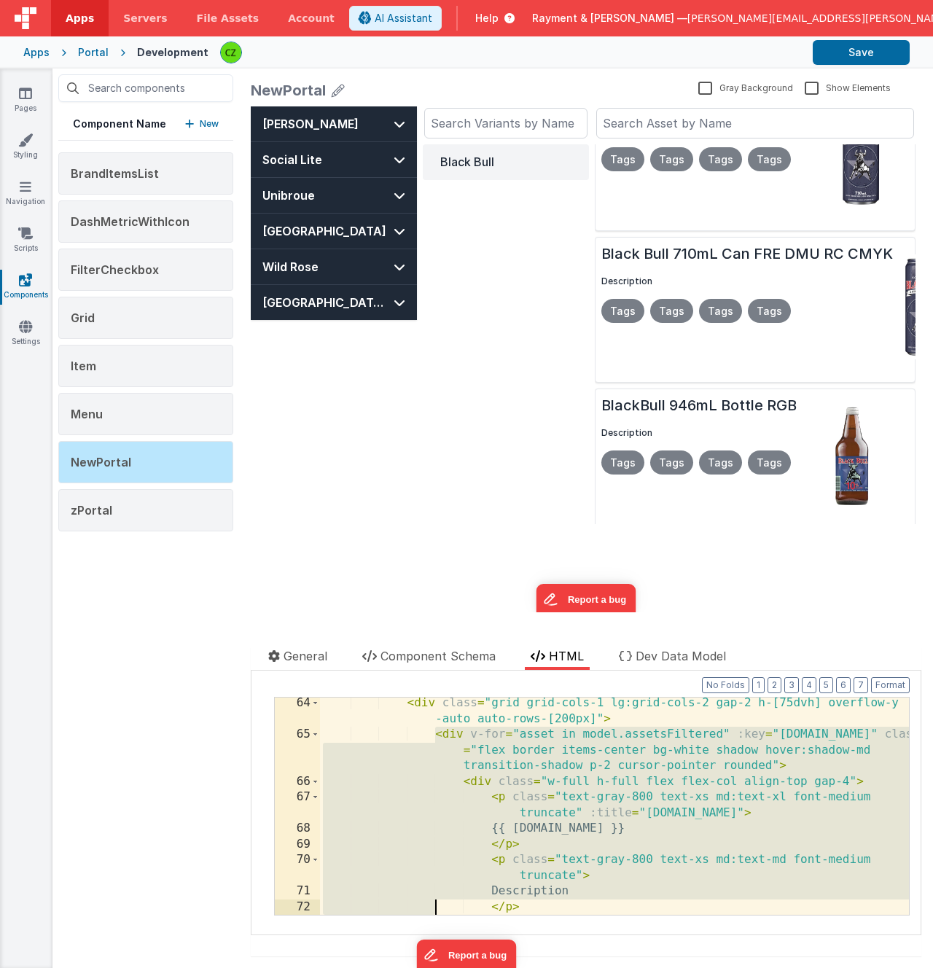
scroll to position [1302, 0]
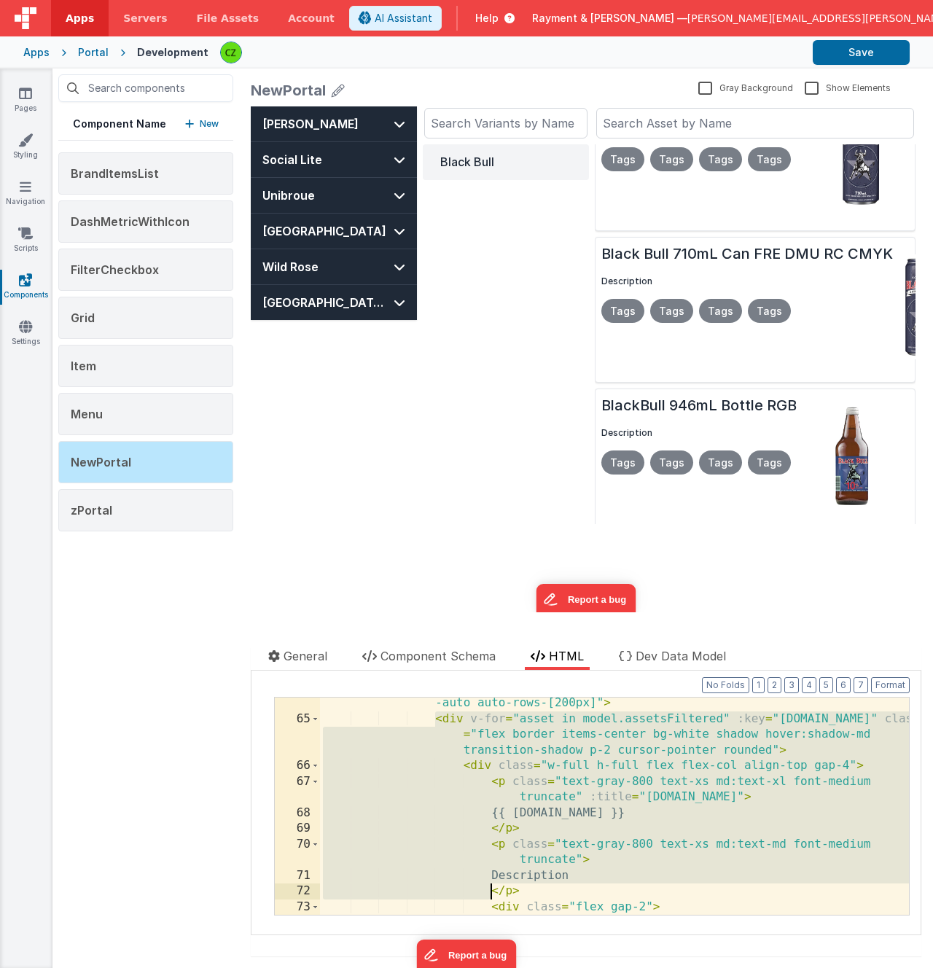
click at [551, 523] on div "< div class = "grid grid-cols-1 lg:grid-cols-2 gap-2 h-[75dvh] overflow-y -auto…" at bounding box center [614, 820] width 589 height 280
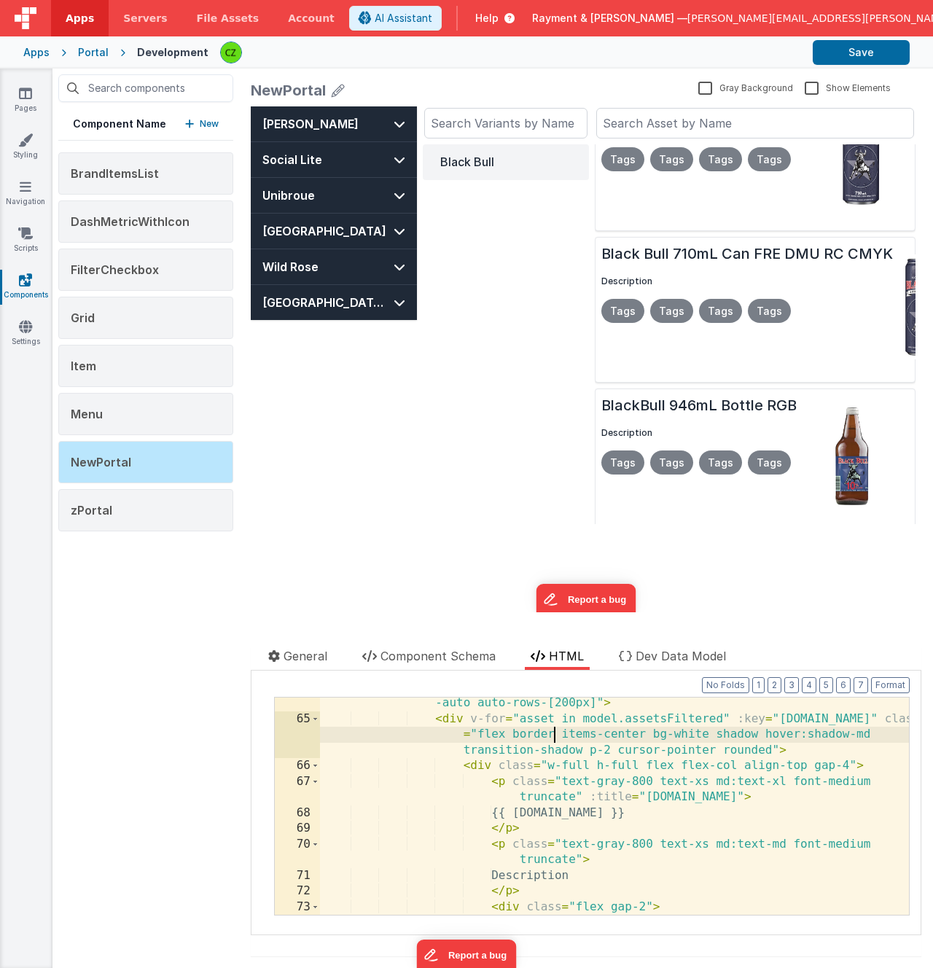
click at [485, 523] on div "< div class = "grid grid-cols-1 lg:grid-cols-2 gap-2 h-[75dvh] overflow-y -auto…" at bounding box center [614, 820] width 589 height 280
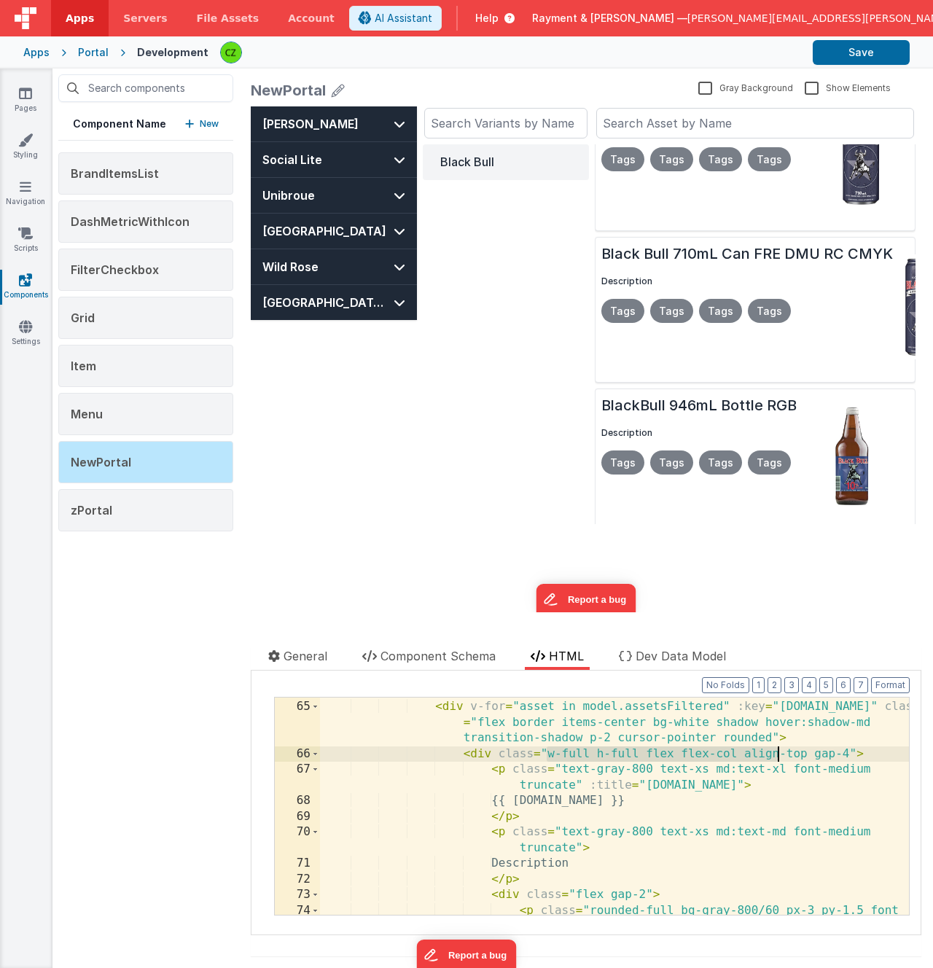
scroll to position [1315, 0]
click at [463, 523] on div "< div class = "grid grid-cols-1 lg:grid-cols-2 gap-2 h-[75dvh] overflow-y -auto…" at bounding box center [614, 807] width 589 height 280
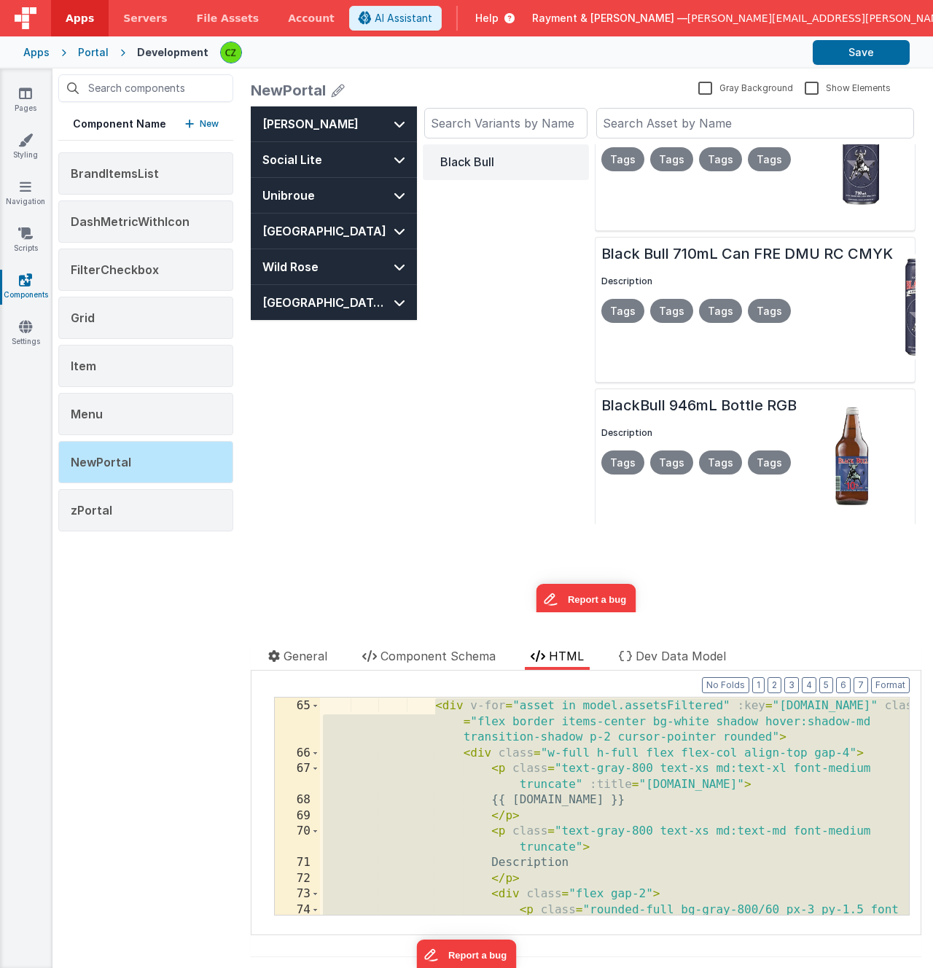
click at [472, 523] on div "< div class = "grid grid-cols-1 lg:grid-cols-2 gap-2 h-[75dvh] overflow-y -auto…" at bounding box center [614, 807] width 589 height 280
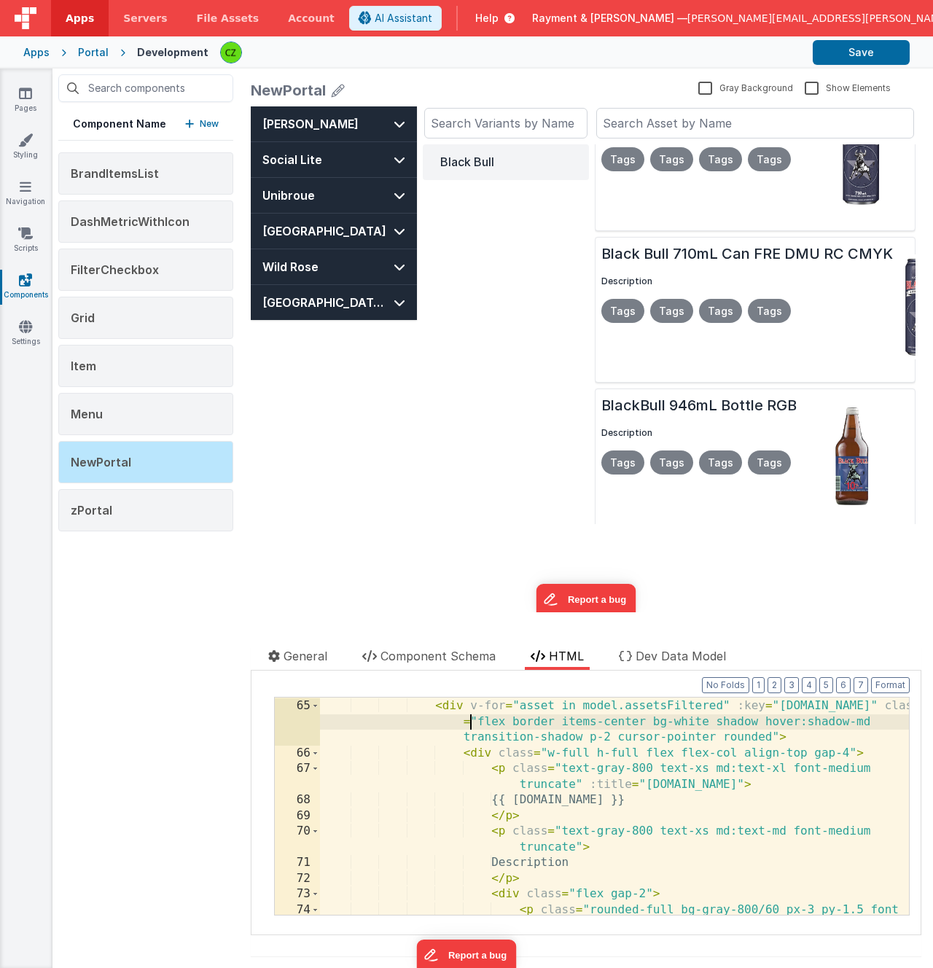
click at [479, 523] on div "< div class = "grid grid-cols-1 lg:grid-cols-2 gap-2 h-[75dvh] overflow-y -auto…" at bounding box center [614, 807] width 589 height 280
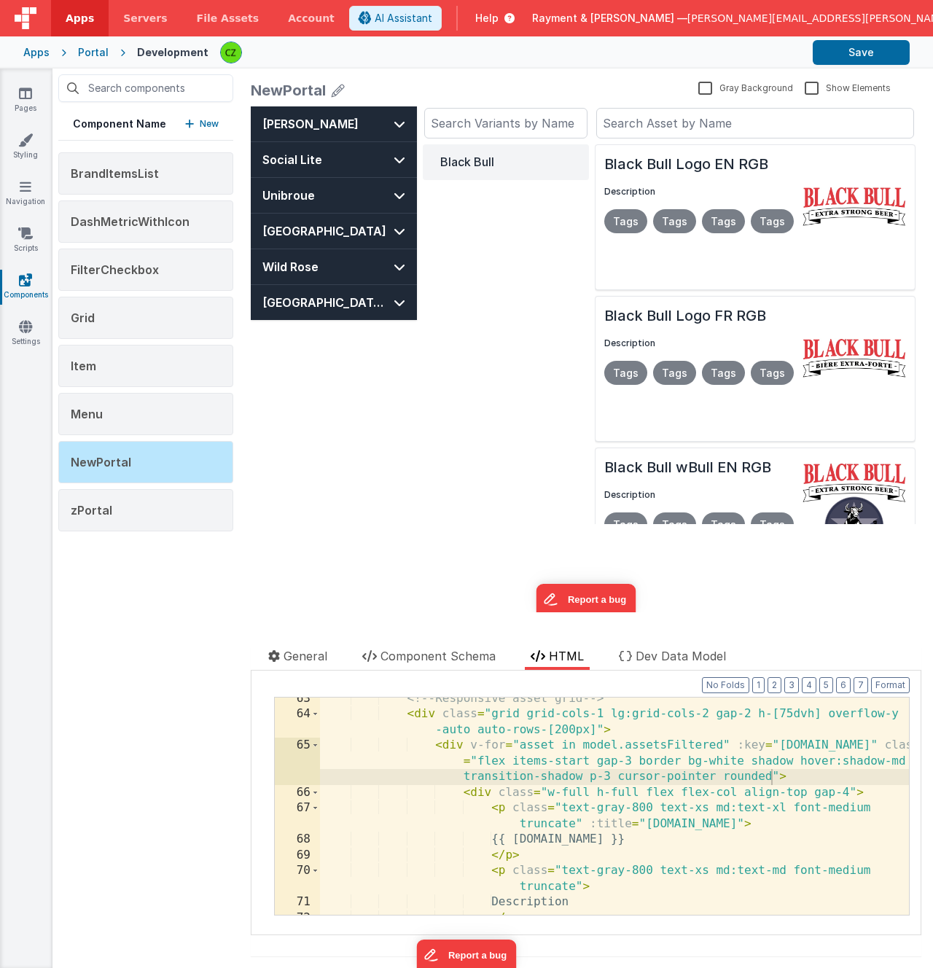
scroll to position [1268, 0]
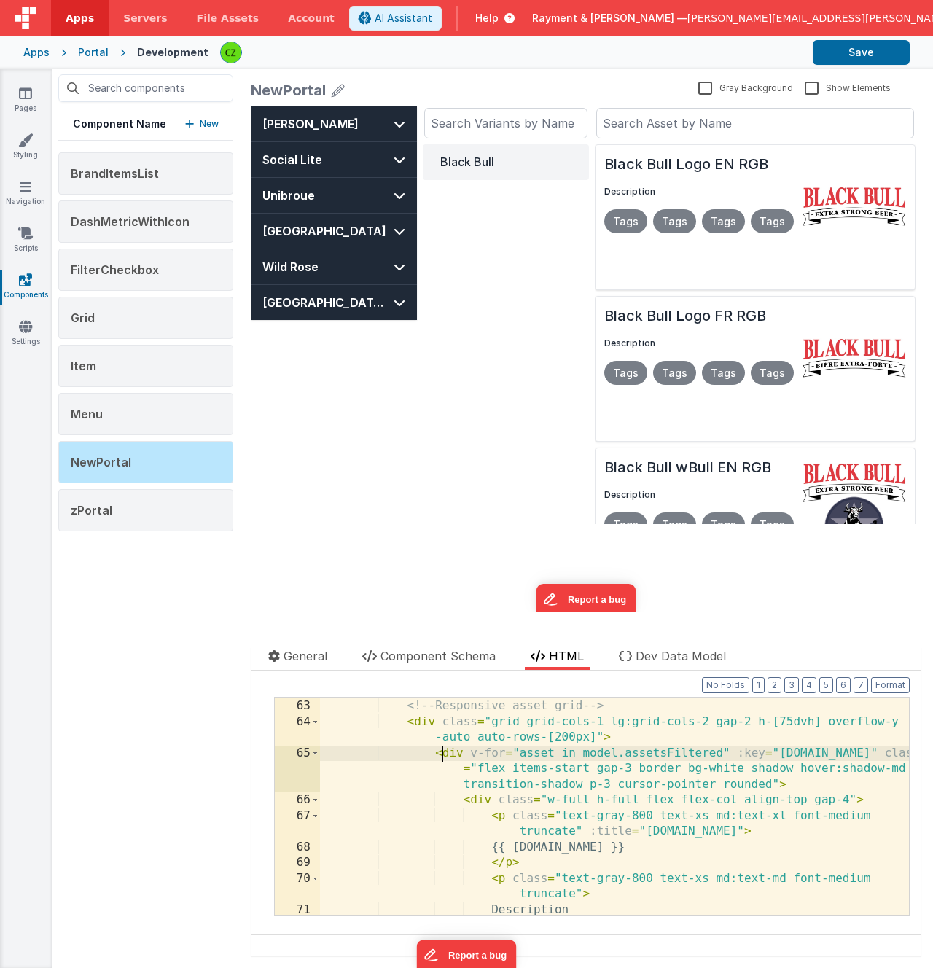
click at [445, 523] on div "<!-- Responsive asset grid --> < div class = "grid grid-cols-1 lg:grid-cols-2 g…" at bounding box center [614, 807] width 589 height 248
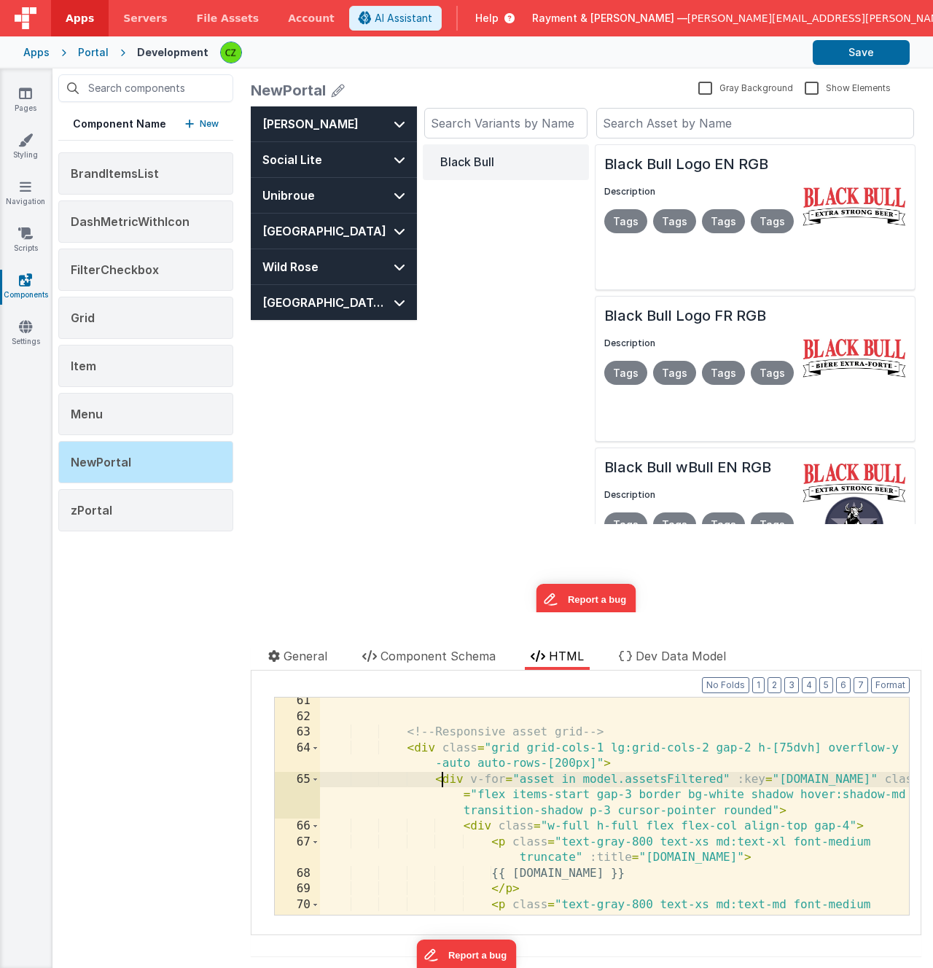
scroll to position [1239, 0]
click at [435, 523] on div "<!-- Responsive asset grid --> < div class = "grid grid-cols-1 lg:grid-cols-2 g…" at bounding box center [614, 827] width 589 height 265
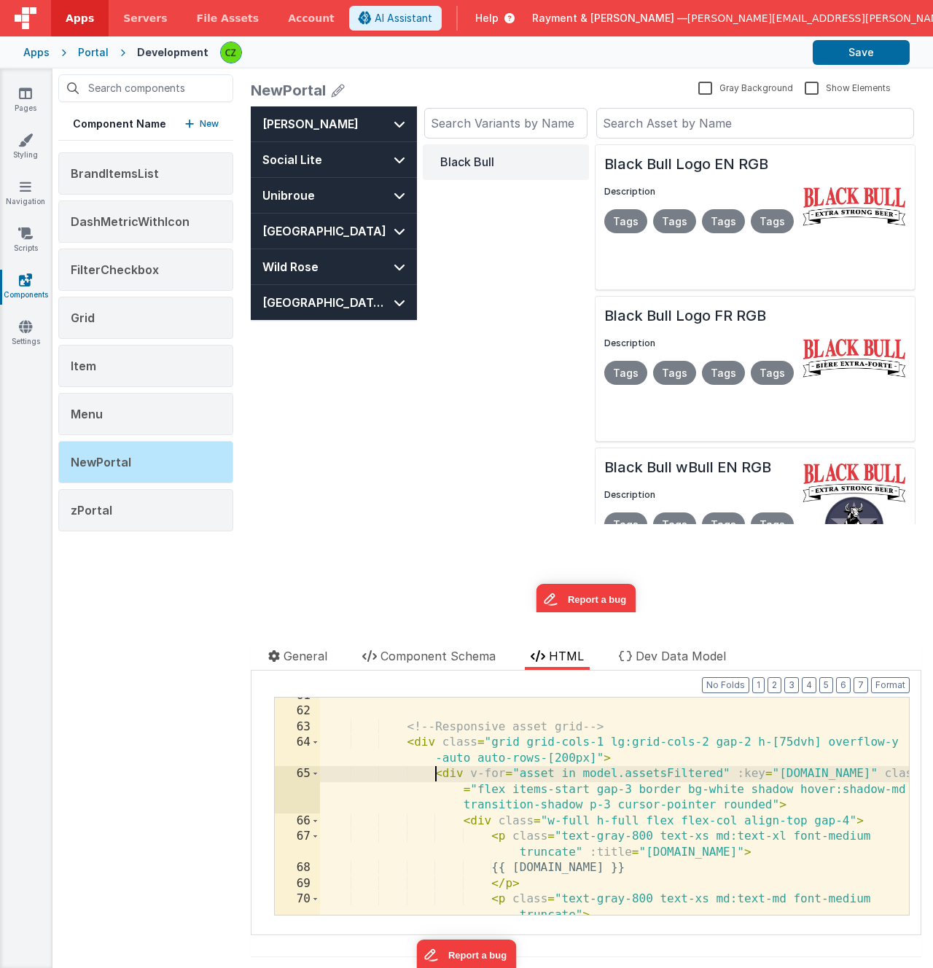
click at [442, 523] on div "<!-- Responsive asset grid --> < div class = "grid grid-cols-1 lg:grid-cols-2 g…" at bounding box center [614, 820] width 589 height 265
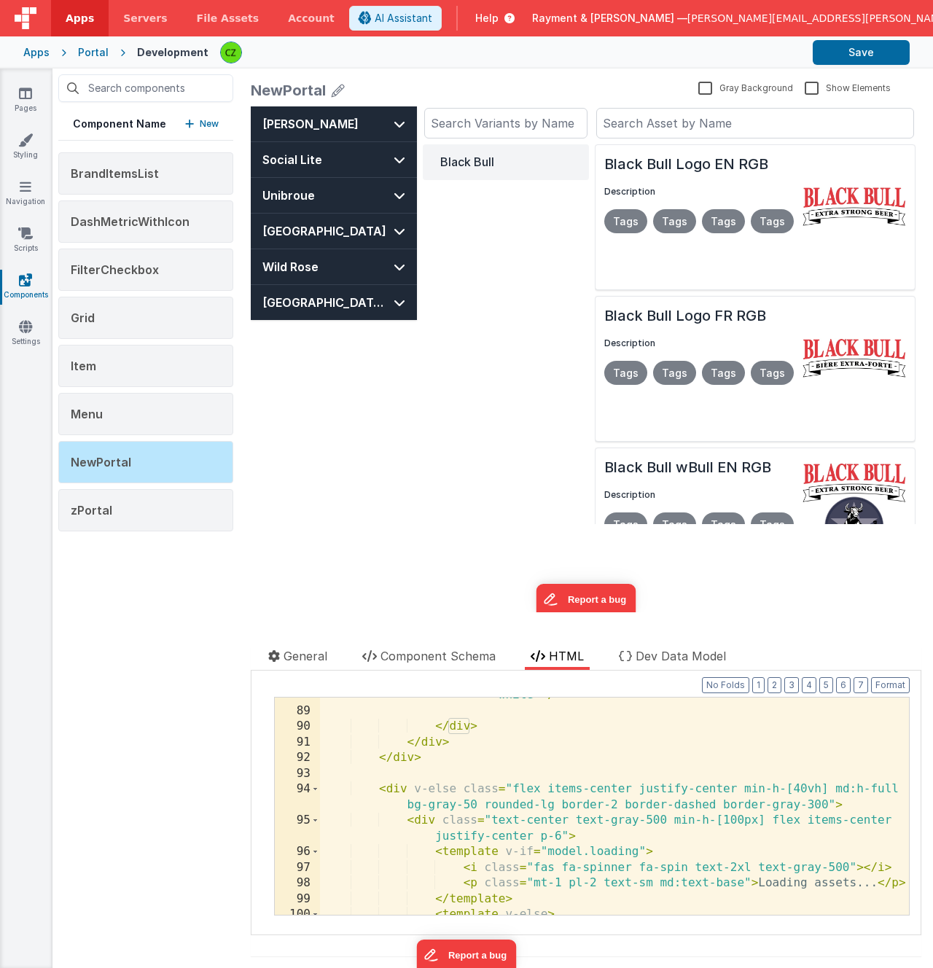
scroll to position [1820, 0]
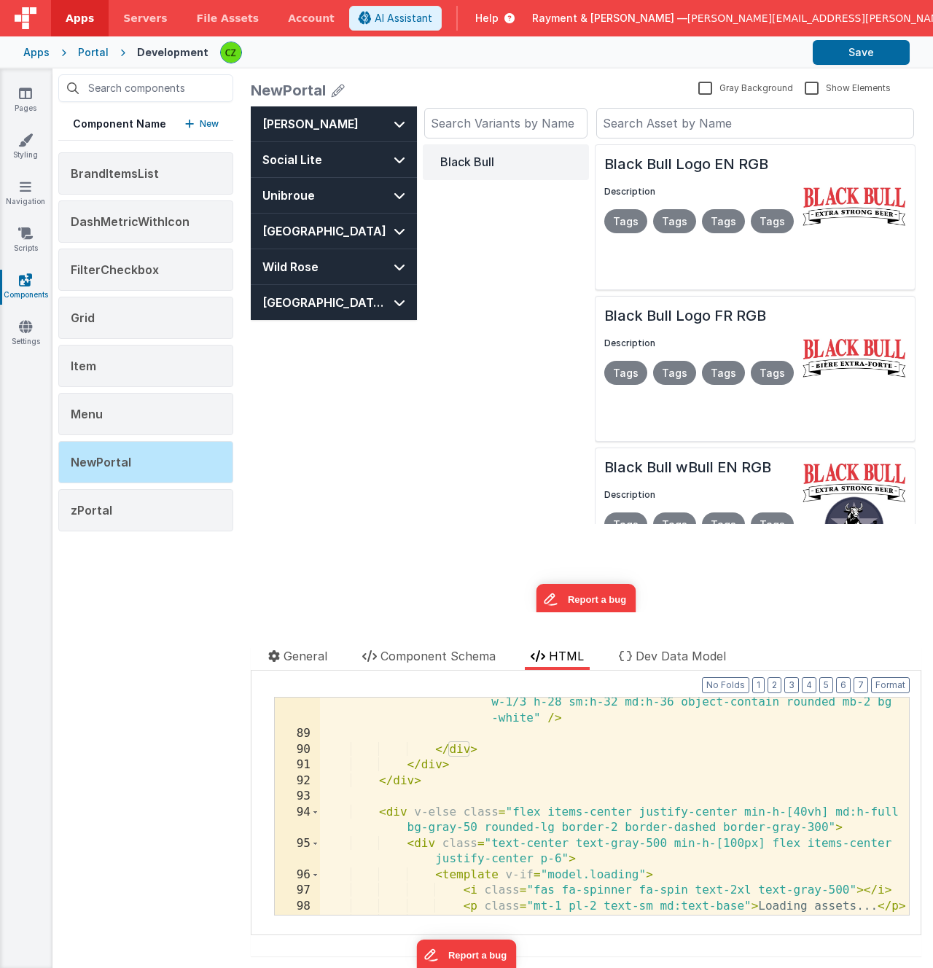
click at [484, 523] on div "< img :src = "asset.previewURL" :alt = "asset.name" class = "basis-64 w-1/3 h-2…" at bounding box center [614, 819] width 589 height 280
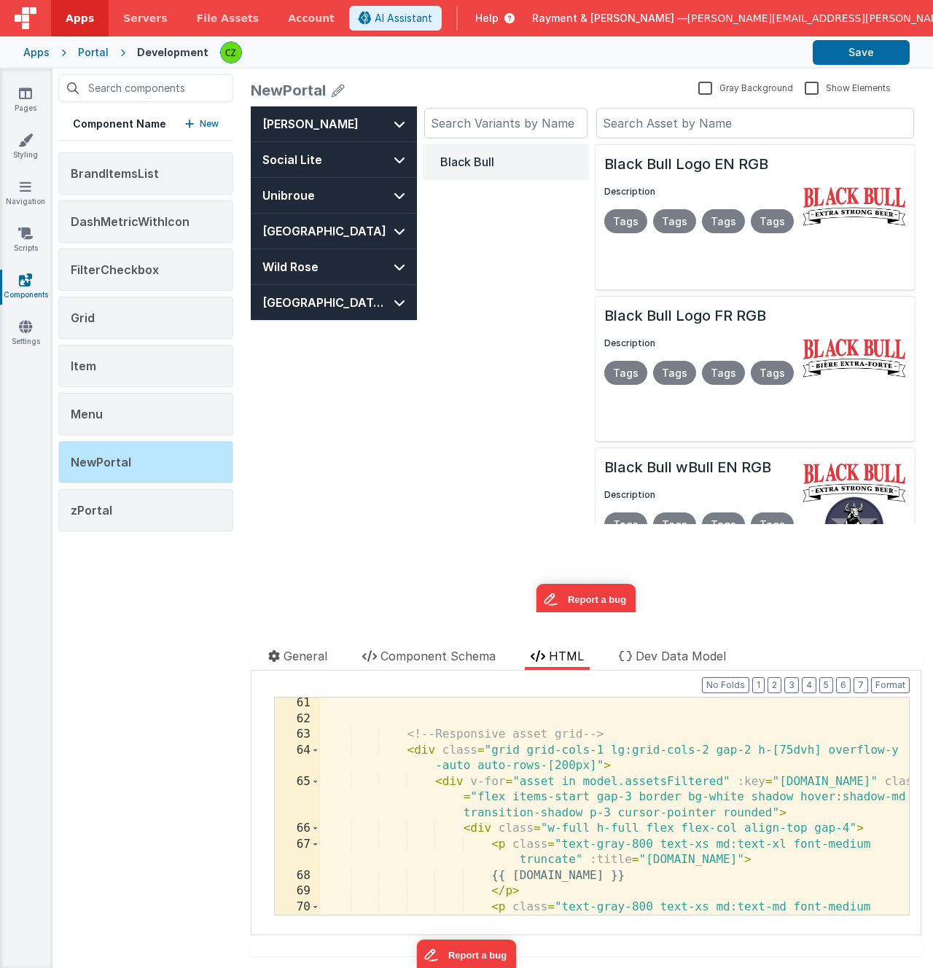
scroll to position [1219, 0]
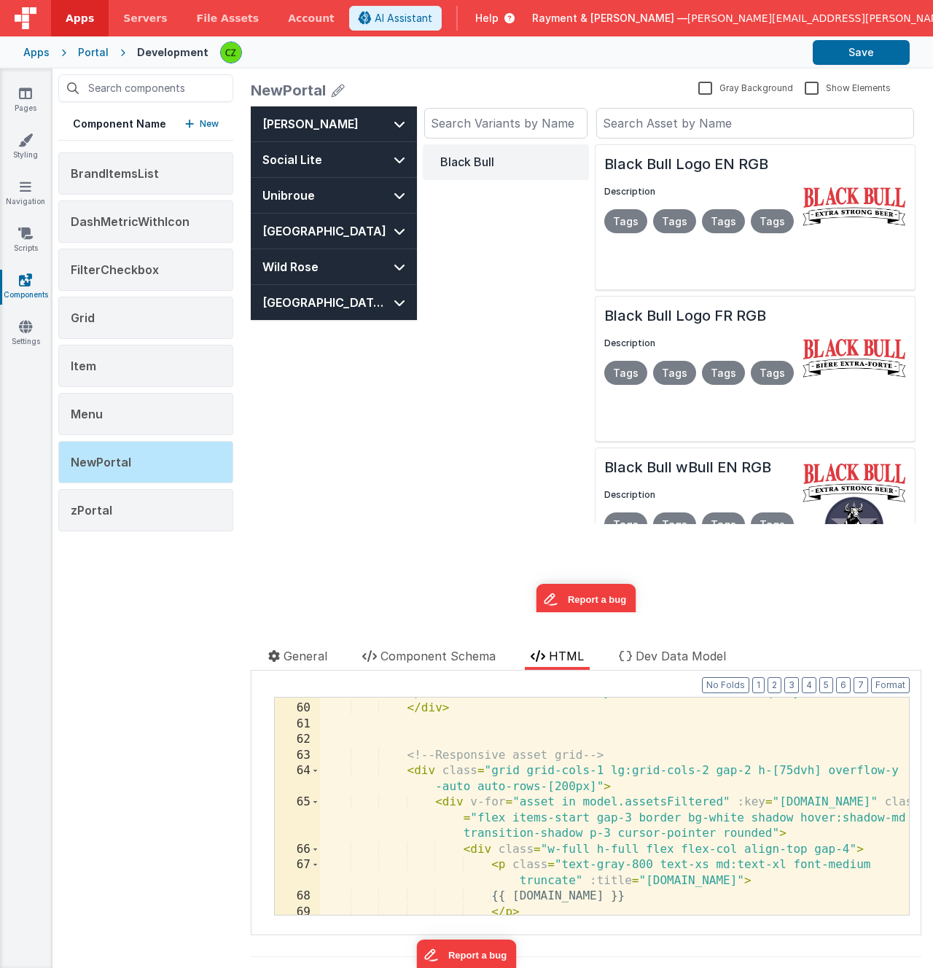
click at [436, 523] on div "focus:outline-none focus:ring-2 focus:ring-gray-500 text-sm md:text-base" place…" at bounding box center [614, 801] width 589 height 265
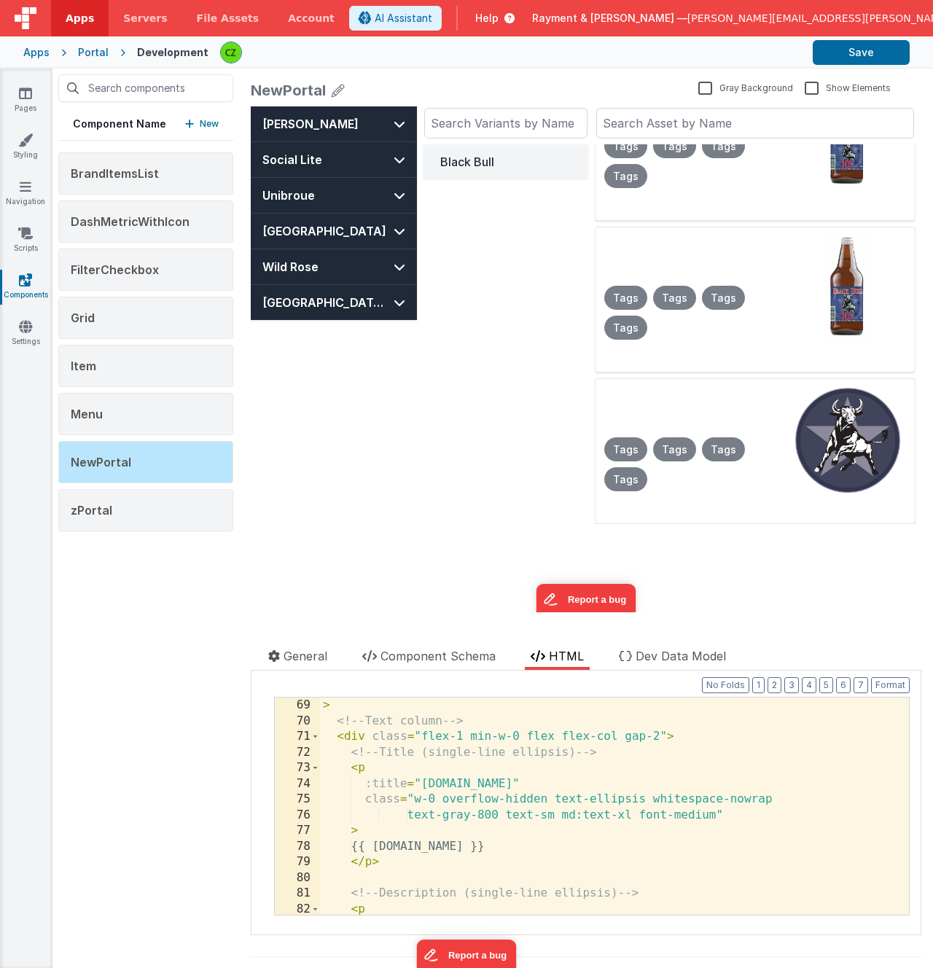
scroll to position [1407, 0]
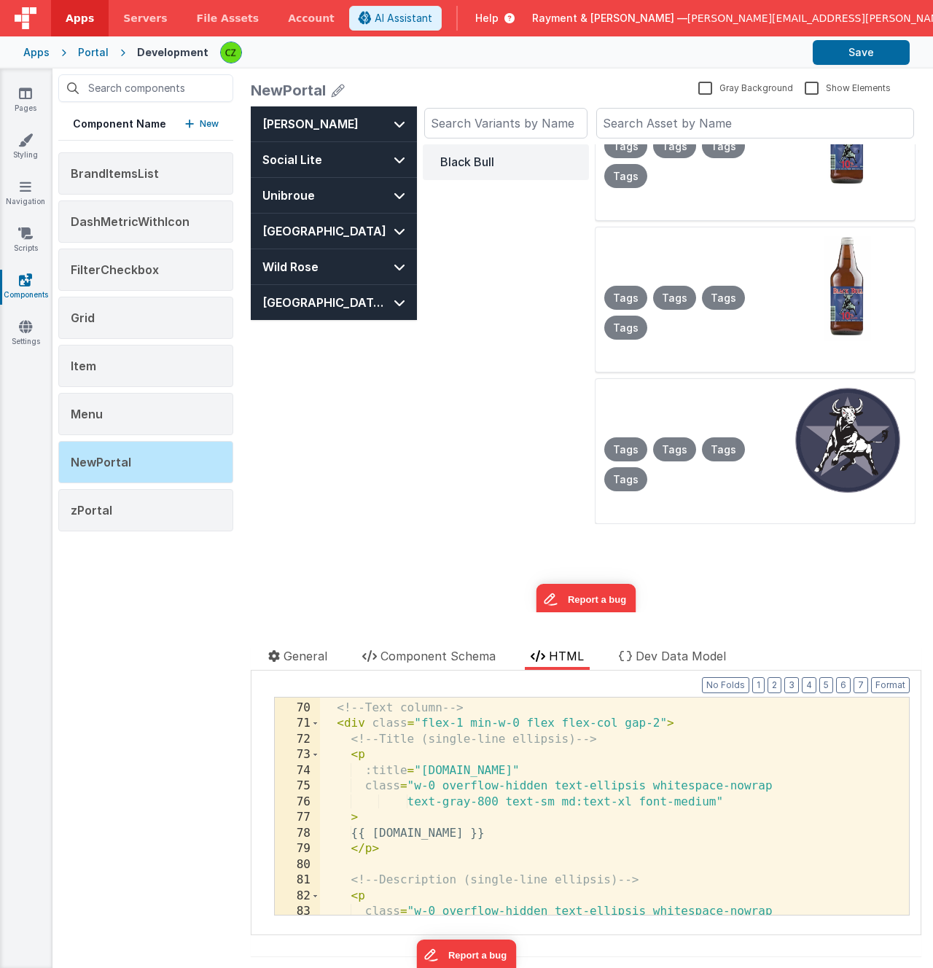
click at [485, 523] on div "> <!-- Text column --> < div class = "flex-1 min-w-0 flex flex-col gap-2" > <!-…" at bounding box center [614, 808] width 589 height 248
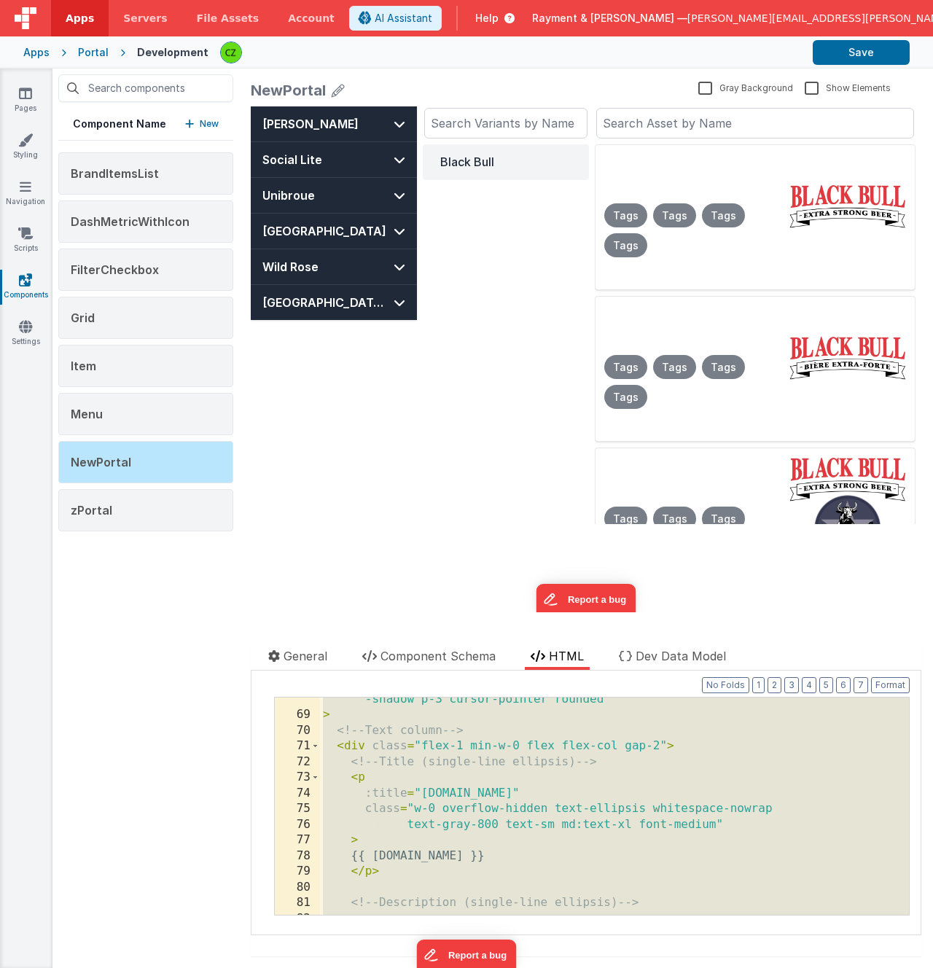
scroll to position [1432, 0]
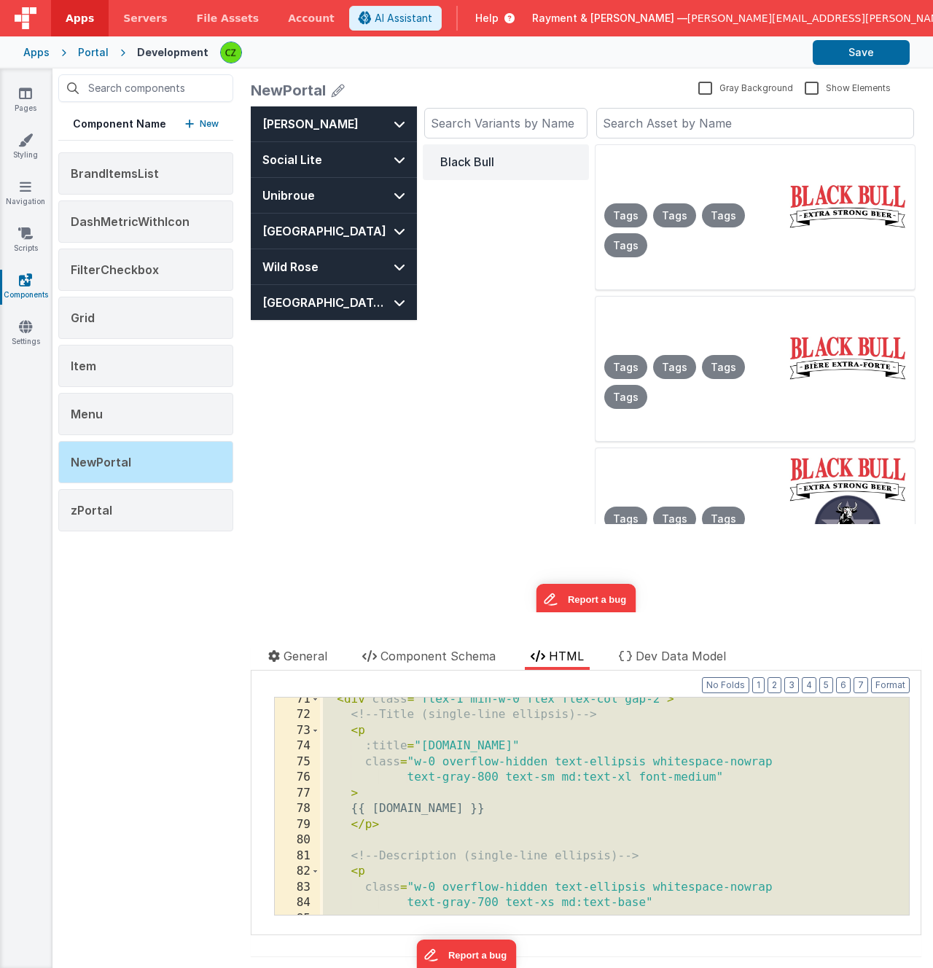
click at [469, 523] on div "< div class = "flex-1 min-w-0 flex flex-col gap-2" > <!-- Title (single-line el…" at bounding box center [614, 816] width 589 height 248
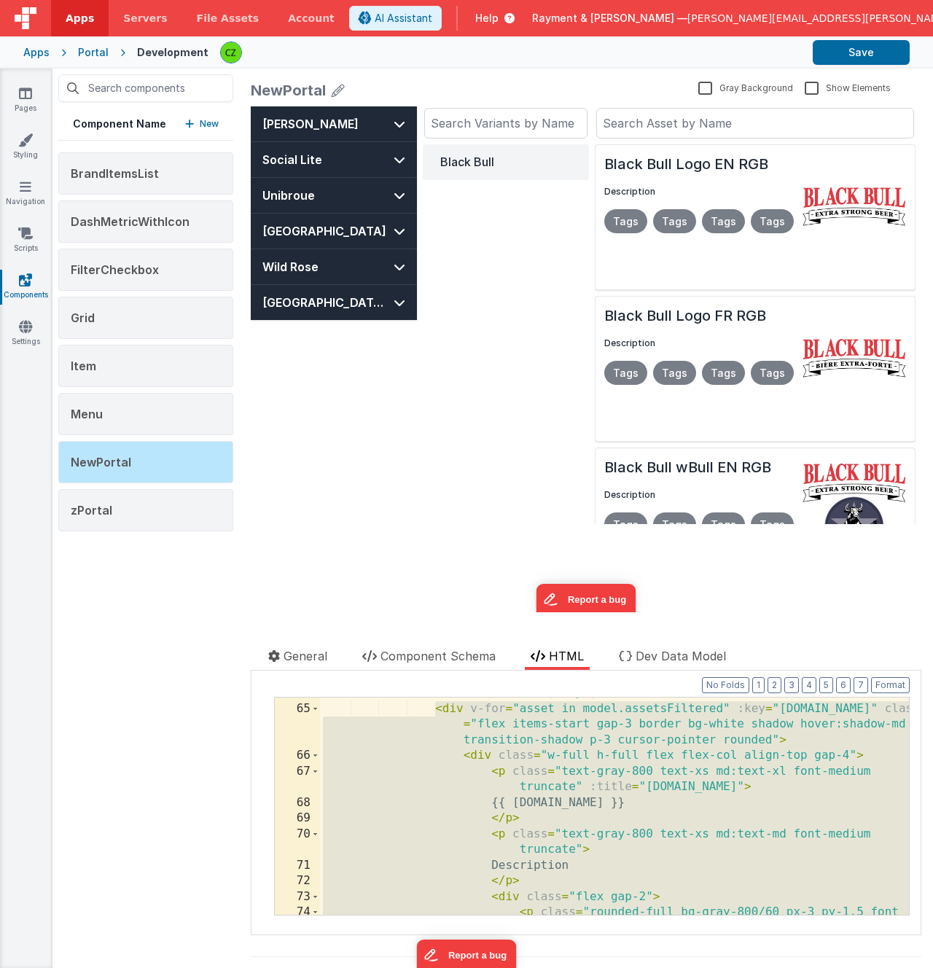
scroll to position [1307, 0]
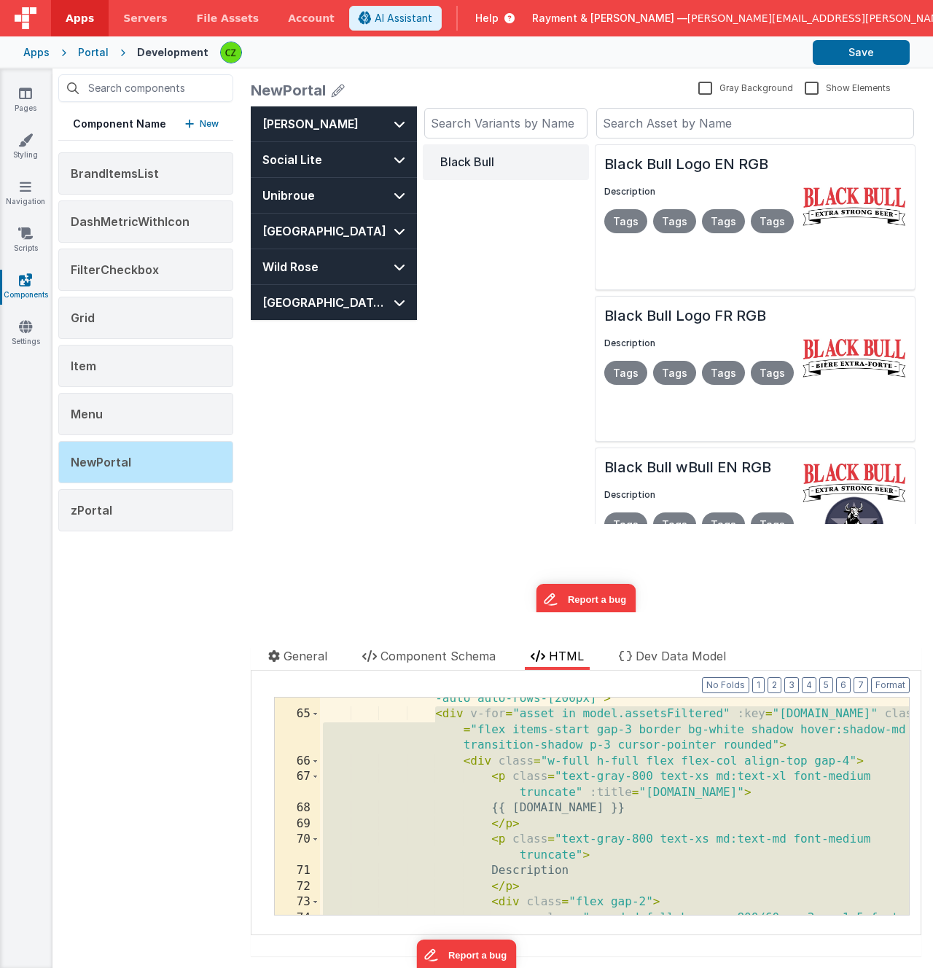
click at [548, 523] on div "< div class = "grid grid-cols-1 lg:grid-cols-2 gap-2 h-[75dvh] overflow-y -auto…" at bounding box center [614, 815] width 589 height 280
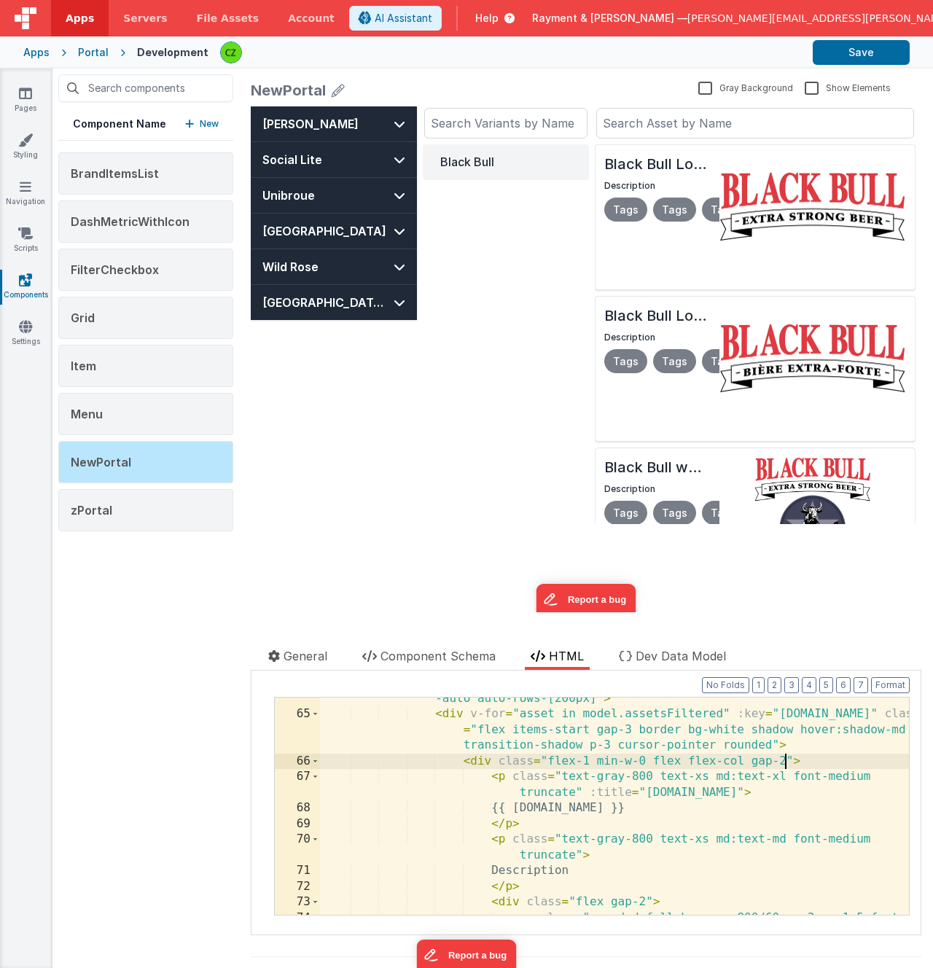
click at [561, 523] on div "< div class = "grid grid-cols-1 lg:grid-cols-2 gap-2 h-[75dvh] overflow-y -auto…" at bounding box center [614, 815] width 589 height 280
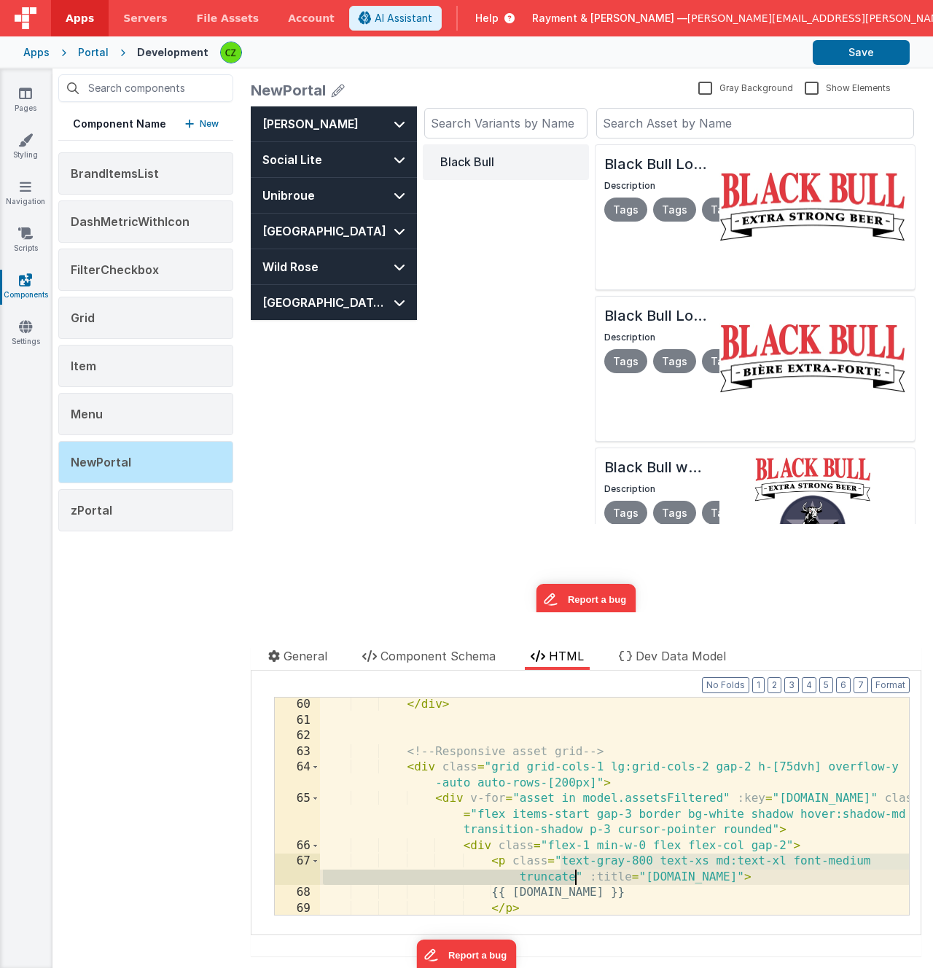
scroll to position [1223, 0]
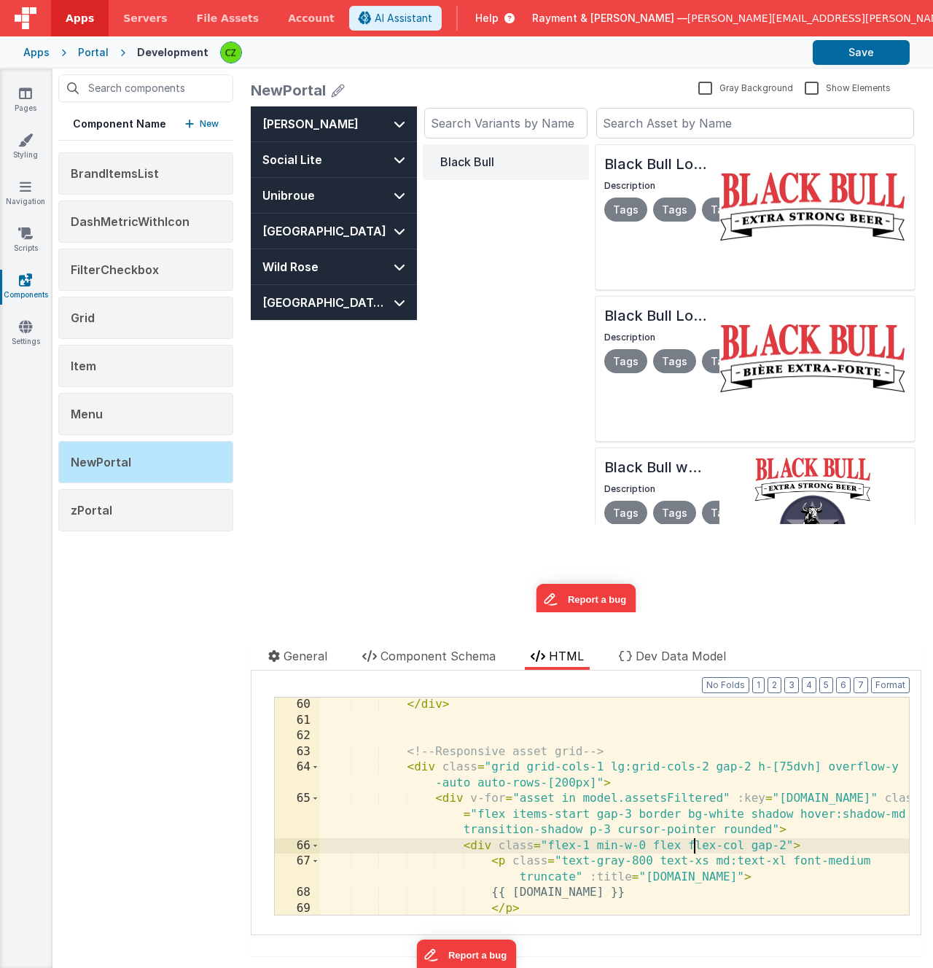
click at [695, 523] on div "</ div > <!-- Responsive asset grid --> < div class = "grid grid-cols-1 lg:grid…" at bounding box center [614, 829] width 589 height 265
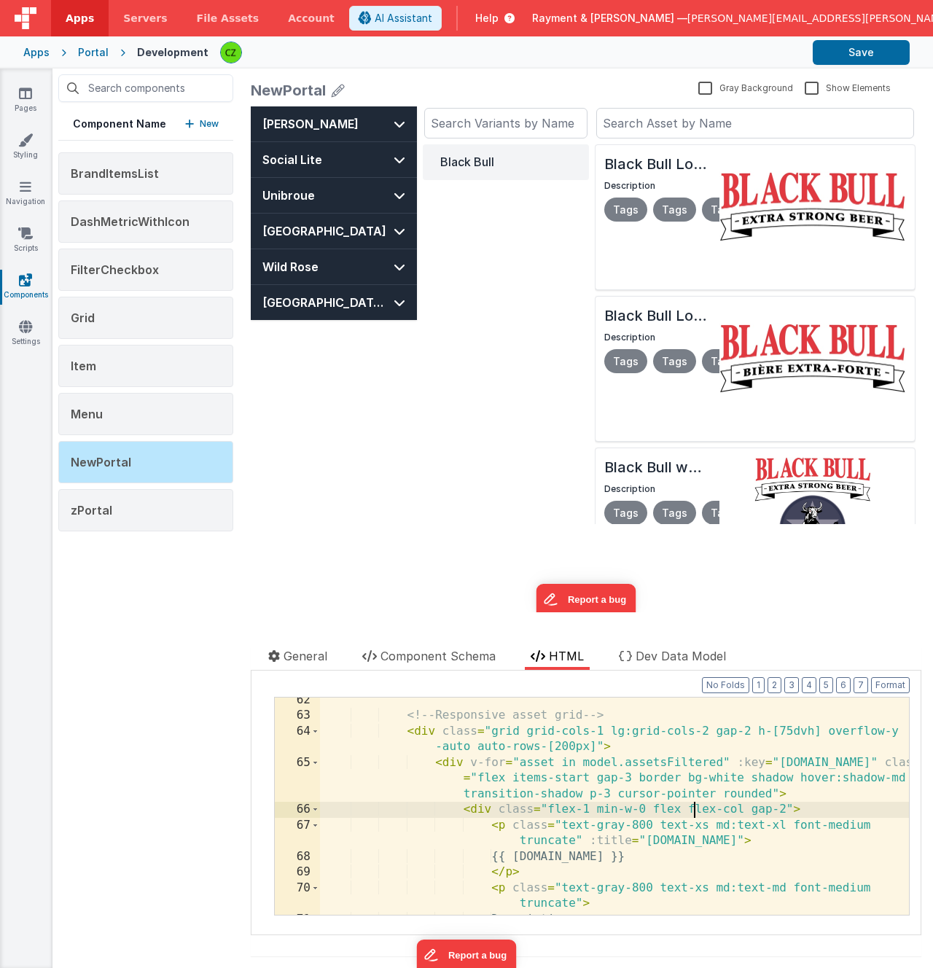
scroll to position [1258, 0]
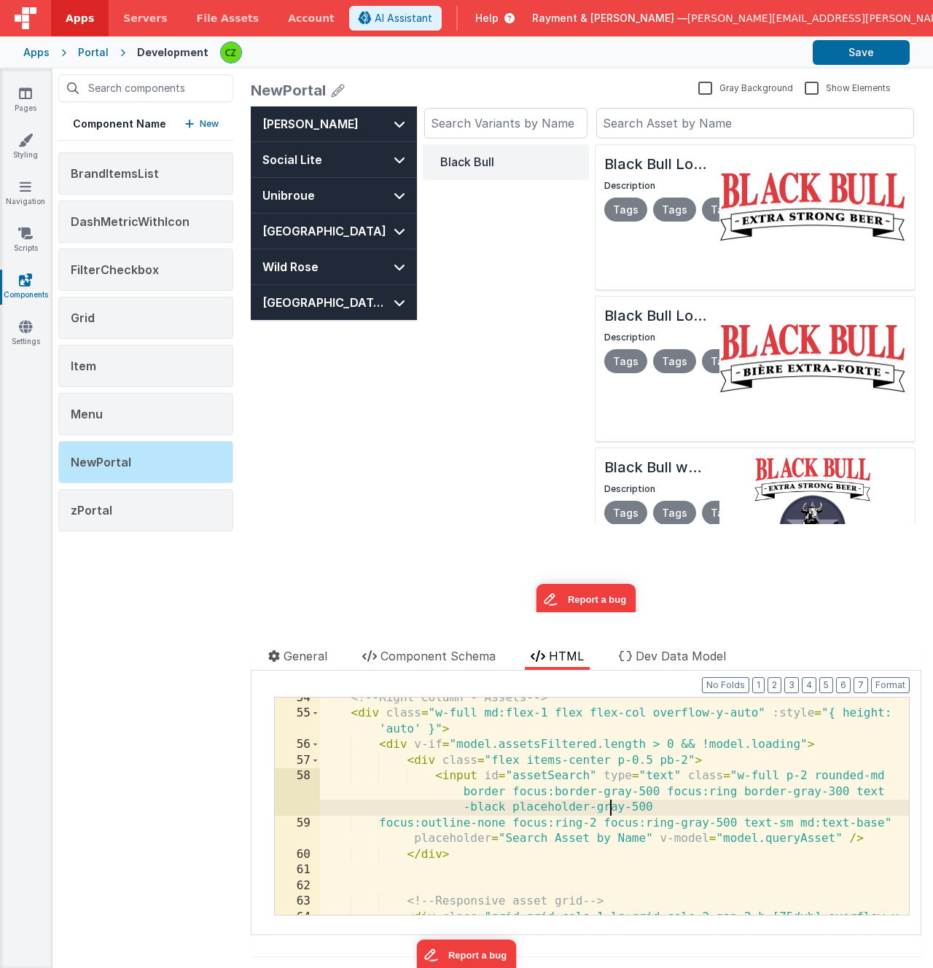
click at [611, 523] on div "<!-- Right Column - Assets --> < div class = "w-full md:flex-1 flex flex-col ov…" at bounding box center [614, 822] width 589 height 265
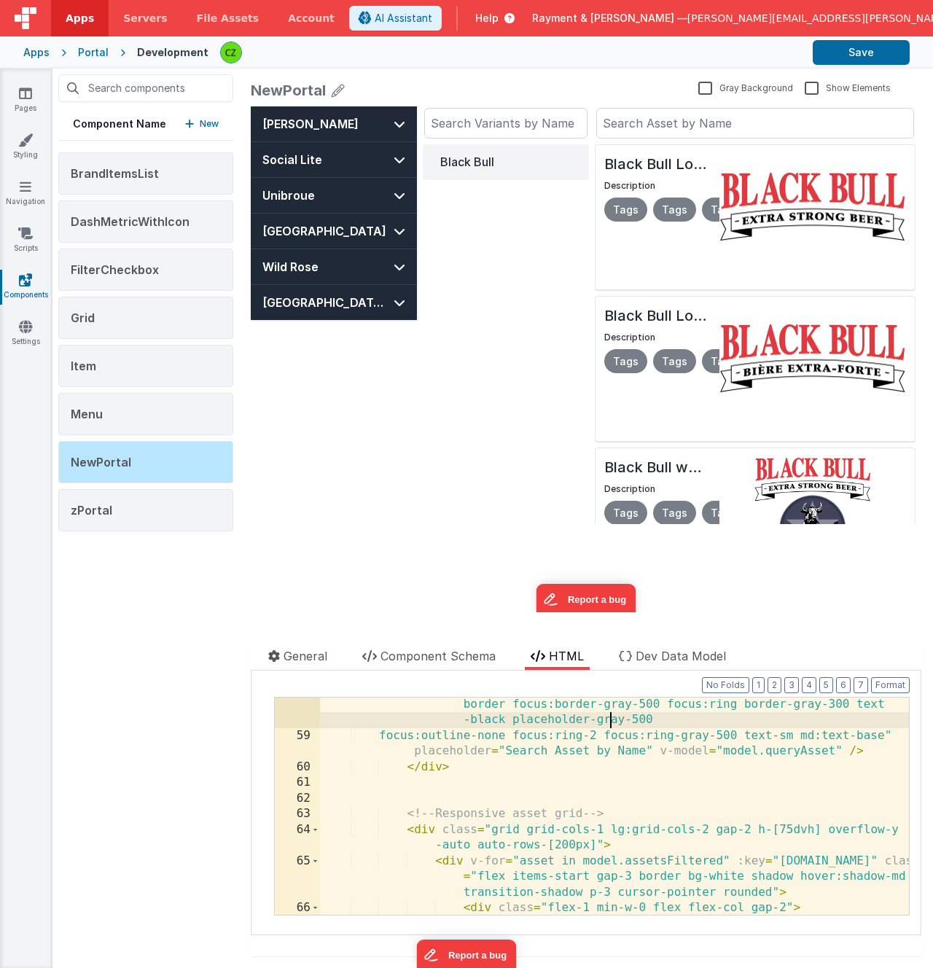
scroll to position [1160, 0]
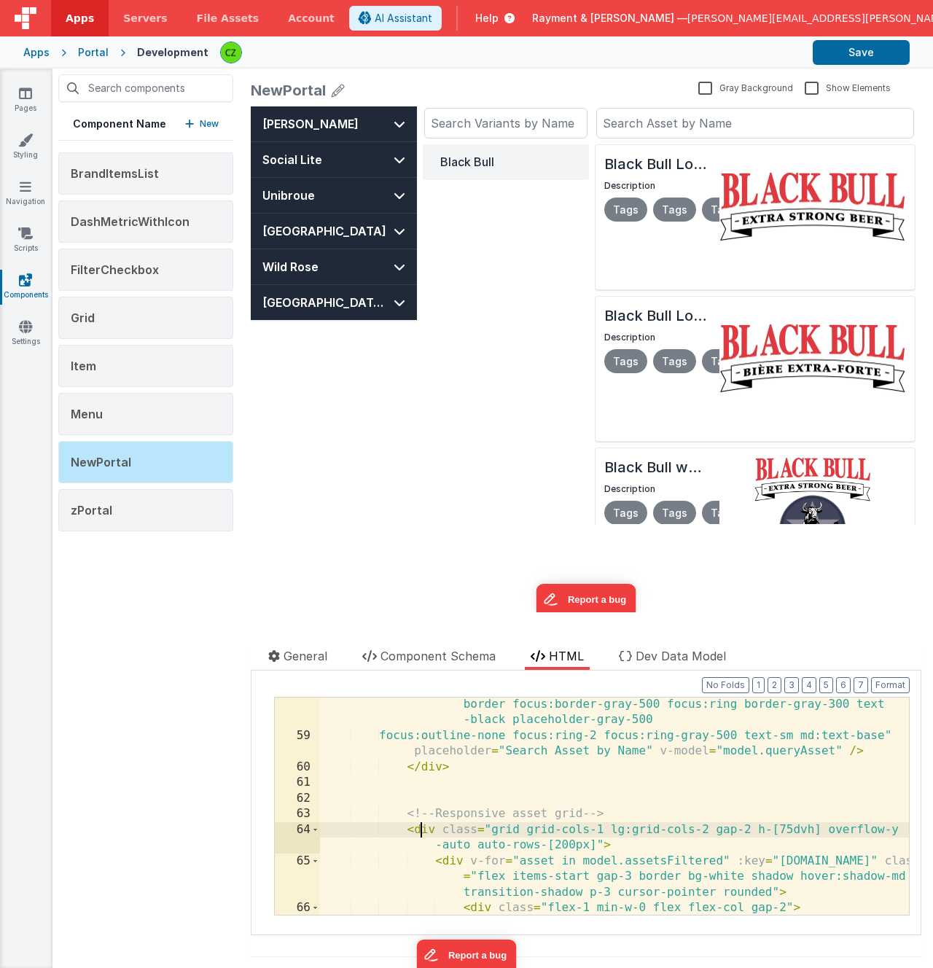
click at [420, 523] on div "< input id = "assetSearch" type = "text" class = "w-full p-2 rounded-md border …" at bounding box center [614, 829] width 589 height 296
click at [406, 523] on div "< input id = "assetSearch" type = "text" class = "w-full p-2 rounded-md border …" at bounding box center [614, 829] width 589 height 296
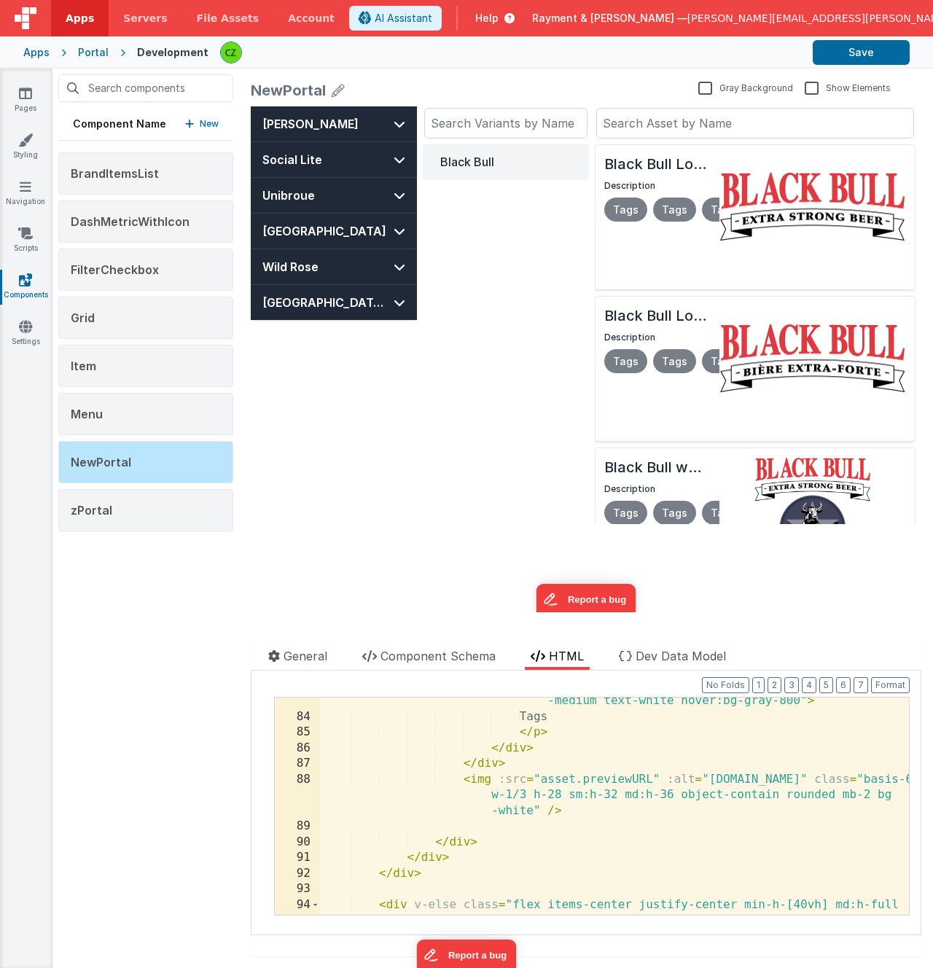
scroll to position [1728, 0]
click at [463, 523] on div "< p class = "rounded-full bg-gray-800/60 px-3 py-1.5 font -medium text-white ho…" at bounding box center [614, 818] width 589 height 280
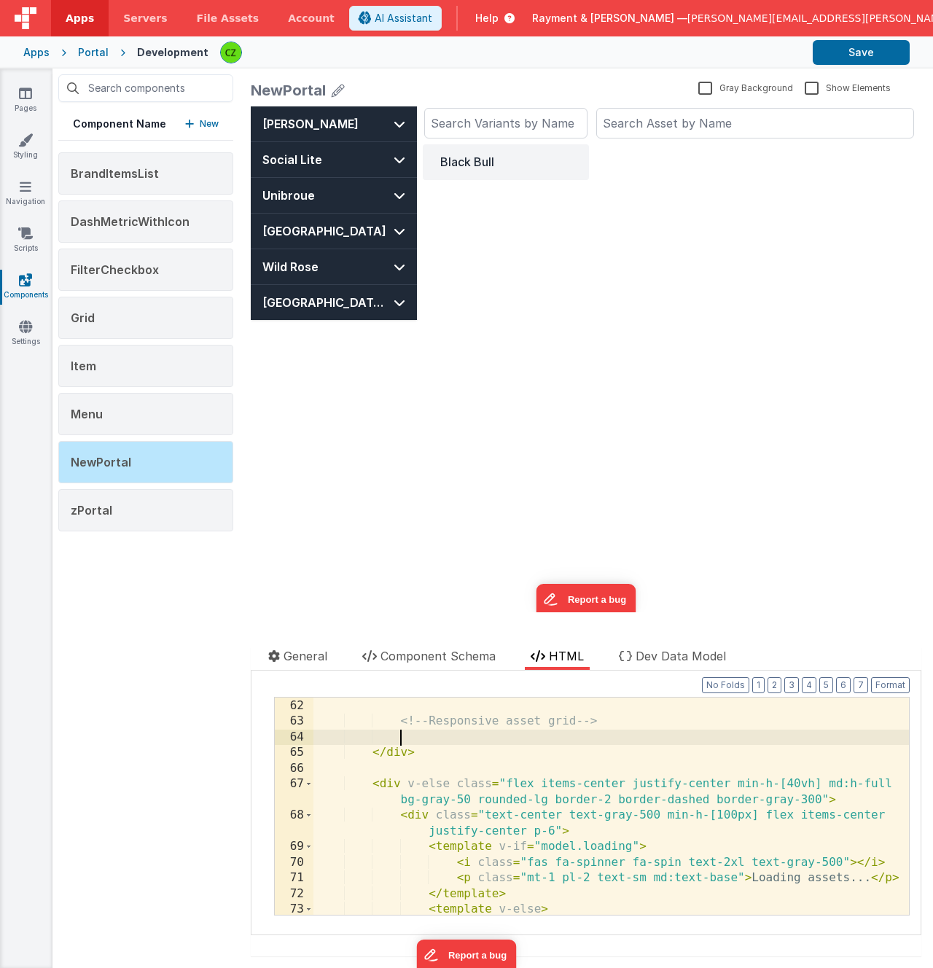
scroll to position [1199, 0]
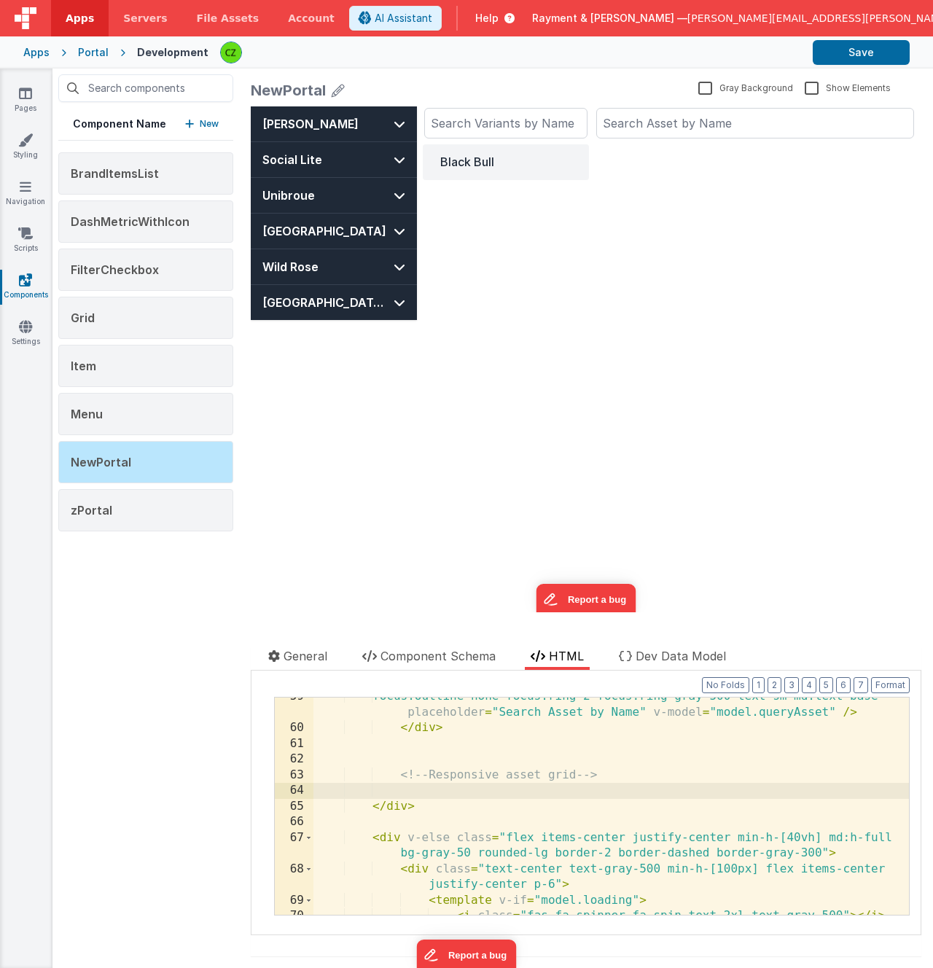
click at [420, 523] on div "focus:outline-none focus:ring-2 focus:ring-gray-500 text-sm md:text-base" place…" at bounding box center [610, 821] width 595 height 265
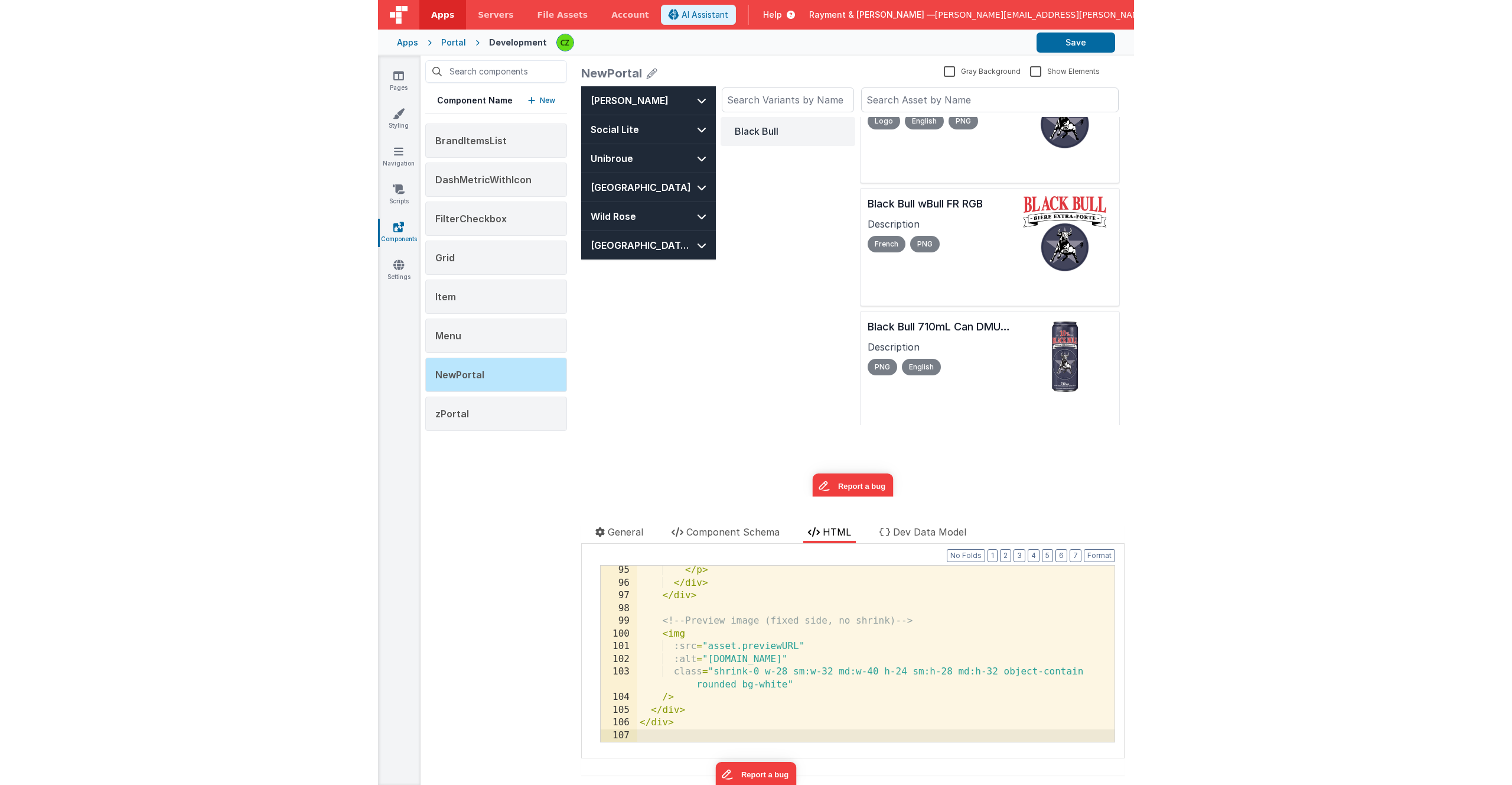
scroll to position [293, 0]
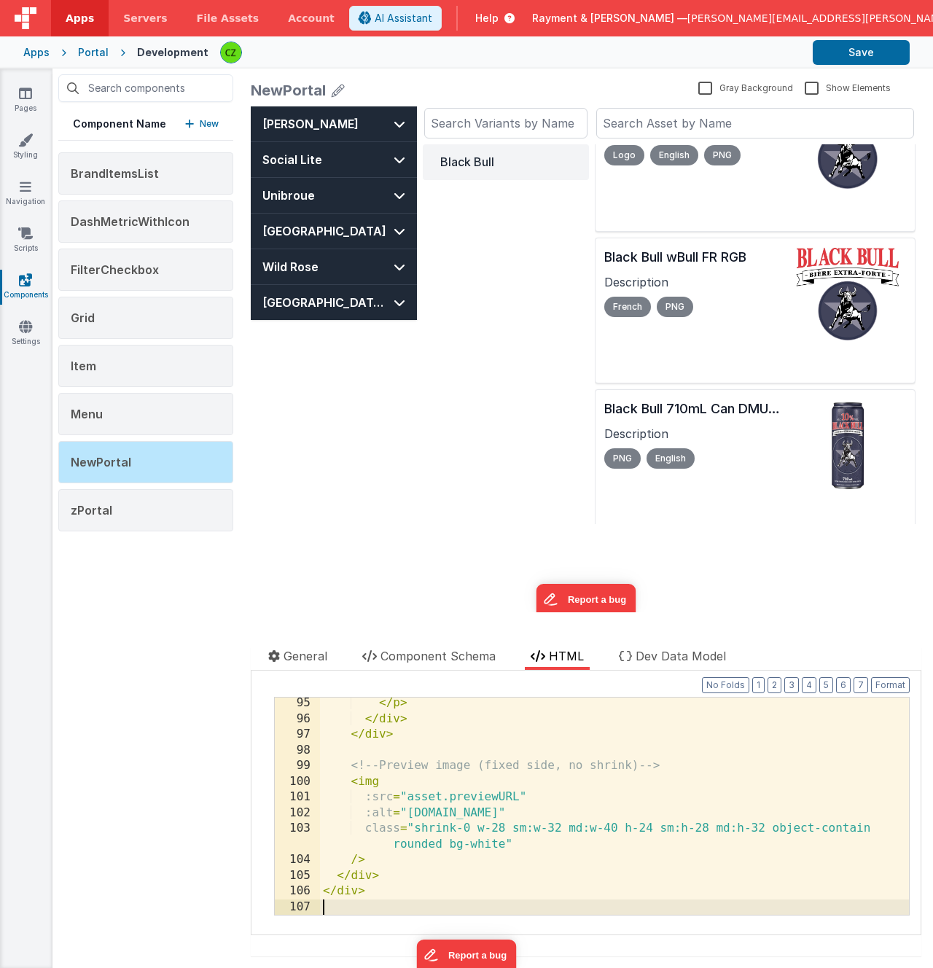
click at [525, 364] on div "Black Bull" at bounding box center [506, 334] width 166 height 380
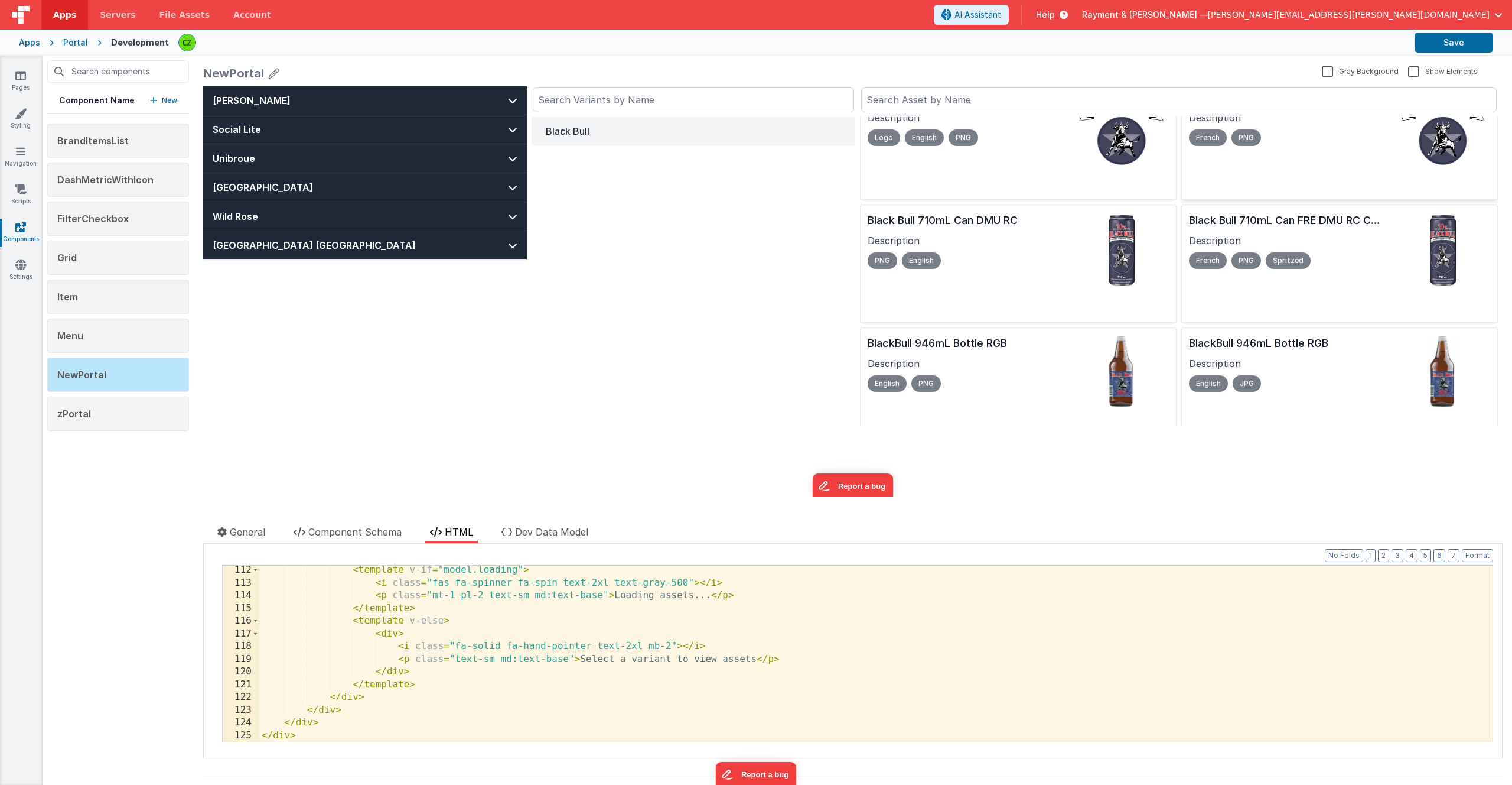
scroll to position [0, 0]
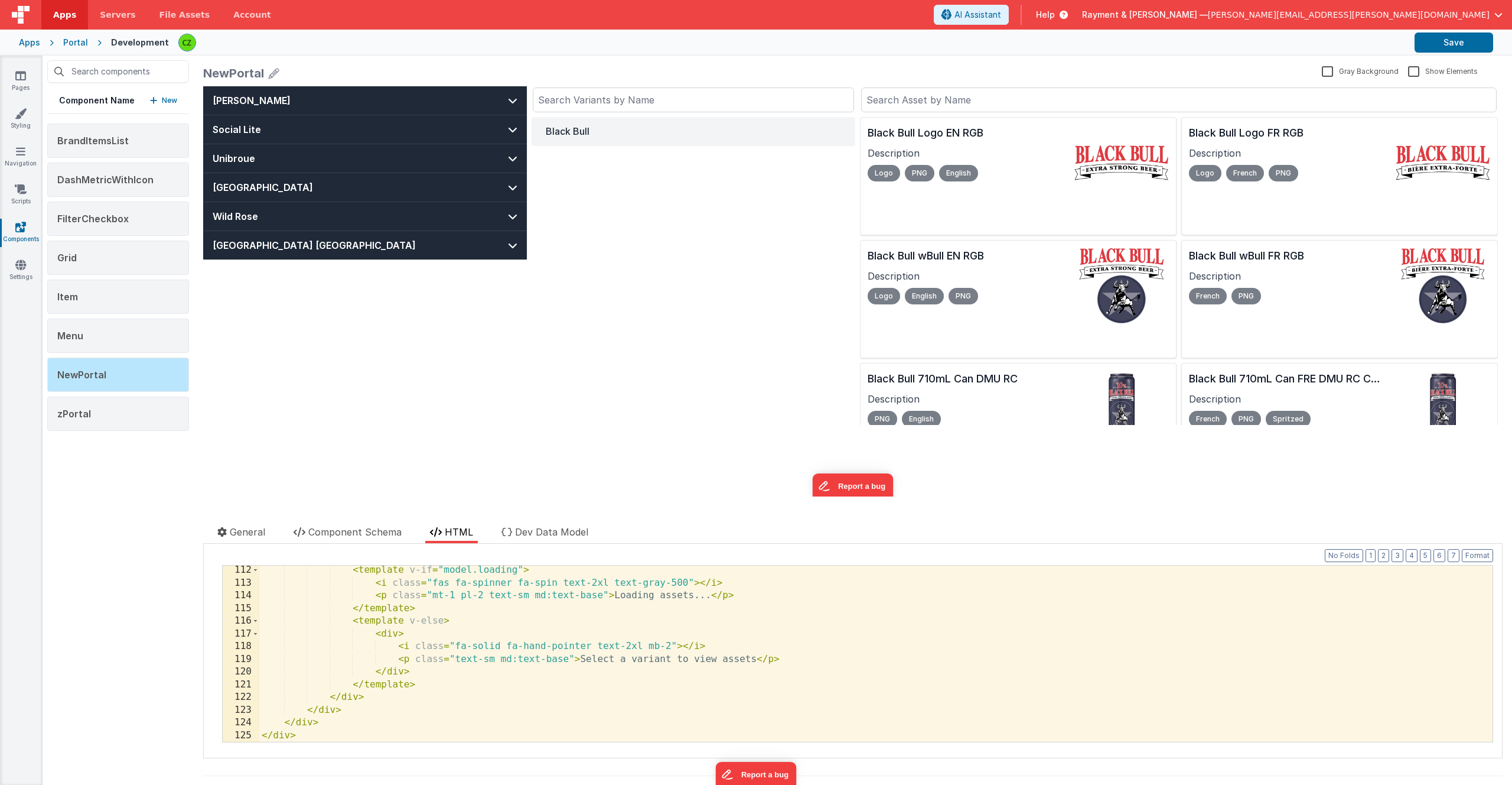
click at [644, 239] on div "Black Bull" at bounding box center [693, 271] width 323 height 308
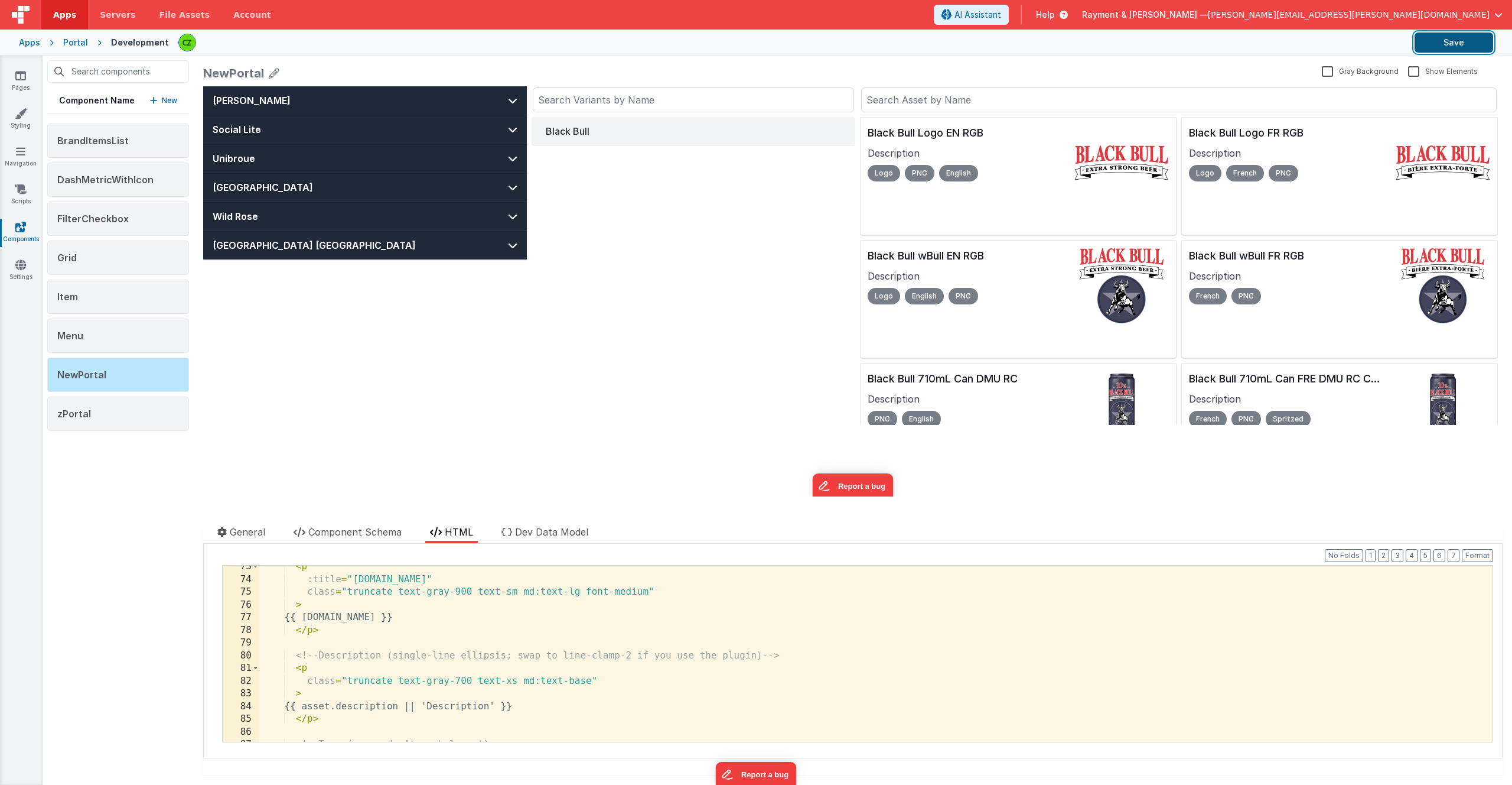
click at [1420, 46] on button "Save" at bounding box center [1454, 42] width 79 height 20
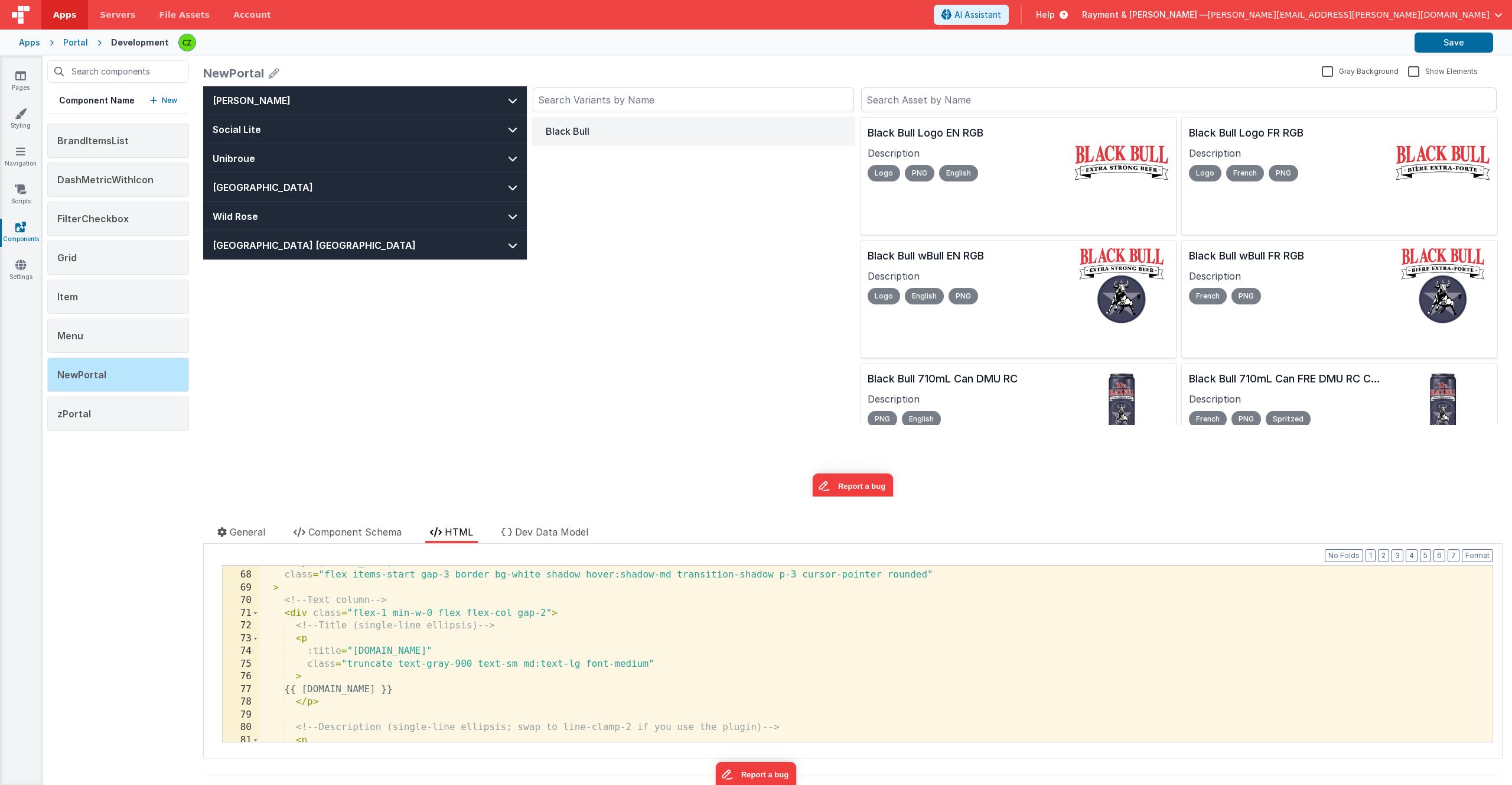
scroll to position [861, 0]
click at [1477, 424] on button "Format" at bounding box center [1477, 556] width 32 height 13
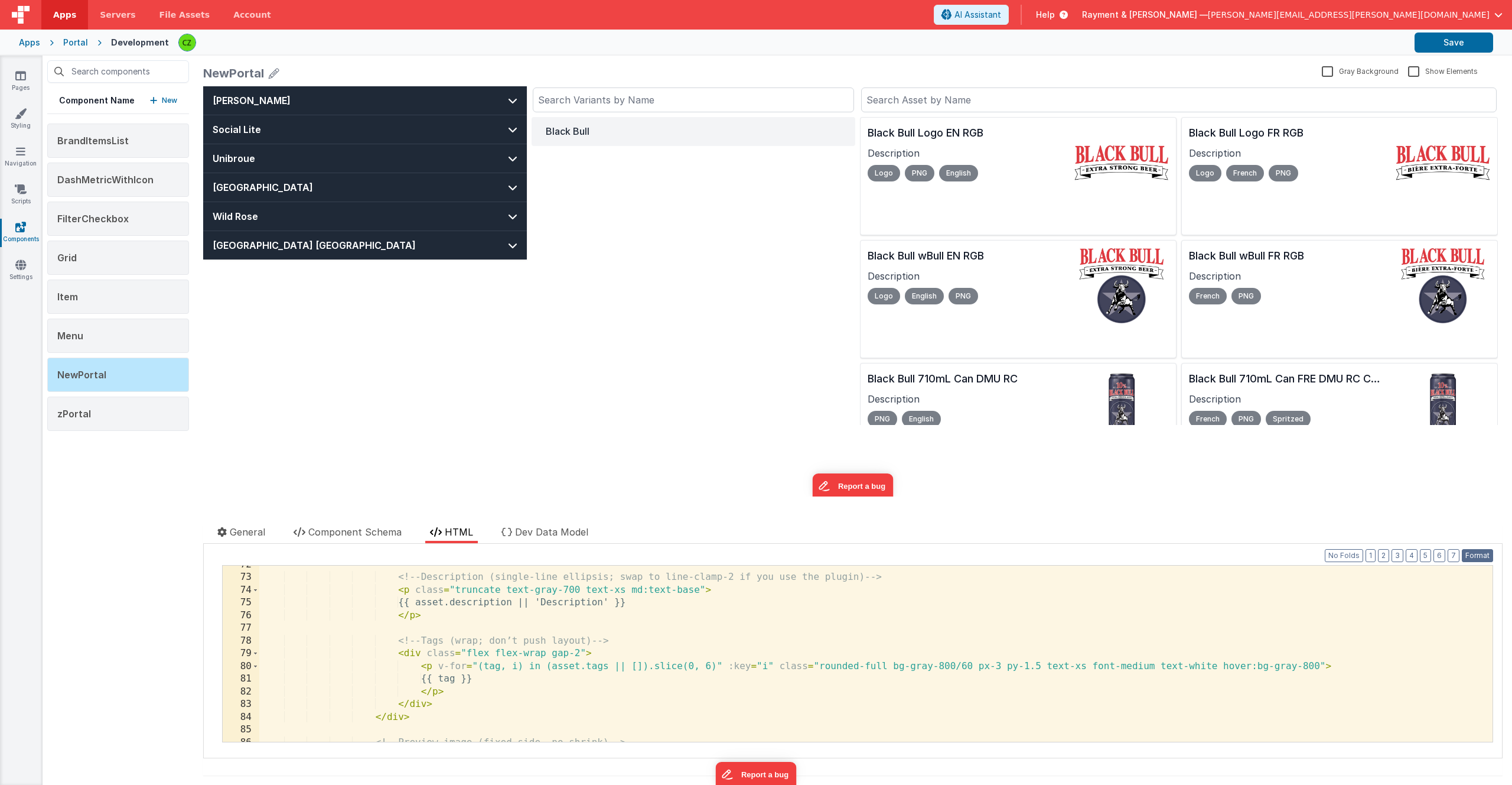
scroll to position [944, 0]
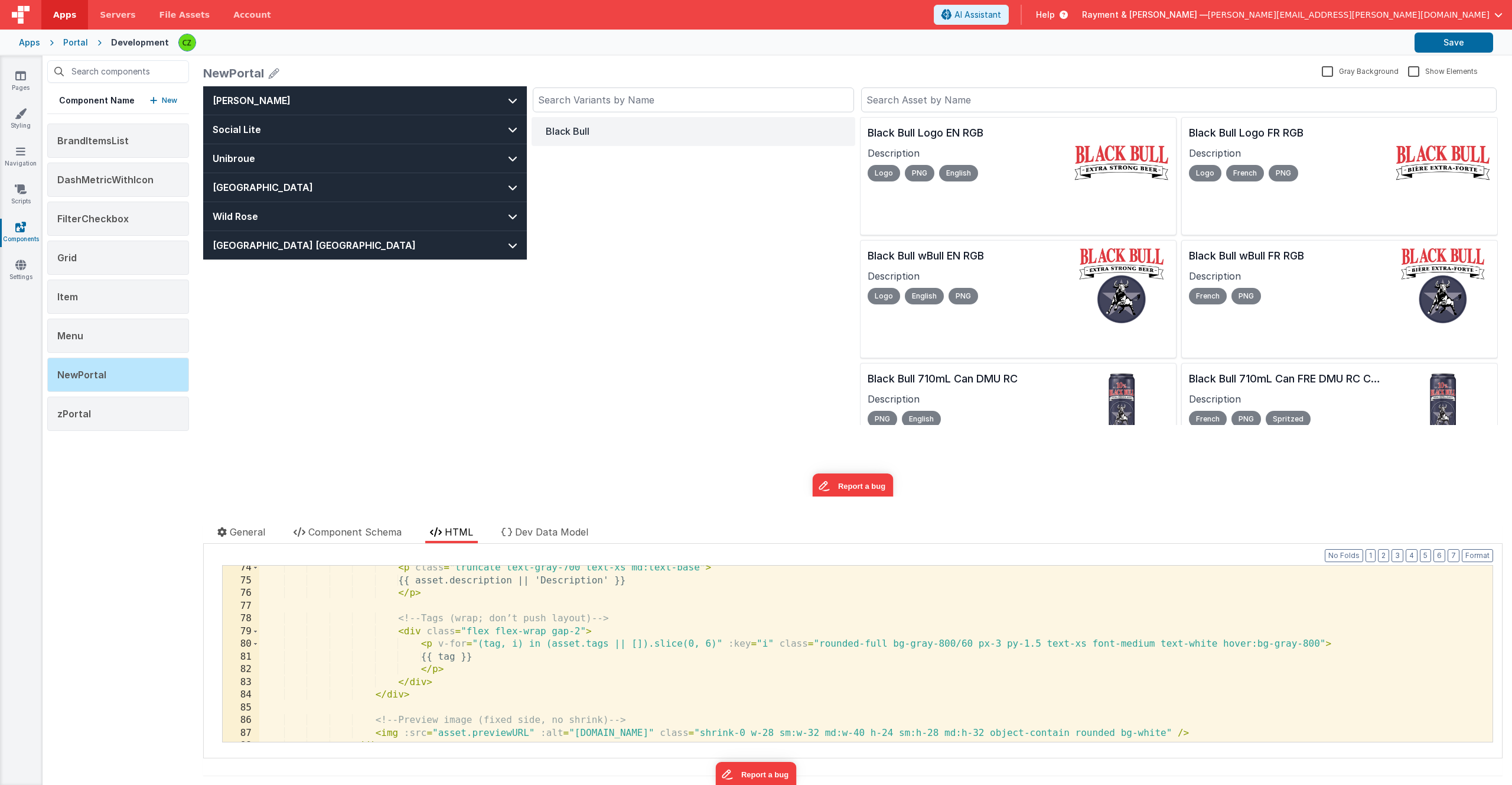
click at [623, 424] on div "< p class = "truncate text-gray-700 text-xs md:text-base" > {{ asset.descriptio…" at bounding box center [876, 662] width 1233 height 201
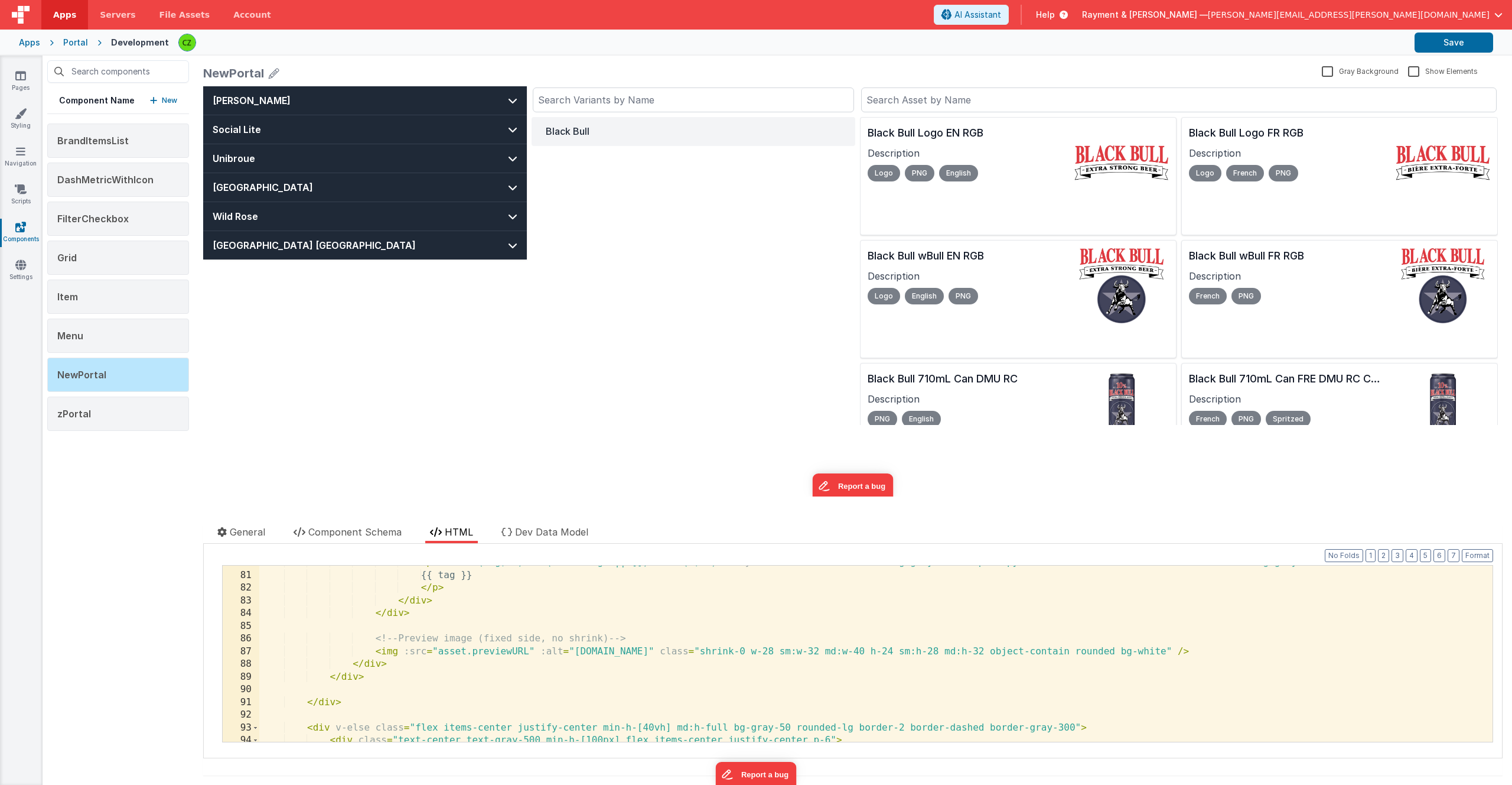
scroll to position [1026, 0]
click at [639, 424] on div "< p v-for = "(tag, i) in (asset.tags || []).slice(0, 6)" :key = "i" class = "ro…" at bounding box center [876, 657] width 1233 height 201
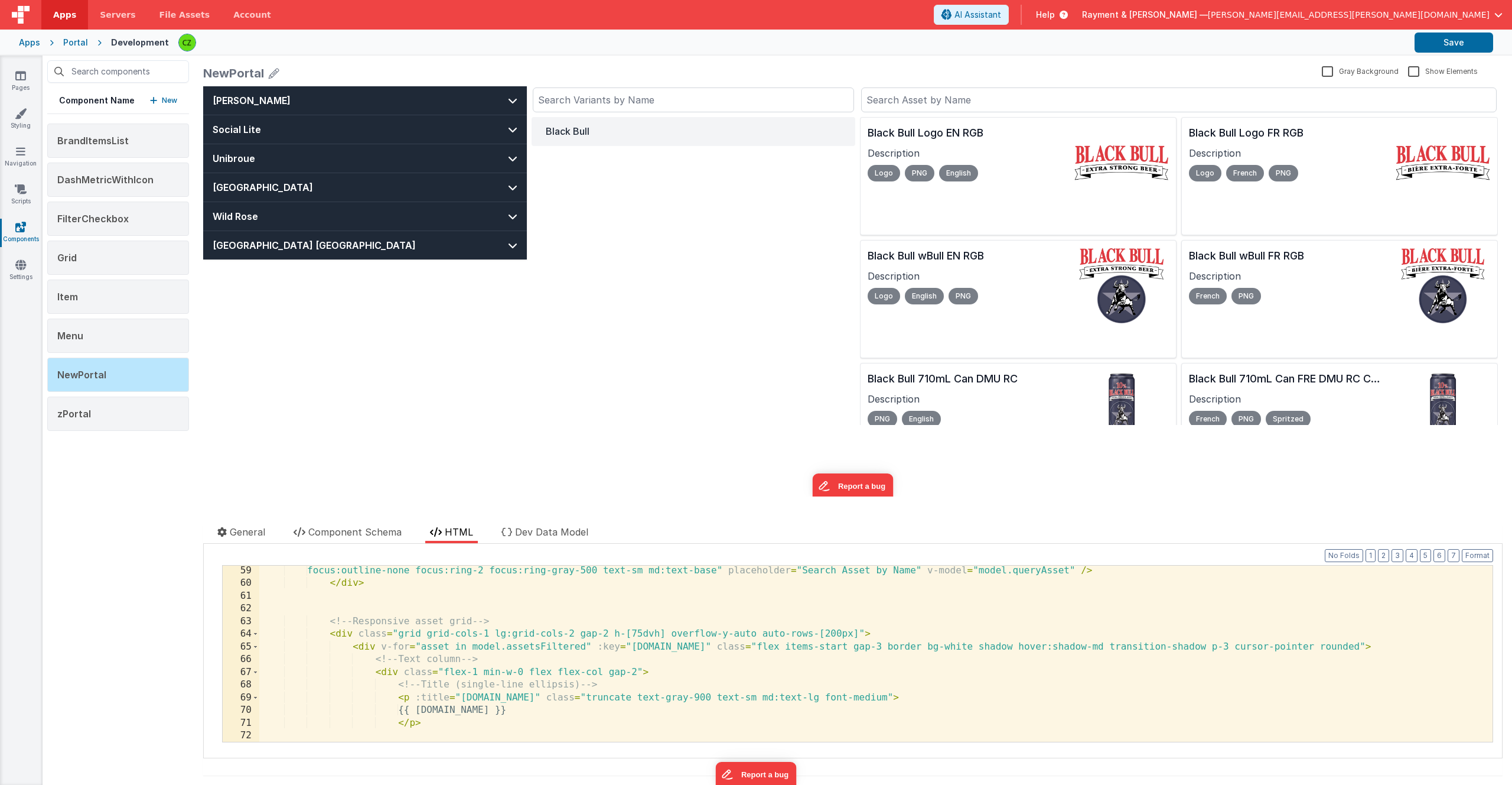
scroll to position [752, 0]
click at [747, 424] on div "focus:outline-none focus:ring-2 focus:ring-gray-500 text-sm md:text-base" place…" at bounding box center [876, 663] width 1233 height 201
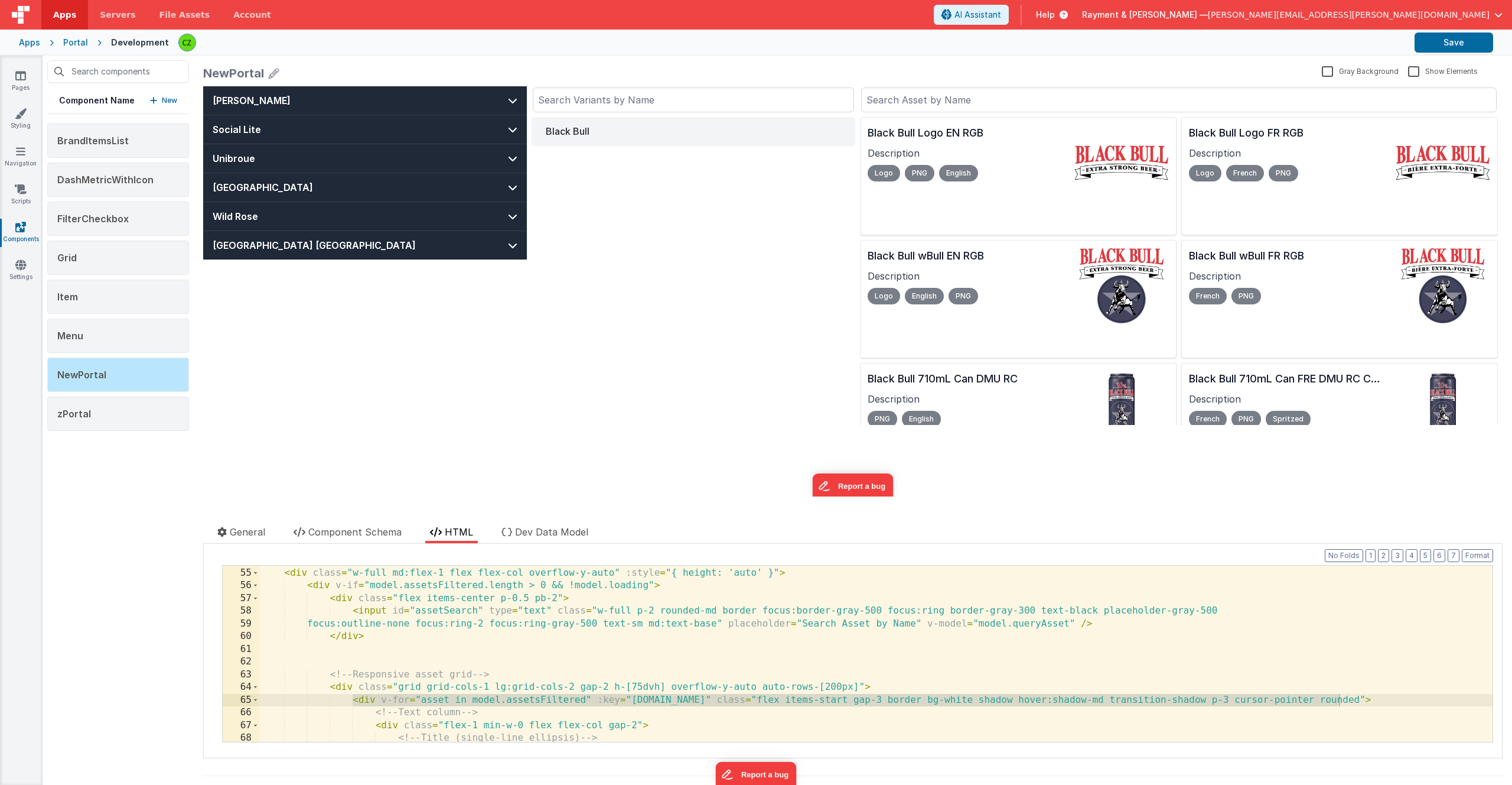
scroll to position [698, 0]
click at [632, 424] on div "<!-- Right Column - Assets --> < div class = "w-full md:flex-1 flex flex-col ov…" at bounding box center [876, 654] width 1233 height 201
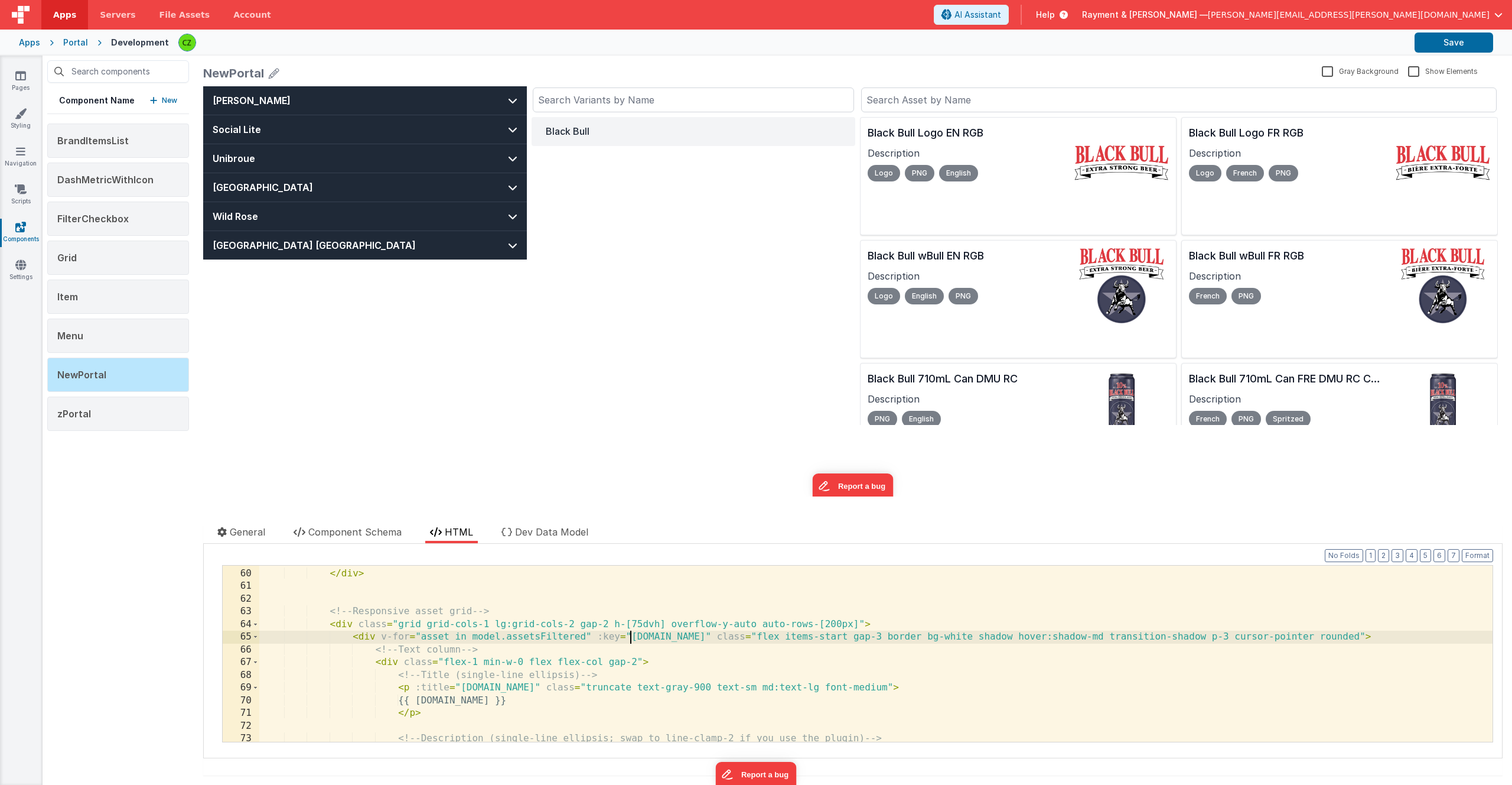
scroll to position [768, 0]
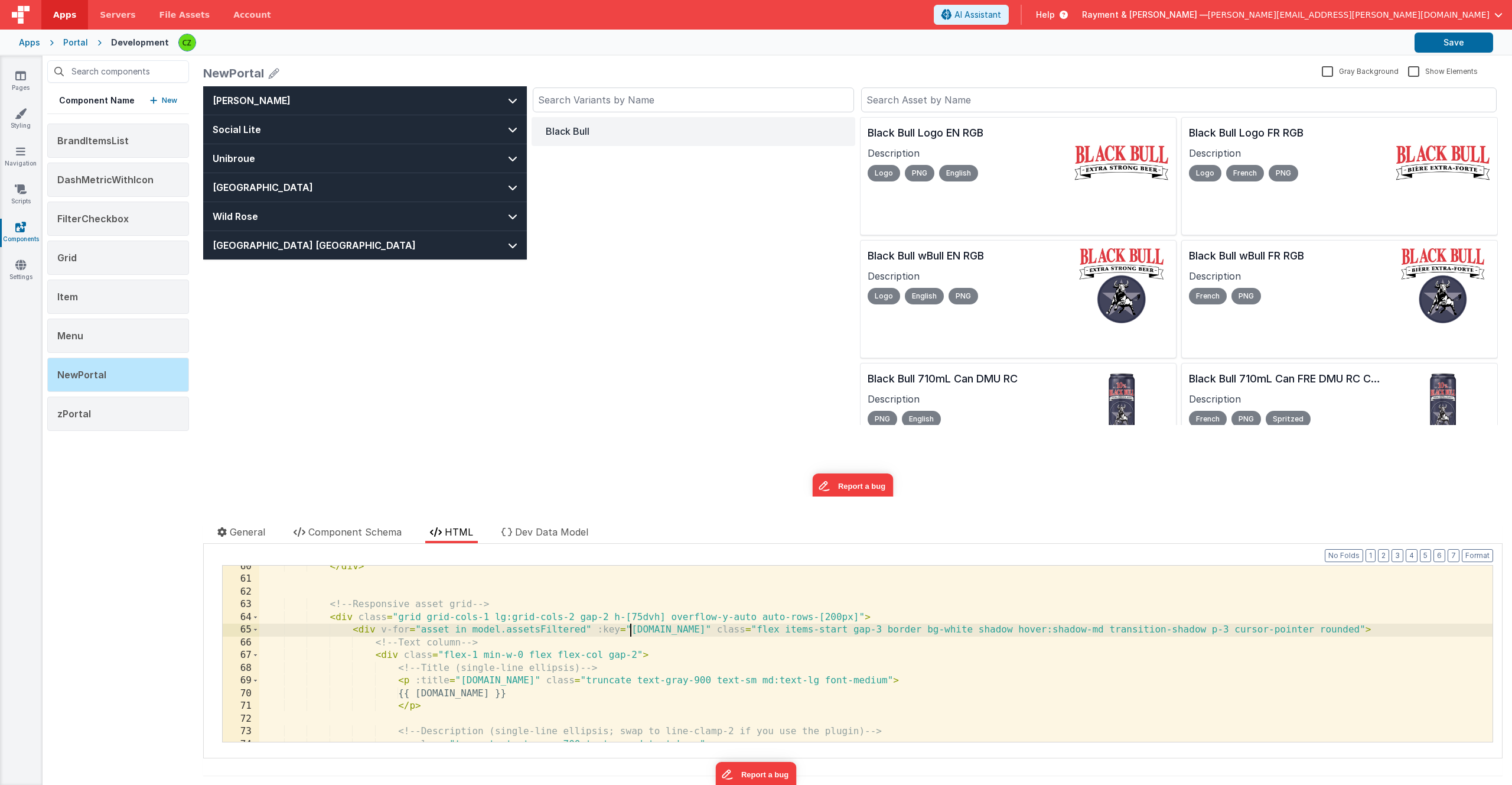
click at [811, 424] on div "</ div > <!-- Responsive asset grid --> < div class = "grid grid-cols-1 lg:grid…" at bounding box center [876, 661] width 1233 height 201
click at [807, 424] on div "</ div > <!-- Responsive asset grid --> < div class = "grid grid-cols-1 lg:grid…" at bounding box center [876, 661] width 1233 height 201
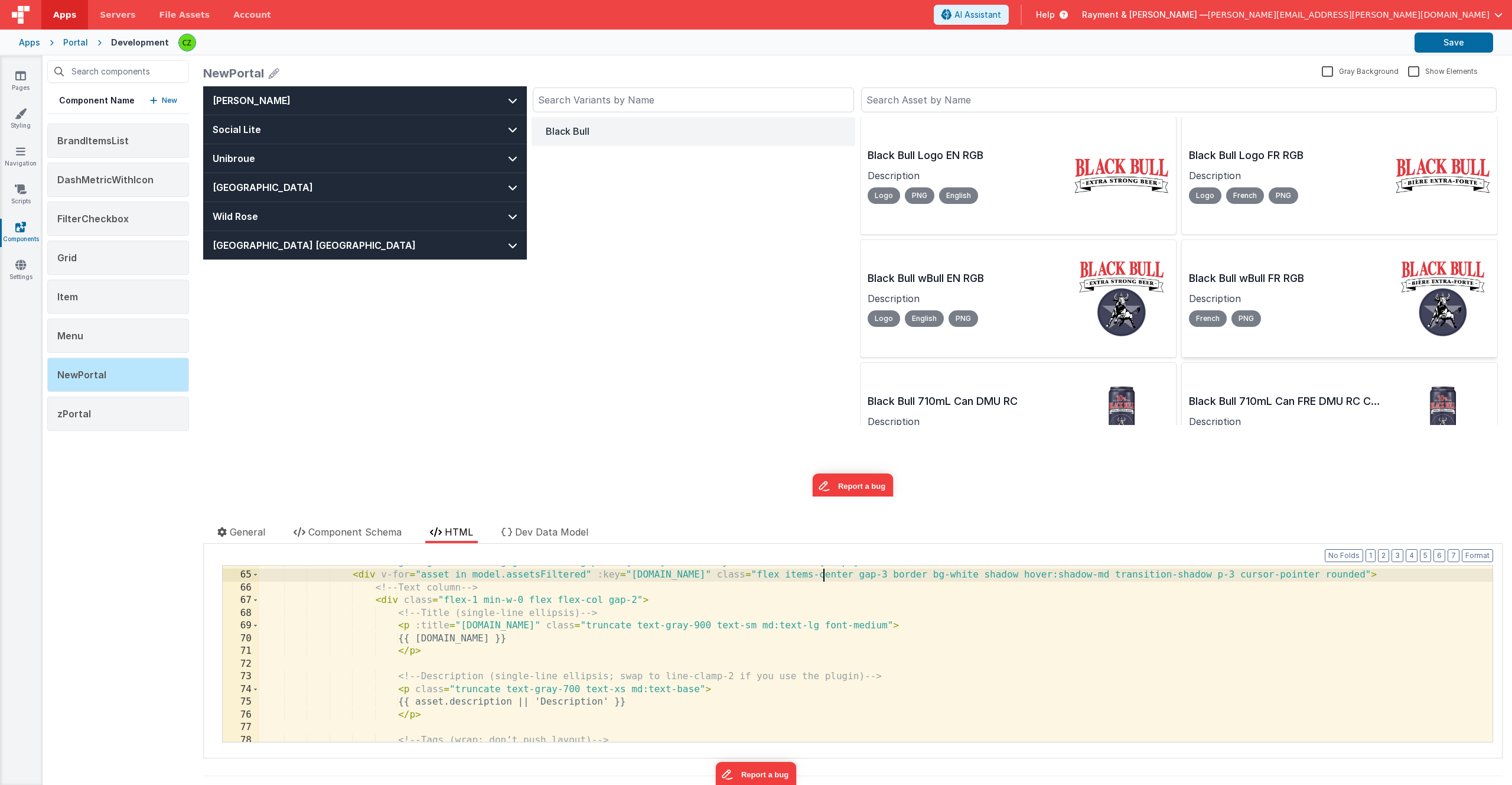
scroll to position [0, 0]
click at [657, 424] on div "< div class = "grid grid-cols-1 lg:grid-cols-2 gap-2 h-[75dvh] overflow-y-auto …" at bounding box center [876, 657] width 1233 height 201
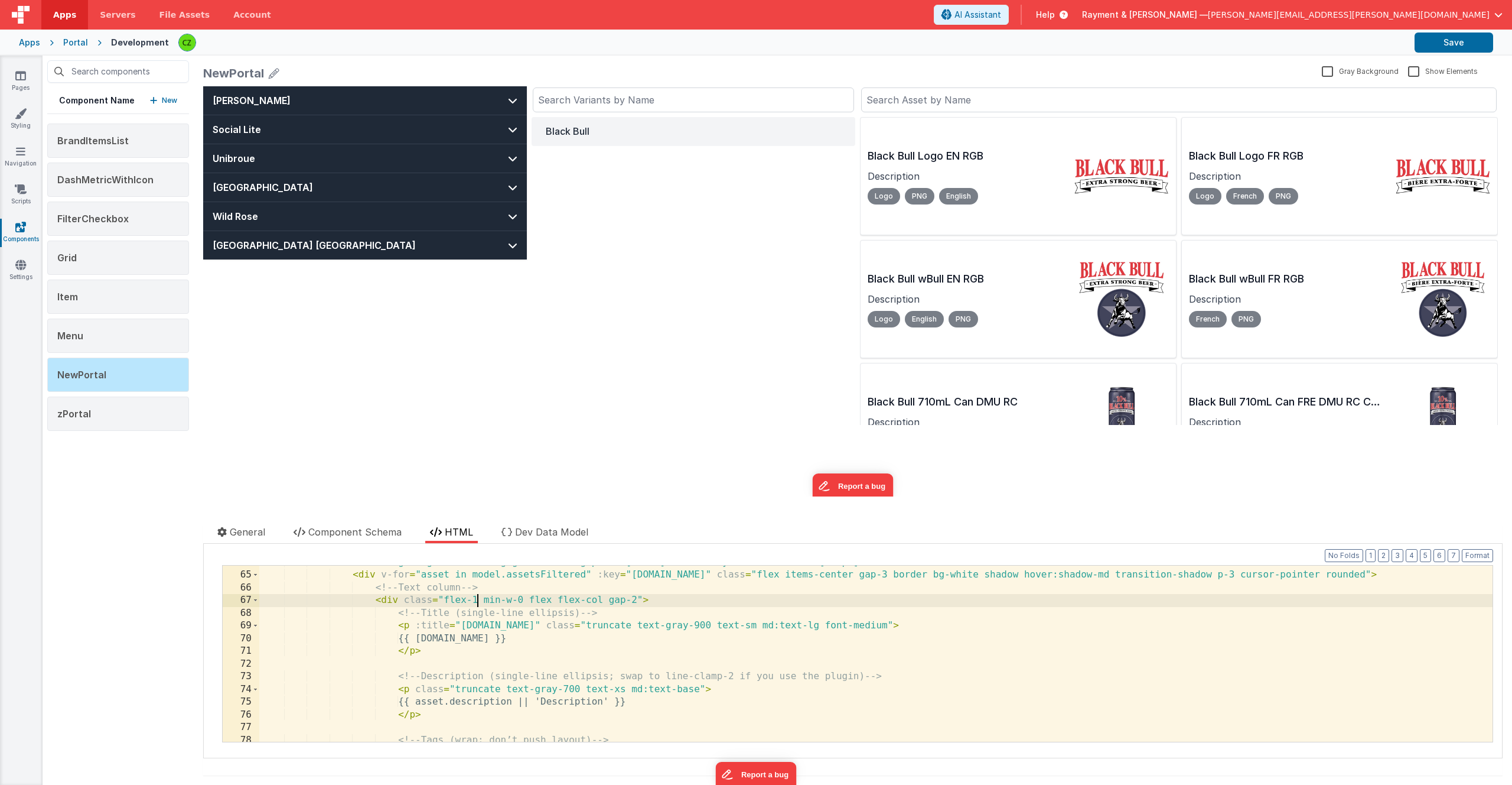
click at [478, 424] on div "< div class = "grid grid-cols-1 lg:grid-cols-2 gap-2 h-[75dvh] overflow-y-auto …" at bounding box center [876, 657] width 1233 height 201
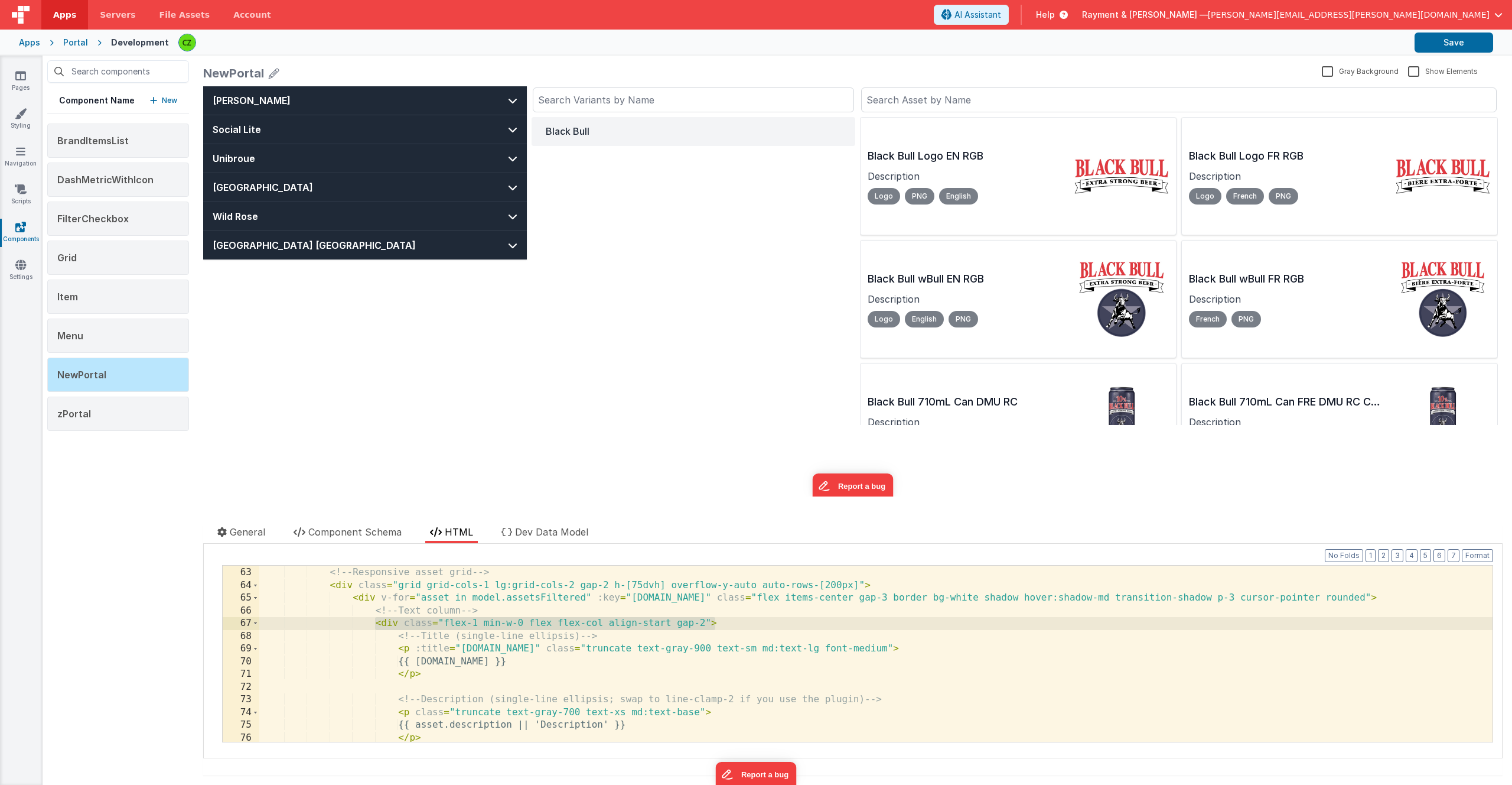
scroll to position [800, 0]
click at [625, 424] on div "<!-- Responsive asset grid --> < div class = "grid grid-cols-1 lg:grid-cols-2 g…" at bounding box center [876, 666] width 1233 height 201
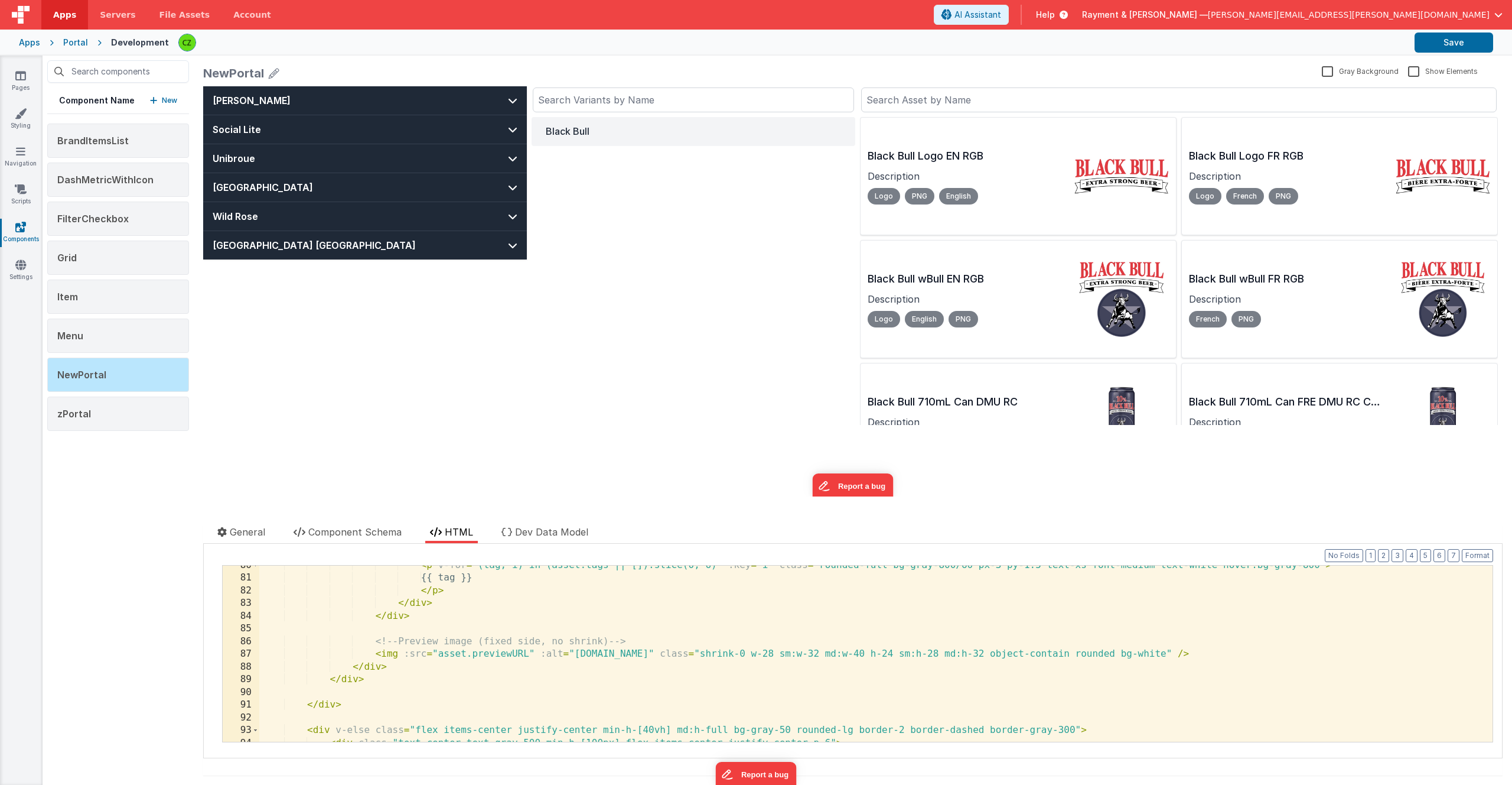
scroll to position [1054, 0]
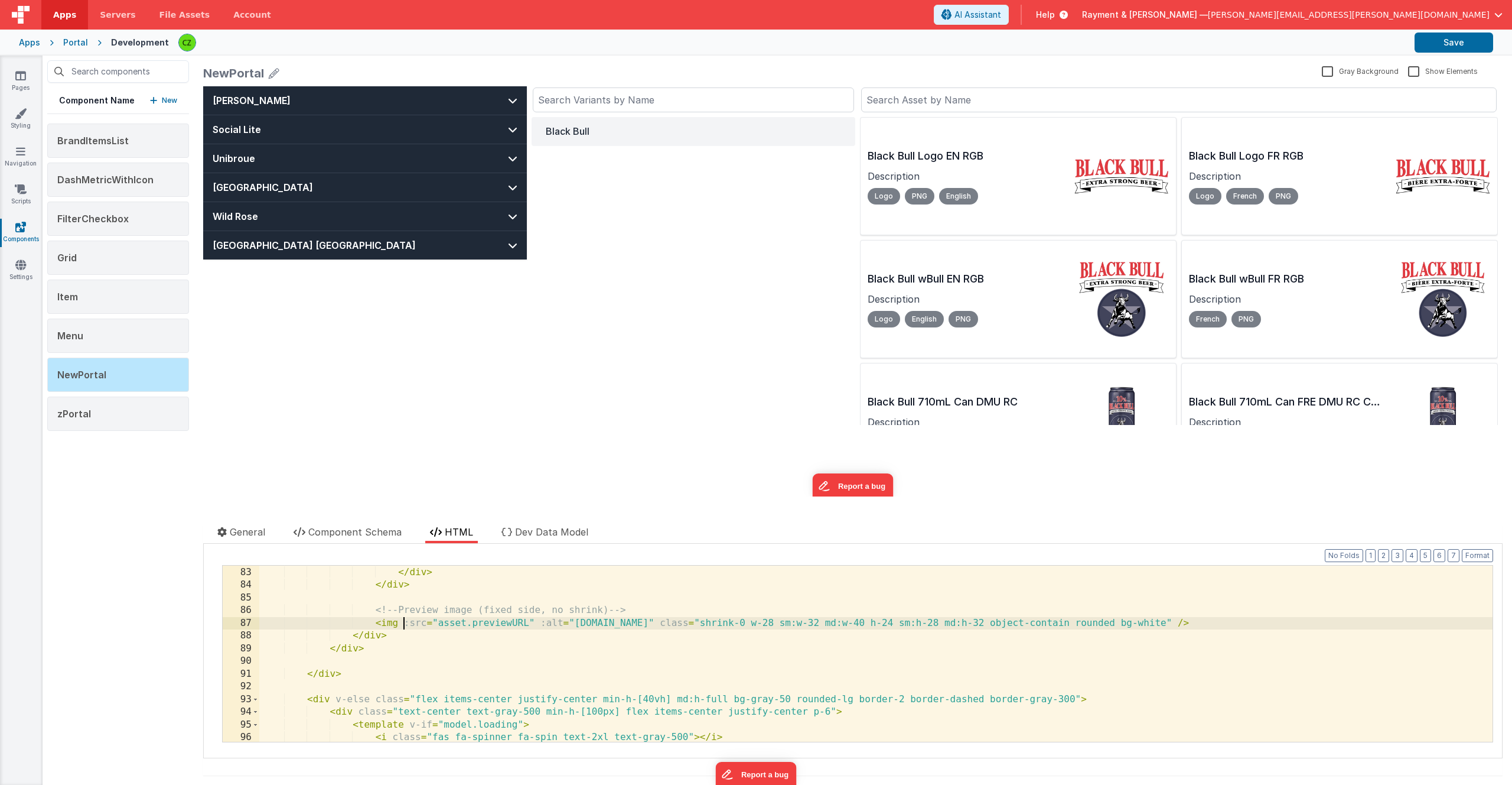
click at [406, 618] on div "</ p > </ div > </ div > <!-- Preview image (fixed side, no shrink) --> < img :…" at bounding box center [876, 654] width 1233 height 201
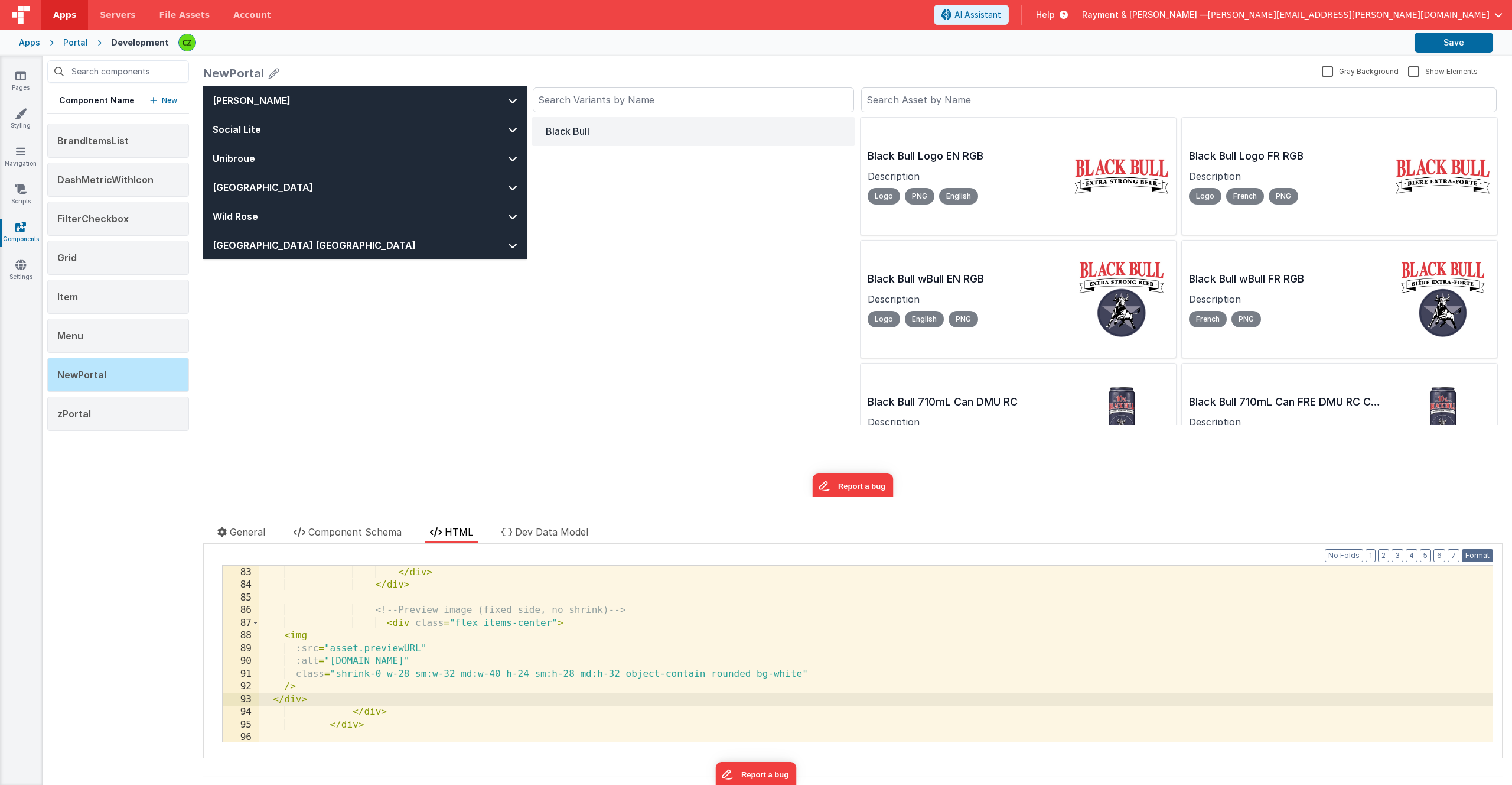
click at [1475, 554] on button "Format" at bounding box center [1477, 556] width 32 height 13
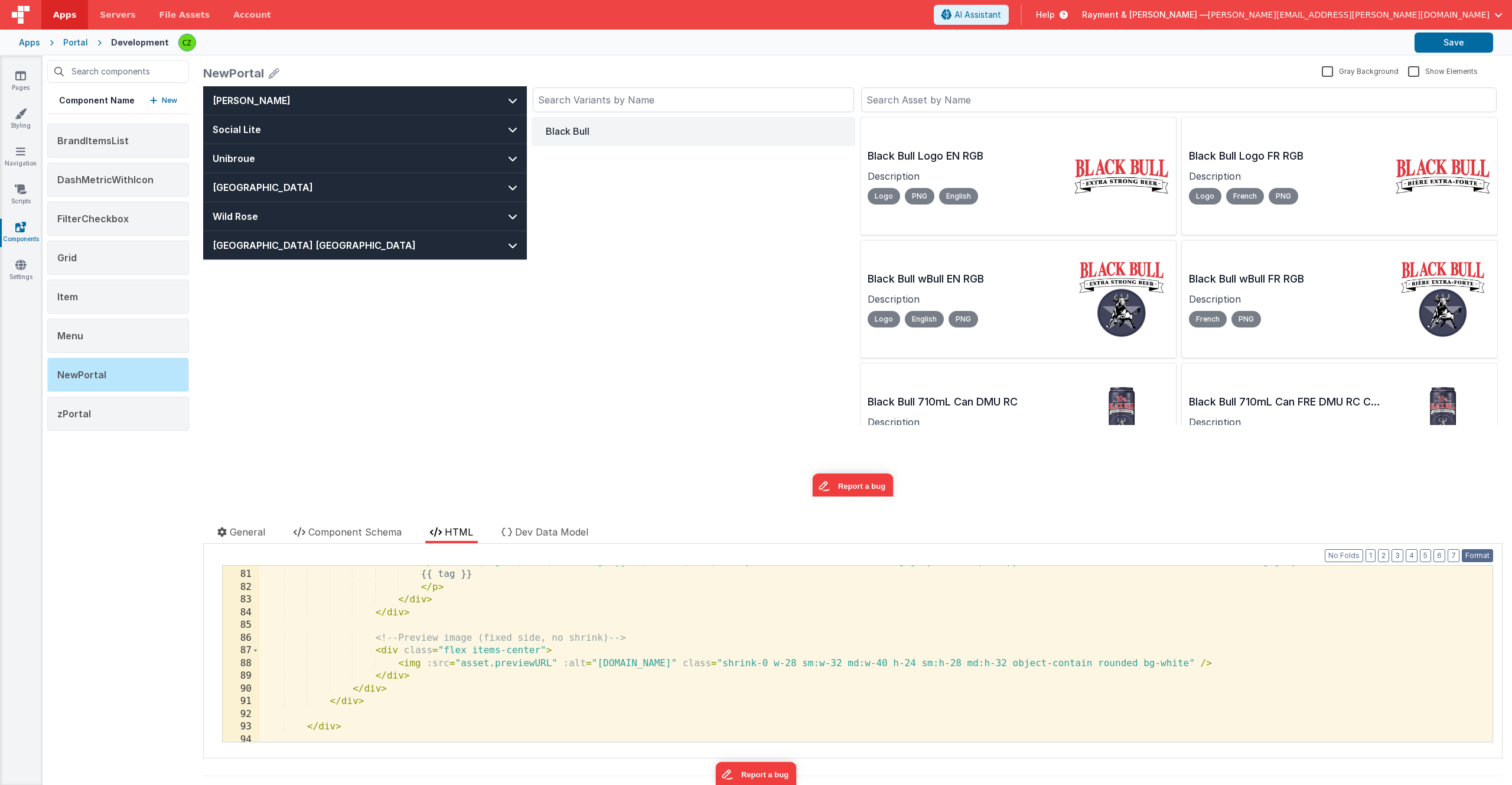
scroll to position [1008, 0]
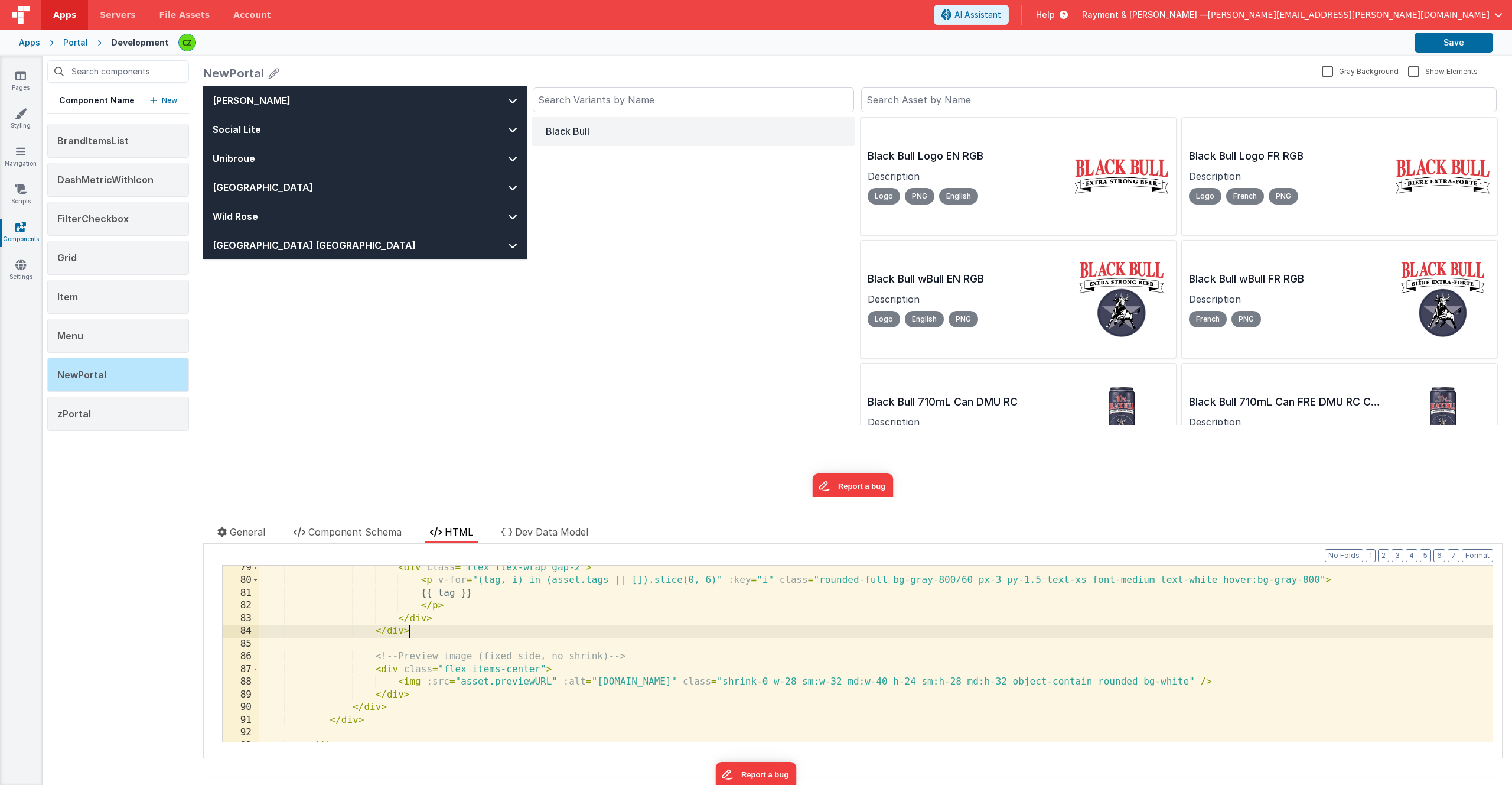
click at [496, 628] on div "< div class = "flex flex-wrap gap-2" > < p v-for = "(tag, i) in (asset.tags || …" at bounding box center [876, 662] width 1233 height 201
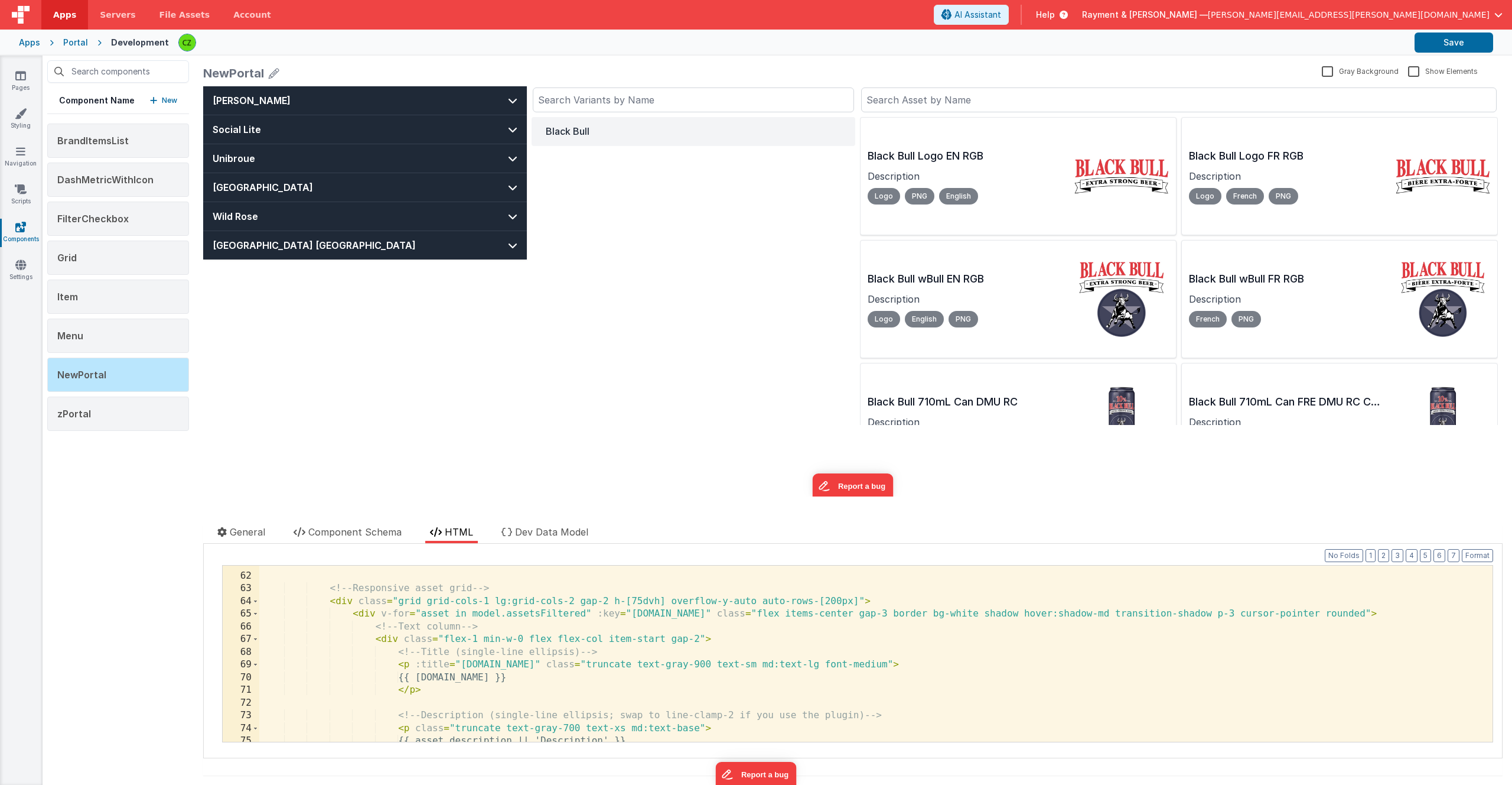
scroll to position [770, 0]
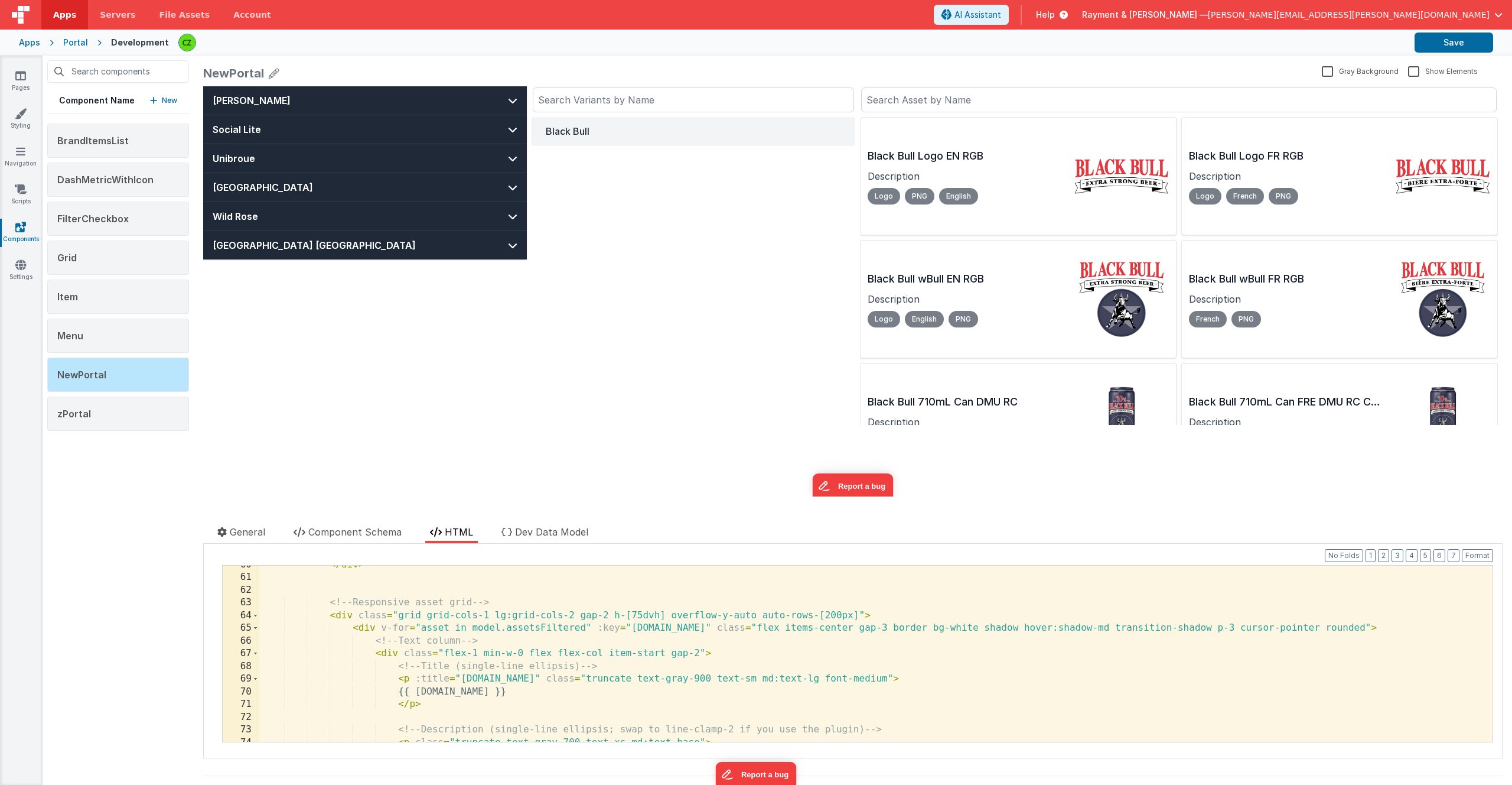
click at [374, 652] on div "</ div > <!-- Responsive asset grid --> < div class = "grid grid-cols-1 lg:grid…" at bounding box center [876, 659] width 1233 height 201
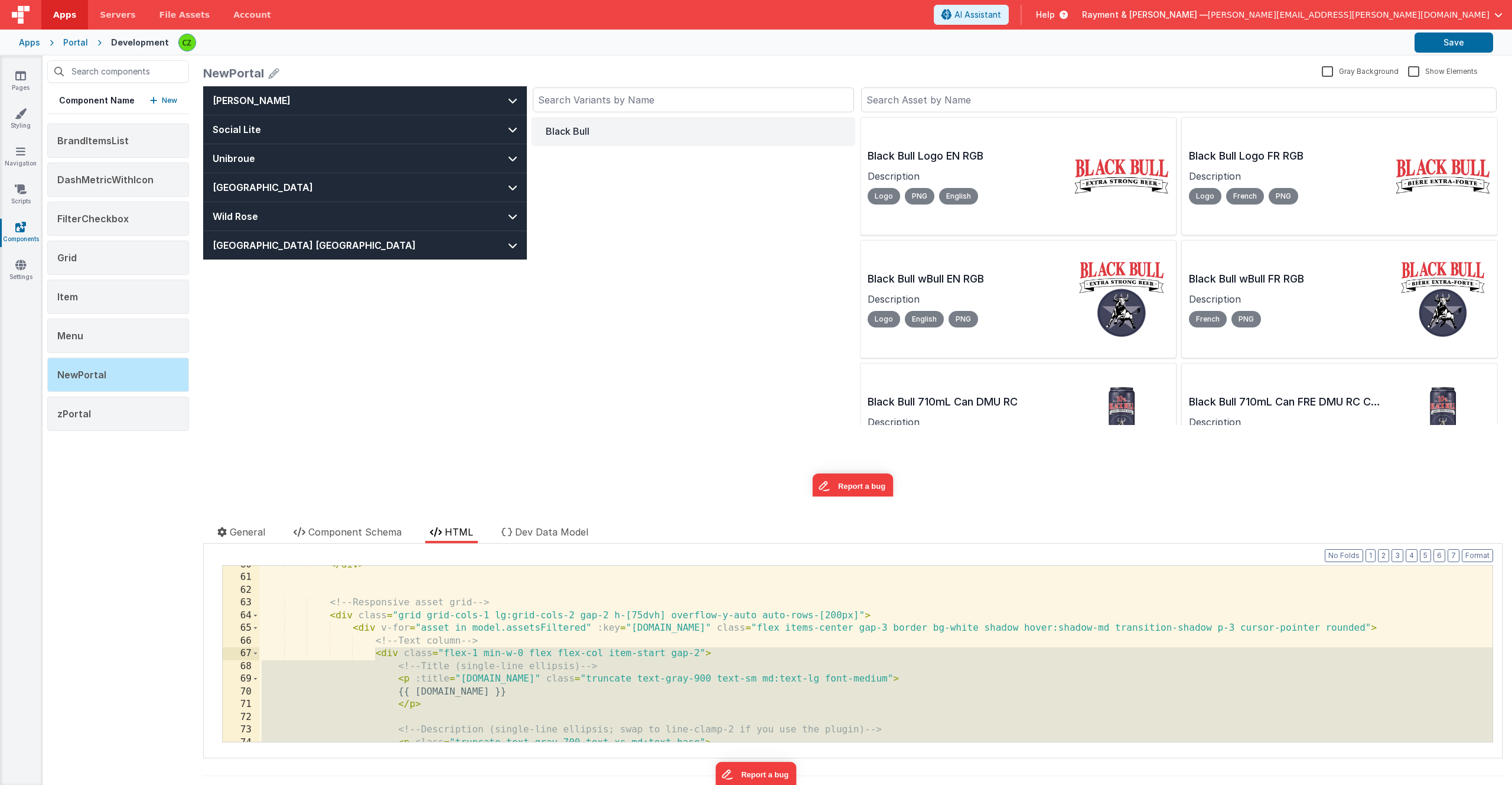
scroll to position [942, 0]
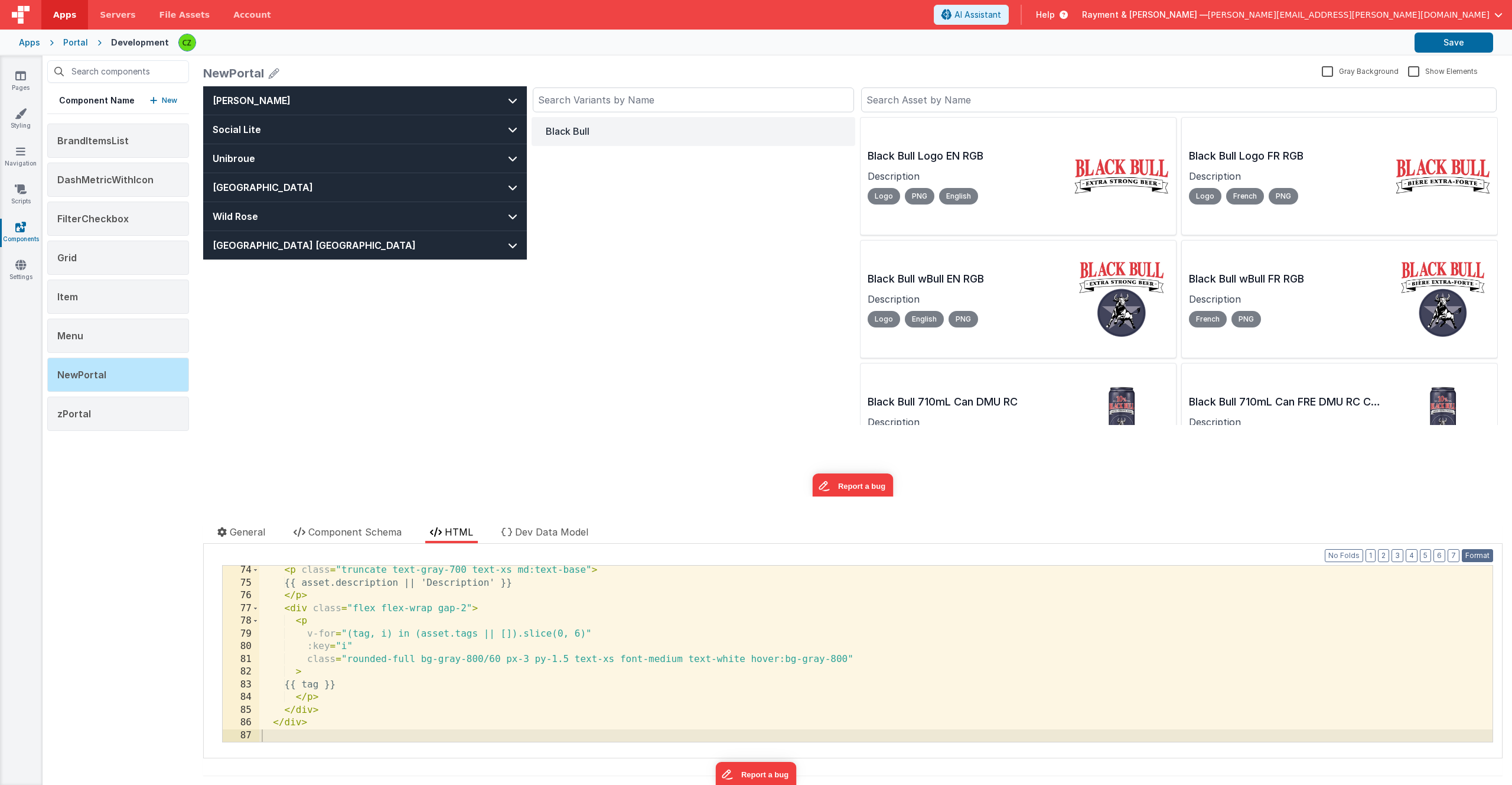
click at [1472, 556] on button "Format" at bounding box center [1477, 556] width 32 height 13
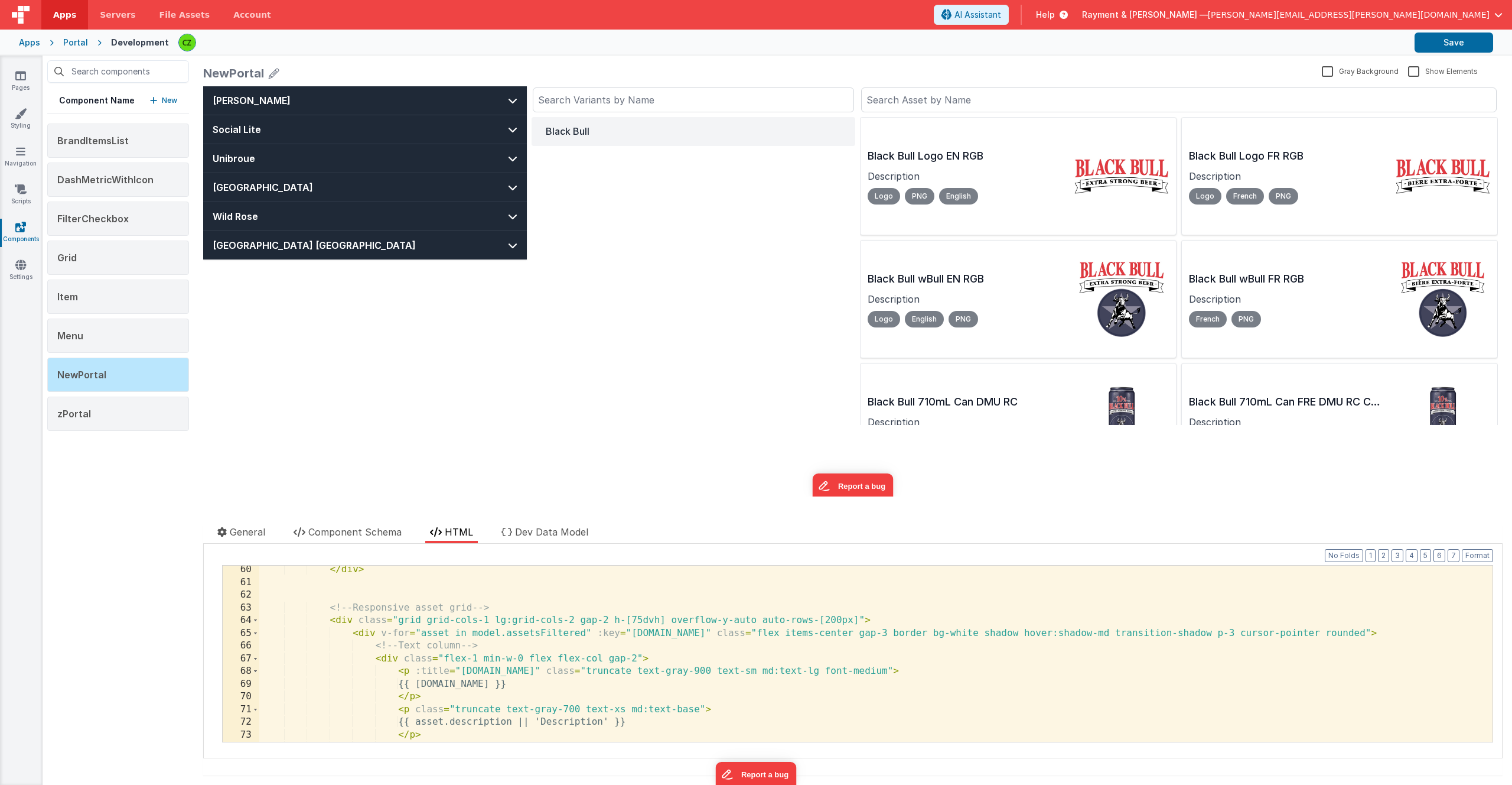
scroll to position [767, 0]
click at [421, 631] on div "</ div > <!-- Responsive asset grid --> < div class = "grid grid-cols-1 lg:grid…" at bounding box center [876, 662] width 1233 height 201
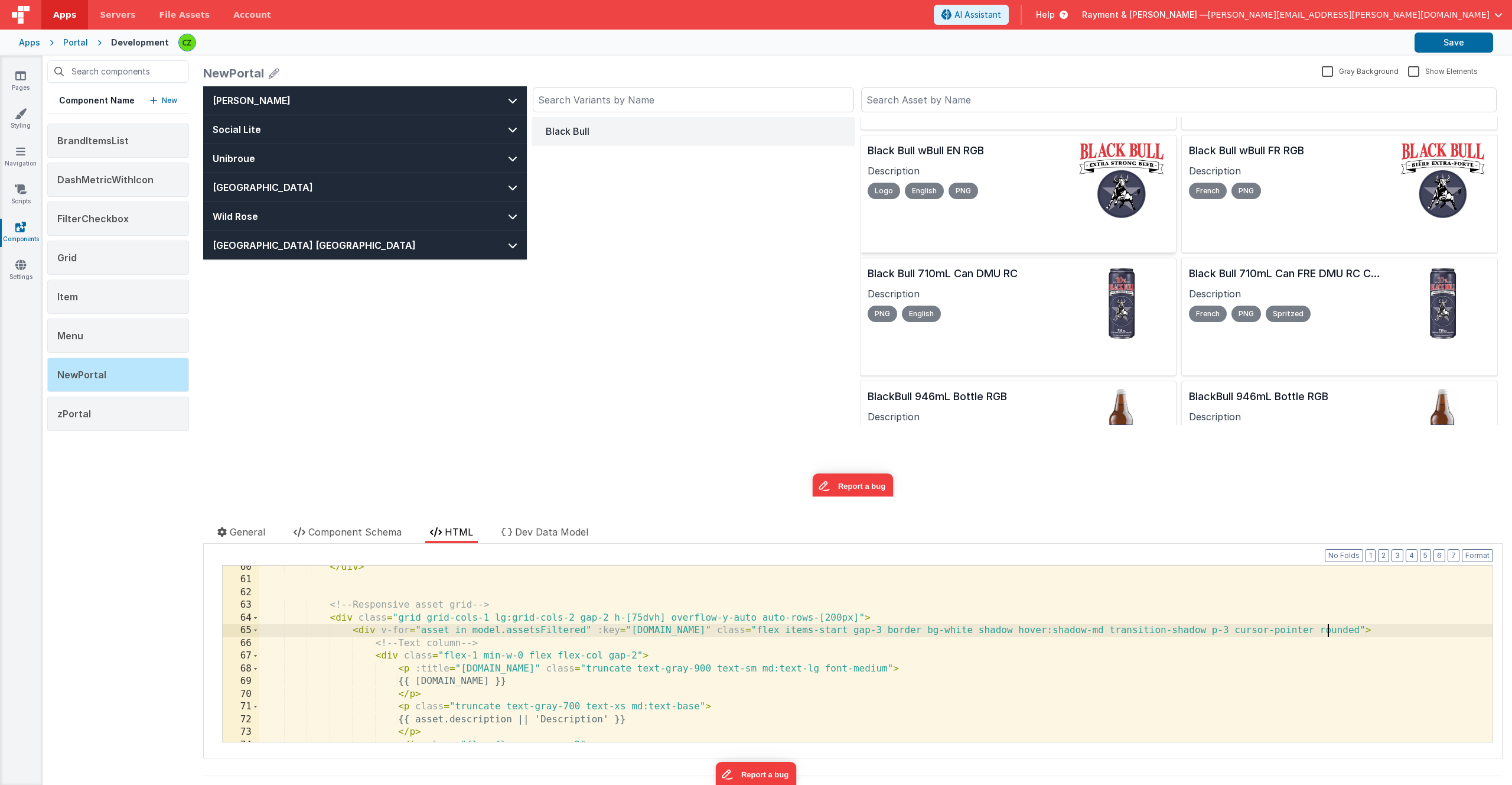
scroll to position [113, 0]
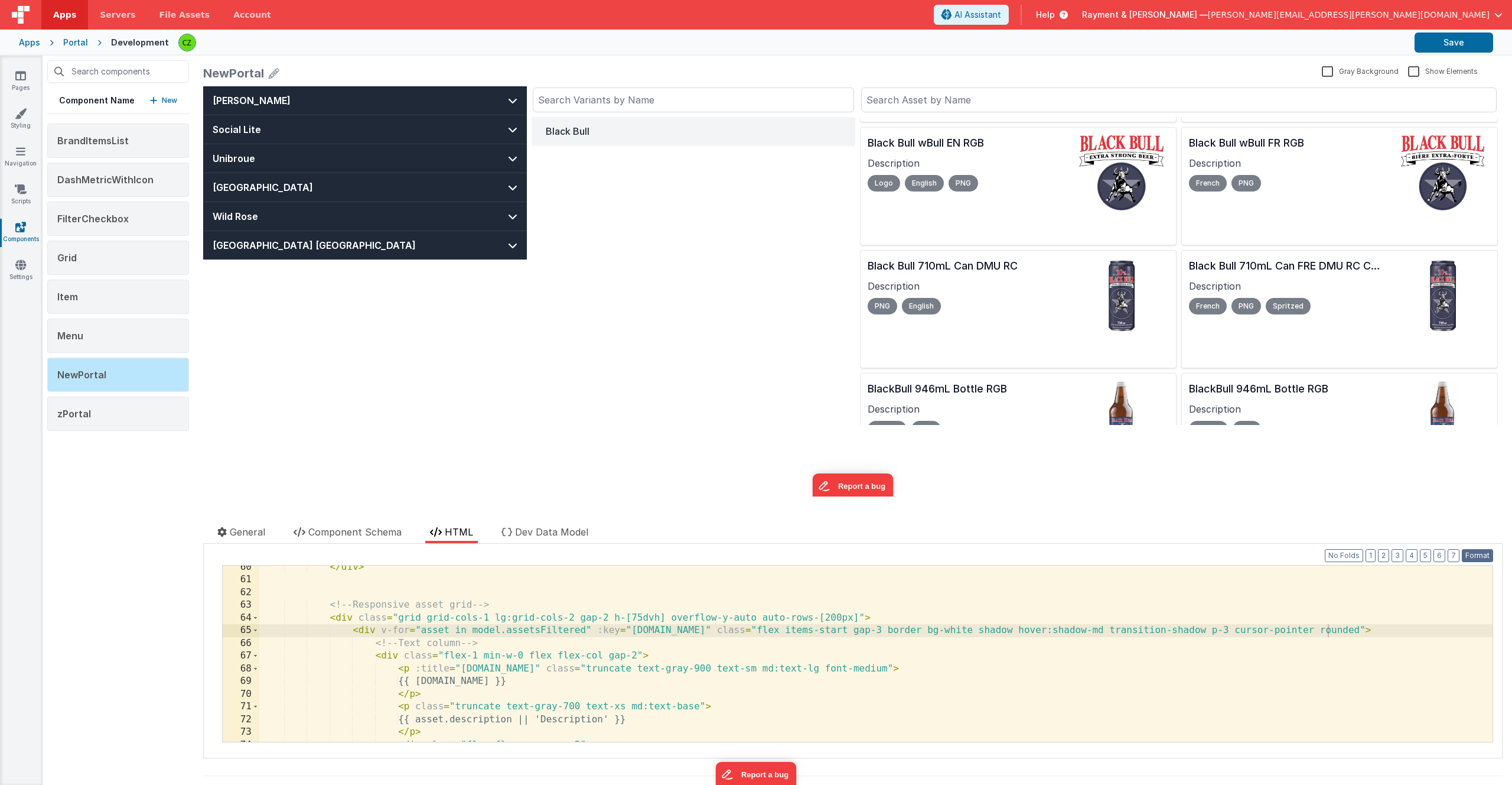
click at [1475, 560] on button "Format" at bounding box center [1477, 556] width 32 height 13
click at [776, 431] on div "[PERSON_NAME] Social Lite Unibroue [GEOGRAPHIC_DATA] Wild Rose [GEOGRAPHIC_DATA…" at bounding box center [853, 291] width 1300 height 410
click at [1468, 43] on button "Save" at bounding box center [1454, 42] width 79 height 20
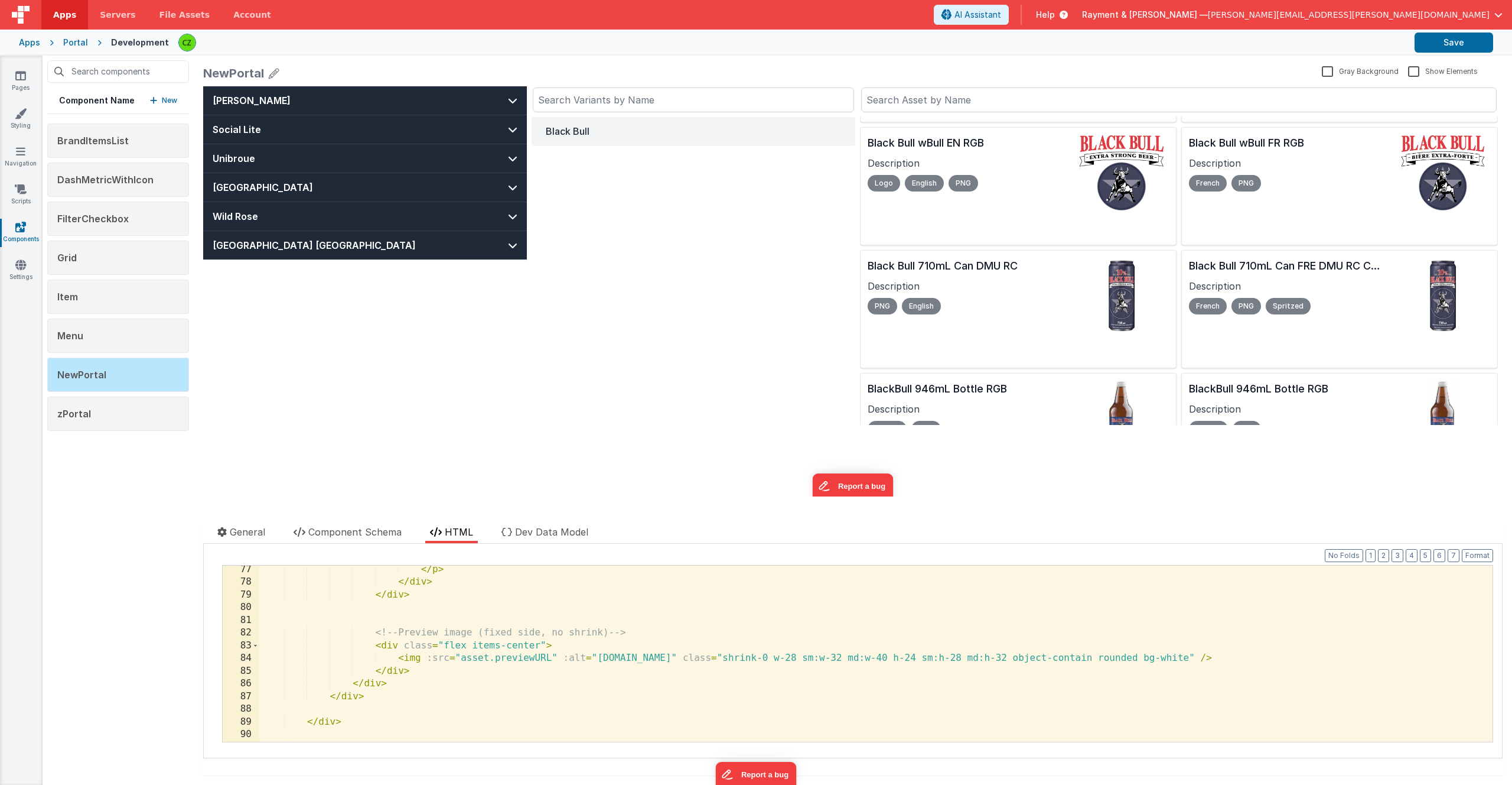
scroll to position [996, 0]
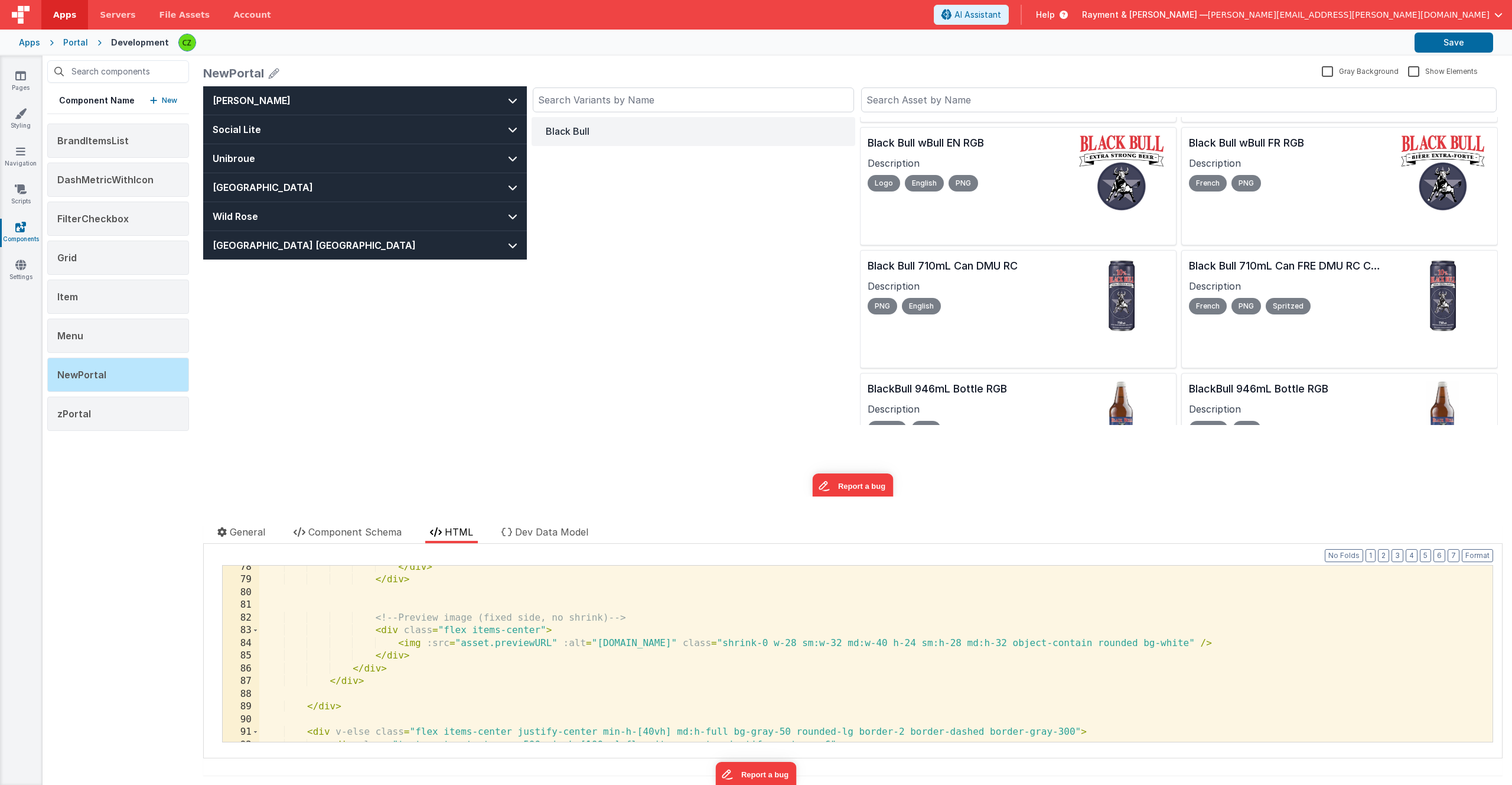
click at [538, 629] on div "</ div > </ div > <!-- Preview image (fixed side, no shrink) --> < div class = …" at bounding box center [876, 662] width 1233 height 201
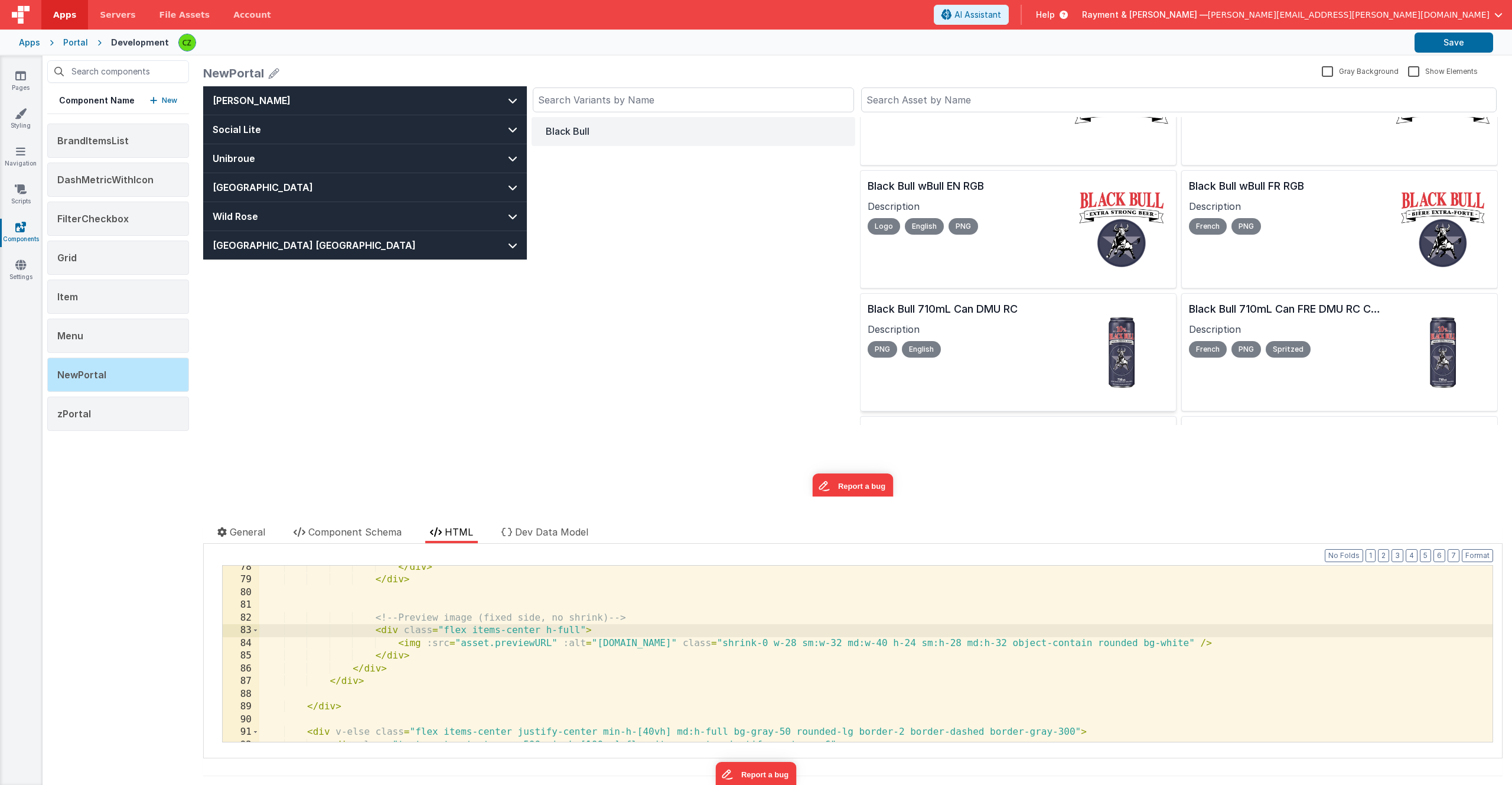
scroll to position [0, 0]
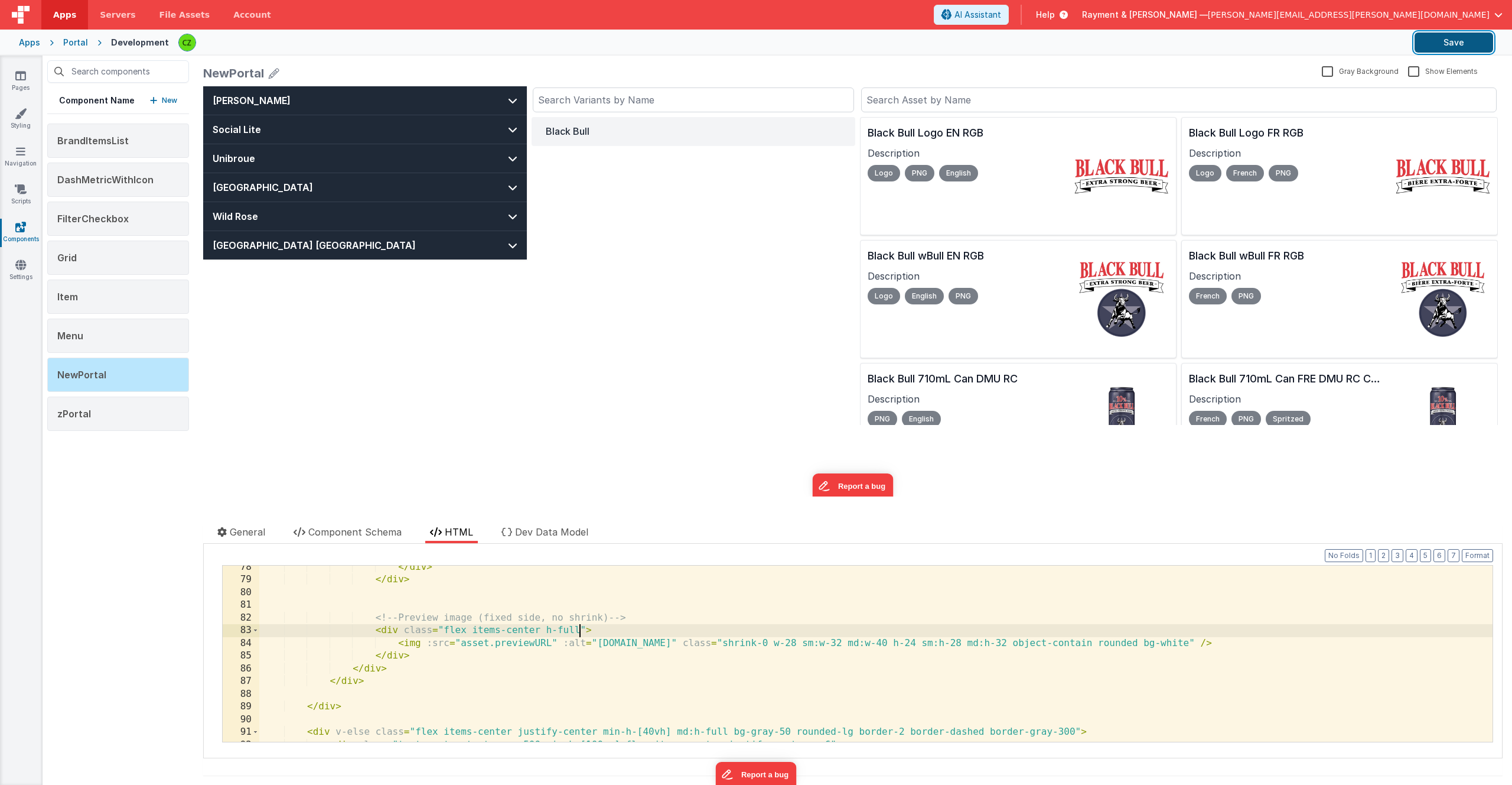
click at [1458, 40] on button "Save" at bounding box center [1454, 42] width 79 height 20
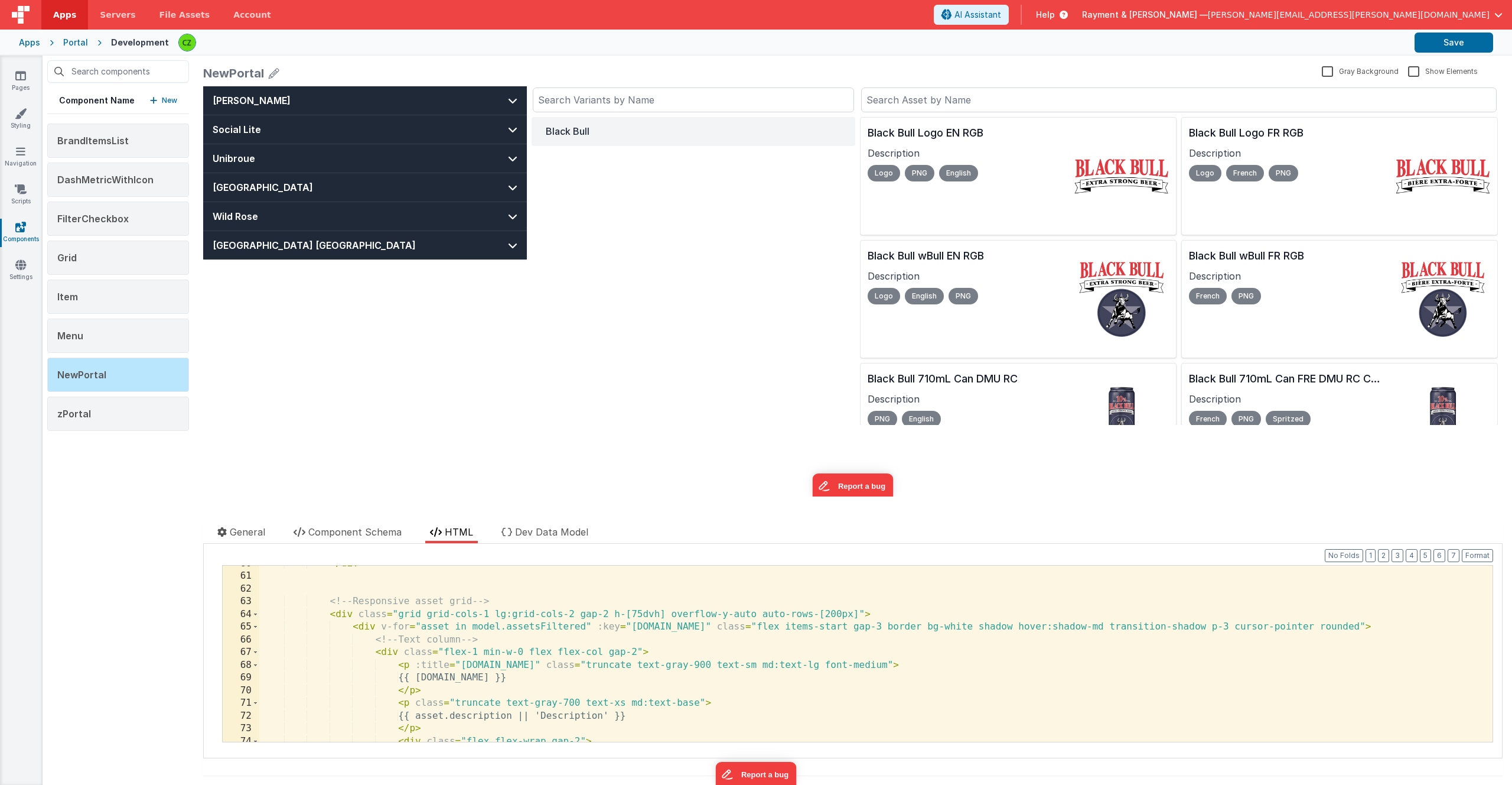
scroll to position [766, 0]
click at [574, 617] on div "</ div > <!-- Responsive asset grid --> < div class = "grid grid-cols-1 lg:grid…" at bounding box center [876, 662] width 1233 height 201
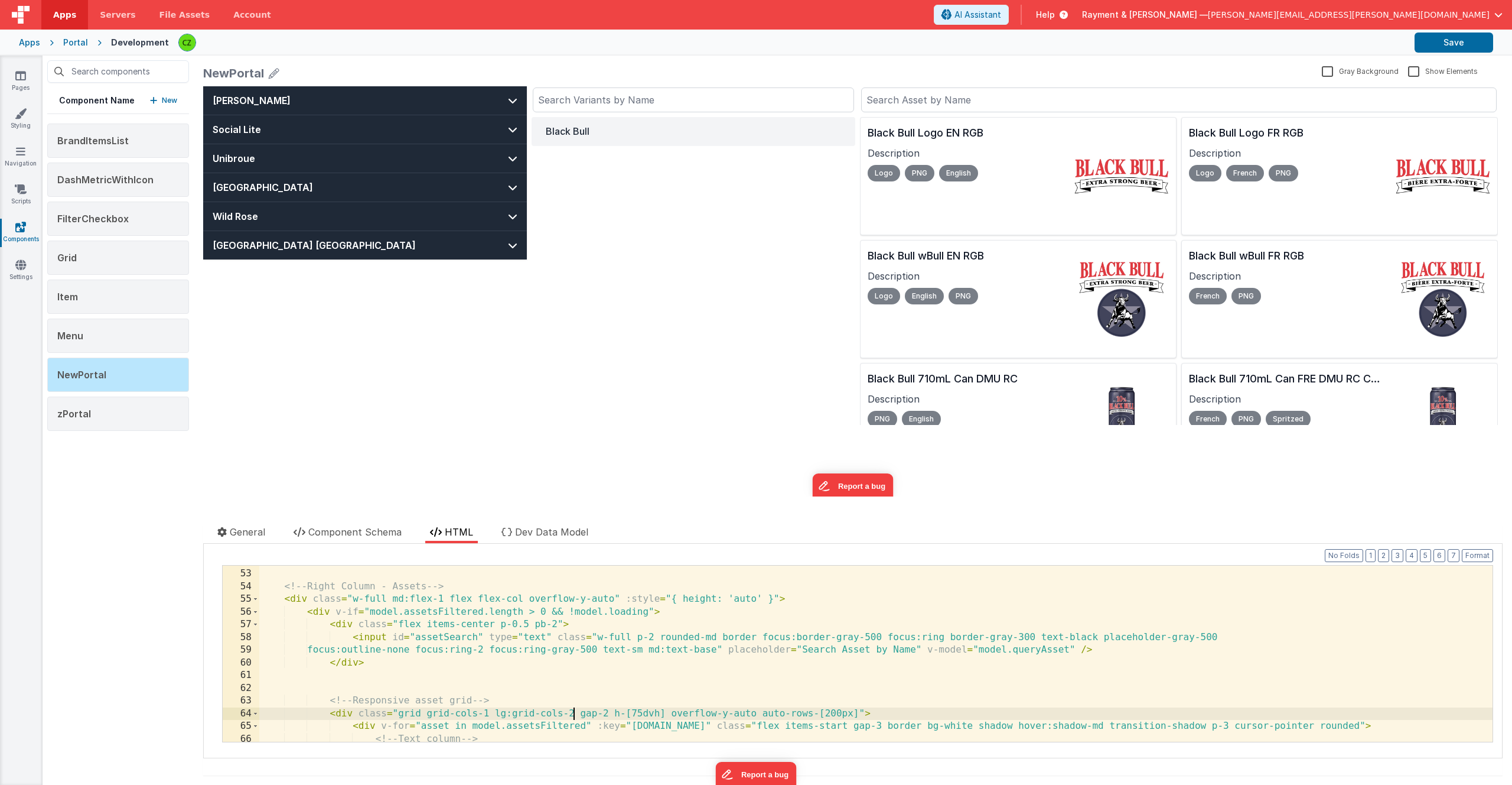
scroll to position [671, 0]
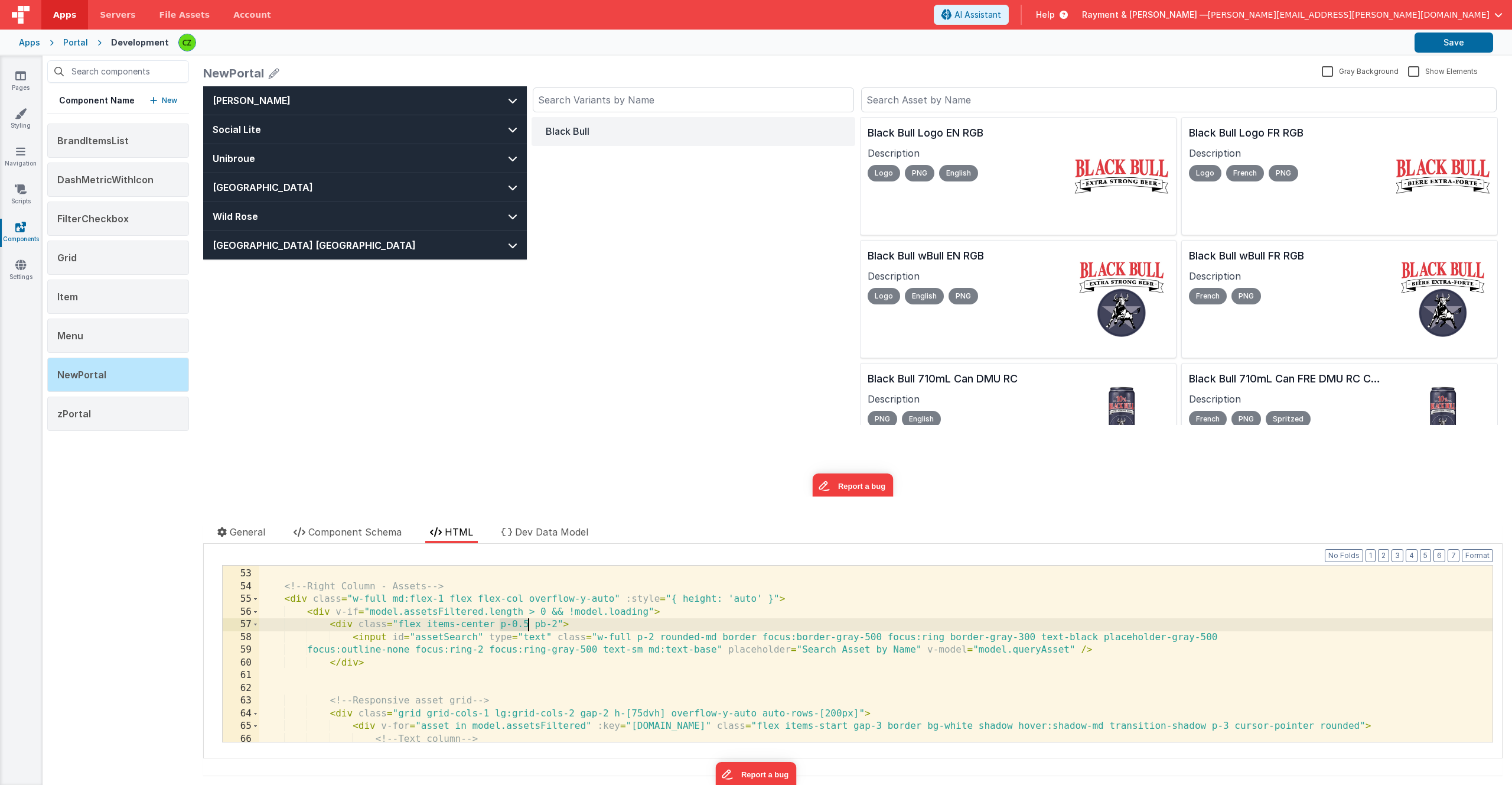
drag, startPoint x: 500, startPoint y: 624, endPoint x: 529, endPoint y: 624, distance: 29.0
click at [529, 624] on div "</ div > <!-- Right Column - Assets --> < div class = "w-full md:flex-1 flex fl…" at bounding box center [876, 655] width 1233 height 201
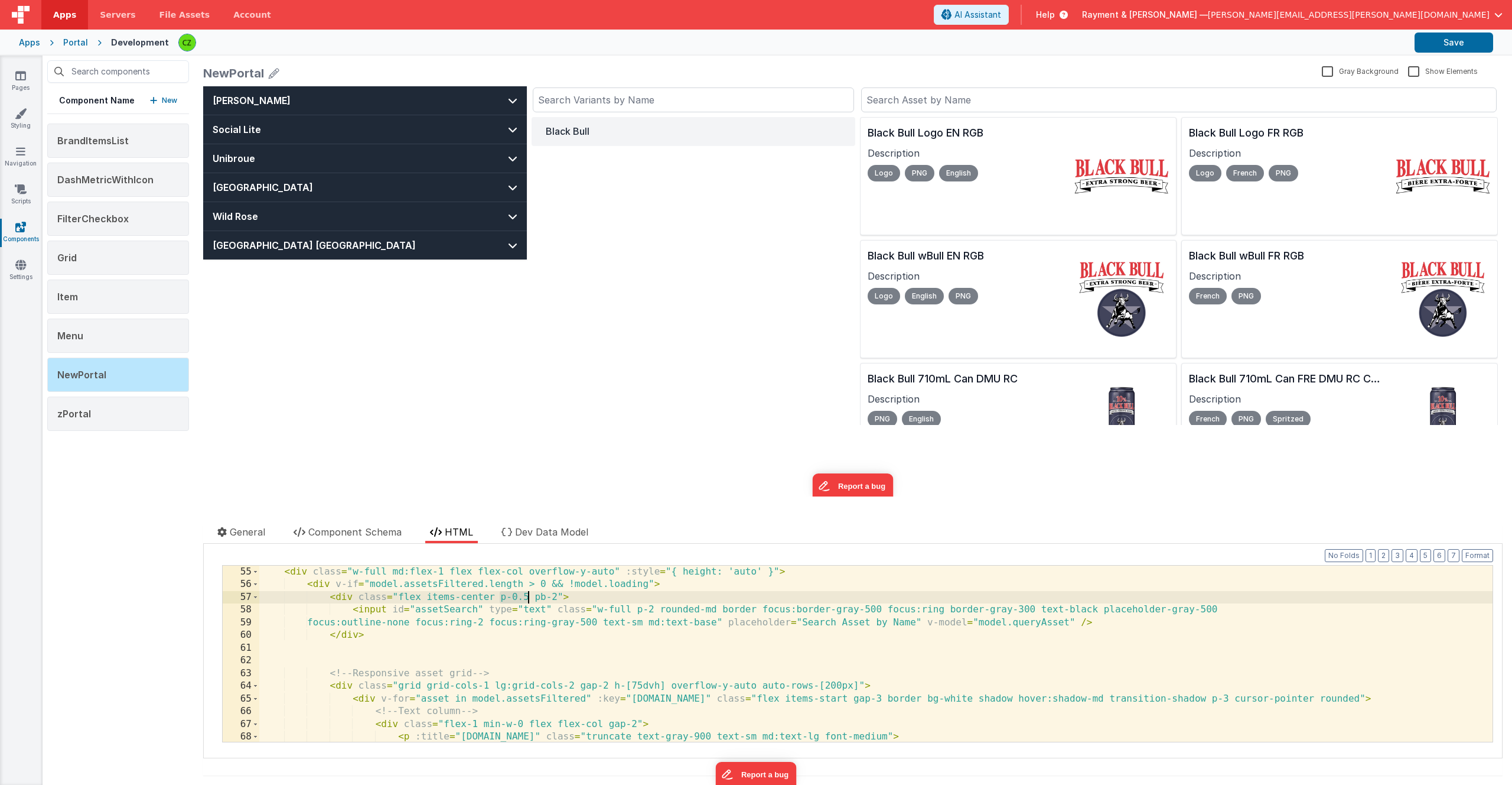
scroll to position [702, 0]
click at [489, 680] on div "< div class = "w-full md:flex-1 flex flex-col overflow-y-auto" :style = "{ heig…" at bounding box center [876, 663] width 1233 height 201
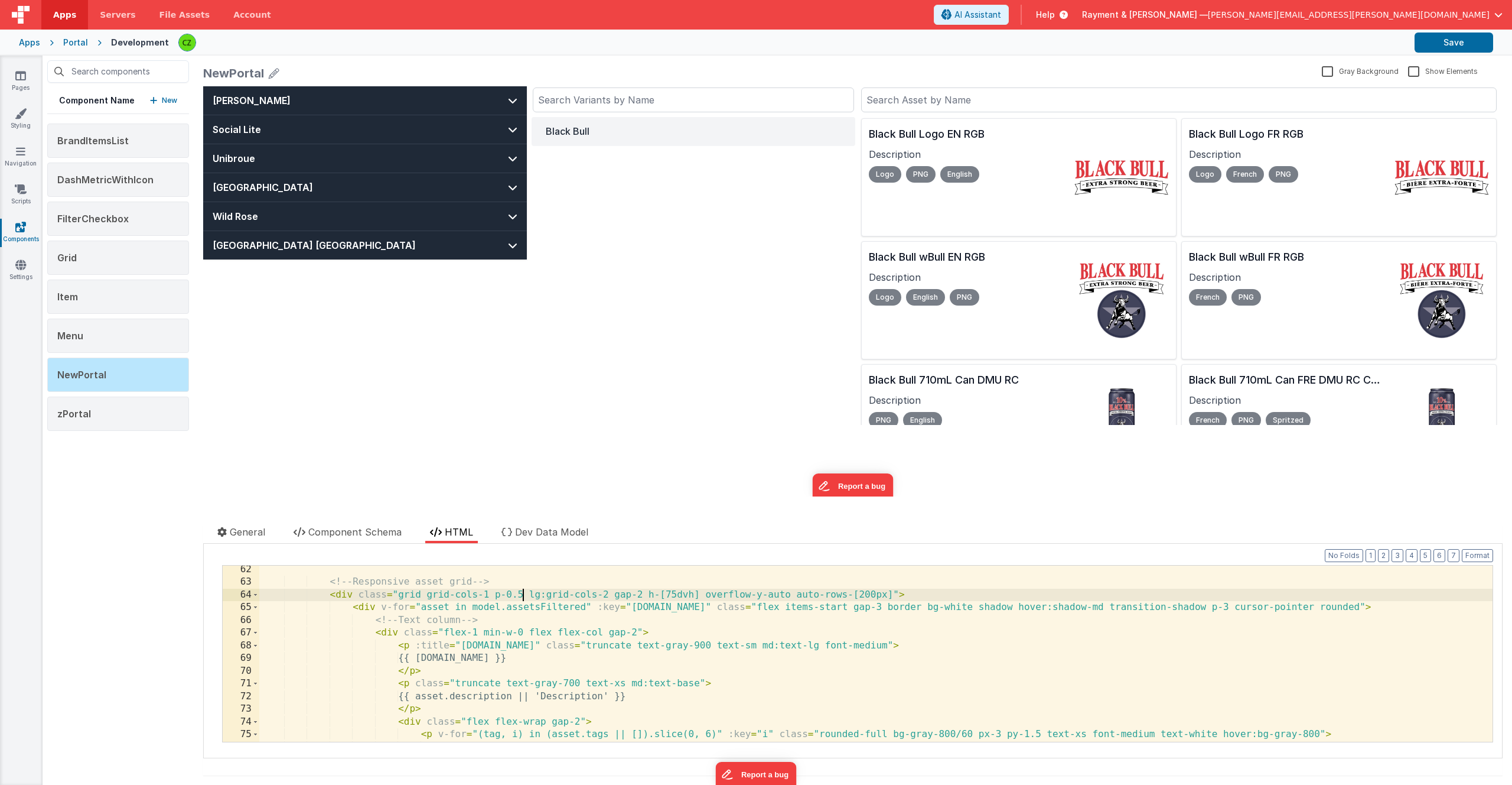
scroll to position [788, 0]
click at [1458, 47] on button "Save" at bounding box center [1454, 42] width 79 height 20
